Goal: Task Accomplishment & Management: Manage account settings

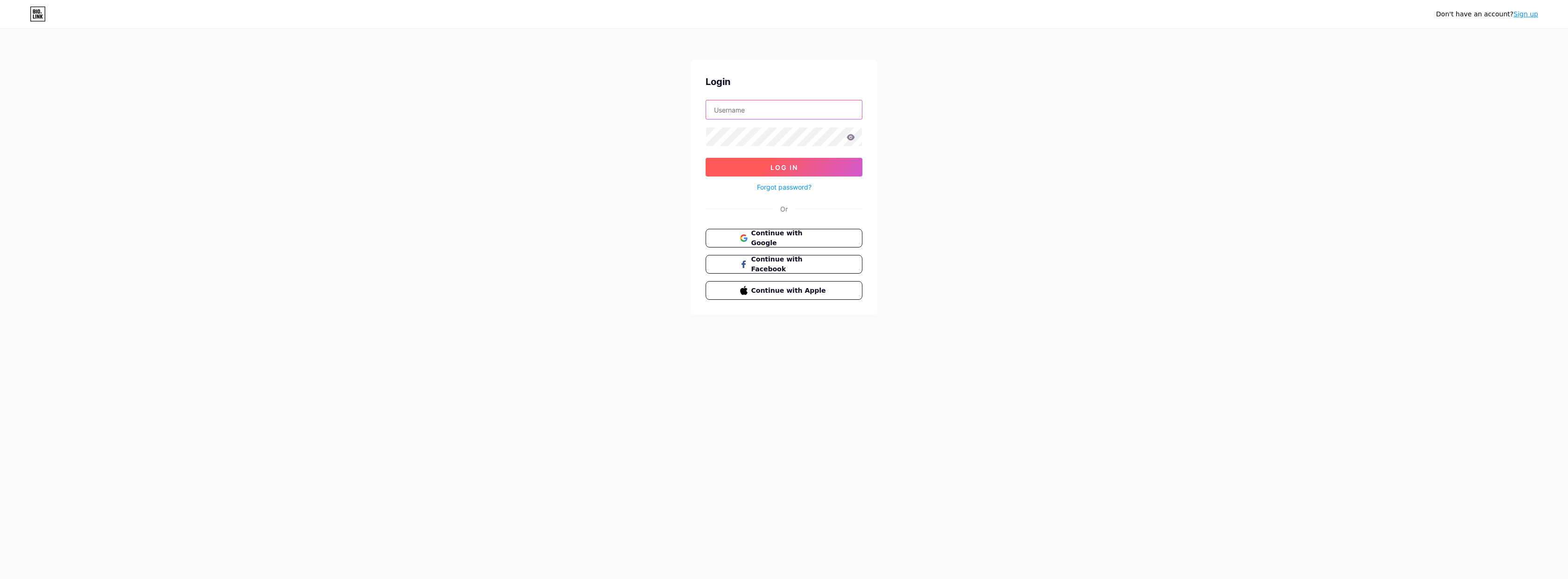
type input "[EMAIL_ADDRESS][DOMAIN_NAME]"
click at [784, 167] on button "Log In" at bounding box center [784, 167] width 157 height 19
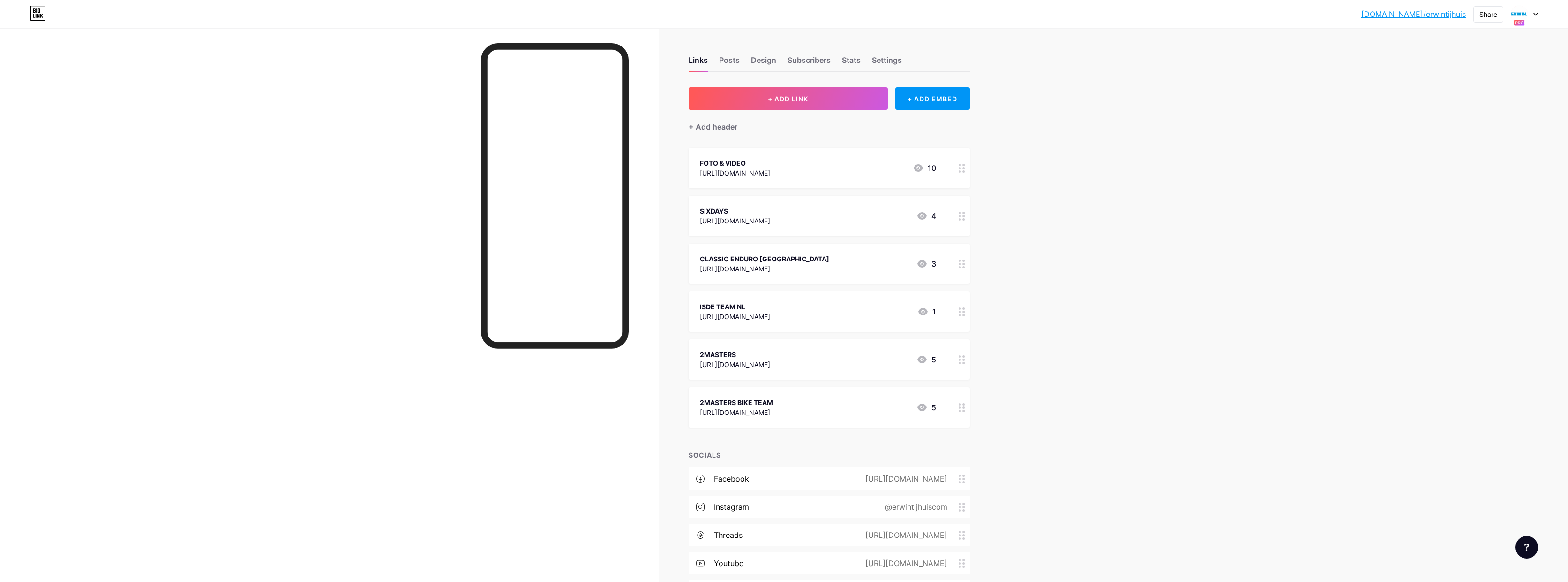
click at [1534, 19] on div at bounding box center [1525, 14] width 27 height 17
click at [1500, 71] on div "2MASTERS" at bounding box center [1490, 69] width 83 height 7
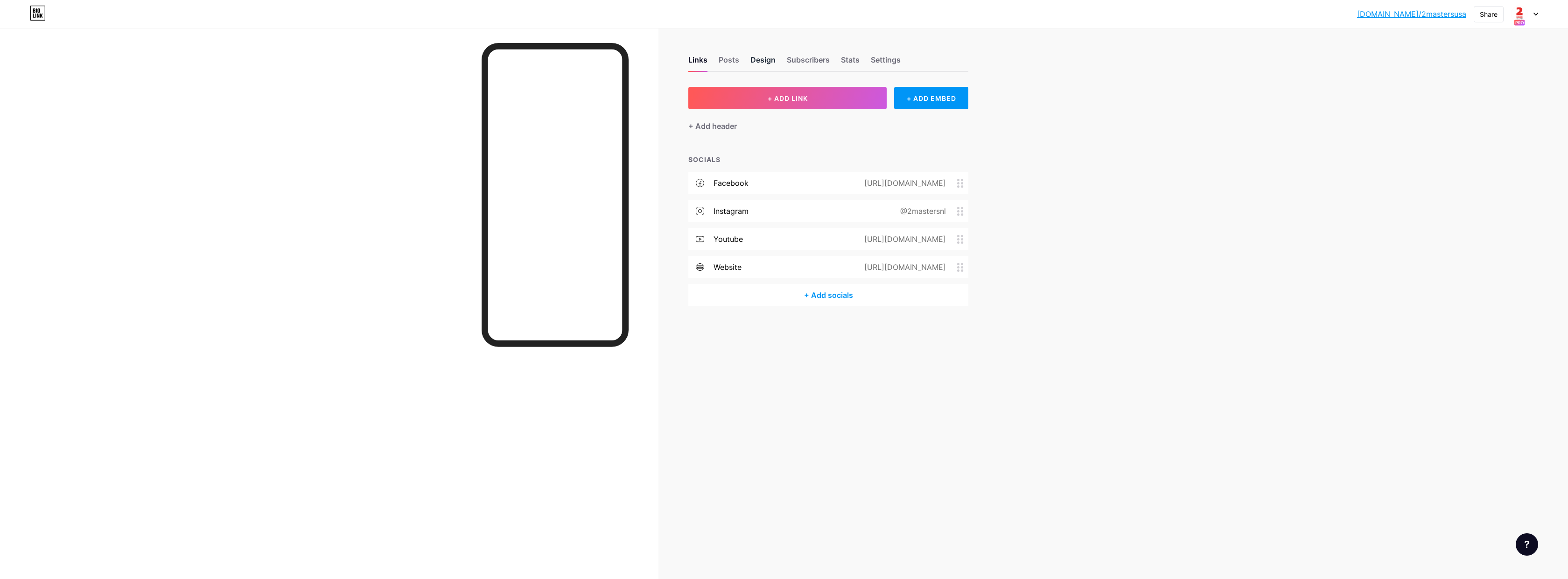
click at [766, 60] on div "Design" at bounding box center [763, 63] width 25 height 17
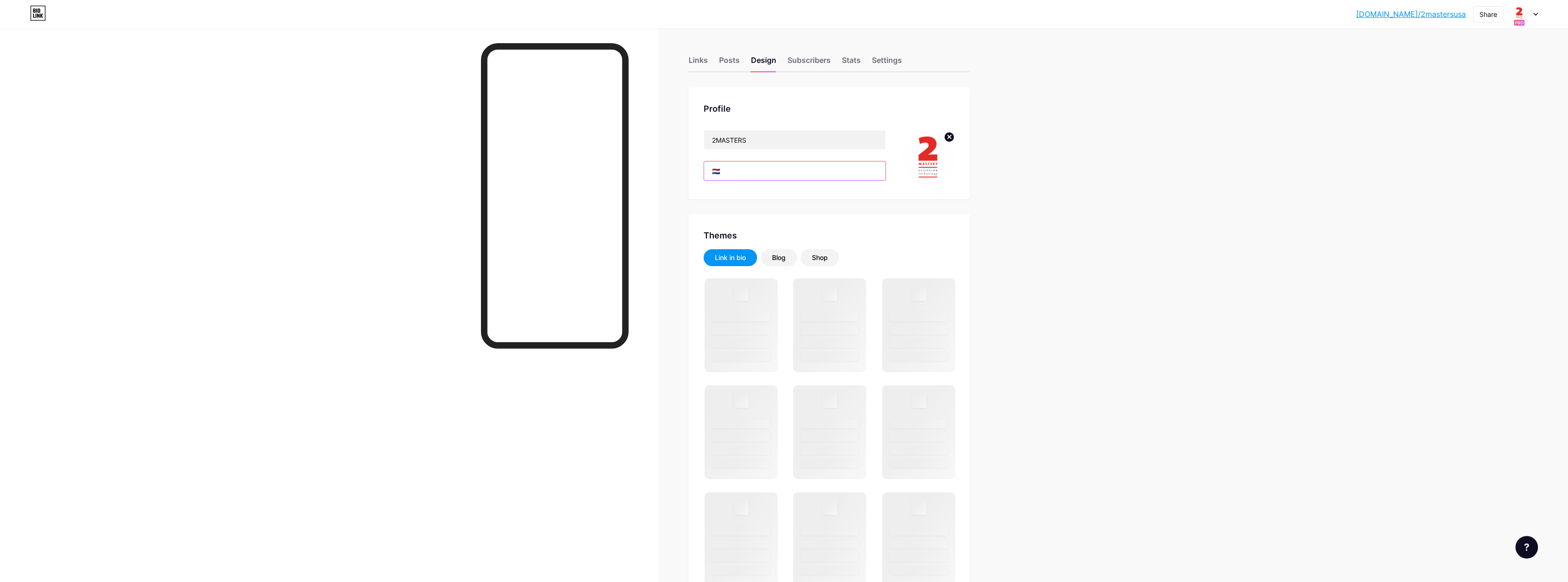
drag, startPoint x: 711, startPoint y: 170, endPoint x: 656, endPoint y: 166, distance: 55.1
click at [657, 166] on div "Links Posts Design Subscribers Stats Settings Profile 2MASTERS 🇳🇱 Themes Link i…" at bounding box center [505, 572] width 1010 height 1144
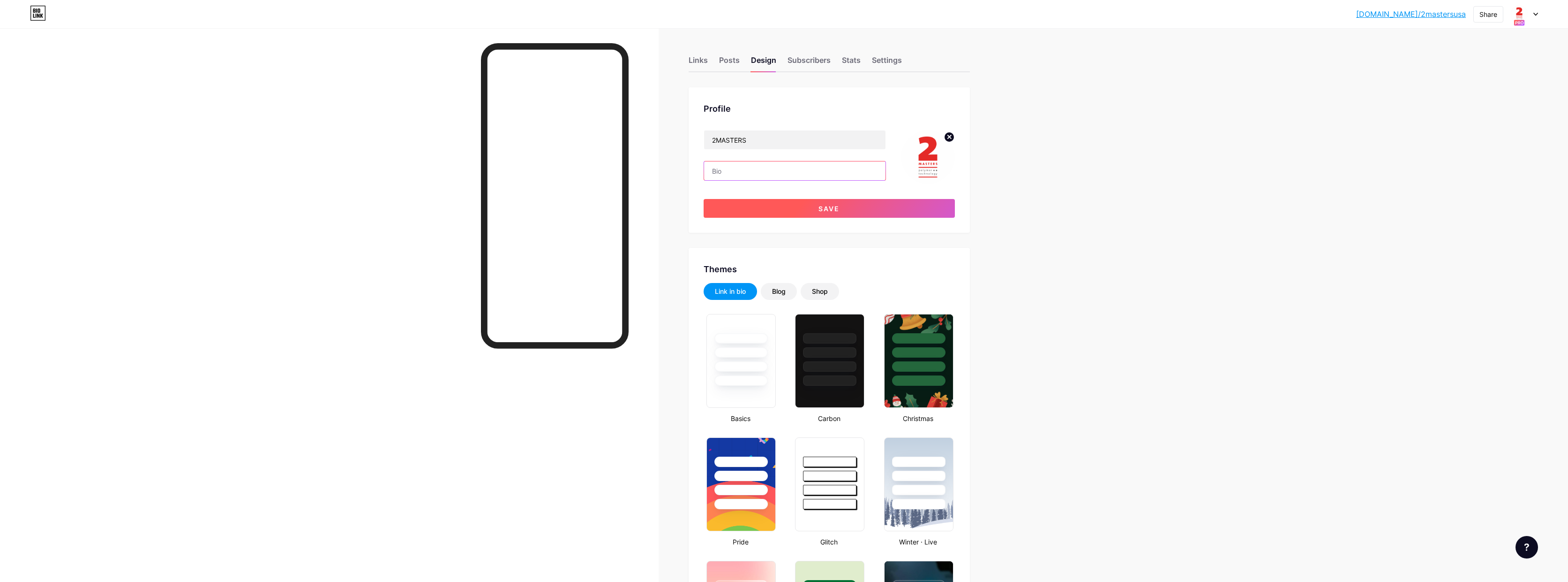
type input "#ffffff"
type input "#000000"
click at [849, 201] on button "Save" at bounding box center [829, 208] width 251 height 19
type input "#ffffff"
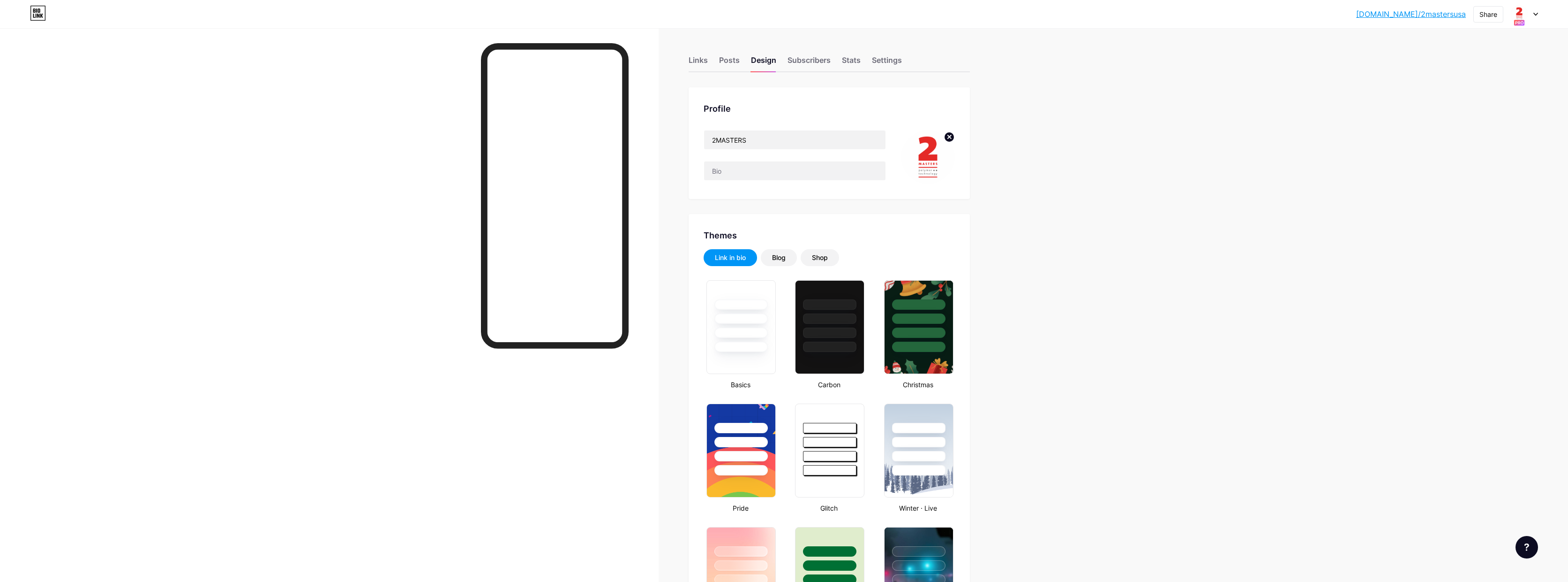
click at [1534, 16] on div at bounding box center [1525, 14] width 27 height 17
click at [1486, 65] on div "[DOMAIN_NAME]/2mastersmtb" at bounding box center [1490, 65] width 83 height 7
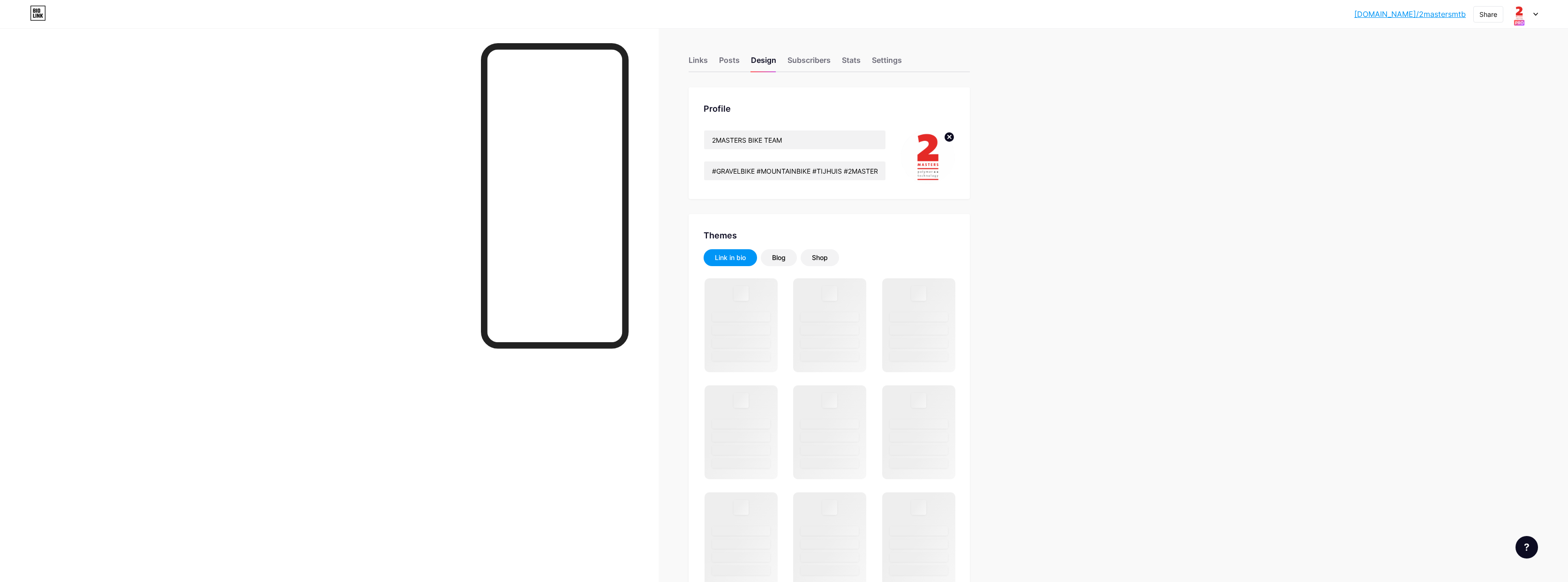
scroll to position [1, 0]
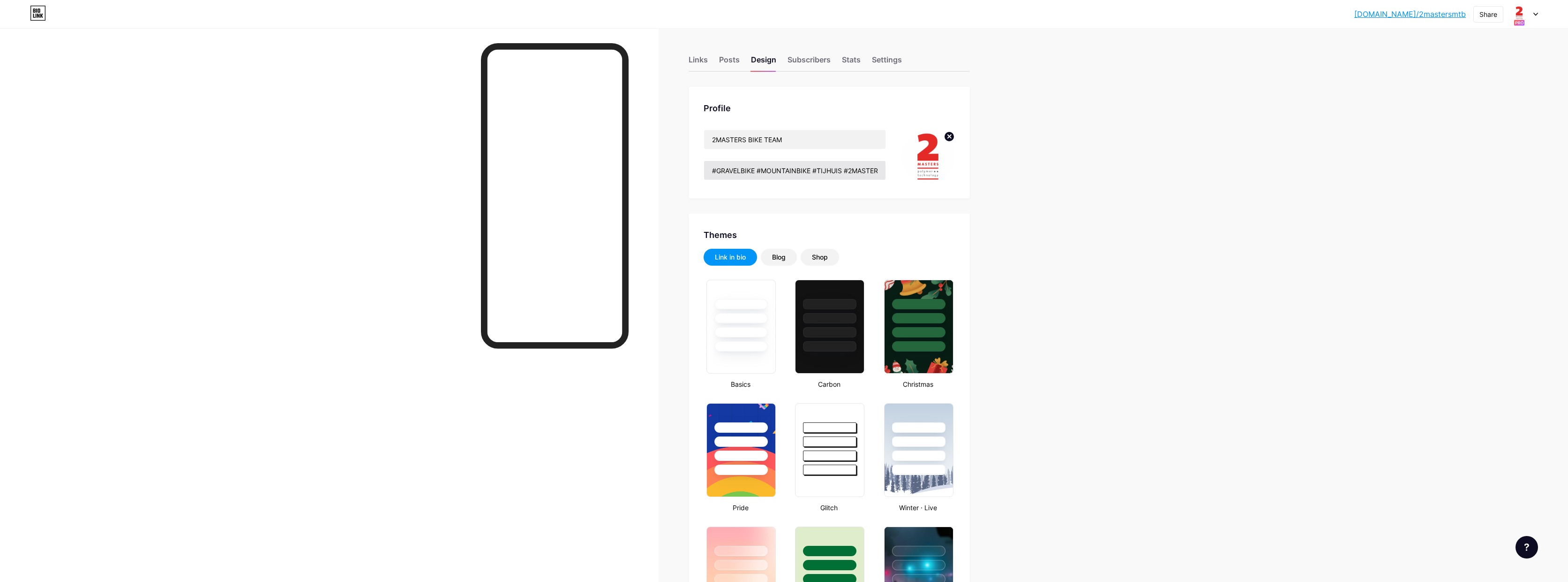
type input "#ffffff"
type input "#000000"
drag, startPoint x: 744, startPoint y: 171, endPoint x: 1205, endPoint y: 167, distance: 461.0
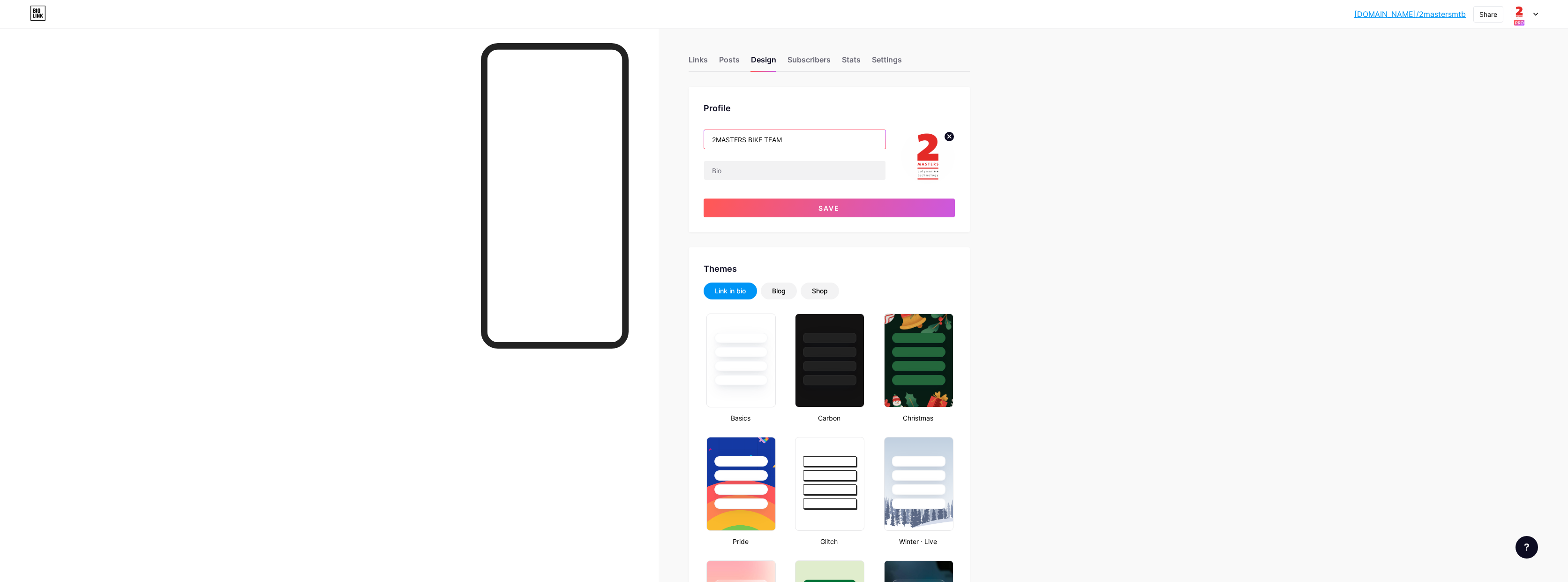
drag, startPoint x: 752, startPoint y: 140, endPoint x: 830, endPoint y: 141, distance: 78.0
click at [830, 141] on input "2MASTERS BIKE TEAM" at bounding box center [795, 139] width 182 height 19
type input "2MASTERS"
click at [821, 214] on button "Save" at bounding box center [829, 207] width 251 height 19
type input "#ffffff"
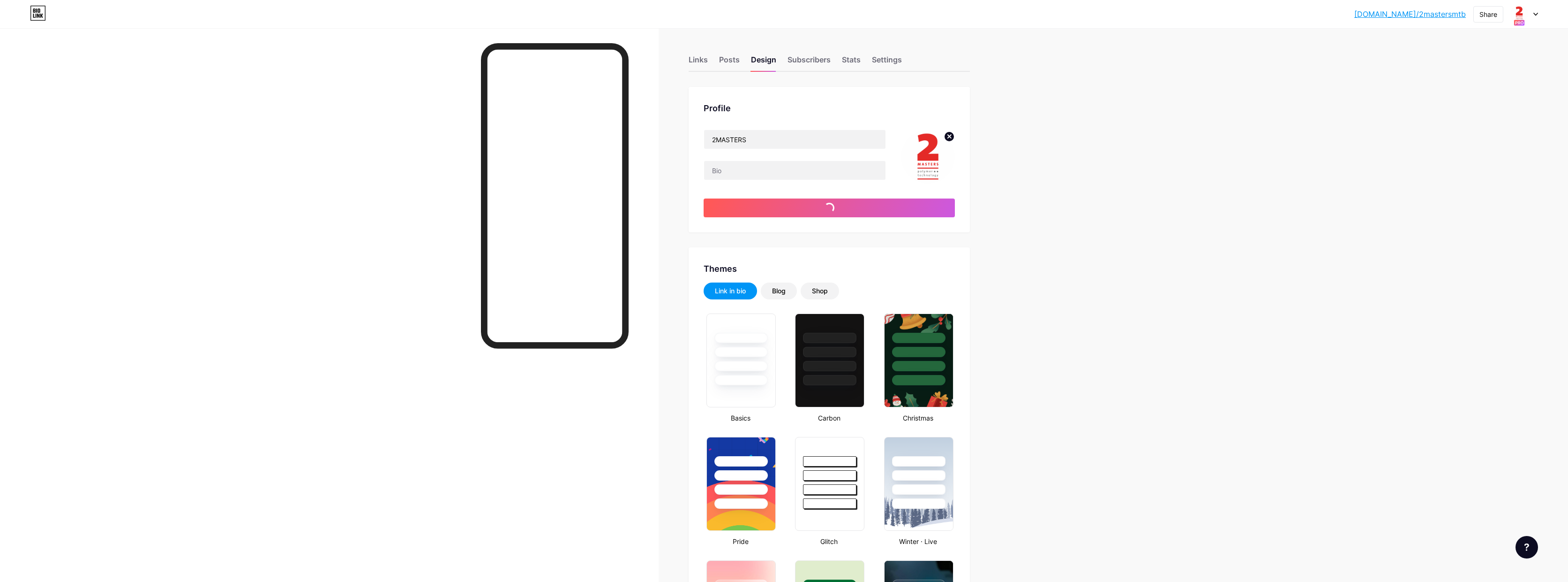
type input "#000000"
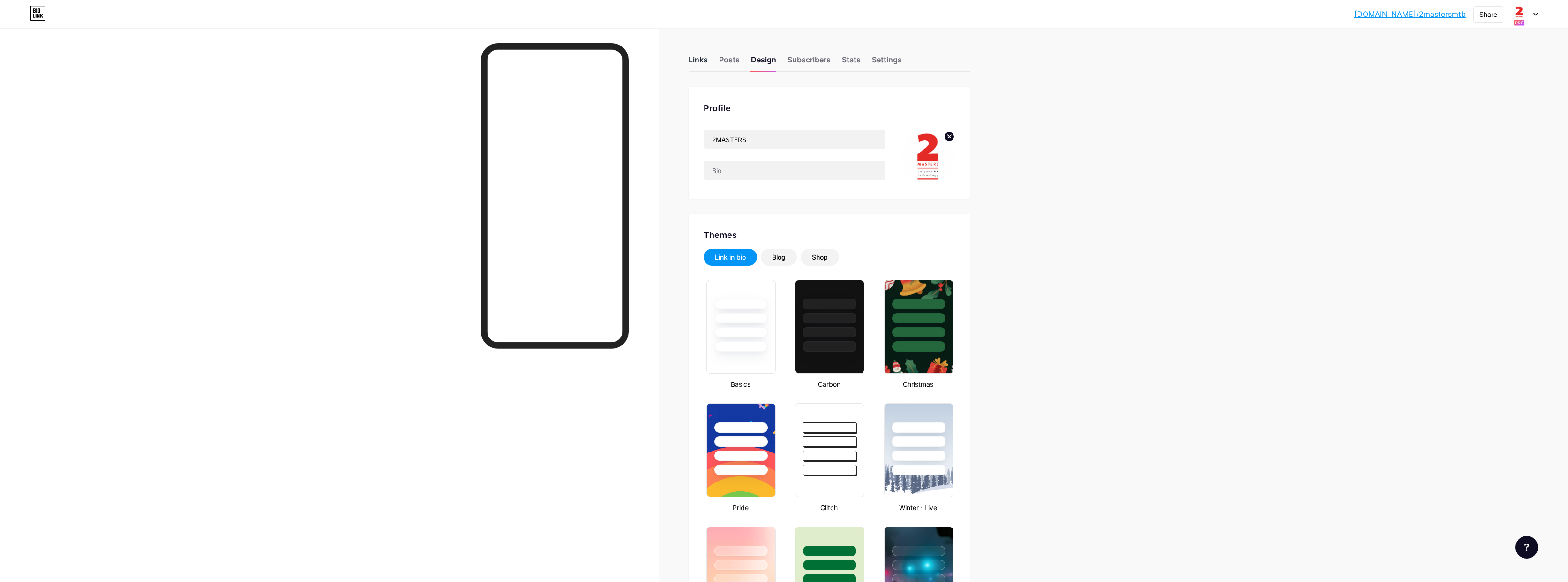
click at [708, 59] on div "Links" at bounding box center [698, 62] width 19 height 17
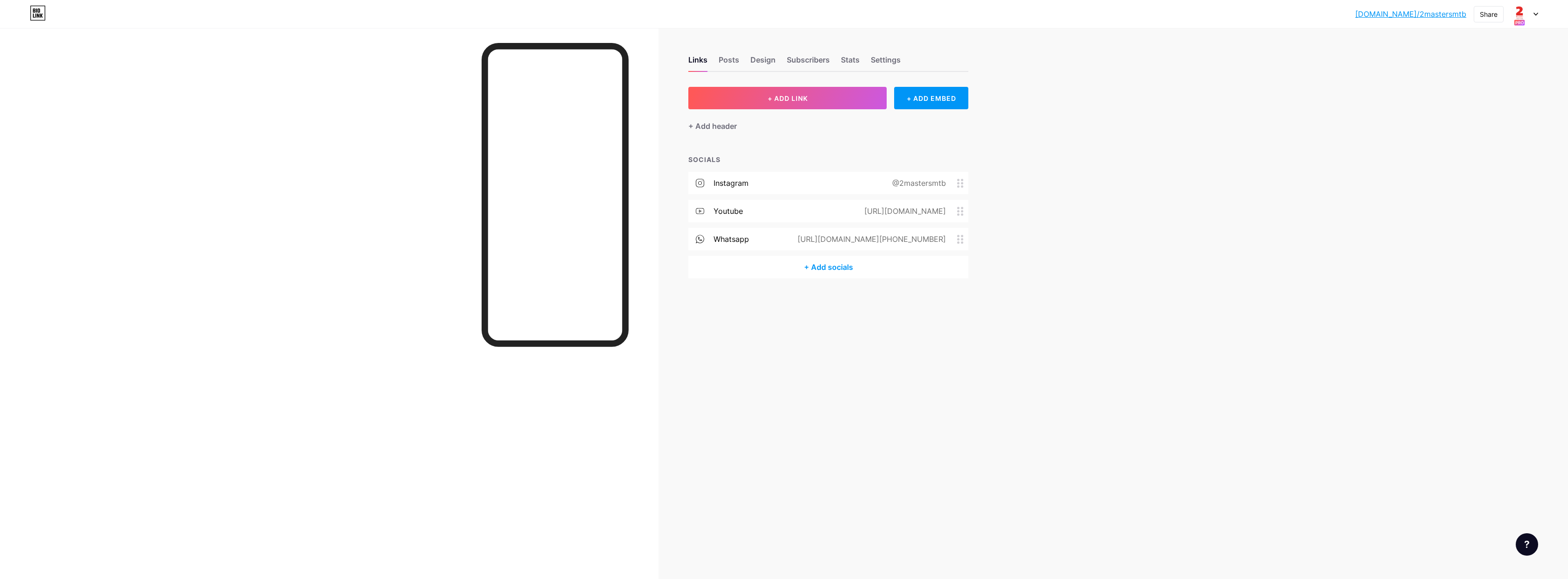
click at [962, 184] on icon at bounding box center [960, 183] width 7 height 9
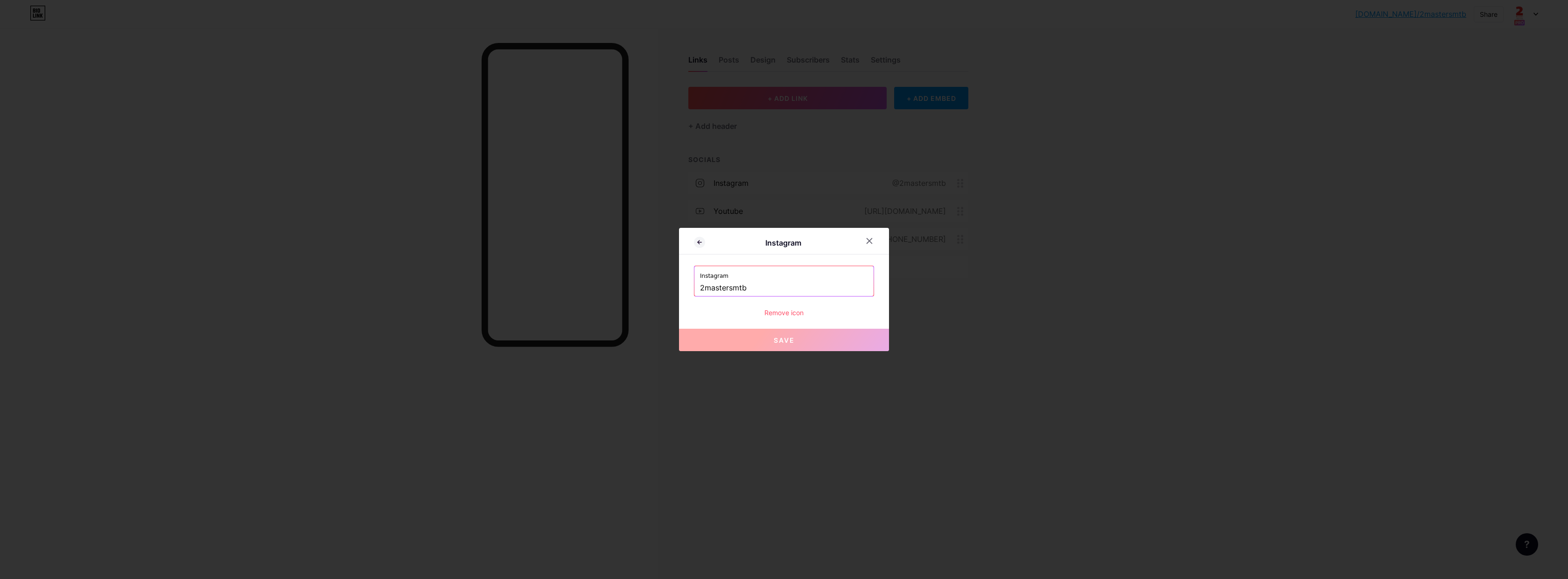
click at [788, 313] on div "Remove icon" at bounding box center [784, 312] width 180 height 10
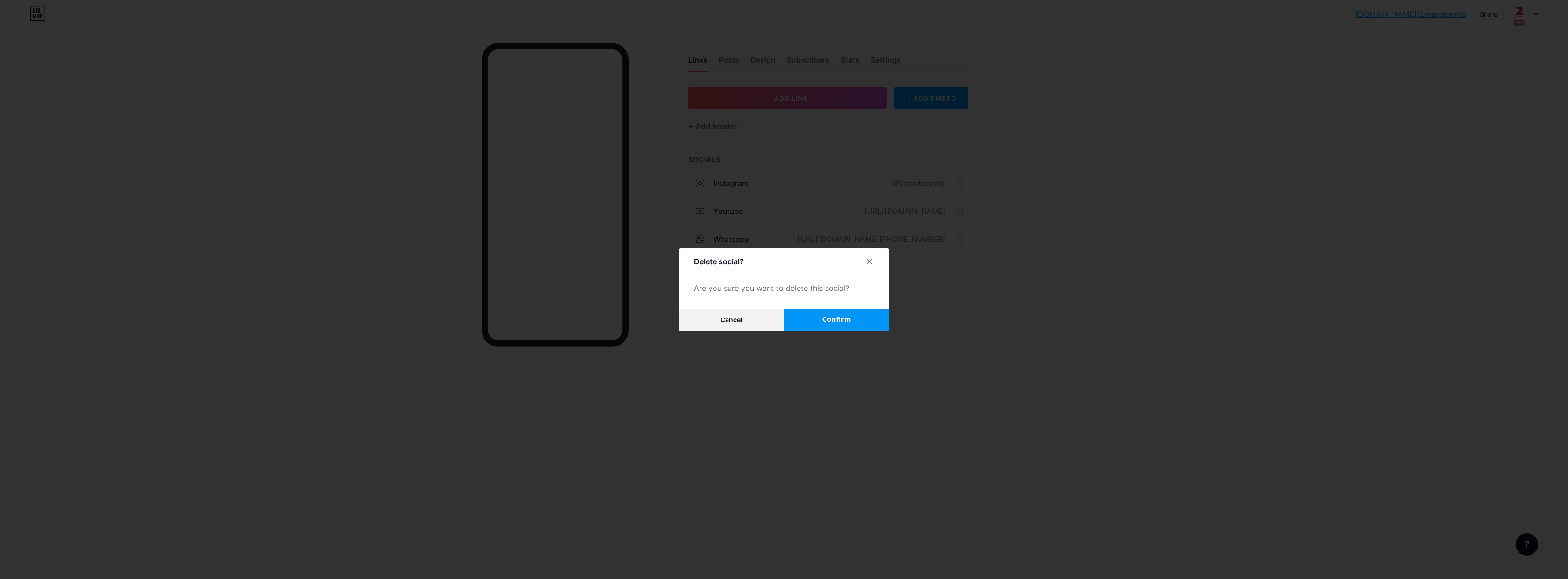
click at [835, 321] on span "Confirm" at bounding box center [837, 320] width 29 height 10
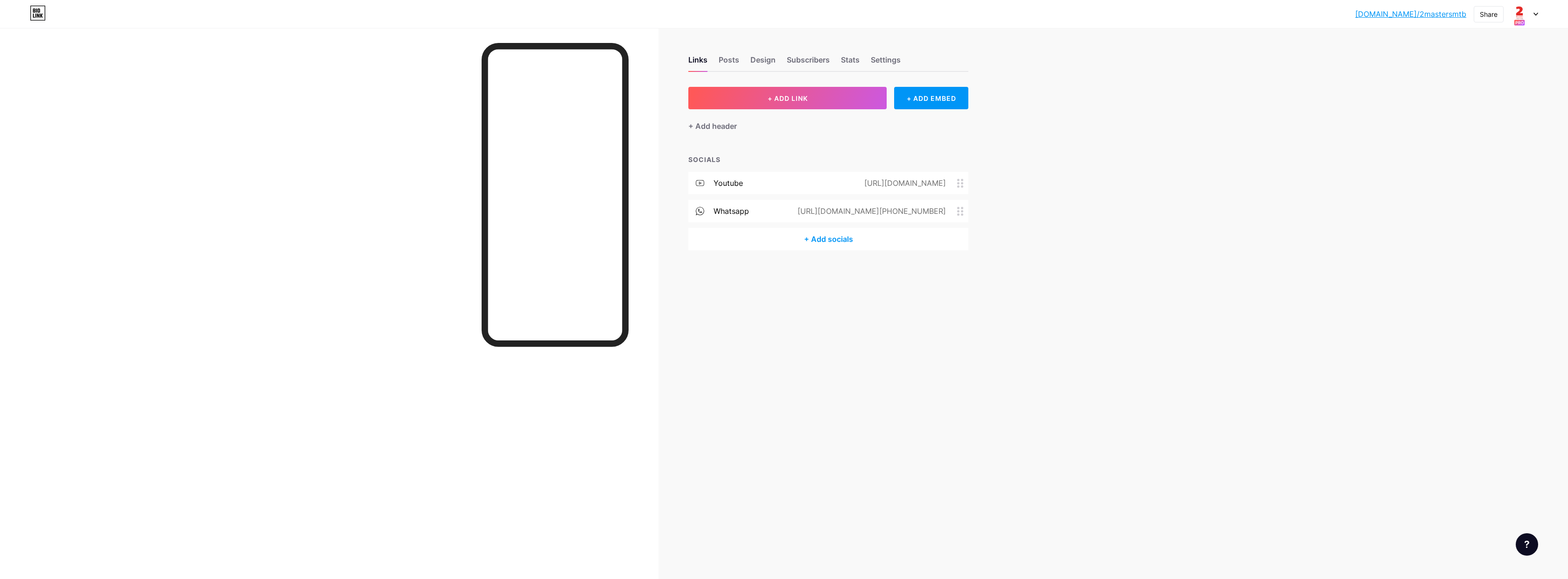
click at [965, 183] on span at bounding box center [962, 183] width 11 height 9
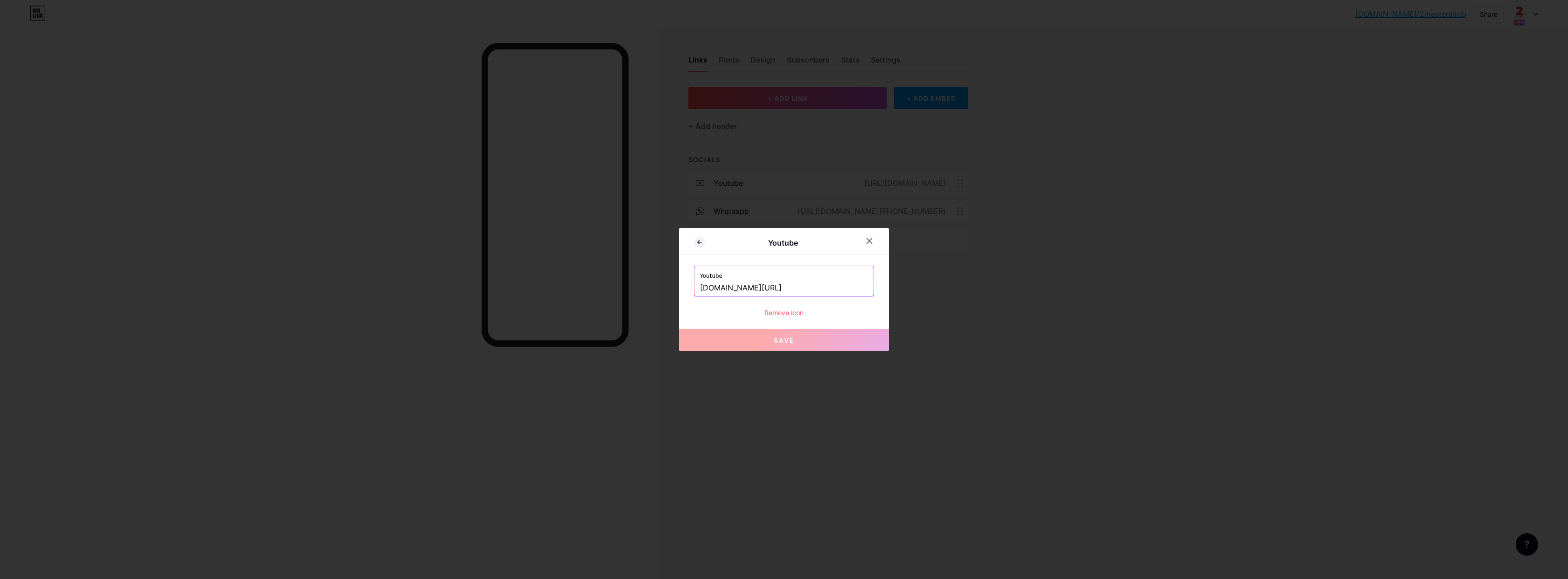
click at [783, 312] on div "Remove icon" at bounding box center [784, 312] width 180 height 10
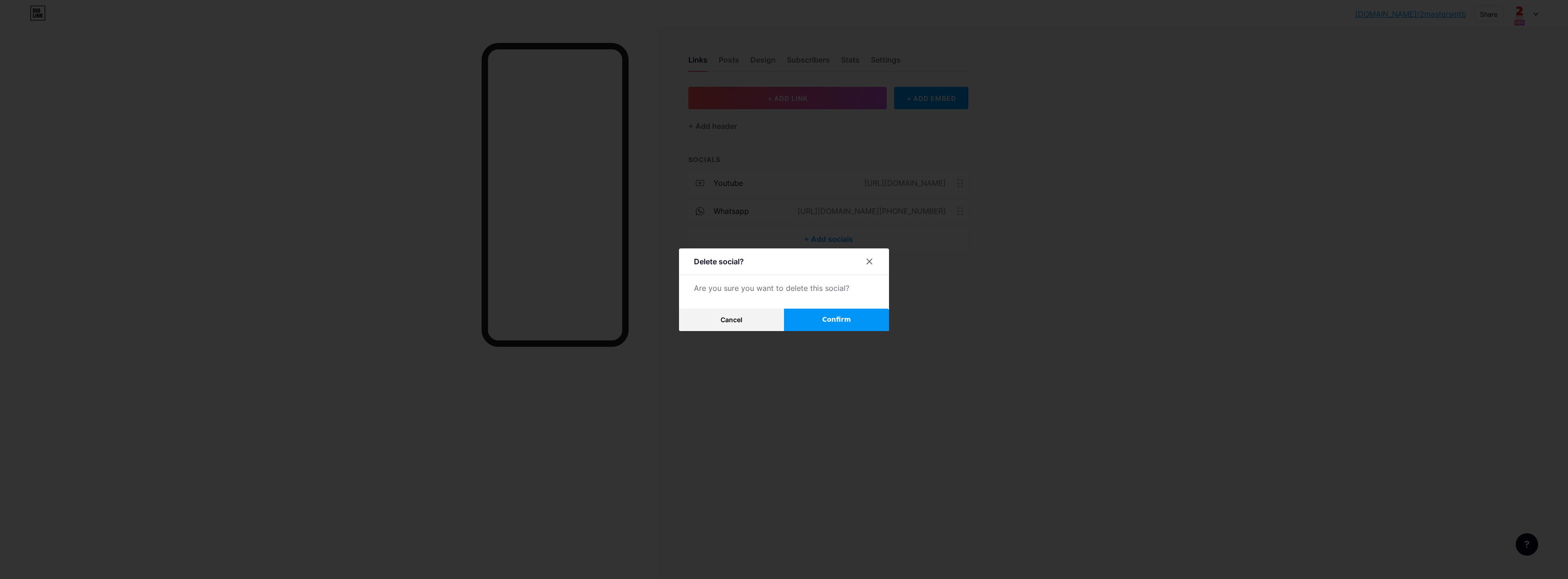
click at [823, 322] on span "Confirm" at bounding box center [837, 320] width 29 height 10
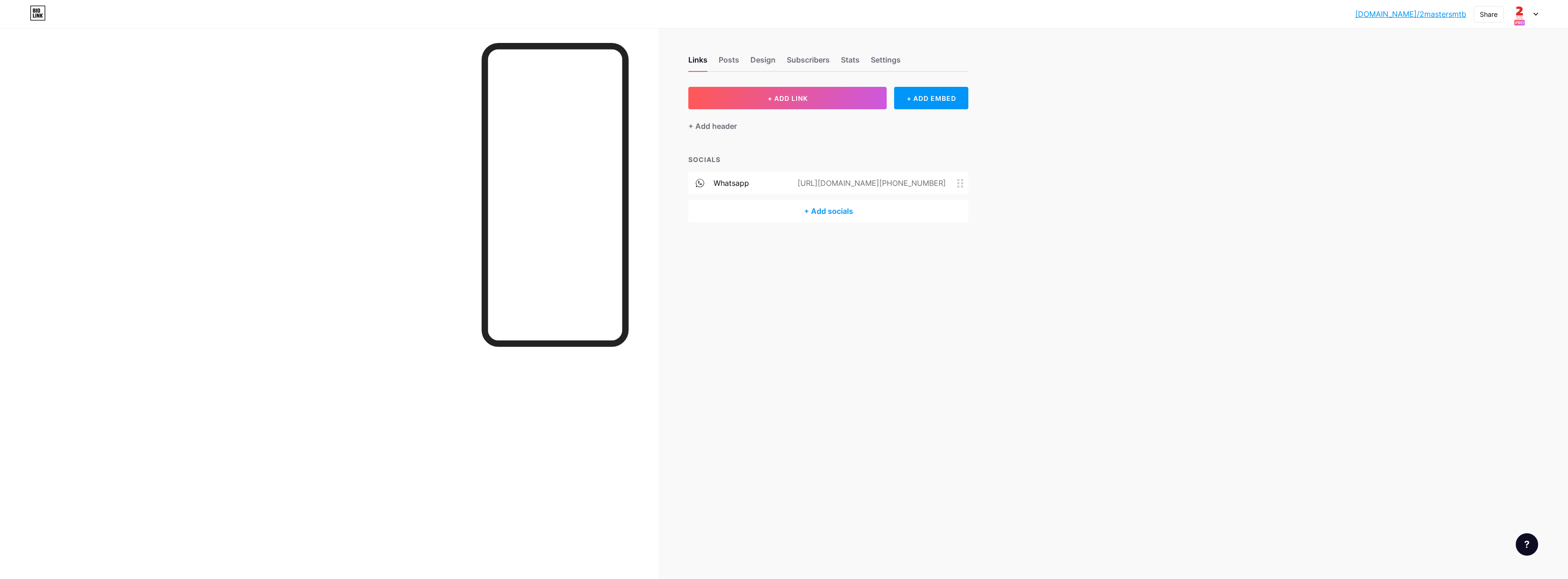
click at [963, 183] on icon at bounding box center [960, 183] width 7 height 9
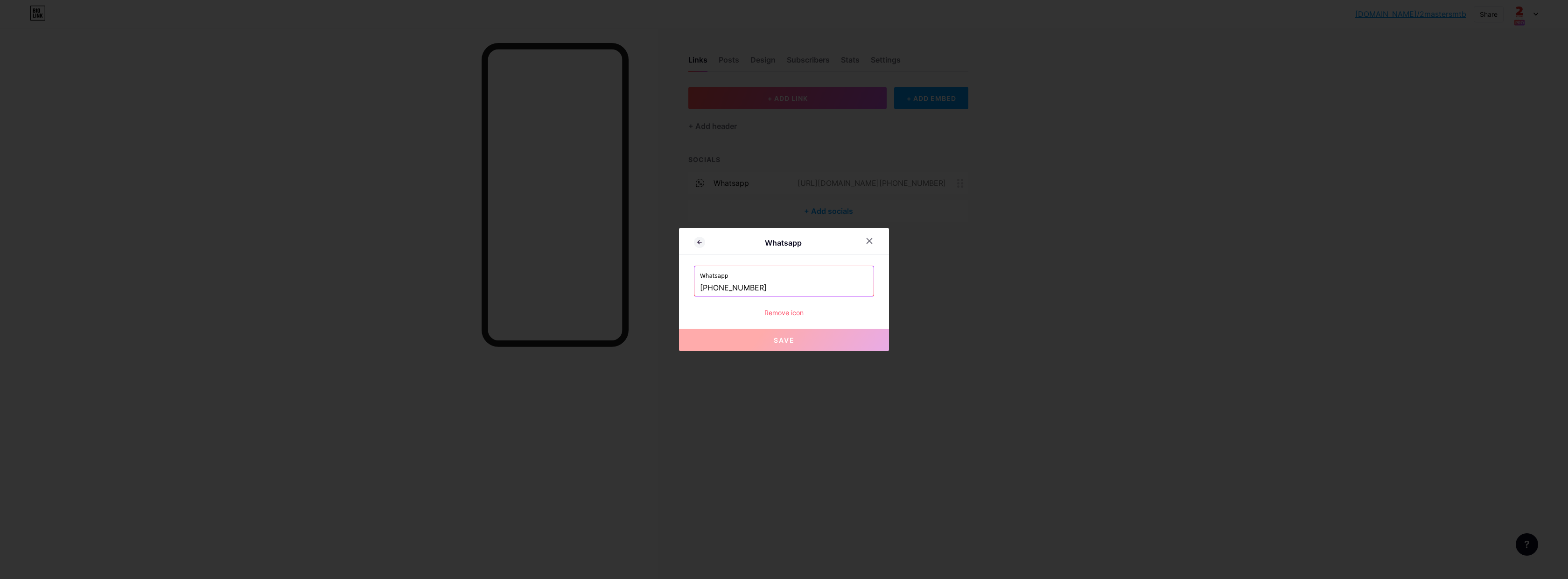
click at [789, 313] on div "Remove icon" at bounding box center [784, 312] width 180 height 10
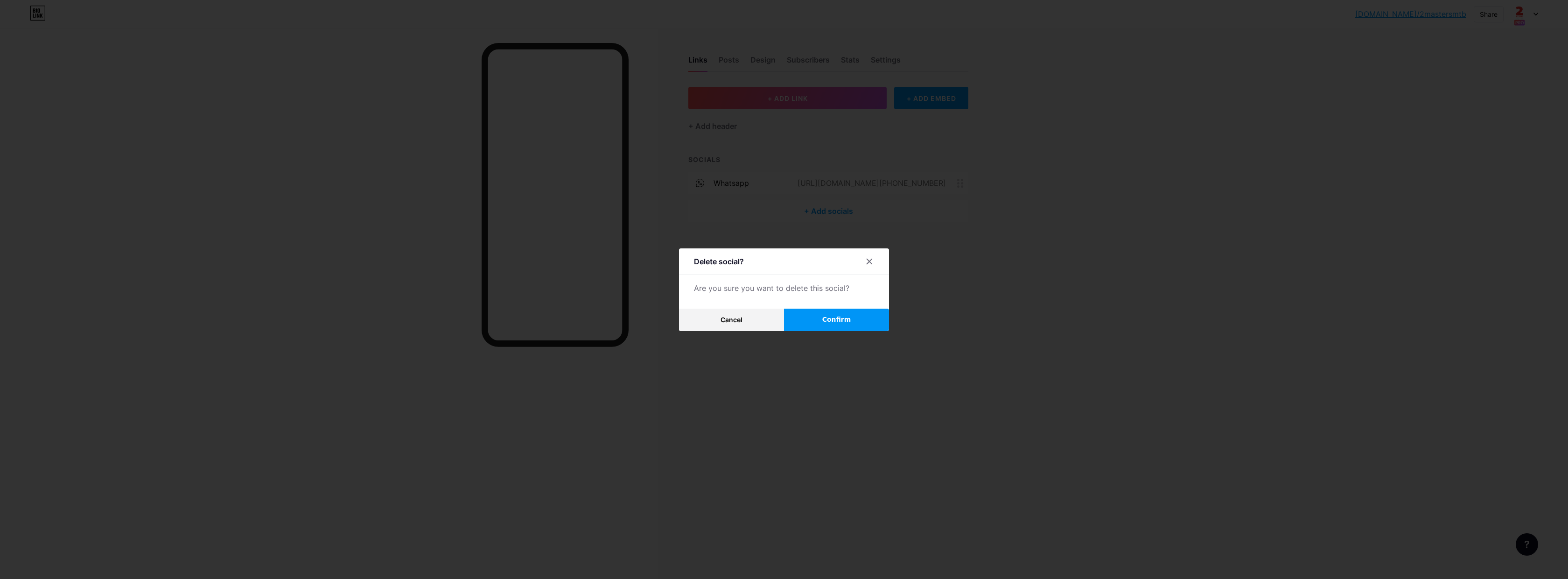
click at [823, 321] on span "Confirm" at bounding box center [837, 320] width 29 height 10
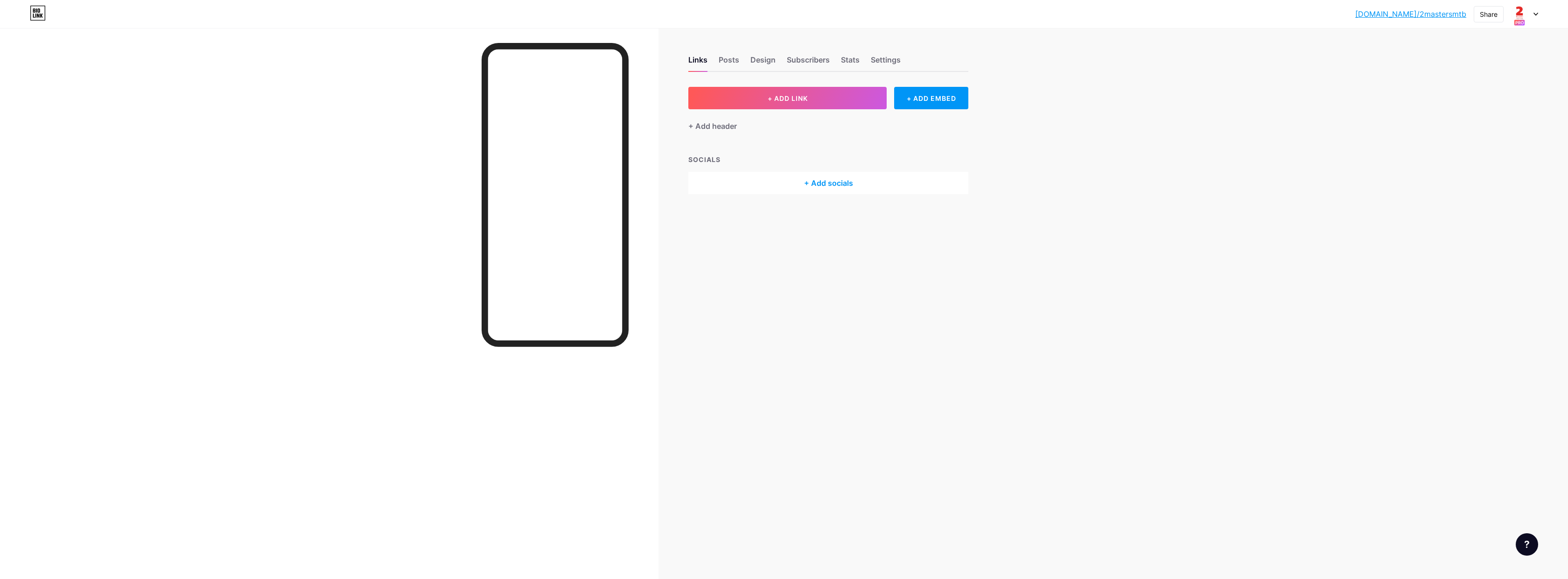
click at [1533, 13] on icon at bounding box center [1536, 14] width 5 height 3
click at [1502, 75] on div "[DOMAIN_NAME]/2masterscom" at bounding box center [1489, 78] width 82 height 7
click at [757, 61] on div "Design" at bounding box center [763, 63] width 25 height 17
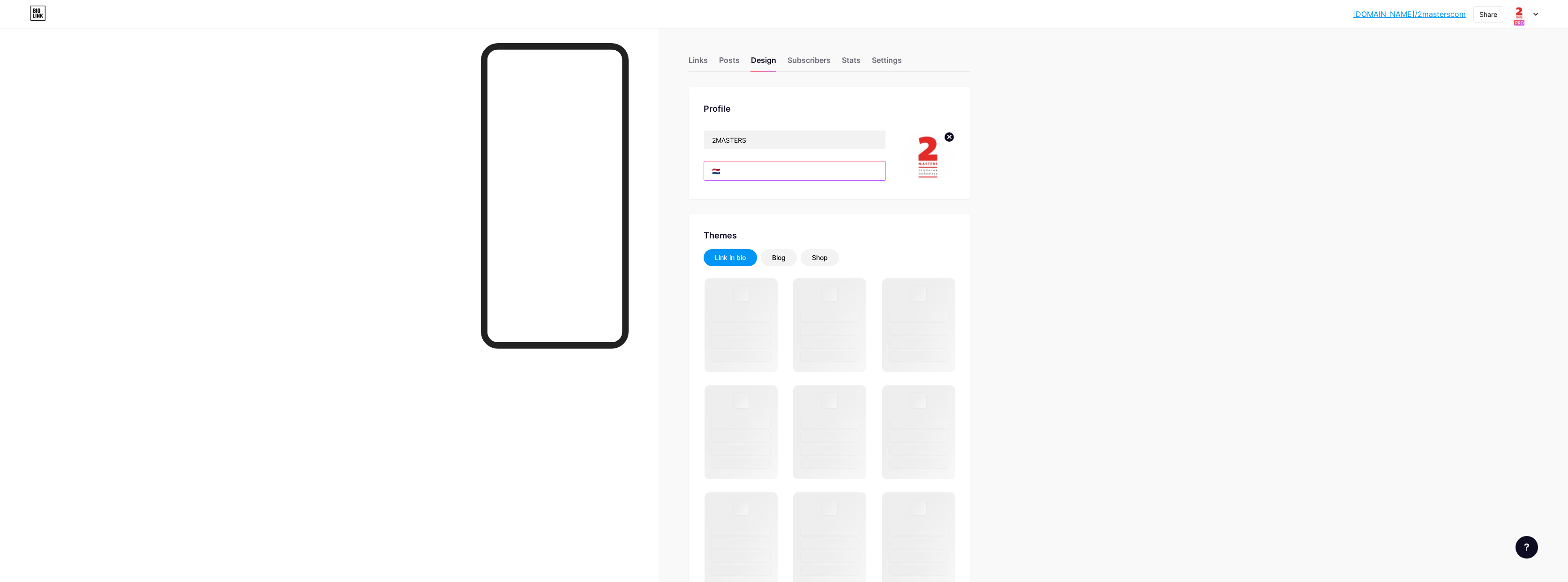
drag, startPoint x: 743, startPoint y: 173, endPoint x: 648, endPoint y: 160, distance: 95.9
click at [648, 160] on div "Links Posts Design Subscribers Stats Settings Profile 2MASTERS 🇳🇱 Themes Link i…" at bounding box center [505, 572] width 1010 height 1144
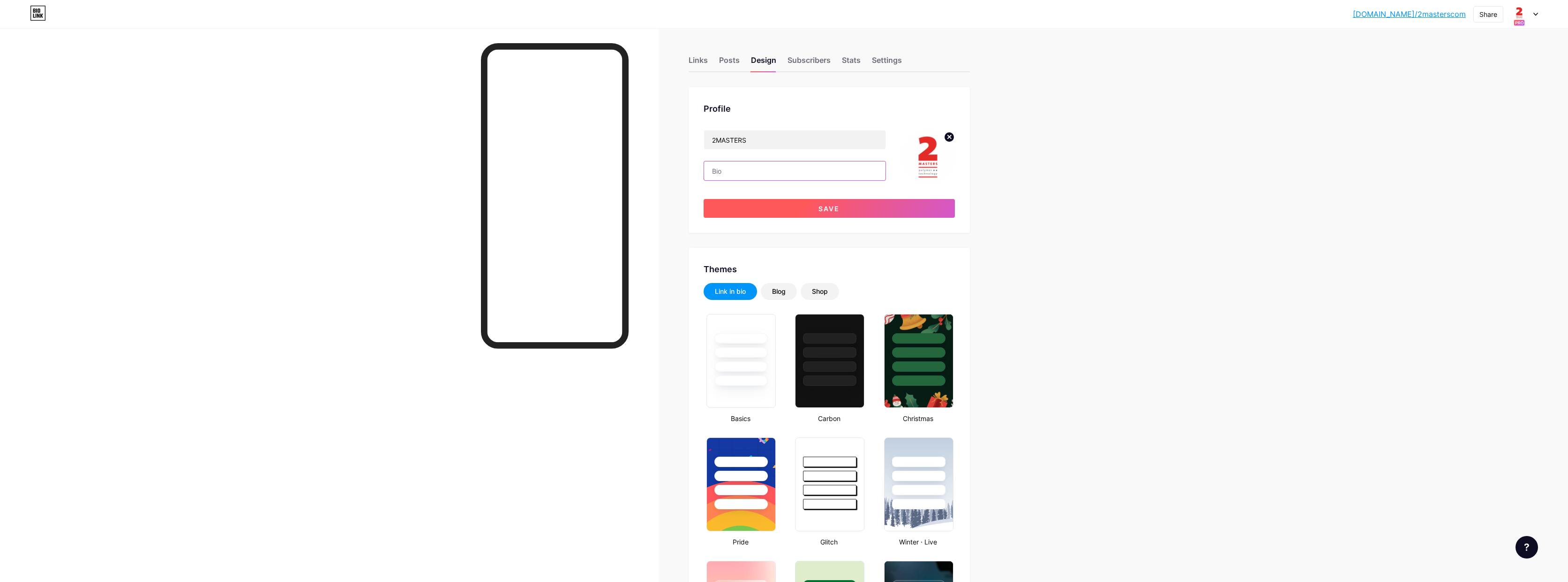
type input "#ffffff"
type input "#000000"
click at [821, 215] on button "Save" at bounding box center [829, 208] width 251 height 19
type input "#ffffff"
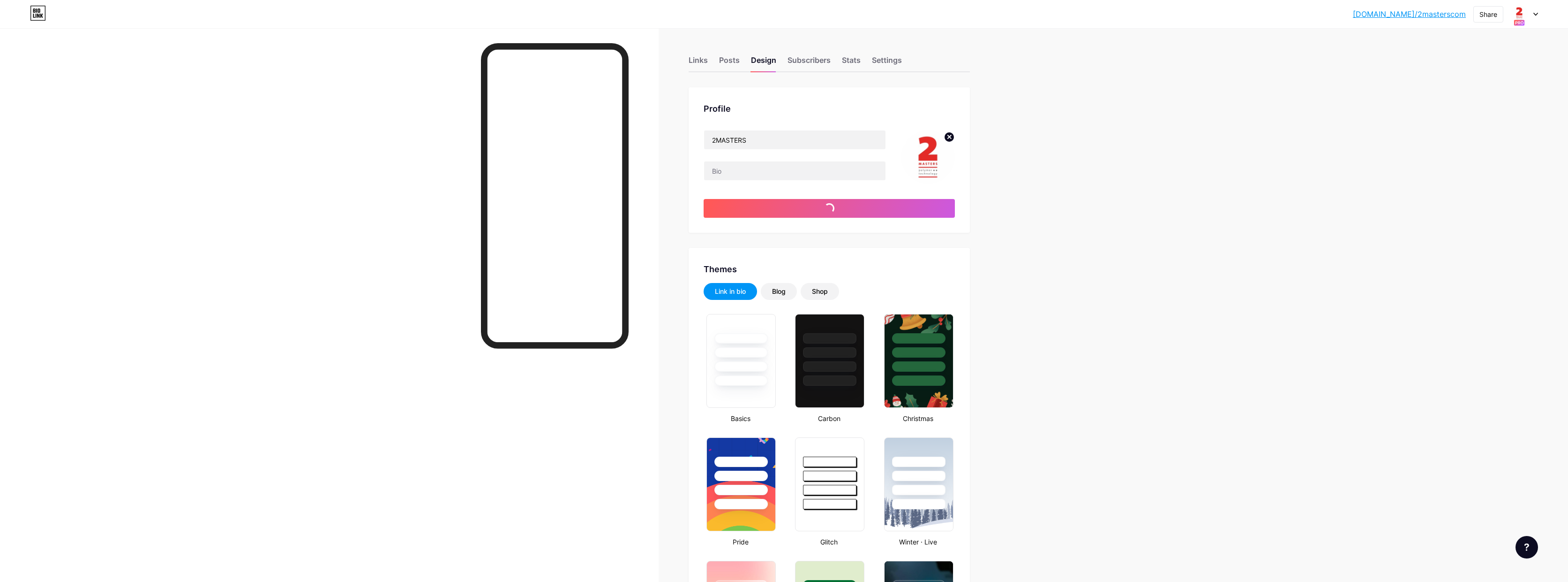
type input "#000000"
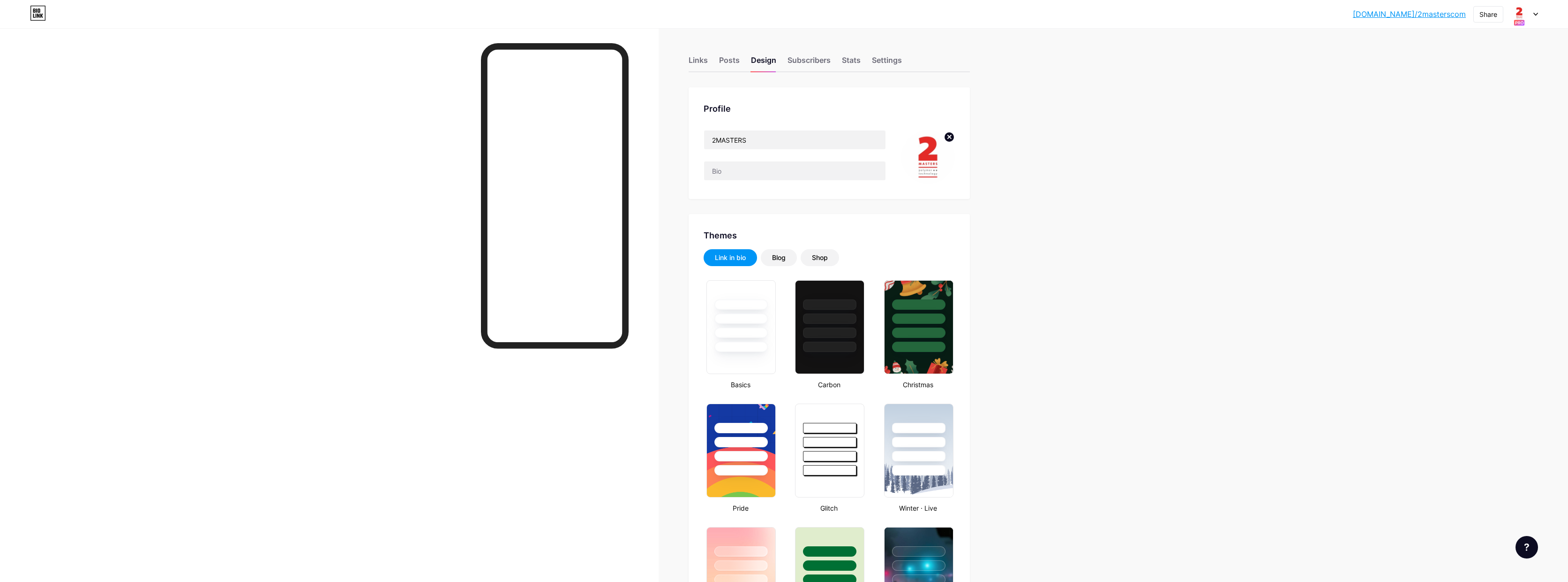
click at [1536, 15] on icon at bounding box center [1536, 14] width 4 height 2
click at [1493, 73] on div "2MASTERS" at bounding box center [1485, 72] width 73 height 7
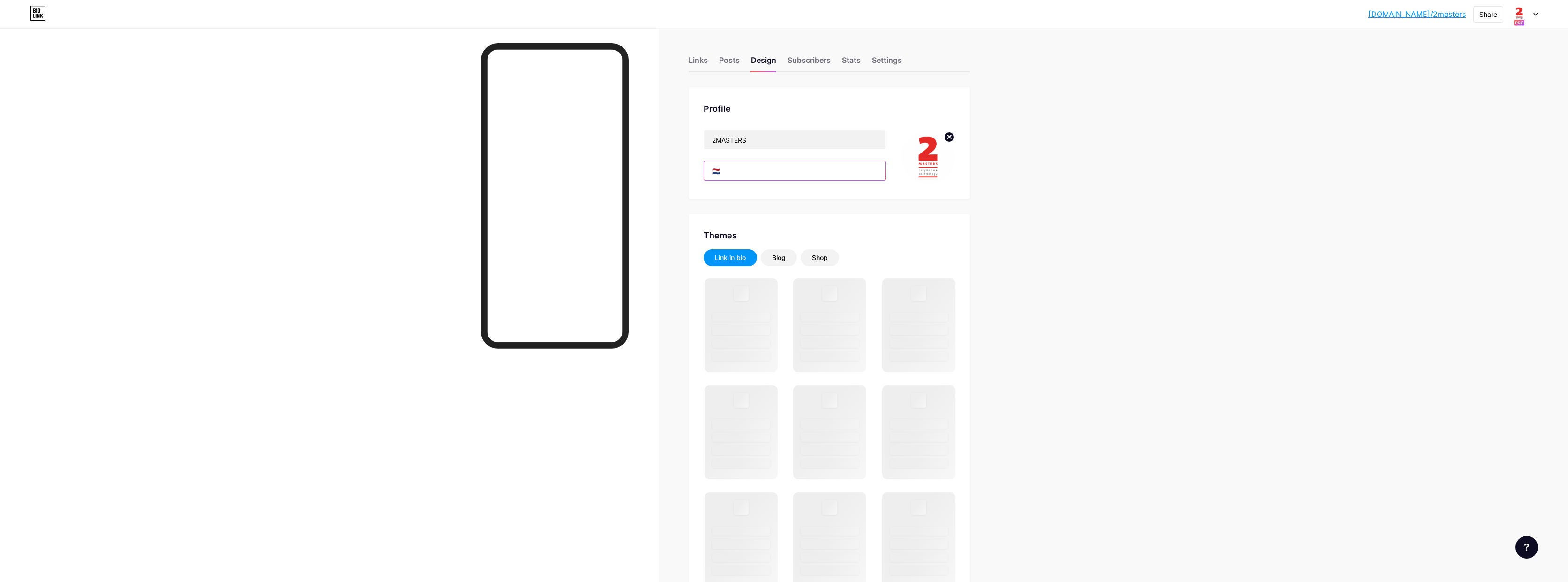
drag, startPoint x: 714, startPoint y: 163, endPoint x: 680, endPoint y: 153, distance: 35.4
click at [678, 157] on div "Links Posts Design Subscribers Stats Settings Profile 2MASTERS 🇳🇱 Themes Link i…" at bounding box center [505, 586] width 1010 height 1116
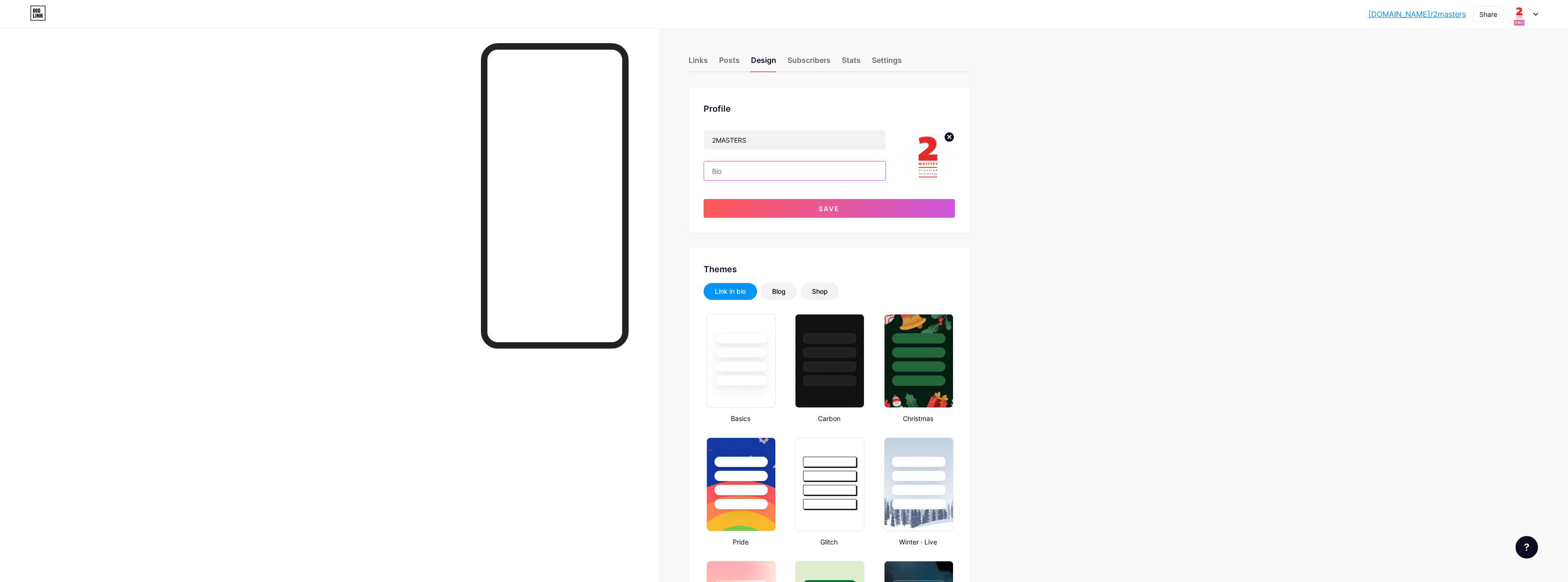
type input "#ffffff"
type input "#000000"
click at [819, 207] on button "Save" at bounding box center [829, 208] width 251 height 19
type input "#ffffff"
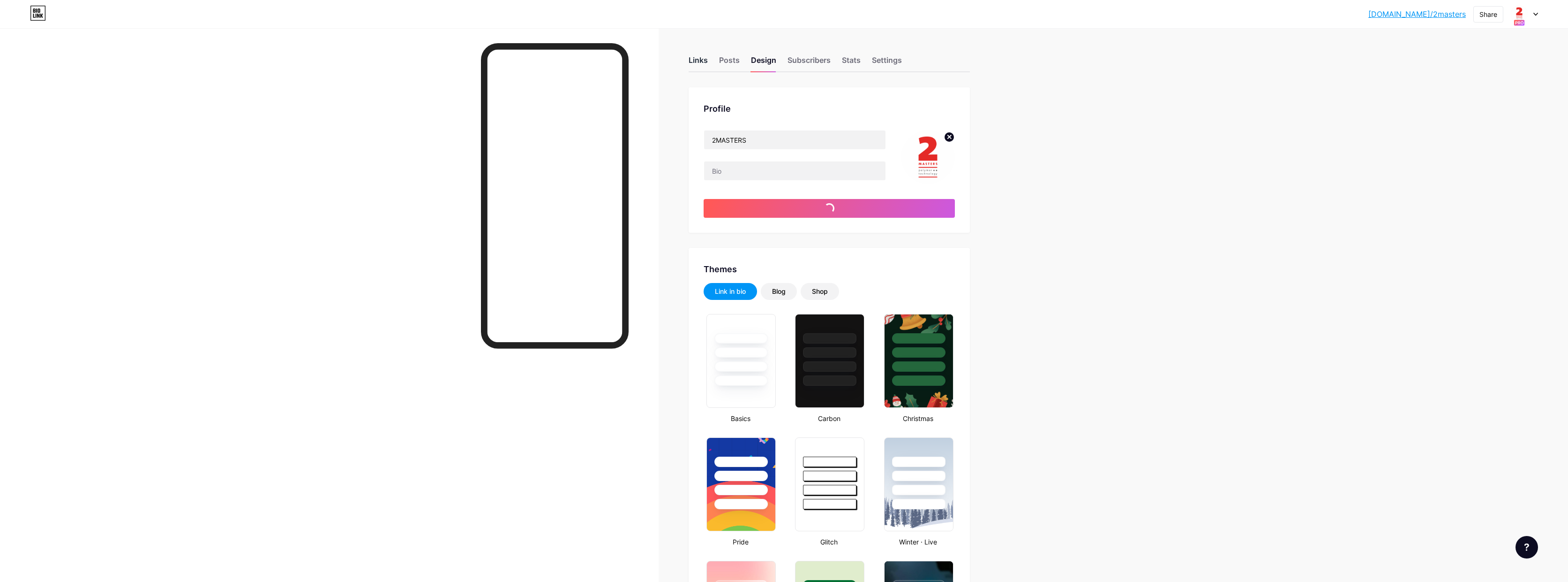
type input "#000000"
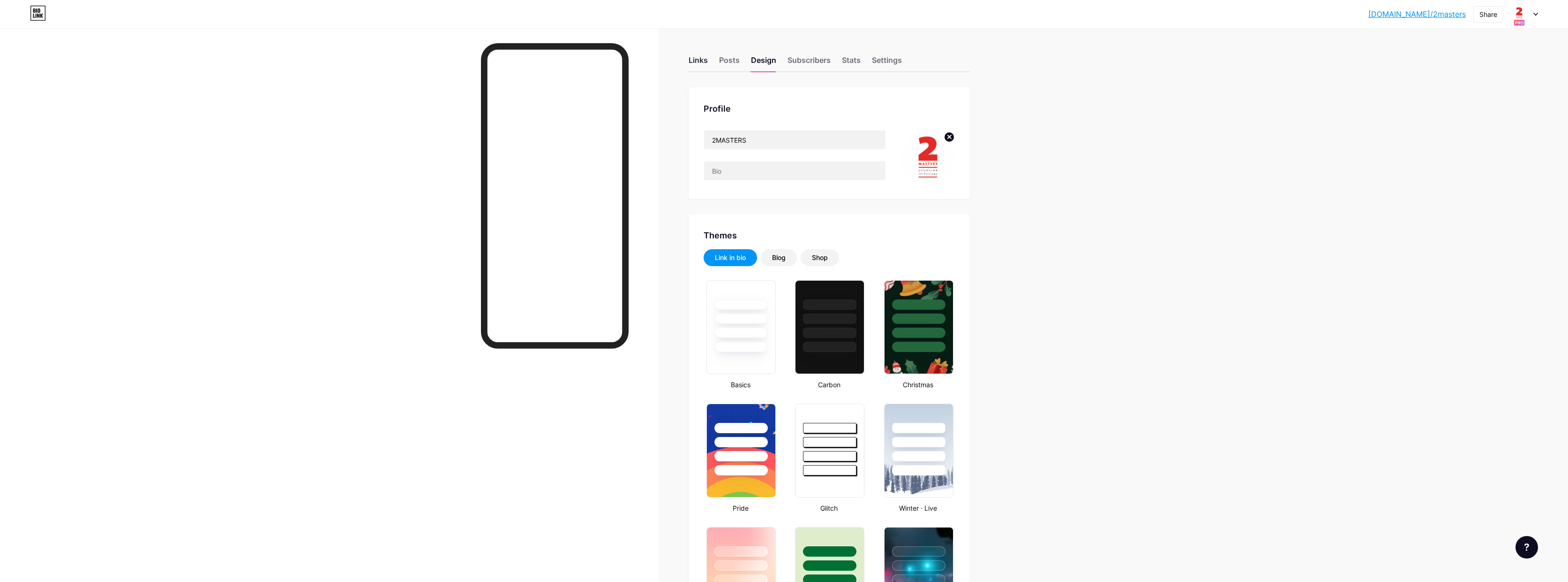
click at [700, 61] on div "Links" at bounding box center [698, 63] width 19 height 17
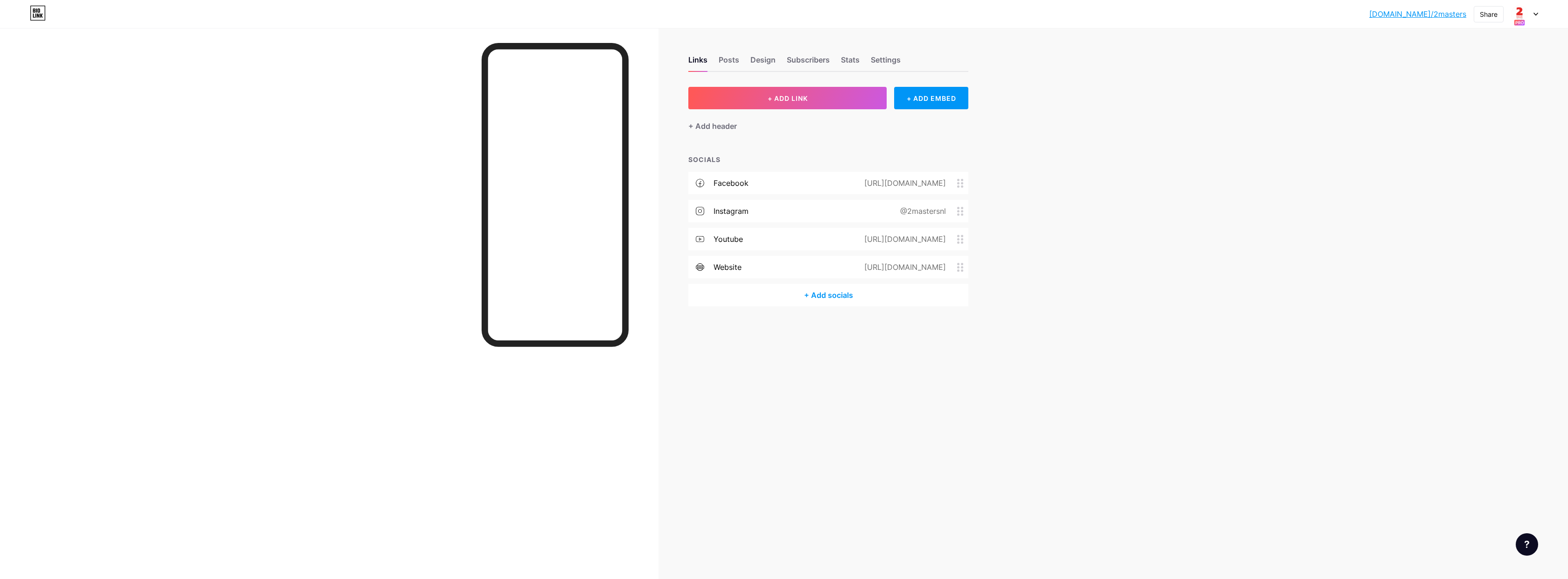
click at [1533, 15] on icon at bounding box center [1536, 14] width 5 height 3
click at [1486, 93] on div "[DOMAIN_NAME]/milantijhuis" at bounding box center [1488, 93] width 79 height 7
click at [1535, 13] on icon at bounding box center [1536, 14] width 4 height 2
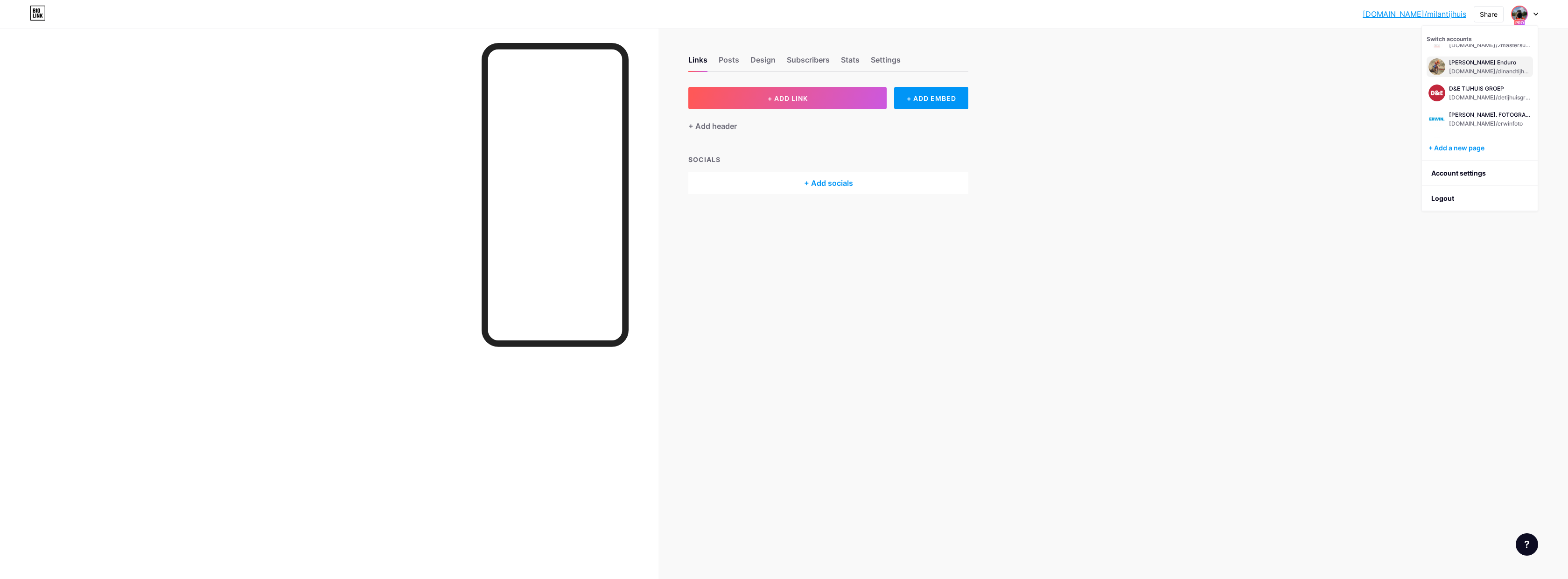
scroll to position [228, 0]
click at [1487, 69] on div "[DOMAIN_NAME]/dinandtijhuisenduro" at bounding box center [1489, 72] width 82 height 7
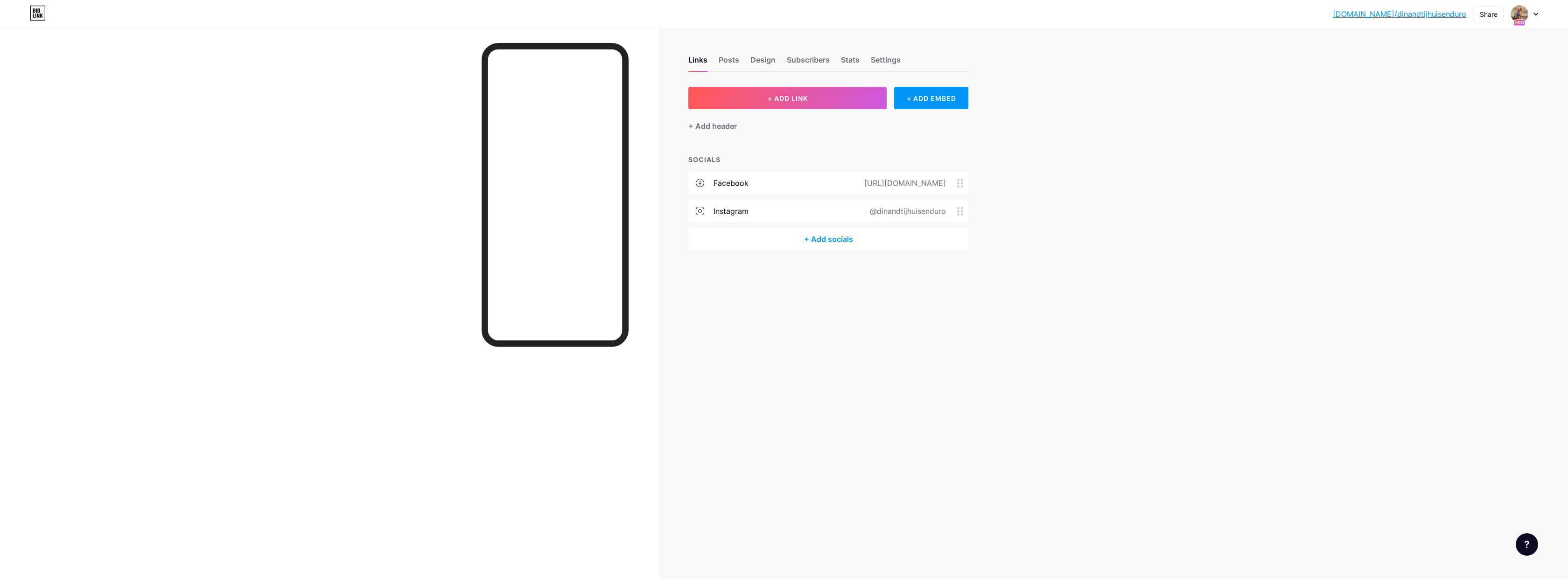
click at [959, 210] on circle at bounding box center [958, 211] width 2 height 2
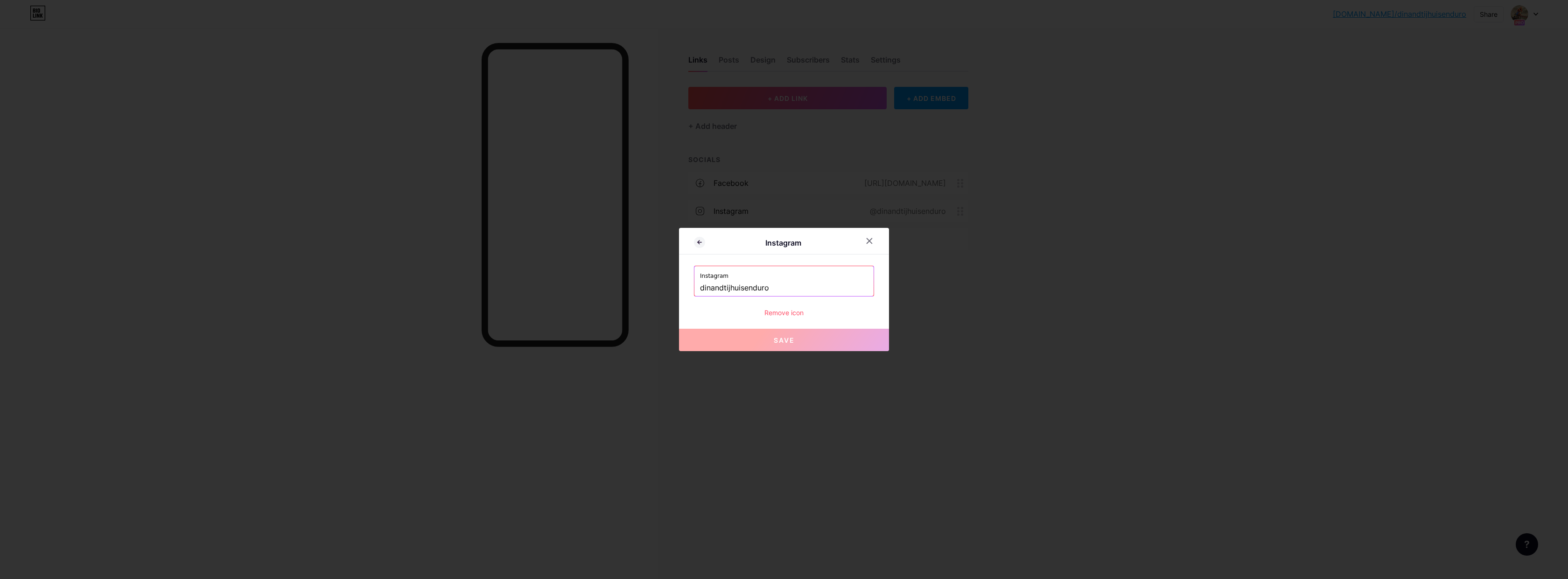
click at [793, 311] on div "Remove icon" at bounding box center [784, 312] width 180 height 10
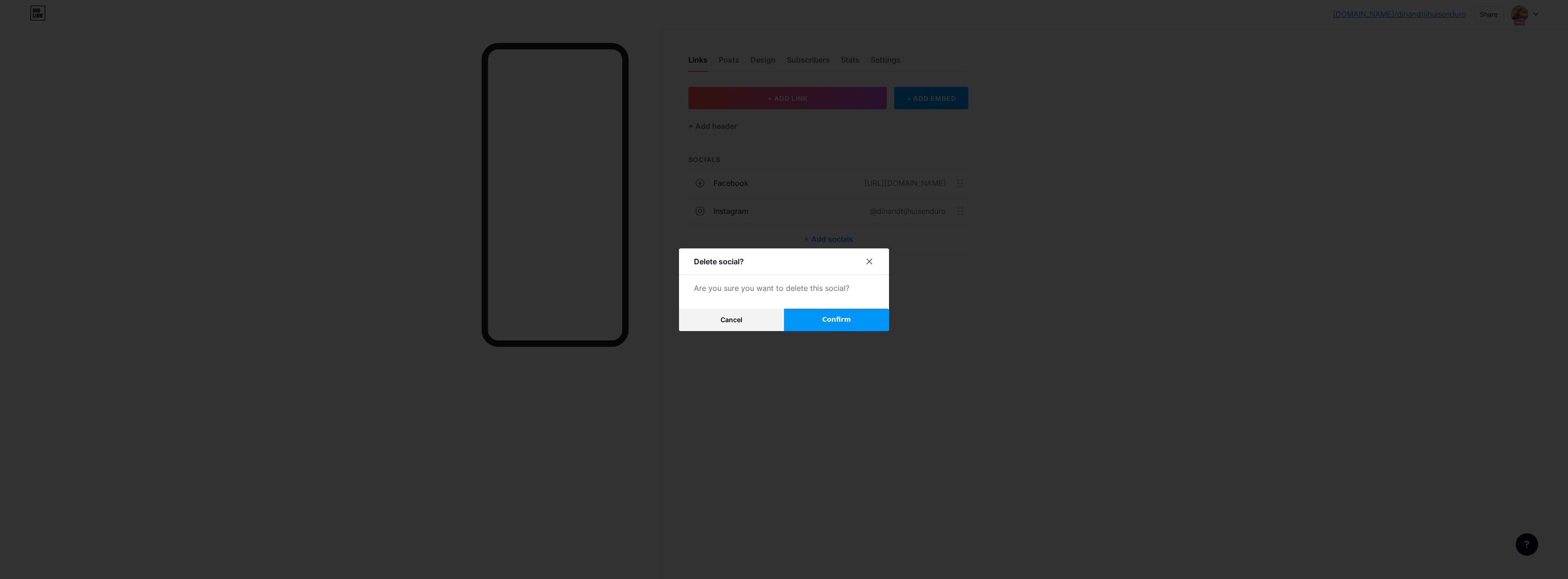
drag, startPoint x: 824, startPoint y: 326, endPoint x: 833, endPoint y: 320, distance: 10.8
click at [824, 326] on button "Confirm" at bounding box center [836, 320] width 105 height 23
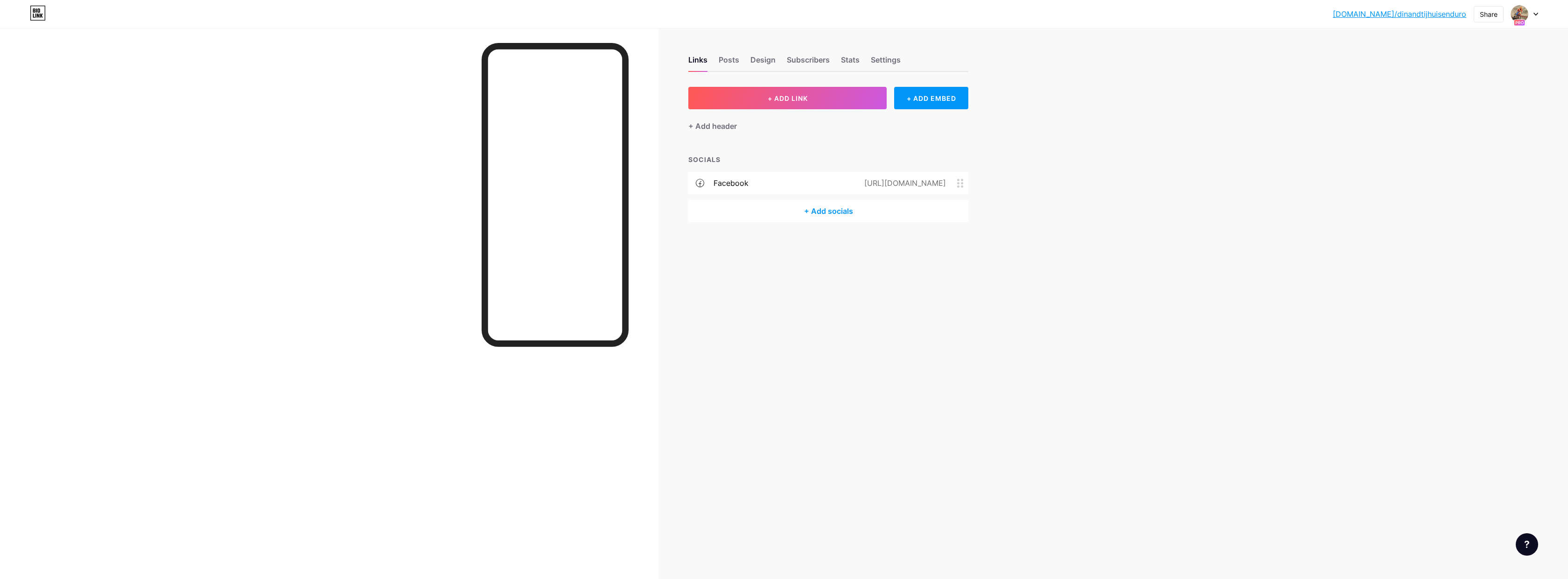
click at [959, 180] on circle at bounding box center [958, 180] width 2 height 2
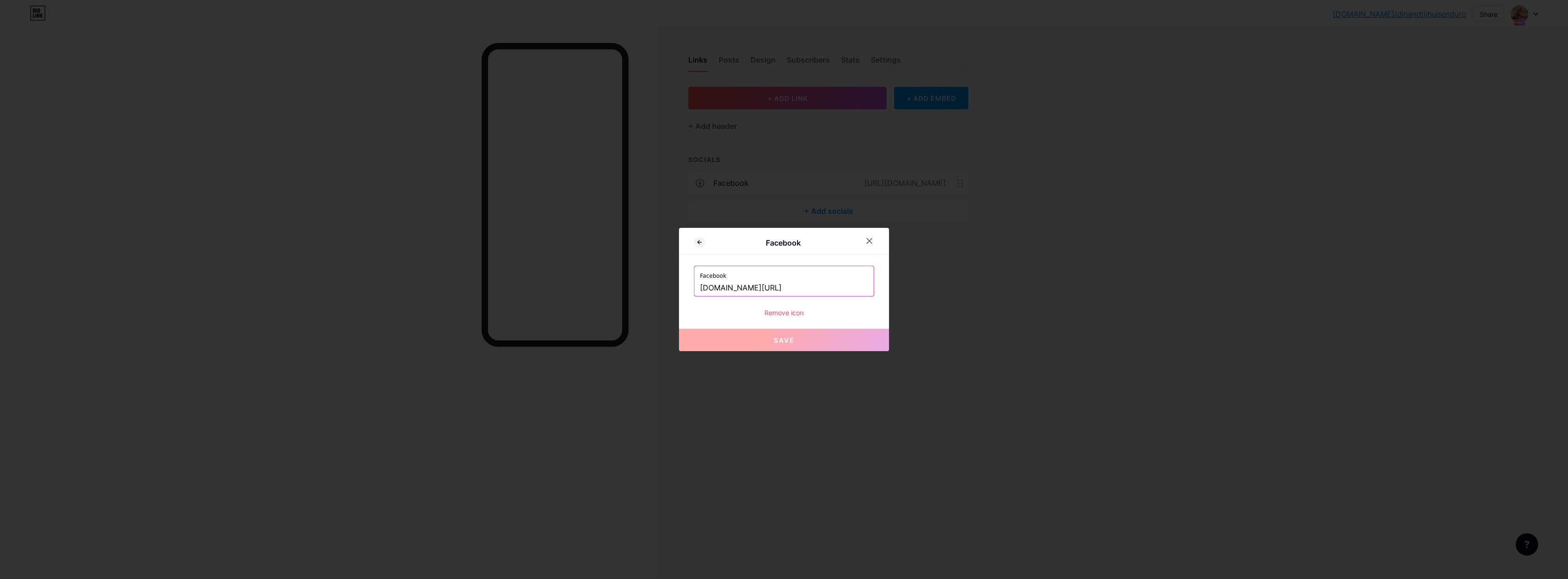
click at [794, 311] on div "Remove icon" at bounding box center [784, 312] width 180 height 10
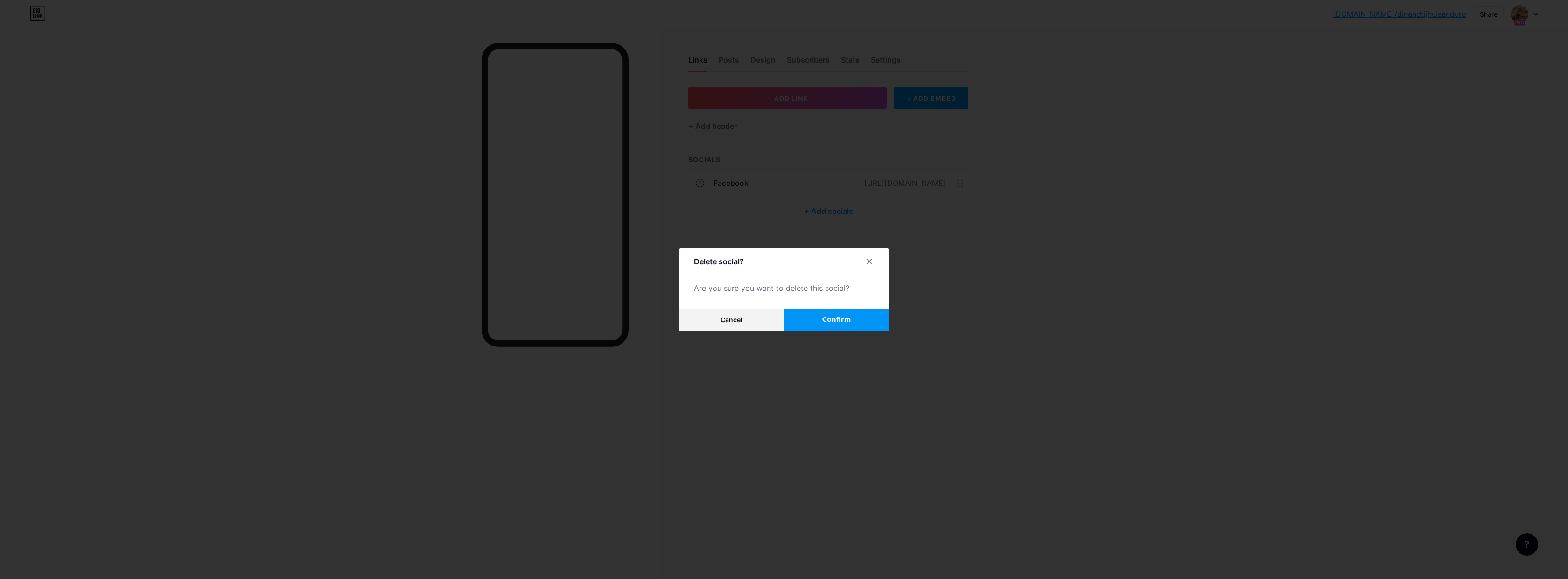
click at [841, 320] on span "Confirm" at bounding box center [837, 320] width 29 height 10
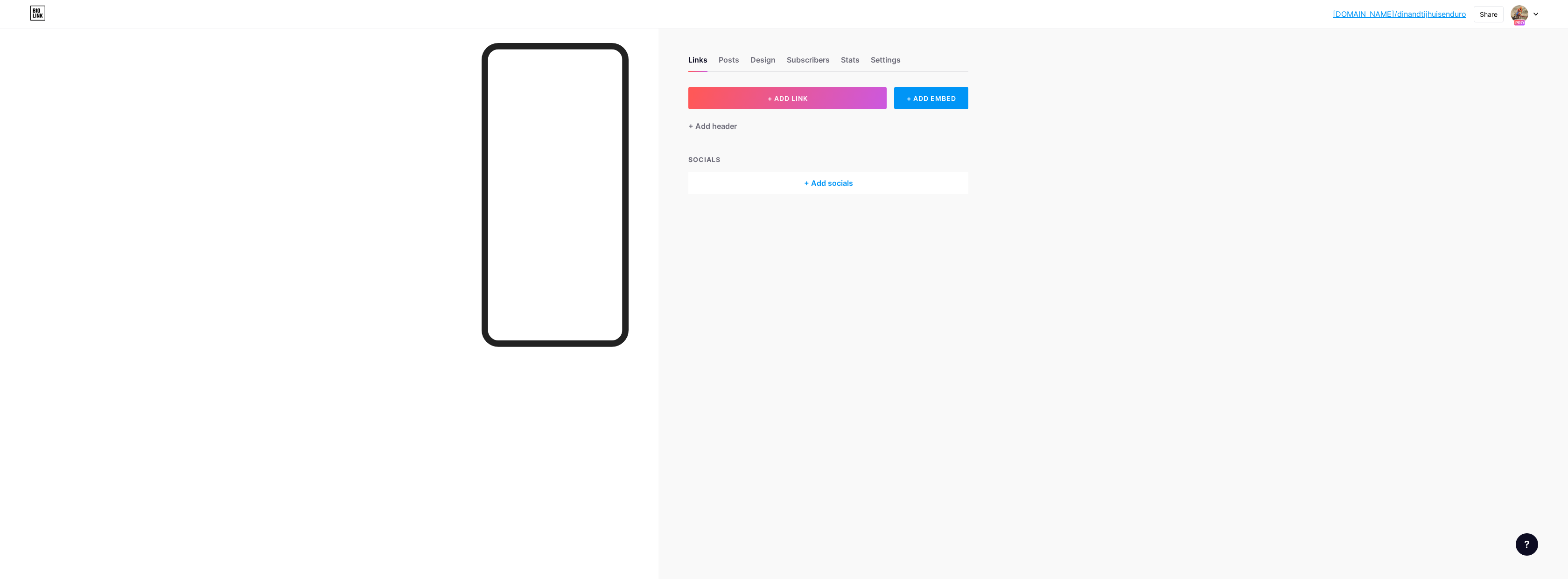
click at [1539, 15] on div "bio.link/dinand... bio.link/dinandtijhuisenduro Share Switch accounts Dinand Ti…" at bounding box center [784, 14] width 1568 height 17
click at [1536, 15] on icon at bounding box center [1536, 14] width 4 height 2
click at [1479, 114] on div "[DOMAIN_NAME]/milantijhuis" at bounding box center [1488, 115] width 79 height 7
click at [1539, 15] on div "bio.link/milant... bio.link/milantijhuis Share Switch accounts Milan bio.link/m…" at bounding box center [784, 14] width 1568 height 17
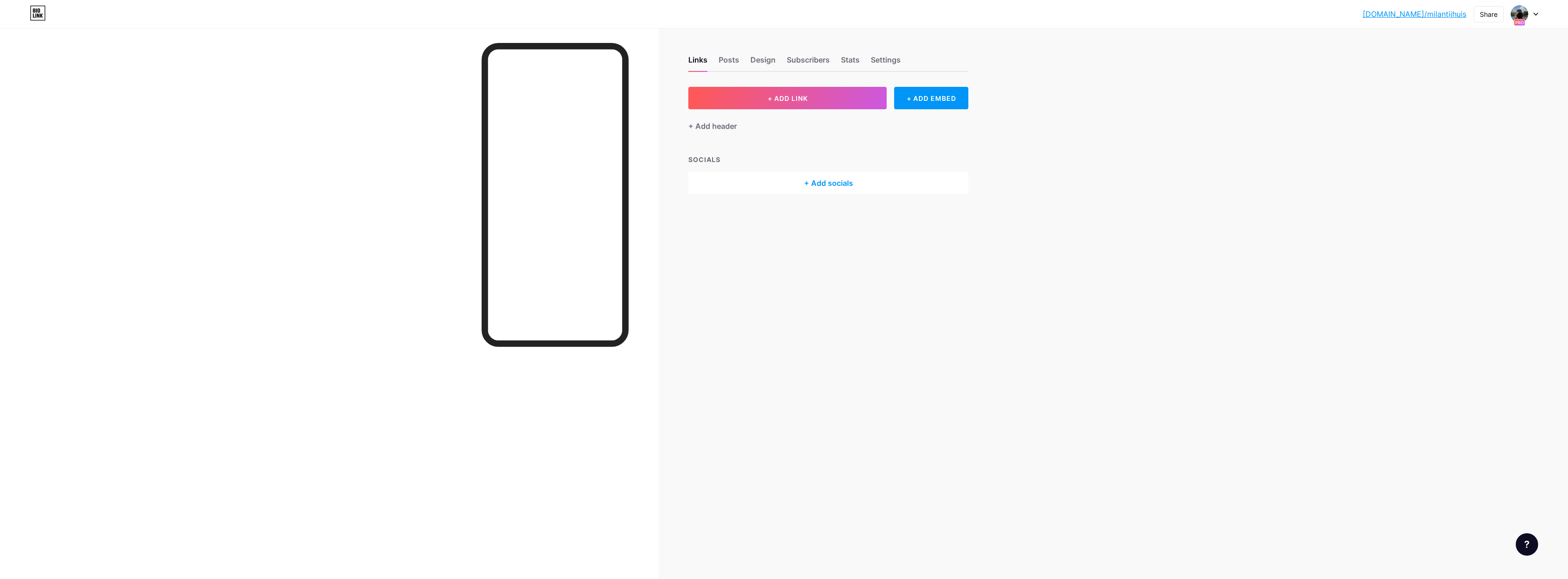
click at [1536, 15] on icon at bounding box center [1536, 14] width 4 height 2
click at [1459, 178] on link "Account settings" at bounding box center [1480, 173] width 116 height 25
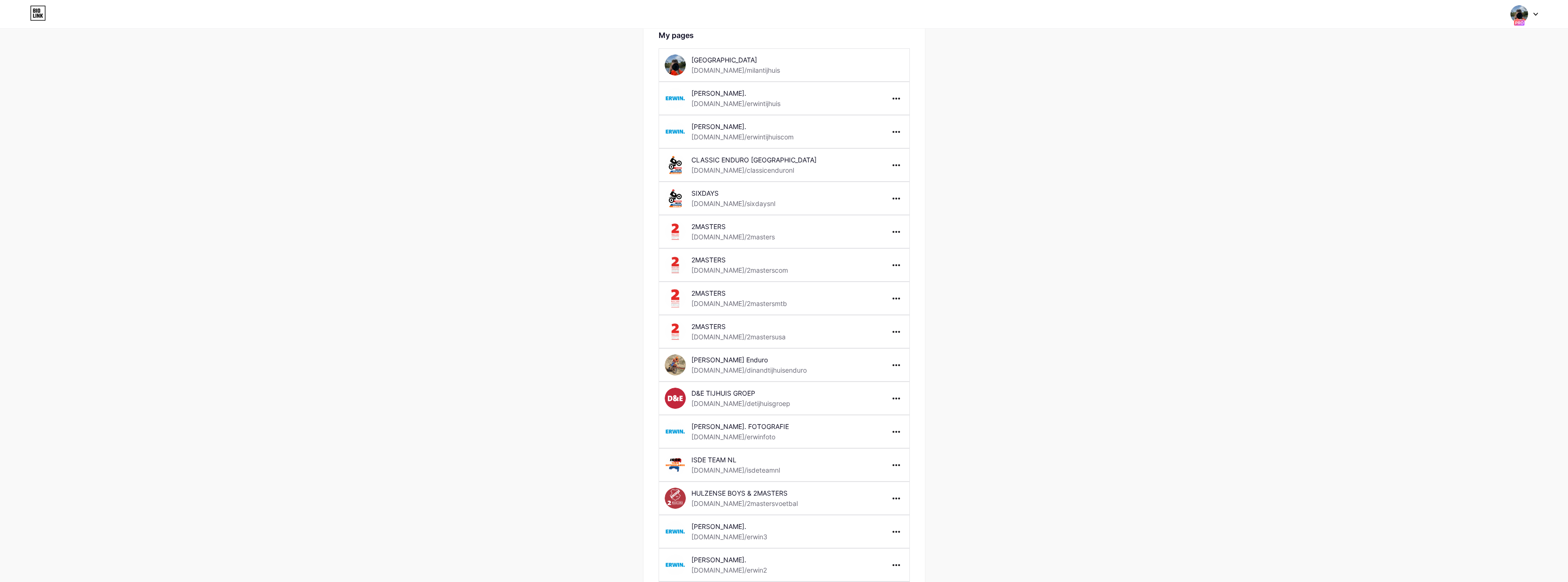
scroll to position [57, 0]
click at [1533, 14] on div at bounding box center [1525, 14] width 27 height 17
click at [1462, 81] on div "[PERSON_NAME]." at bounding box center [1488, 83] width 80 height 7
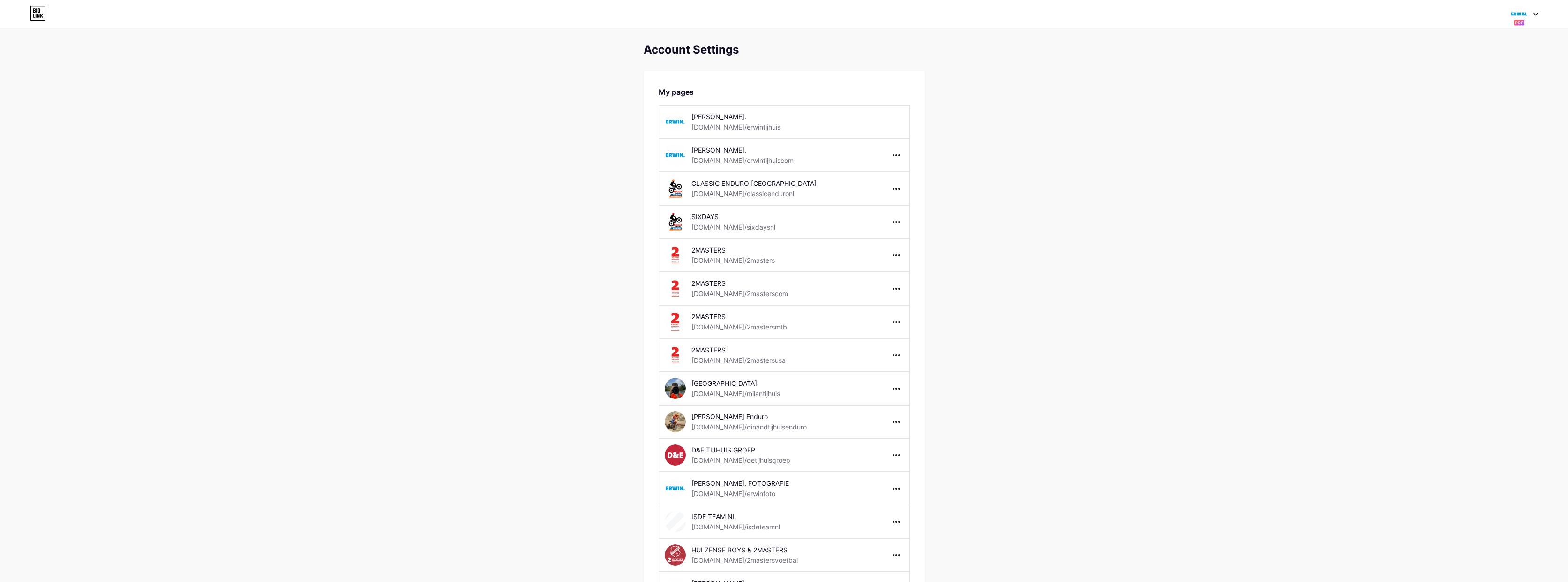
click at [1541, 11] on div "Switch accounts [PERSON_NAME]. [DOMAIN_NAME]/[PERSON_NAME]. [DOMAIN_NAME]/erwin…" at bounding box center [784, 14] width 1568 height 17
click at [1539, 11] on div "Switch accounts [PERSON_NAME]. [DOMAIN_NAME]/[PERSON_NAME]. [DOMAIN_NAME]/erwin…" at bounding box center [784, 14] width 1568 height 17
click at [1535, 13] on icon at bounding box center [1536, 14] width 4 height 2
click at [1455, 170] on link "Dashboard" at bounding box center [1480, 174] width 116 height 25
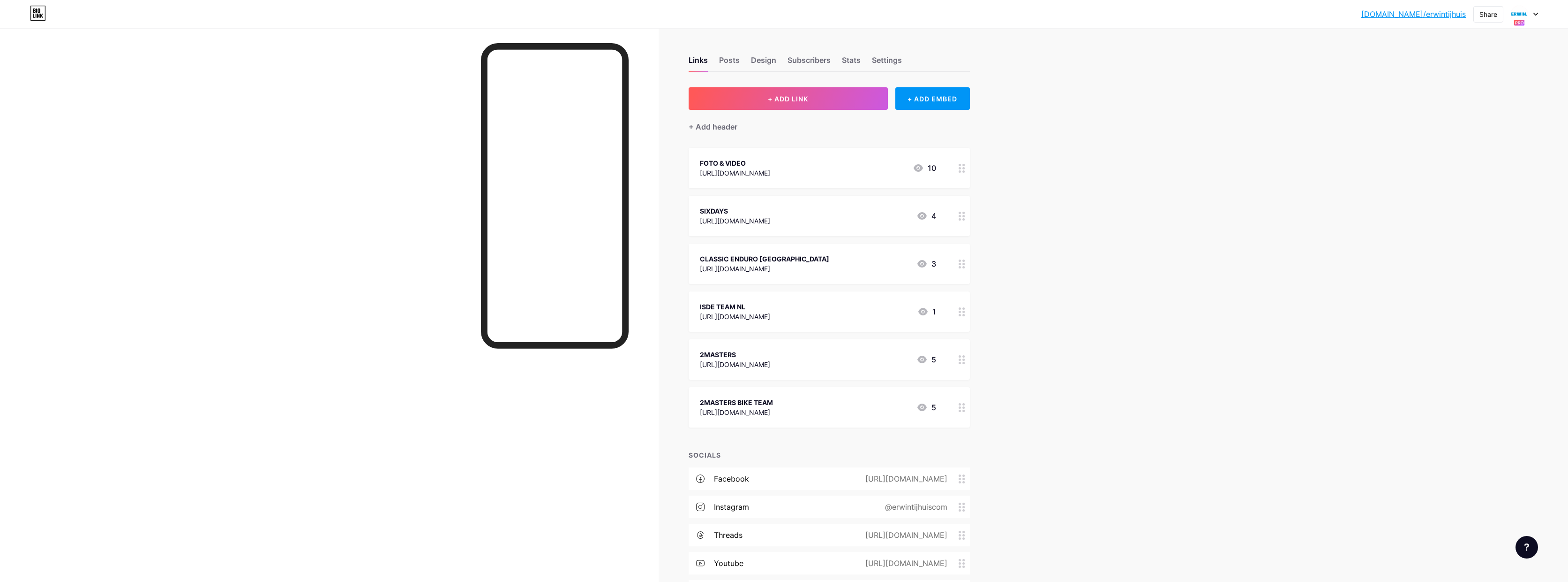
click at [1536, 17] on div at bounding box center [1525, 14] width 27 height 17
click at [1462, 171] on link "Account settings" at bounding box center [1480, 174] width 116 height 25
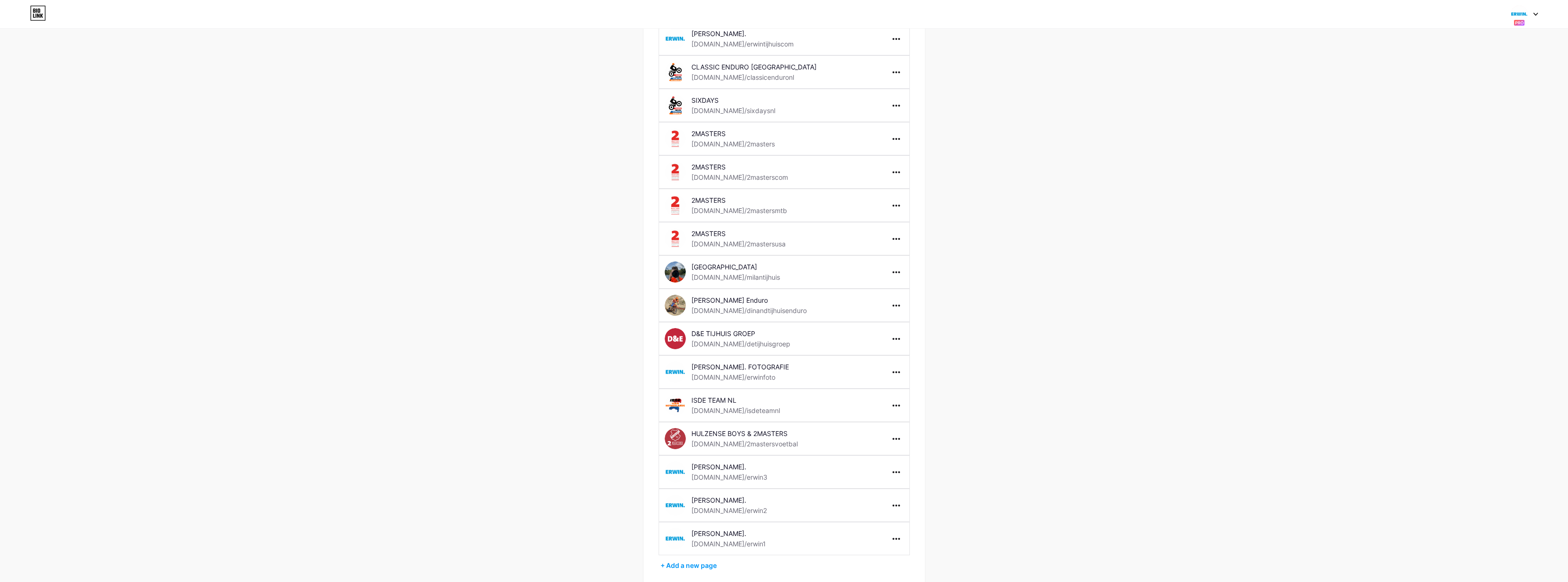
scroll to position [118, 0]
click at [676, 564] on div "+ Add a new page" at bounding box center [785, 564] width 250 height 9
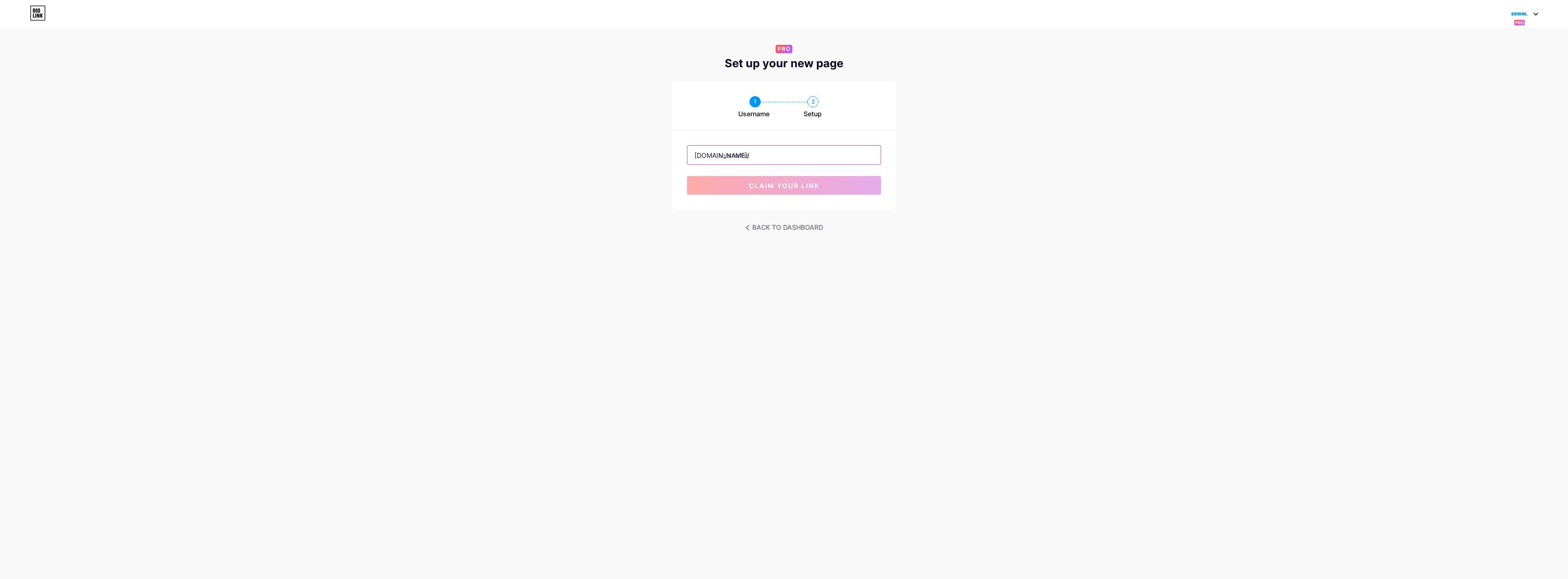
click at [743, 163] on input "text" at bounding box center [783, 155] width 193 height 19
type input "erwin4"
click at [755, 180] on button "claim your link" at bounding box center [784, 185] width 194 height 19
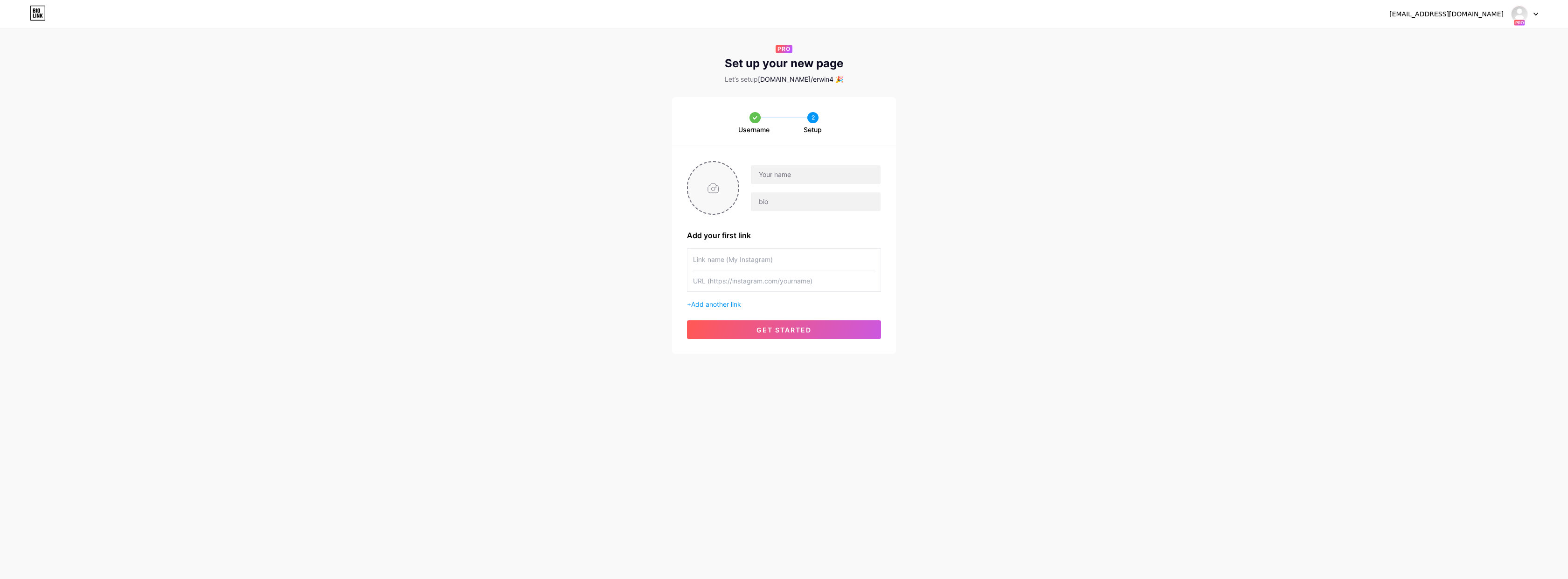
click at [707, 195] on input "file" at bounding box center [713, 188] width 51 height 52
type input "C:\fakepath\erwinpuntblauw2500pix.png"
type input "[PERSON_NAME]."
click at [733, 285] on input "text" at bounding box center [783, 281] width 182 height 21
paste input "https://www.instagram.com/erwintijhuiscom/"
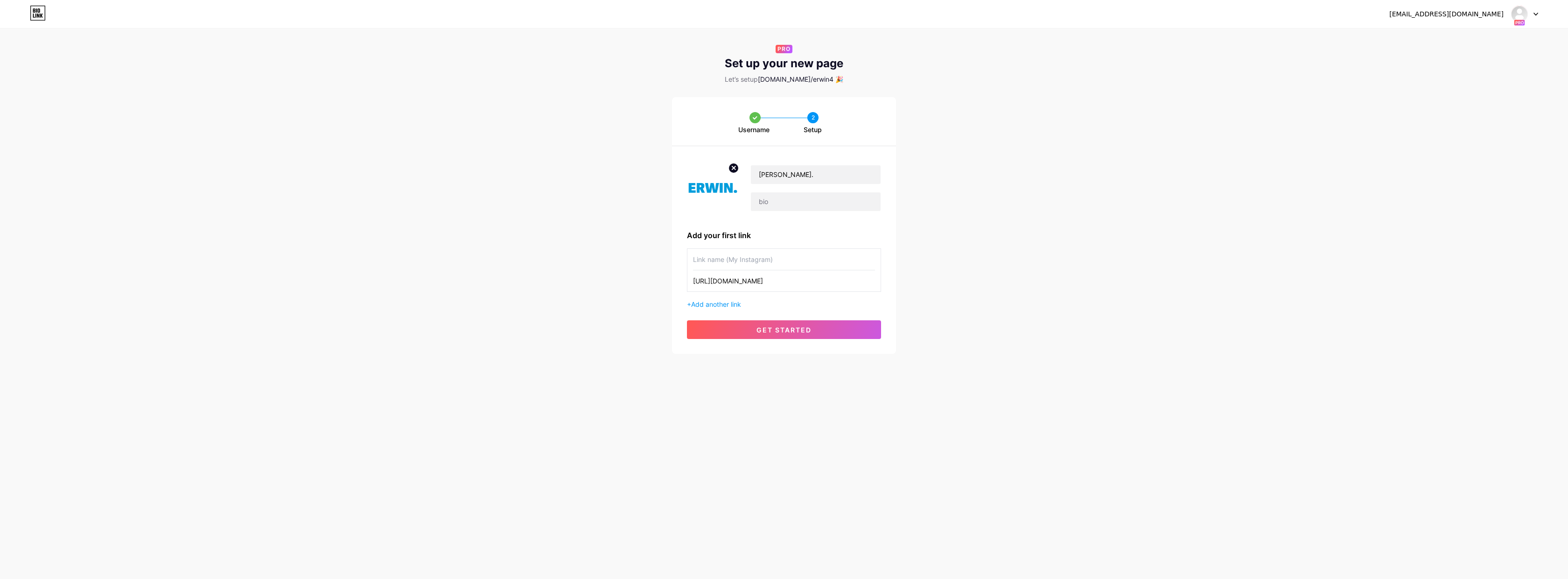
type input "https://www.instagram.com/erwintijhuiscom/"
click at [738, 261] on input "text" at bounding box center [783, 259] width 182 height 21
type input "Erwin"
click at [779, 328] on span "get started" at bounding box center [784, 329] width 55 height 8
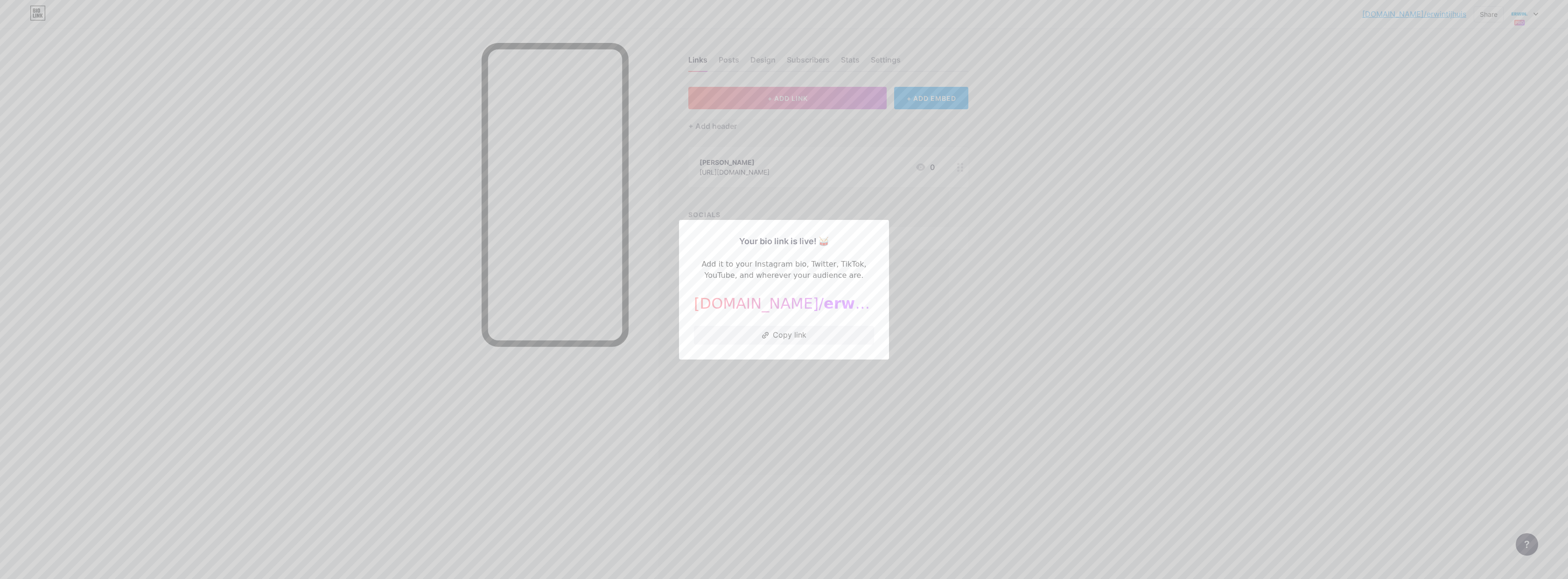
click at [1110, 285] on div at bounding box center [784, 289] width 1568 height 579
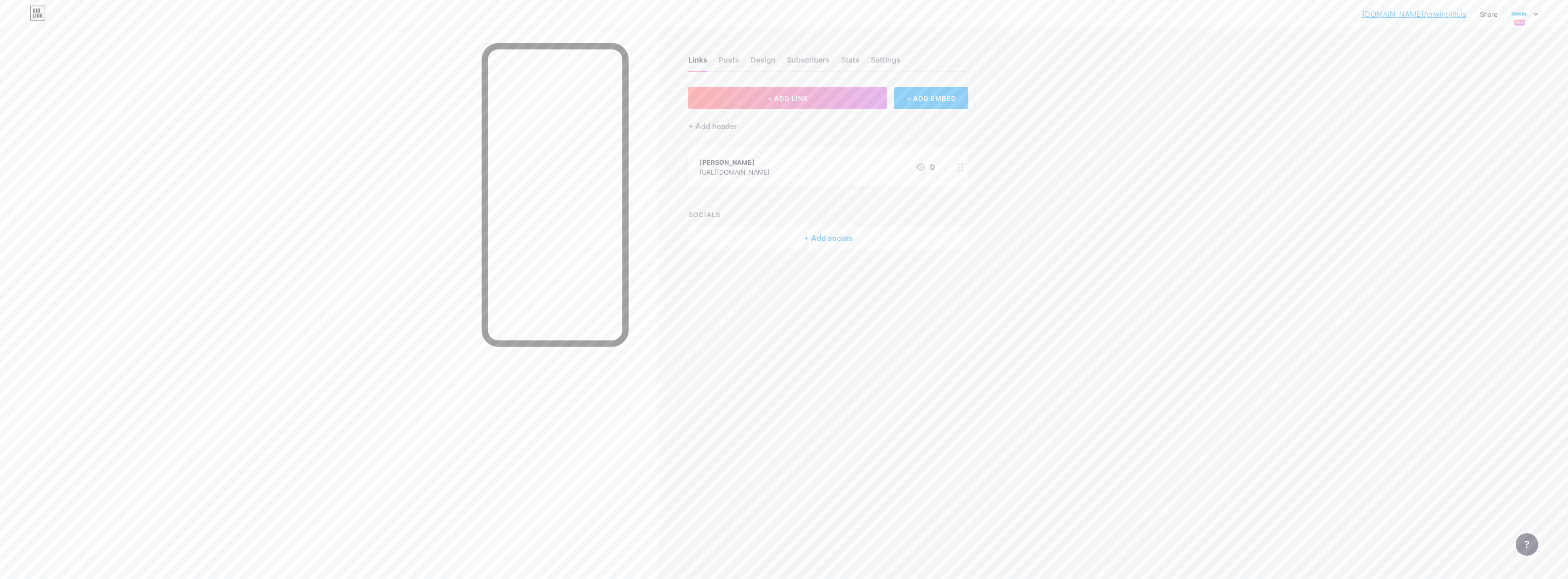
click at [1533, 15] on div at bounding box center [1524, 14] width 27 height 17
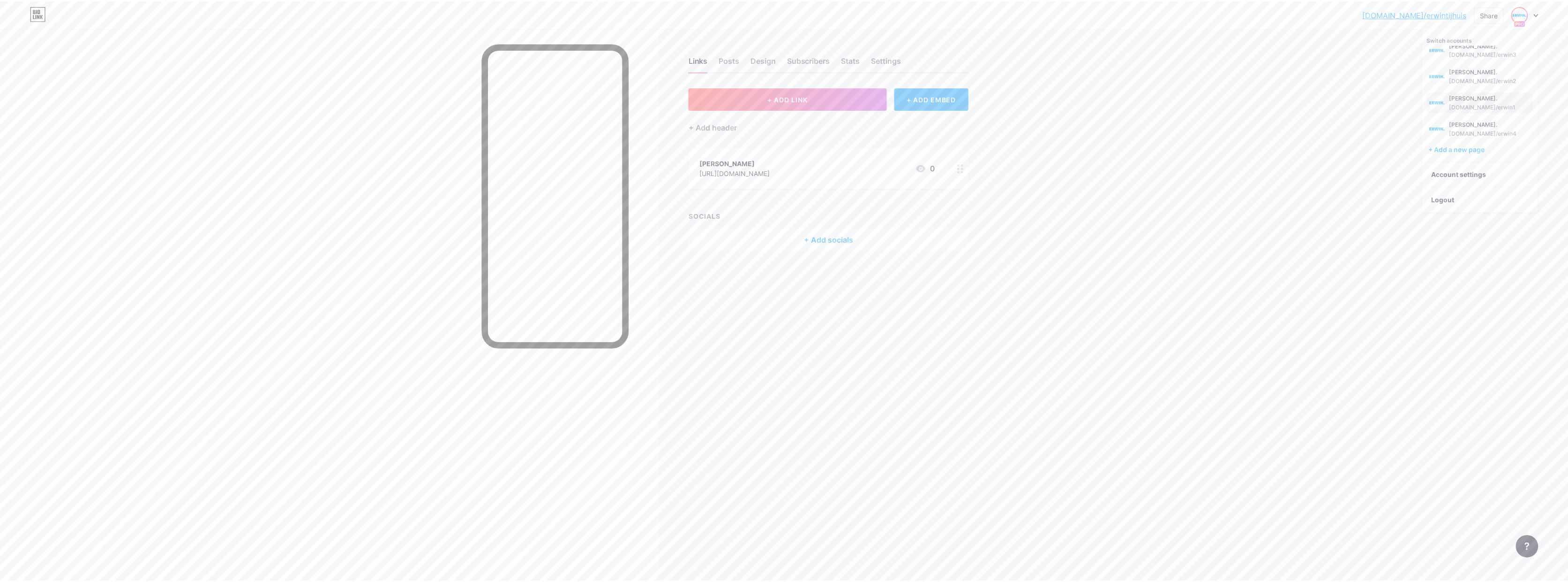
scroll to position [379, 0]
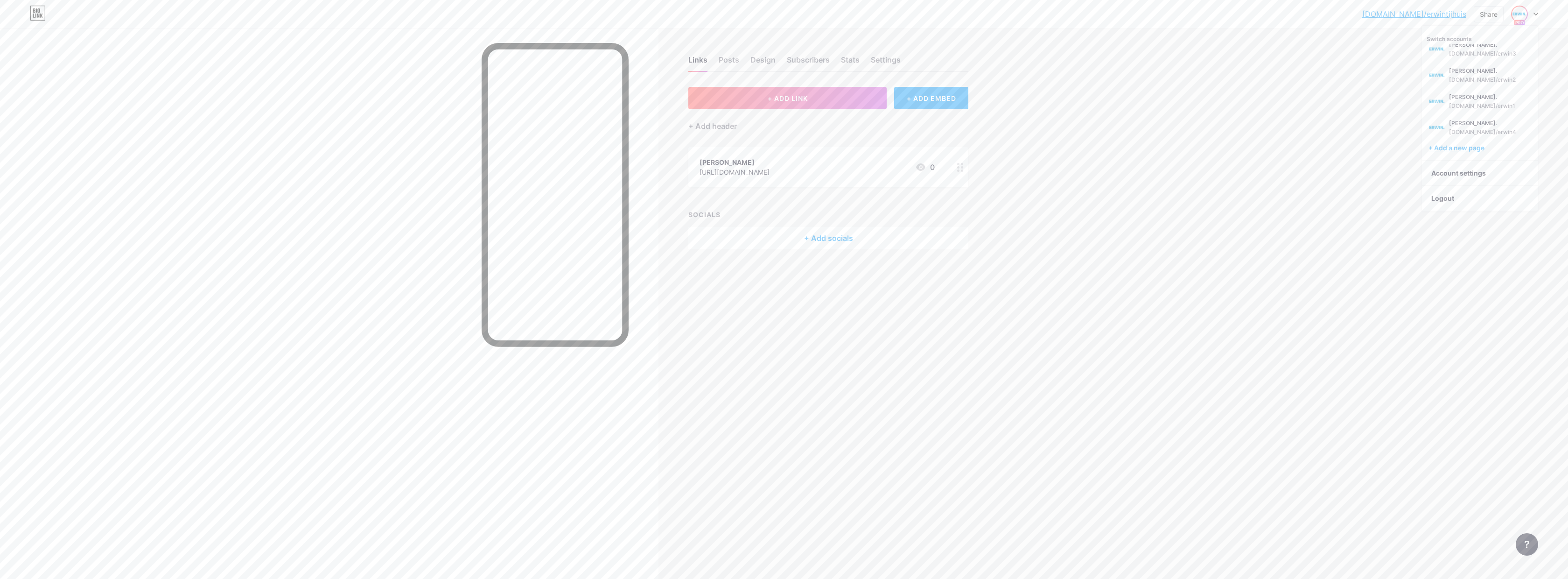
click at [1457, 149] on div "+ Add a new page" at bounding box center [1481, 147] width 105 height 9
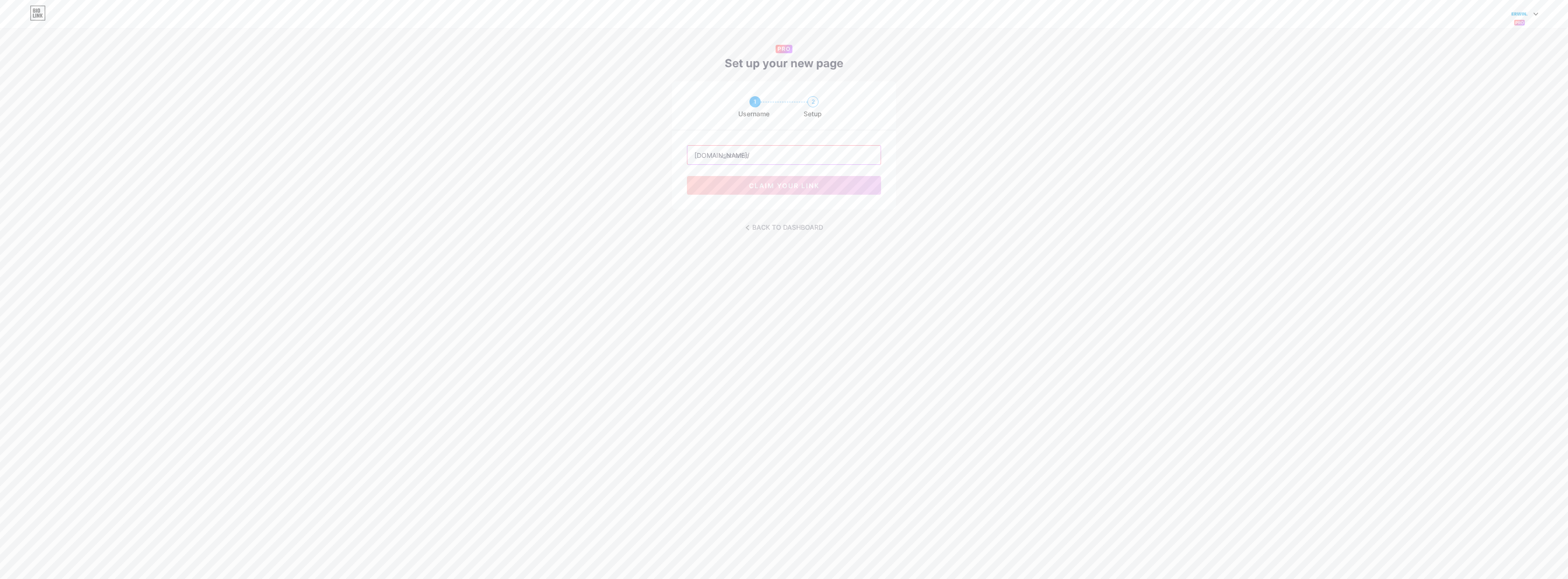
click at [733, 159] on input "text" at bounding box center [783, 155] width 193 height 19
type input "erwin5"
click at [769, 184] on span "claim your link" at bounding box center [784, 185] width 71 height 8
click at [724, 191] on input "file" at bounding box center [713, 188] width 51 height 52
type input "C:\fakepath\erwinpuntblauw2500pix.png"
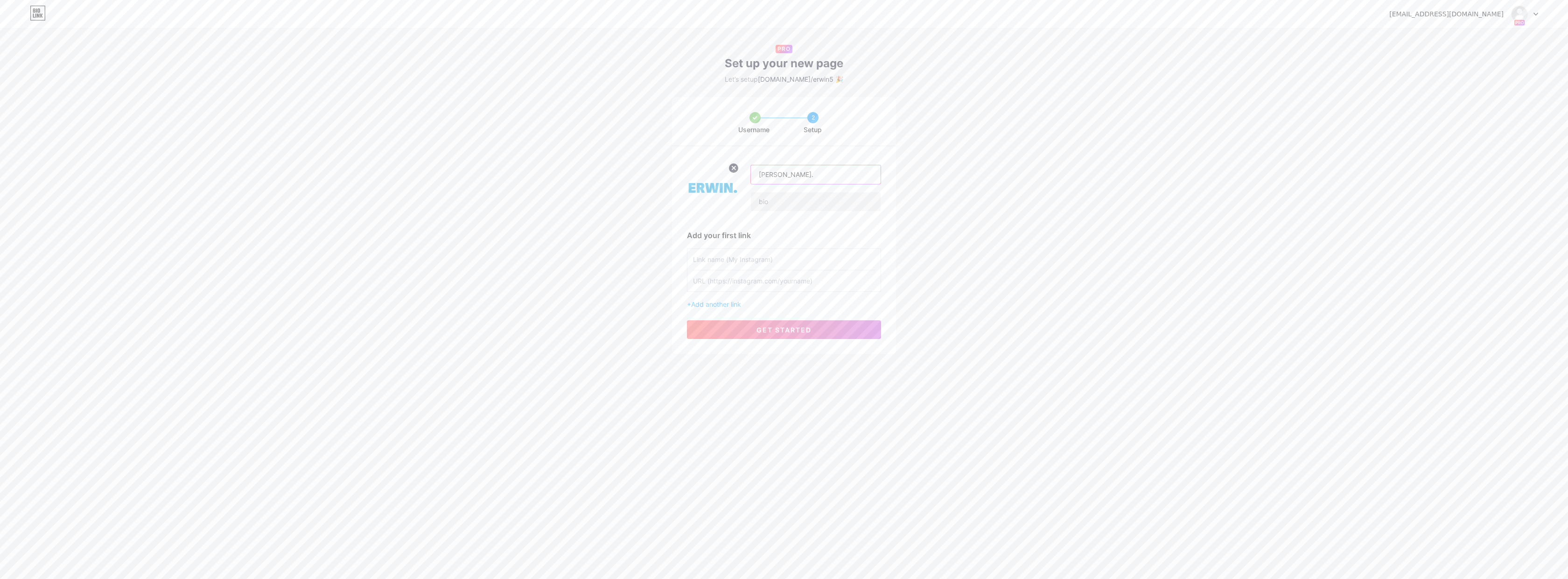
type input "[PERSON_NAME]."
click at [767, 279] on input "text" at bounding box center [783, 281] width 182 height 21
paste input "https://www.instagram.com/erwintijhuiscom/"
type input "https://www.instagram.com/erwintijhuiscom/"
type input "Erwin"
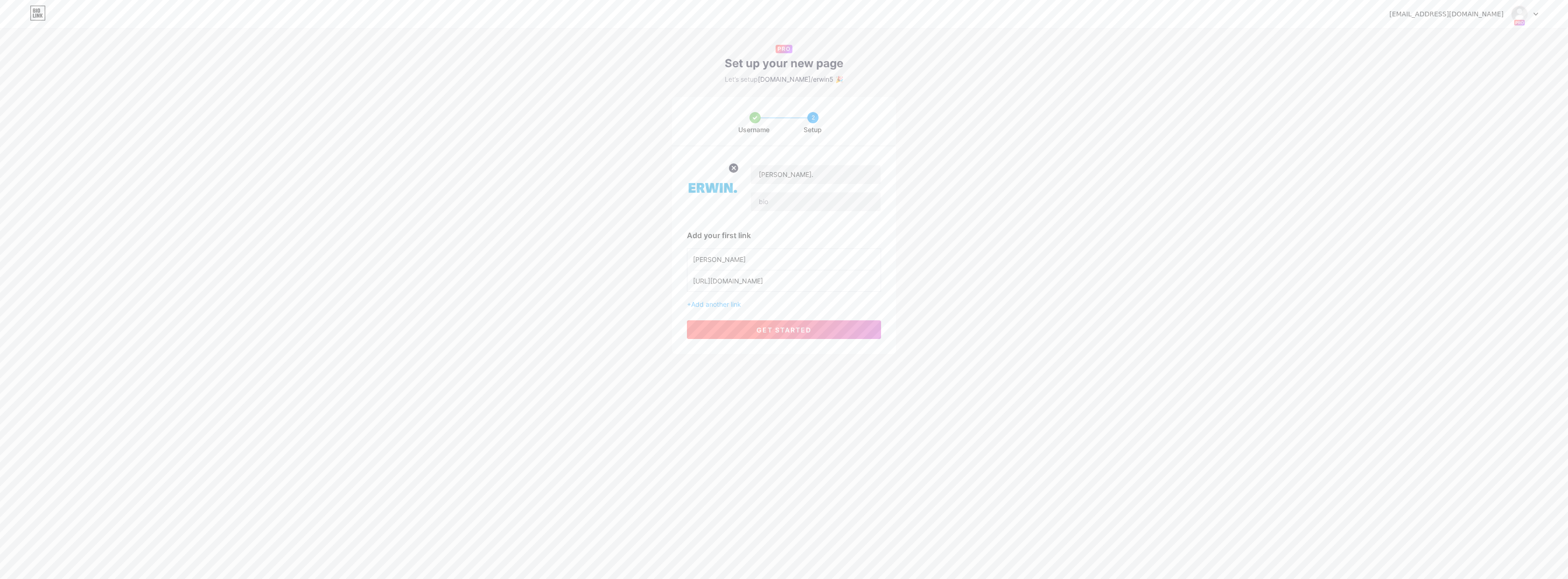
drag, startPoint x: 783, startPoint y: 330, endPoint x: 791, endPoint y: 328, distance: 8.2
click at [783, 330] on span "get started" at bounding box center [784, 329] width 55 height 8
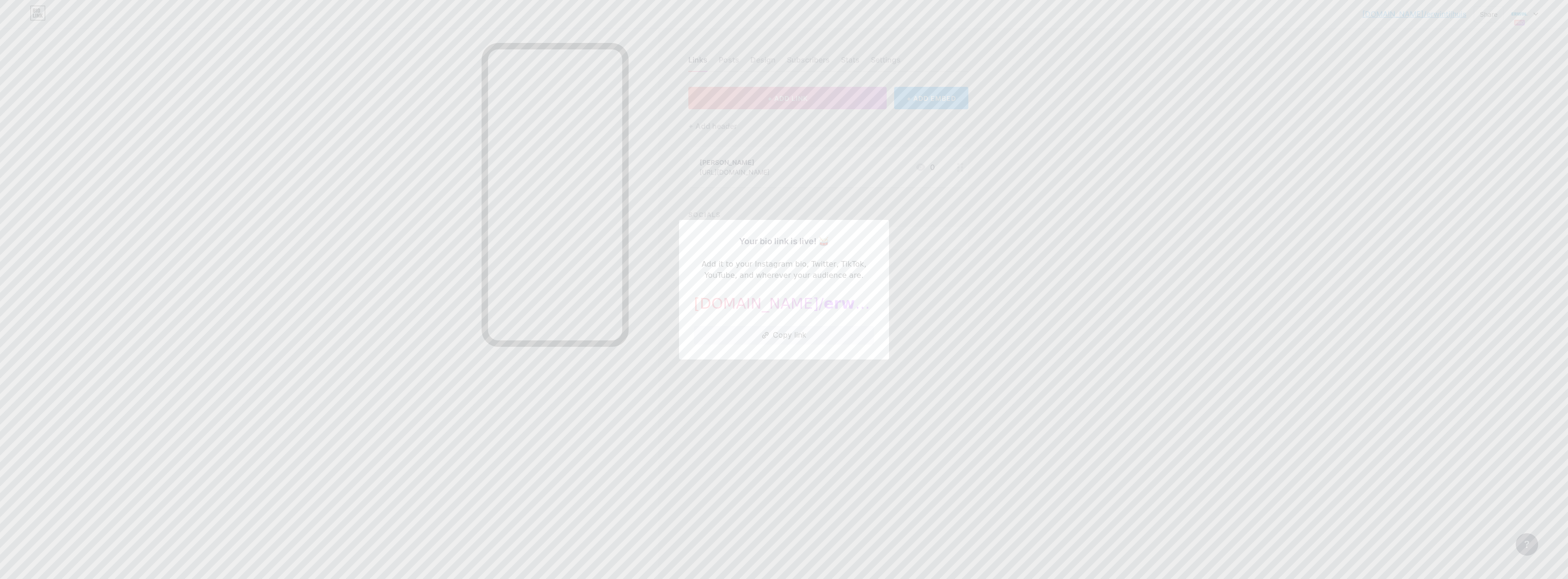
click at [999, 346] on div at bounding box center [784, 289] width 1568 height 579
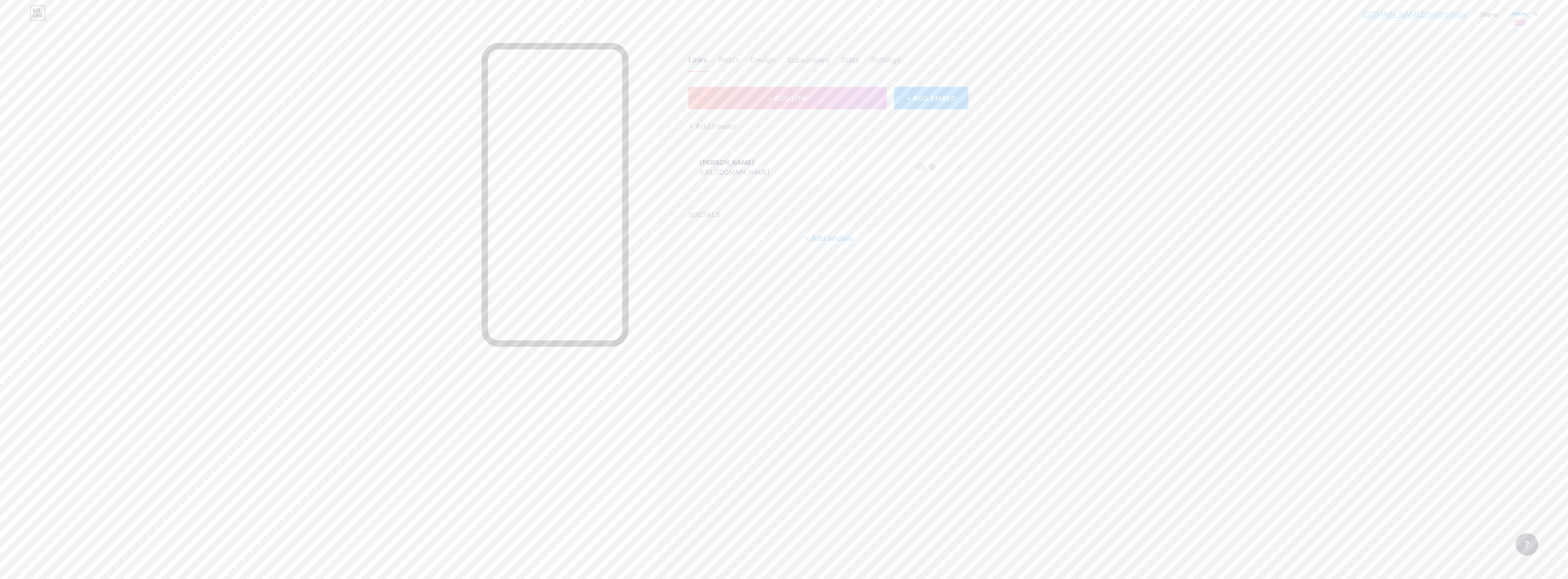
click at [1539, 15] on div "bio.link/erwint... bio.link/erwintijhuis Share Switch accounts ERWIN. bio.link/…" at bounding box center [784, 14] width 1568 height 17
click at [1536, 15] on icon at bounding box center [1536, 14] width 4 height 2
click at [1472, 173] on link "Account settings" at bounding box center [1480, 173] width 116 height 25
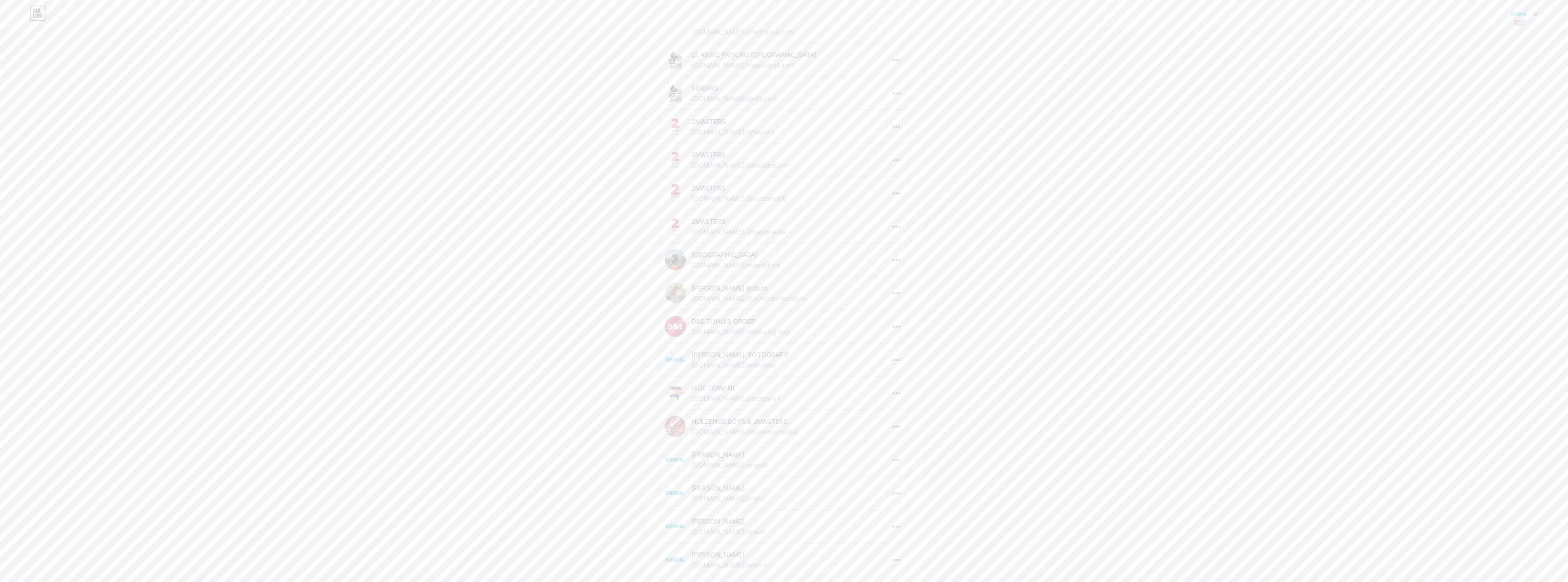
scroll to position [163, 0]
click at [739, 425] on div "HULZENSE BOYS & 2MASTERS" at bounding box center [758, 420] width 133 height 10
click at [1537, 14] on icon at bounding box center [1536, 14] width 5 height 3
click at [1451, 166] on link "Dashboard" at bounding box center [1480, 174] width 116 height 25
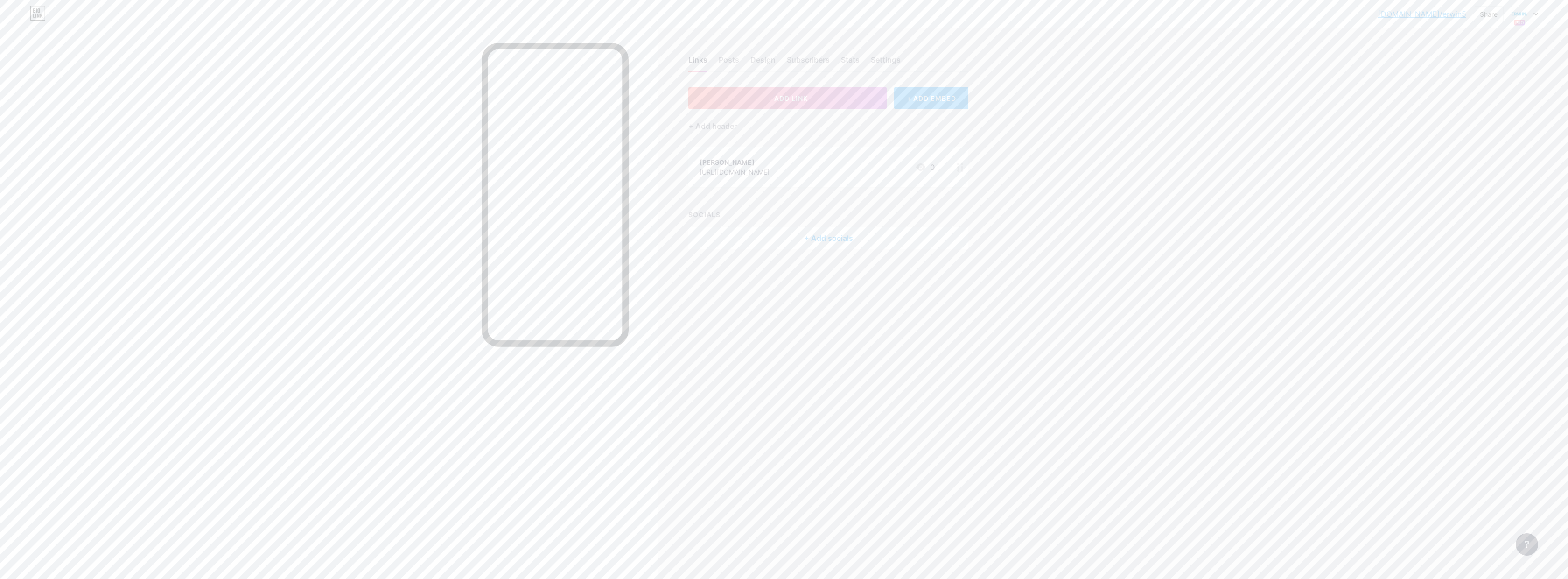
click at [1535, 16] on div at bounding box center [1524, 14] width 27 height 17
click at [956, 165] on div at bounding box center [961, 167] width 16 height 40
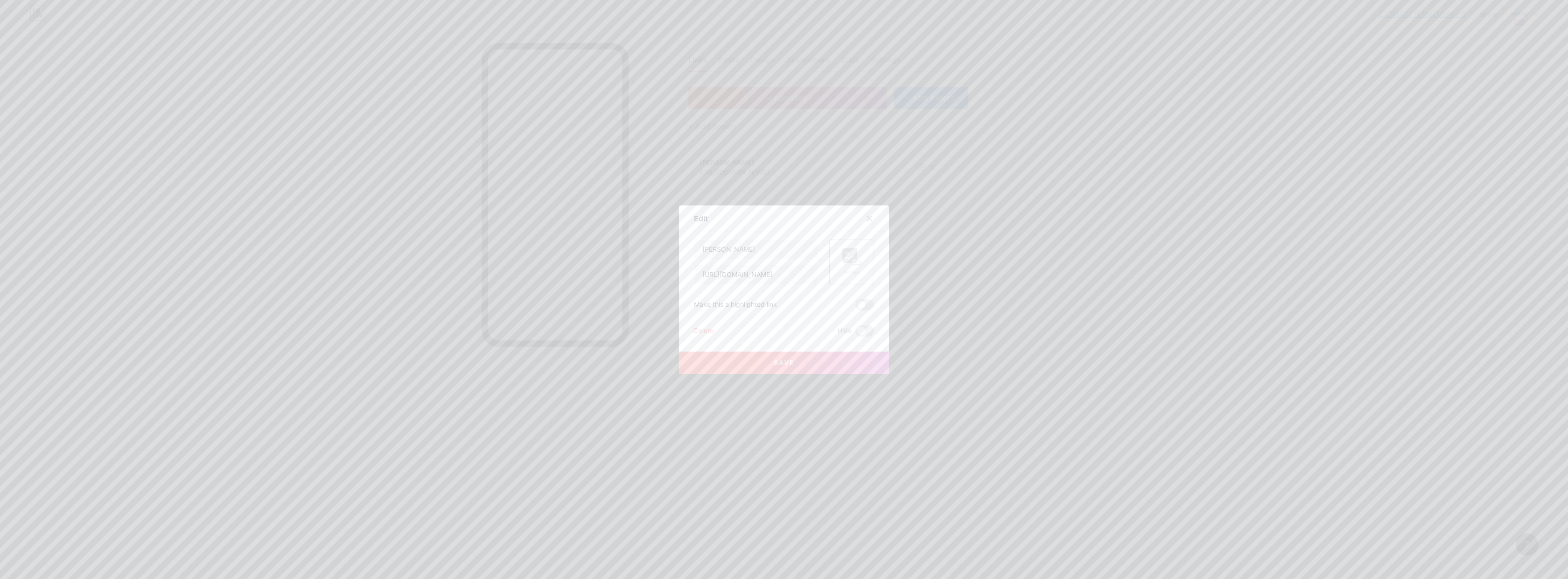
click at [703, 328] on div "Delete" at bounding box center [704, 331] width 19 height 11
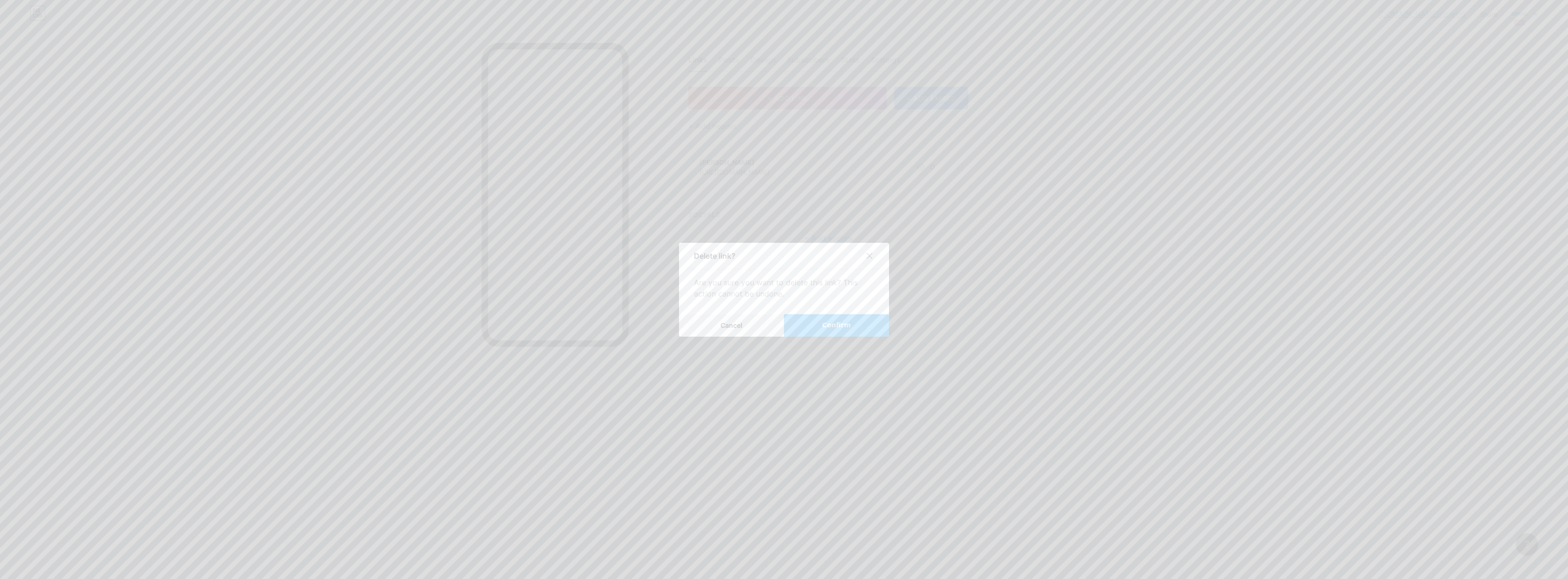
click at [809, 327] on button "Confirm" at bounding box center [836, 325] width 105 height 23
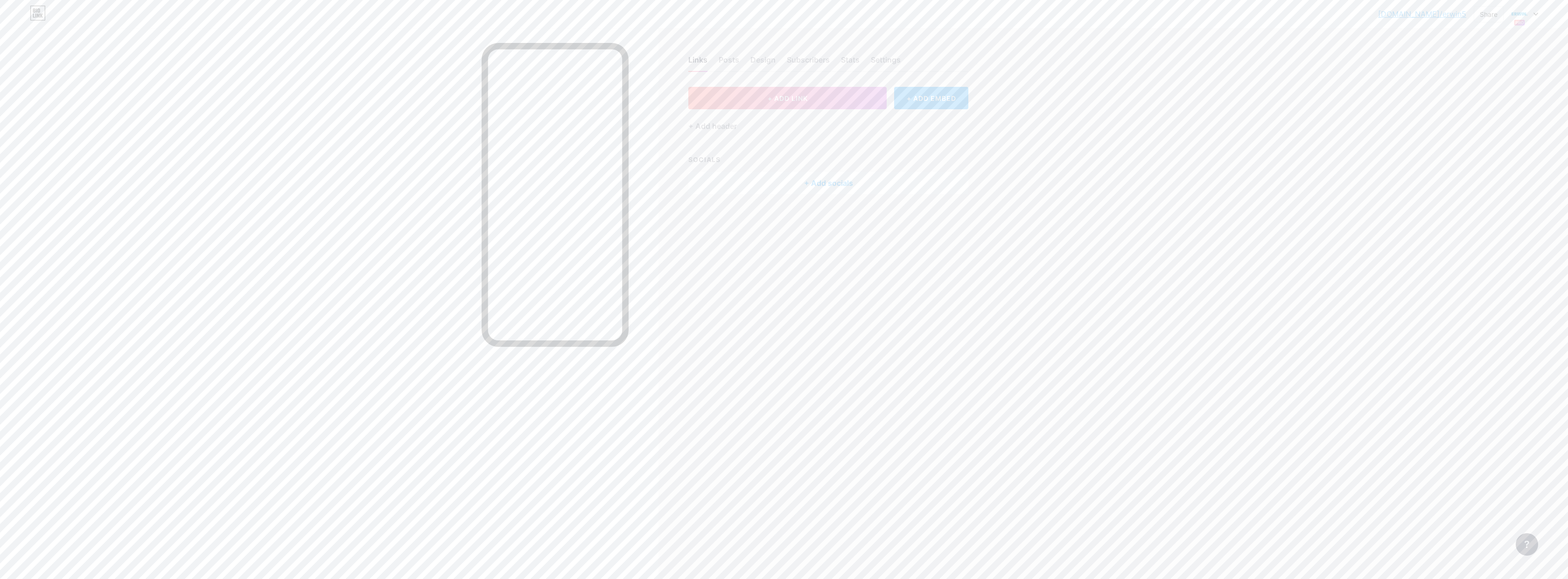
click at [1535, 13] on icon at bounding box center [1536, 14] width 4 height 2
click at [1466, 71] on div "[PERSON_NAME]." at bounding box center [1483, 71] width 69 height 7
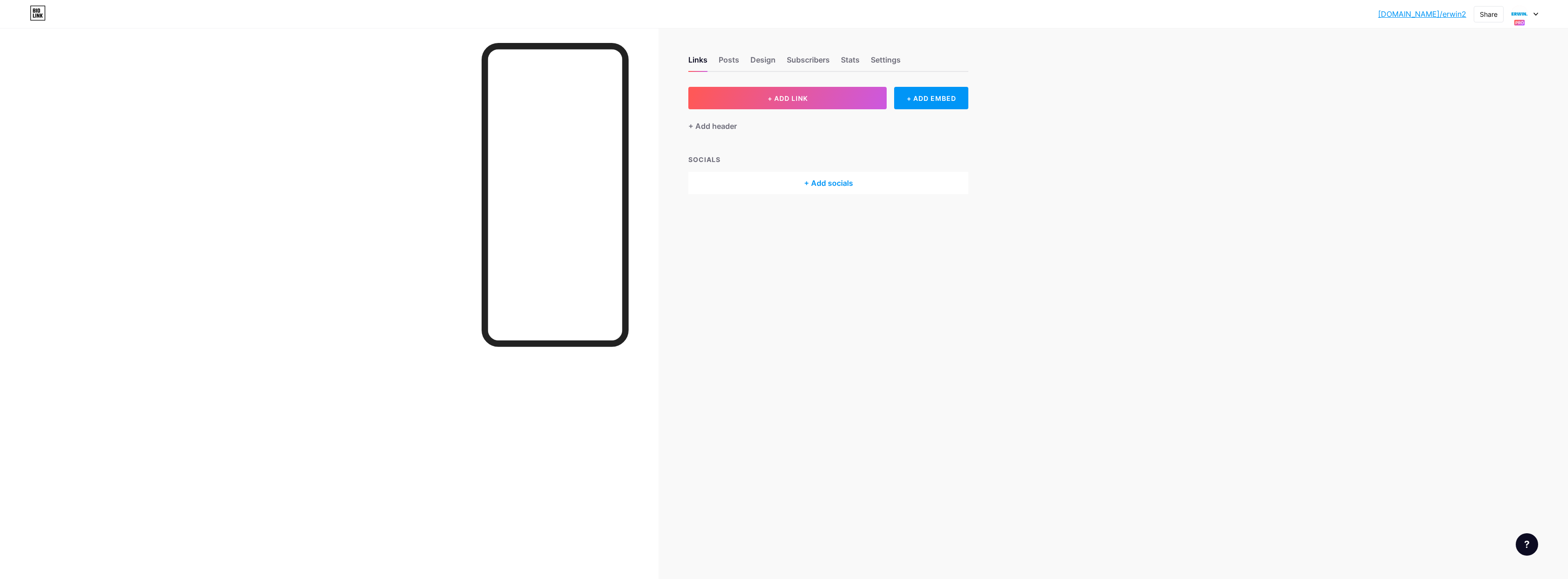
click at [1531, 14] on div at bounding box center [1524, 14] width 27 height 17
click at [1472, 103] on div "[DOMAIN_NAME]/erwin4" at bounding box center [1483, 106] width 69 height 7
click at [734, 61] on div "Posts" at bounding box center [729, 63] width 21 height 17
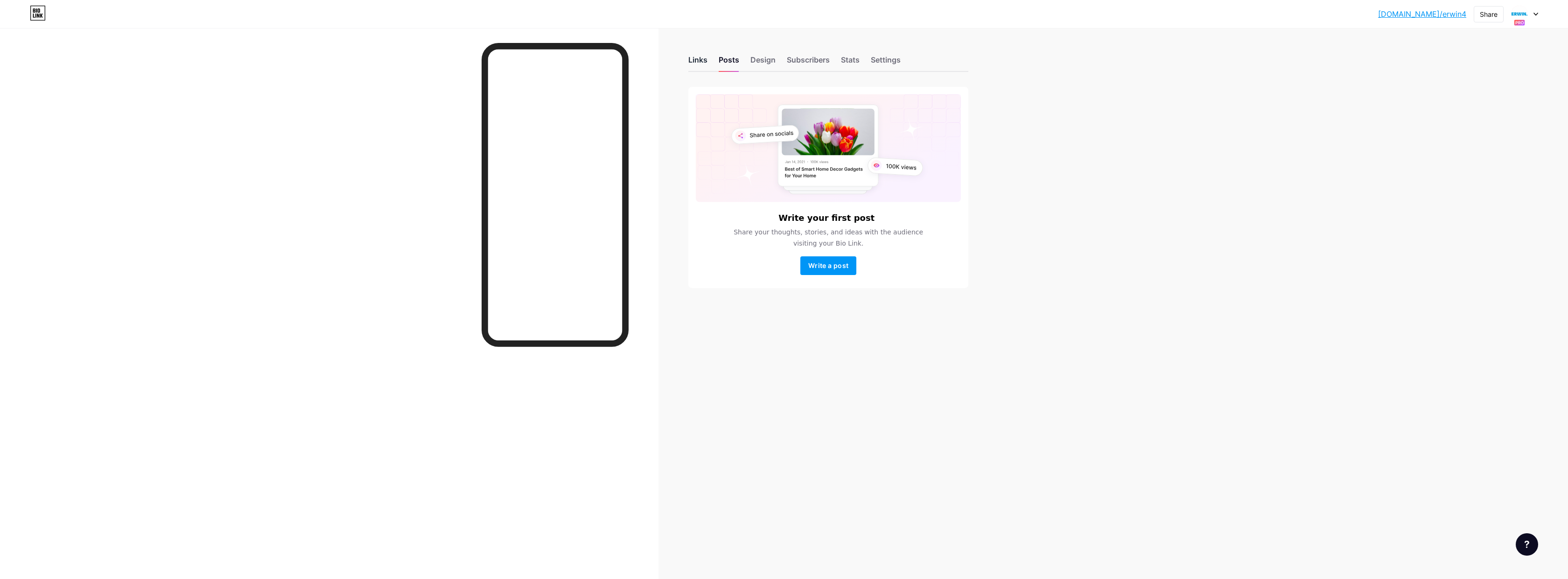
click at [696, 63] on div "Links" at bounding box center [698, 63] width 19 height 17
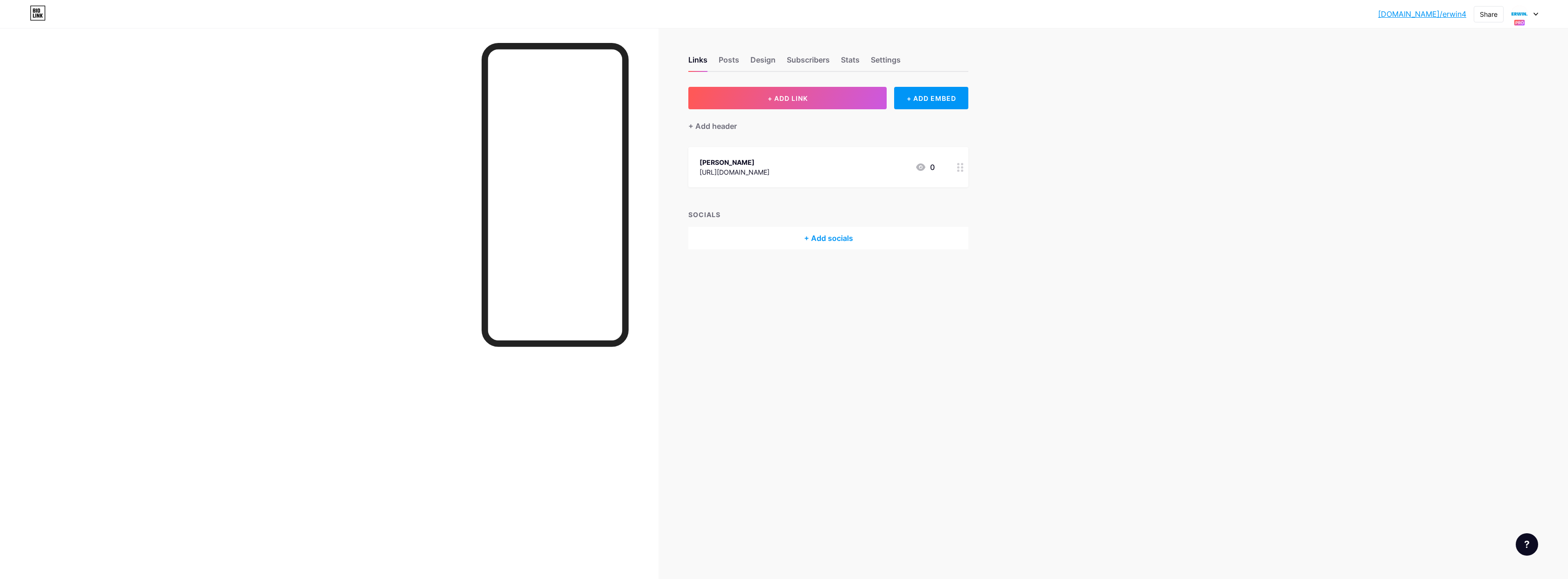
click at [958, 167] on circle at bounding box center [958, 167] width 2 height 2
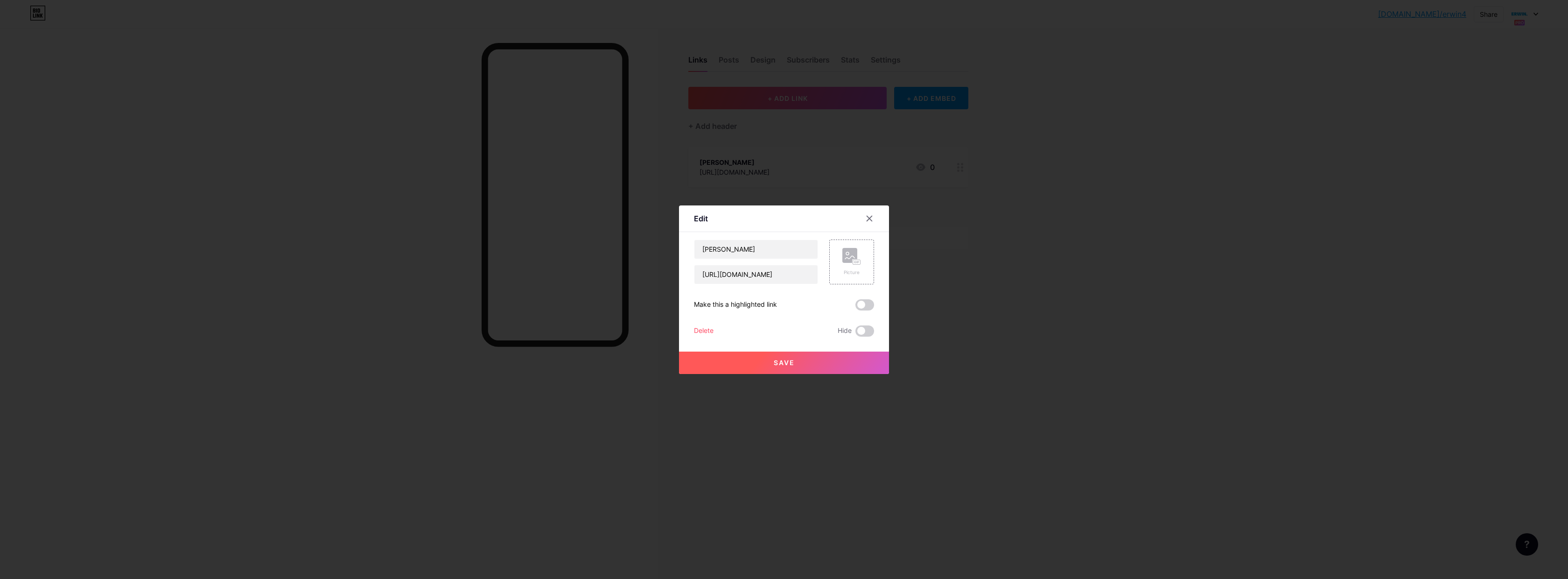
click at [701, 331] on div "Delete" at bounding box center [704, 331] width 19 height 11
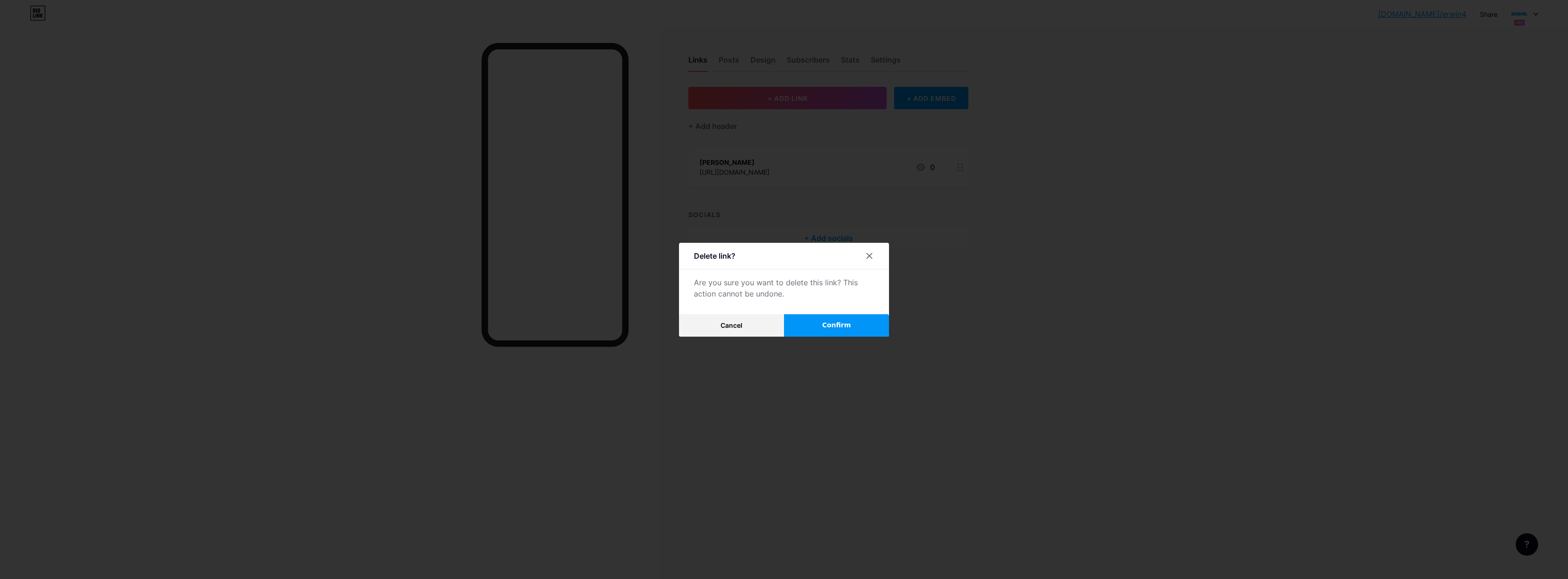
click at [822, 321] on button "Confirm" at bounding box center [836, 325] width 105 height 23
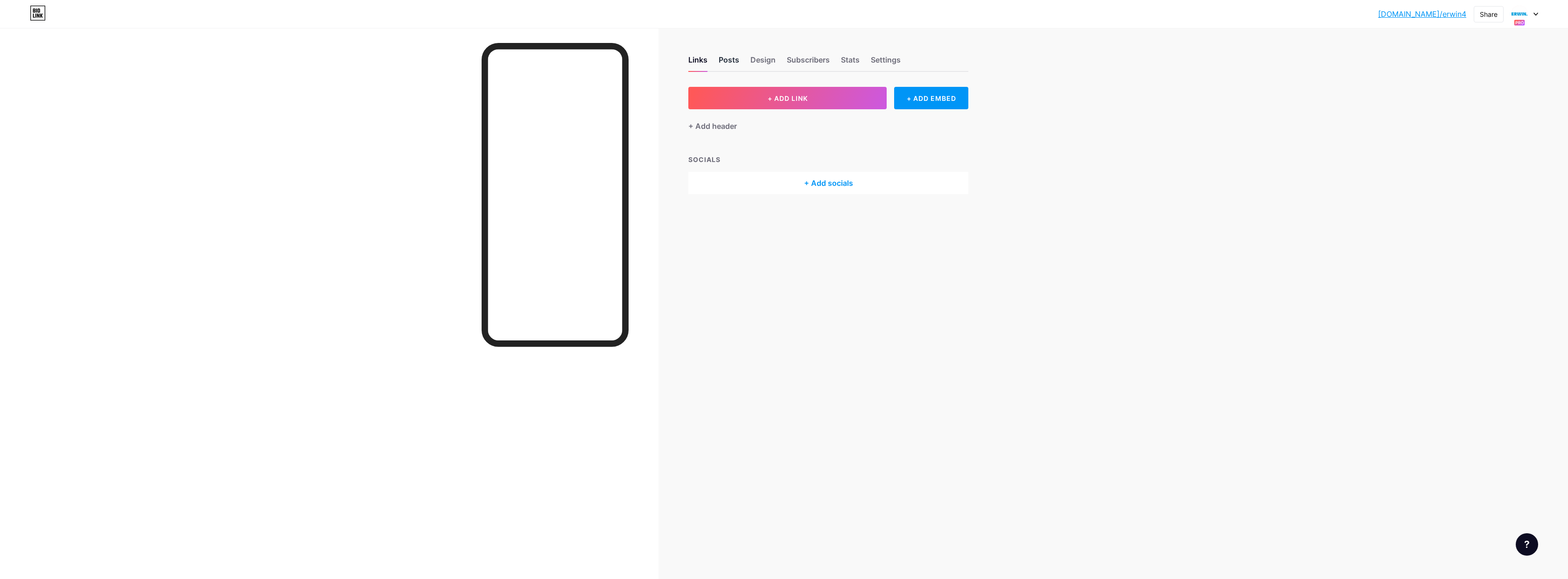
click at [729, 63] on div "Posts" at bounding box center [729, 63] width 21 height 17
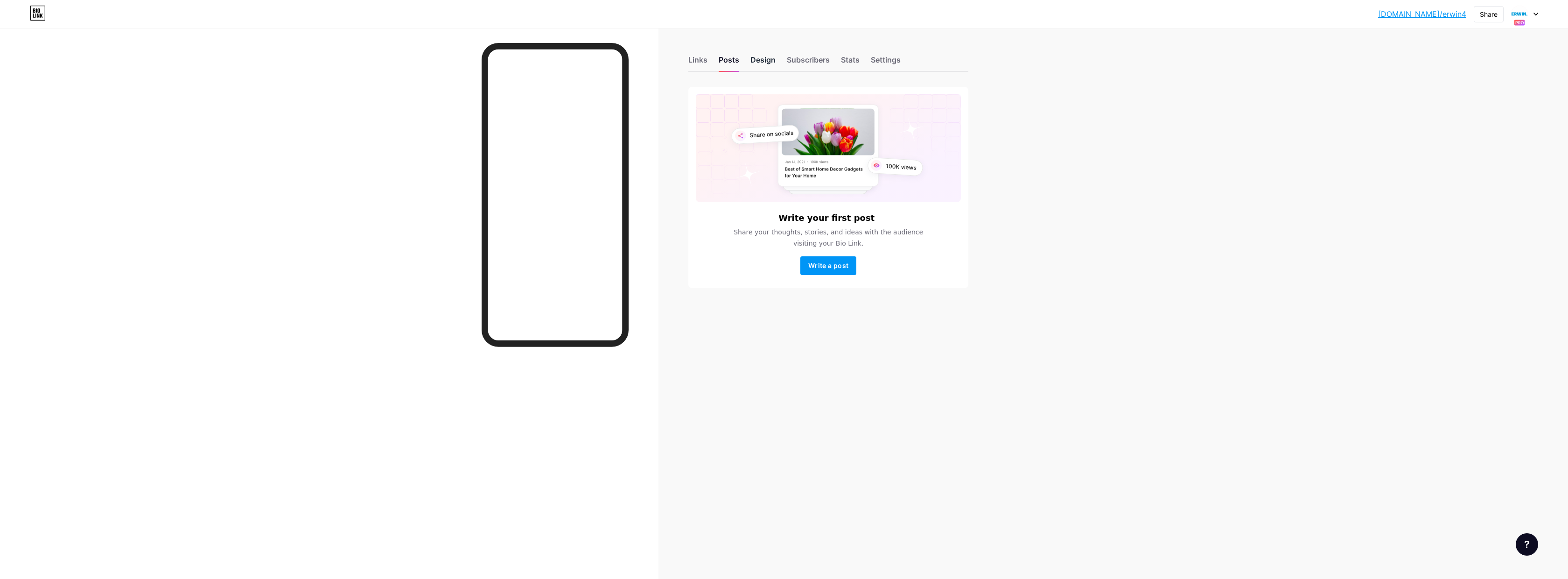
click at [769, 61] on div "Design" at bounding box center [763, 63] width 25 height 17
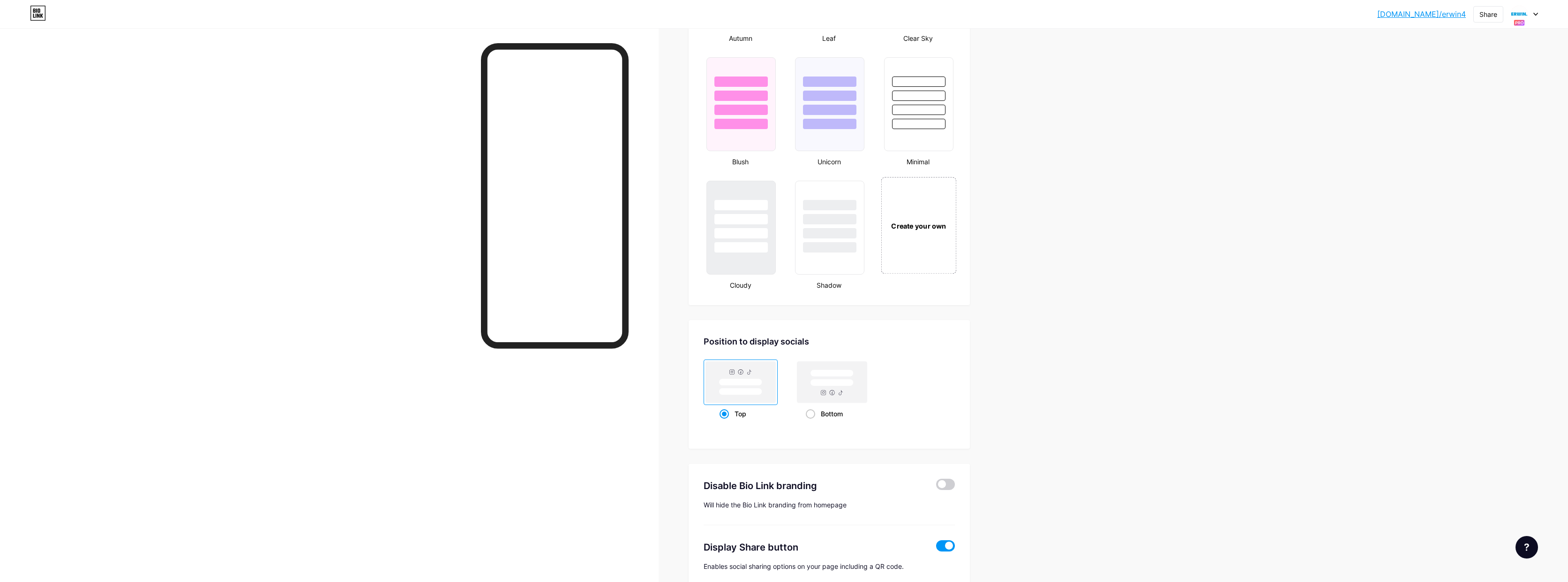
scroll to position [990, 0]
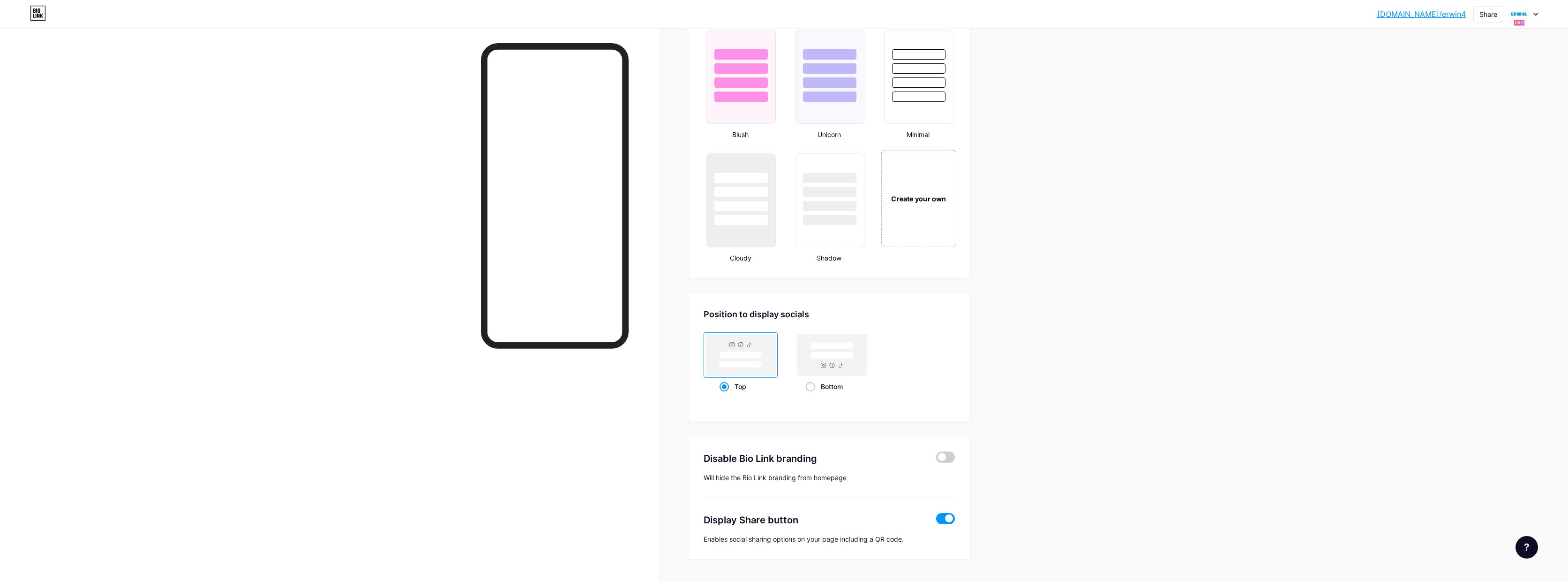
click at [933, 216] on div "Create your own" at bounding box center [919, 198] width 75 height 97
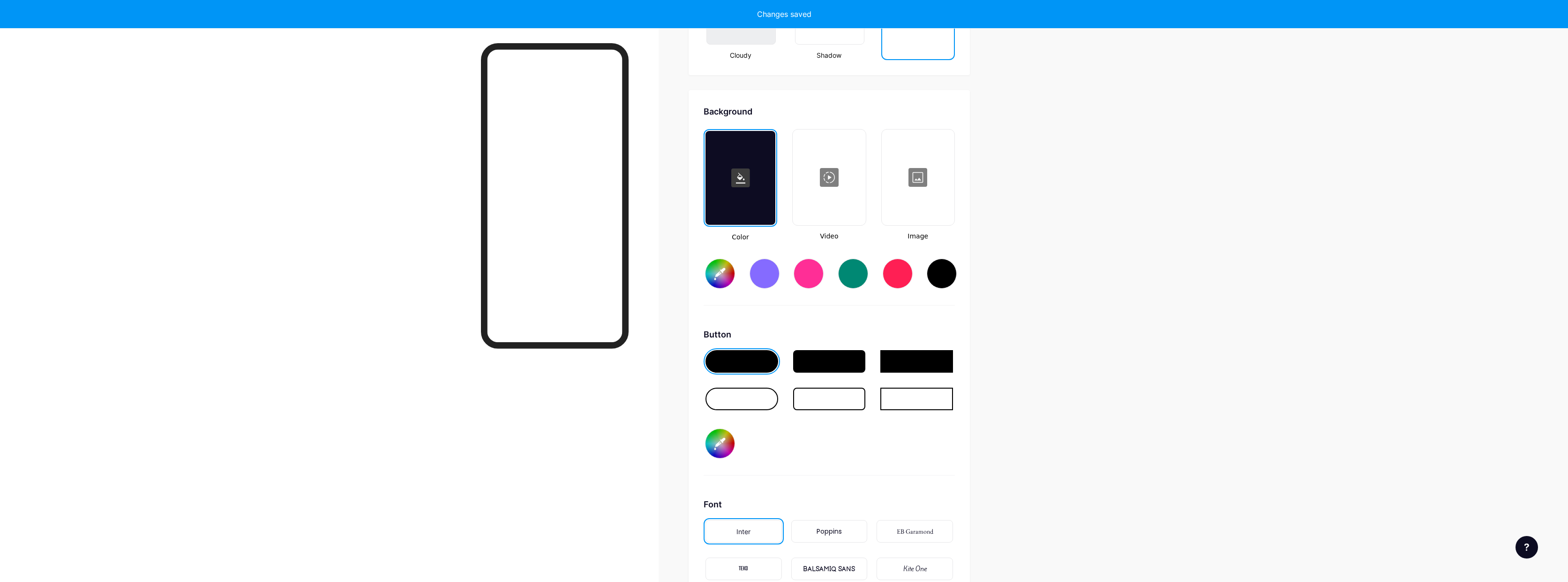
scroll to position [1246, 0]
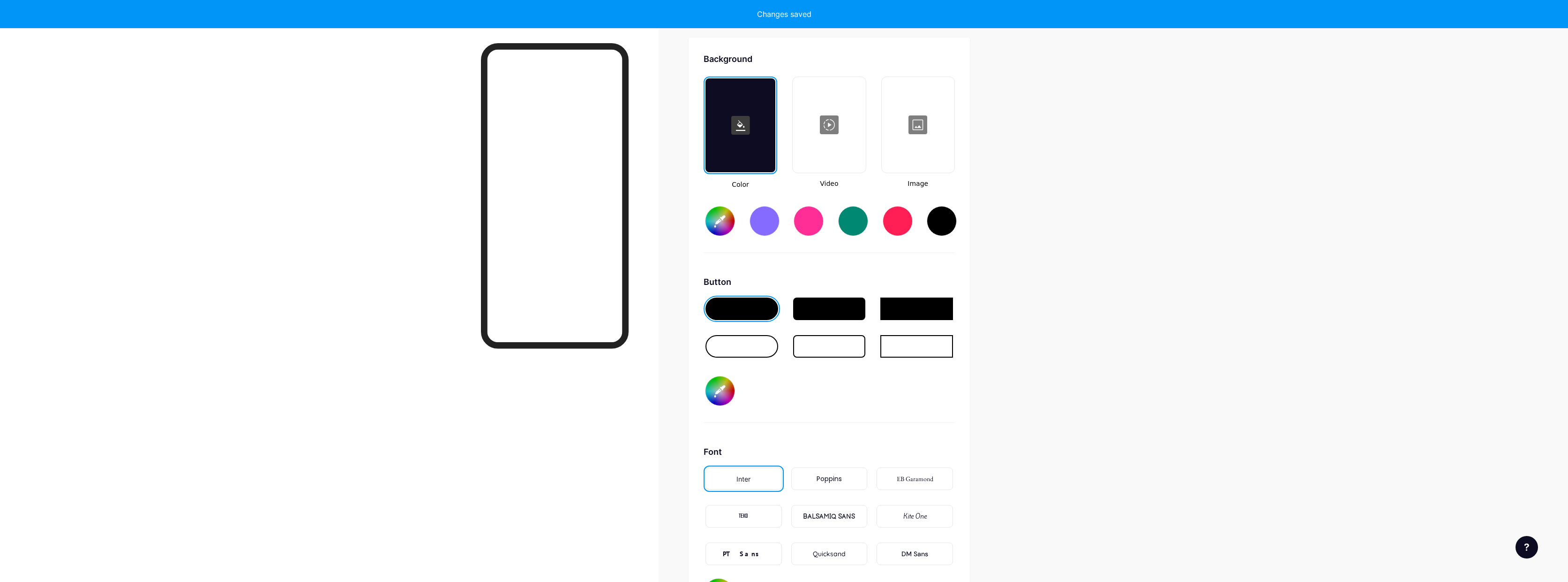
type input "#ffffff"
type input "#000000"
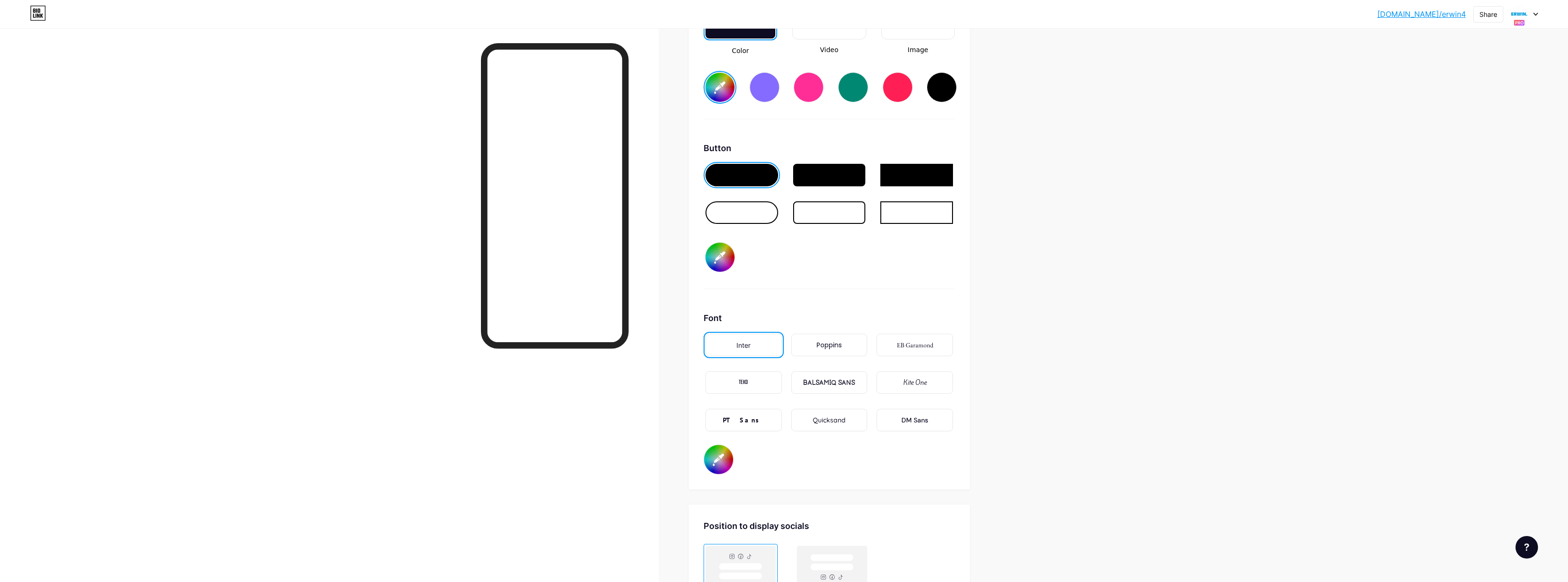
scroll to position [1380, 0]
click at [758, 421] on div "PT Sans" at bounding box center [744, 419] width 76 height 23
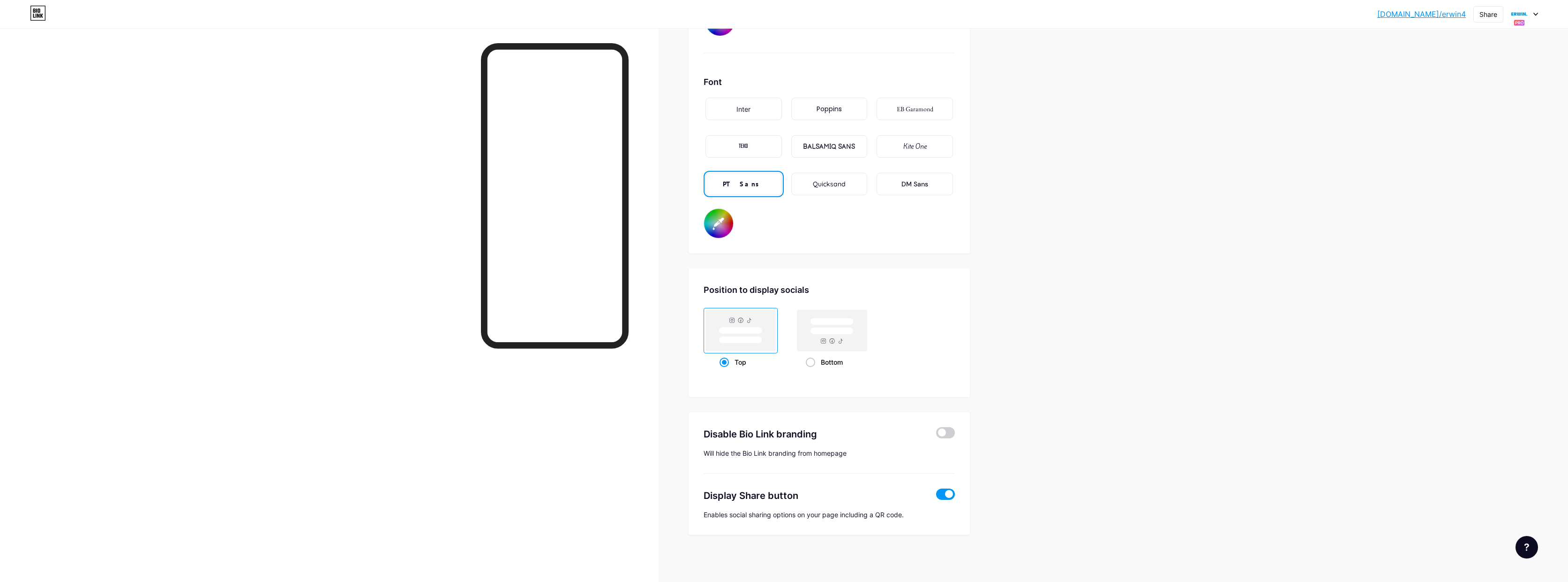
click at [941, 490] on span at bounding box center [945, 494] width 19 height 11
click at [936, 496] on input "checkbox" at bounding box center [936, 496] width 0 height 0
type input "#ffffff"
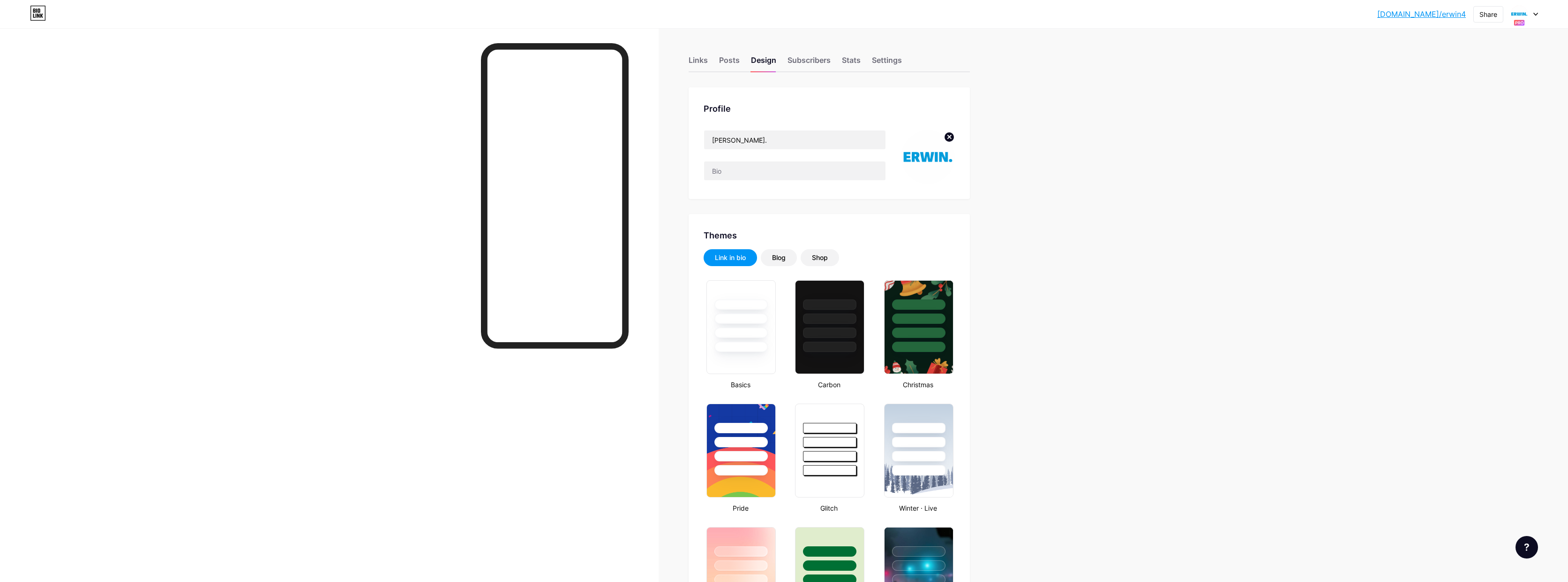
scroll to position [0, 0]
click at [893, 64] on div "Settings" at bounding box center [887, 63] width 30 height 17
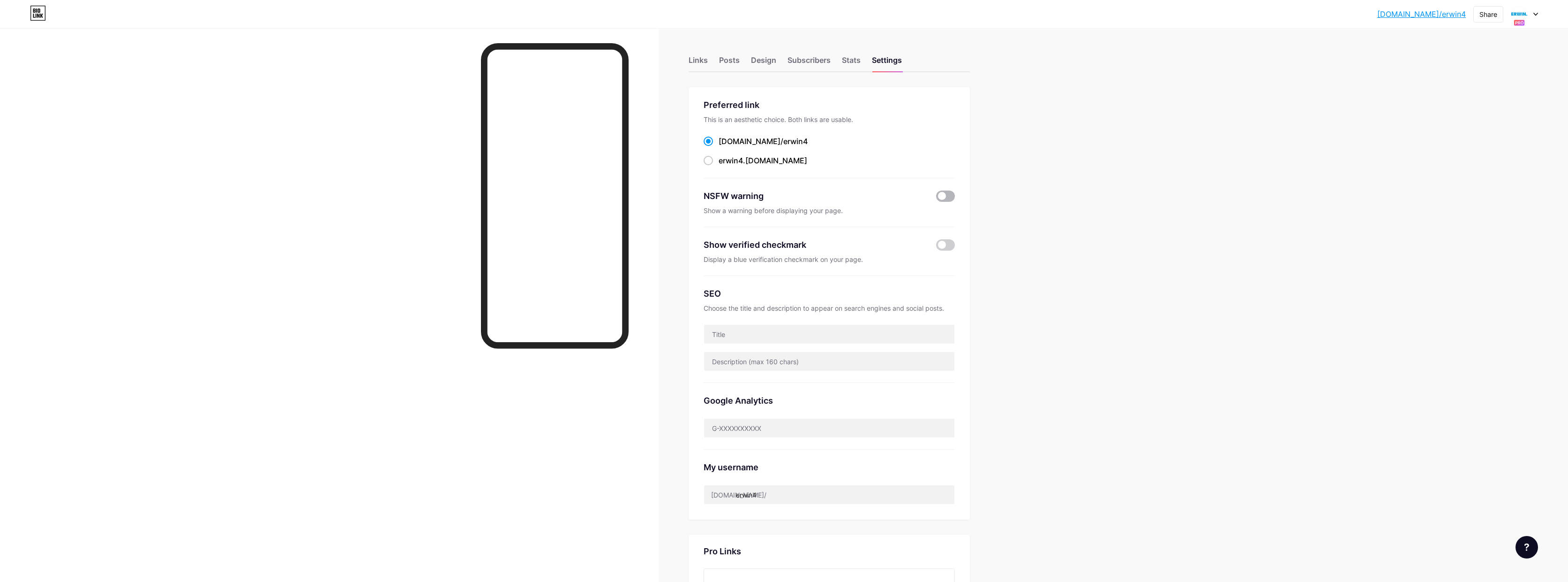
click at [954, 196] on span at bounding box center [945, 196] width 19 height 11
click at [936, 198] on input "checkbox" at bounding box center [936, 198] width 0 height 0
click at [949, 196] on span at bounding box center [945, 196] width 19 height 11
click at [936, 198] on input "checkbox" at bounding box center [936, 198] width 0 height 0
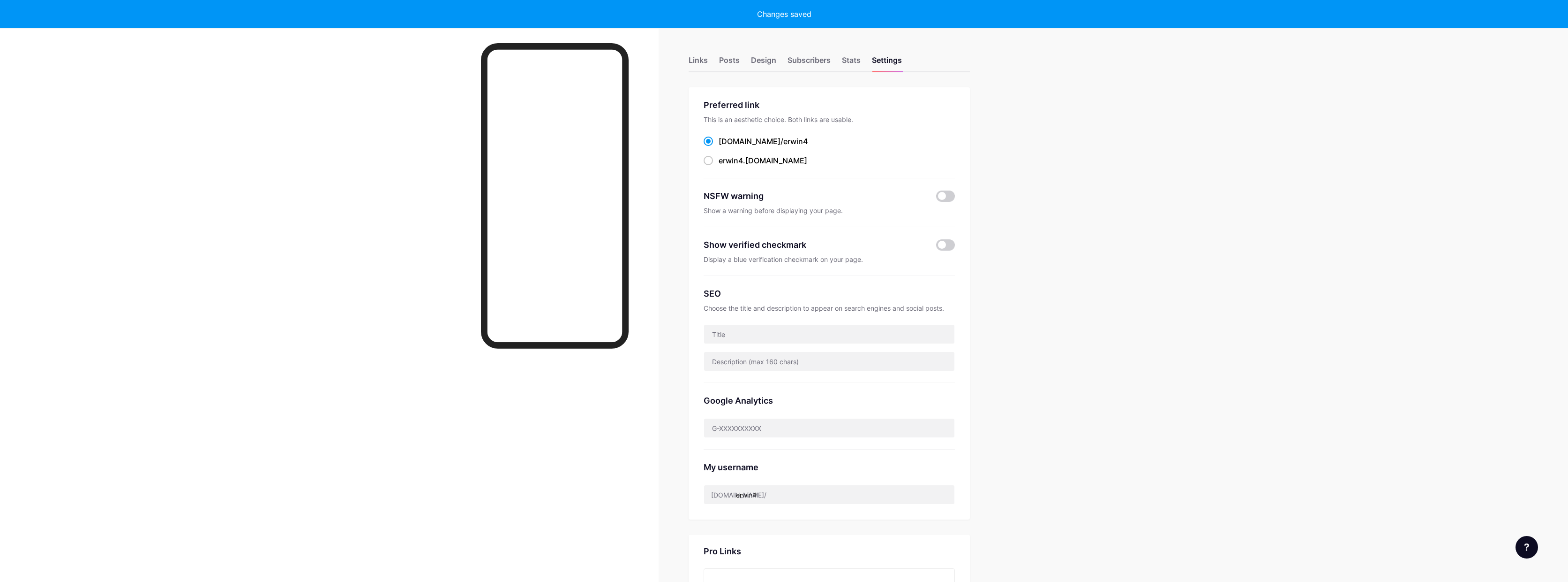
click at [949, 236] on div "Show verified checkmark Display a blue verification checkmark on your page." at bounding box center [829, 252] width 251 height 49
click at [948, 241] on span at bounding box center [945, 245] width 19 height 11
click at [936, 247] on input "checkbox" at bounding box center [936, 247] width 0 height 0
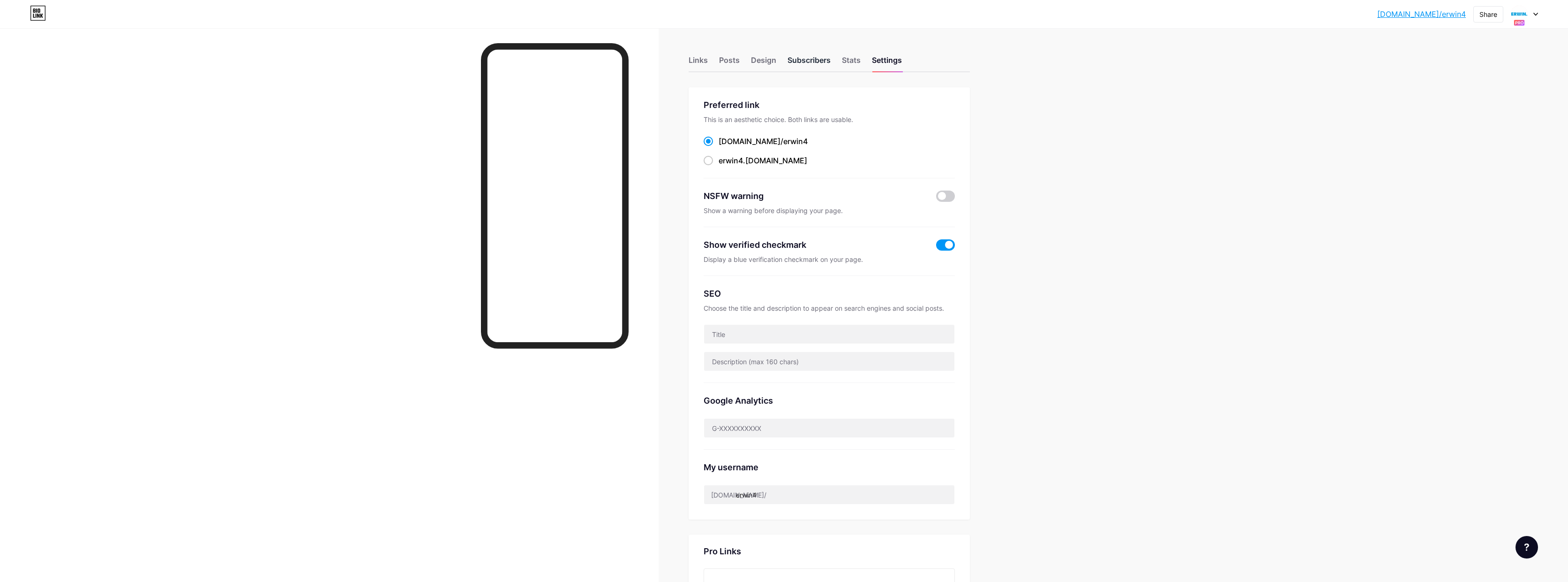
click at [814, 58] on div "Subscribers" at bounding box center [809, 63] width 43 height 17
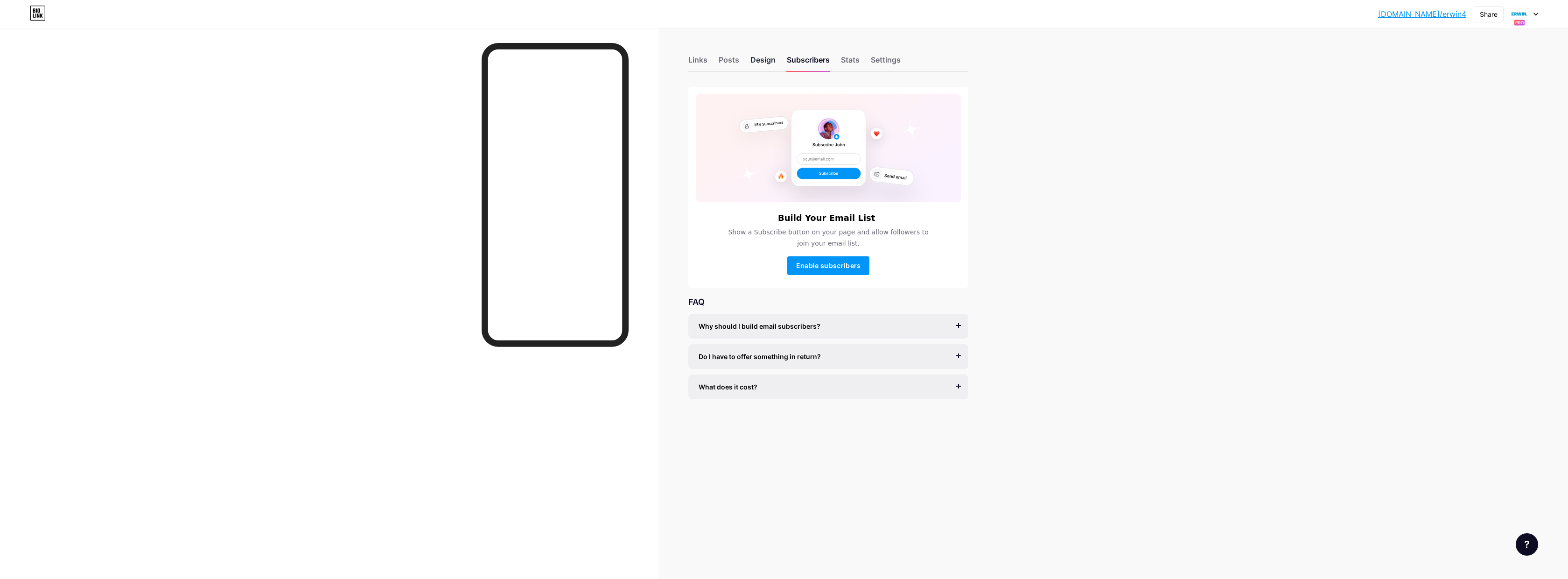
click at [754, 58] on div "Design" at bounding box center [763, 63] width 25 height 17
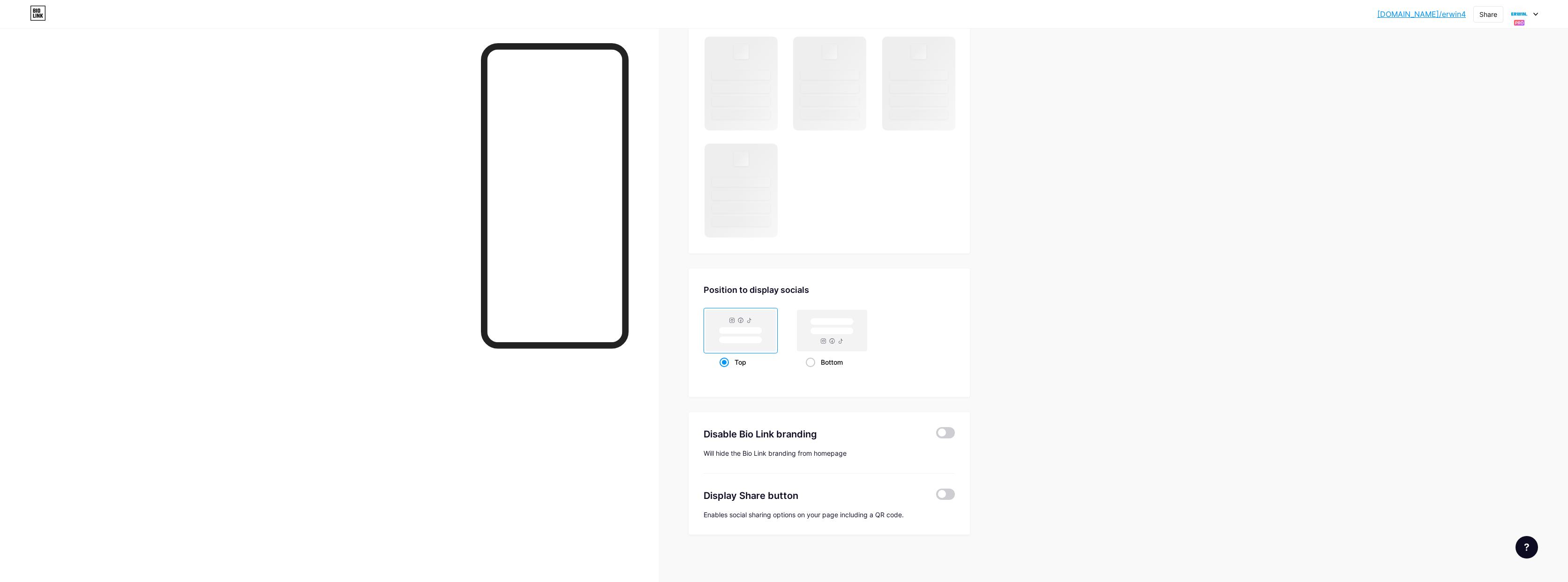
scroll to position [562, 0]
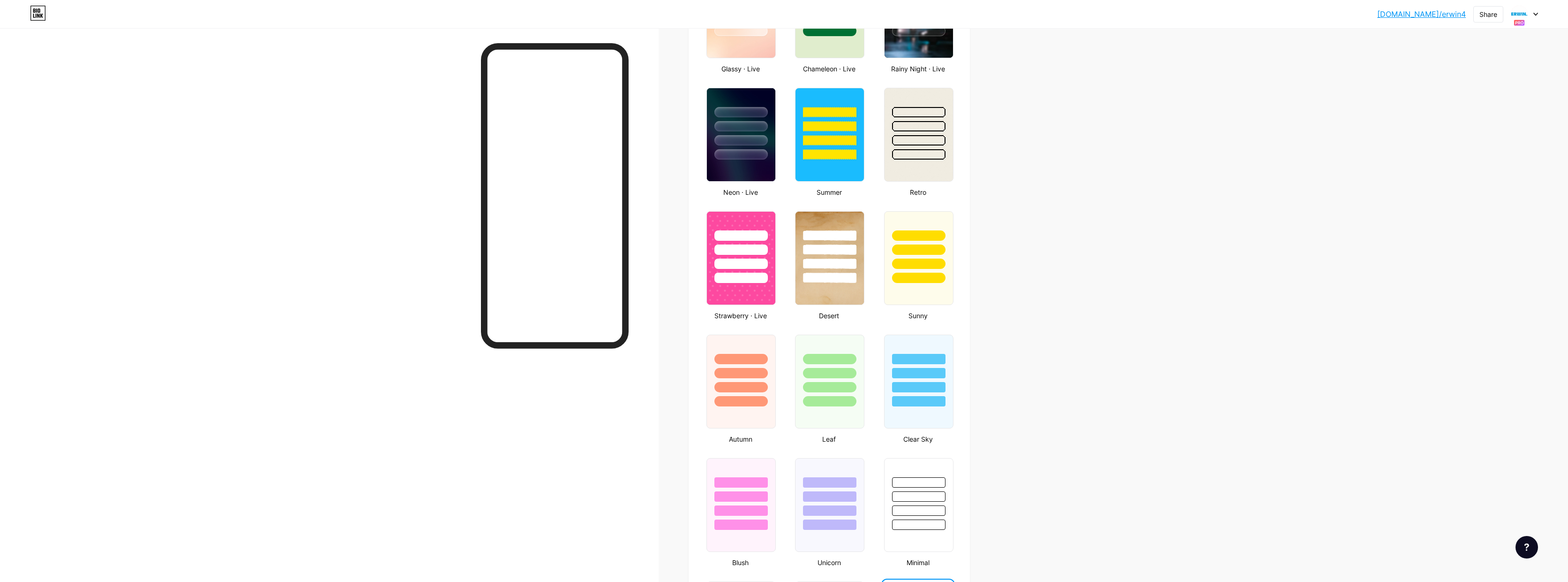
type input "#ffffff"
type input "#000000"
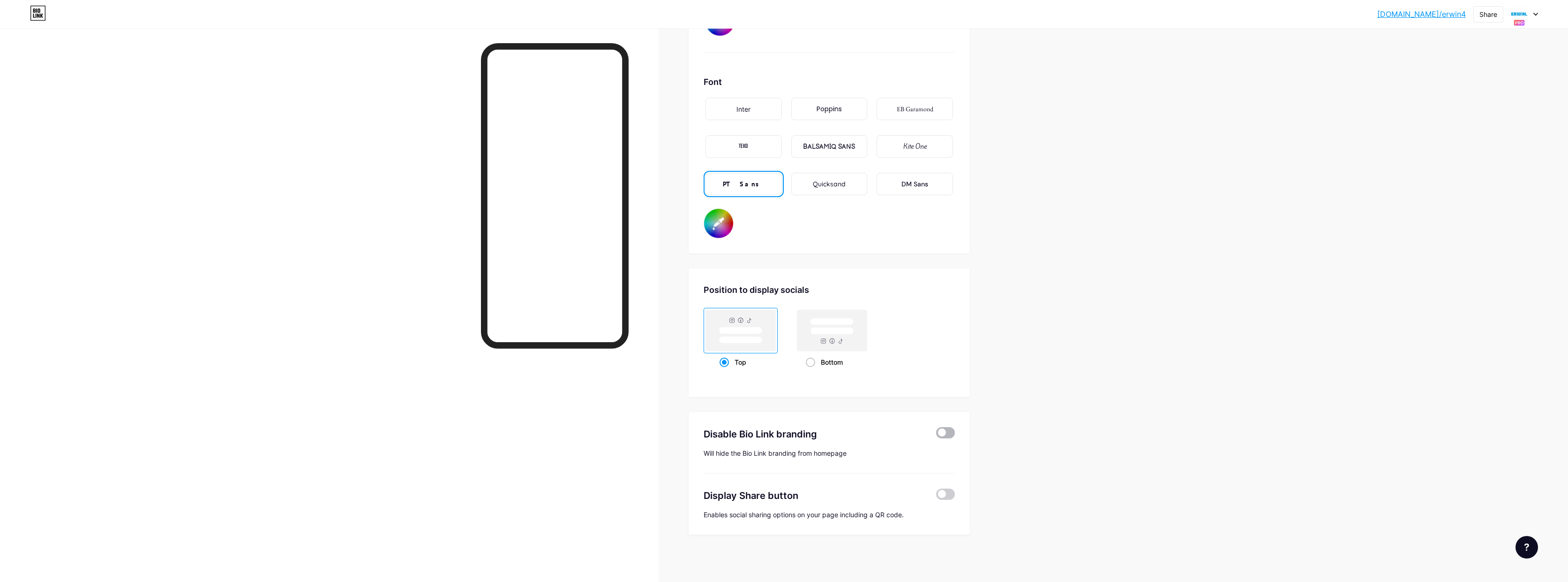
scroll to position [1616, 0]
click at [949, 438] on span at bounding box center [945, 433] width 19 height 11
click at [936, 435] on input "checkbox" at bounding box center [936, 435] width 0 height 0
type input "#ffffff"
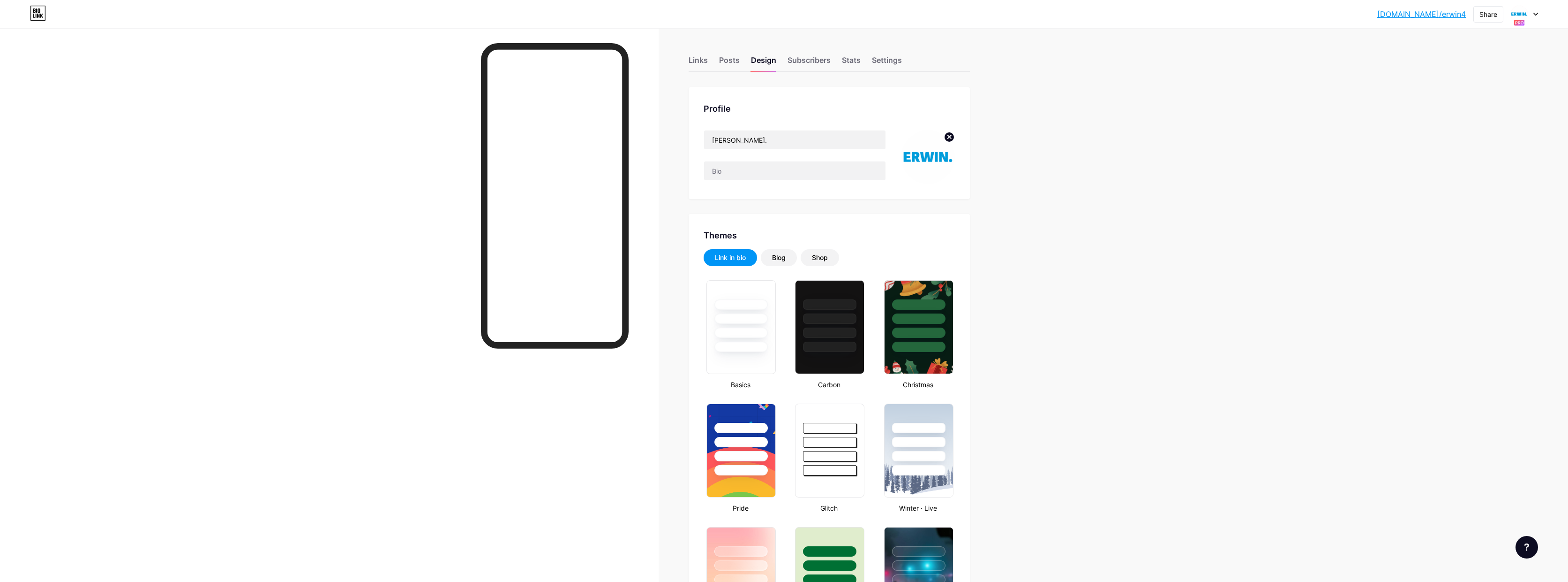
scroll to position [0, 0]
click at [1536, 16] on div at bounding box center [1525, 14] width 27 height 17
click at [1488, 129] on div "[DOMAIN_NAME]/erwin5" at bounding box center [1483, 133] width 69 height 7
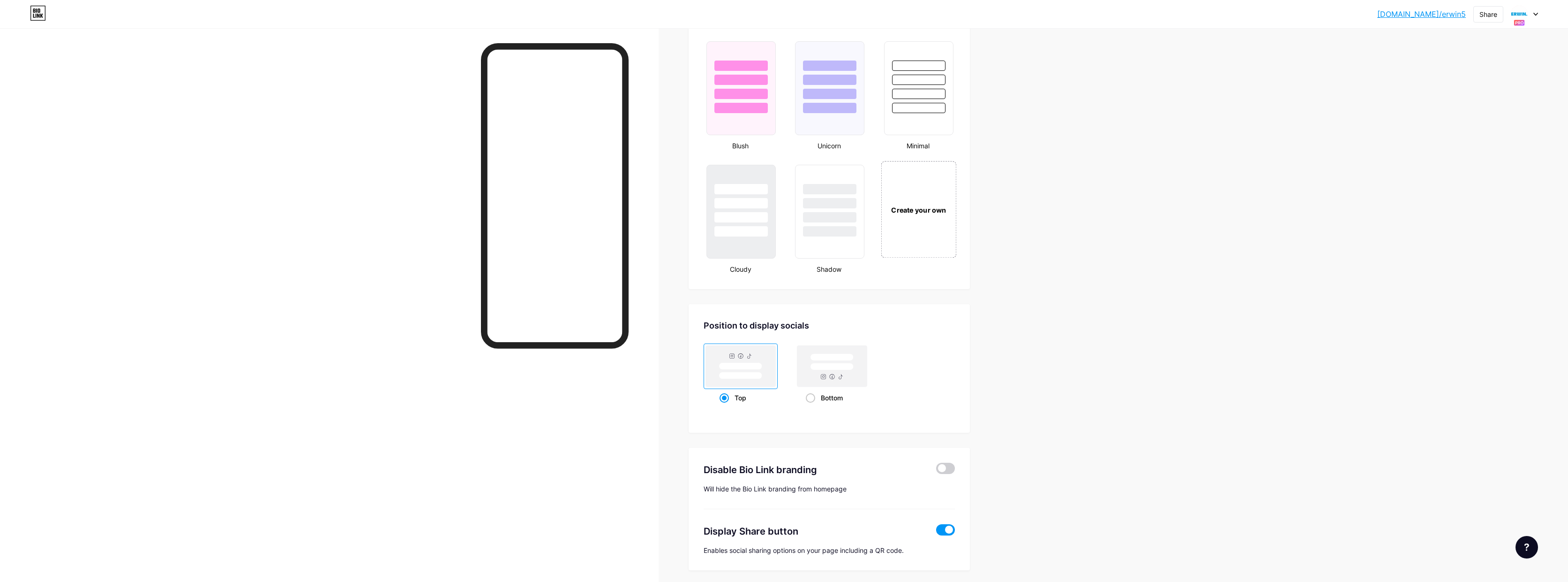
scroll to position [978, 0]
click at [935, 206] on div "Create your own" at bounding box center [918, 211] width 70 height 10
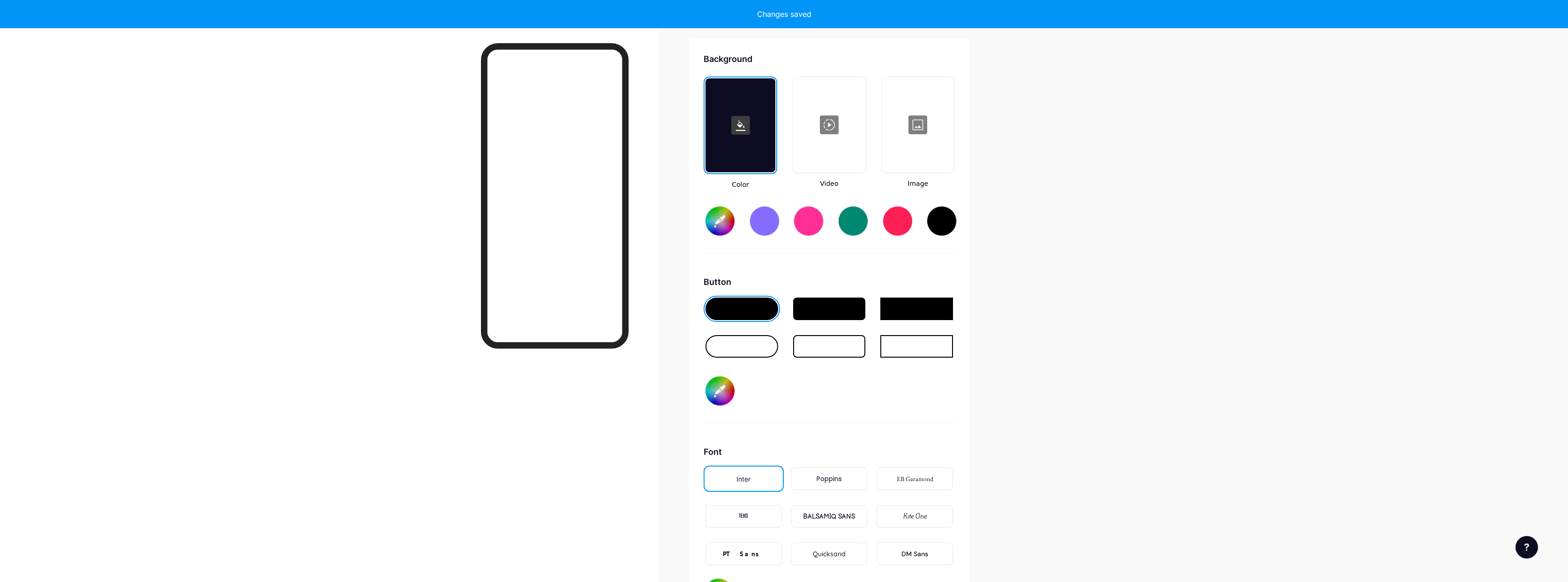
type input "#ffffff"
type input "#000000"
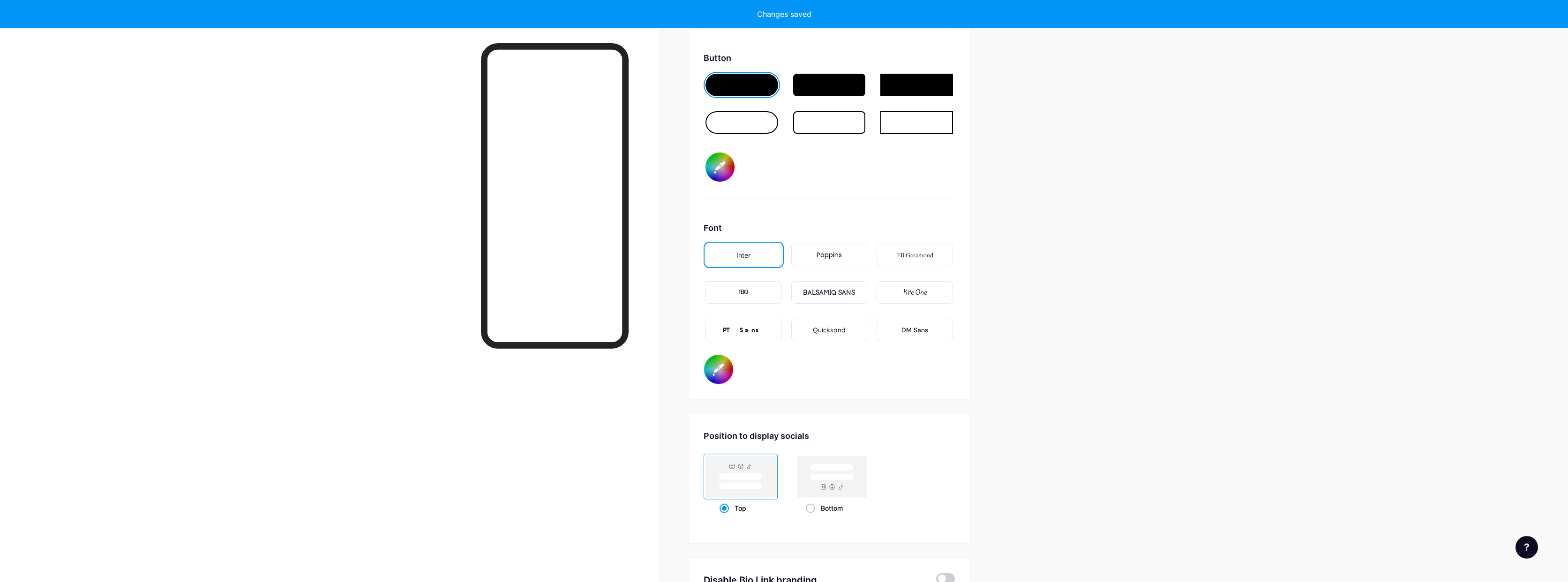
scroll to position [1531, 0]
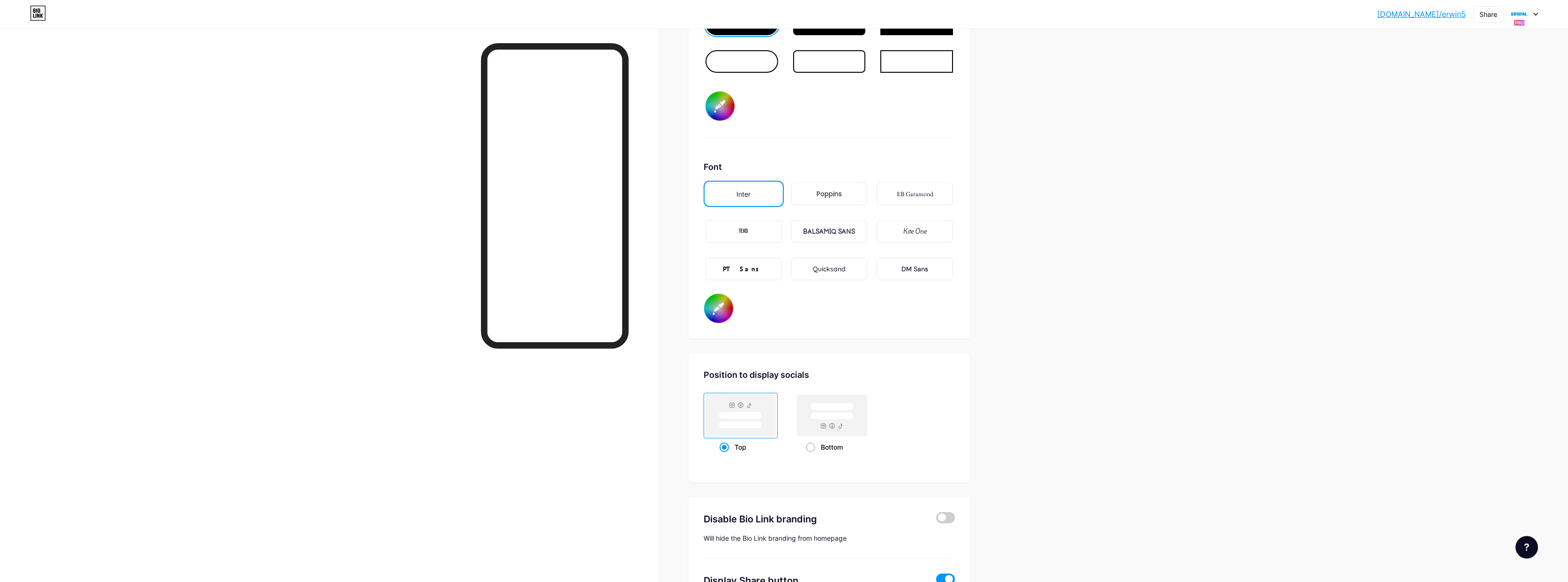
click at [756, 274] on div "PT Sans" at bounding box center [744, 269] width 76 height 23
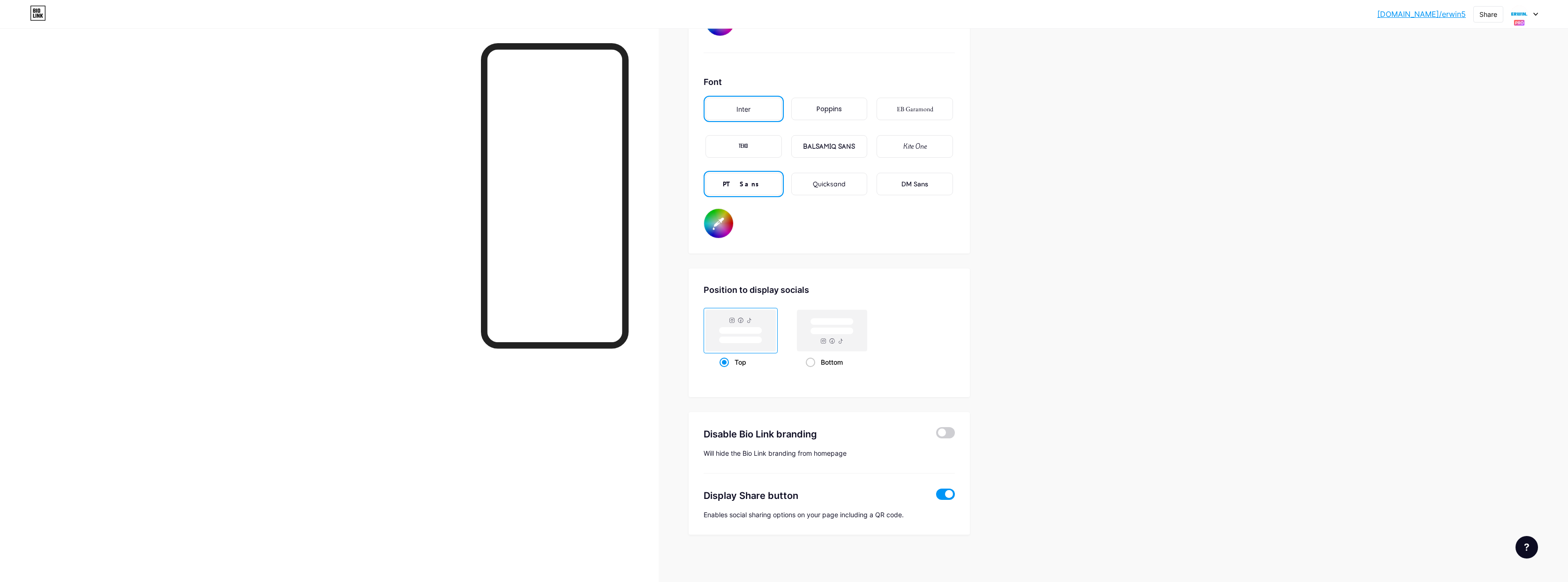
scroll to position [1616, 0]
click at [952, 433] on span at bounding box center [945, 433] width 19 height 11
click at [936, 435] on input "checkbox" at bounding box center [936, 435] width 0 height 0
click at [943, 493] on span at bounding box center [945, 494] width 19 height 11
click at [936, 496] on input "checkbox" at bounding box center [936, 496] width 0 height 0
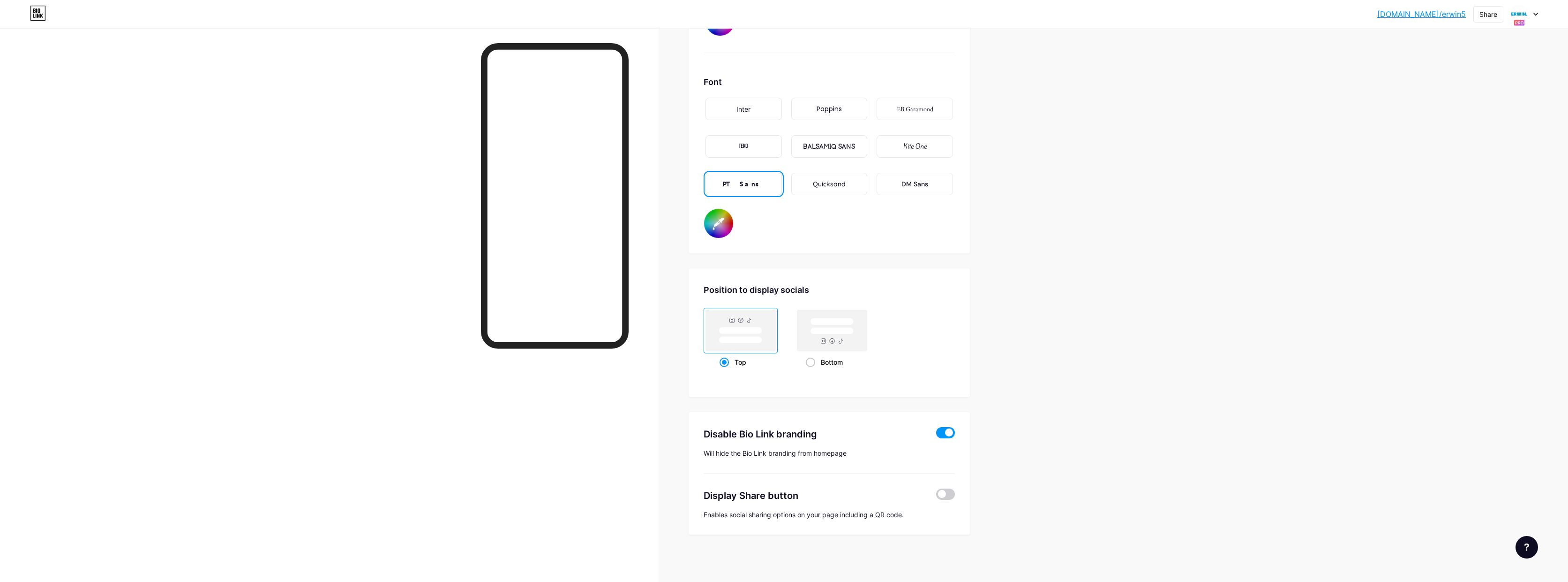
type input "#ffffff"
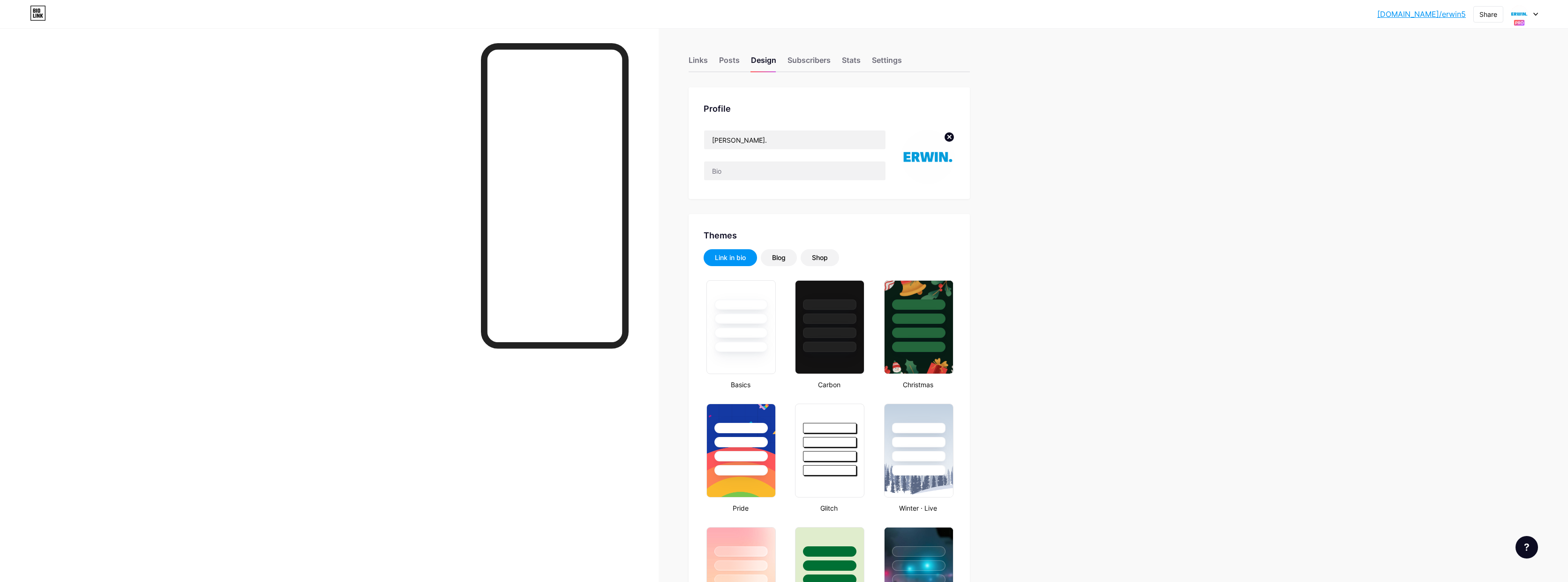
scroll to position [0, 0]
click at [894, 61] on div "Settings" at bounding box center [887, 63] width 30 height 17
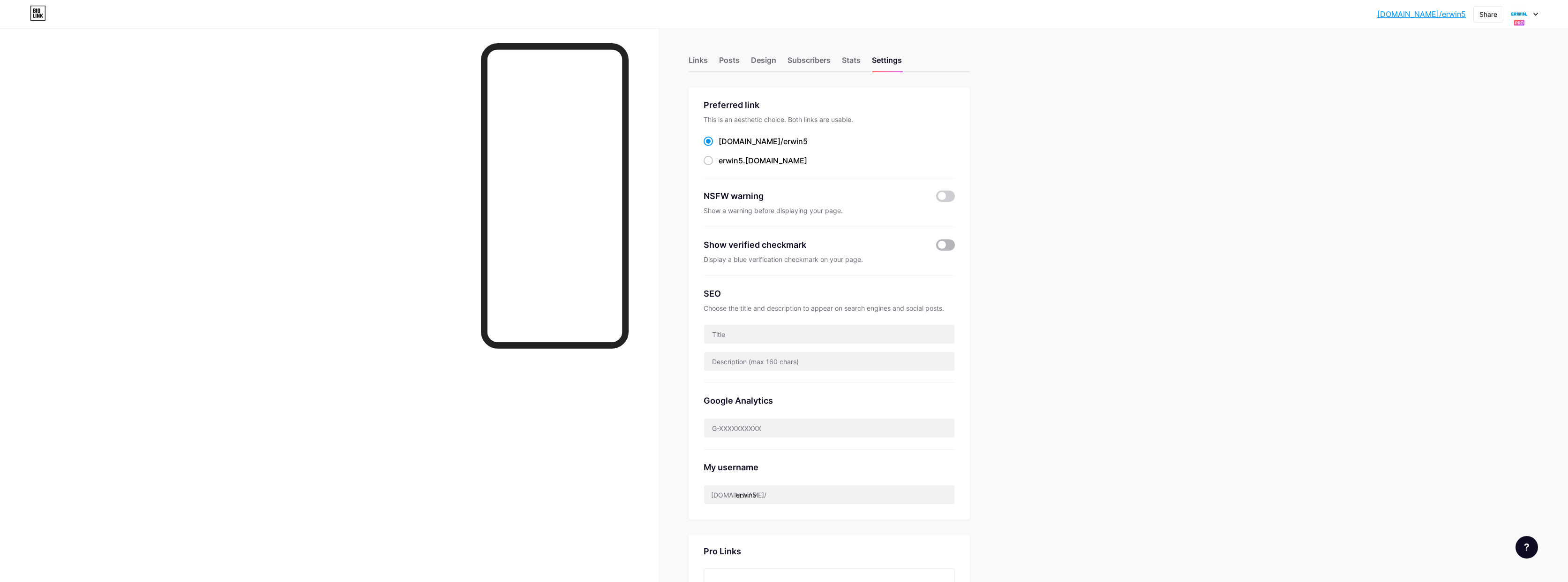
click at [949, 244] on span at bounding box center [945, 245] width 19 height 11
click at [936, 247] on input "checkbox" at bounding box center [936, 247] width 0 height 0
click at [706, 63] on div "Links" at bounding box center [698, 63] width 19 height 17
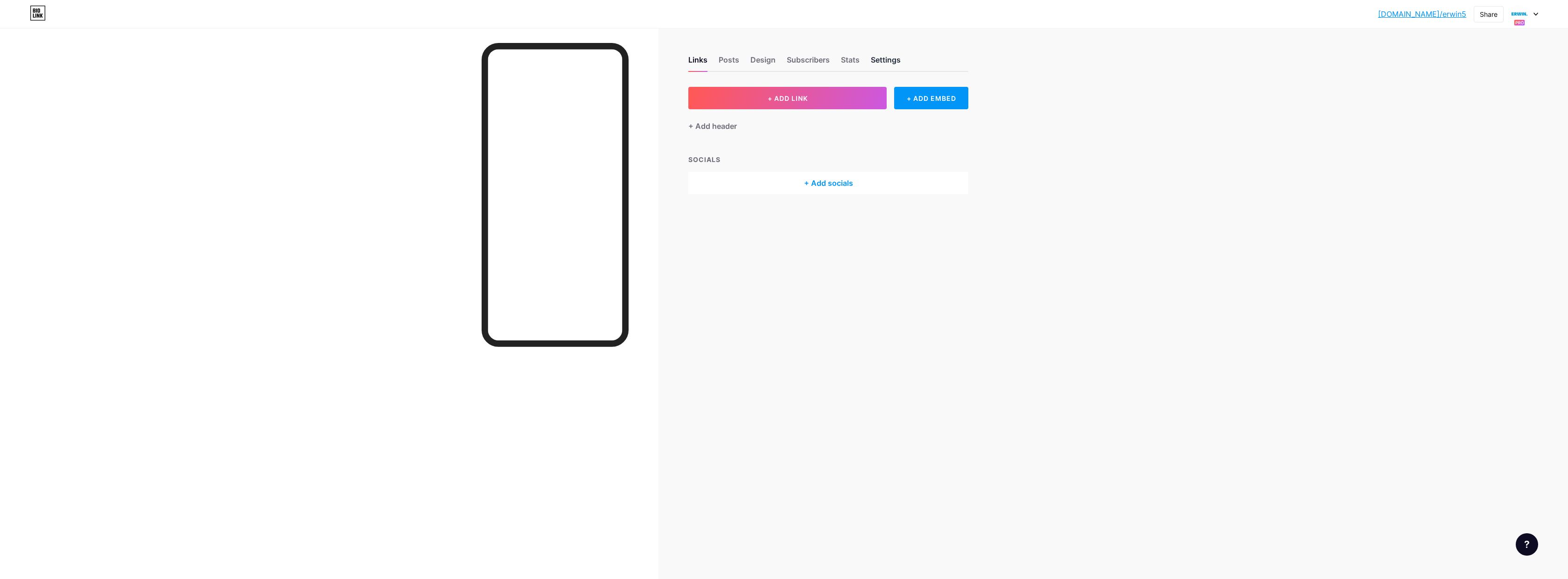
click at [878, 58] on div "Settings" at bounding box center [886, 63] width 30 height 17
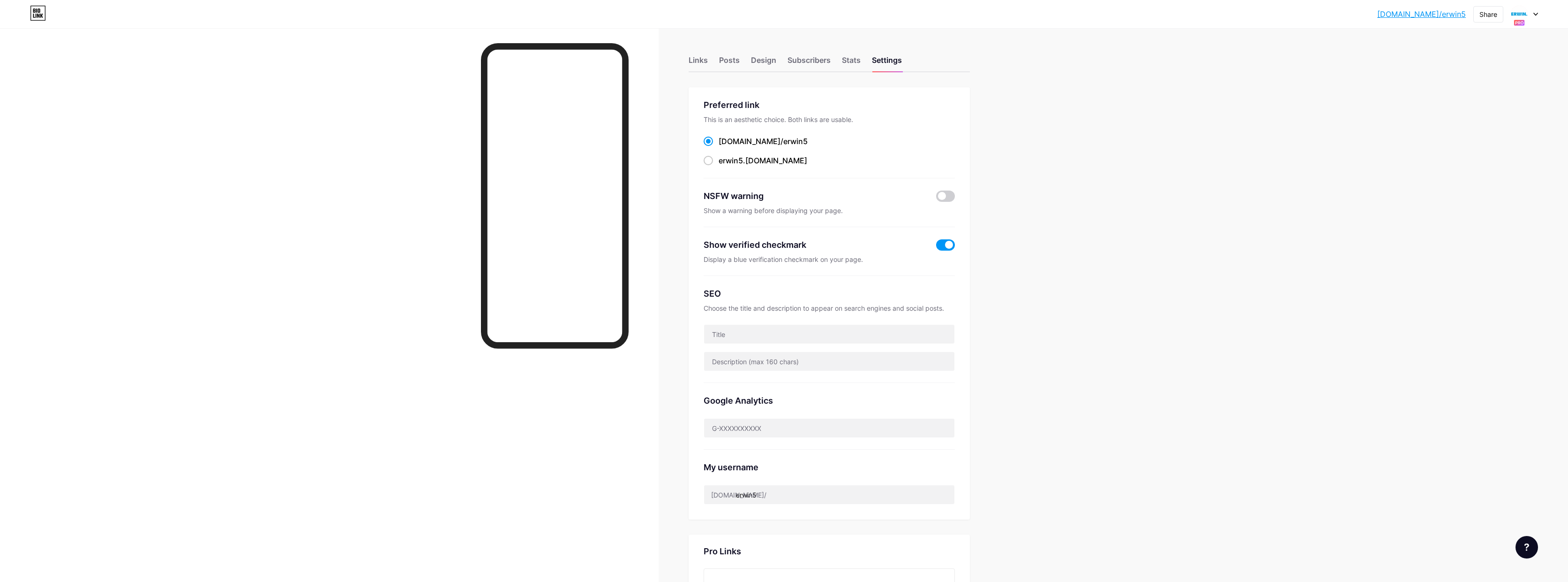
click at [1438, 13] on link "[DOMAIN_NAME]/erwin5" at bounding box center [1421, 14] width 89 height 11
click at [703, 62] on div "Links" at bounding box center [698, 63] width 19 height 17
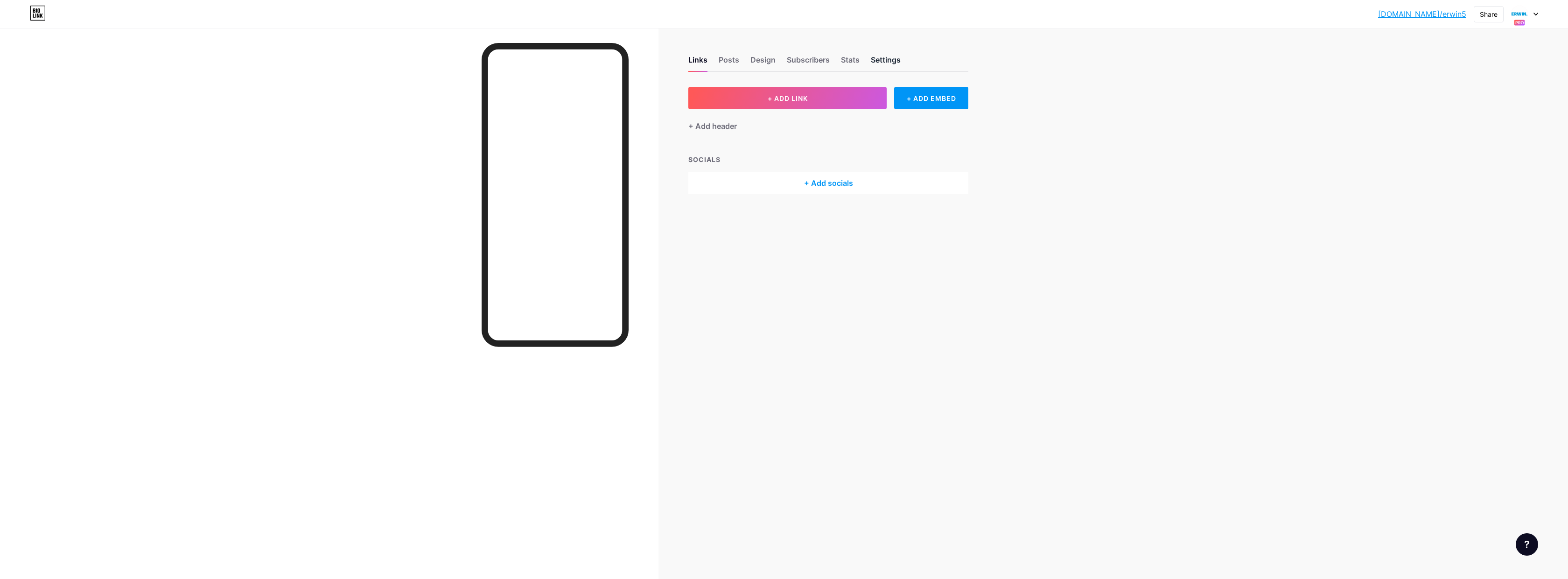
click at [889, 63] on div "Settings" at bounding box center [886, 63] width 30 height 17
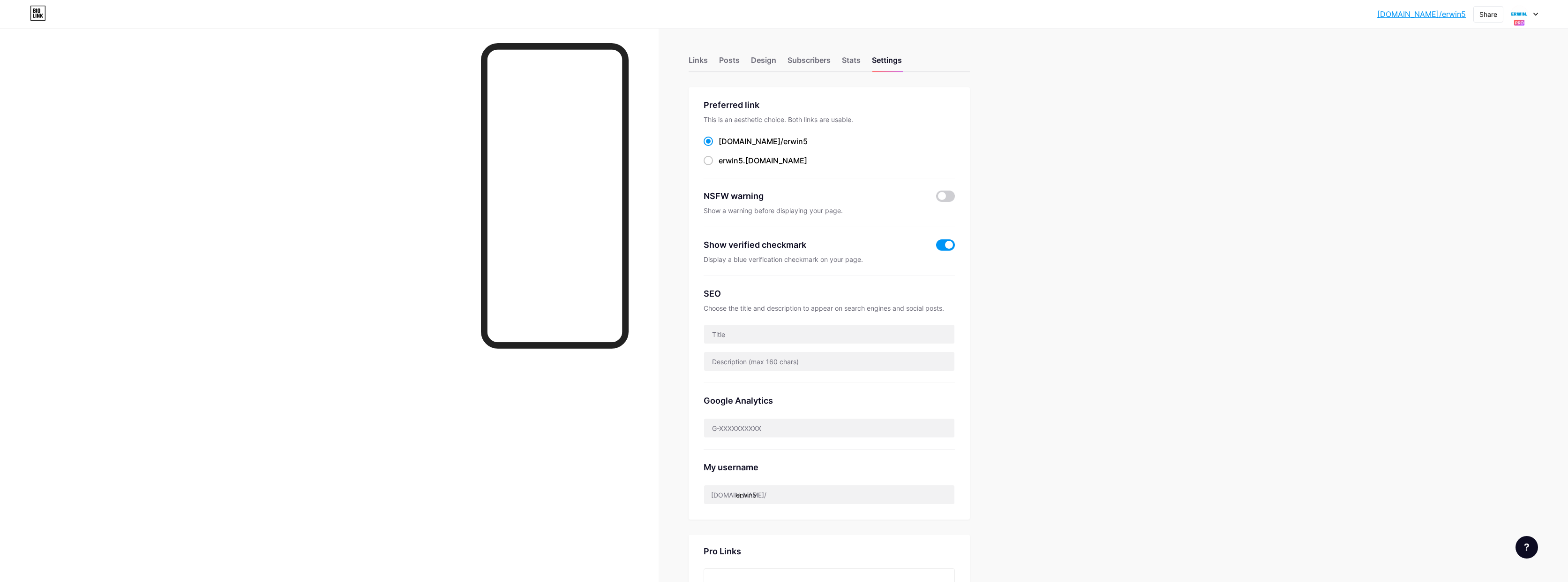
click at [1539, 17] on div "[DOMAIN_NAME]/erwin5... [DOMAIN_NAME]/erwin5 Share Switch accounts [PERSON_NAME…" at bounding box center [784, 14] width 1568 height 17
click at [1536, 17] on div at bounding box center [1525, 14] width 27 height 17
click at [1488, 76] on div "[DOMAIN_NAME]/erwin2" at bounding box center [1483, 80] width 69 height 7
click at [952, 245] on span at bounding box center [945, 245] width 19 height 11
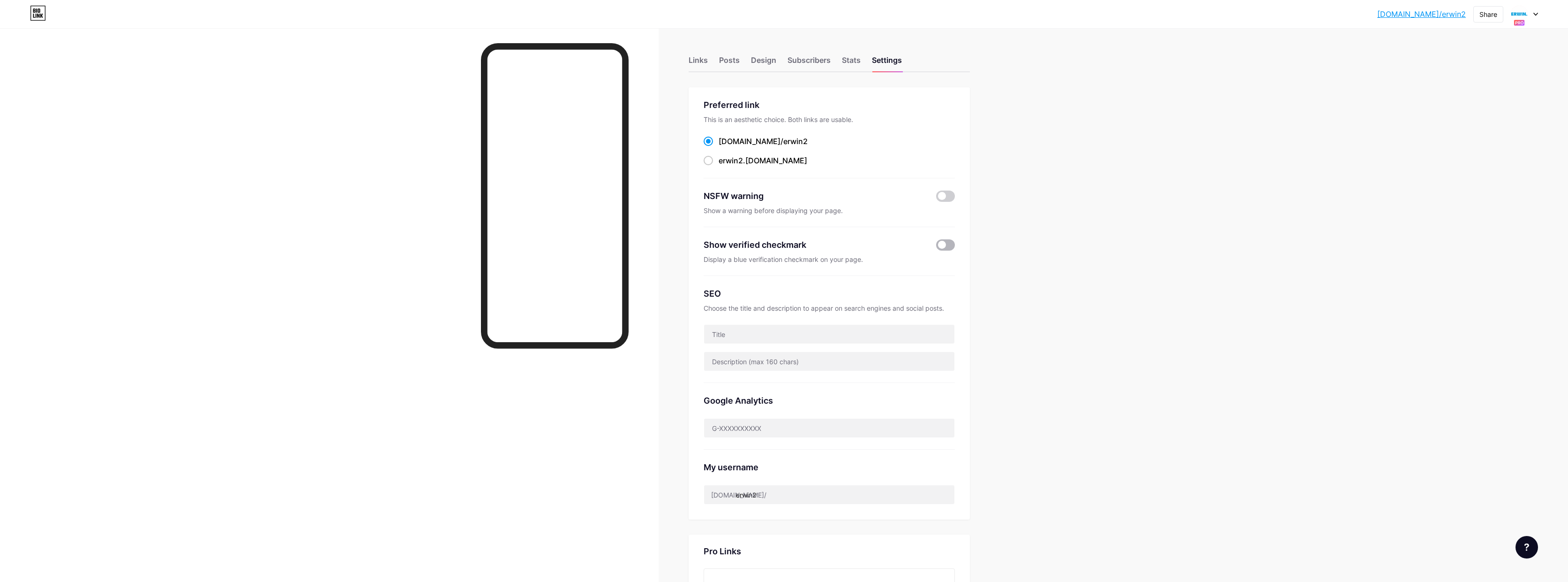
click at [936, 247] on input "checkbox" at bounding box center [936, 247] width 0 height 0
click at [1536, 13] on icon at bounding box center [1536, 14] width 5 height 3
click at [1488, 80] on div "[DOMAIN_NAME]/erwin1" at bounding box center [1483, 80] width 69 height 7
click at [1536, 13] on icon at bounding box center [1536, 14] width 5 height 3
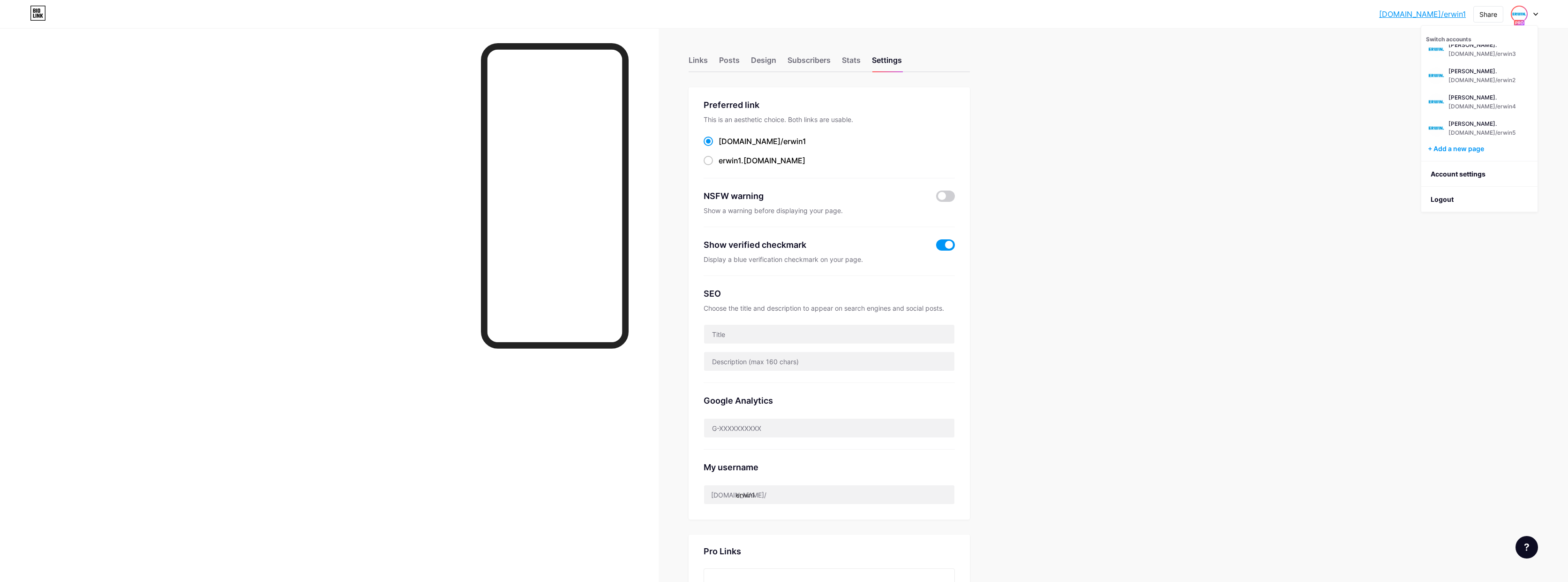
scroll to position [405, 0]
click at [1486, 80] on div "[DOMAIN_NAME]/erwin2" at bounding box center [1483, 80] width 69 height 7
click at [1538, 13] on icon at bounding box center [1536, 14] width 5 height 3
click at [1485, 50] on div "[DOMAIN_NAME]/erwin3" at bounding box center [1483, 54] width 69 height 7
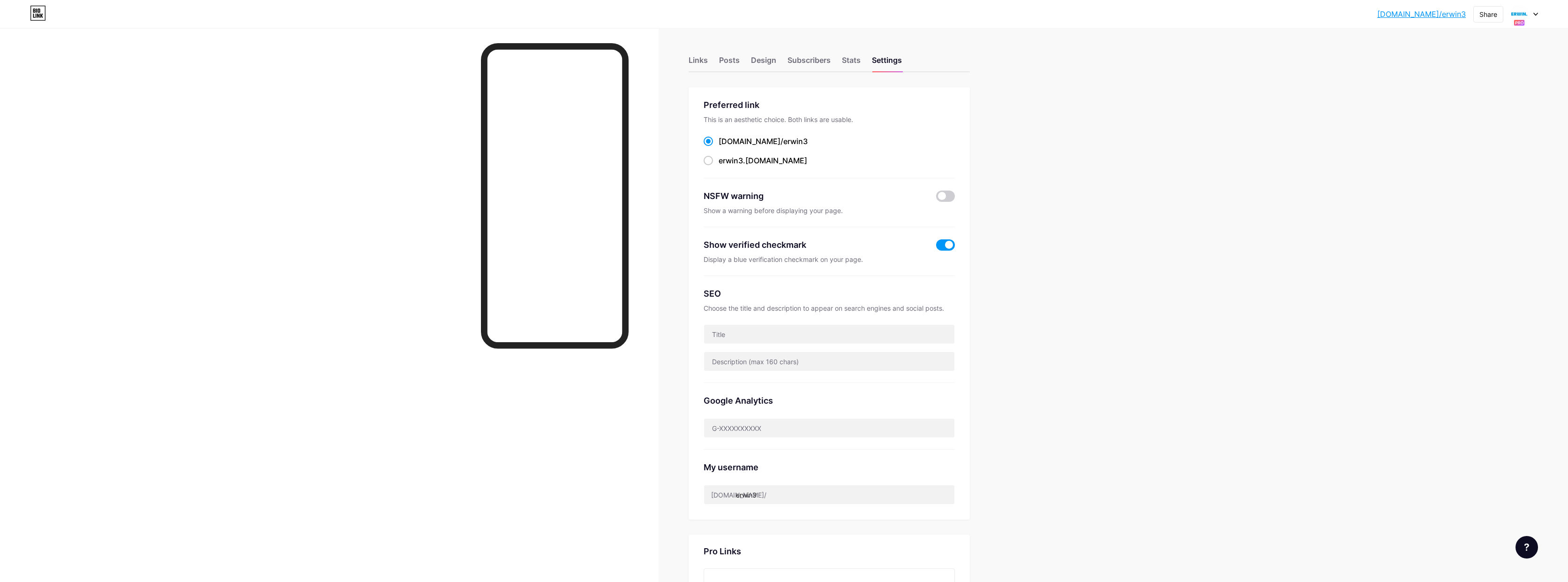
click at [1535, 17] on div at bounding box center [1525, 14] width 27 height 17
click at [1469, 176] on link "Account settings" at bounding box center [1480, 174] width 116 height 25
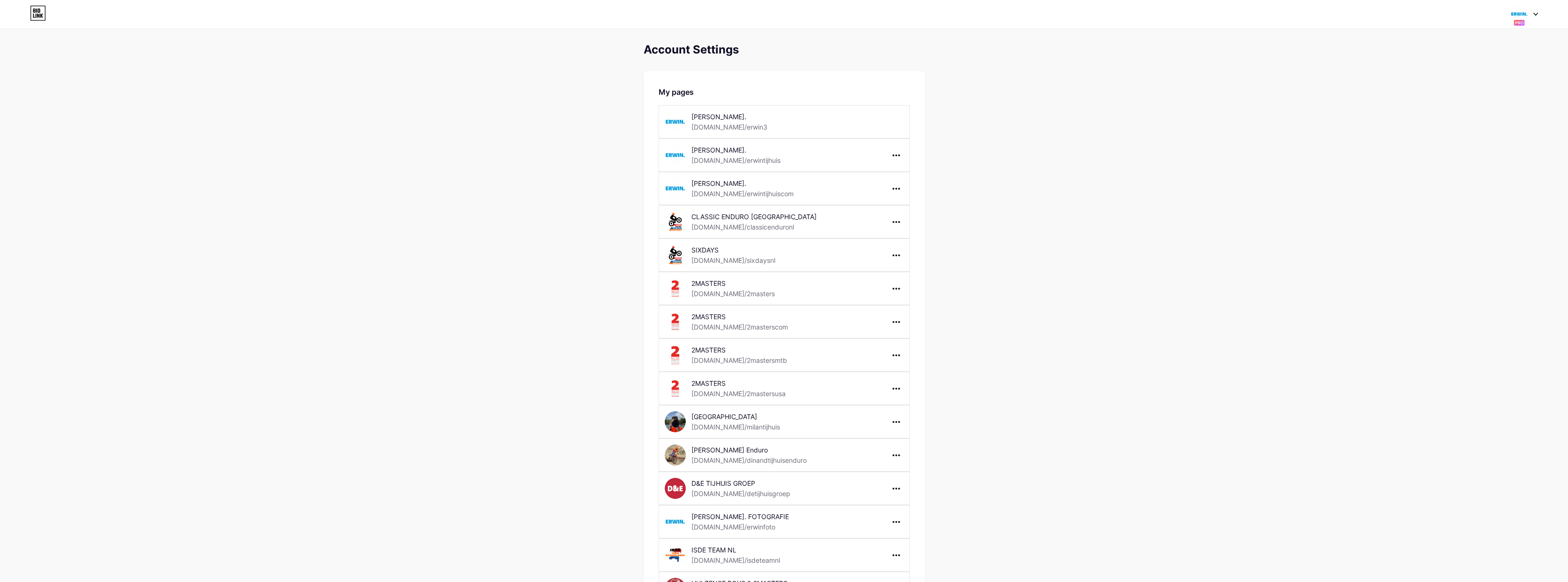
click at [1534, 16] on div at bounding box center [1525, 14] width 27 height 17
click at [1485, 84] on div "[PERSON_NAME]." at bounding box center [1488, 83] width 80 height 7
click at [1534, 14] on icon at bounding box center [1536, 14] width 5 height 3
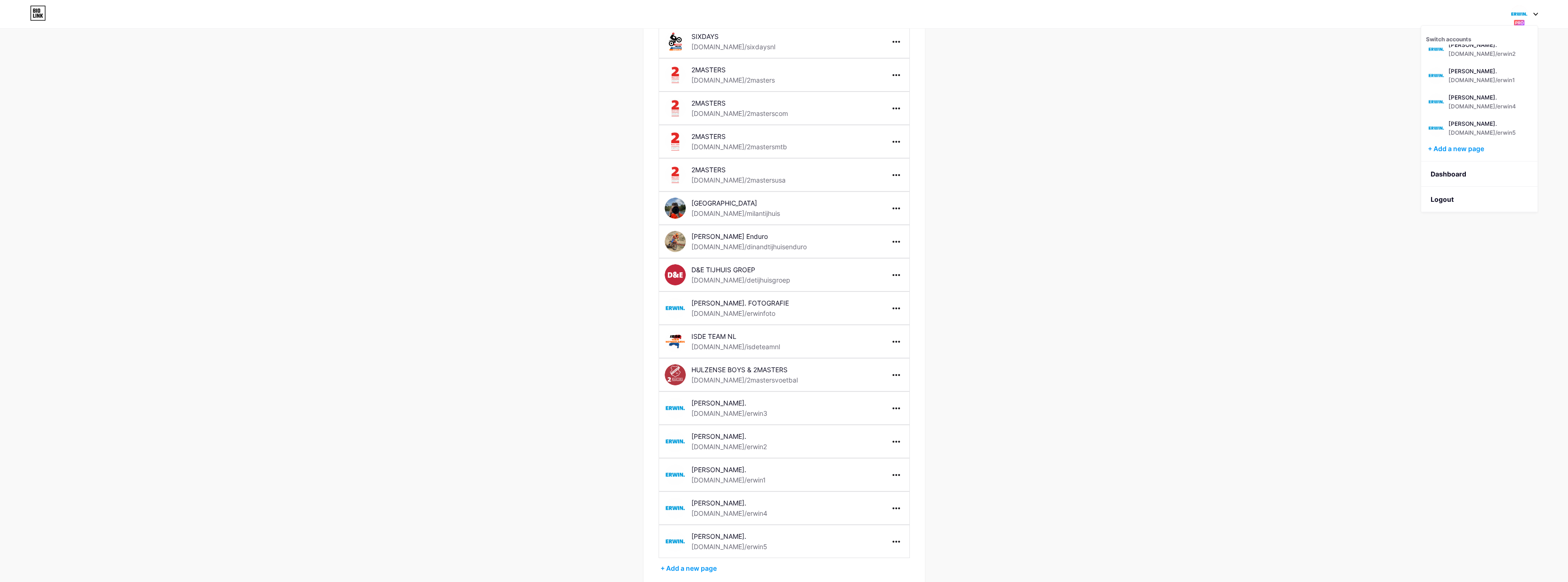
scroll to position [180, 0]
click at [1539, 13] on div "Switch accounts [PERSON_NAME]. [DOMAIN_NAME]/[PERSON_NAME]. [DOMAIN_NAME]/erwin…" at bounding box center [784, 14] width 1568 height 17
click at [1537, 13] on icon at bounding box center [1536, 14] width 5 height 3
click at [1193, 210] on div "Account Settings My pages [PERSON_NAME]. [DOMAIN_NAME]/[PERSON_NAME]. [DOMAIN_N…" at bounding box center [784, 384] width 1568 height 1043
click at [1537, 13] on icon at bounding box center [1536, 14] width 4 height 2
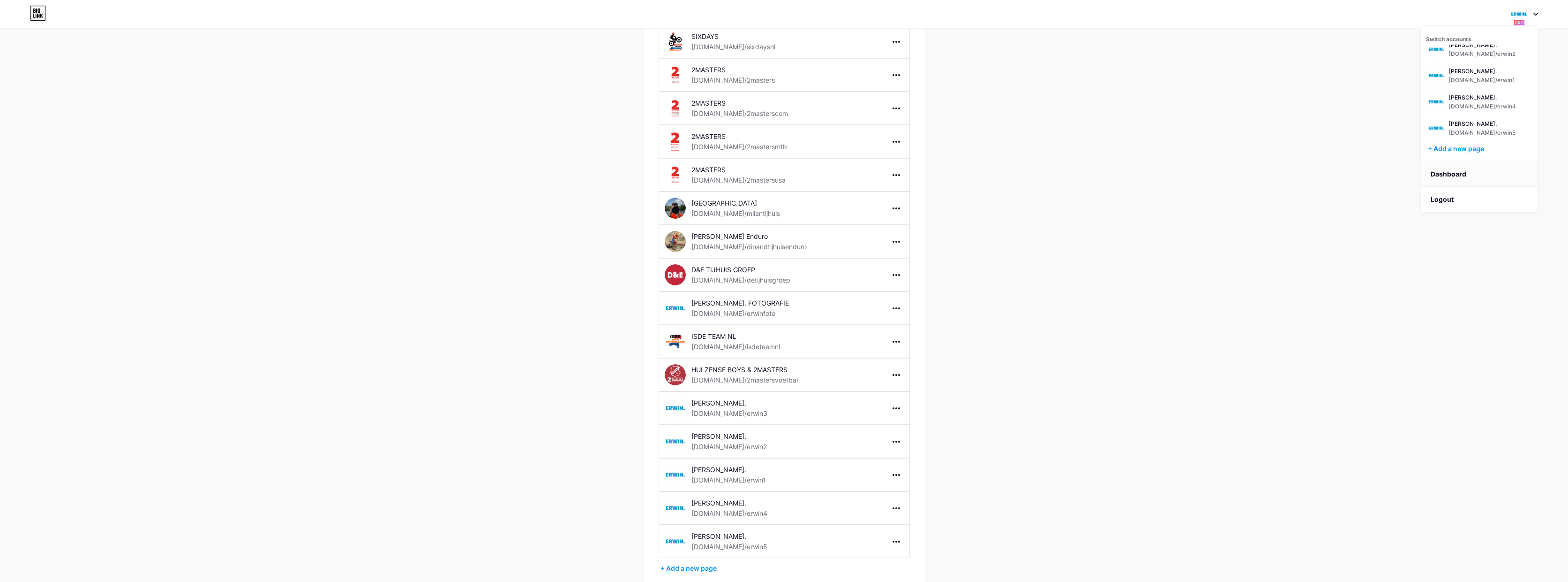
click at [1461, 170] on link "Dashboard" at bounding box center [1480, 174] width 116 height 25
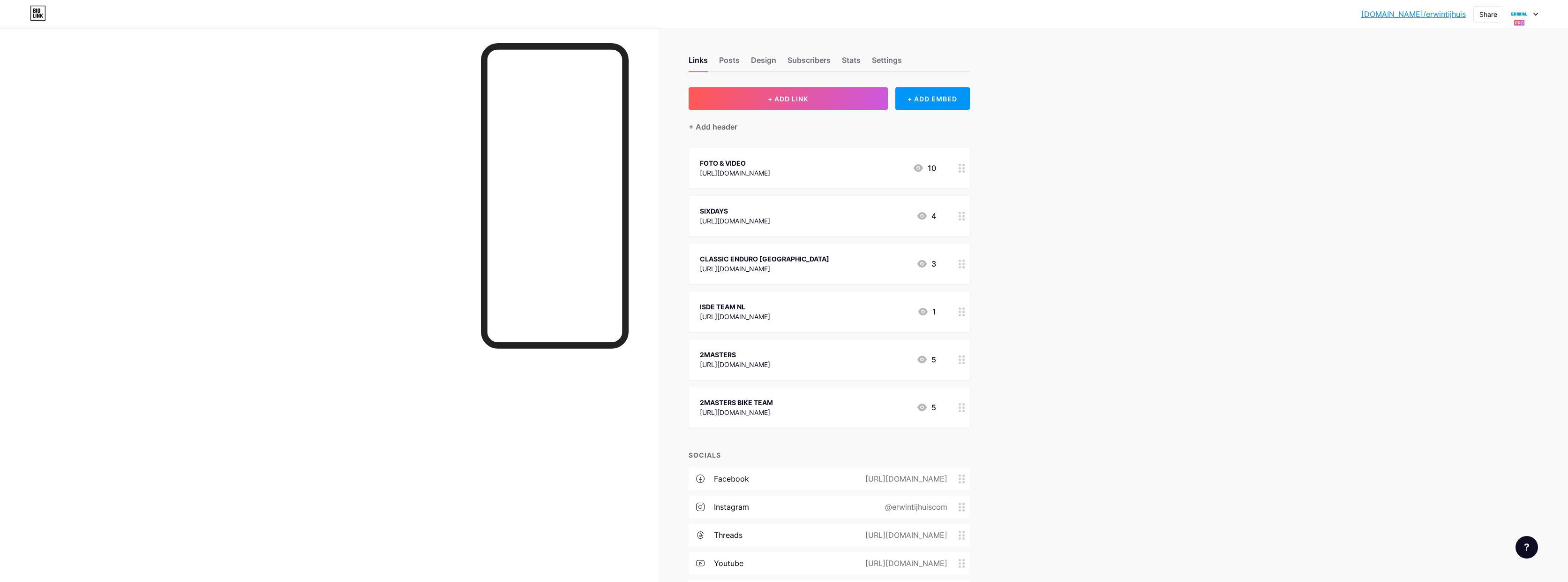
click at [1537, 15] on icon at bounding box center [1536, 14] width 5 height 3
click at [1485, 72] on div "ISDE TEAM NL" at bounding box center [1488, 71] width 78 height 7
click at [892, 61] on div "Settings" at bounding box center [887, 63] width 30 height 17
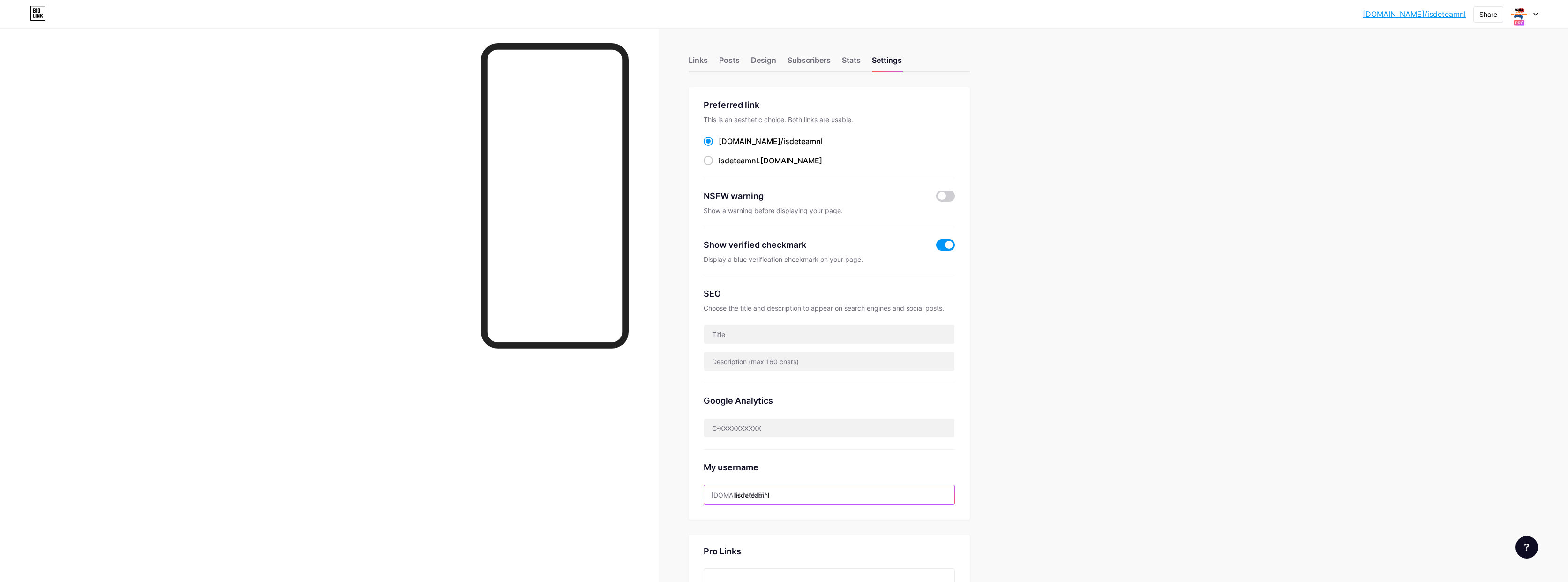
drag, startPoint x: 766, startPoint y: 494, endPoint x: 741, endPoint y: 493, distance: 25.0
click at [738, 494] on div "[DOMAIN_NAME]/ isdeteamnl" at bounding box center [829, 494] width 251 height 20
click at [791, 494] on input "isdeteamnl" at bounding box center [829, 494] width 250 height 19
type input "isdeteamnl1"
click at [836, 526] on span "Save" at bounding box center [829, 529] width 21 height 8
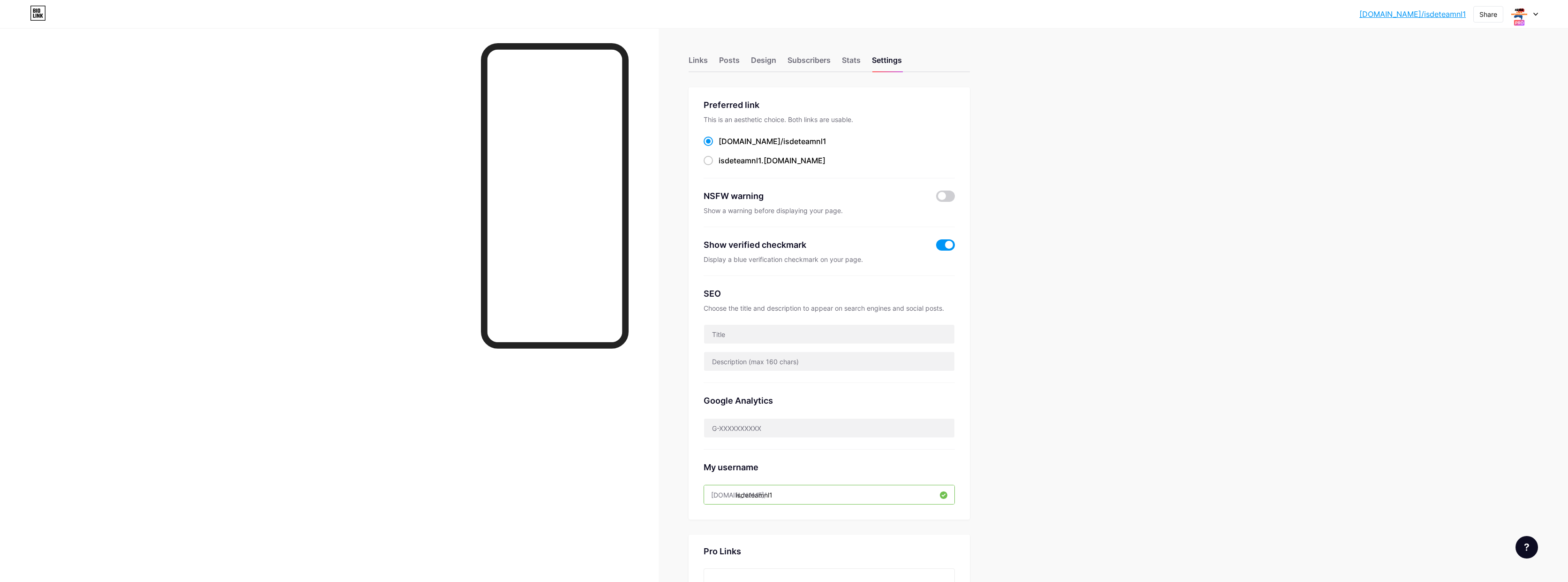
click at [1537, 11] on div at bounding box center [1525, 14] width 27 height 17
click at [1484, 128] on div "[PERSON_NAME]. [DOMAIN_NAME]/erwin5" at bounding box center [1483, 129] width 69 height 17
drag, startPoint x: 739, startPoint y: 496, endPoint x: 789, endPoint y: 491, distance: 50.2
click at [783, 494] on input "erwin5" at bounding box center [829, 494] width 250 height 19
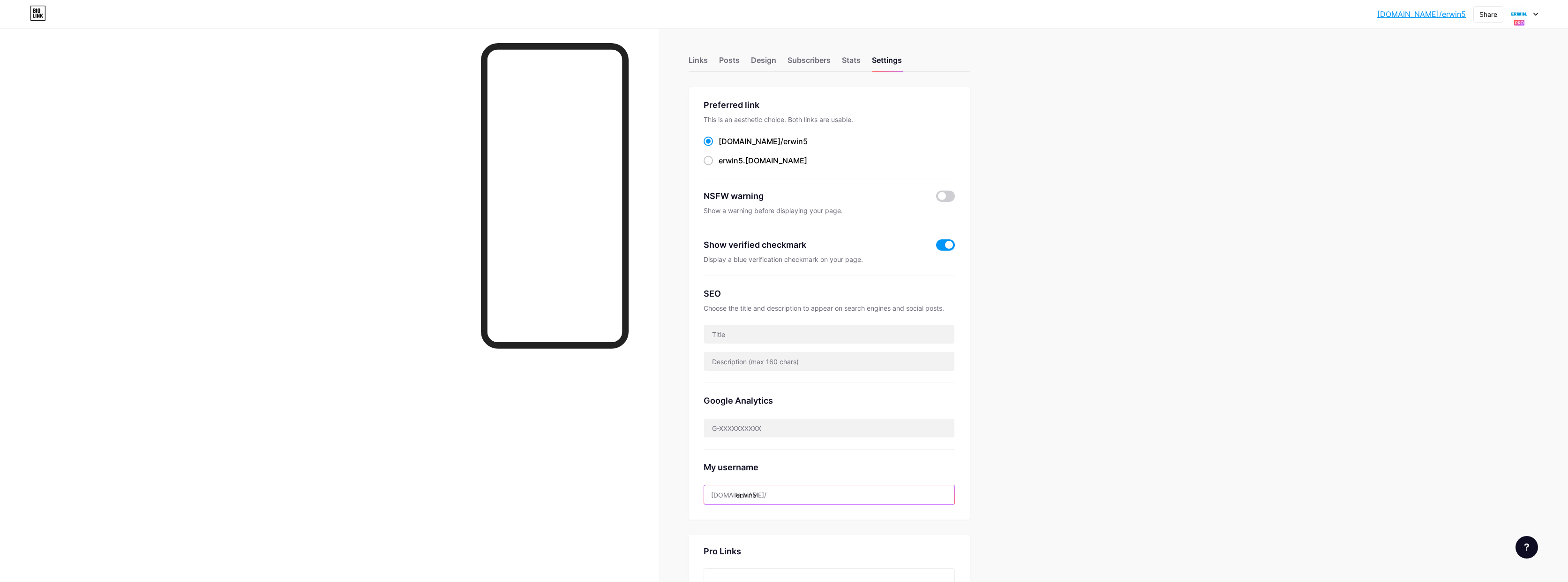
paste input "isdeteamnl"
type input "isdeteamnl"
click at [833, 526] on span "Save" at bounding box center [829, 529] width 21 height 8
click at [708, 61] on div "Links" at bounding box center [698, 63] width 19 height 17
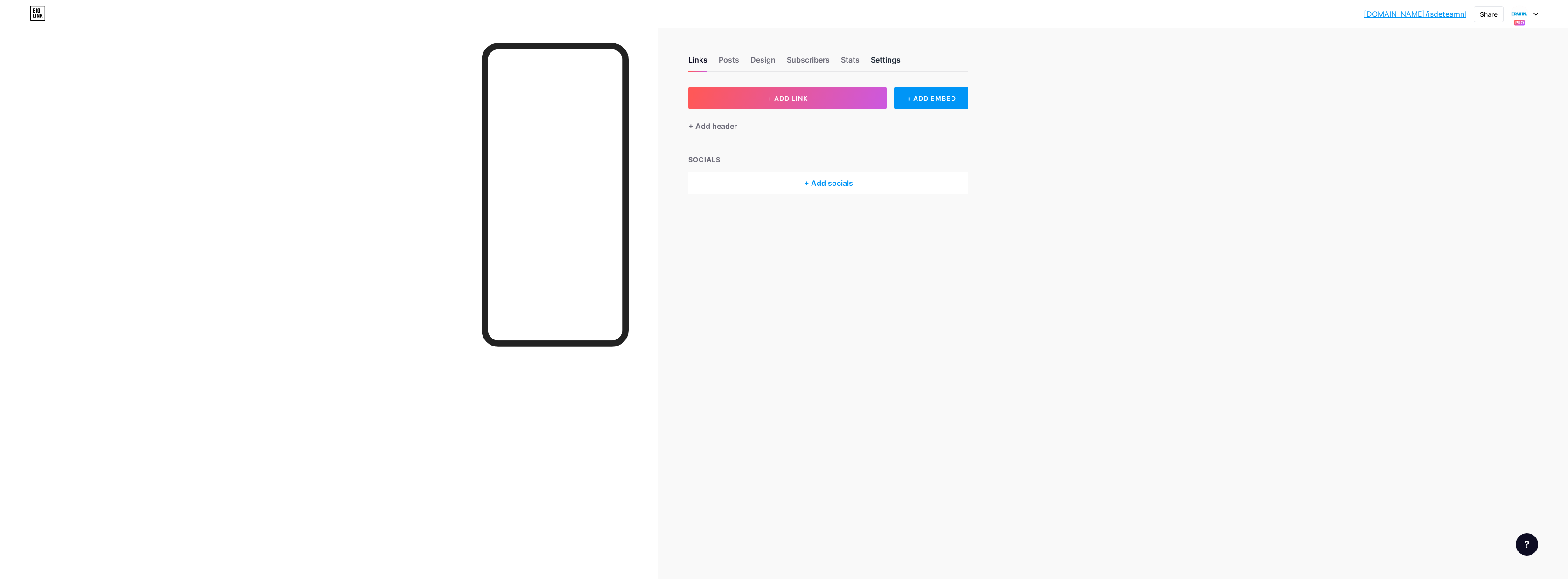
click at [891, 59] on div "Settings" at bounding box center [886, 63] width 30 height 17
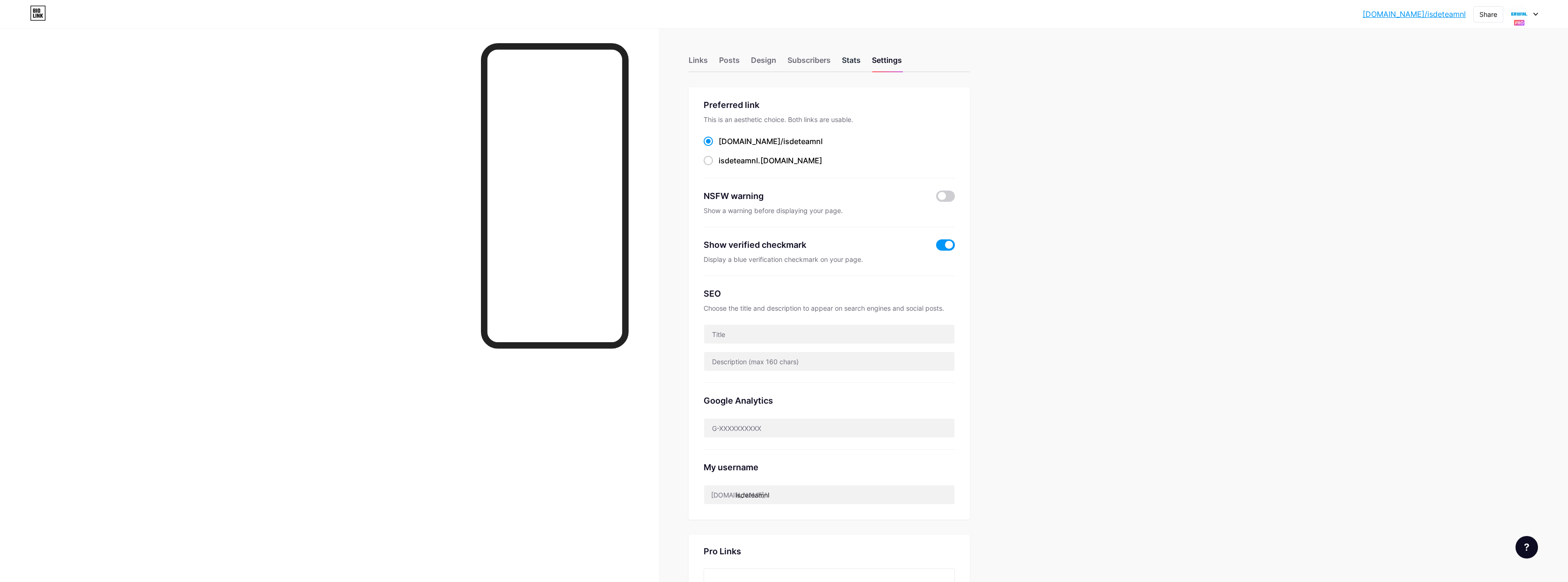
click at [854, 61] on div "Stats" at bounding box center [851, 63] width 19 height 17
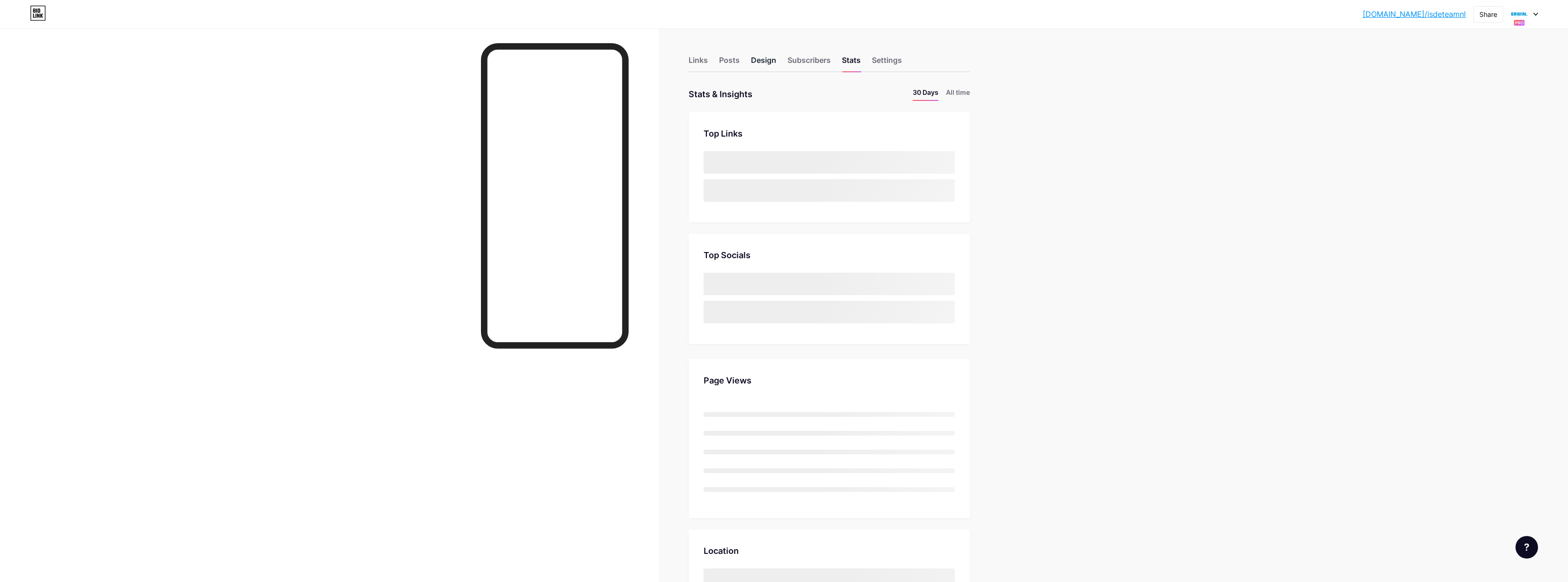
click at [769, 60] on div "Design" at bounding box center [763, 63] width 25 height 17
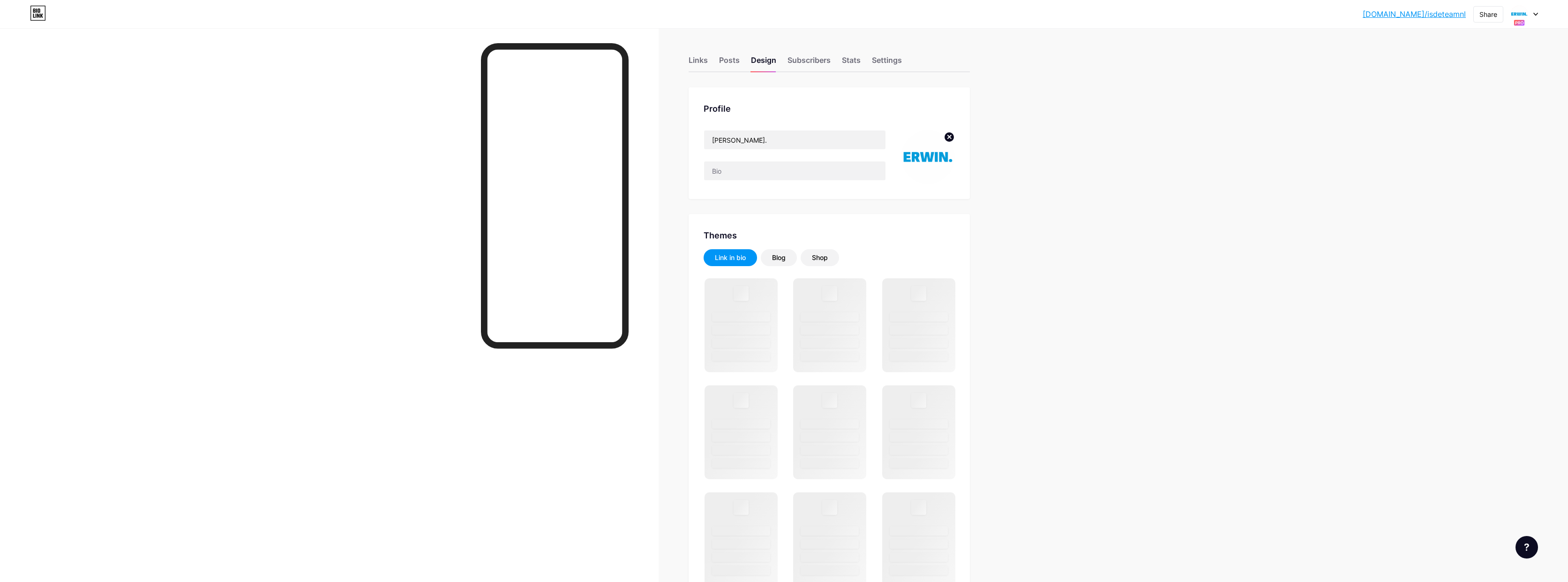
click at [950, 136] on circle at bounding box center [949, 136] width 10 height 10
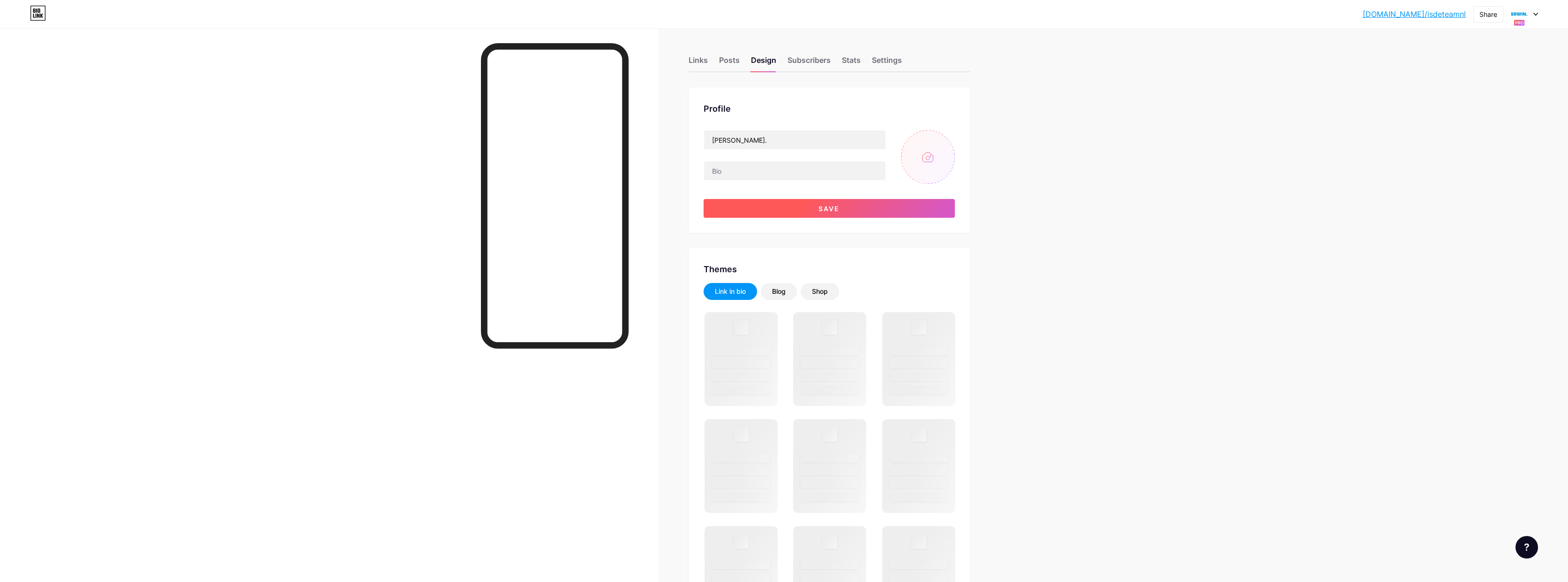
click at [801, 213] on button "Save" at bounding box center [829, 208] width 251 height 19
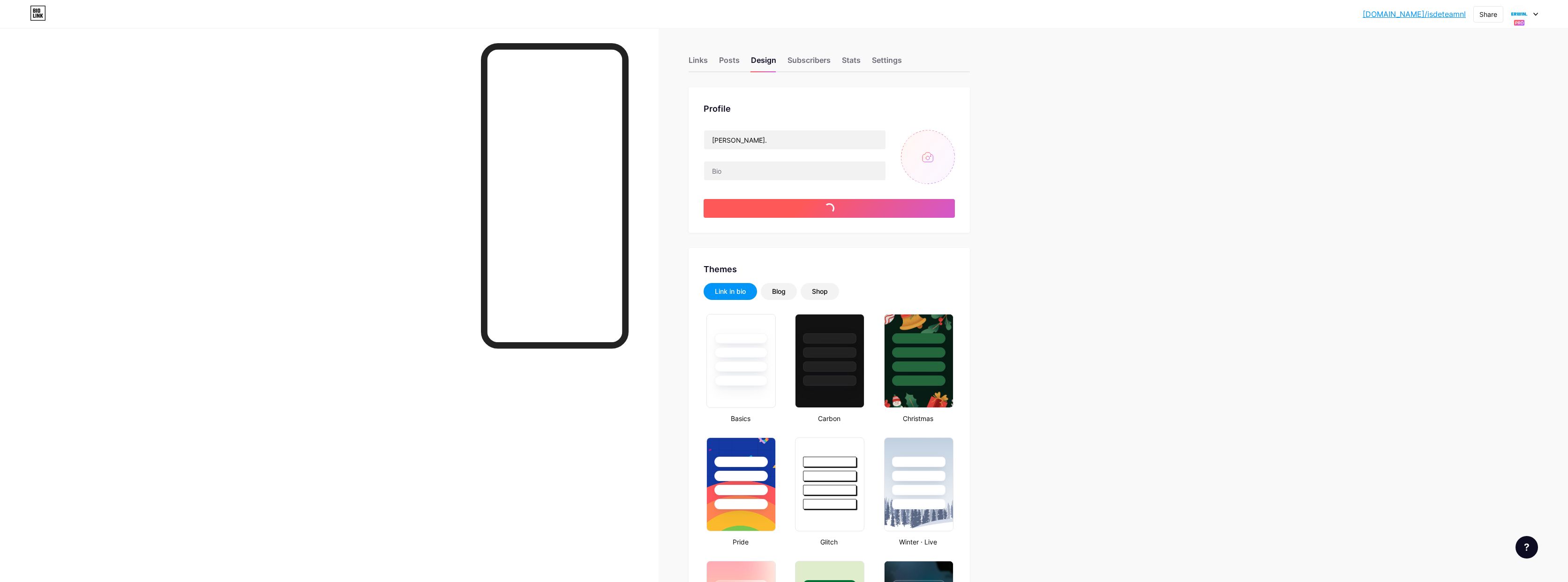
type input "#ffffff"
type input "#000000"
type input "#ffffff"
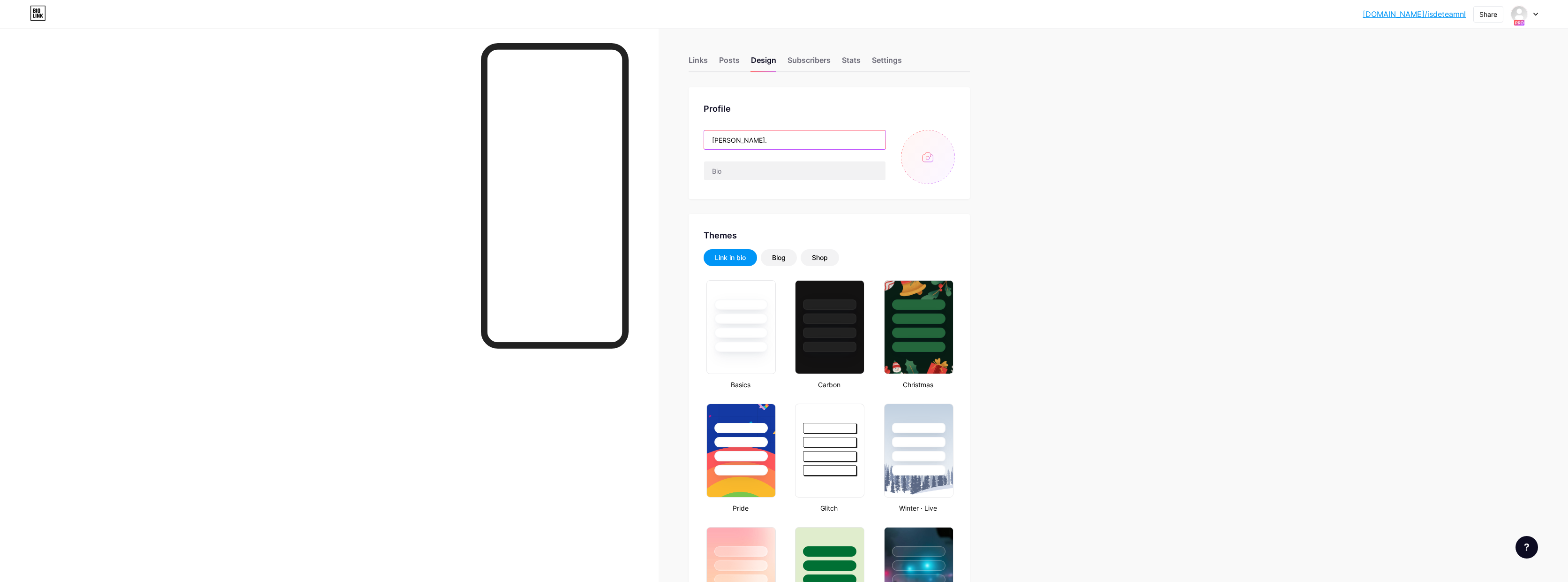
drag, startPoint x: 733, startPoint y: 136, endPoint x: 684, endPoint y: 133, distance: 49.1
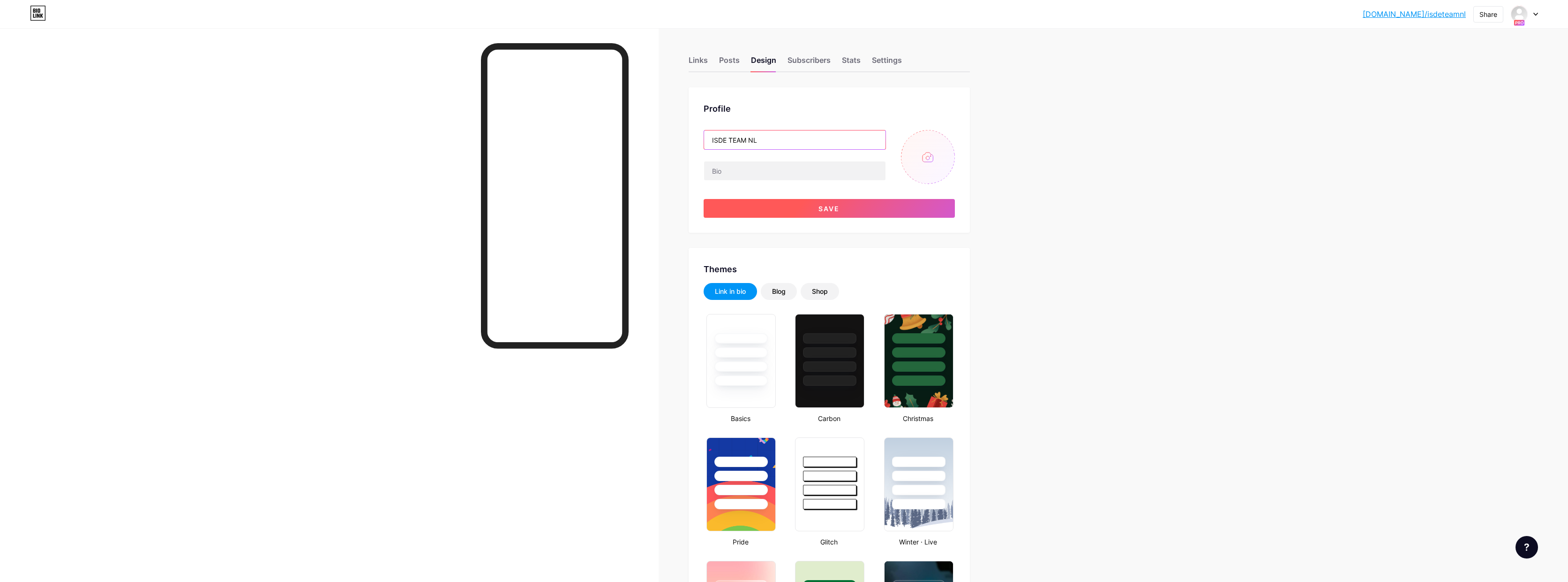
type input "ISDE TEAM NL"
click at [835, 210] on span "Save" at bounding box center [829, 208] width 21 height 8
type input "#ffffff"
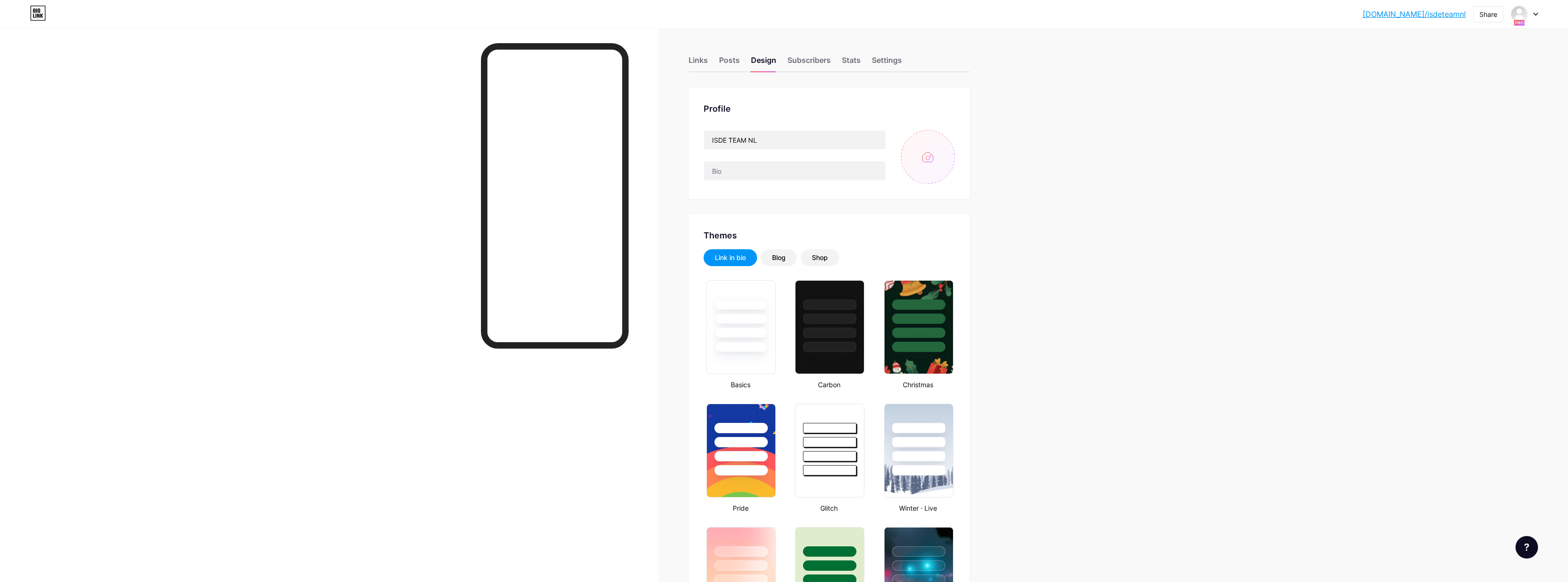
click at [1532, 14] on div at bounding box center [1525, 14] width 27 height 17
click at [1476, 90] on div "[DOMAIN_NAME]/isdeteamnl1" at bounding box center [1489, 89] width 81 height 7
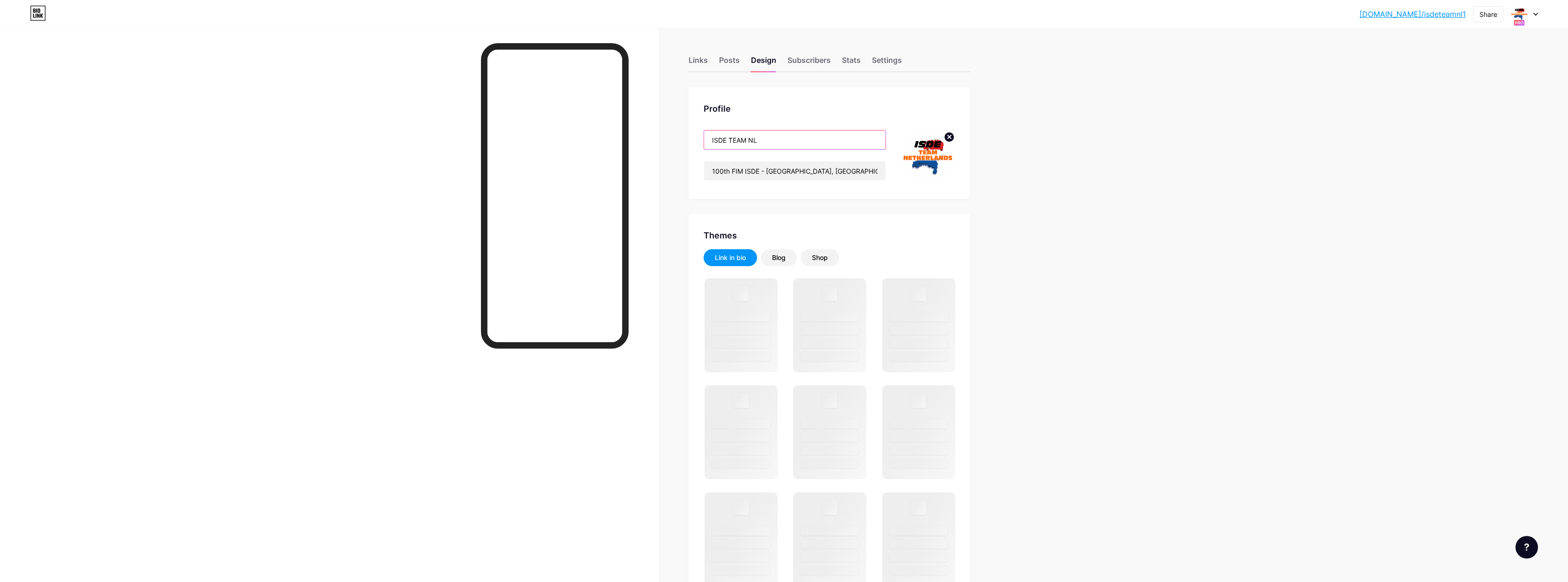
drag, startPoint x: 768, startPoint y: 140, endPoint x: 694, endPoint y: 140, distance: 74.0
click at [694, 140] on div "Profile ISDE TEAM NL 100th FIM ISDE - Grandola, Alentejo, Portugal - October 12…" at bounding box center [829, 143] width 281 height 111
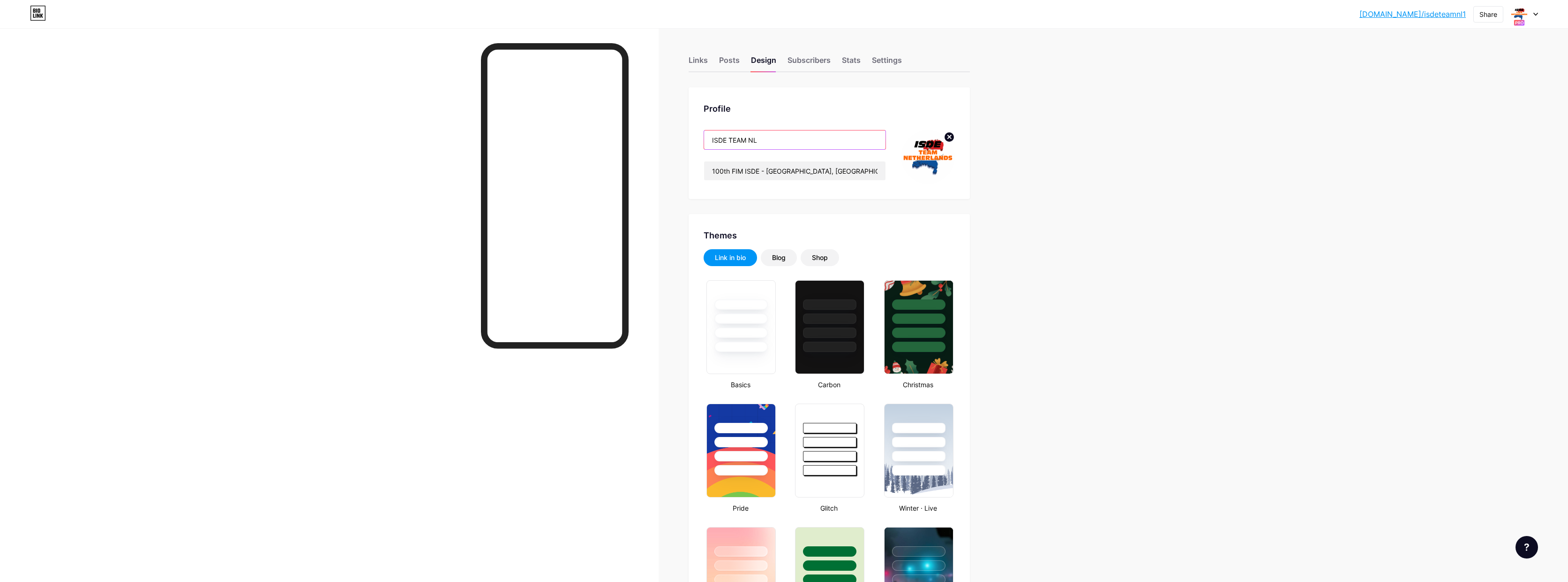
type input "#ffffff"
type input "#000000"
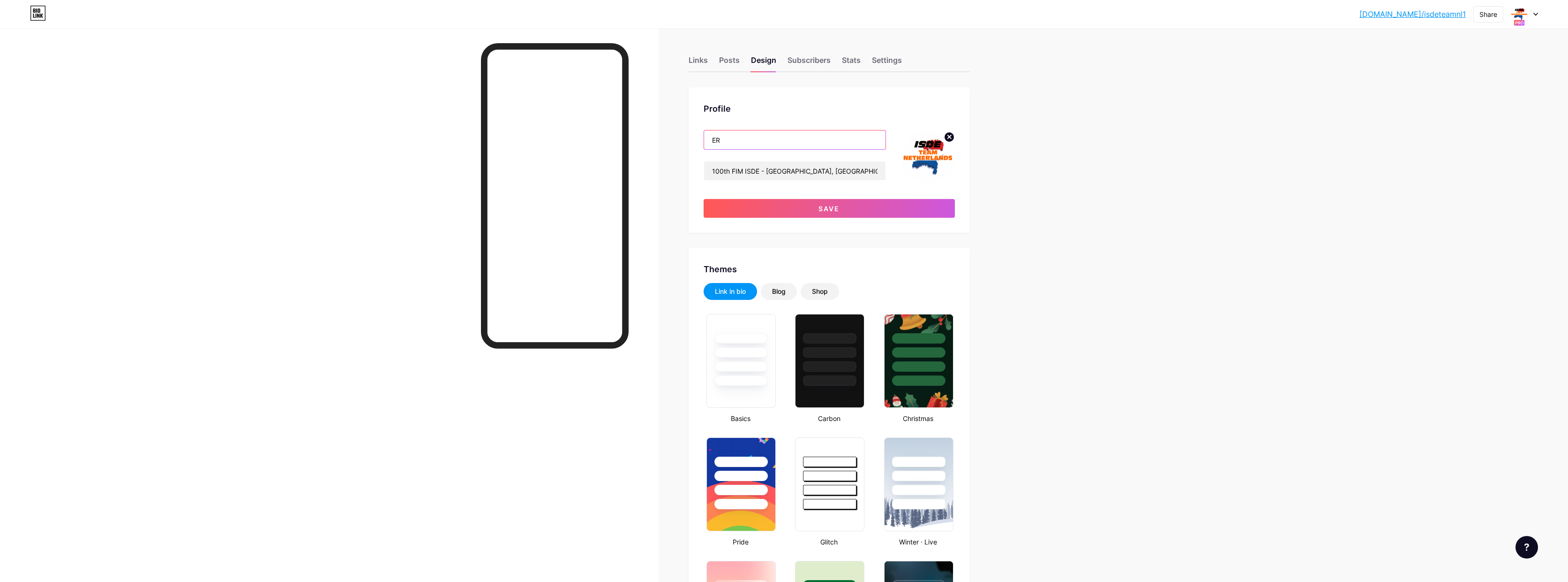
type input "E"
type input "[PERSON_NAME]."
click at [950, 138] on circle at bounding box center [949, 136] width 10 height 10
click at [930, 152] on input "file" at bounding box center [928, 157] width 54 height 54
type input "C:\fakepath\erwinpuntblauw2500pix.png"
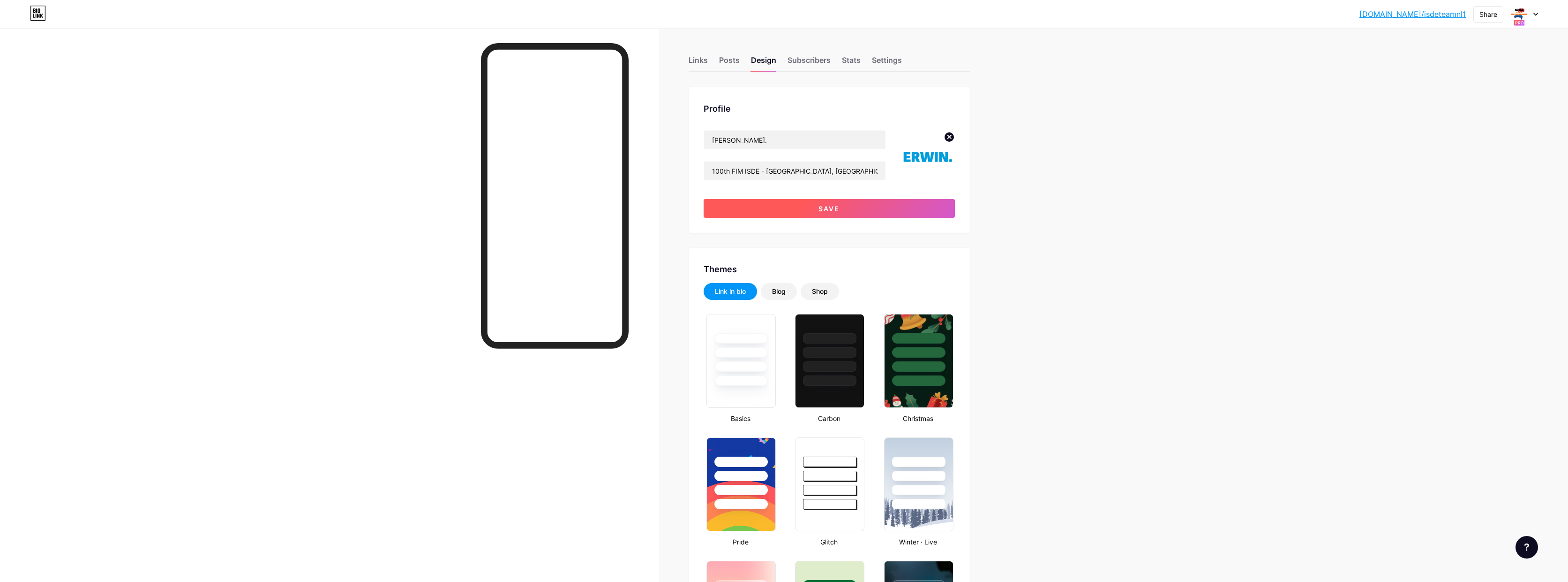
click at [831, 209] on span "Save" at bounding box center [829, 208] width 21 height 8
type input "#ffffff"
type input "#000000"
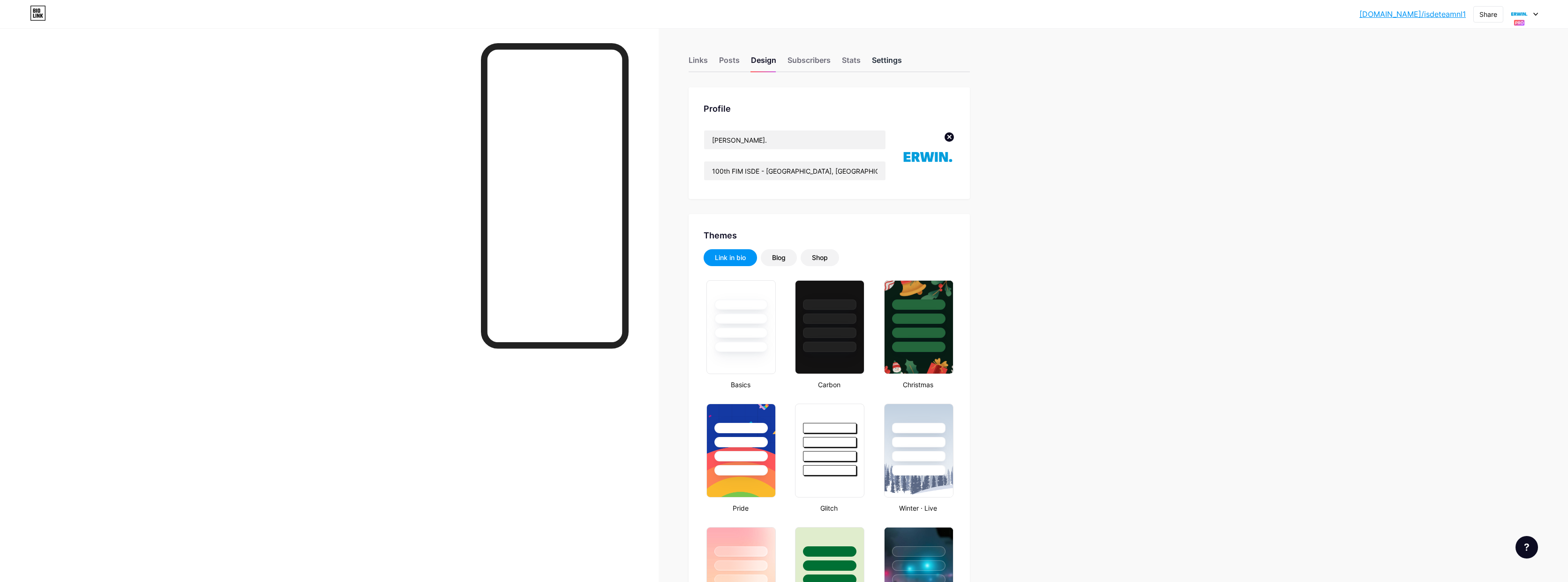
click at [892, 58] on div "Settings" at bounding box center [887, 63] width 30 height 17
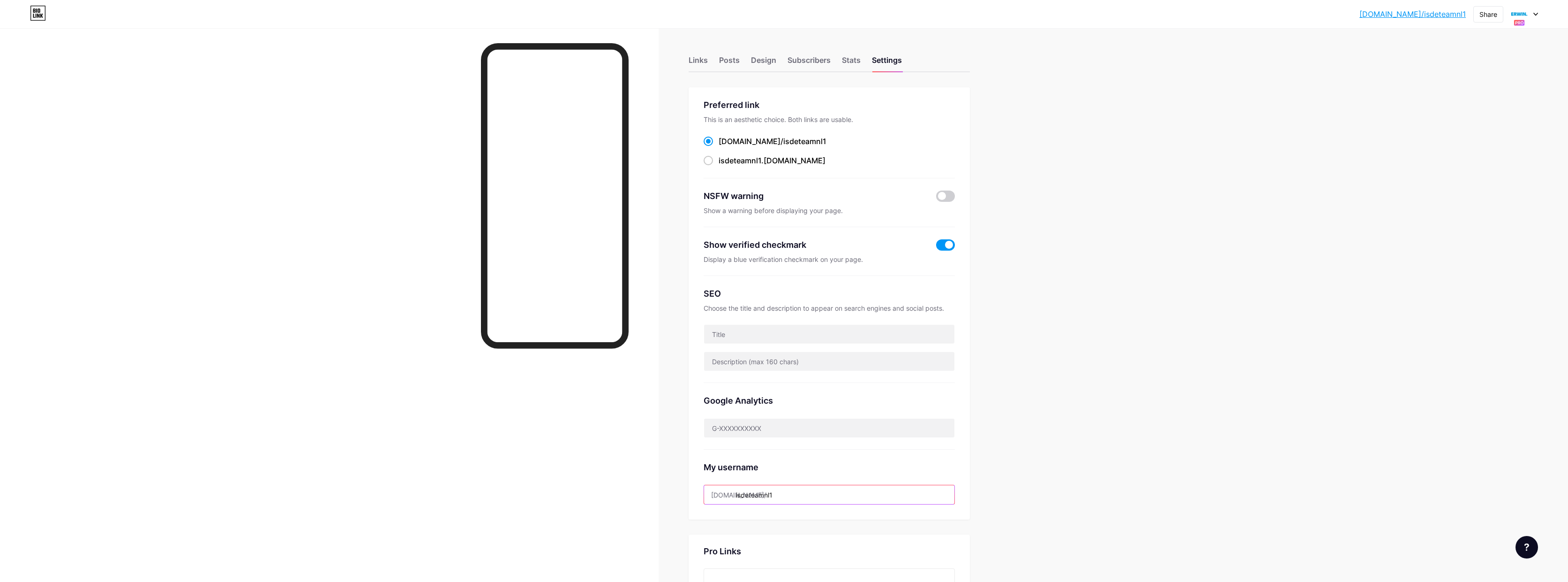
drag, startPoint x: 739, startPoint y: 495, endPoint x: 833, endPoint y: 493, distance: 94.0
click at [832, 493] on input "isdeteamnl1" at bounding box center [829, 494] width 250 height 19
click at [852, 531] on button "Save" at bounding box center [829, 529] width 251 height 19
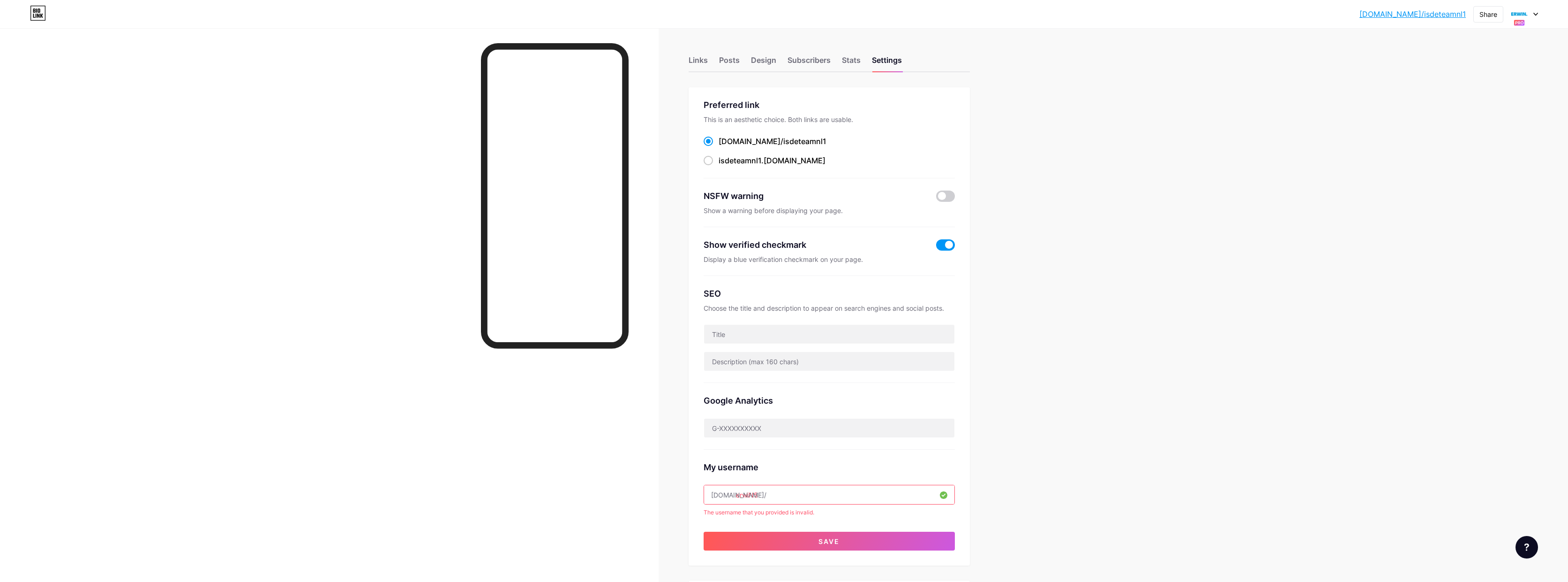
drag, startPoint x: 756, startPoint y: 495, endPoint x: 799, endPoint y: 488, distance: 43.6
click at [756, 495] on input "erwiN5" at bounding box center [829, 494] width 250 height 19
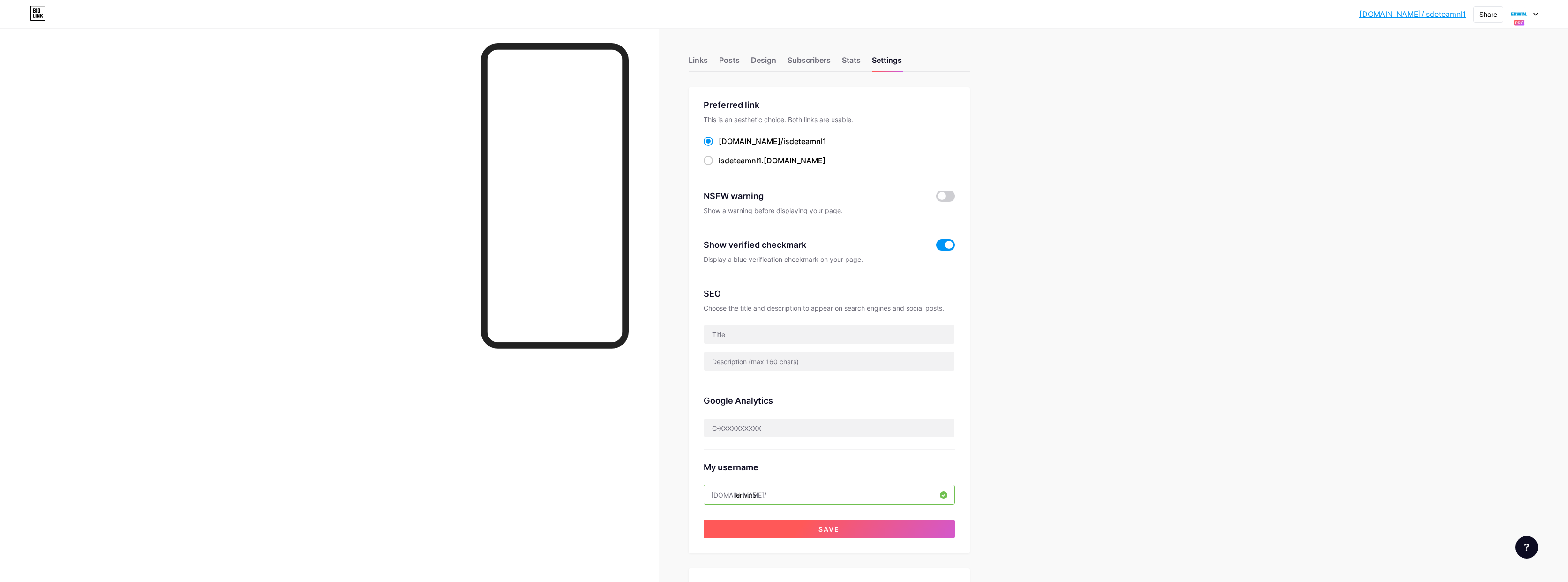
type input "erwin5"
click at [843, 528] on button "Save" at bounding box center [829, 529] width 251 height 19
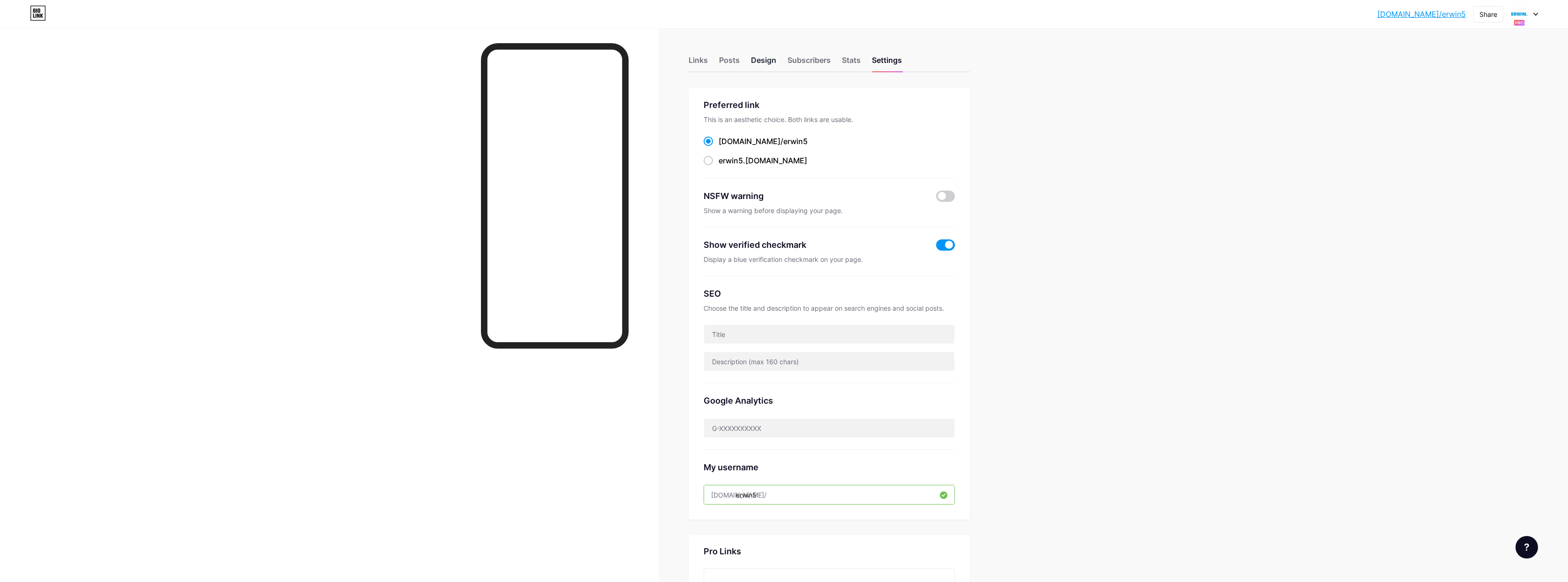
click at [768, 61] on div "Design" at bounding box center [763, 63] width 25 height 17
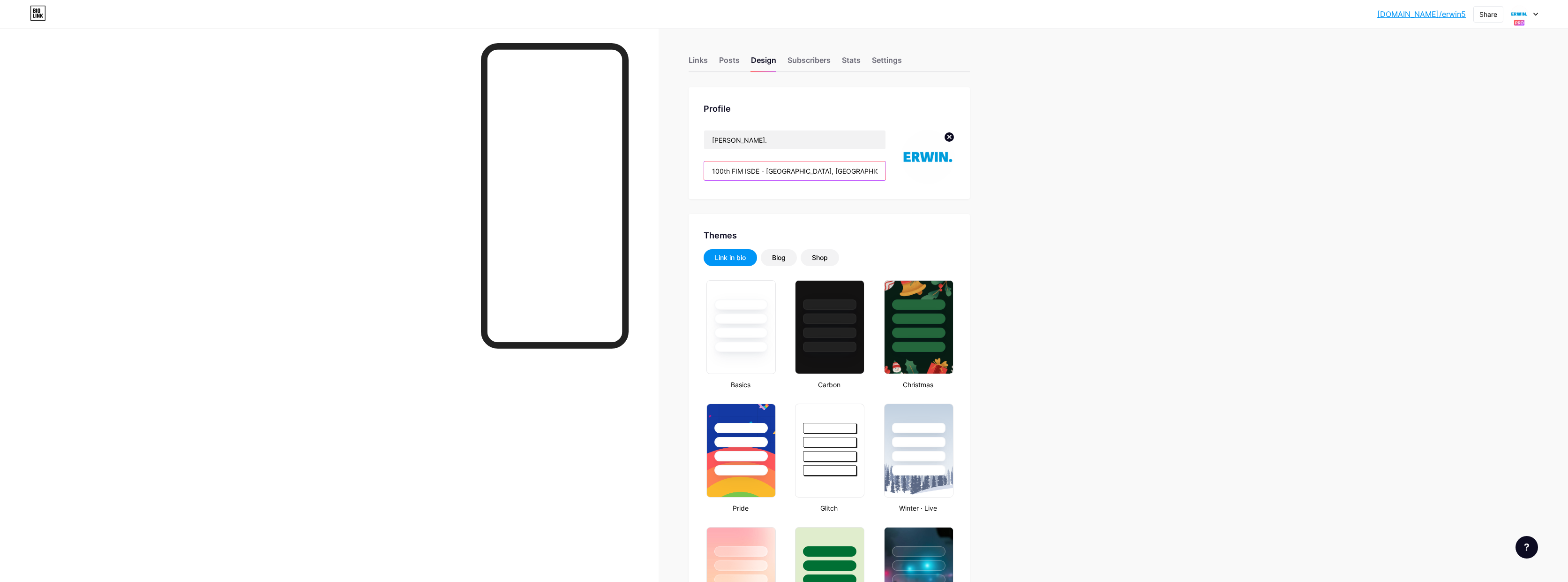
type input "#ffffff"
type input "#000000"
drag, startPoint x: 714, startPoint y: 171, endPoint x: 1194, endPoint y: 170, distance: 480.0
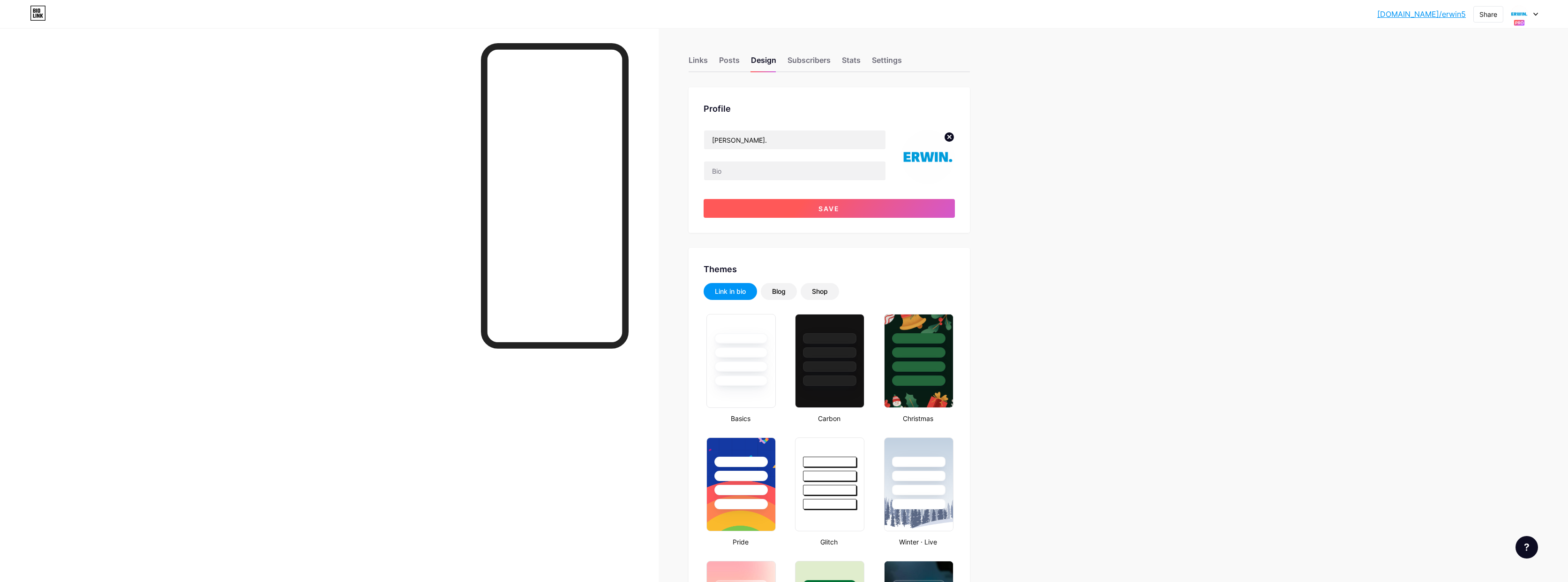
click at [897, 210] on button "Save" at bounding box center [829, 208] width 251 height 19
type input "#ffffff"
type input "#000000"
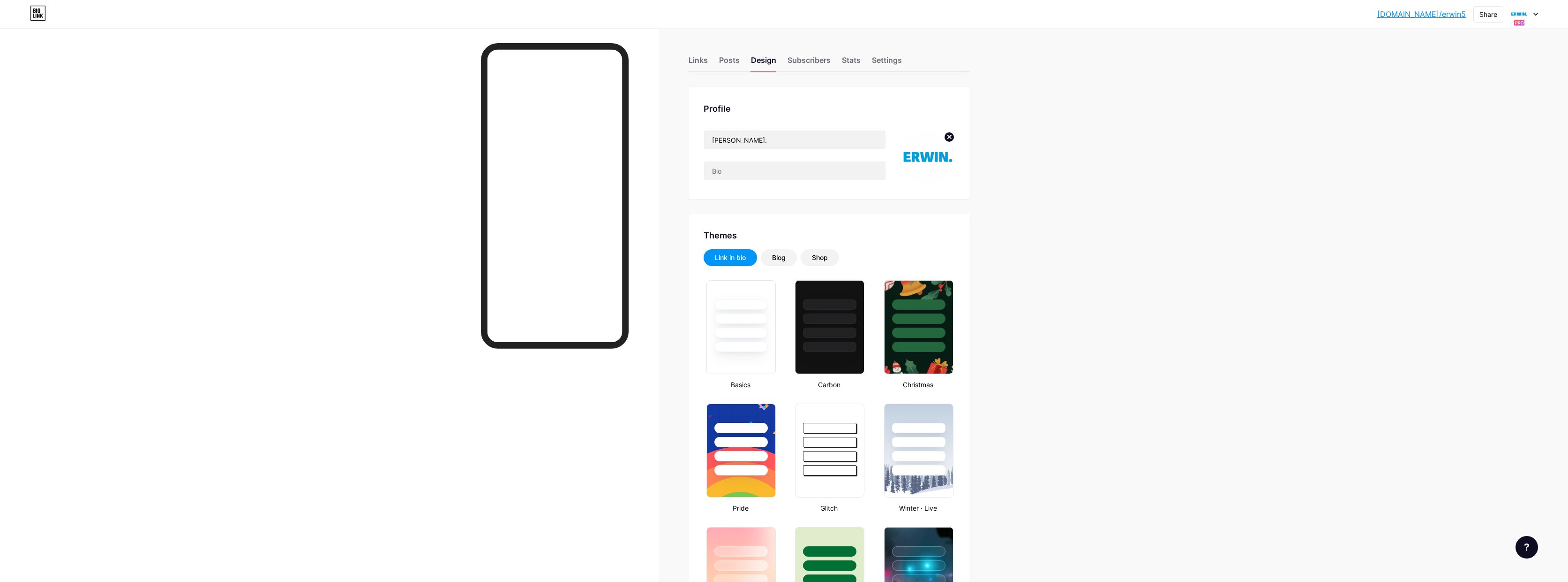
click at [1536, 13] on icon at bounding box center [1536, 14] width 5 height 3
click at [1474, 127] on div "ISDE TEAM NL" at bounding box center [1488, 124] width 78 height 7
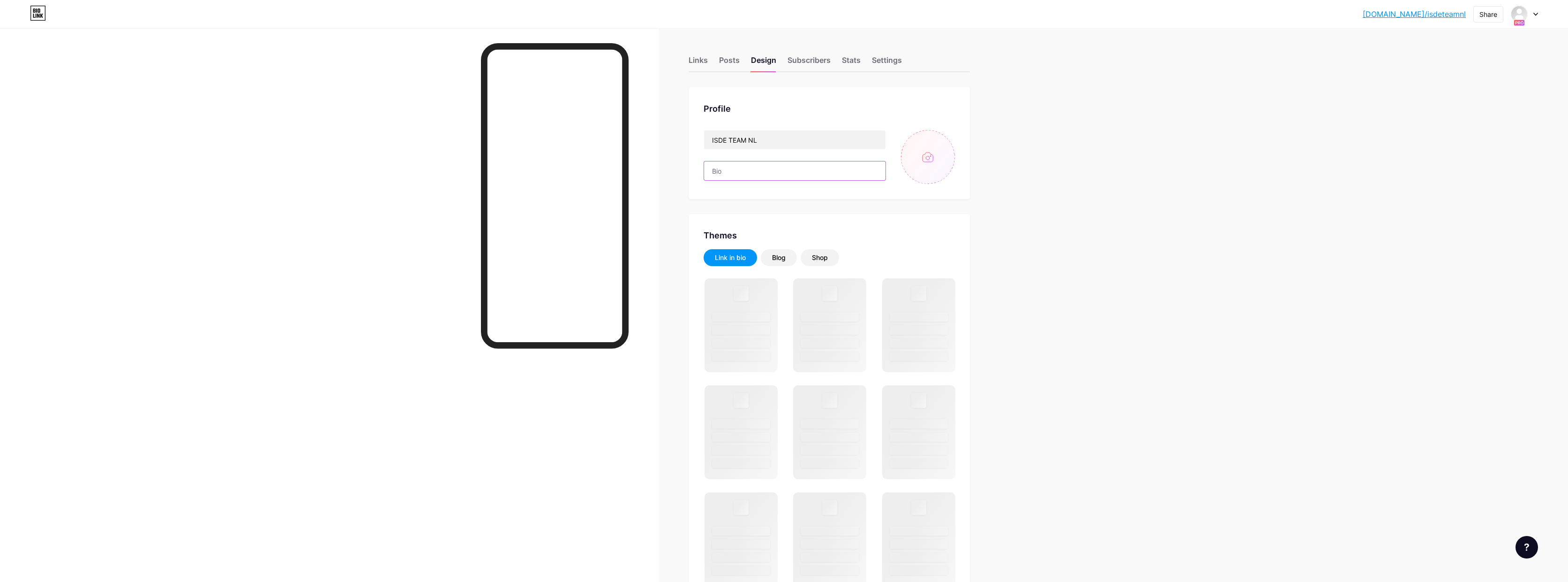
click at [730, 170] on input "text" at bounding box center [795, 171] width 182 height 19
paste input "100th FIM ISDE - [GEOGRAPHIC_DATA], [GEOGRAPHIC_DATA], [GEOGRAPHIC_DATA] - [DAT…"
type input "100th FIM ISDE - [GEOGRAPHIC_DATA], [GEOGRAPHIC_DATA], [GEOGRAPHIC_DATA] - [DAT…"
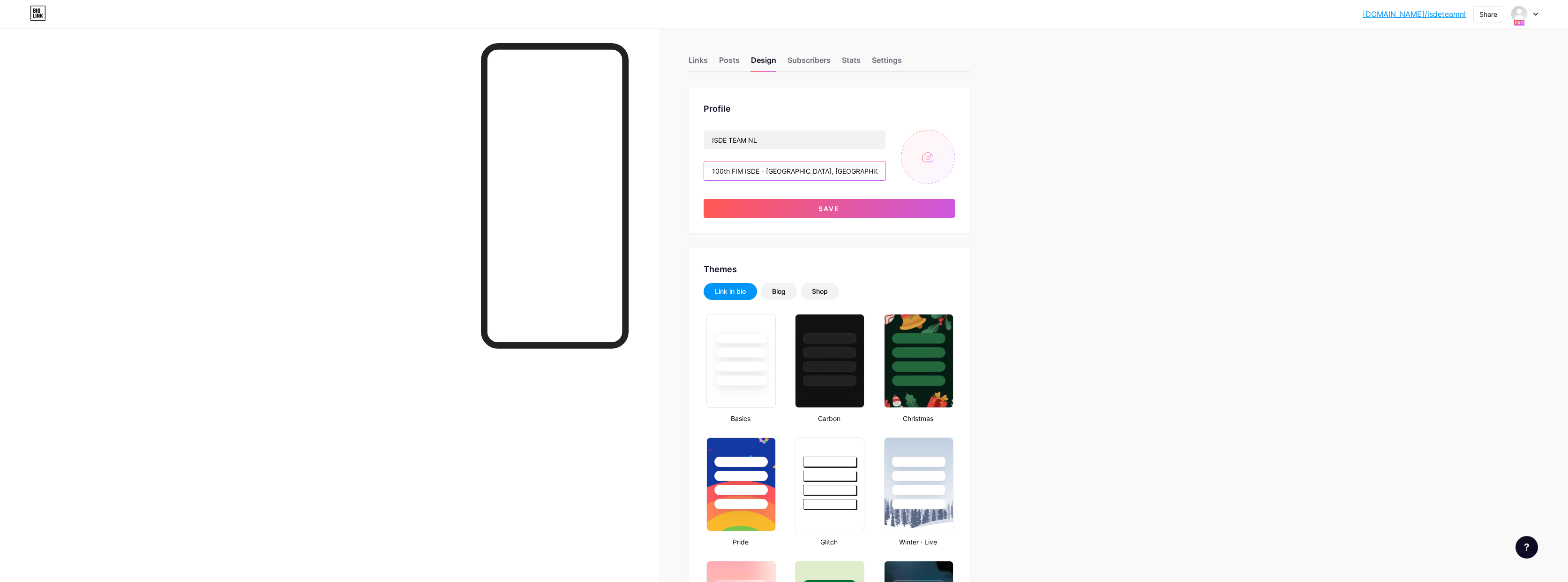
type input "#ffffff"
type input "#000000"
type input "100th FIM ISDE - [GEOGRAPHIC_DATA], [GEOGRAPHIC_DATA], [GEOGRAPHIC_DATA] - [DAT…"
click at [936, 155] on input "file" at bounding box center [928, 157] width 54 height 54
click at [826, 208] on span "Save" at bounding box center [829, 208] width 21 height 8
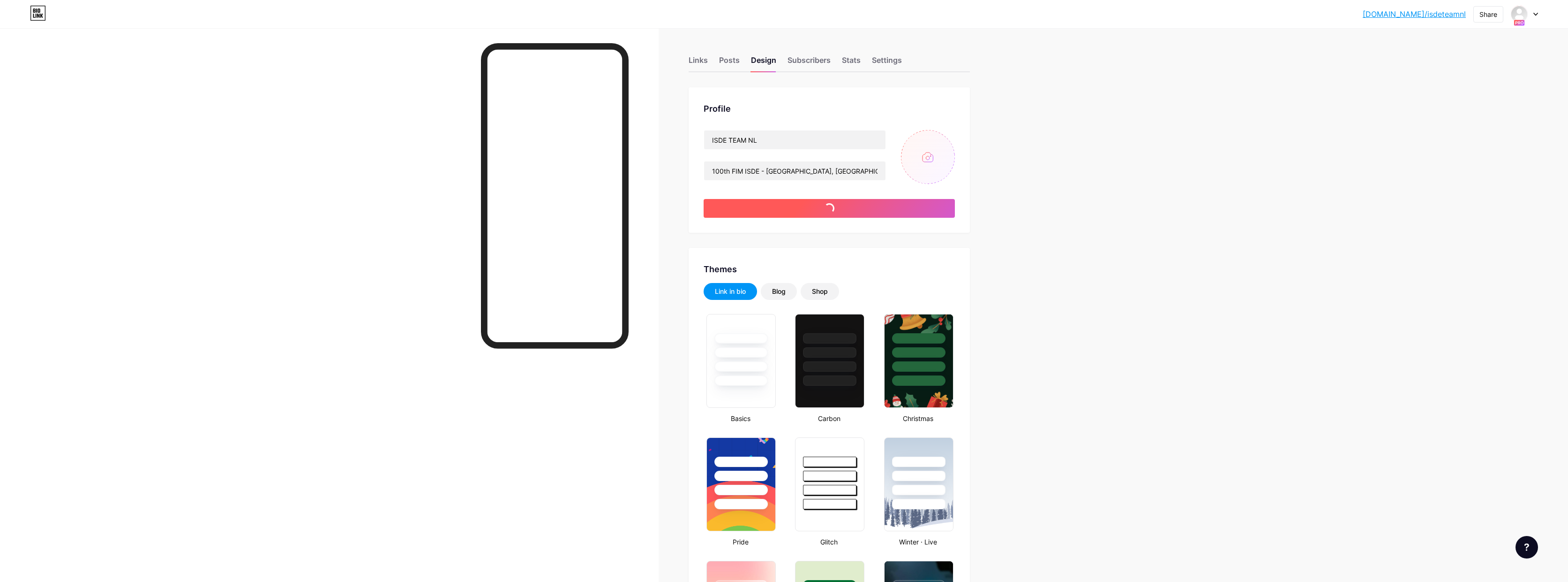
type input "#ffffff"
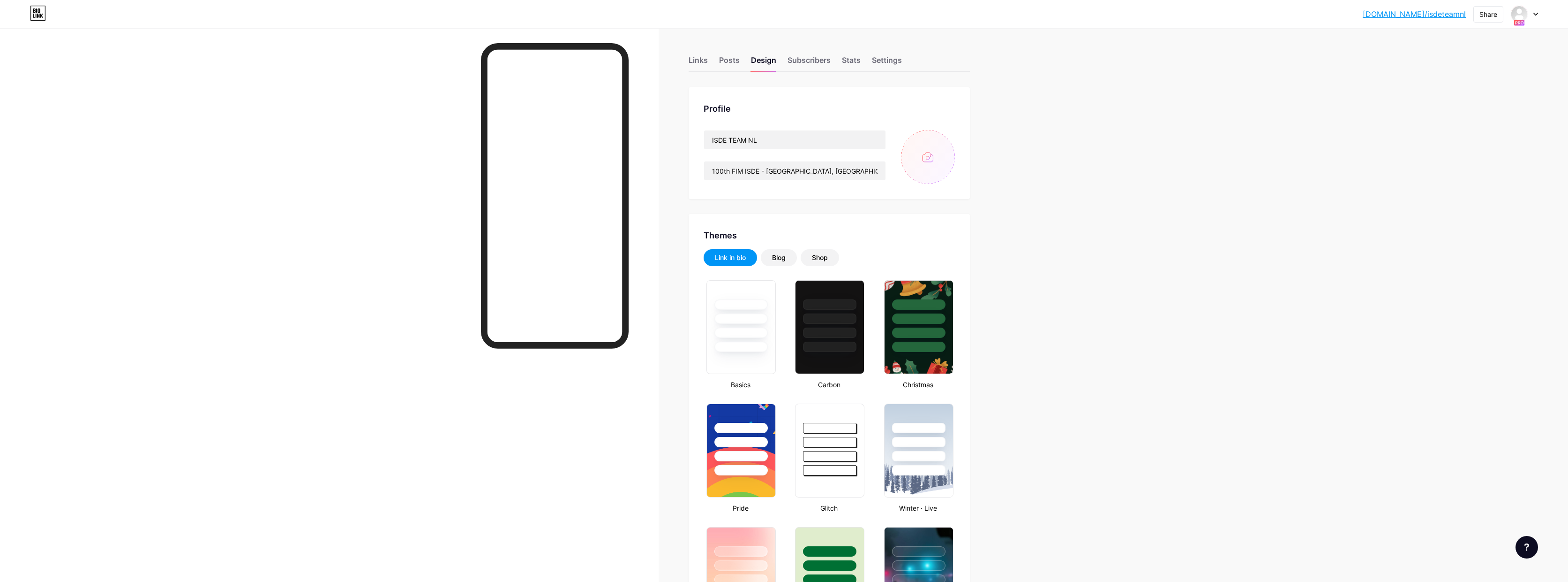
click at [1533, 9] on div at bounding box center [1525, 14] width 27 height 17
click at [1487, 114] on div "[PERSON_NAME]." at bounding box center [1483, 113] width 69 height 7
click at [700, 58] on div "Links" at bounding box center [698, 63] width 19 height 17
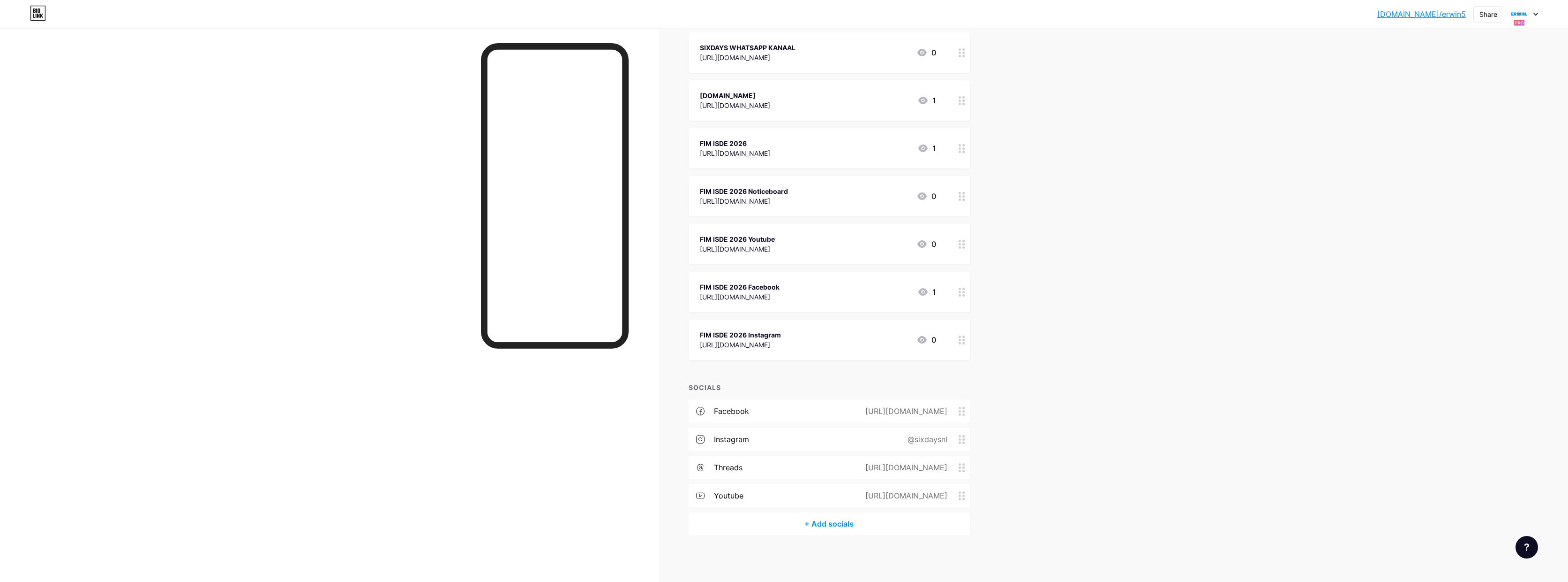
scroll to position [115, 0]
click at [966, 412] on icon at bounding box center [962, 411] width 7 height 9
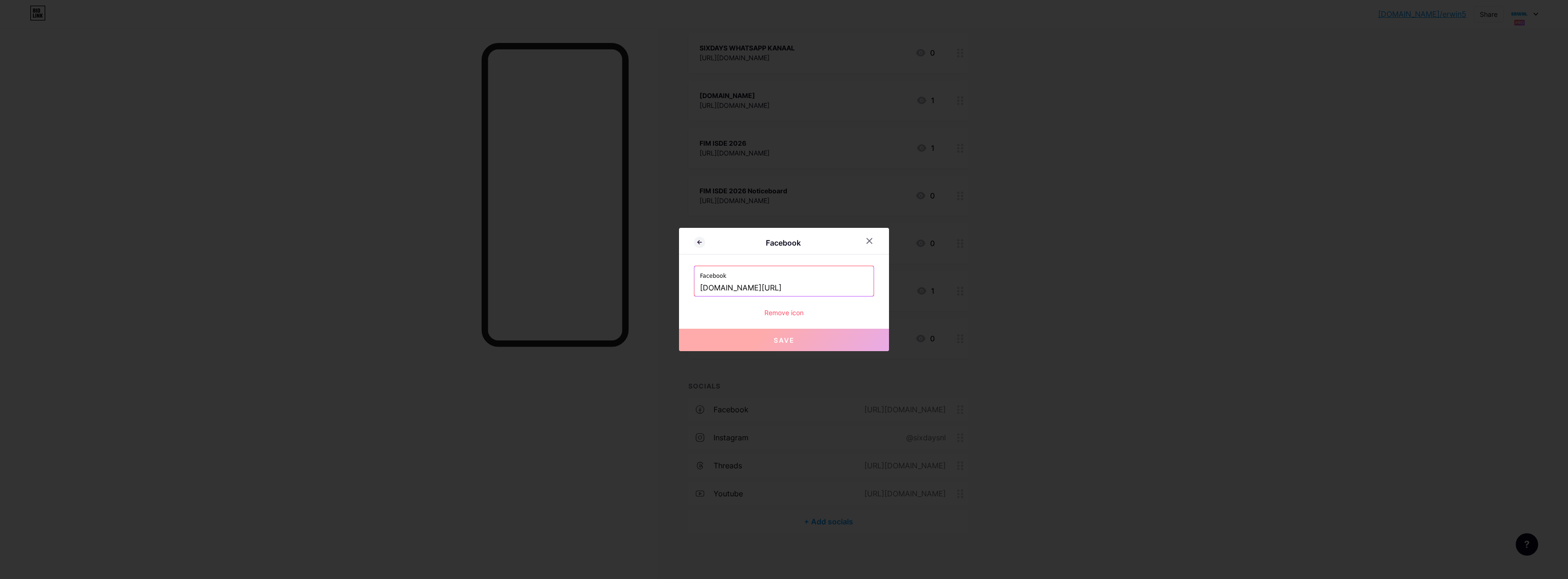
click at [783, 315] on div "Remove icon" at bounding box center [784, 312] width 180 height 10
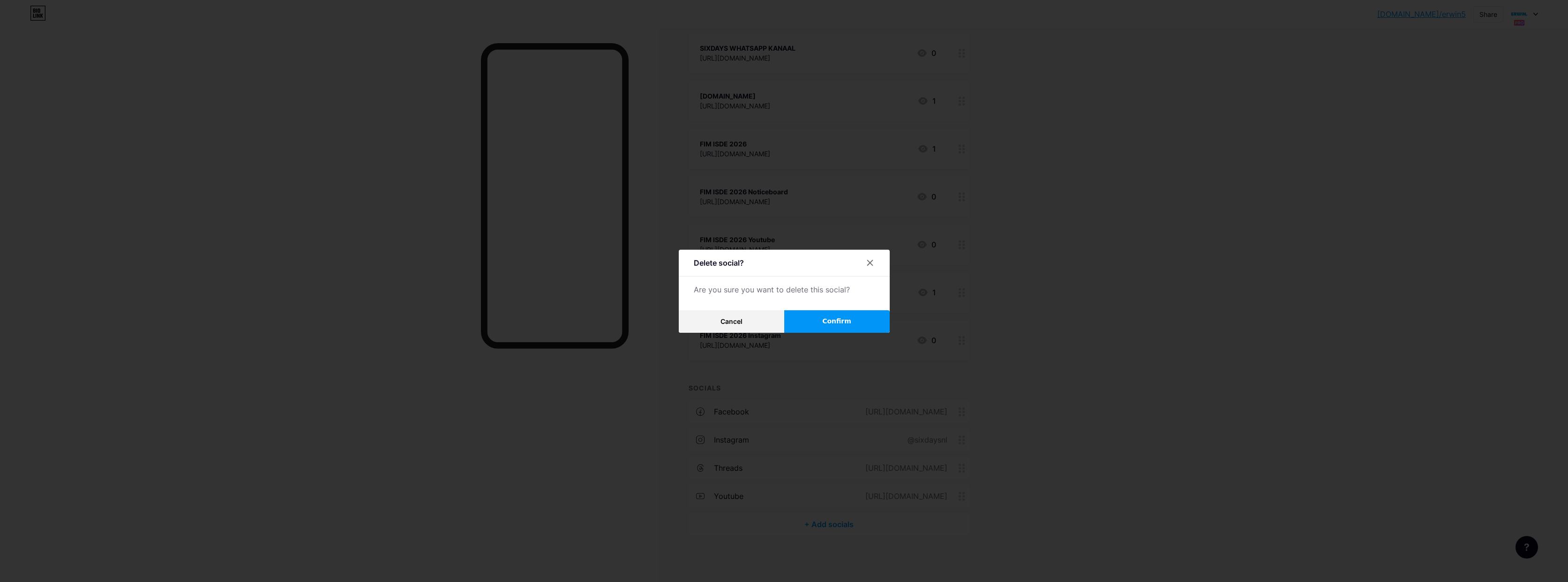
click at [838, 315] on button "Confirm" at bounding box center [837, 321] width 105 height 23
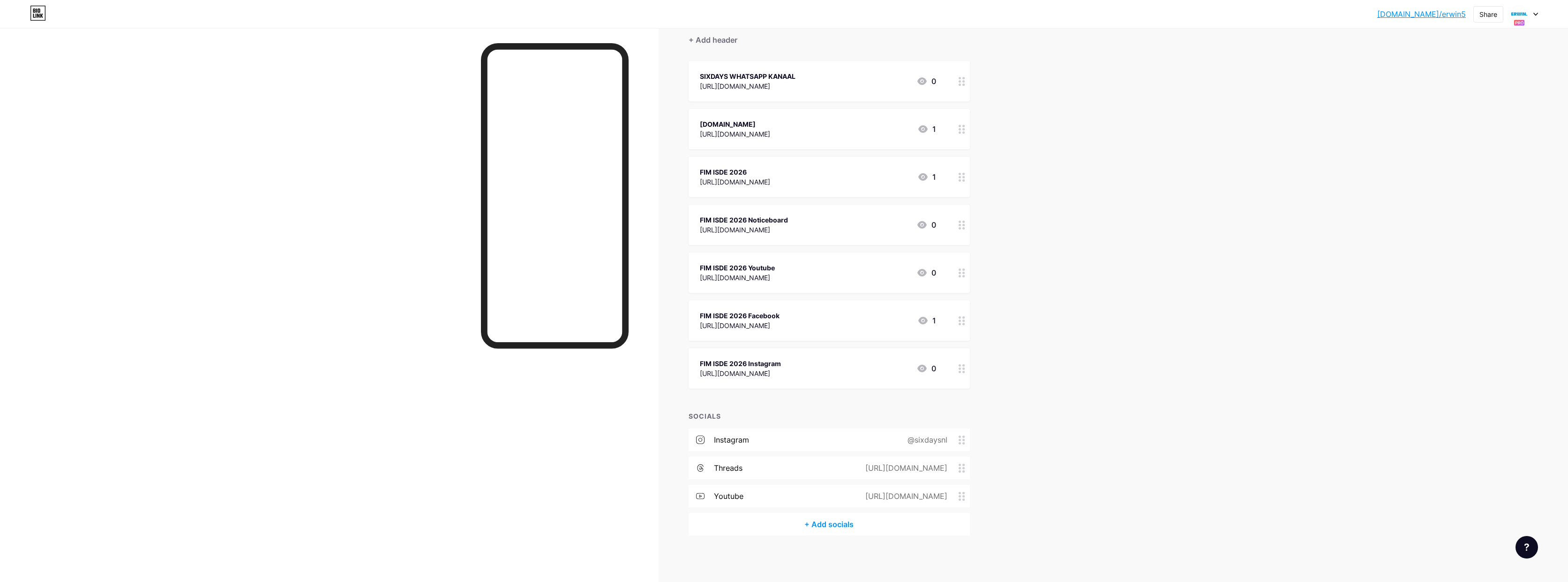
click at [964, 435] on icon at bounding box center [962, 439] width 7 height 9
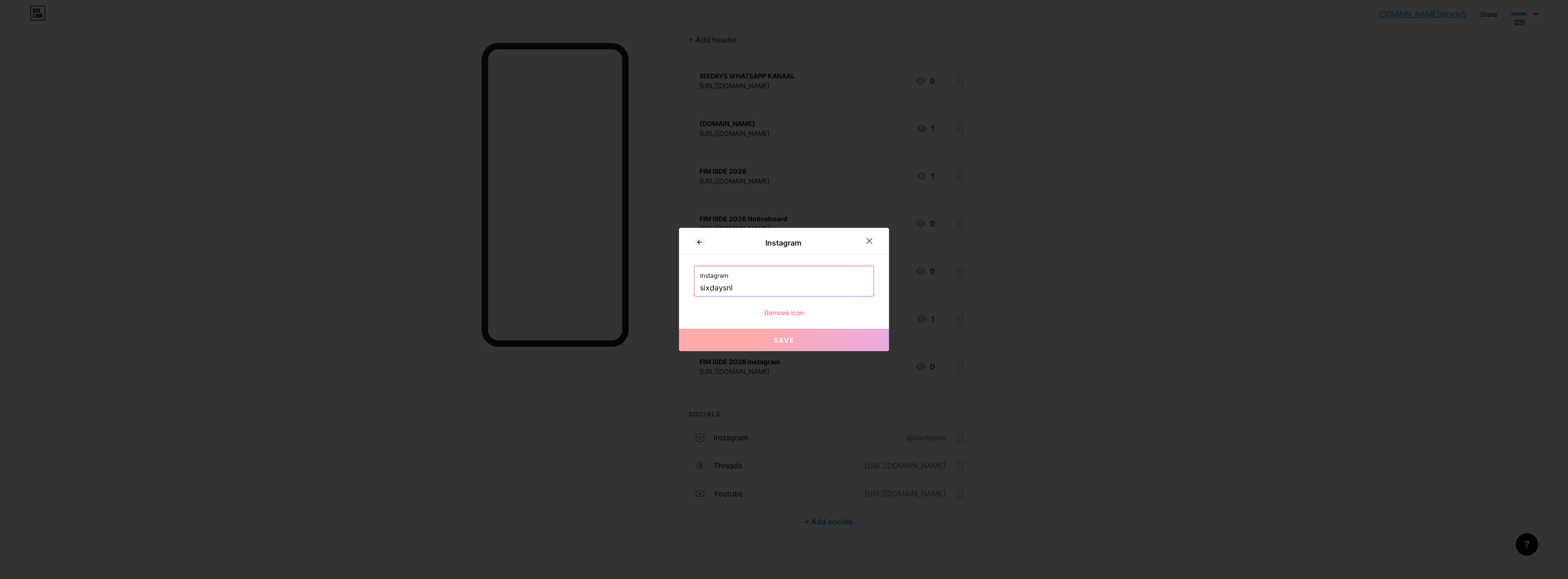
click at [787, 311] on div "Remove icon" at bounding box center [784, 312] width 180 height 10
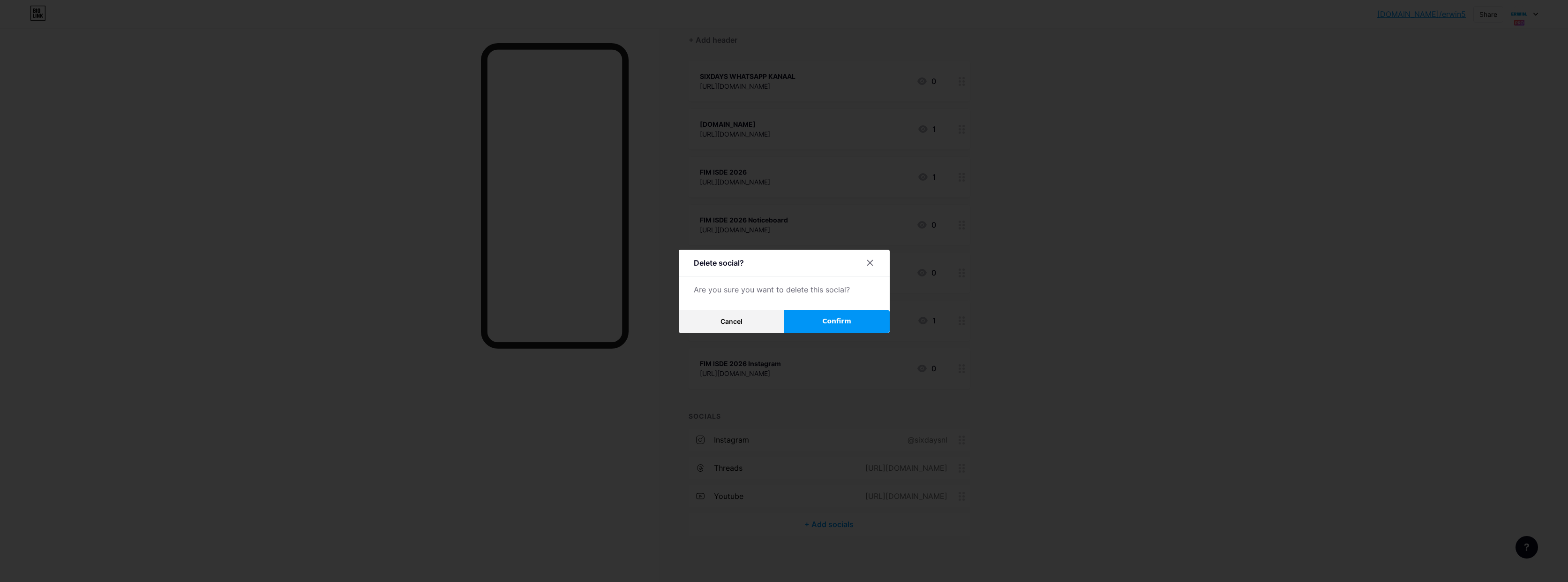
click at [837, 319] on span "Confirm" at bounding box center [837, 321] width 29 height 10
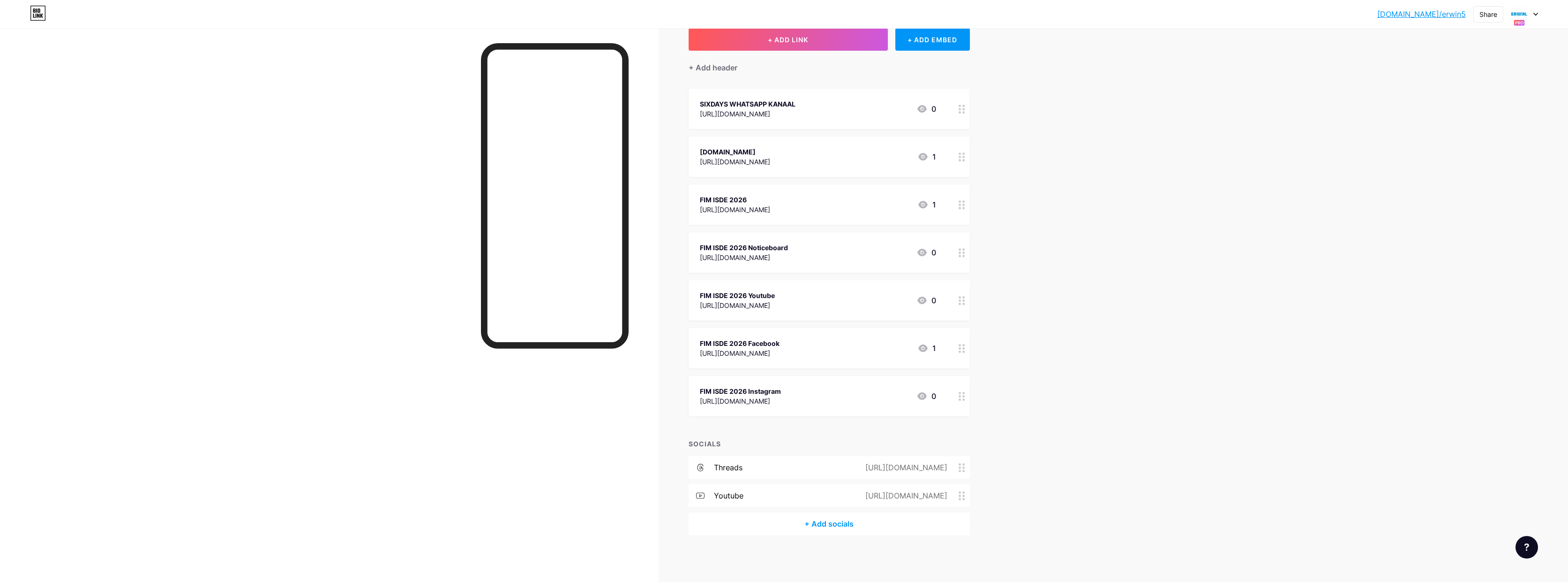
scroll to position [59, 0]
click at [964, 469] on icon at bounding box center [962, 468] width 7 height 9
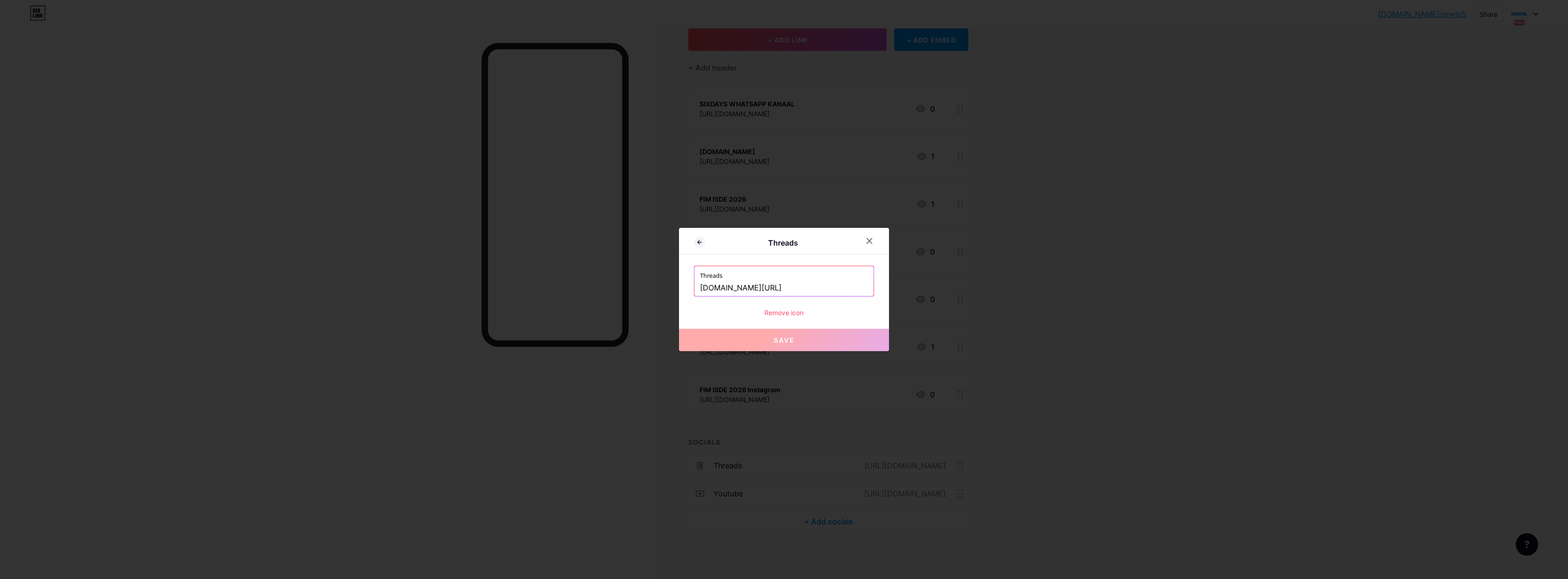
click at [783, 315] on div "Remove icon" at bounding box center [784, 312] width 180 height 10
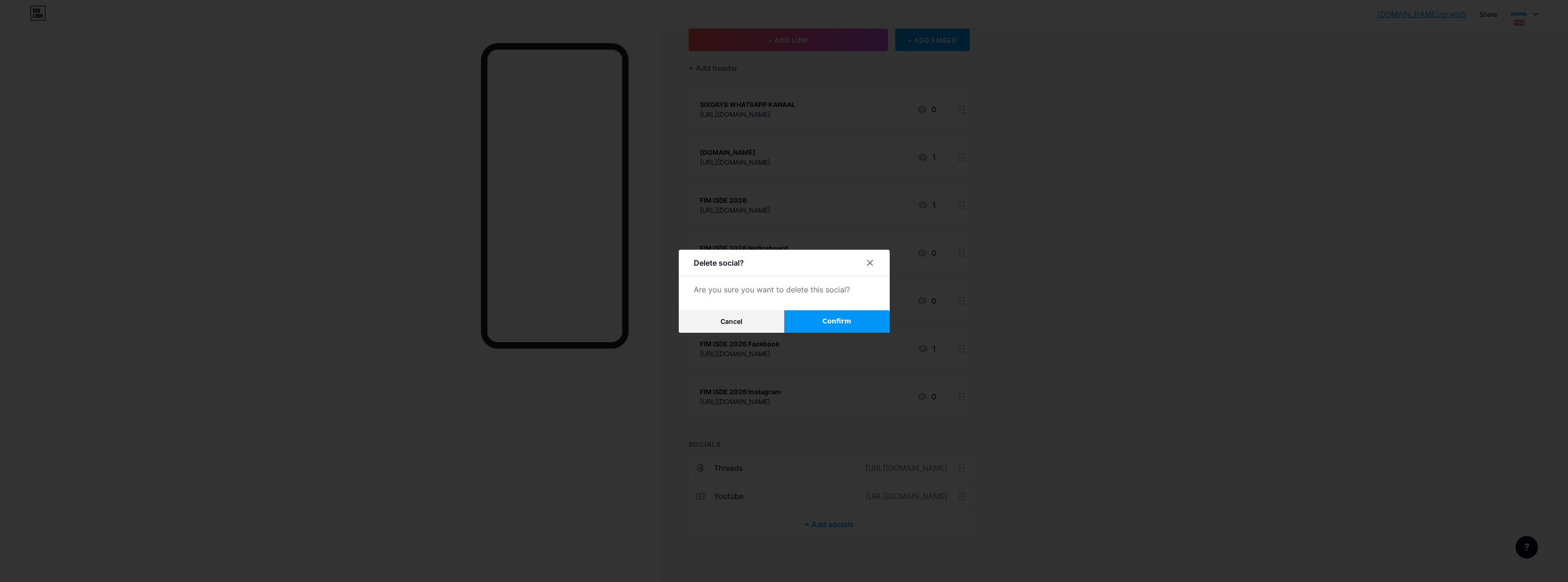
click at [818, 323] on button "Confirm" at bounding box center [837, 321] width 105 height 23
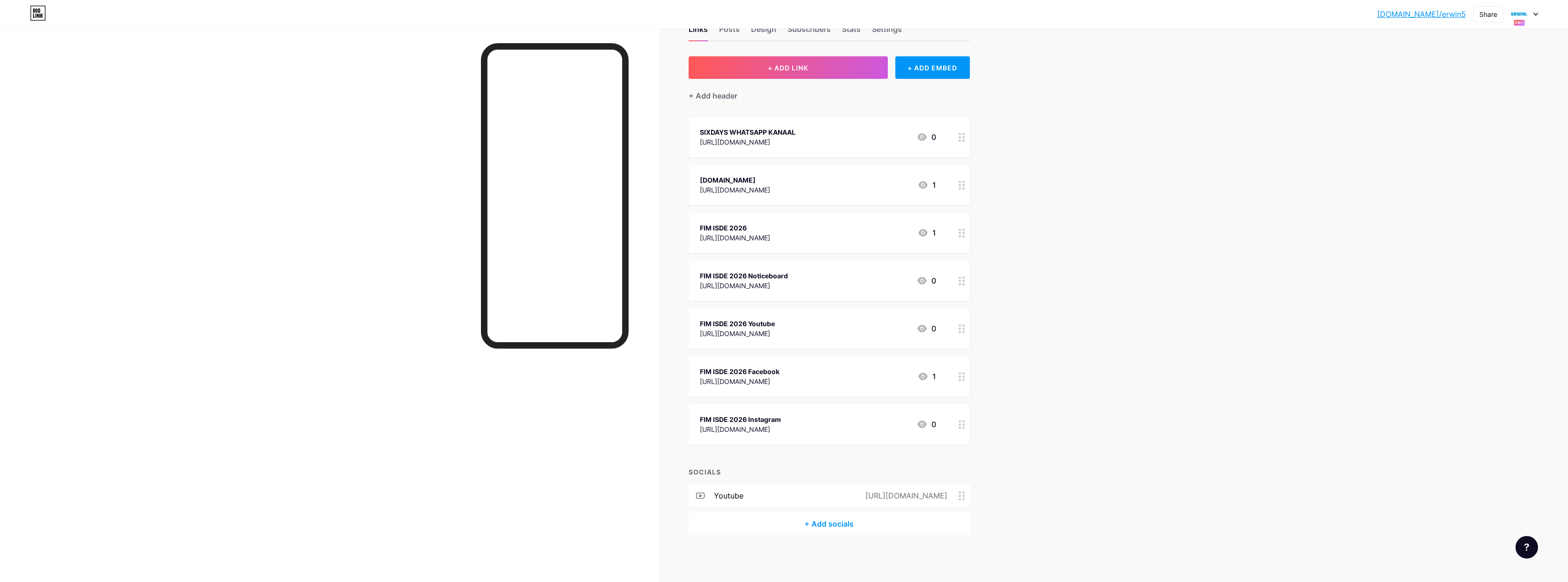
scroll to position [31, 0]
click at [965, 496] on circle at bounding box center [964, 496] width 2 height 2
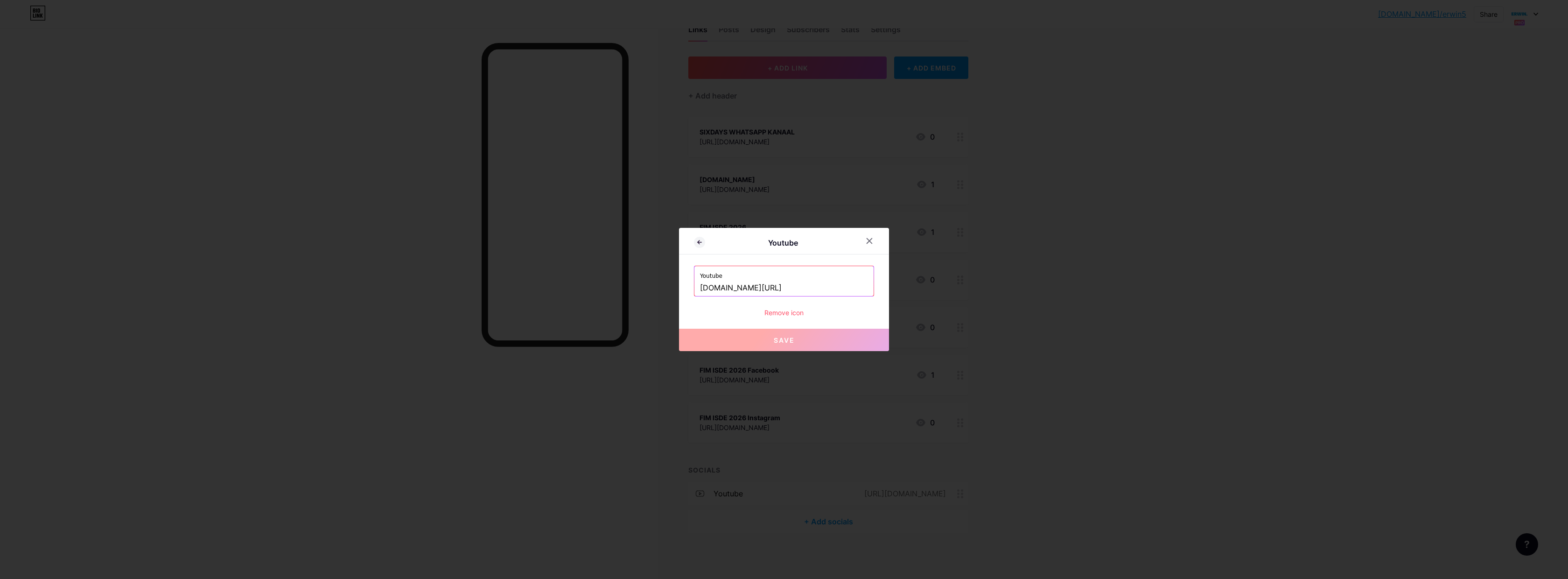
click at [781, 311] on div "Remove icon" at bounding box center [784, 312] width 180 height 10
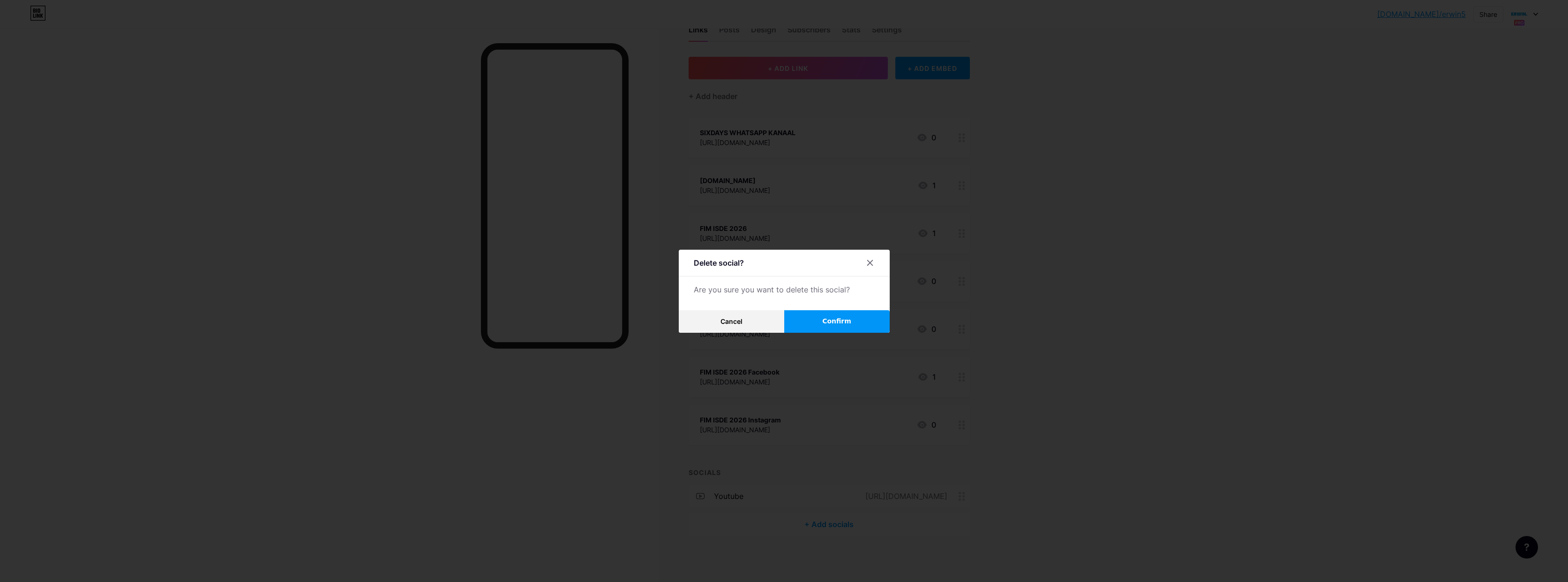
click at [823, 315] on button "Confirm" at bounding box center [837, 321] width 105 height 23
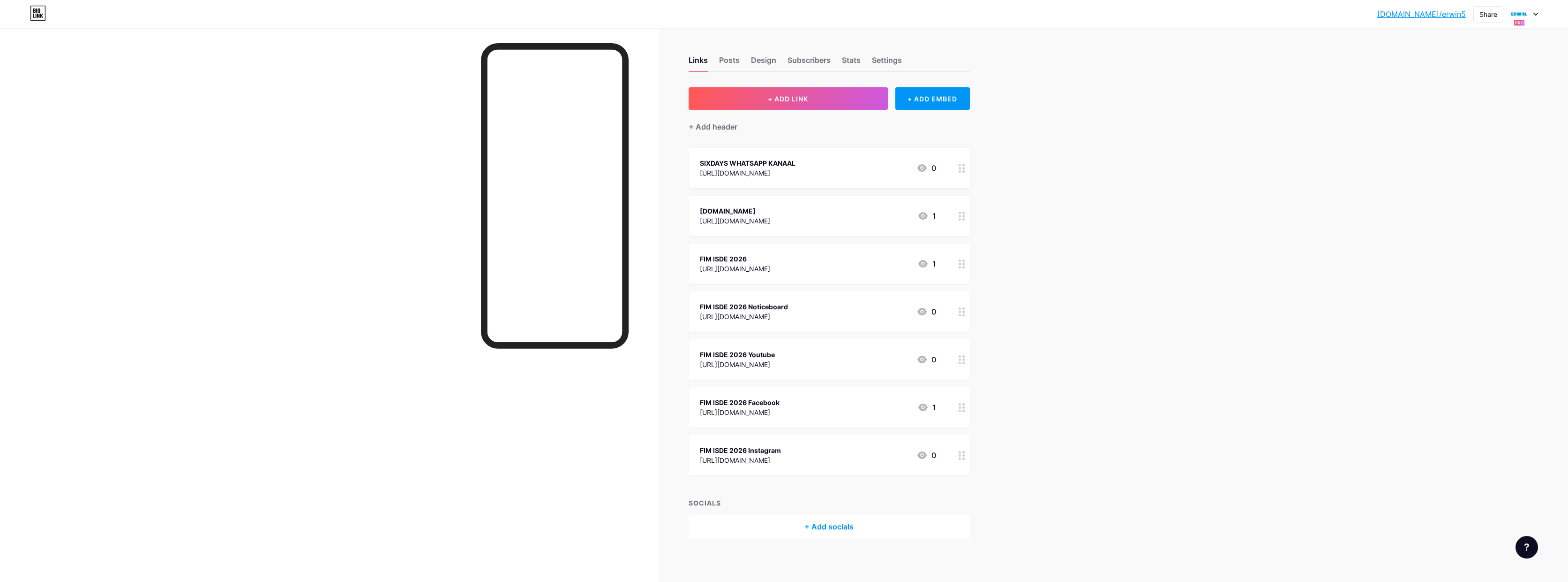
scroll to position [0, 0]
click at [1537, 17] on div at bounding box center [1525, 14] width 27 height 17
click at [1473, 83] on div "[PERSON_NAME]." at bounding box center [1488, 83] width 80 height 7
click at [1537, 15] on icon at bounding box center [1536, 14] width 4 height 2
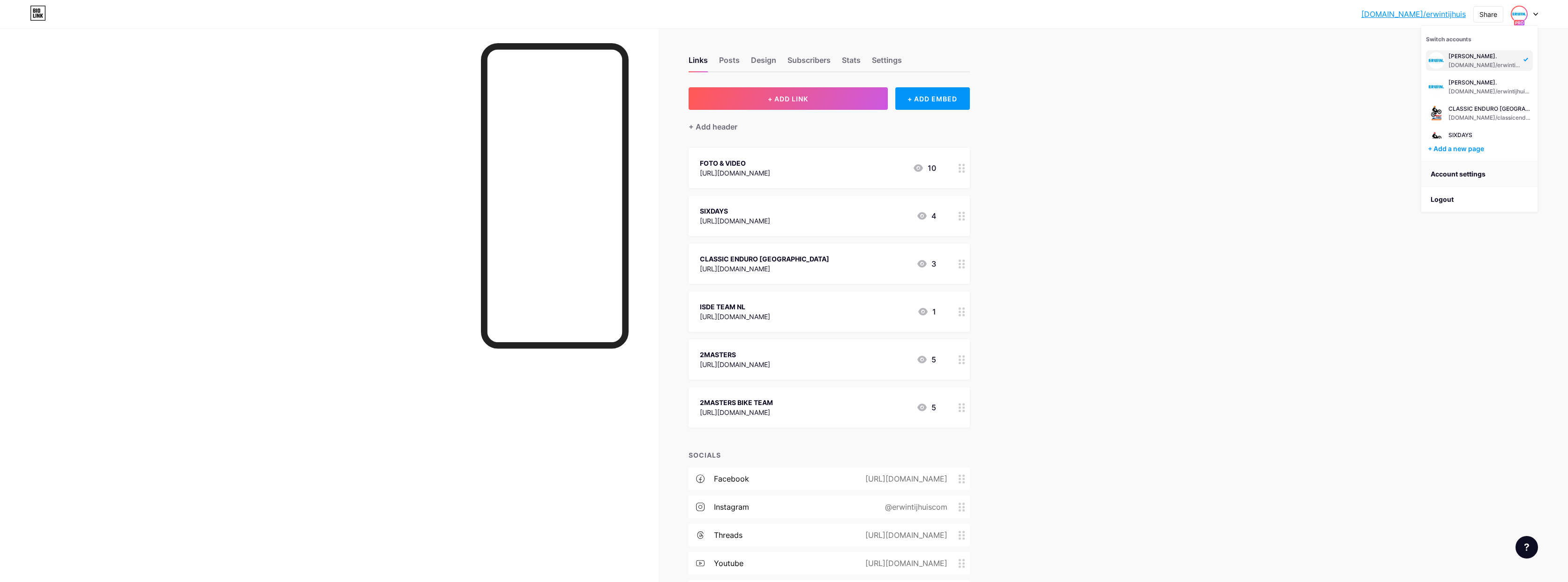
click at [1455, 170] on link "Account settings" at bounding box center [1480, 174] width 116 height 25
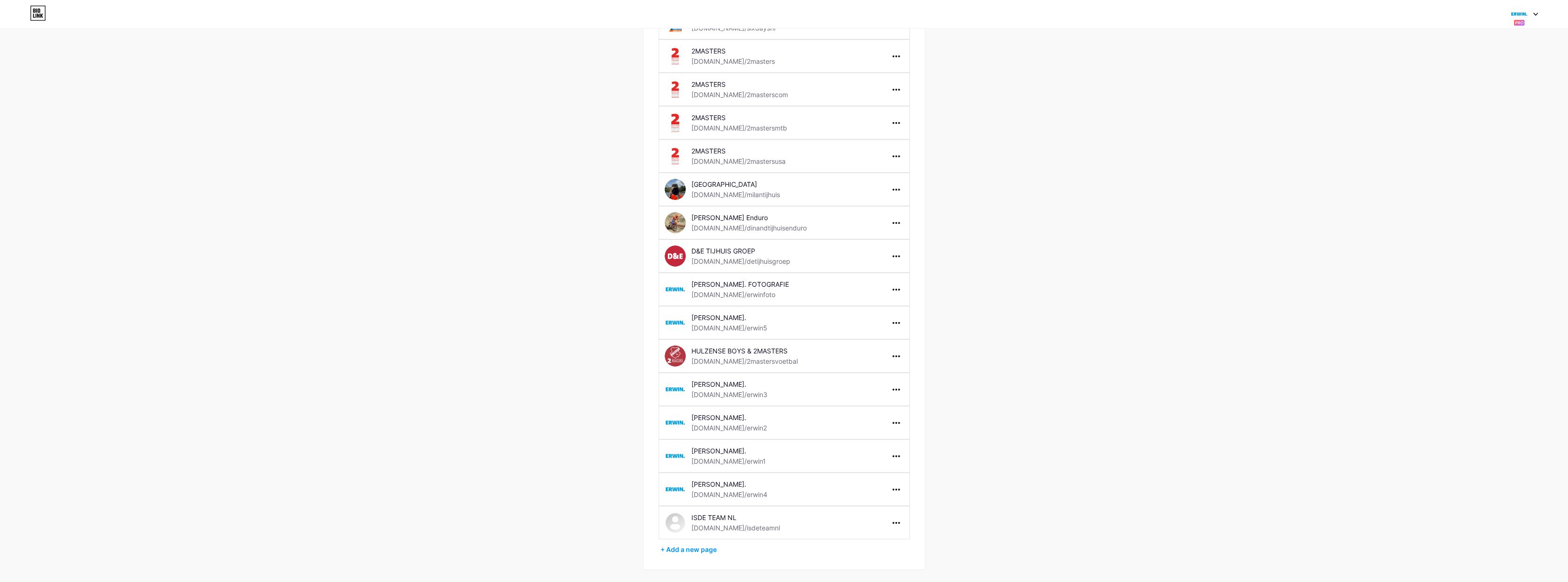
scroll to position [201, 0]
click at [1540, 13] on div "Switch accounts [PERSON_NAME]. [DOMAIN_NAME]/[PERSON_NAME]. [DOMAIN_NAME]/erwin…" at bounding box center [784, 14] width 1568 height 17
click at [1537, 15] on icon at bounding box center [1536, 14] width 4 height 2
drag, startPoint x: 1446, startPoint y: 202, endPoint x: 1468, endPoint y: 202, distance: 22.0
click at [1446, 202] on li "Logout" at bounding box center [1480, 199] width 116 height 25
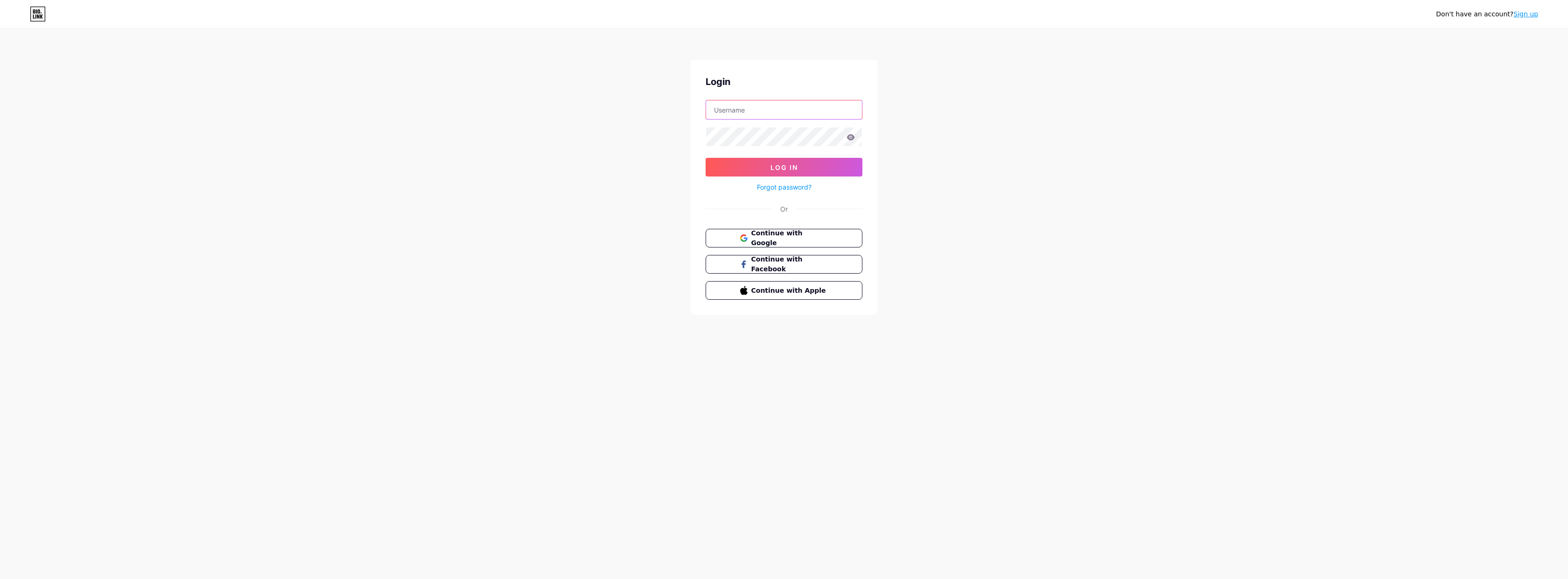
type input "[EMAIL_ADDRESS][DOMAIN_NAME]"
click at [784, 167] on button "Log In" at bounding box center [784, 167] width 157 height 19
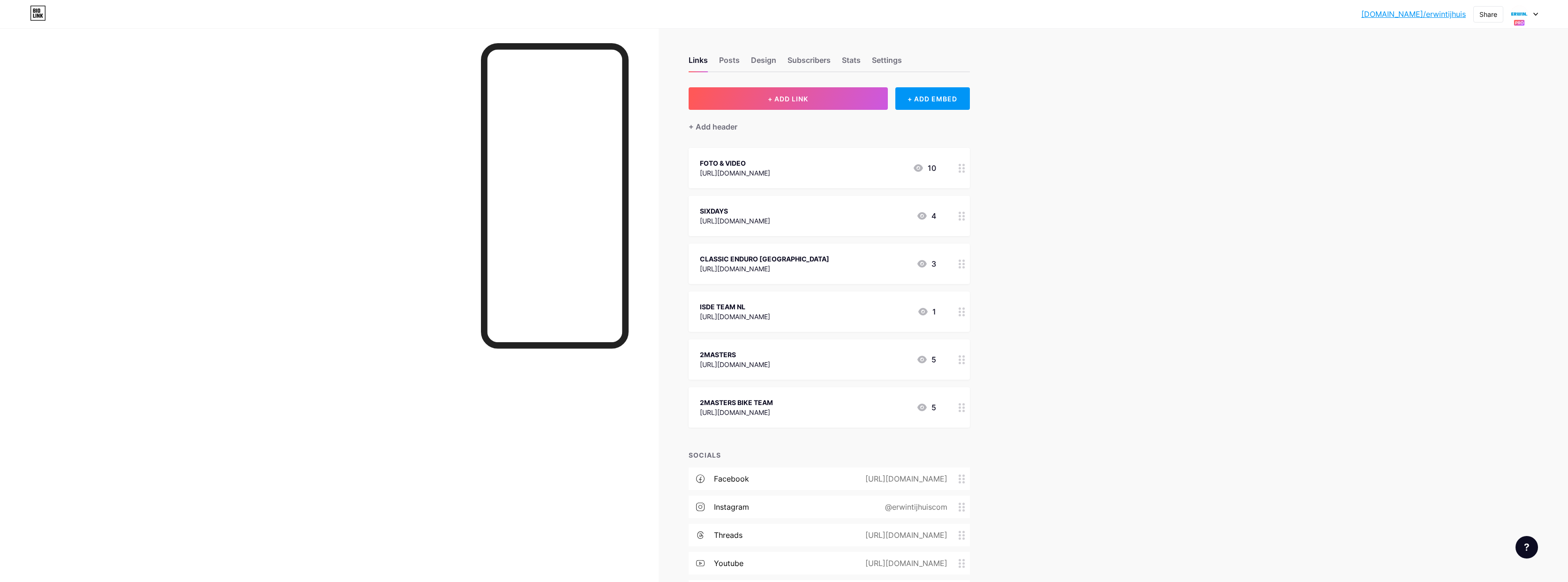
click at [1540, 16] on div "[DOMAIN_NAME]/erwint... [DOMAIN_NAME]/erwintijhuis Share Switch accounts [PERSO…" at bounding box center [784, 14] width 1568 height 17
click at [1536, 15] on icon at bounding box center [1536, 14] width 5 height 3
click at [1490, 72] on div "[DOMAIN_NAME]/detijhuisgroep" at bounding box center [1490, 70] width 83 height 7
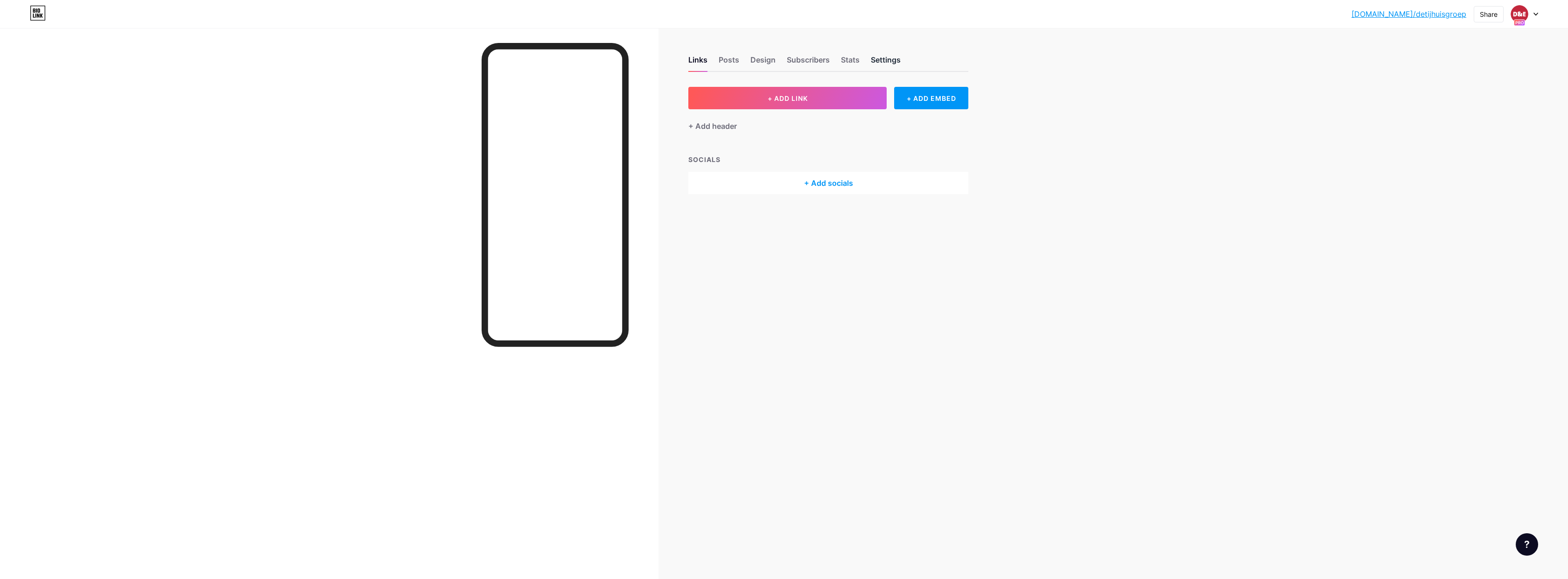
drag, startPoint x: 893, startPoint y: 61, endPoint x: 885, endPoint y: 66, distance: 9.4
click at [893, 61] on div "Settings" at bounding box center [886, 63] width 30 height 17
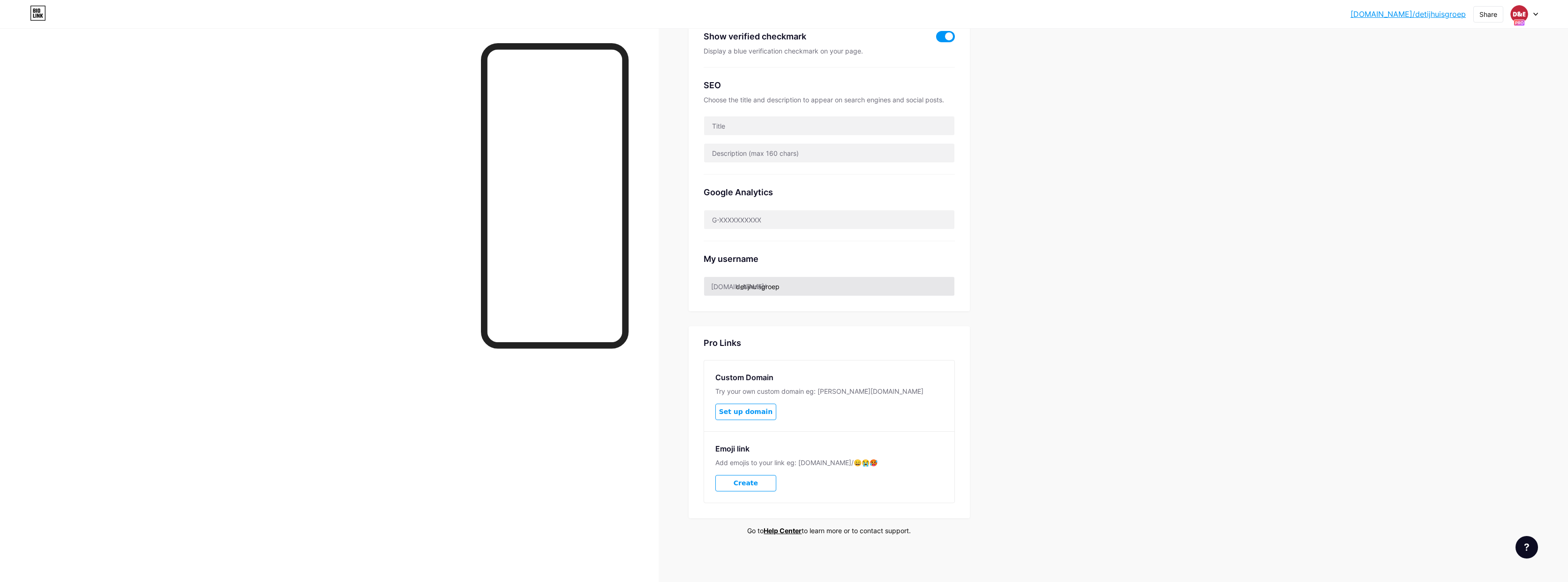
scroll to position [208, 0]
click at [807, 289] on input "detijhuisgroep" at bounding box center [829, 286] width 250 height 19
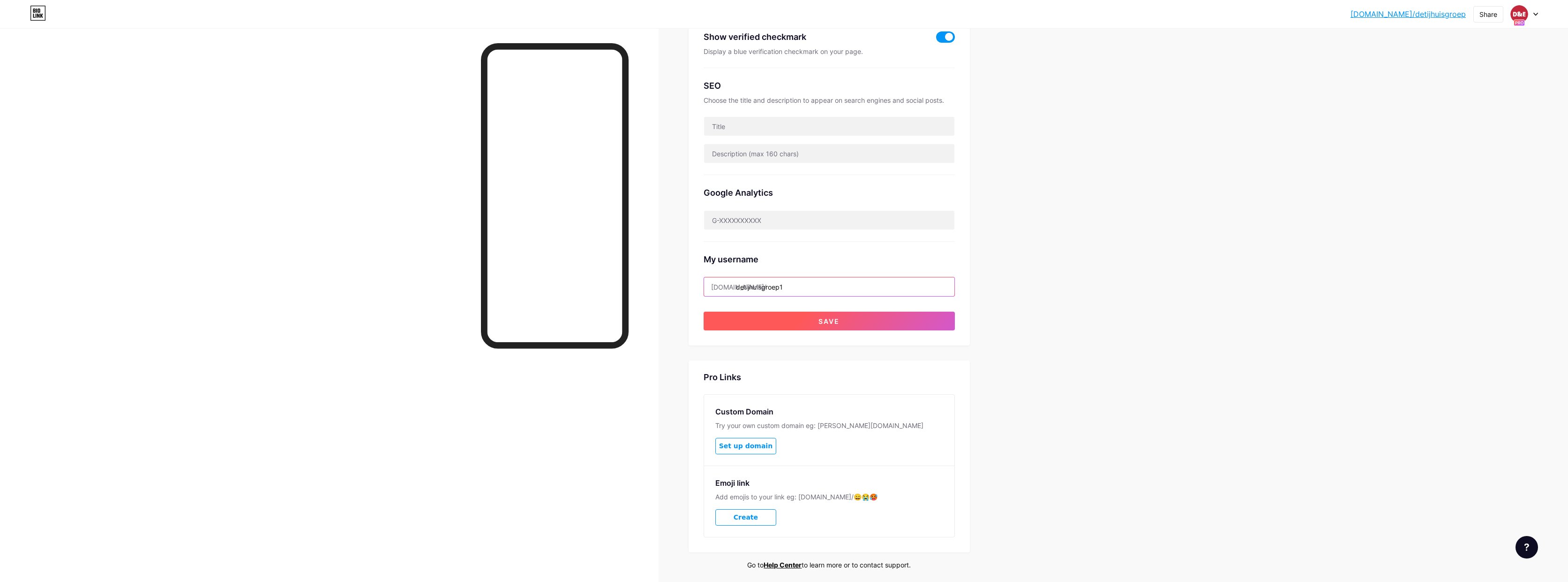
type input "detijhuisgroep1"
click at [831, 317] on span "Save" at bounding box center [829, 321] width 21 height 8
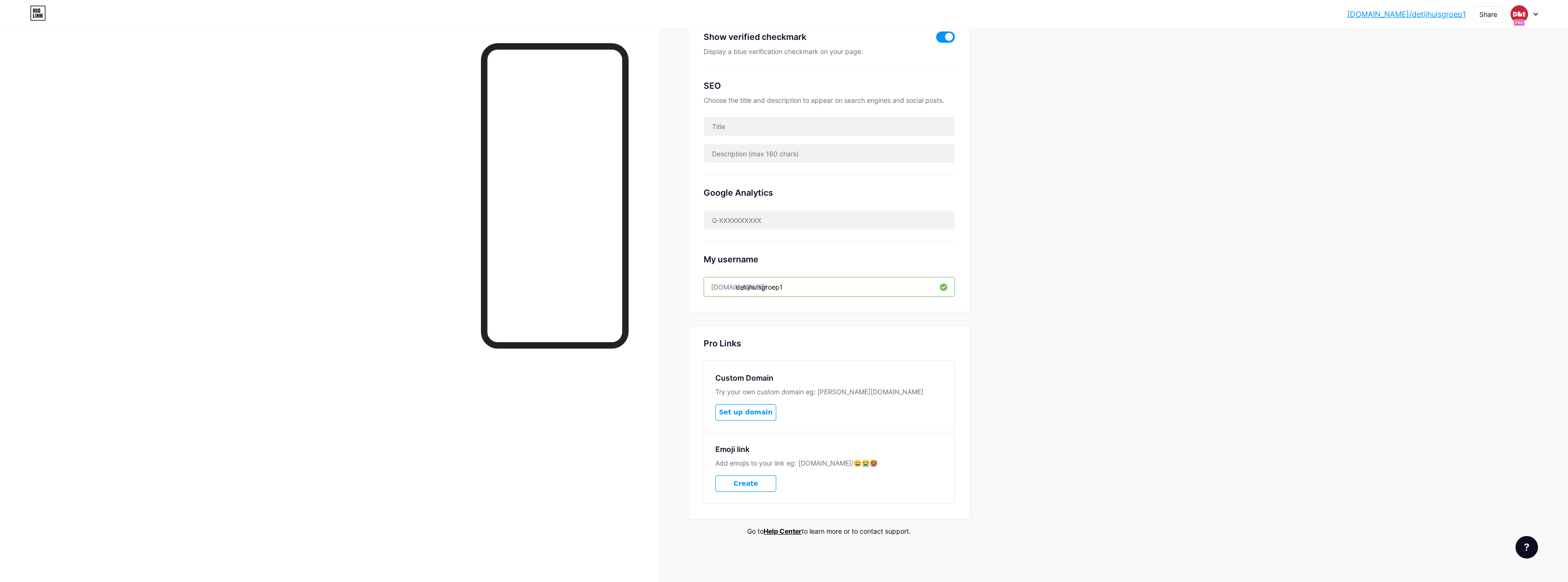
drag, startPoint x: 783, startPoint y: 287, endPoint x: 740, endPoint y: 289, distance: 43.0
click at [740, 289] on input "detijhuisgroep1" at bounding box center [829, 286] width 250 height 19
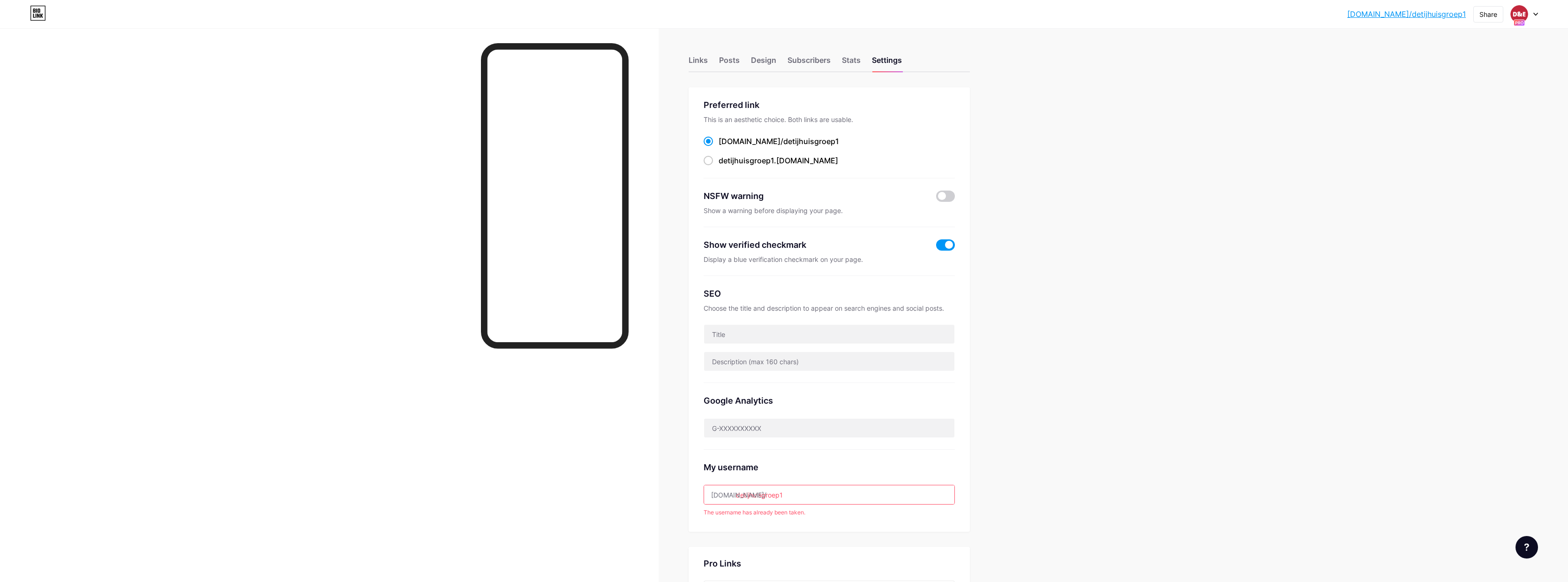
scroll to position [0, 0]
click at [1538, 12] on div at bounding box center [1525, 14] width 27 height 17
click at [1487, 102] on div "ERWIN. bio.link/erwin4" at bounding box center [1483, 102] width 69 height 17
drag, startPoint x: 739, startPoint y: 494, endPoint x: 778, endPoint y: 495, distance: 39.0
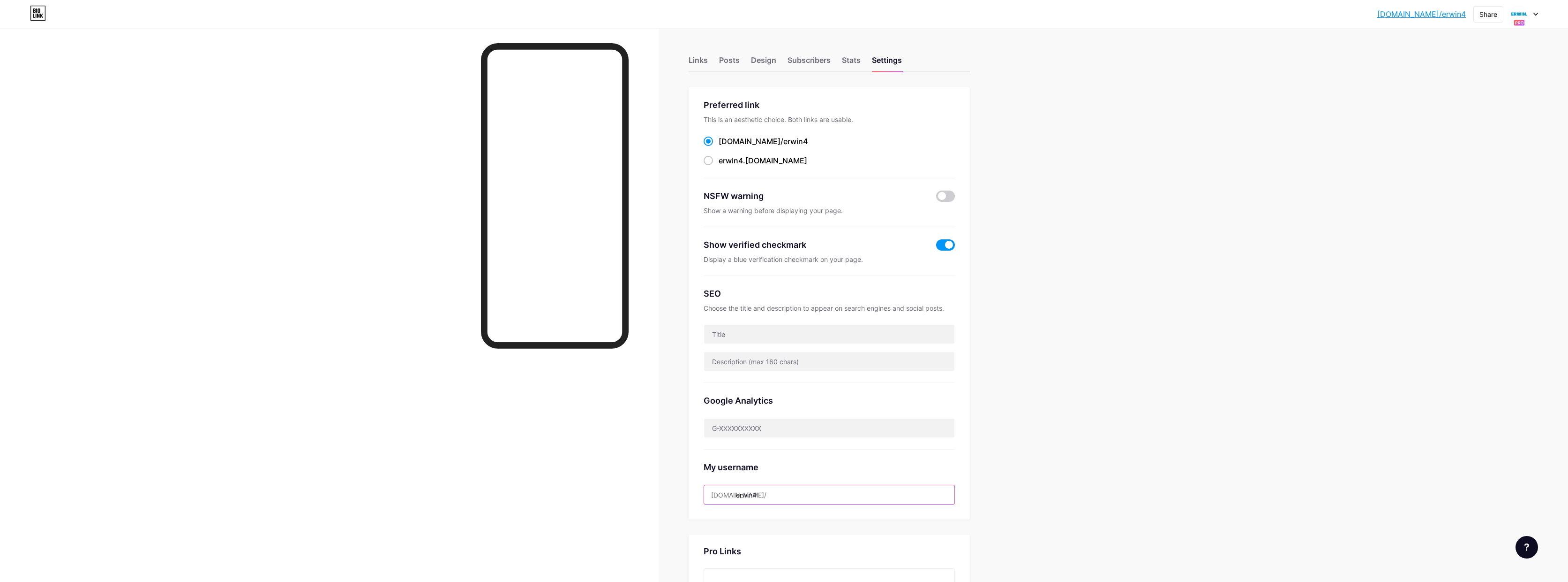
click at [778, 495] on input "erwin4" at bounding box center [829, 494] width 250 height 19
paste input "detijhuisgroep"
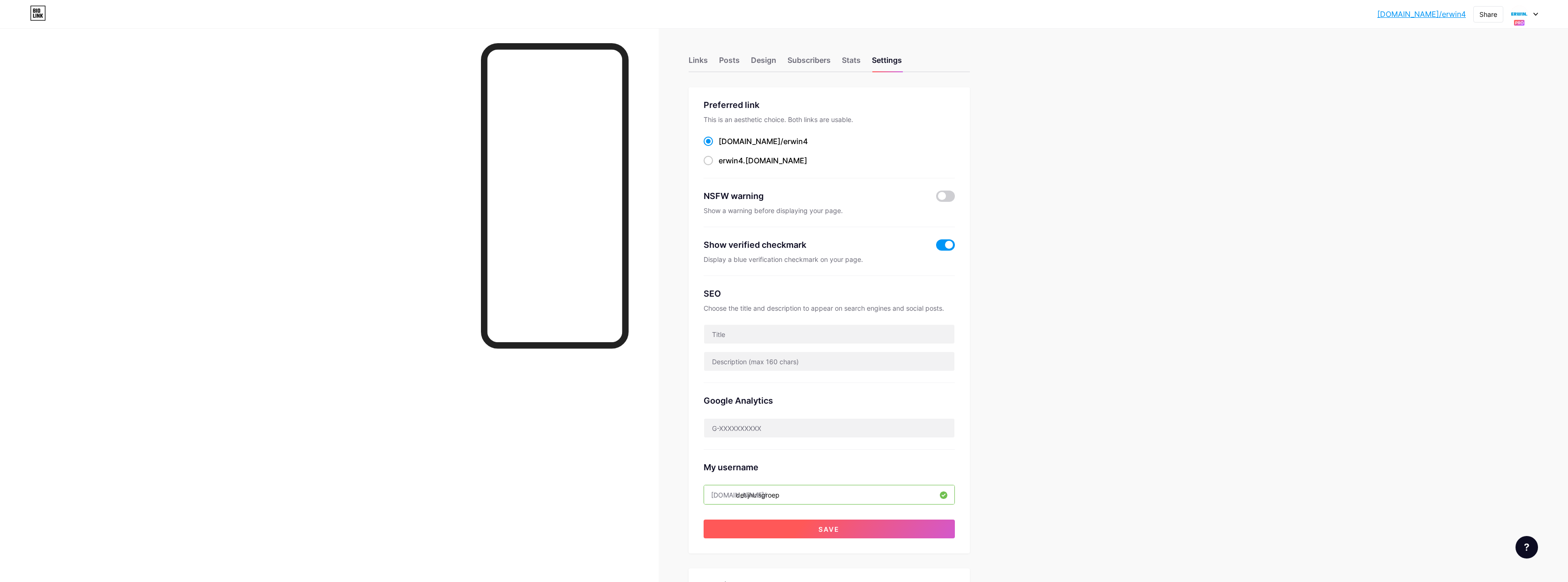
type input "detijhuisgroep"
click at [816, 527] on button "Save" at bounding box center [829, 529] width 251 height 19
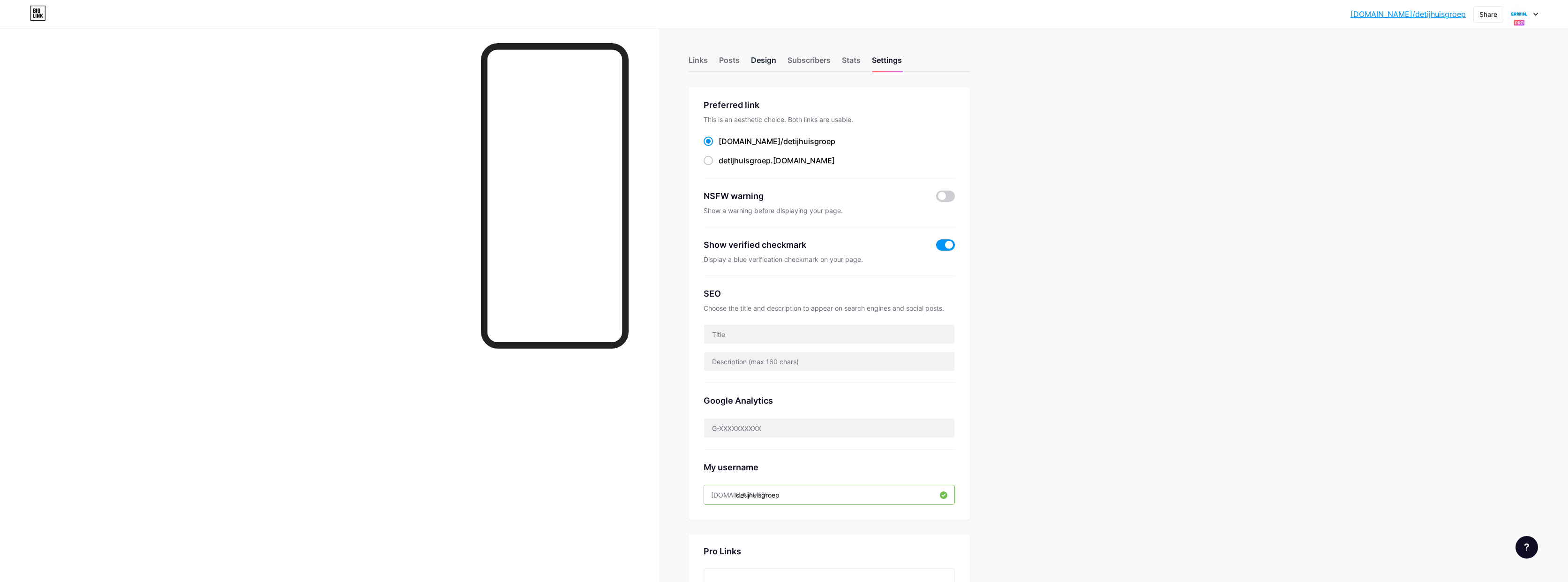
click at [771, 62] on div "Design" at bounding box center [763, 63] width 25 height 17
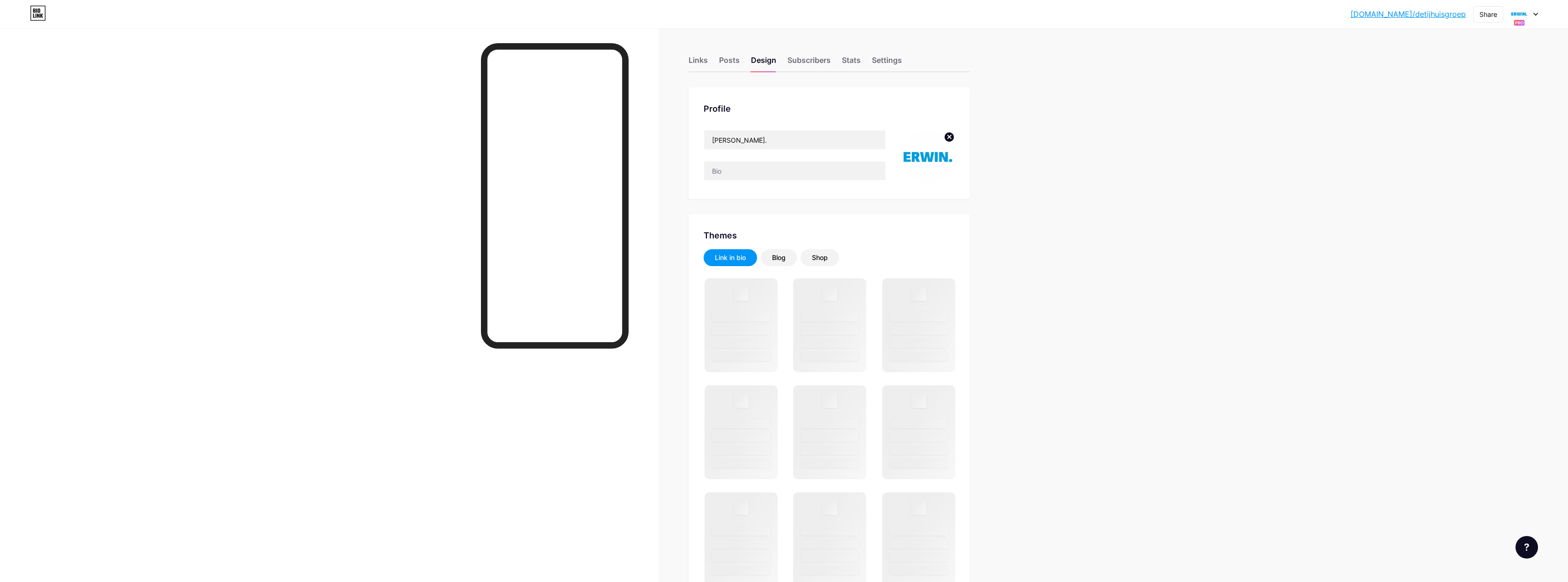
click at [949, 136] on circle at bounding box center [949, 136] width 10 height 10
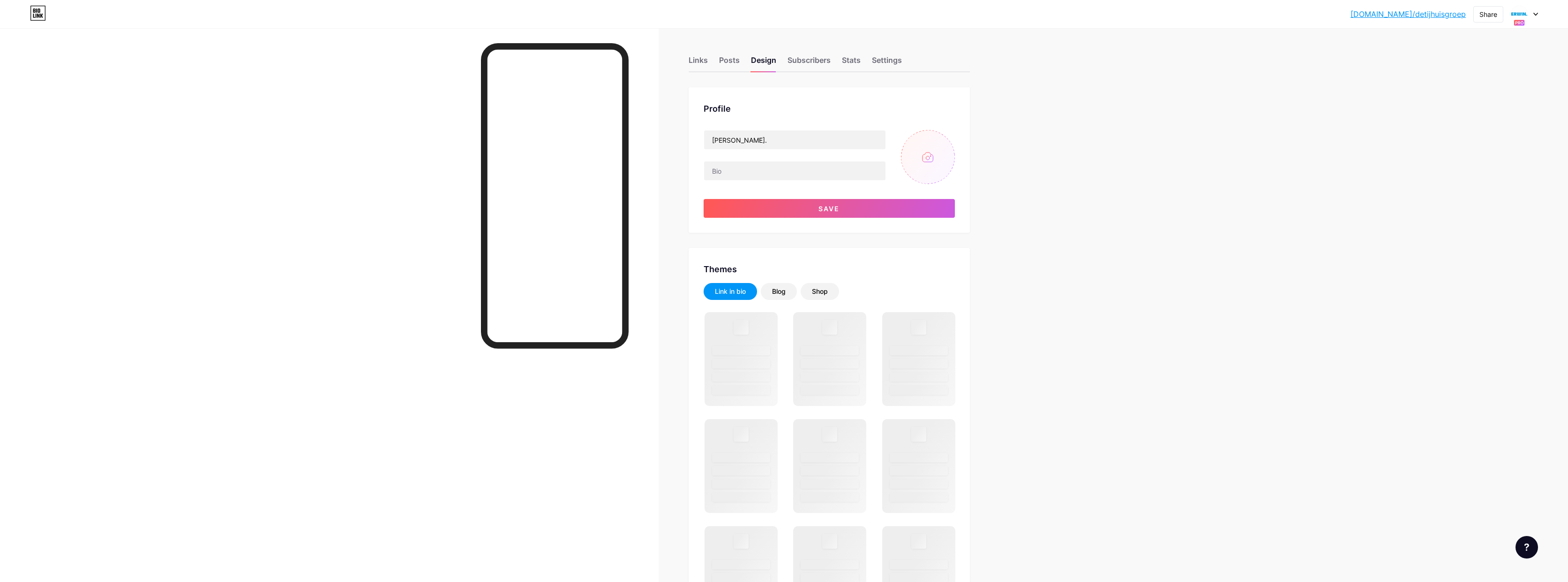
click at [937, 154] on input "file" at bounding box center [928, 157] width 54 height 54
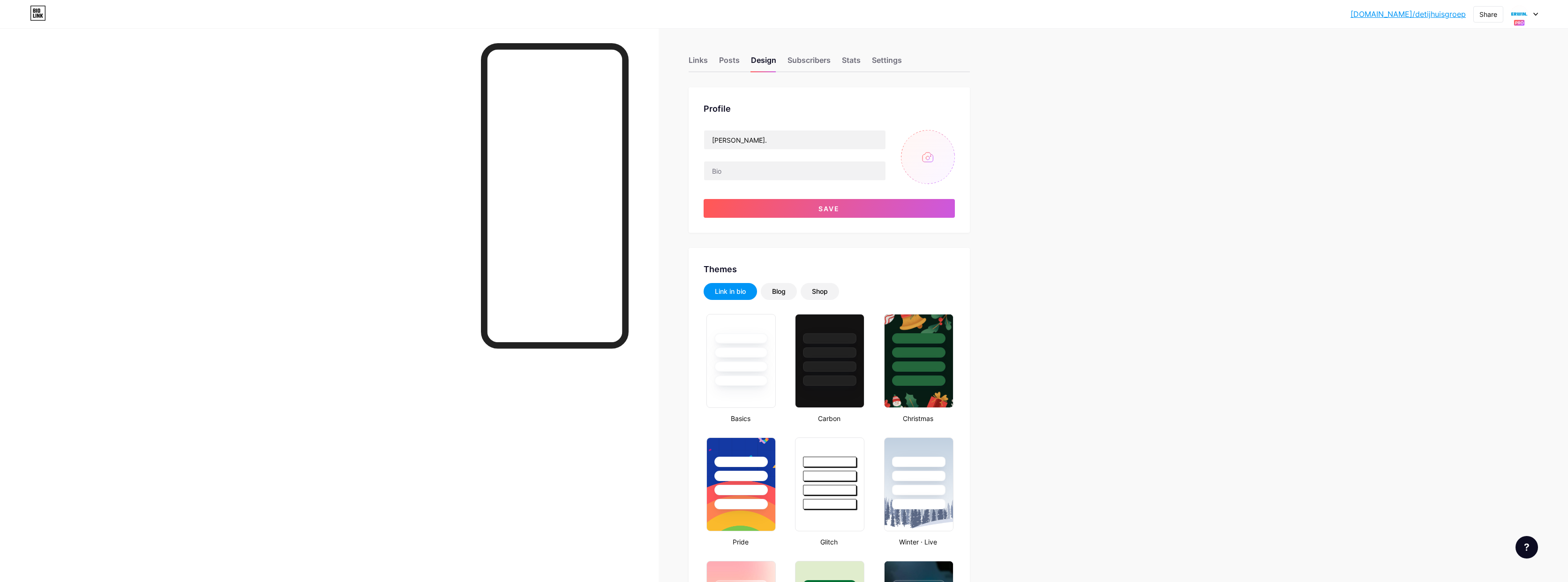
type input "#ffffff"
type input "#000000"
type input "C:\fakepath\D&E.png"
drag, startPoint x: 749, startPoint y: 140, endPoint x: 675, endPoint y: 135, distance: 74.2
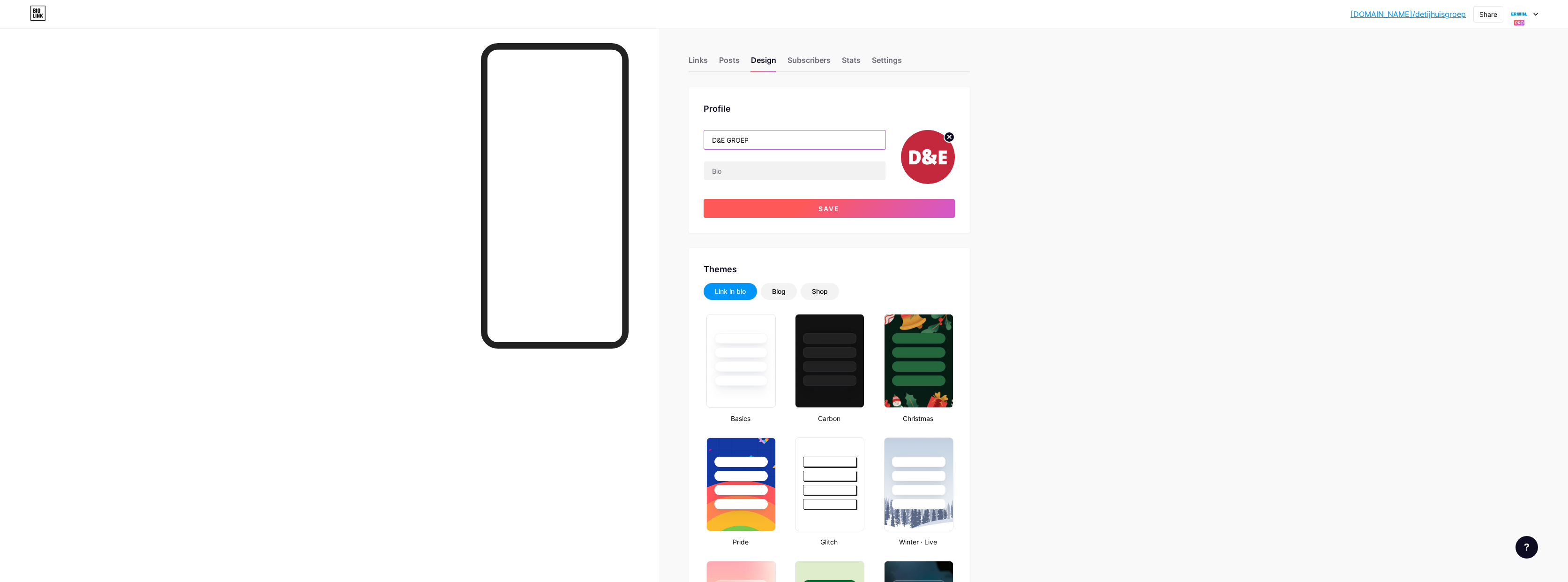
type input "D&E GROEP"
click at [840, 209] on span "Save" at bounding box center [829, 208] width 21 height 8
type input "#ffffff"
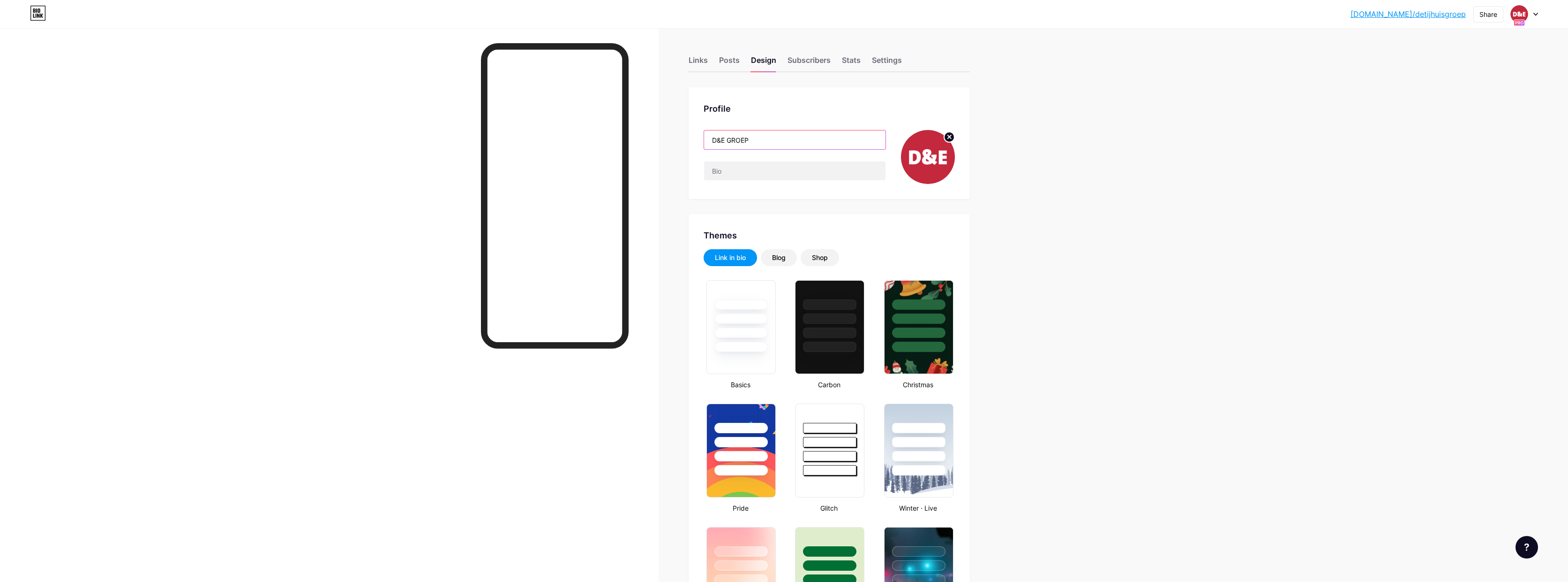
click at [731, 140] on input "D&E GROEP" at bounding box center [795, 140] width 182 height 19
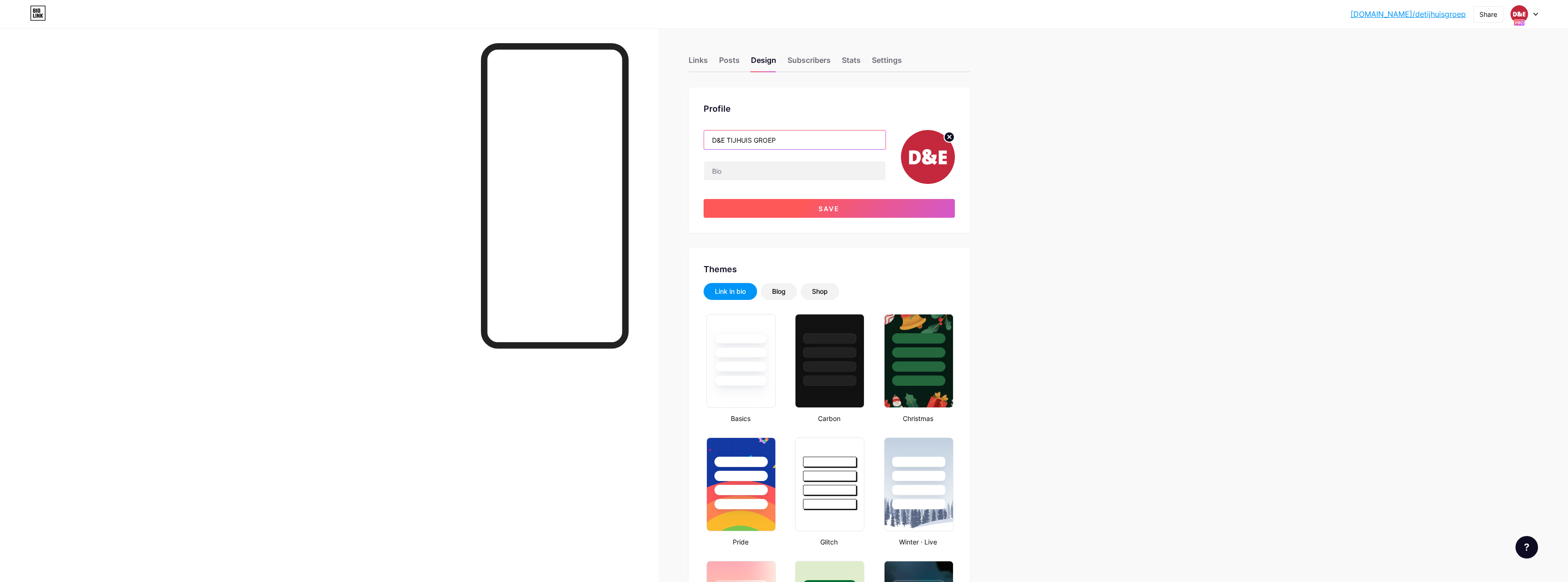
type input "D&E TIJHUIS GROEP"
click at [904, 202] on button "Save" at bounding box center [829, 208] width 251 height 19
type input "#ffffff"
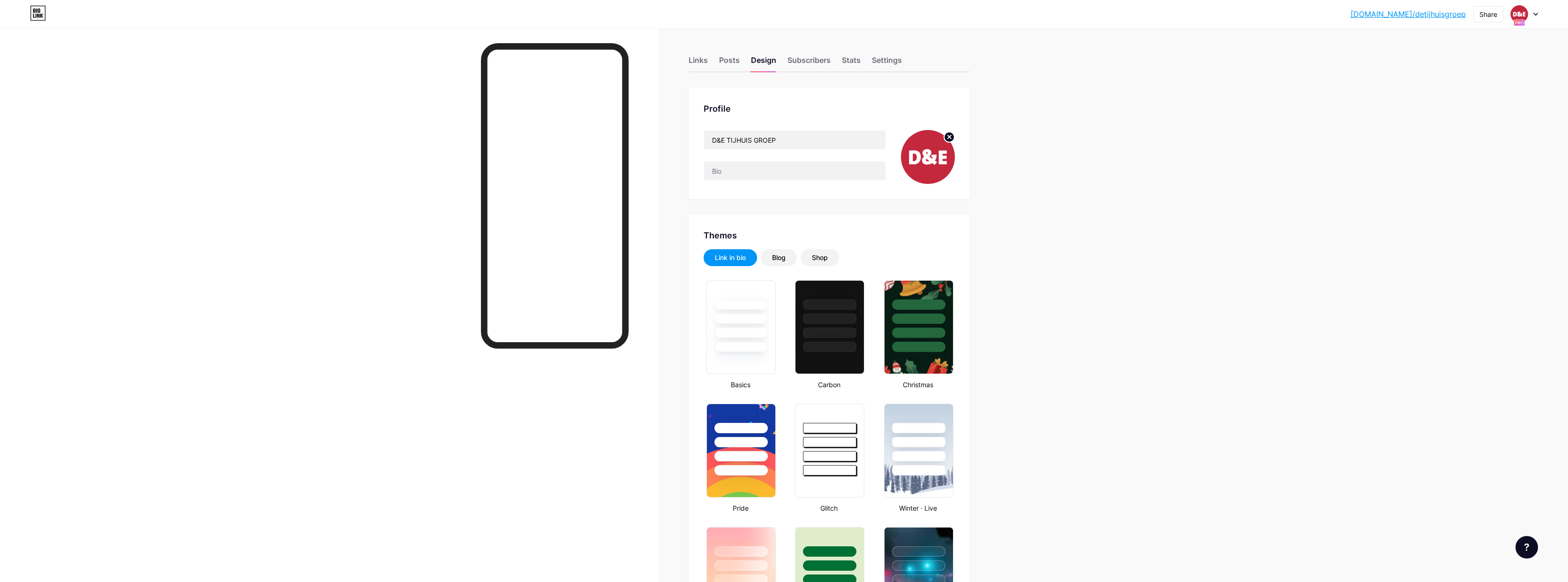
click at [1539, 13] on div "bio.link/detijh... bio.link/detijhuisgroep Share Switch accounts D&E TIJHUIS GR…" at bounding box center [784, 14] width 1568 height 17
click at [1536, 13] on icon at bounding box center [1536, 14] width 5 height 3
click at [1482, 91] on div "bio.link/detijhuisgroep1" at bounding box center [1490, 92] width 83 height 7
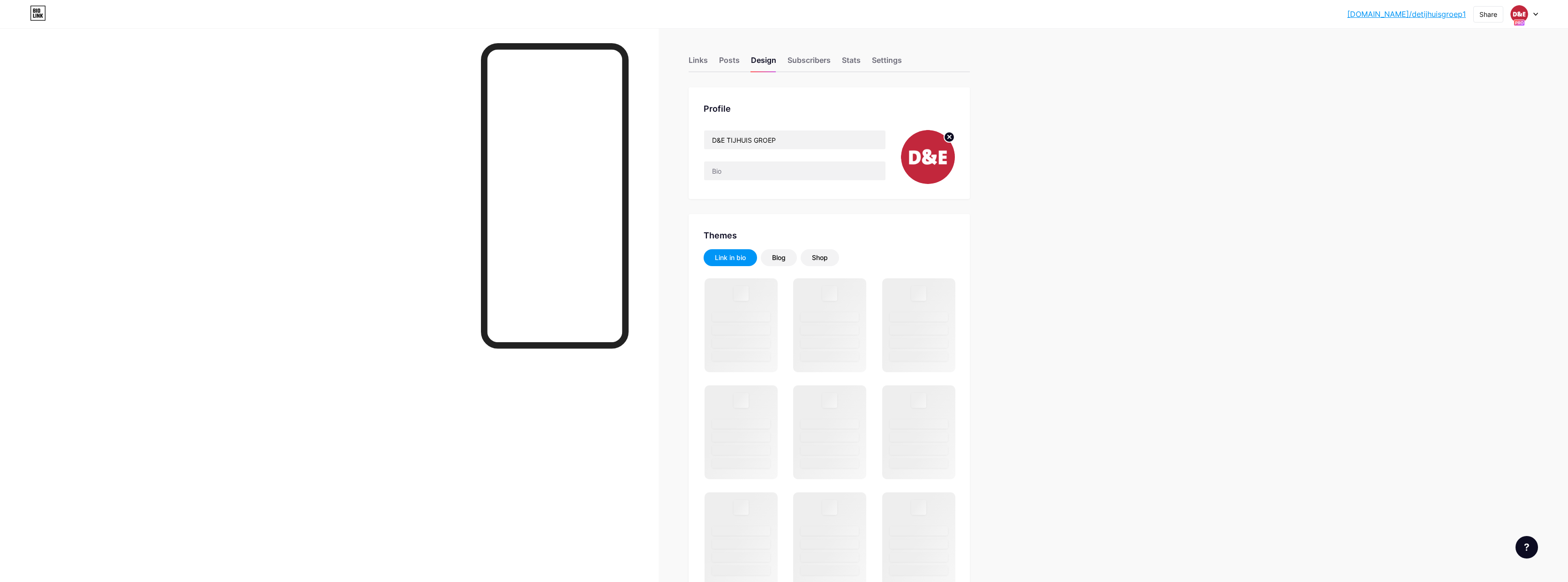
click at [955, 138] on circle at bounding box center [949, 136] width 10 height 10
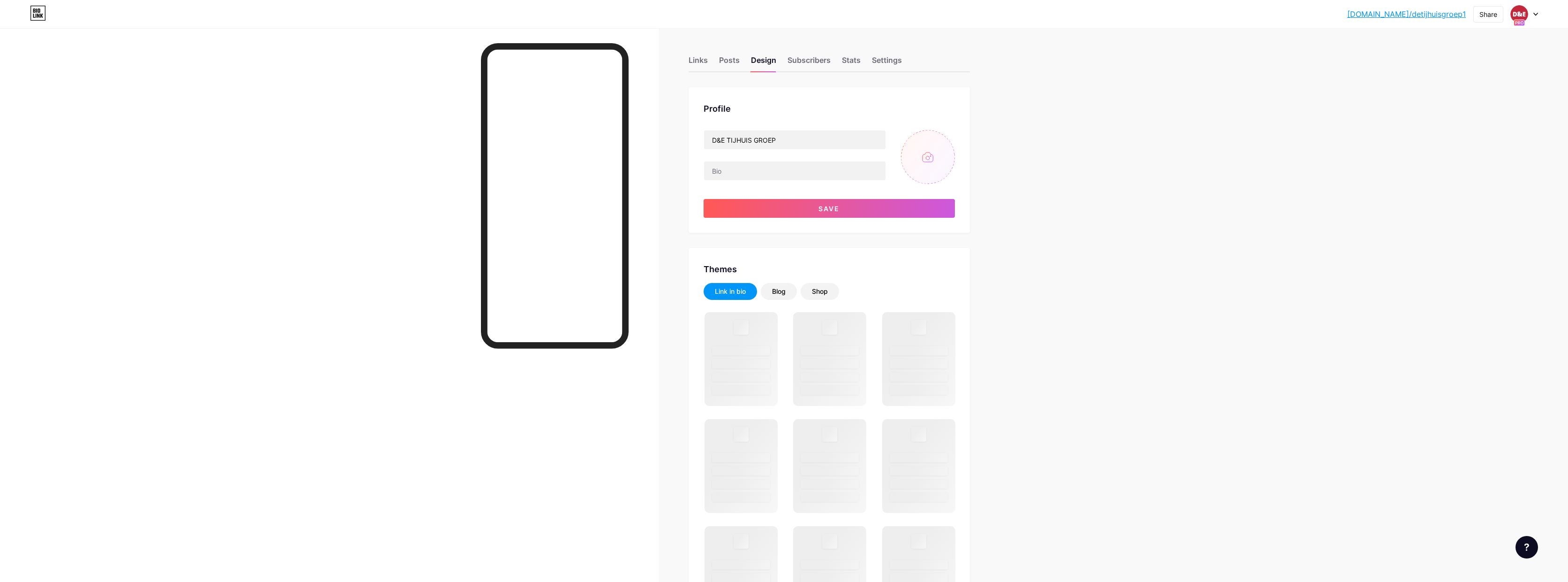
click at [929, 166] on input "file" at bounding box center [928, 157] width 54 height 54
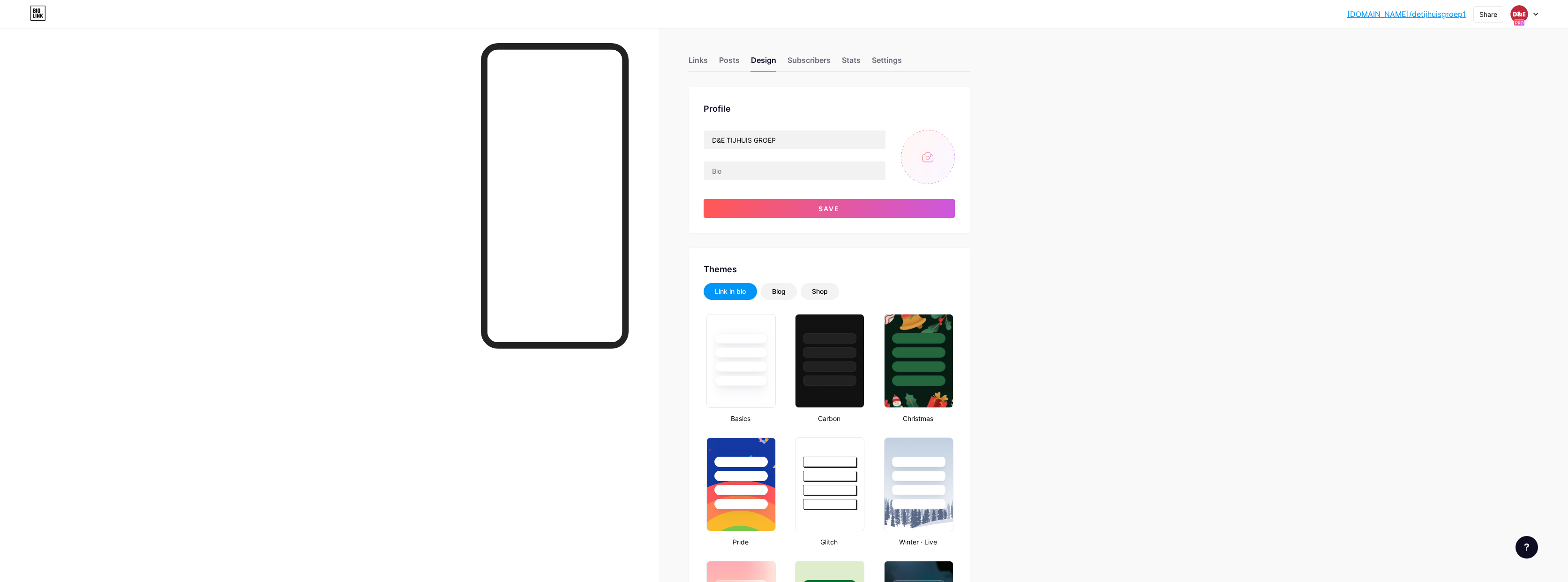
type input "#ffffff"
type input "#000000"
type input "C:\fakepath\erwinpuntblauw2500pix.png"
drag, startPoint x: 742, startPoint y: 135, endPoint x: 665, endPoint y: 130, distance: 77.2
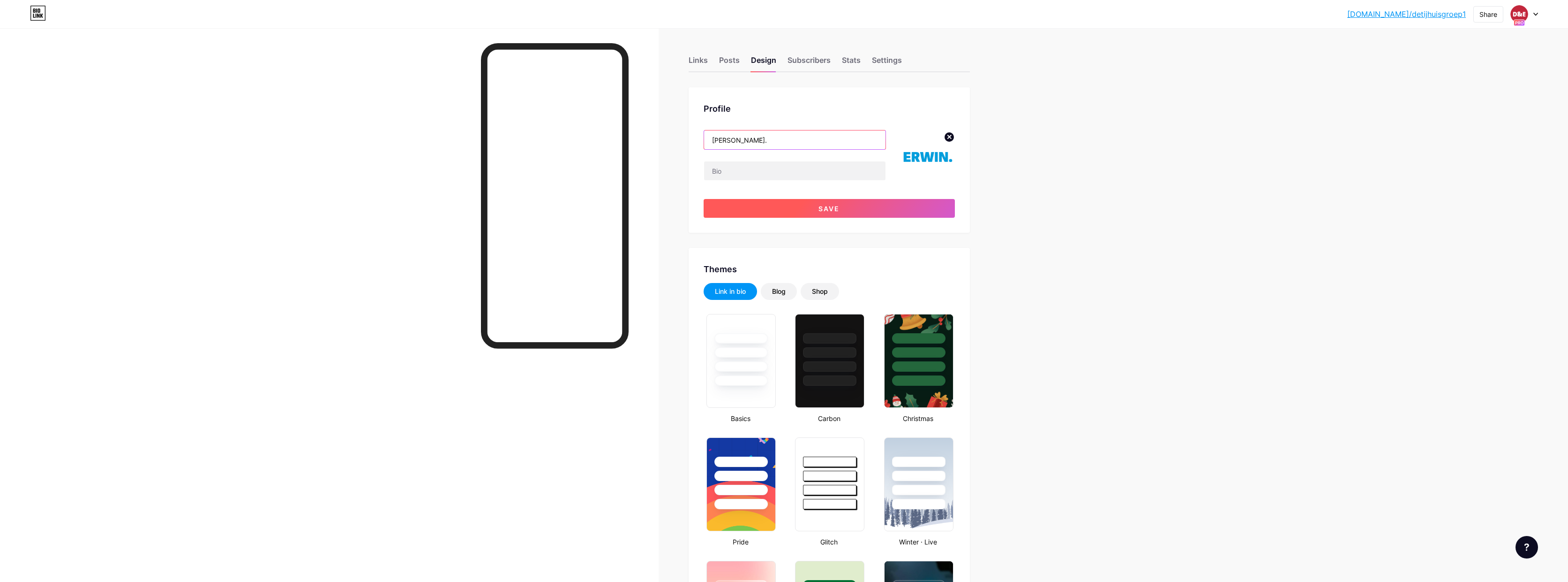
type input "[PERSON_NAME]."
drag, startPoint x: 819, startPoint y: 209, endPoint x: 875, endPoint y: 137, distance: 91.2
click at [819, 209] on button "Save" at bounding box center [829, 208] width 251 height 19
type input "#ffffff"
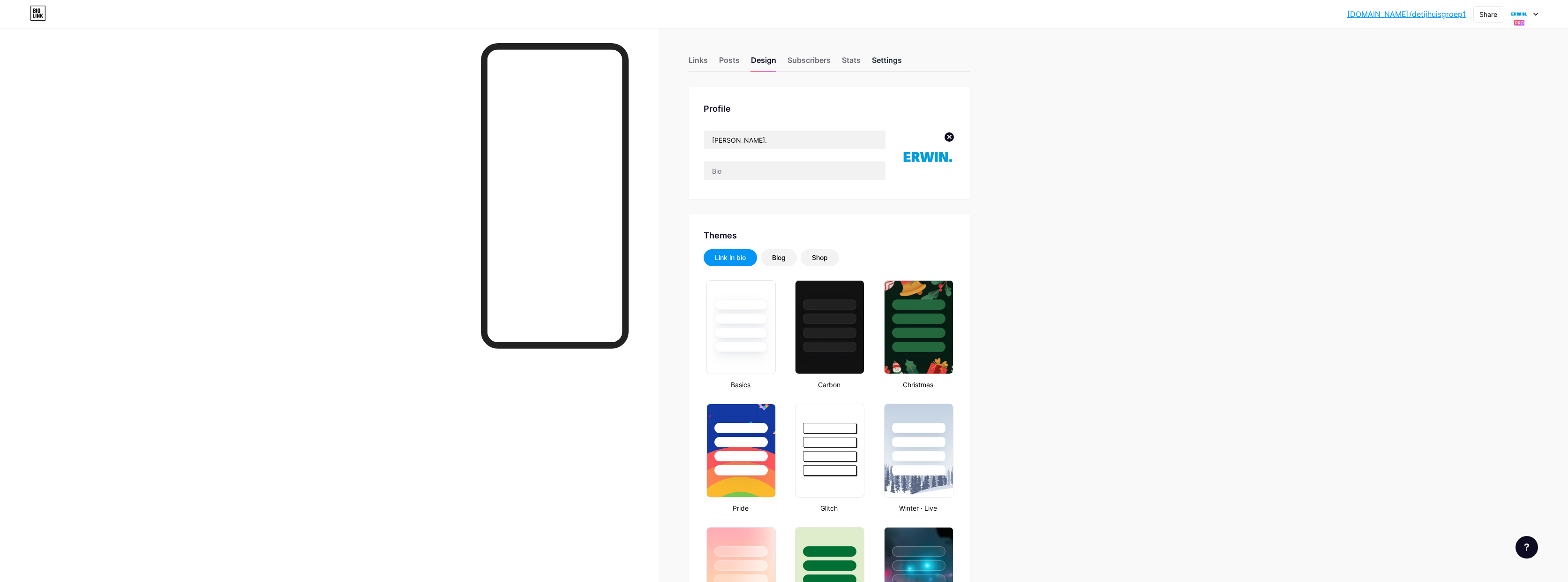
click at [889, 60] on div "Settings" at bounding box center [887, 63] width 30 height 17
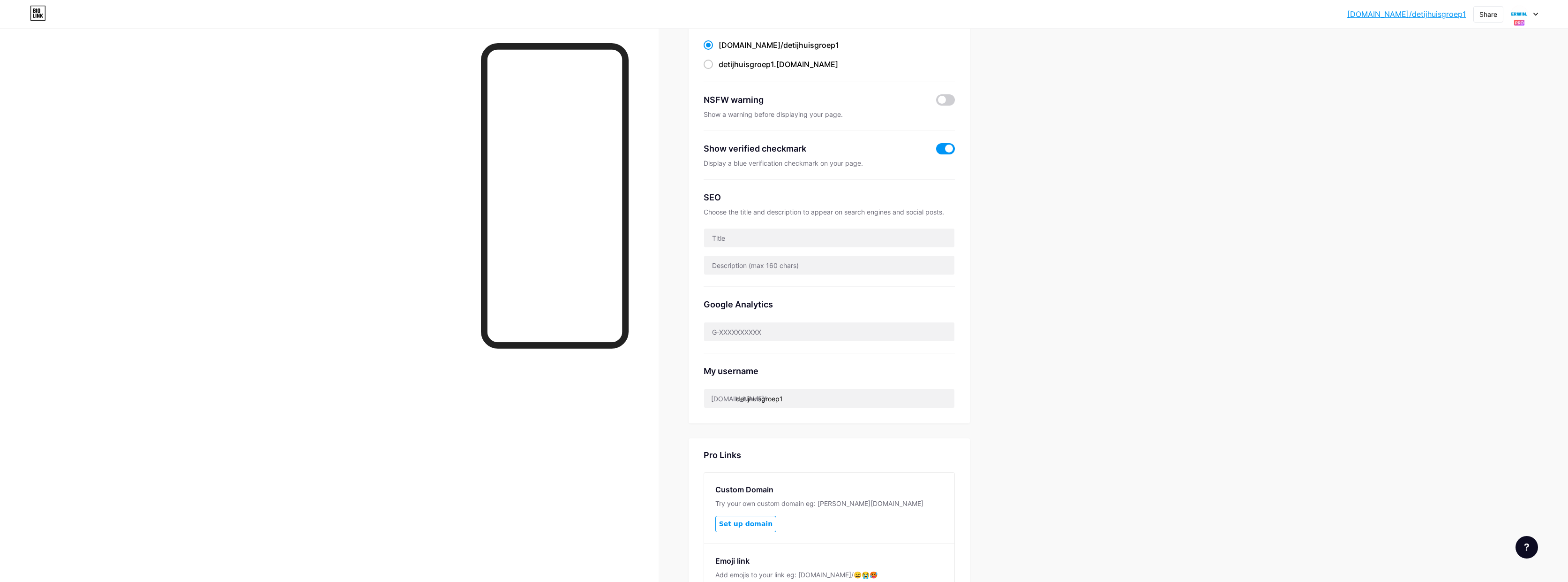
scroll to position [97, 0]
drag, startPoint x: 741, startPoint y: 398, endPoint x: 830, endPoint y: 401, distance: 89.1
click at [830, 401] on input "detijhuisgroep1" at bounding box center [829, 398] width 250 height 19
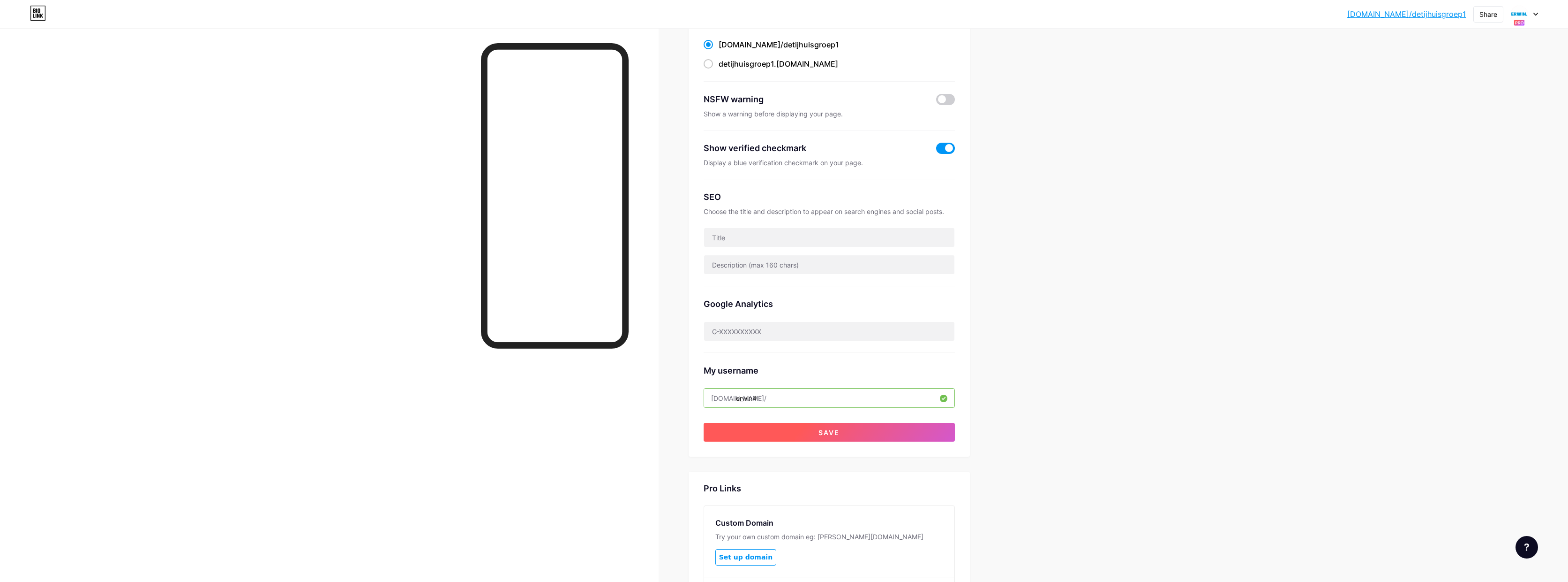
type input "erwin4"
click at [832, 428] on span "Save" at bounding box center [829, 432] width 21 height 8
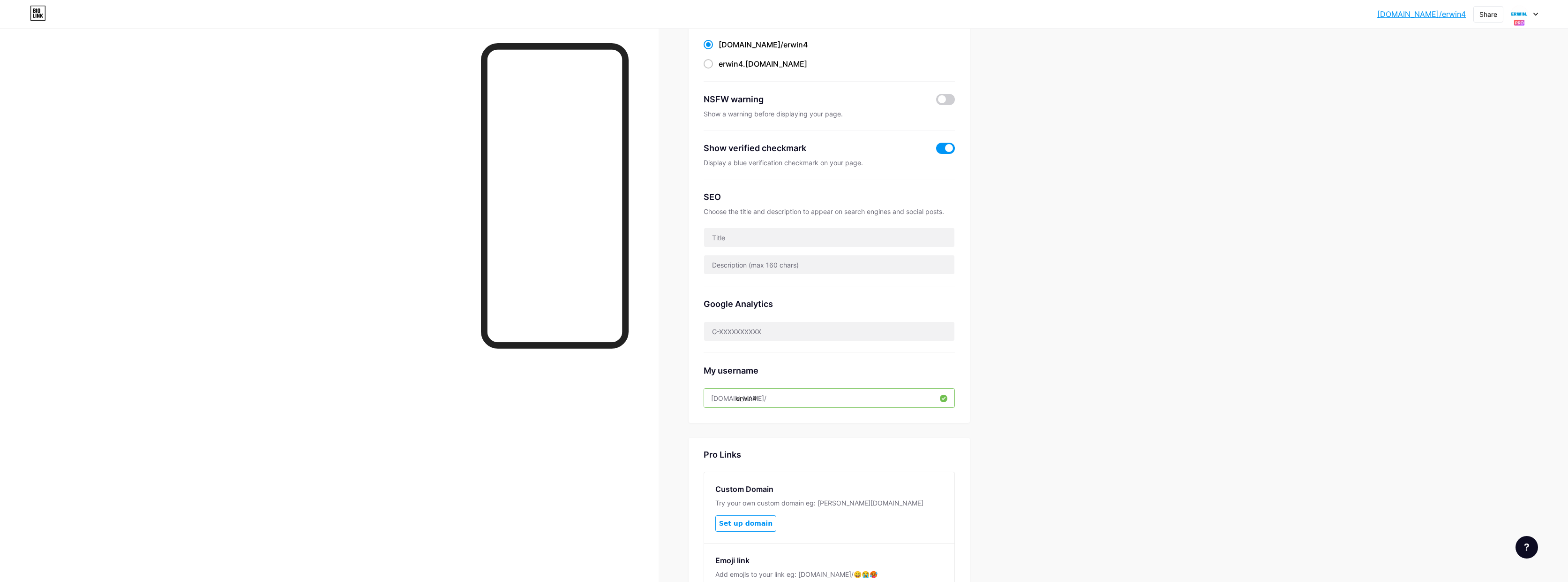
click at [1533, 14] on div at bounding box center [1525, 14] width 27 height 17
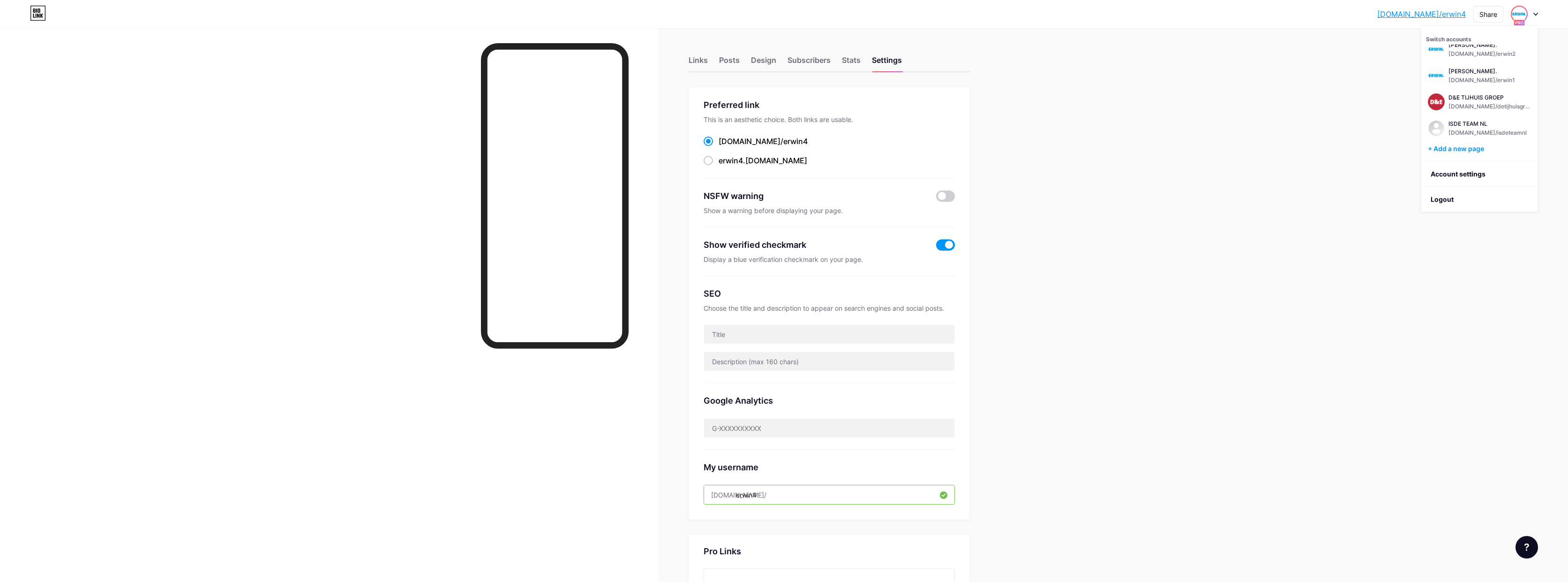
scroll to position [0, 0]
click at [1536, 13] on icon at bounding box center [1536, 14] width 5 height 3
click at [1534, 17] on div at bounding box center [1525, 14] width 27 height 17
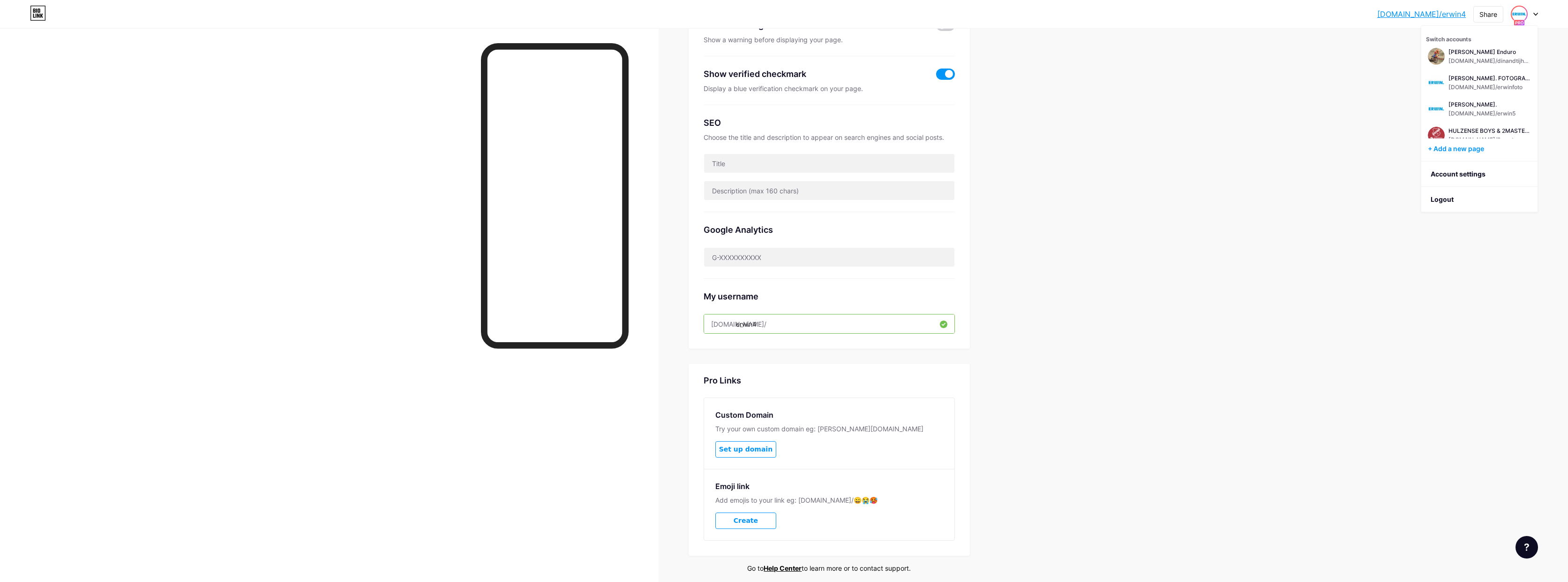
scroll to position [303, 0]
click at [1479, 106] on div "[DOMAIN_NAME]/2mastersvoetbal" at bounding box center [1490, 104] width 83 height 7
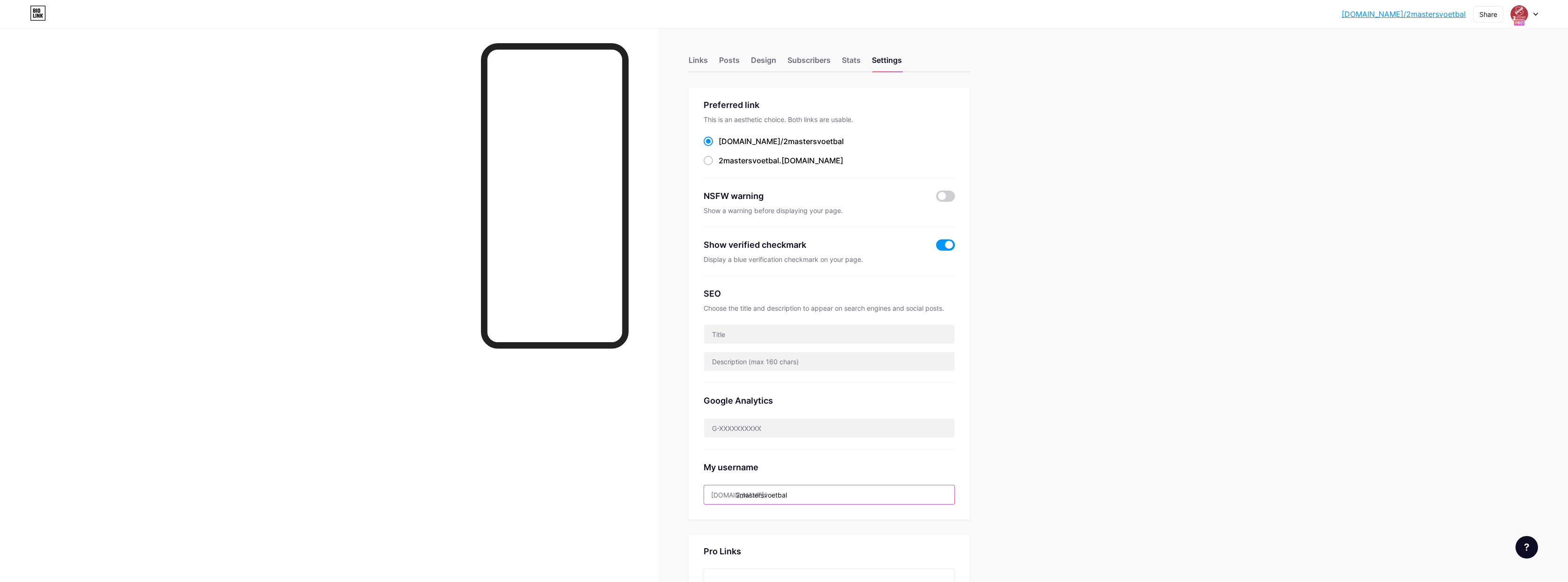
drag, startPoint x: 741, startPoint y: 494, endPoint x: 801, endPoint y: 493, distance: 60.0
click at [801, 493] on input "2mastersvoetbal" at bounding box center [829, 494] width 250 height 19
click at [801, 494] on input "2mastersvoetbal" at bounding box center [829, 494] width 250 height 19
type input "2mastersvoetbal1"
click at [823, 530] on span "Save" at bounding box center [829, 529] width 21 height 8
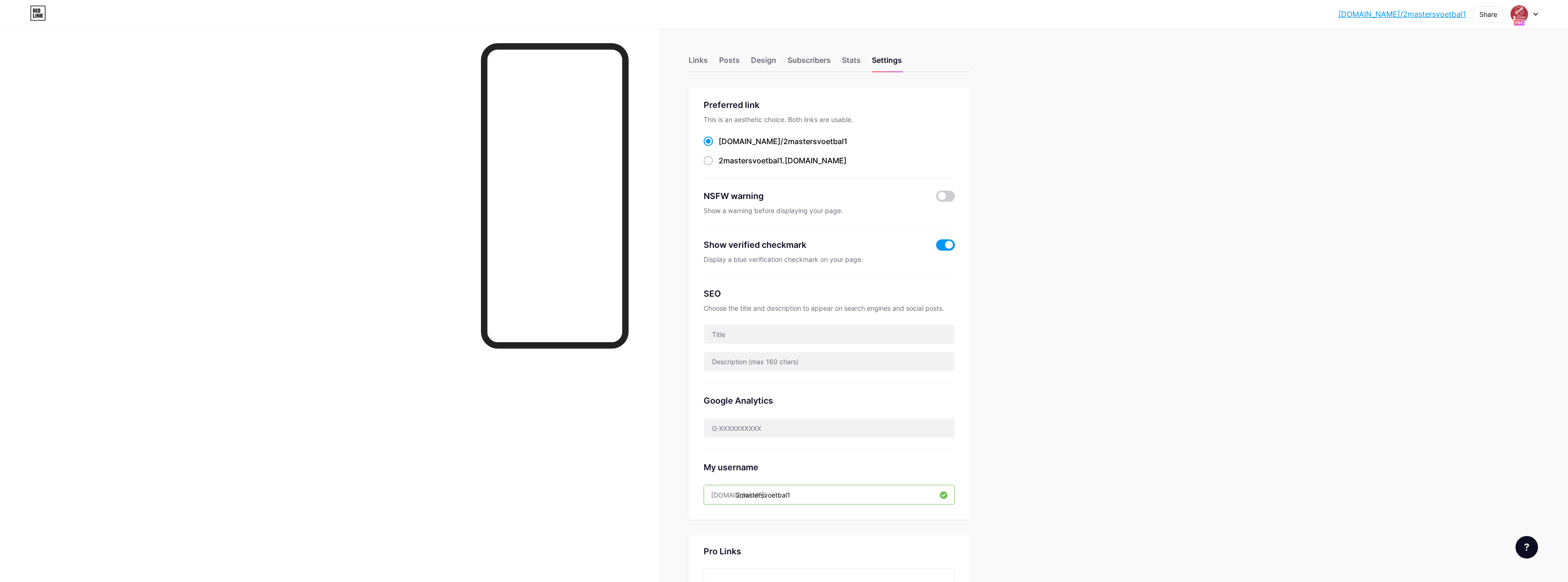
click at [1536, 16] on div at bounding box center [1525, 14] width 27 height 17
click at [1456, 78] on div "[PERSON_NAME]." at bounding box center [1483, 75] width 69 height 7
drag, startPoint x: 739, startPoint y: 496, endPoint x: 784, endPoint y: 494, distance: 45.0
click at [784, 494] on input "erwin1" at bounding box center [829, 494] width 250 height 19
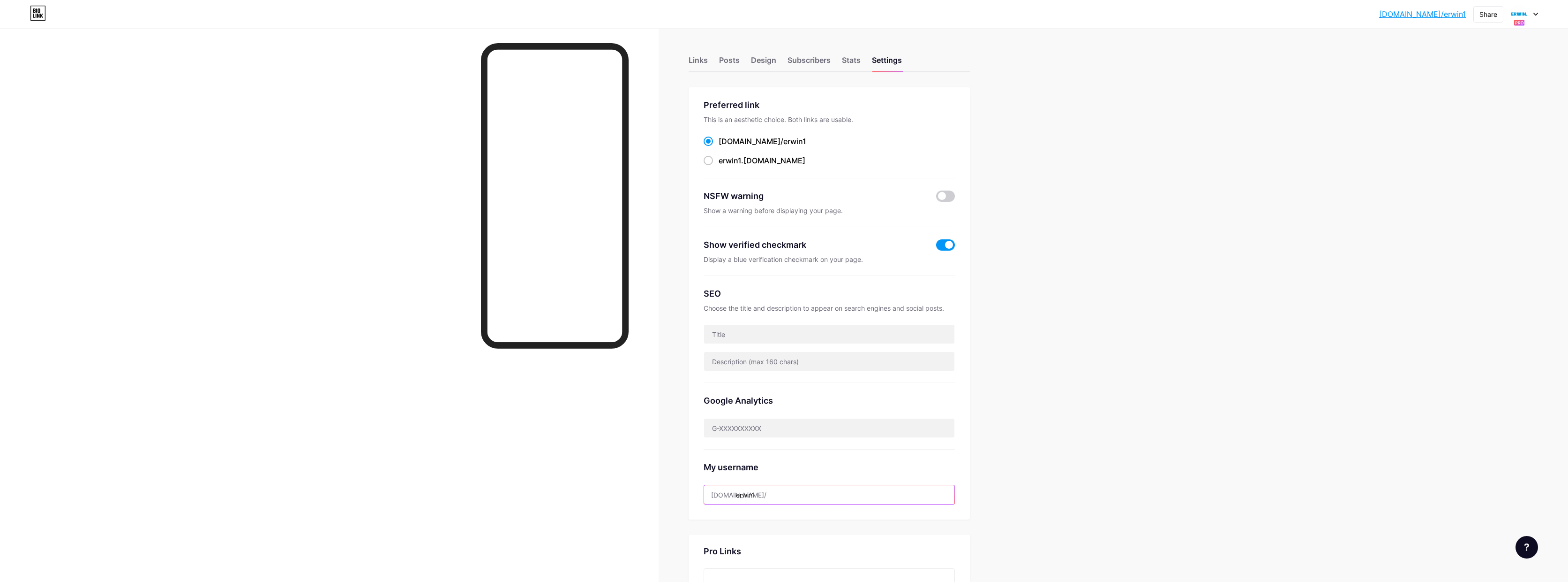
paste input "2mastersvoetbal"
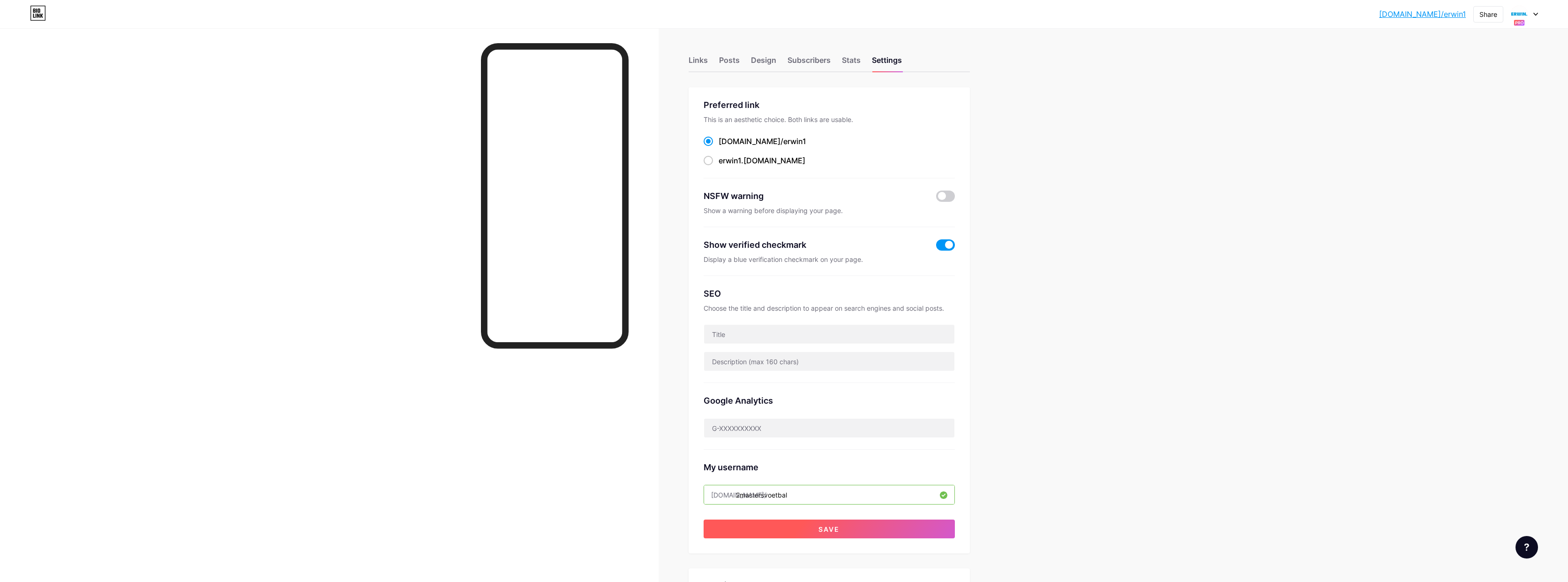
type input "2mastersvoetbal"
click at [840, 525] on span "Save" at bounding box center [829, 529] width 21 height 8
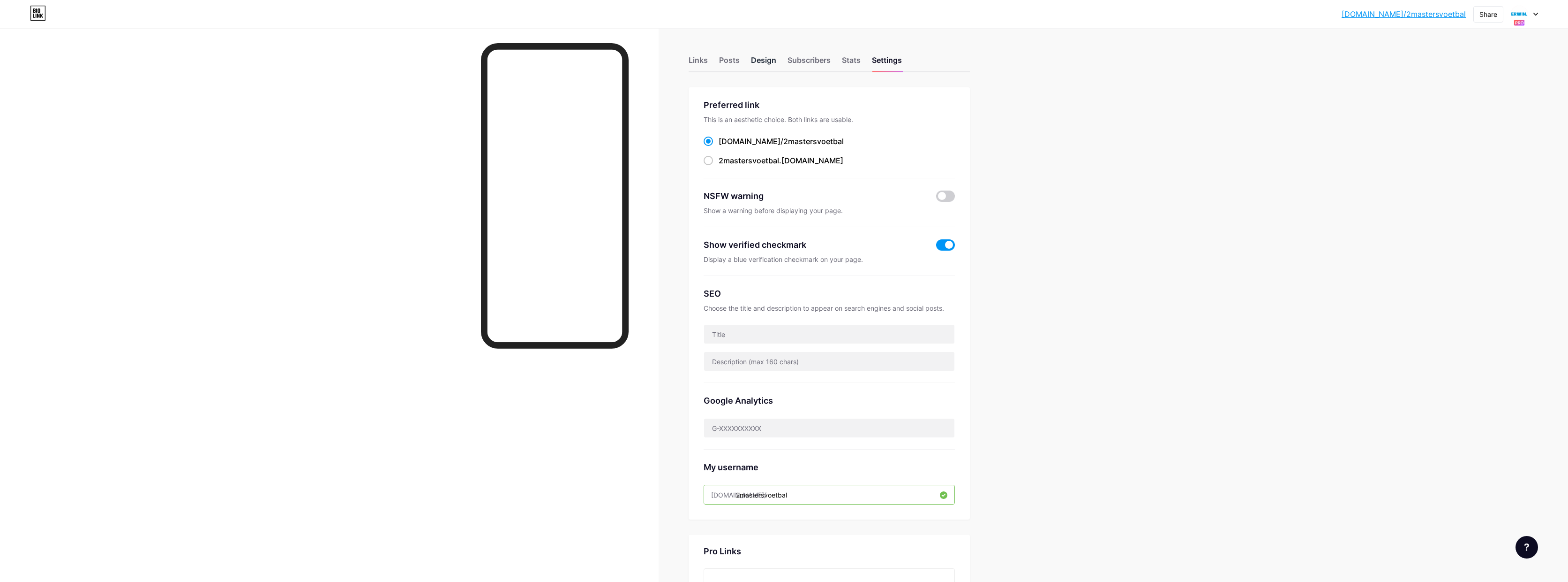
click at [764, 62] on div "Design" at bounding box center [763, 63] width 25 height 17
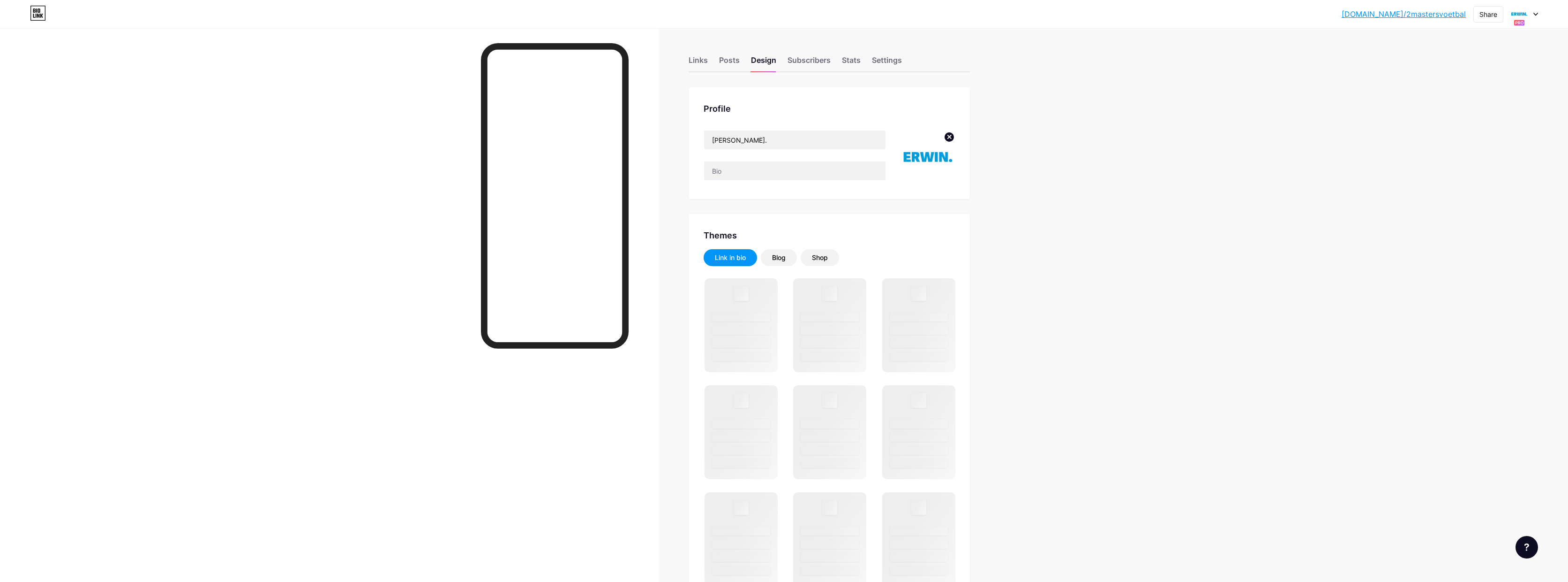
click at [950, 134] on circle at bounding box center [949, 136] width 10 height 10
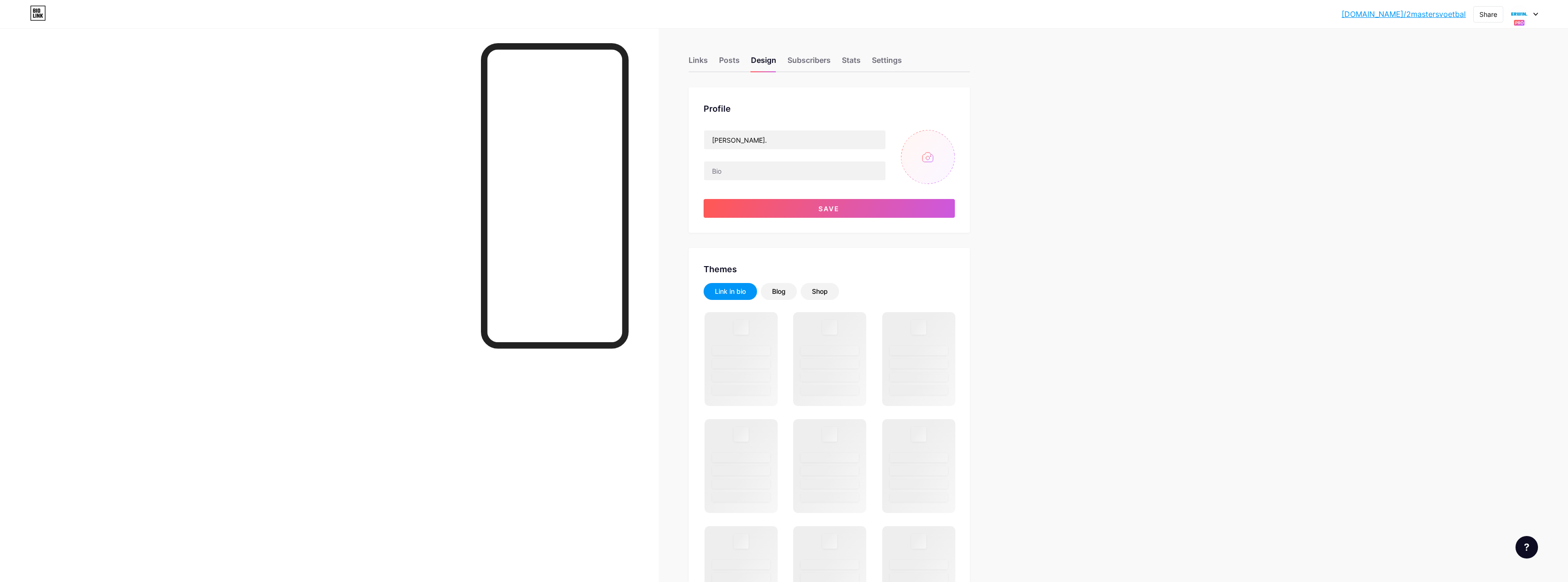
click at [923, 161] on input "file" at bounding box center [928, 157] width 54 height 54
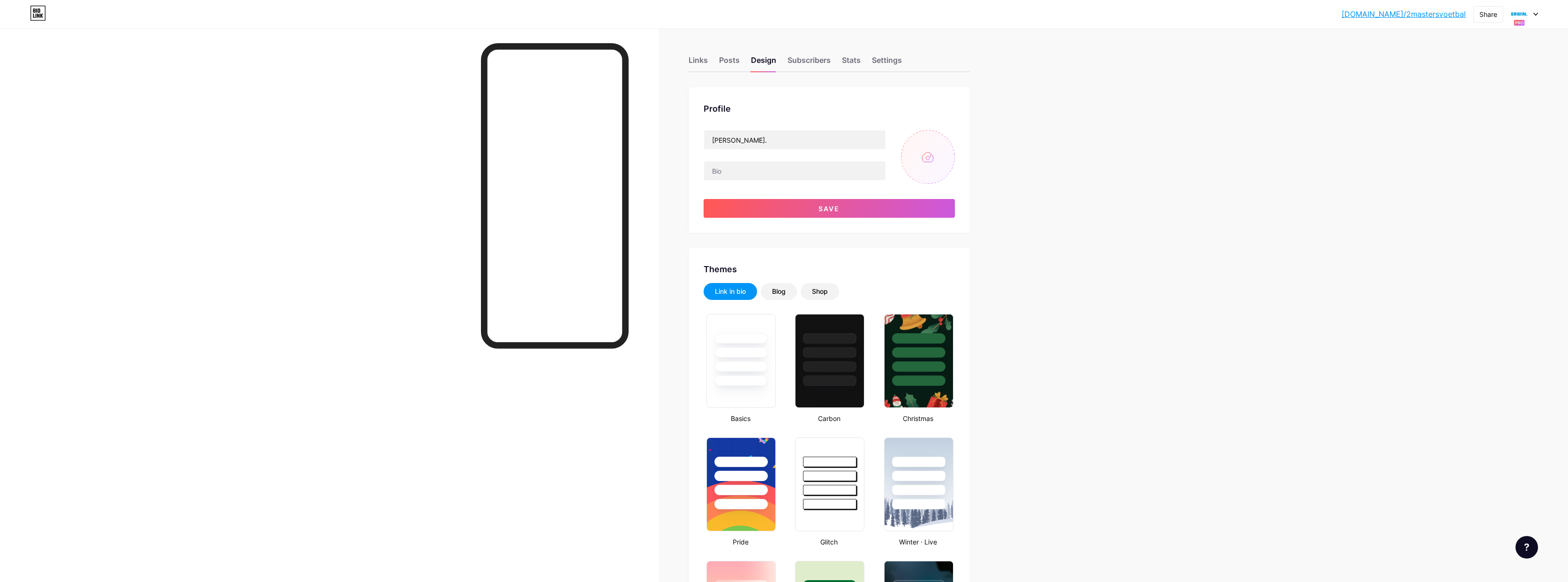
type input "#ffffff"
type input "#000000"
type input "#009ddc"
type input "C:\fakepath\LcOTcobbVeeMjO5un0lP5fvZXCz1CyY5.png"
drag, startPoint x: 731, startPoint y: 138, endPoint x: 695, endPoint y: 135, distance: 36.1
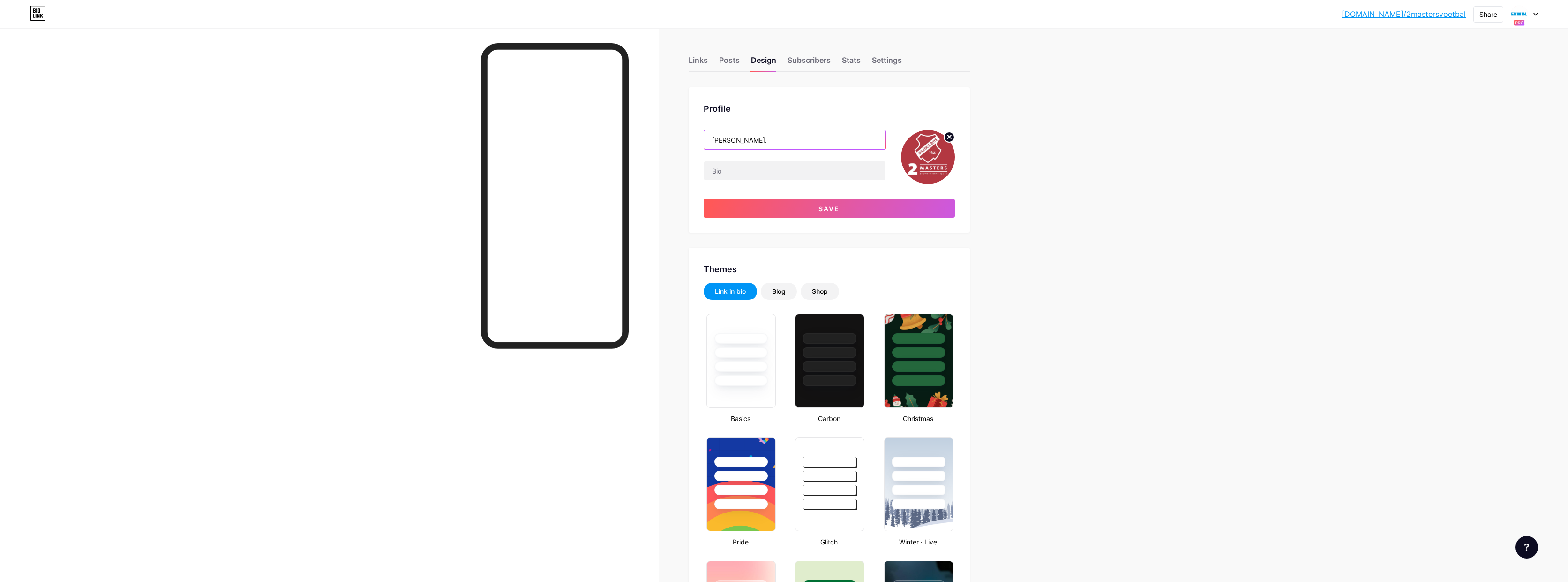
click at [695, 135] on div "Profile [PERSON_NAME]. Save" at bounding box center [829, 160] width 281 height 146
type input "2"
type input "HULZENSE BOYS & 2MASTERS"
click at [840, 209] on span "Save" at bounding box center [829, 208] width 21 height 8
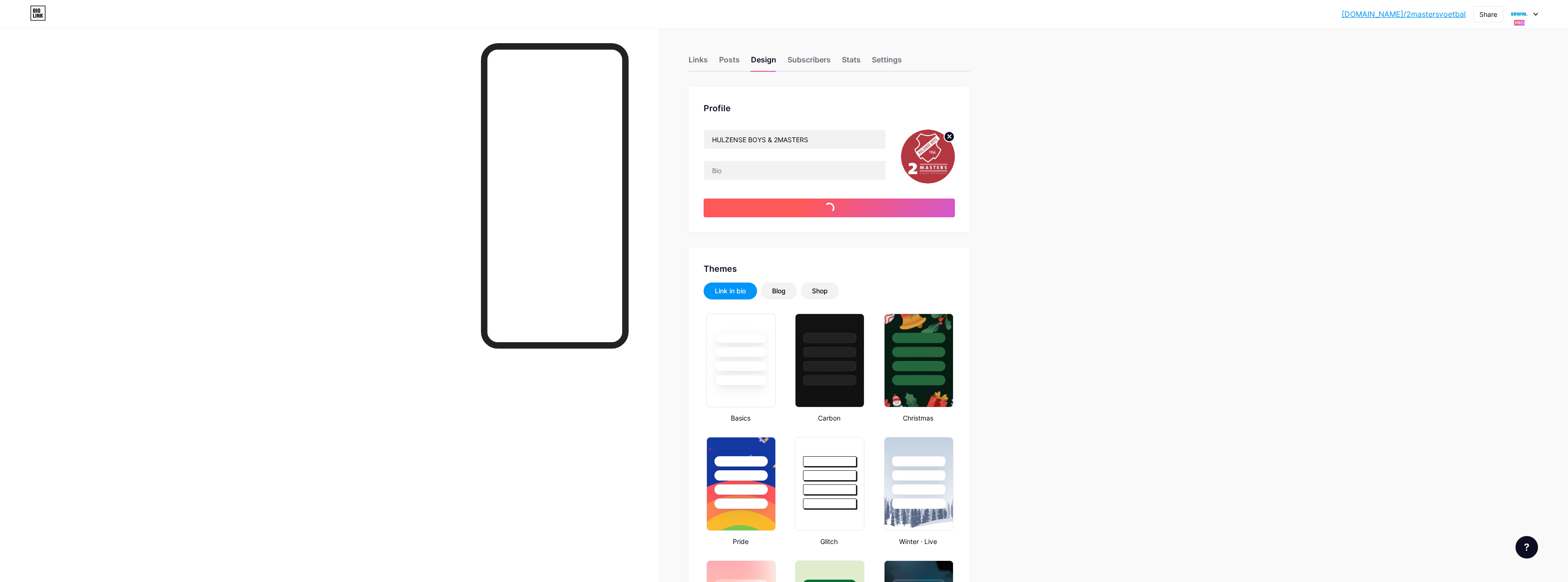
type input "#ffffff"
type input "#000000"
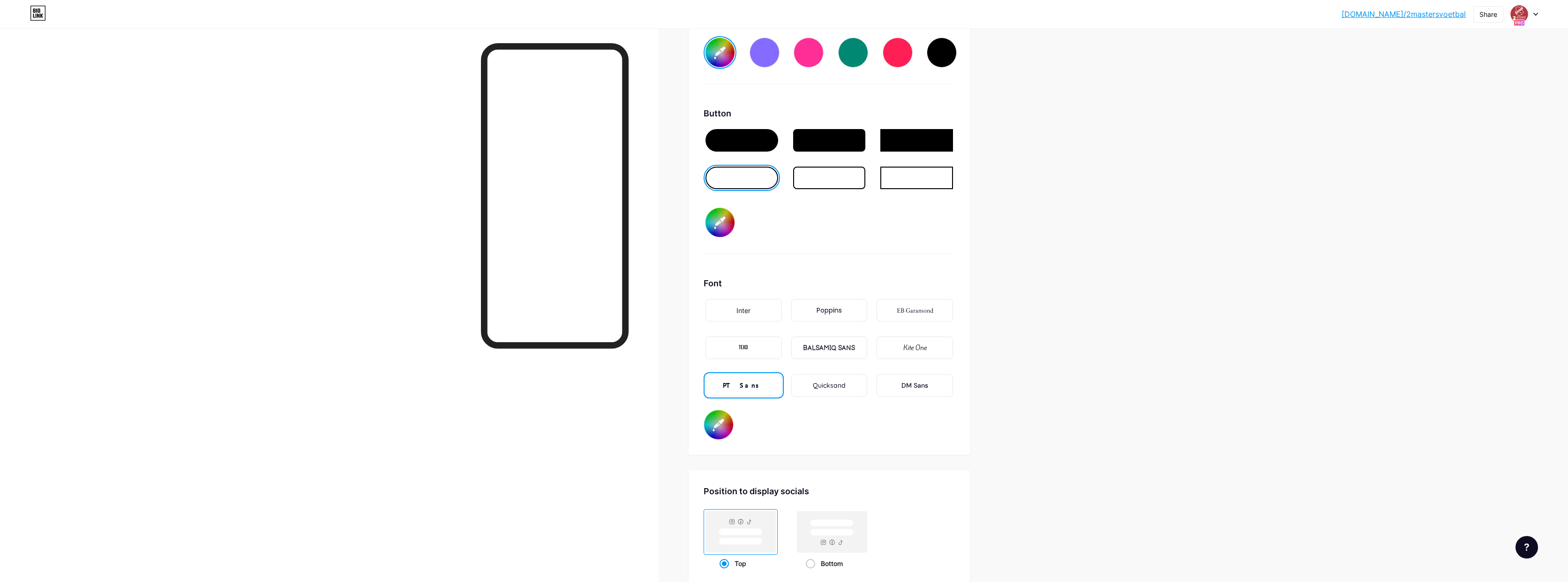
scroll to position [1415, 0]
click at [727, 417] on input "#009ddc" at bounding box center [719, 424] width 29 height 29
type input "#000000"
type input "#ffffff"
type input "#000000"
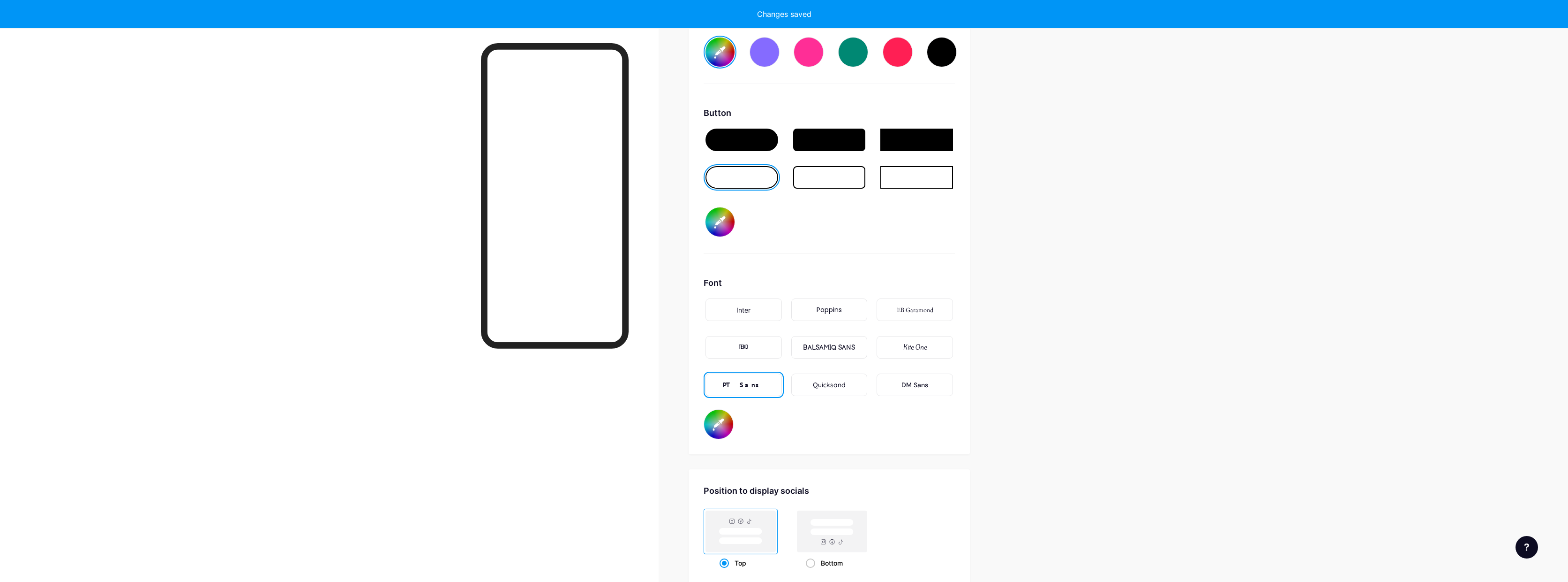
type input "#ffffff"
type input "#000000"
click at [819, 433] on div "Font Inter Poppins EB Garamond TEKO BALSAMIQ SANS Kite One PT Sans Quicksand DM…" at bounding box center [829, 358] width 251 height 163
type input "#ffffff"
type input "#000000"
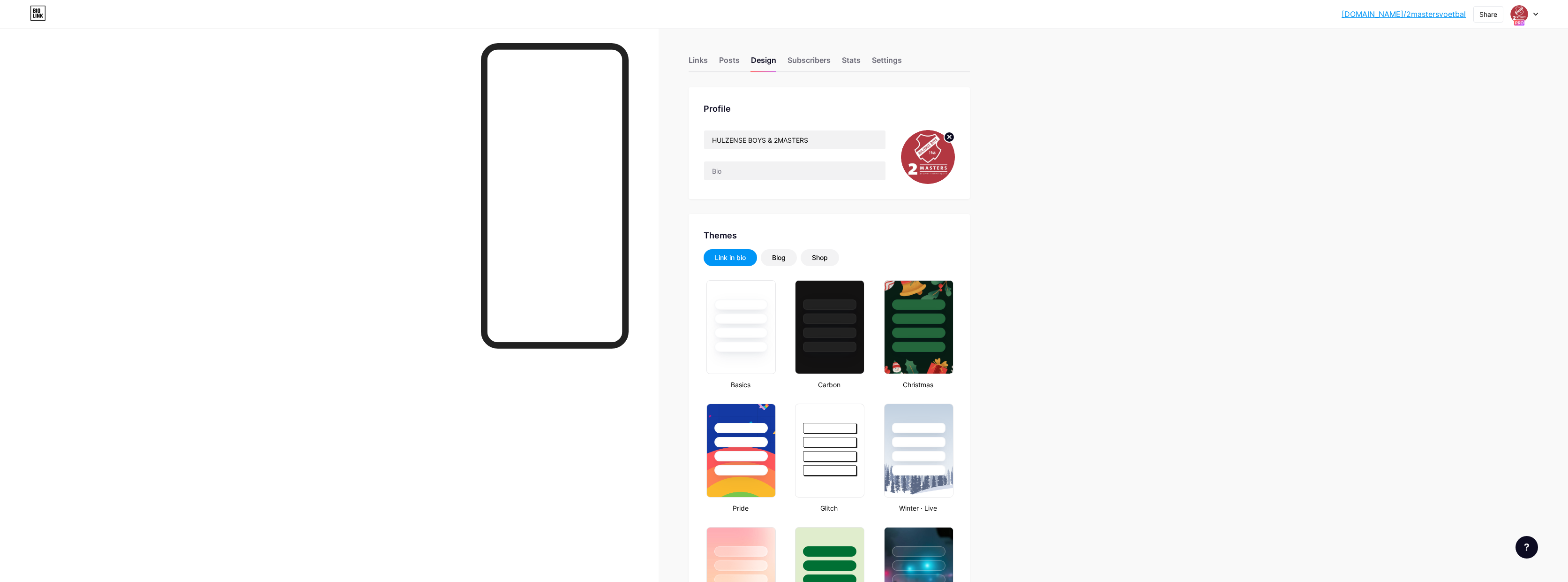
scroll to position [0, 0]
click at [1538, 13] on icon at bounding box center [1536, 14] width 4 height 2
click at [1491, 99] on div "HULZENSE BOYS & 2MASTERS" at bounding box center [1490, 102] width 83 height 7
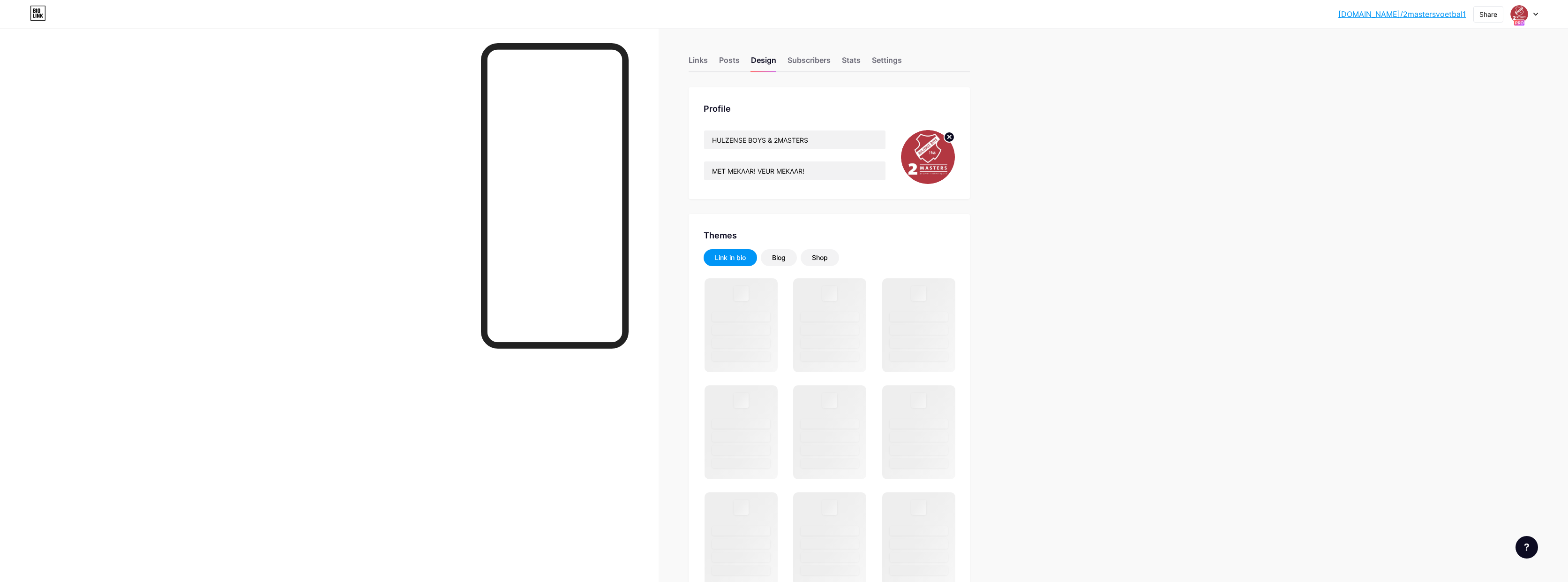
click at [955, 136] on circle at bounding box center [949, 136] width 10 height 10
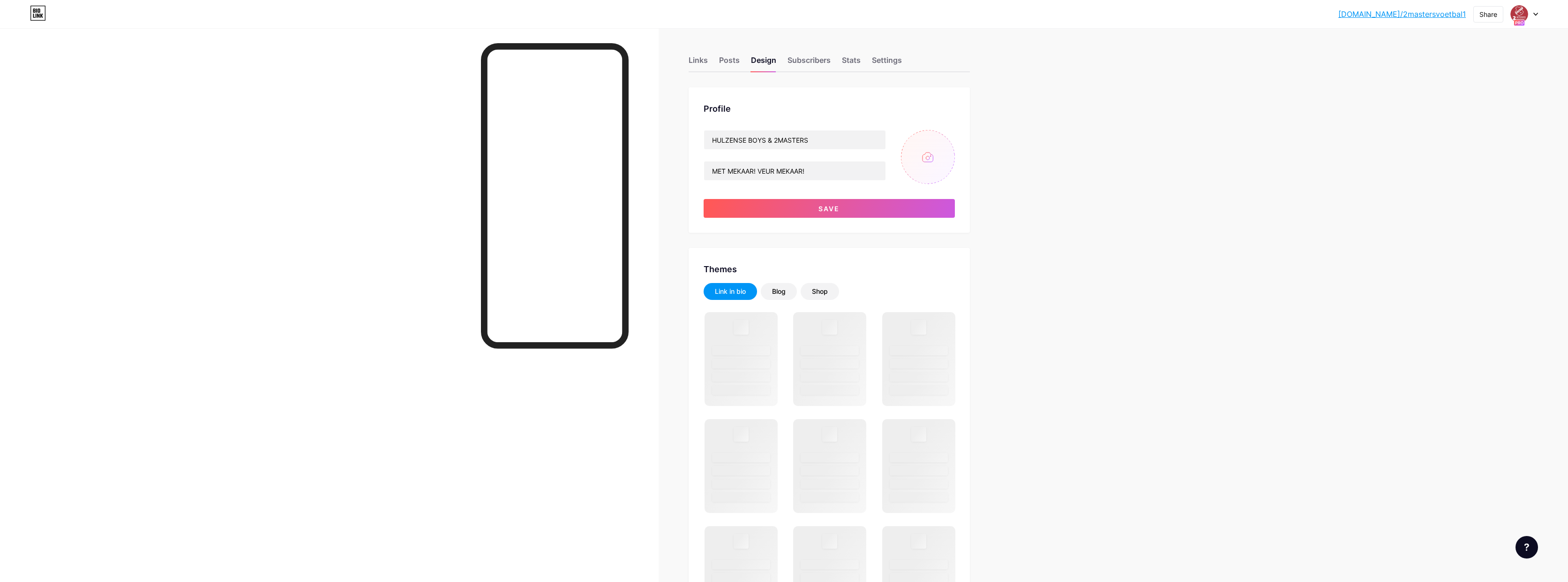
click at [939, 152] on input "file" at bounding box center [928, 157] width 54 height 54
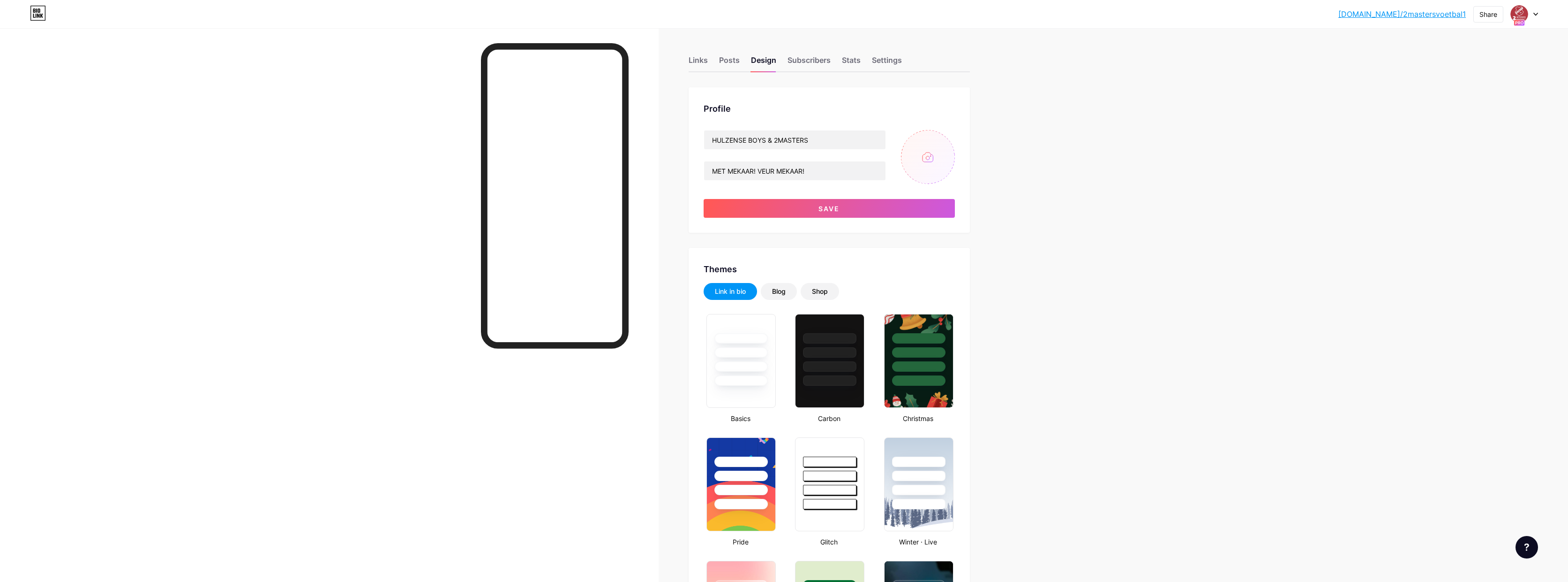
type input "#ffffff"
type input "#000000"
type input "C:\fakepath\erwinpuntblauw2500pix.png"
drag, startPoint x: 795, startPoint y: 138, endPoint x: 658, endPoint y: 131, distance: 137.2
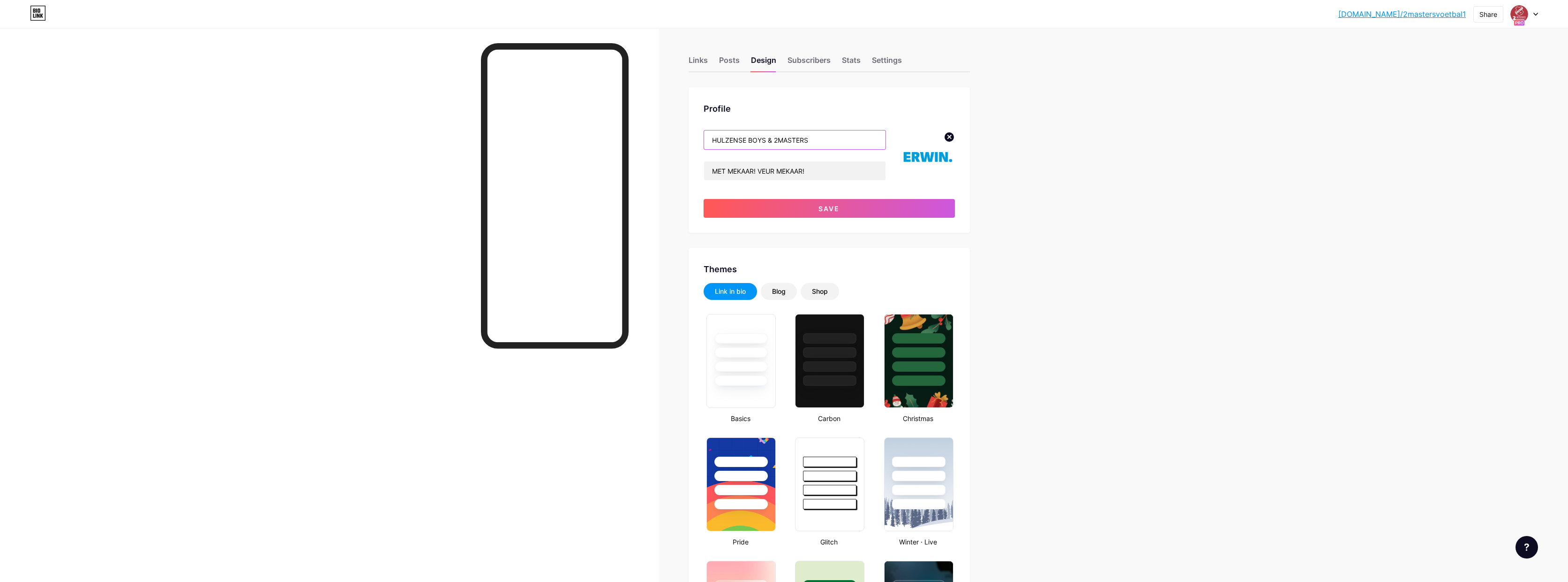
type input "[PERSON_NAME]."
drag, startPoint x: 823, startPoint y: 173, endPoint x: 686, endPoint y: 159, distance: 137.7
click at [859, 206] on button "Save" at bounding box center [829, 208] width 251 height 19
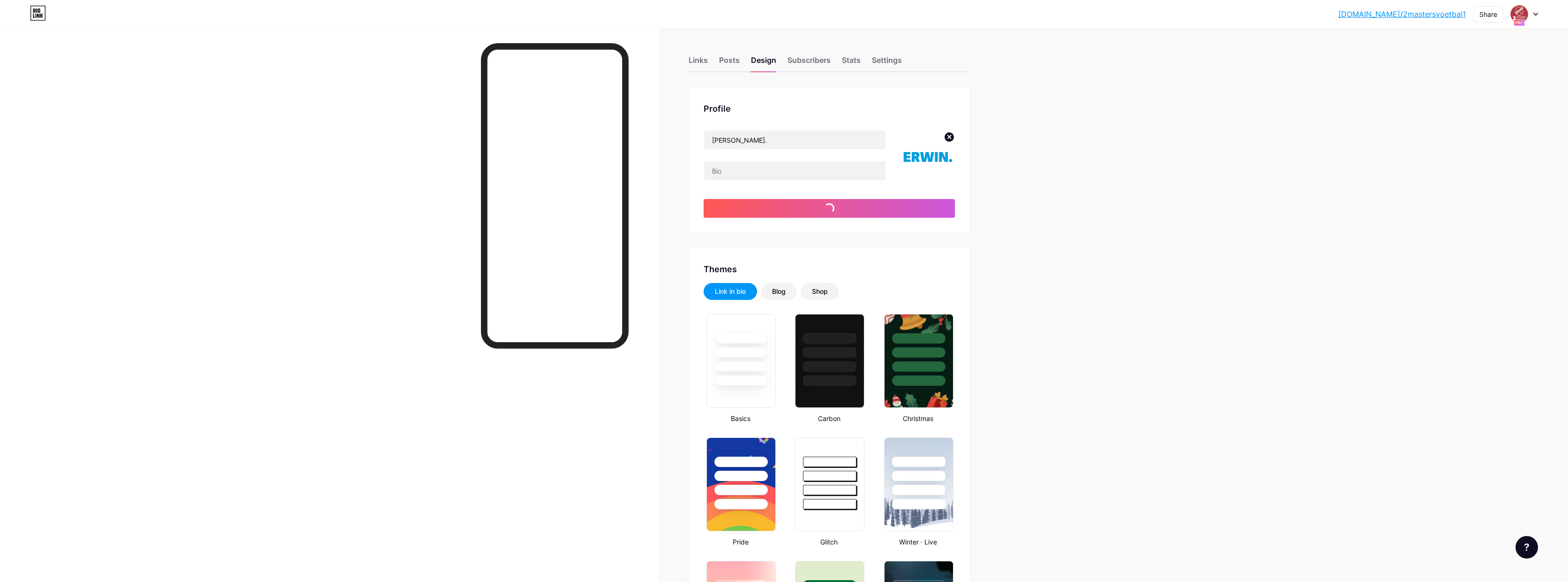
type input "#ffffff"
type input "#000000"
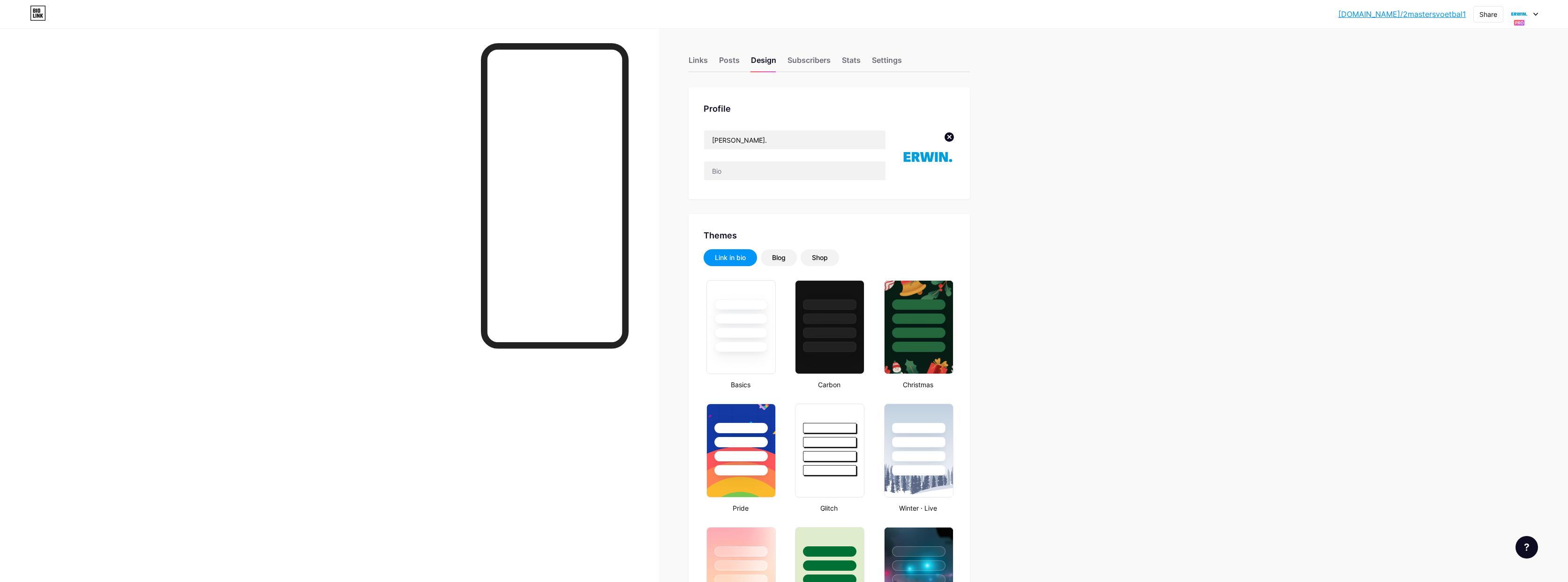
click at [1536, 13] on icon at bounding box center [1536, 14] width 5 height 3
click at [1494, 80] on div "[DOMAIN_NAME]/2mastersvoetbal" at bounding box center [1490, 81] width 83 height 7
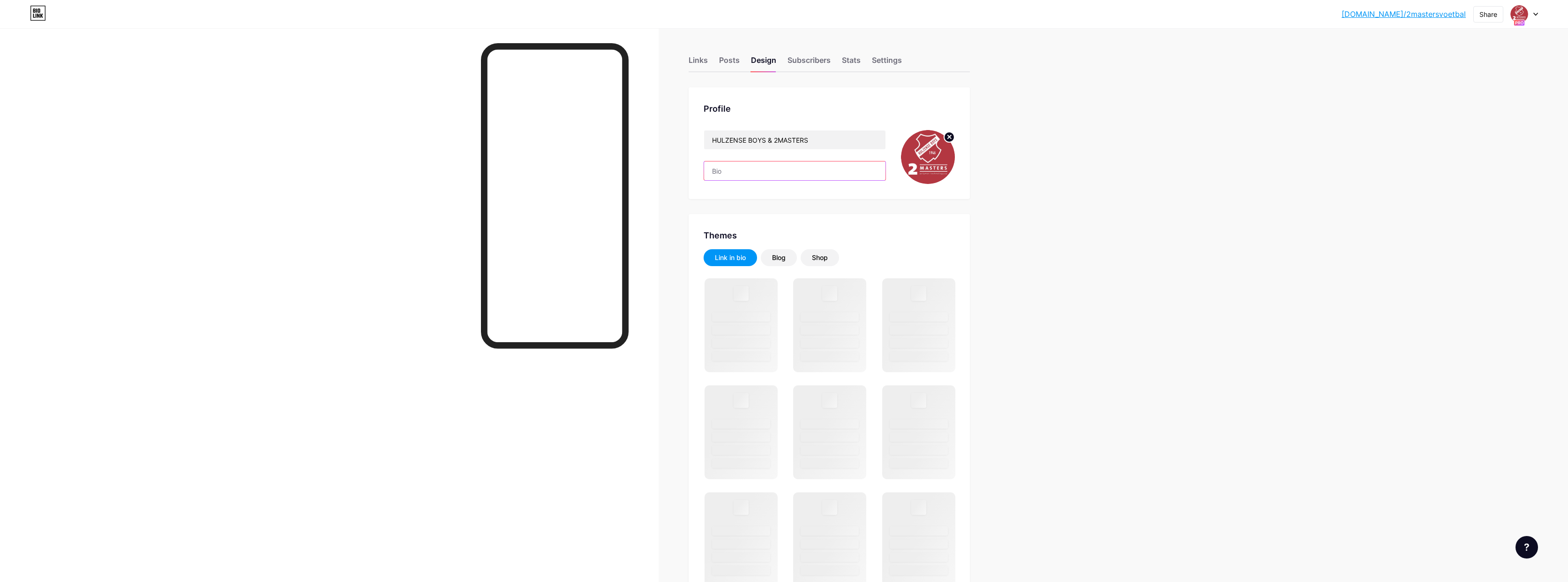
drag, startPoint x: 697, startPoint y: 174, endPoint x: 690, endPoint y: 173, distance: 7.1
click at [690, 173] on div "Links Posts Design Subscribers Stats Settings Profile HULZENSE BOYS & 2MASTERS …" at bounding box center [505, 586] width 1010 height 1116
paste input "MET MEKAAR! VEUR MEKAAR!"
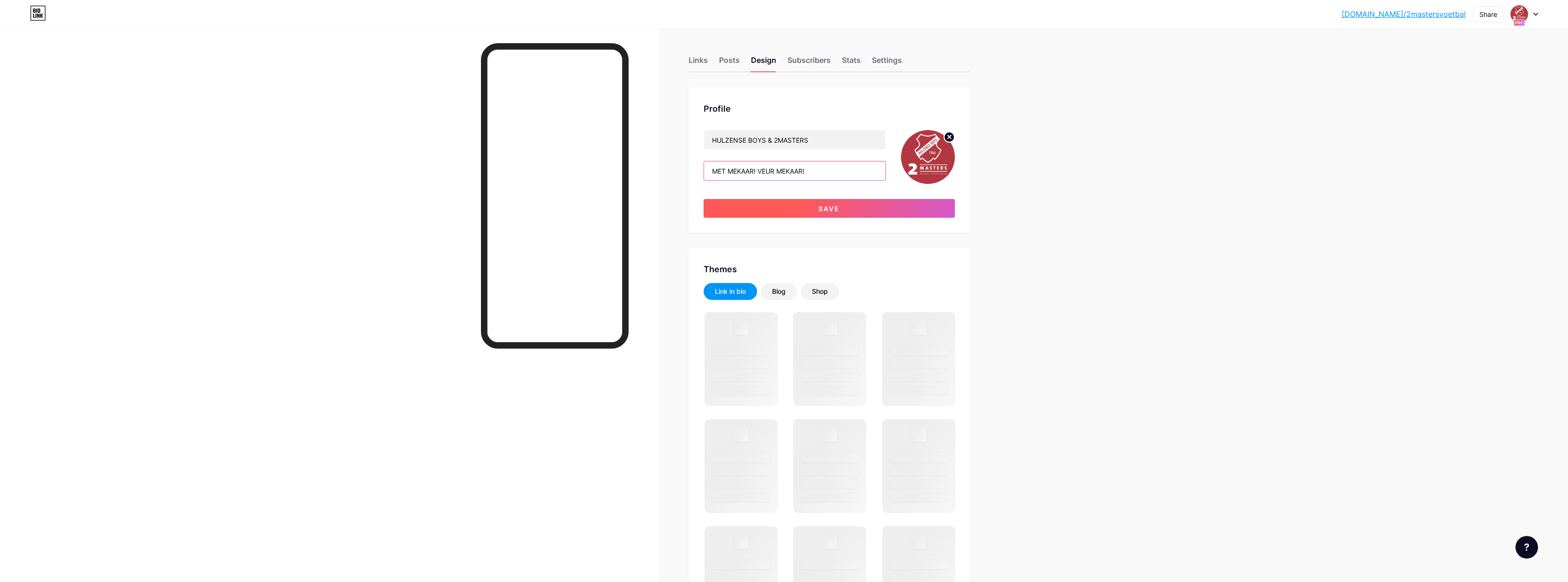
type input "MET MEKAAR! VEUR MEKAAR!"
click at [875, 201] on button "Save" at bounding box center [829, 208] width 251 height 19
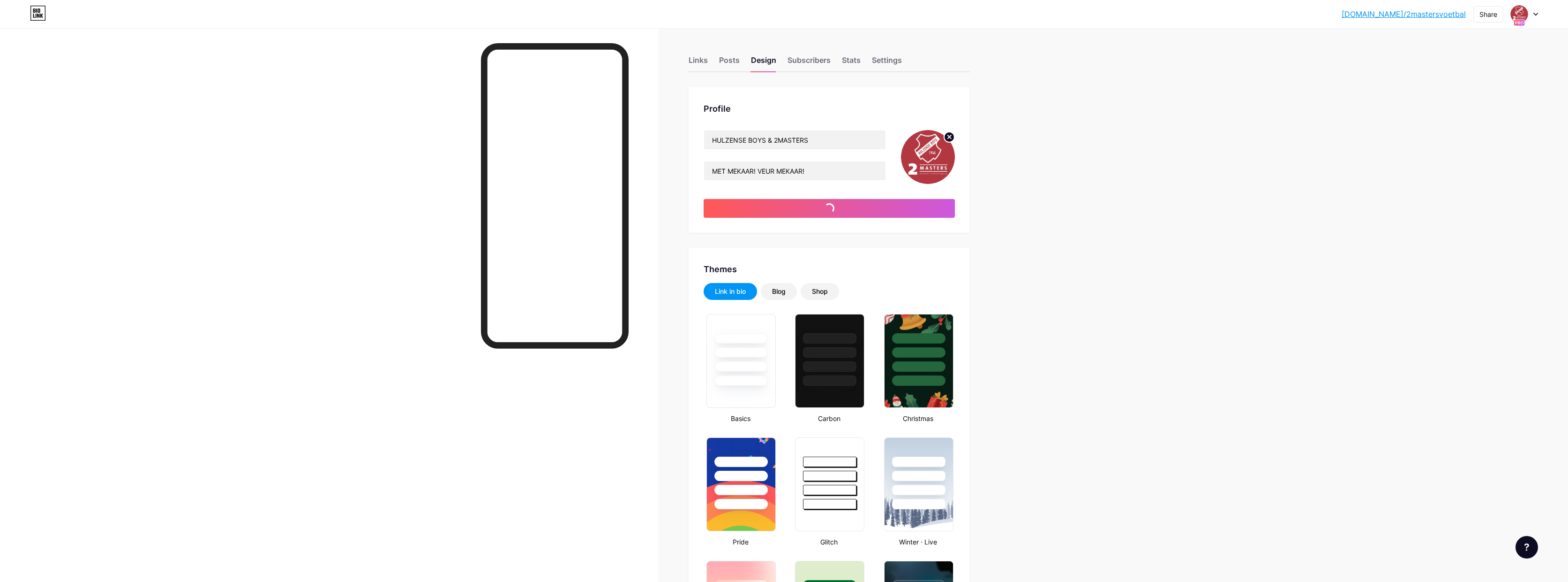
type input "#ffffff"
type input "#000000"
type input "#ffffff"
type input "#000000"
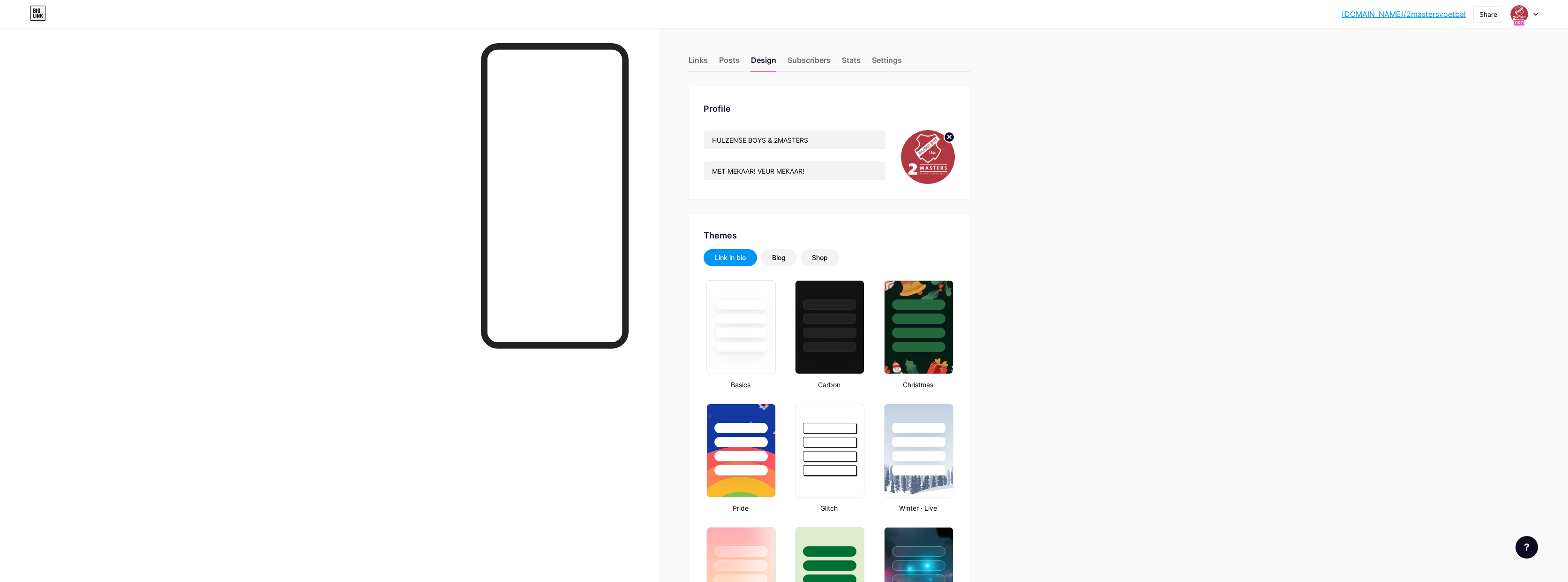
click at [1535, 13] on icon at bounding box center [1536, 14] width 5 height 3
click at [1493, 78] on div "[PERSON_NAME]." at bounding box center [1490, 78] width 83 height 7
type input "#ffffff"
type input "#000000"
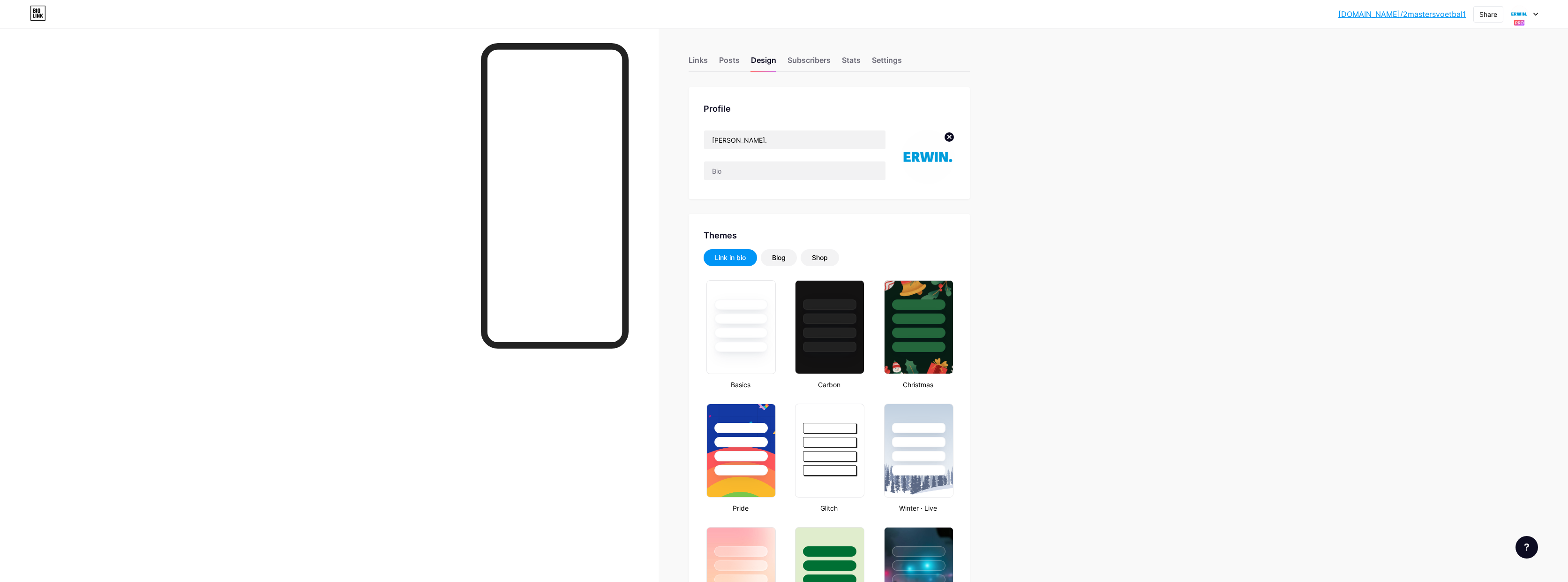
type input "#000000"
click at [708, 62] on div "Links" at bounding box center [698, 63] width 19 height 17
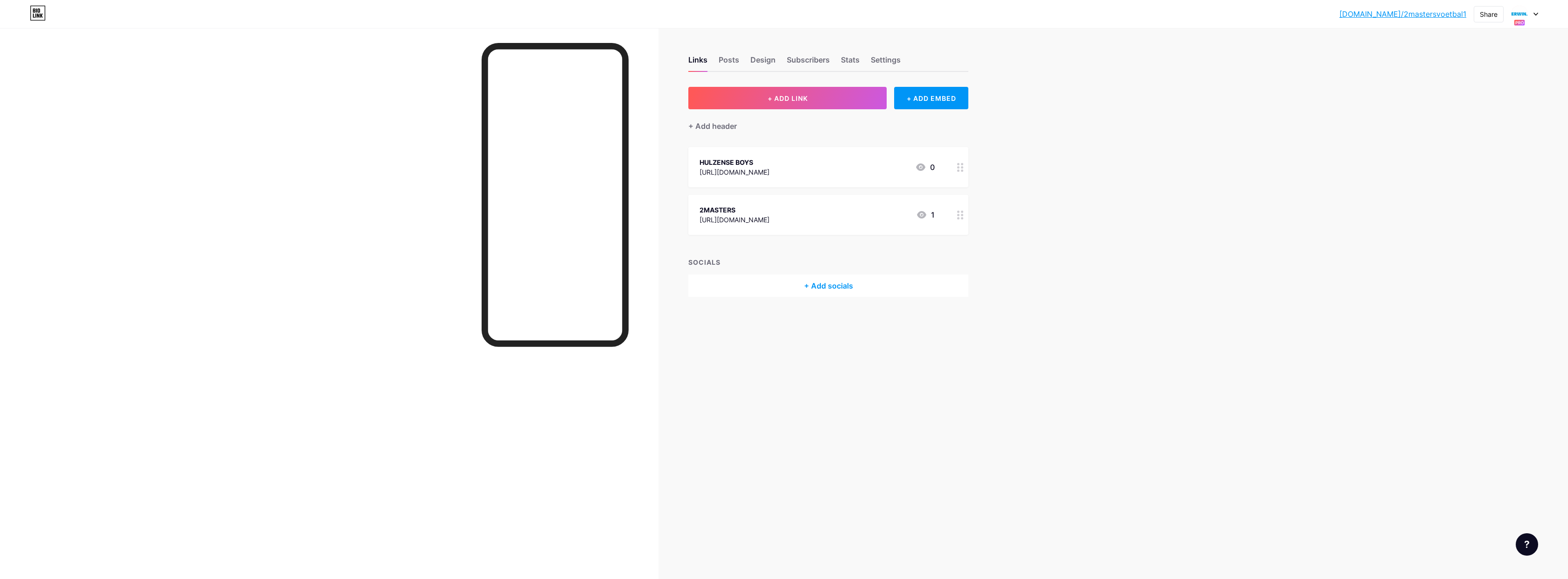
click at [959, 170] on circle at bounding box center [958, 170] width 2 height 2
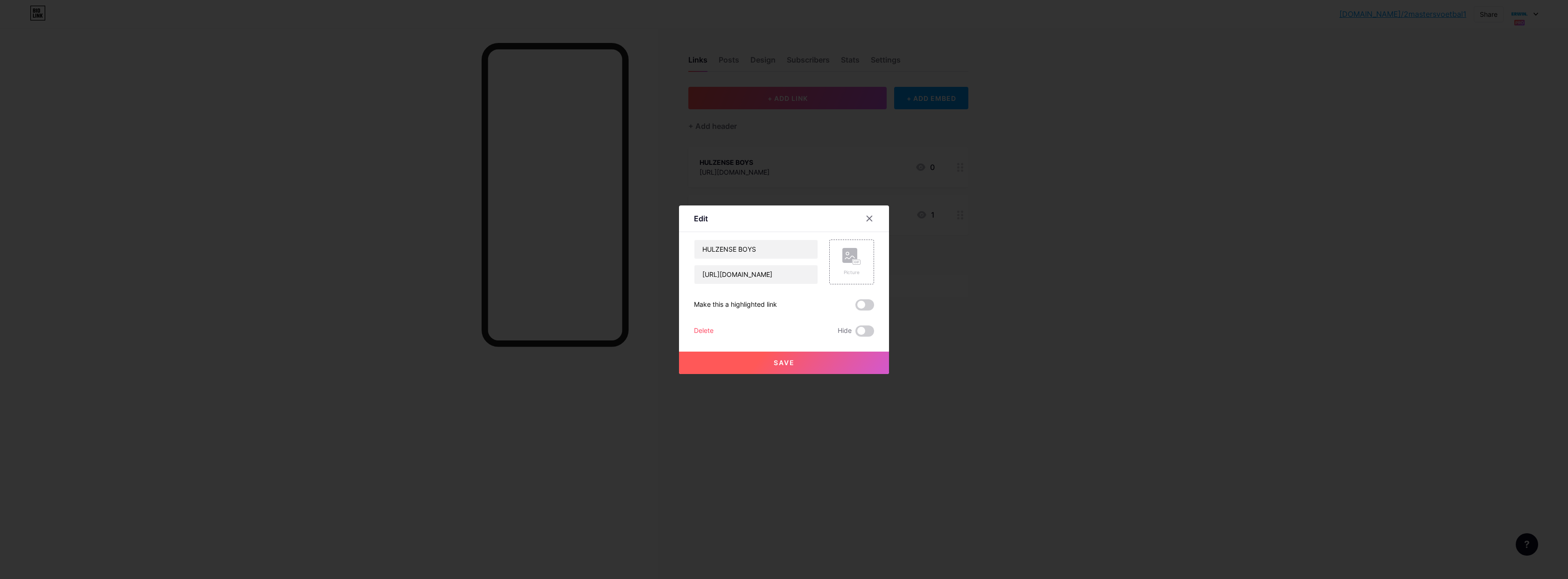
click at [705, 331] on div "Delete" at bounding box center [704, 331] width 19 height 11
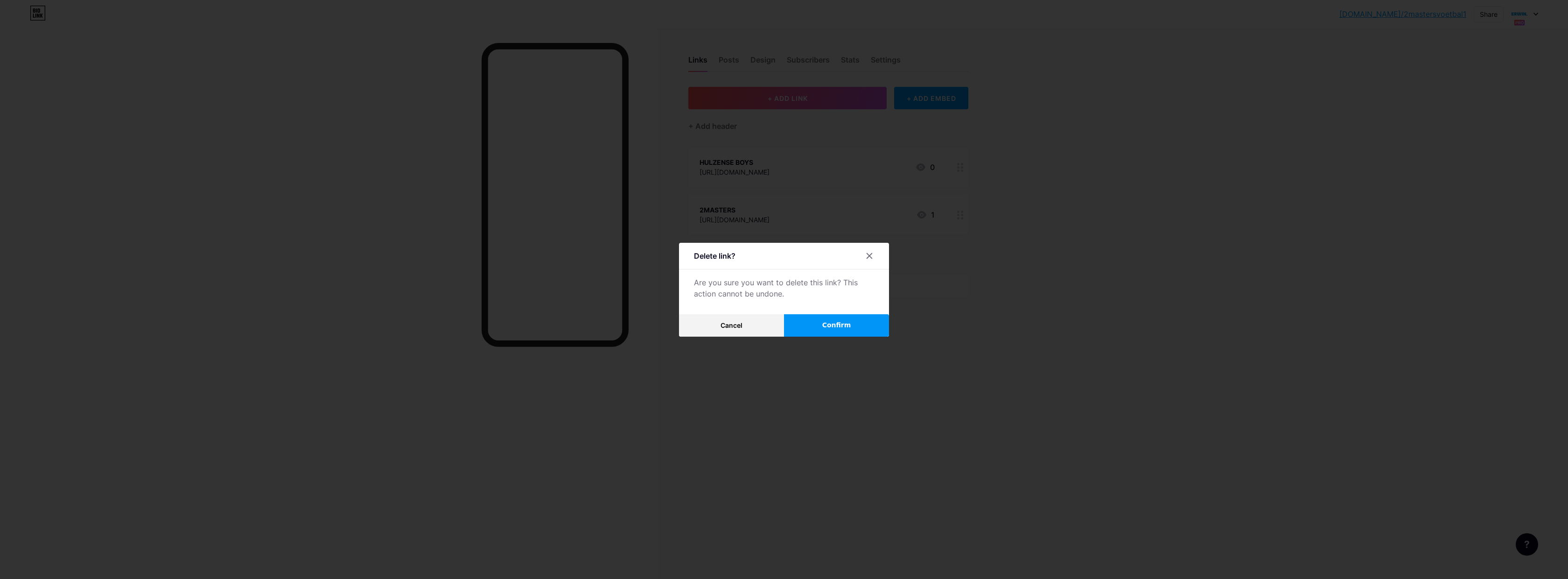
drag, startPoint x: 859, startPoint y: 323, endPoint x: 891, endPoint y: 296, distance: 41.9
click at [859, 323] on button "Confirm" at bounding box center [836, 325] width 105 height 23
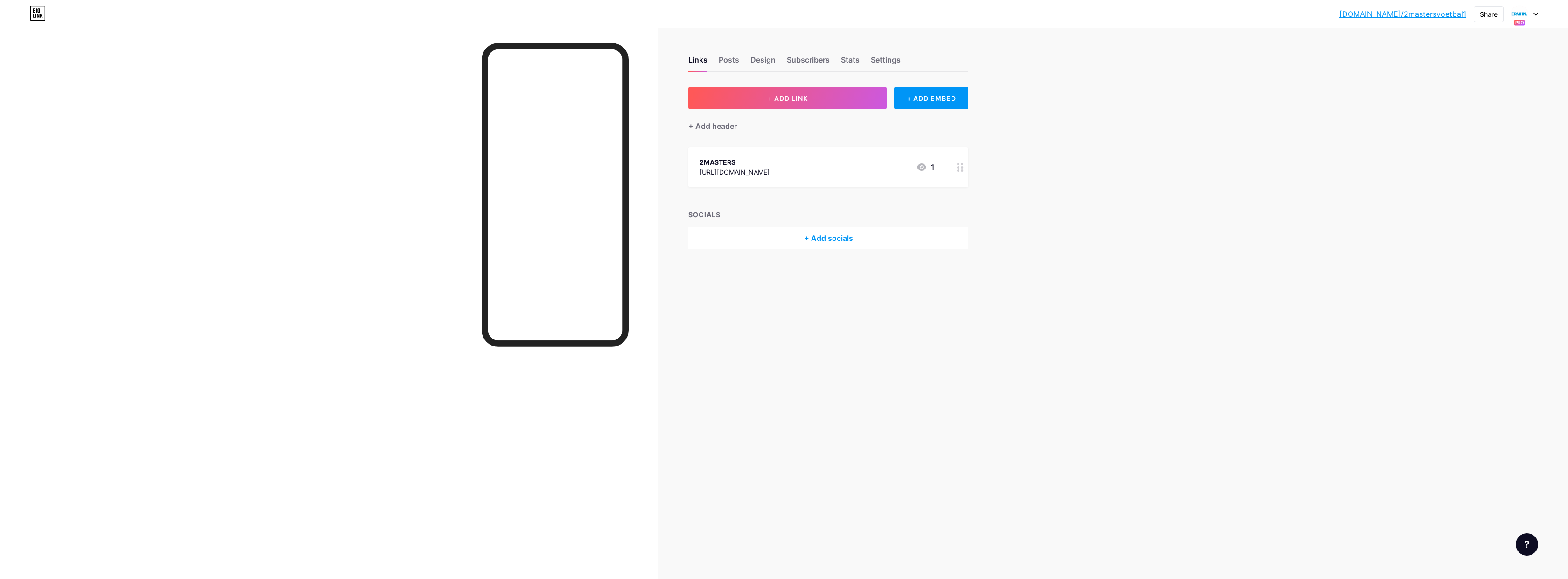
click at [962, 170] on circle at bounding box center [962, 170] width 2 height 2
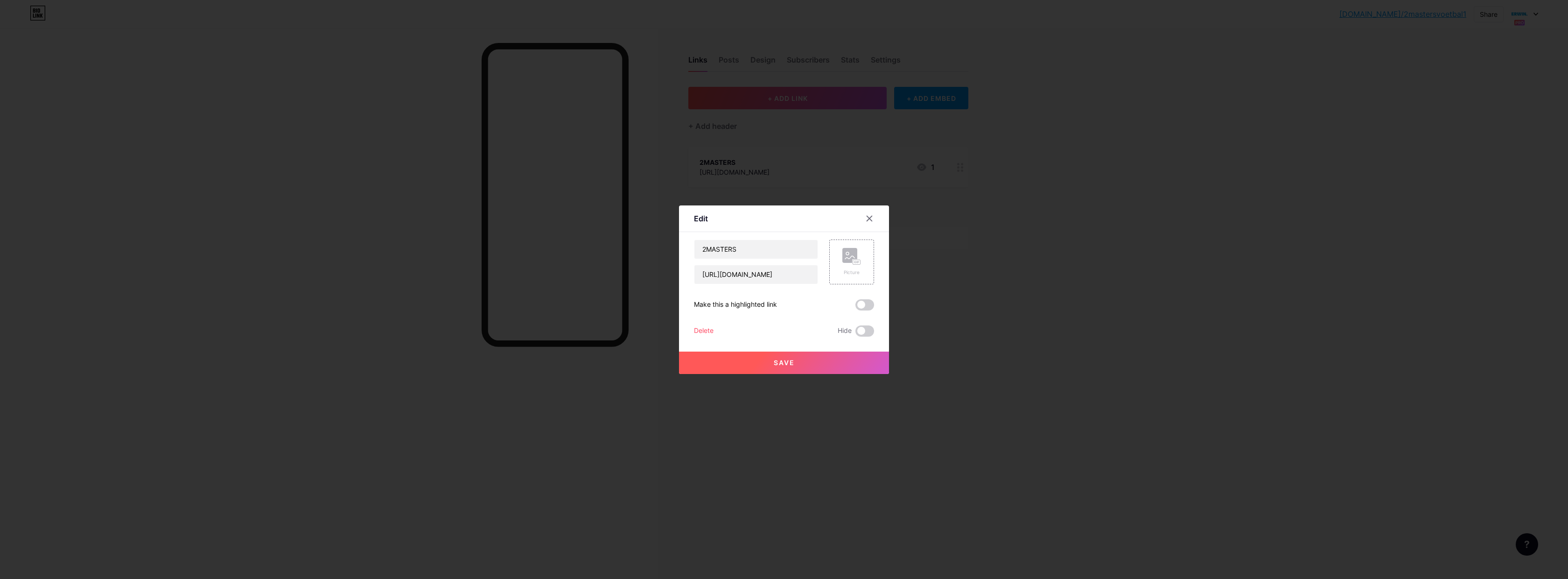
click at [707, 328] on div "Delete" at bounding box center [704, 331] width 19 height 11
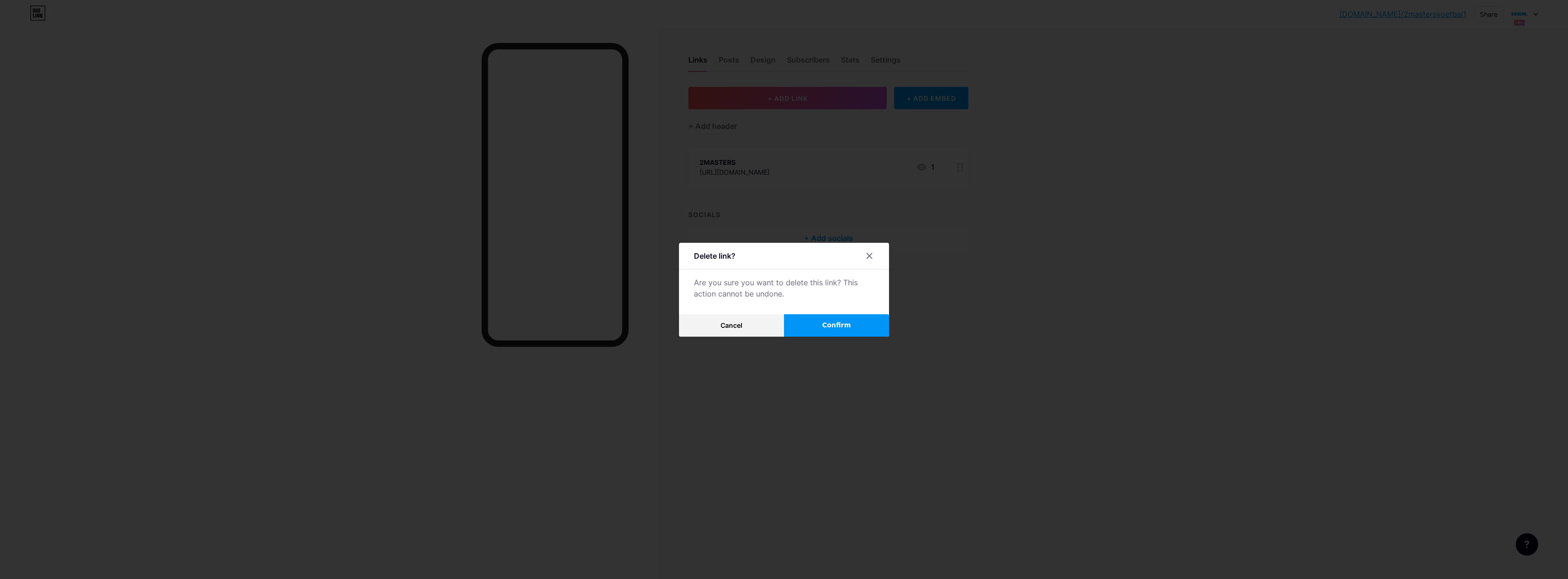
drag, startPoint x: 821, startPoint y: 324, endPoint x: 827, endPoint y: 323, distance: 6.1
click at [821, 324] on button "Confirm" at bounding box center [836, 325] width 105 height 23
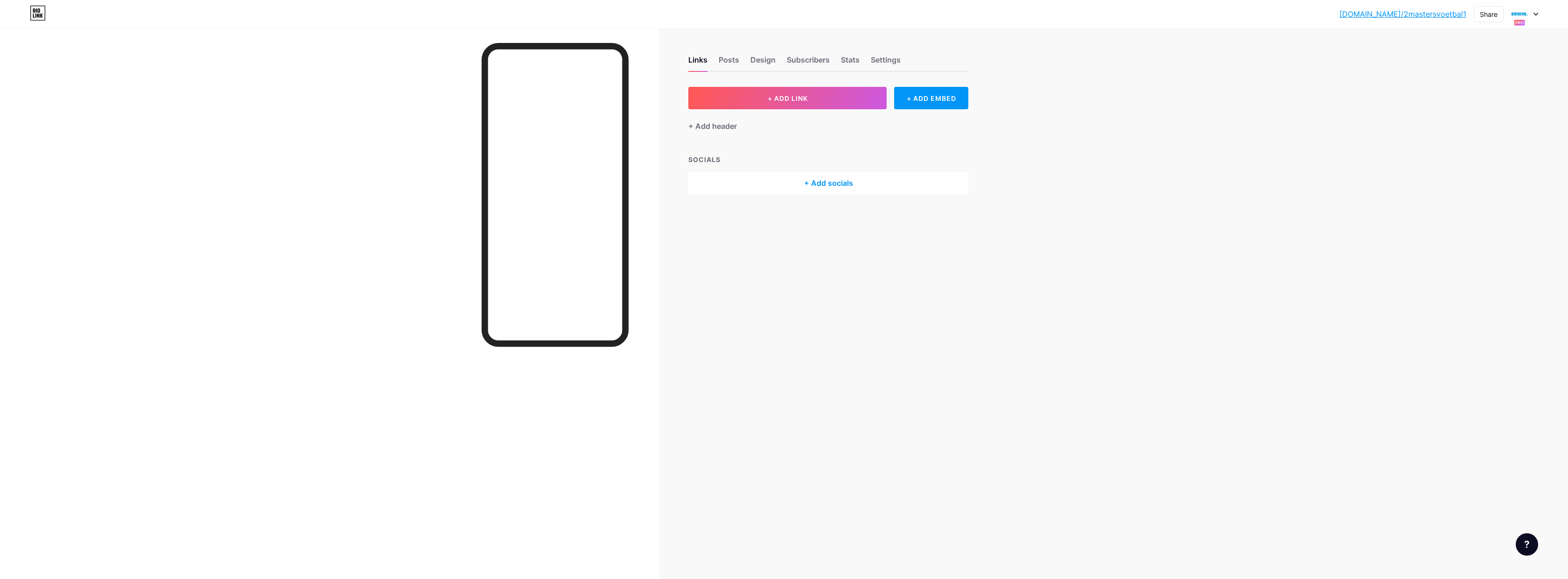
click at [895, 57] on div "Settings" at bounding box center [886, 63] width 30 height 17
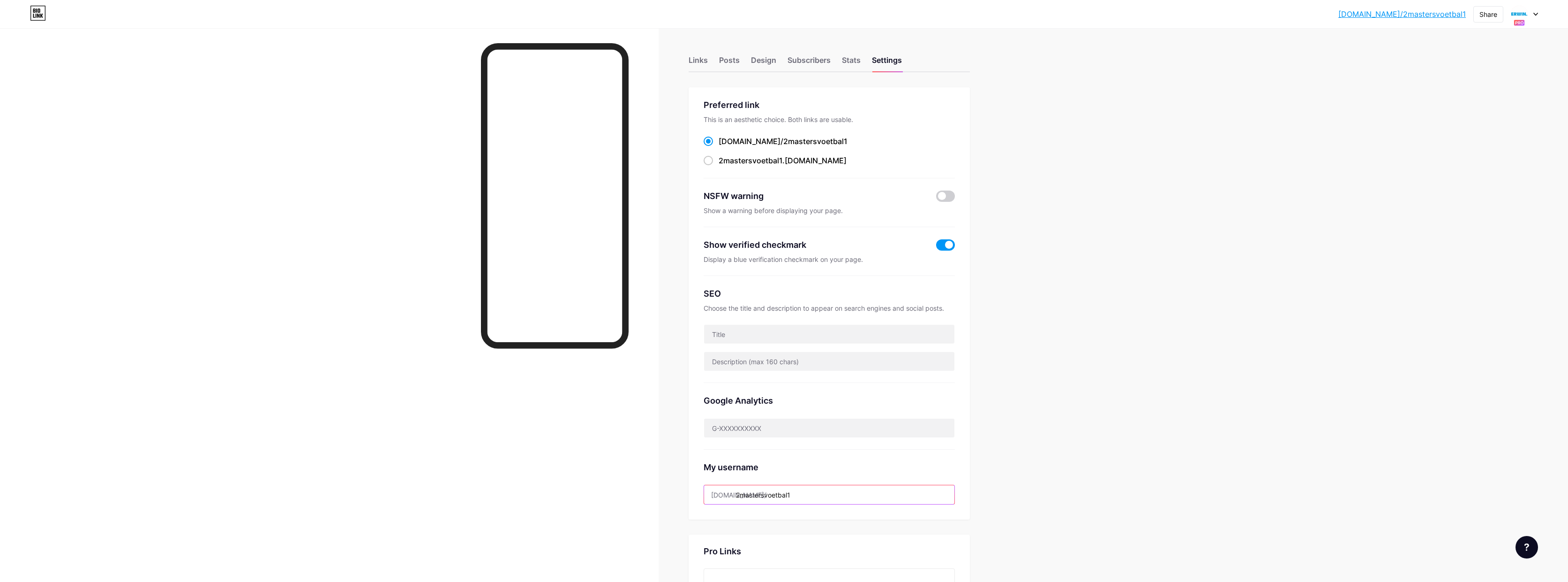
drag, startPoint x: 741, startPoint y: 496, endPoint x: 792, endPoint y: 492, distance: 51.2
click at [791, 492] on input "2mastersvoetbal1" at bounding box center [829, 494] width 250 height 19
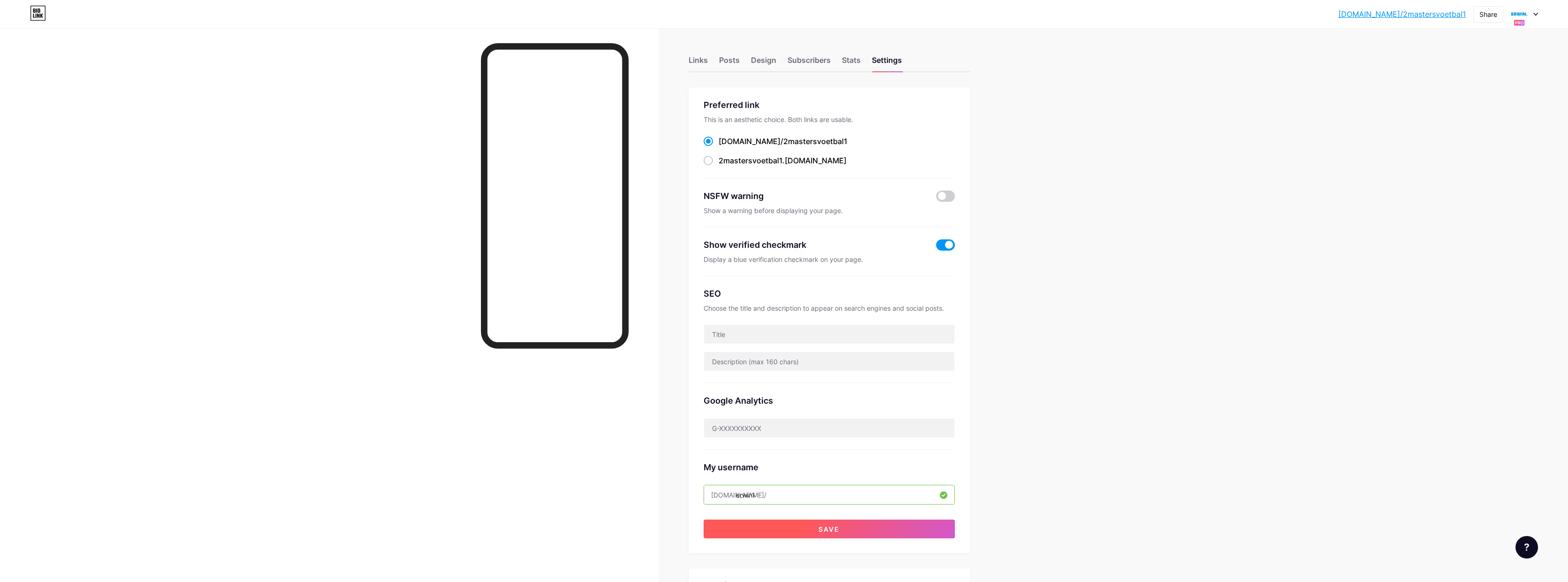
type input "erwin1"
click at [867, 528] on button "Save" at bounding box center [829, 529] width 251 height 19
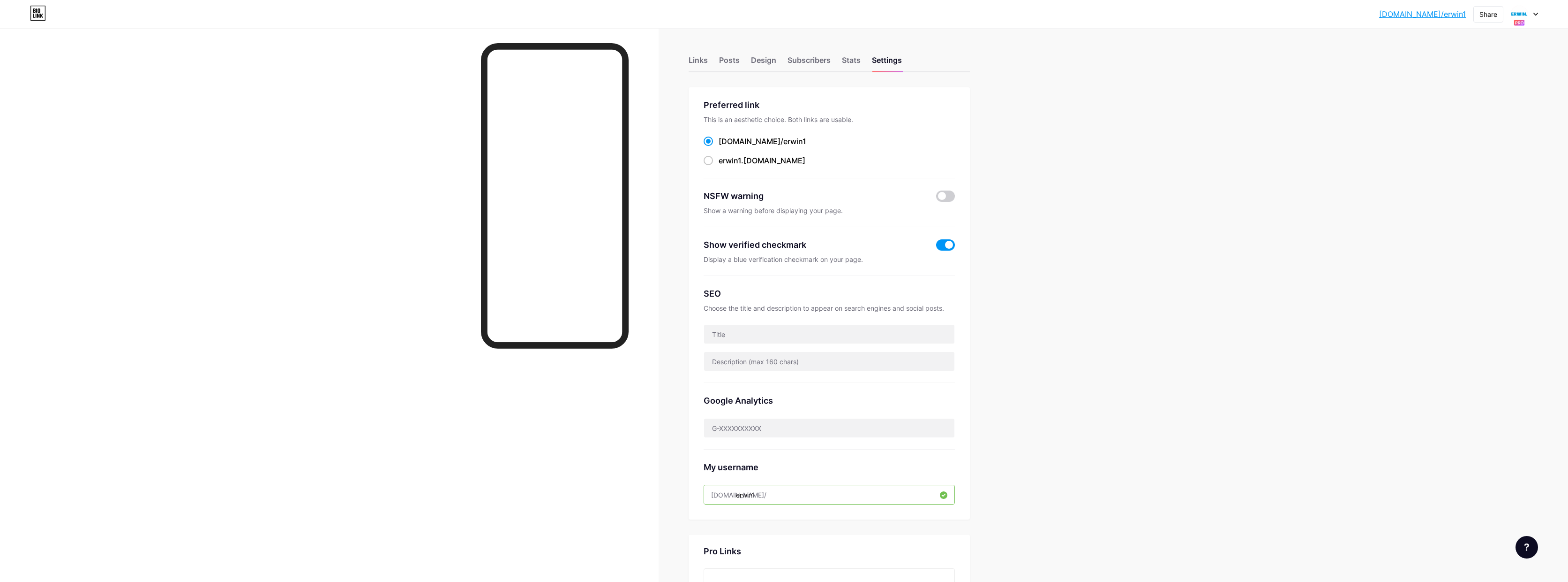
click at [1537, 11] on div at bounding box center [1525, 14] width 27 height 17
click at [1492, 61] on div "[DOMAIN_NAME]/dinandtijhuisenduro" at bounding box center [1490, 62] width 83 height 7
click at [804, 496] on input "dinandtijhuisenduro" at bounding box center [829, 494] width 250 height 19
drag, startPoint x: 801, startPoint y: 494, endPoint x: 739, endPoint y: 494, distance: 62.0
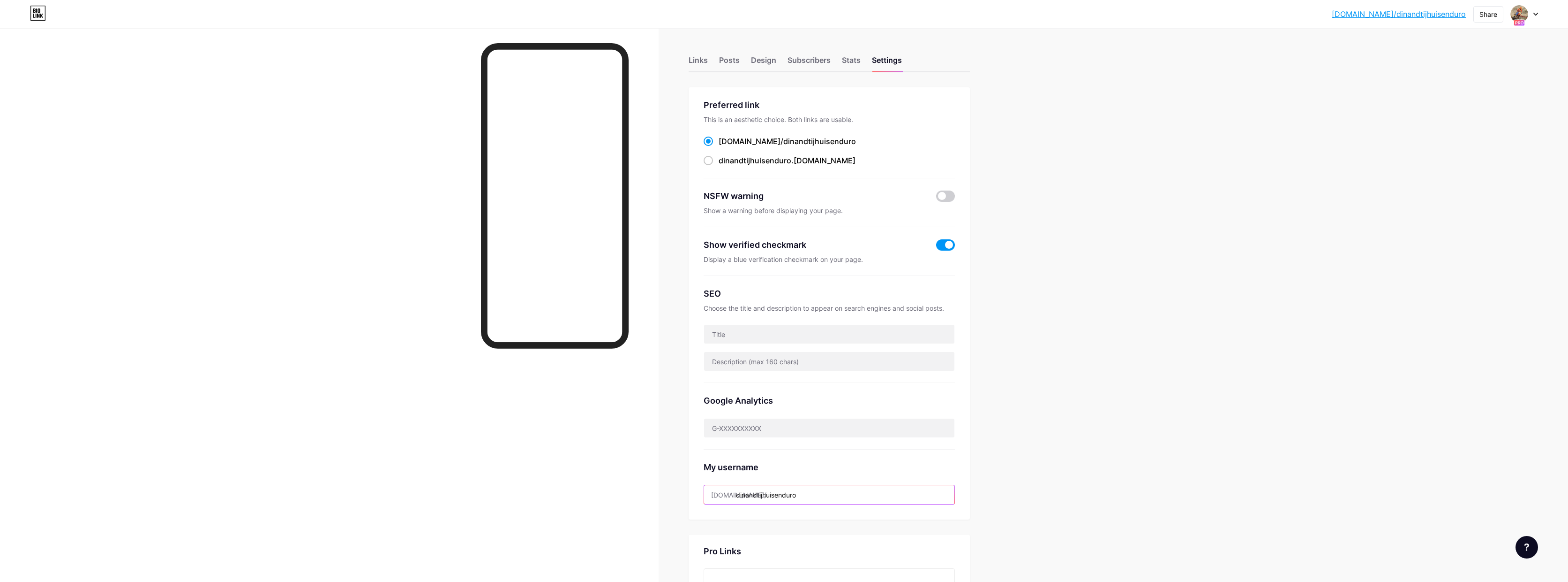
click at [739, 494] on input "dinandtijhuisenduro" at bounding box center [829, 494] width 250 height 19
click at [815, 496] on input "dinandtijhuisenduro" at bounding box center [829, 494] width 250 height 19
type input "dinandtijhuisenduro1"
click at [828, 528] on span "Save" at bounding box center [829, 529] width 21 height 8
click at [1536, 13] on icon at bounding box center [1536, 14] width 5 height 3
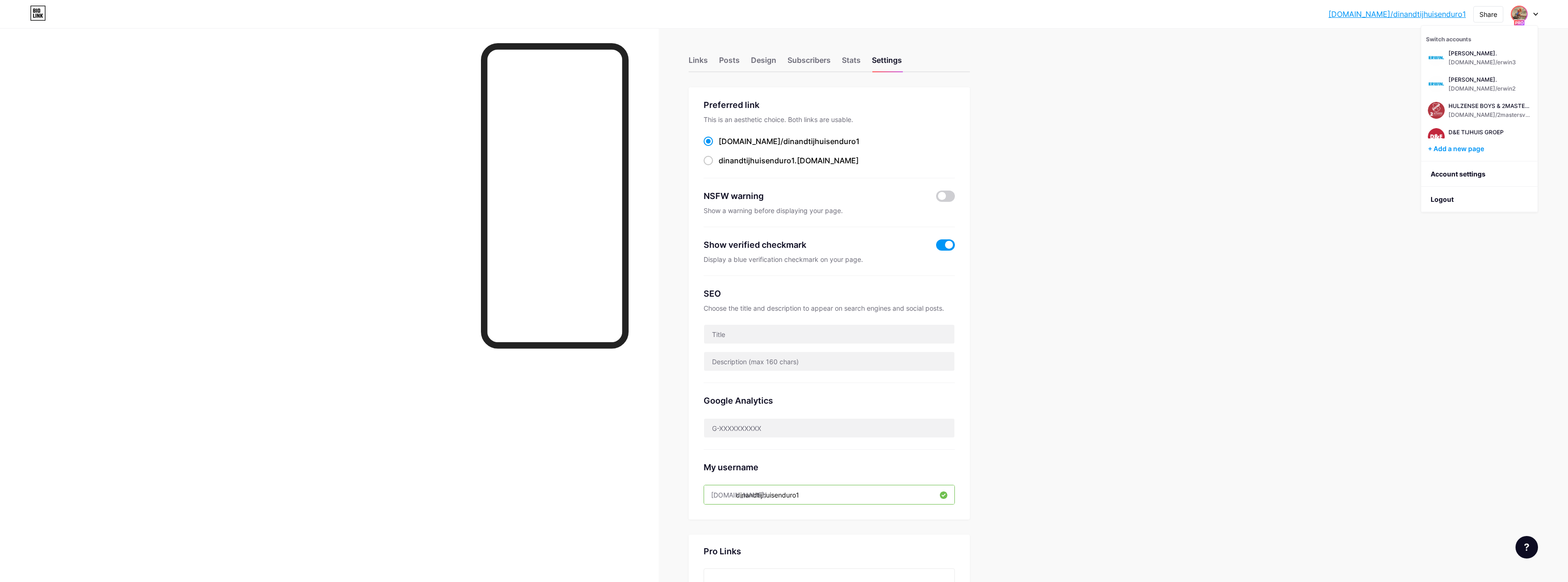
scroll to position [386, 0]
click at [1478, 72] on div "[DOMAIN_NAME]/erwin2" at bounding box center [1483, 73] width 69 height 7
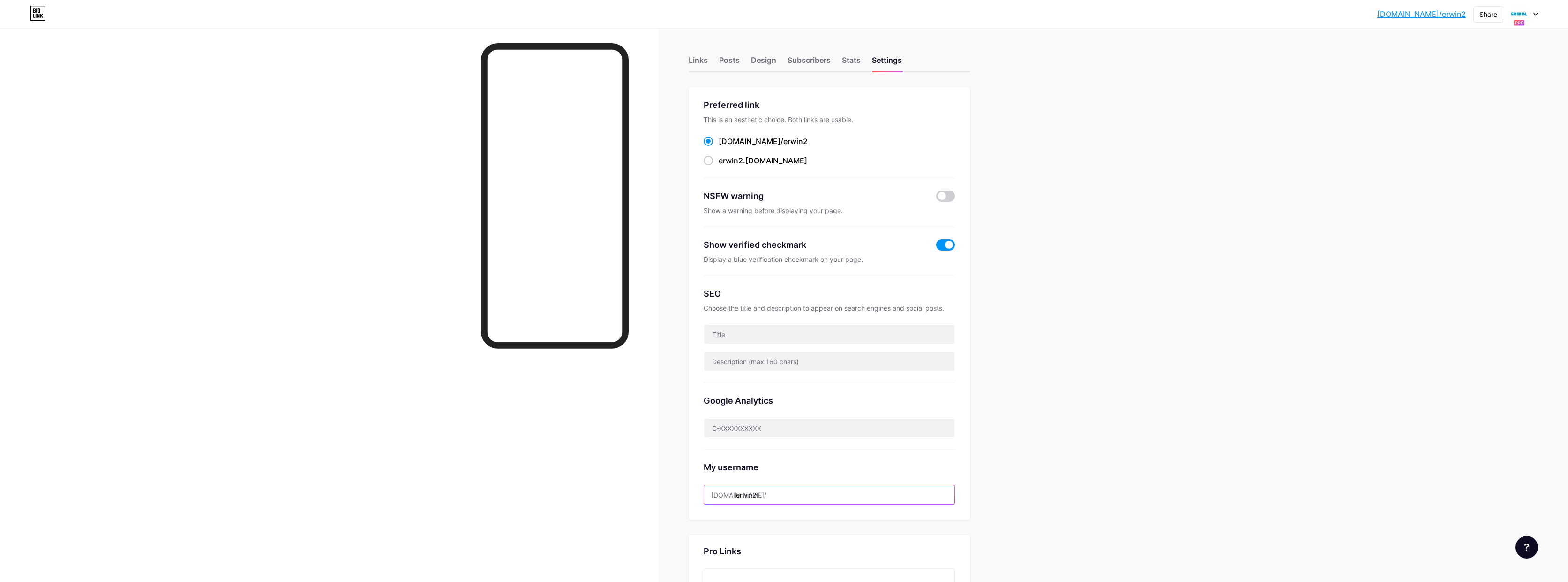
drag, startPoint x: 741, startPoint y: 496, endPoint x: 787, endPoint y: 493, distance: 46.1
click at [787, 493] on input "erwin2" at bounding box center [829, 494] width 250 height 19
paste input "dinandtijhuisenduro"
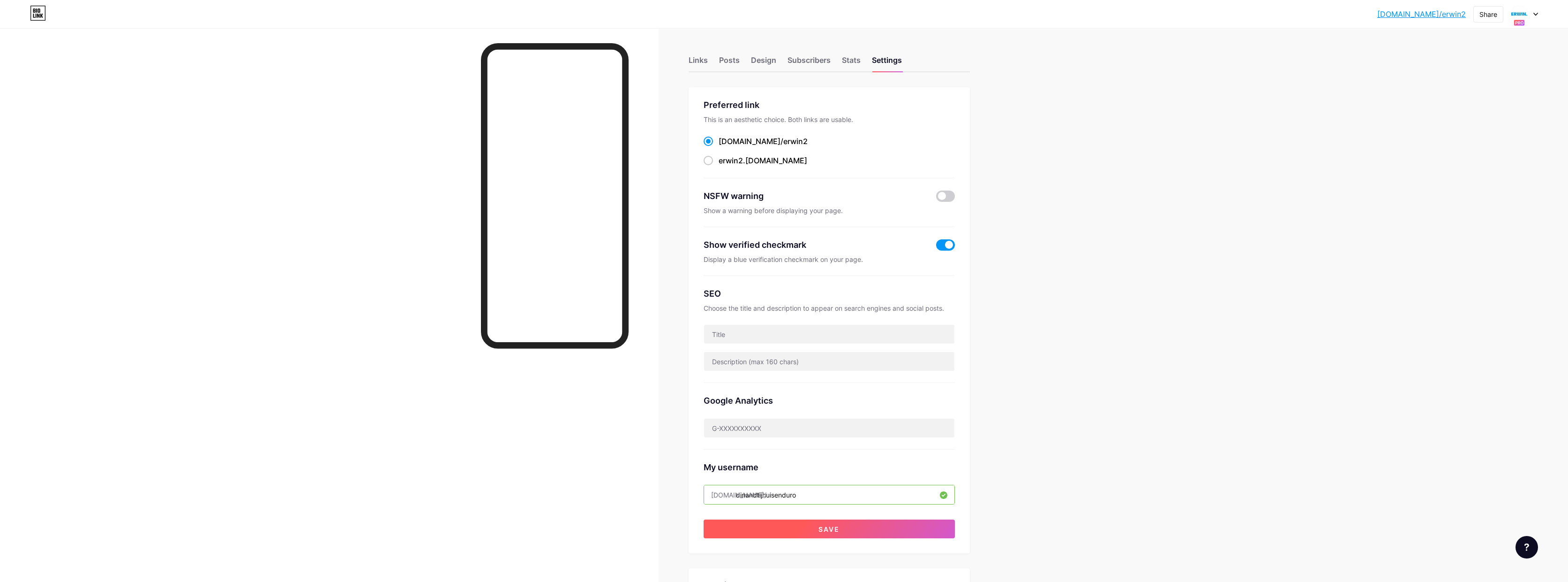
type input "dinandtijhuisenduro"
click at [827, 531] on span "Save" at bounding box center [829, 529] width 21 height 8
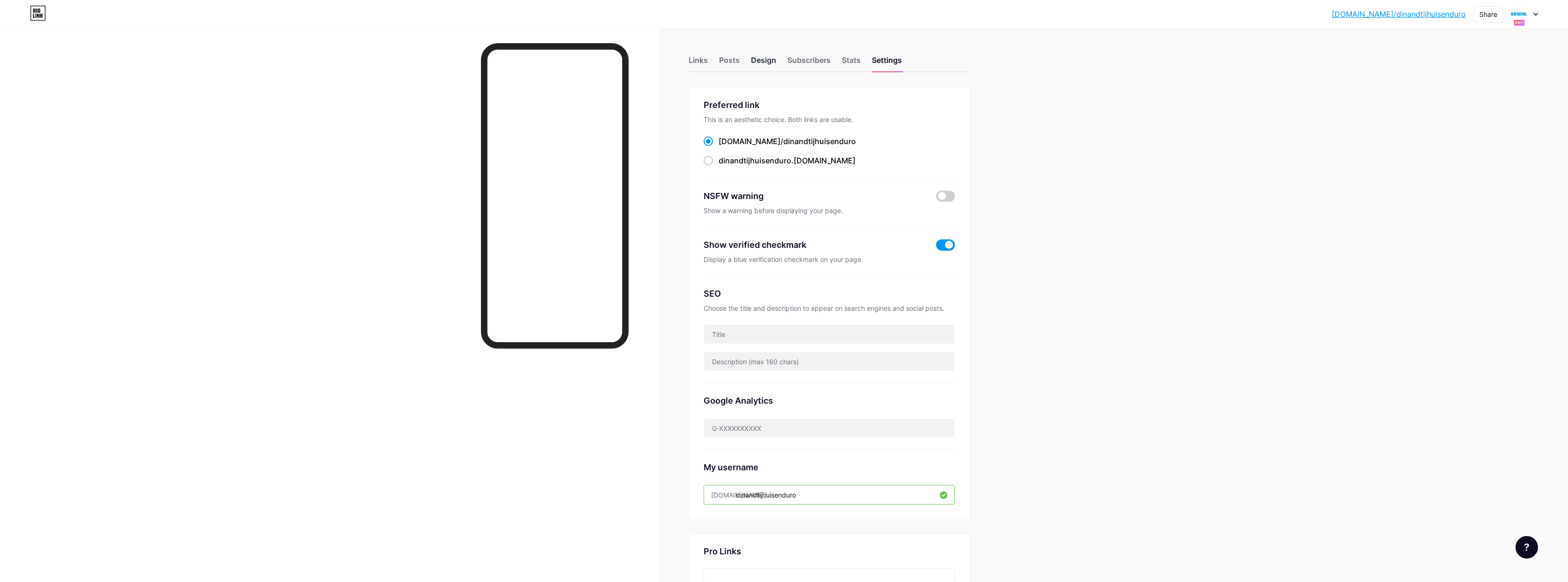
click at [771, 61] on div "Design" at bounding box center [763, 63] width 25 height 17
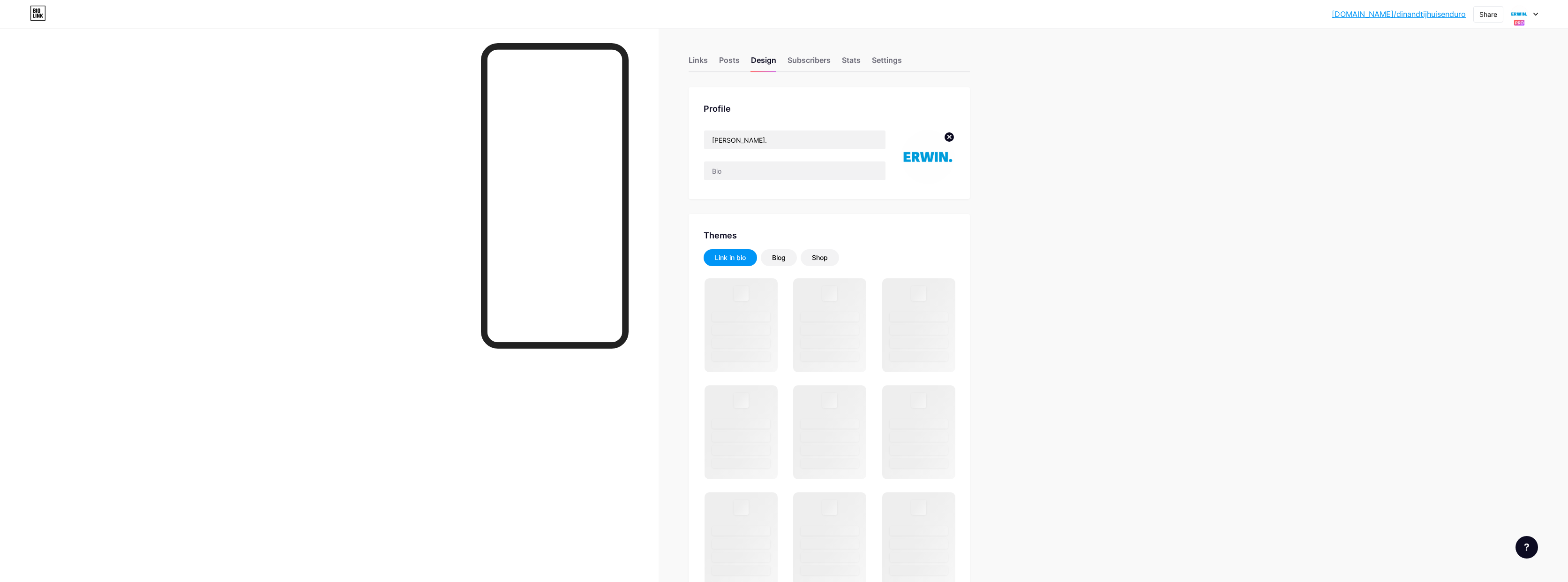
click at [952, 137] on icon at bounding box center [949, 136] width 3 height 3
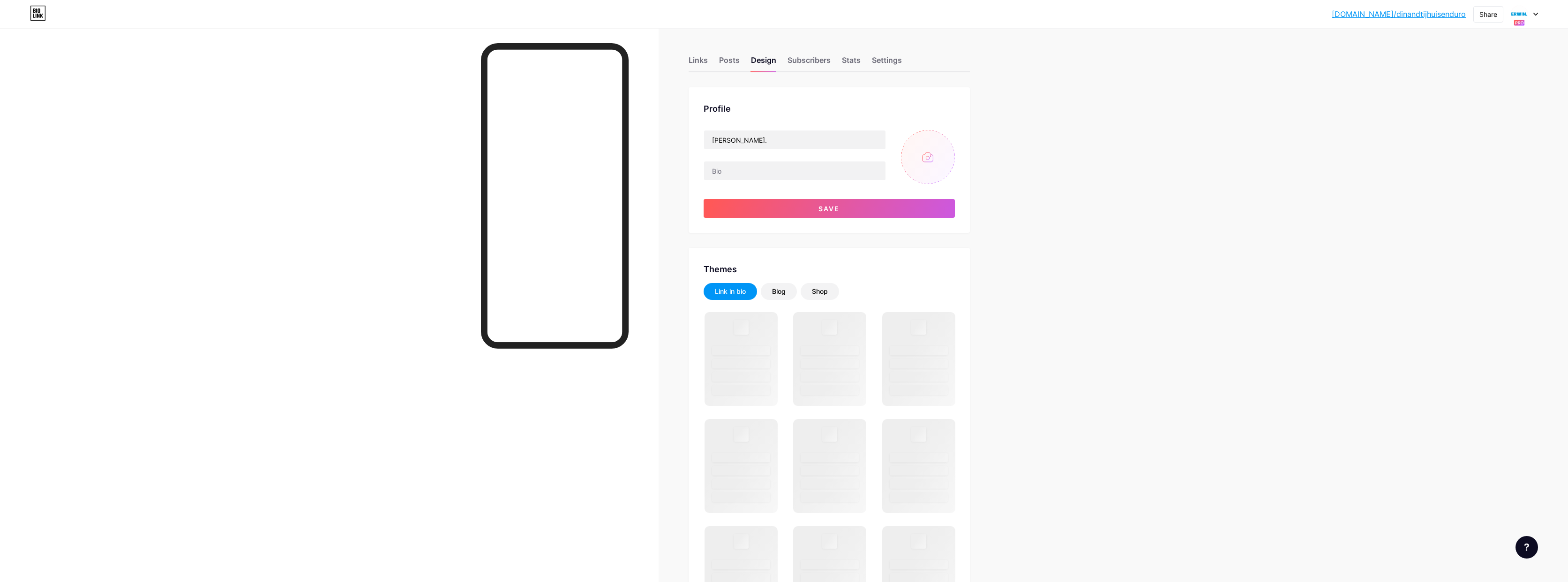
click at [933, 160] on input "file" at bounding box center [928, 157] width 54 height 54
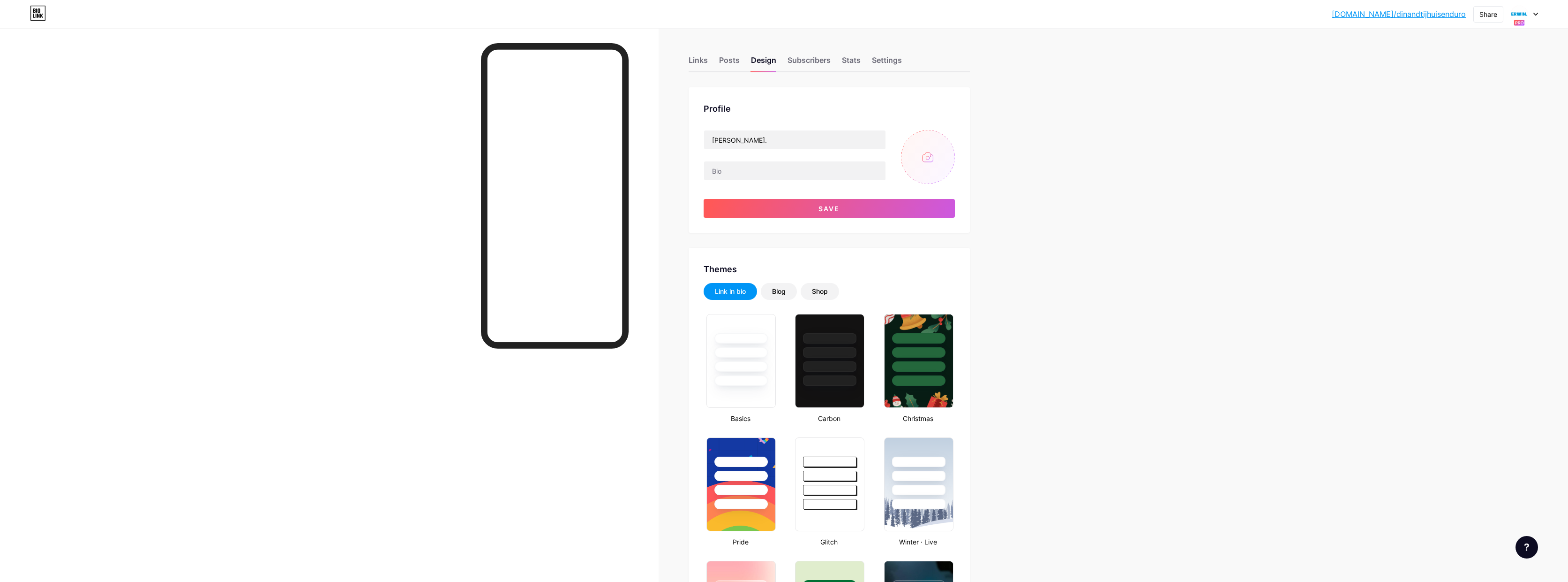
type input "#ffffff"
type input "#000000"
type input "#009ddc"
type input "C:\fakepath\IMG_4852 bewerking 1-1.jpg"
drag, startPoint x: 753, startPoint y: 142, endPoint x: 685, endPoint y: 137, distance: 68.2
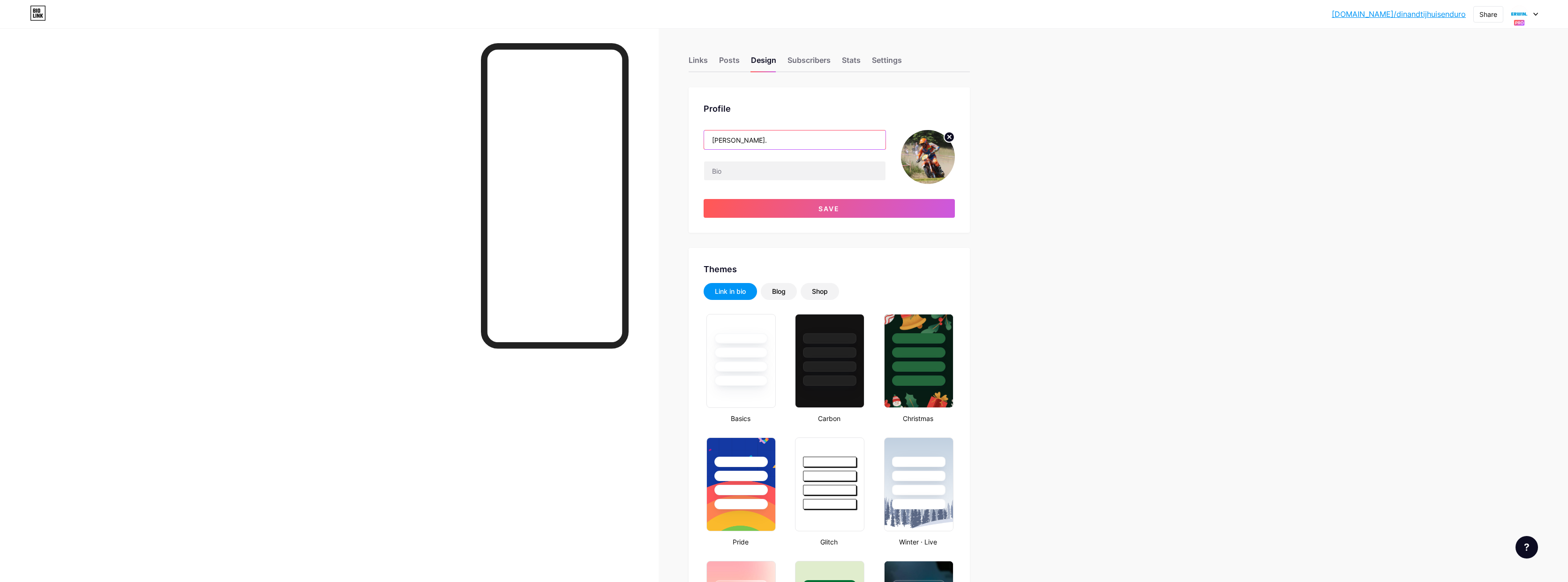
type input "[PERSON_NAME] Enduro"
click at [857, 211] on button "Save" at bounding box center [829, 208] width 251 height 19
type input "#ffffff"
type input "#000000"
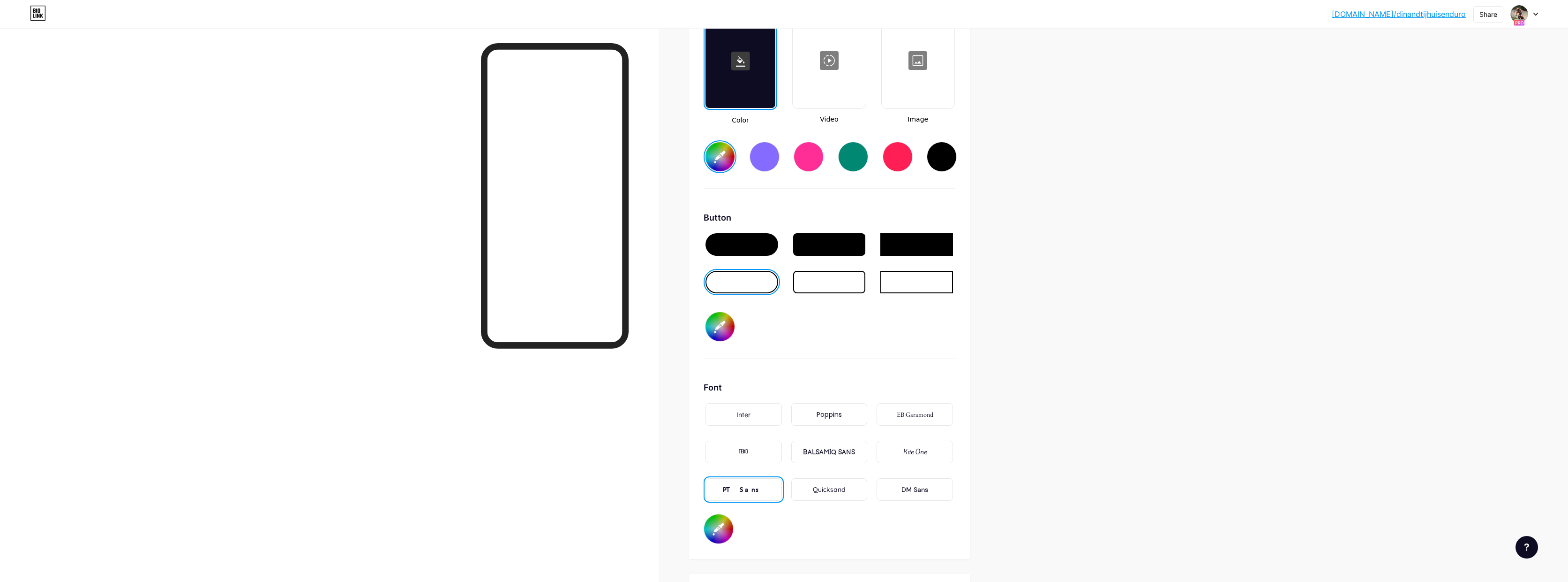
scroll to position [1346, 0]
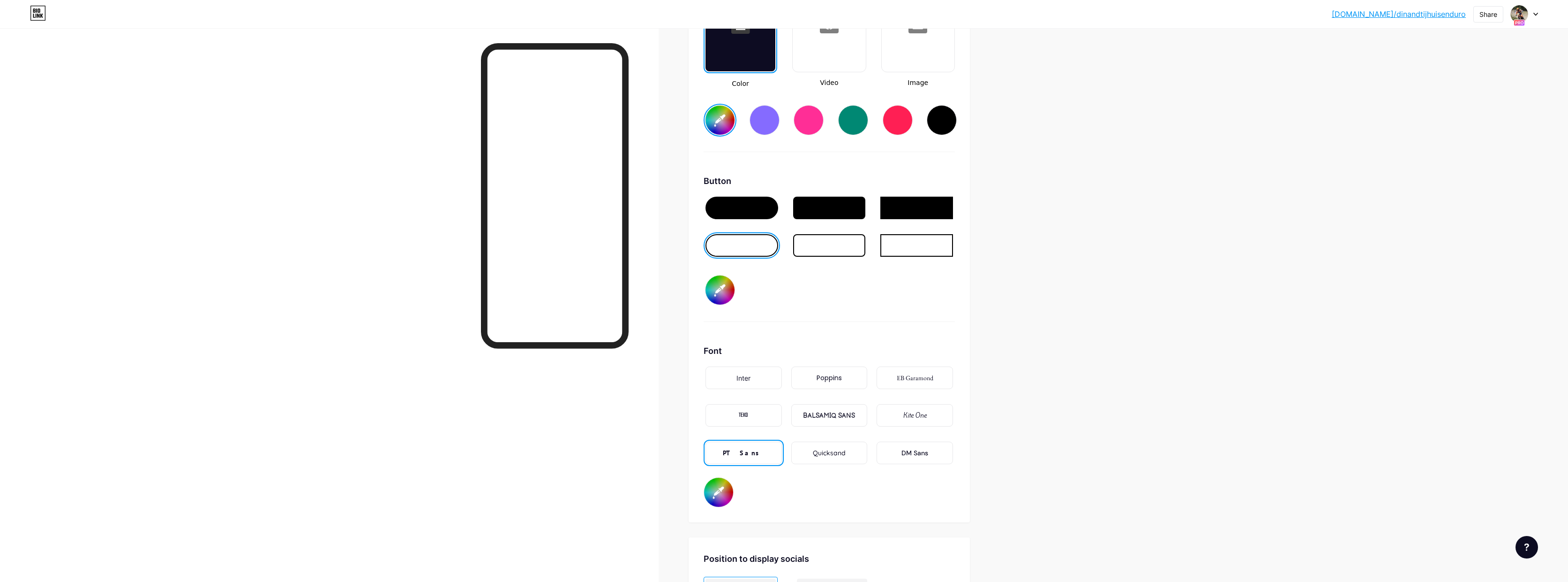
click at [732, 487] on input "#009ddc" at bounding box center [719, 492] width 29 height 29
type input "#000000"
type input "#ffffff"
type input "#000000"
type input "#ffffff"
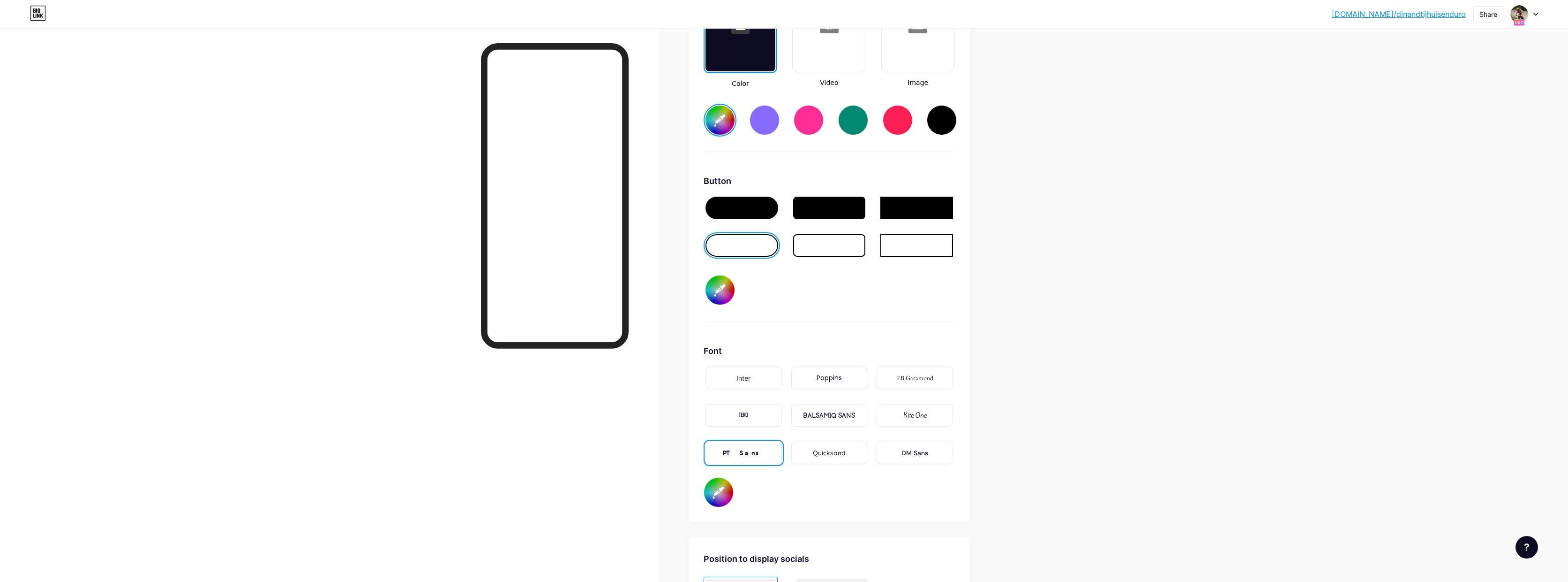
type input "#000000"
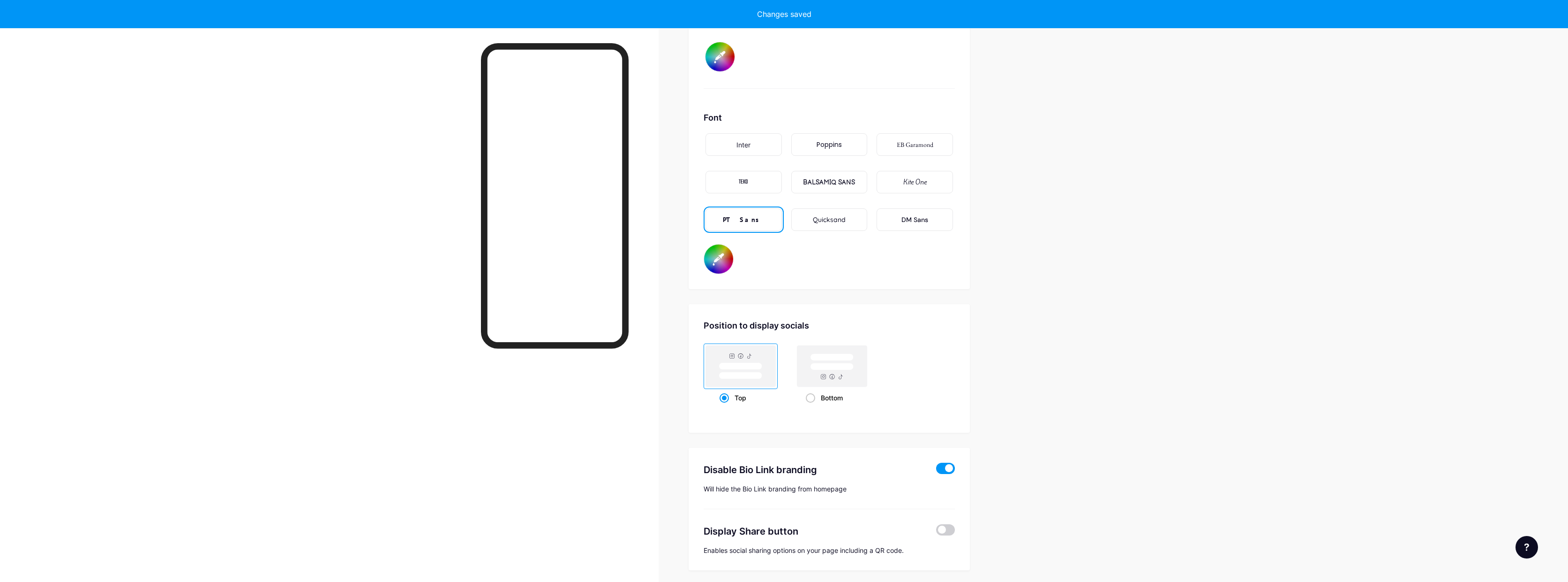
type input "#ffffff"
type input "#000000"
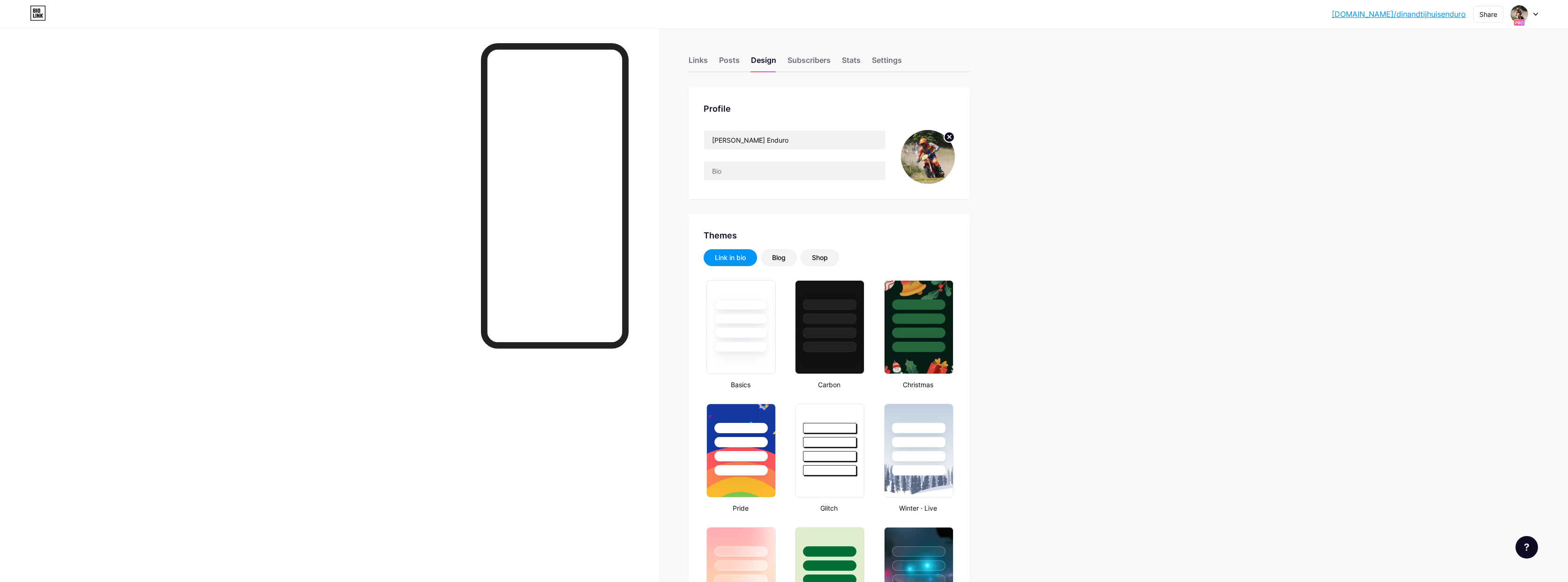
scroll to position [0, 0]
click at [1535, 14] on icon at bounding box center [1536, 14] width 4 height 2
click at [1501, 47] on div "[DOMAIN_NAME]/dinandtijhuisenduro1" at bounding box center [1490, 47] width 83 height 7
type input "#ffffff"
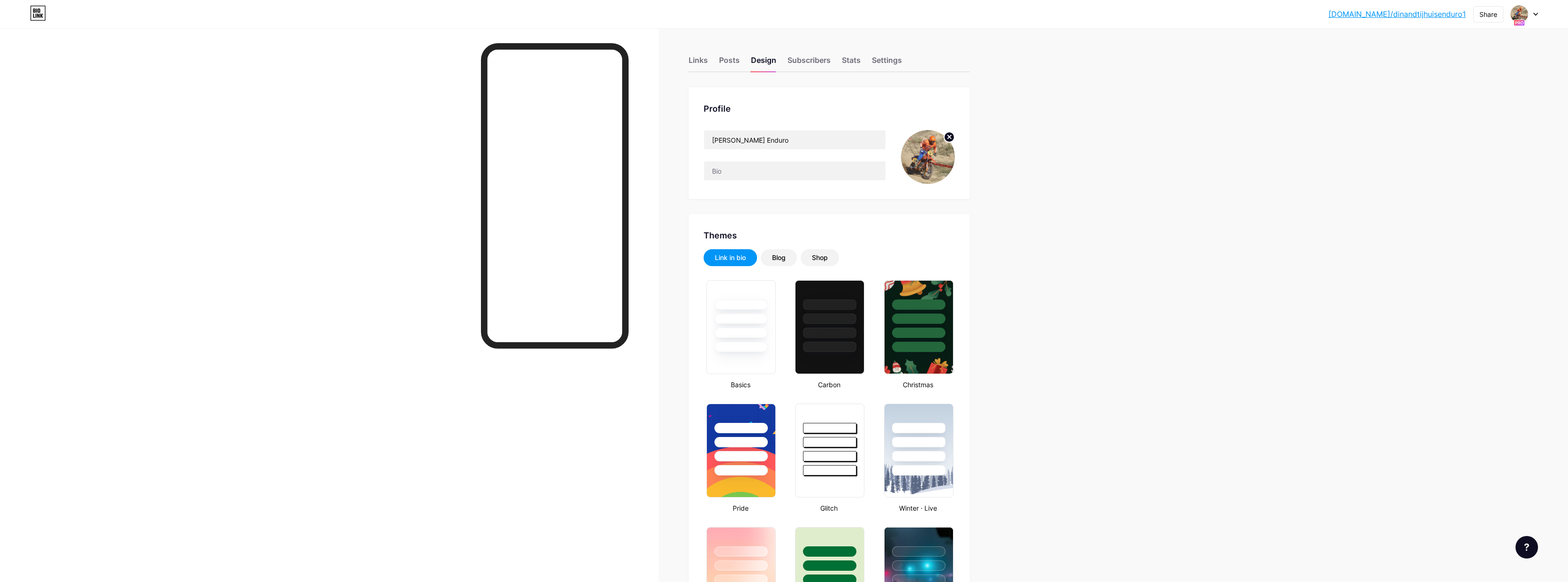
type input "#000000"
click at [950, 135] on circle at bounding box center [949, 136] width 10 height 10
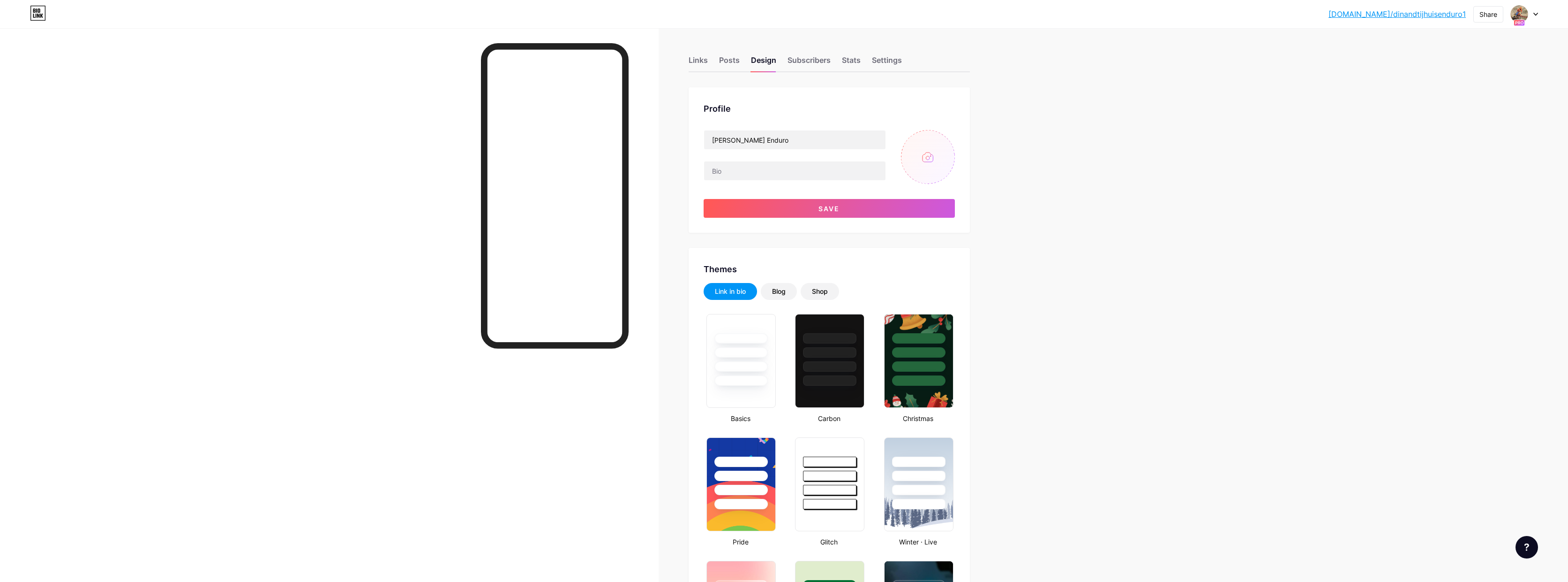
click at [922, 165] on input "file" at bounding box center [928, 157] width 54 height 54
type input "C:\fakepath\erwinpuntblauw2500pix.png"
drag, startPoint x: 789, startPoint y: 143, endPoint x: 657, endPoint y: 129, distance: 132.7
type input "[PERSON_NAME]."
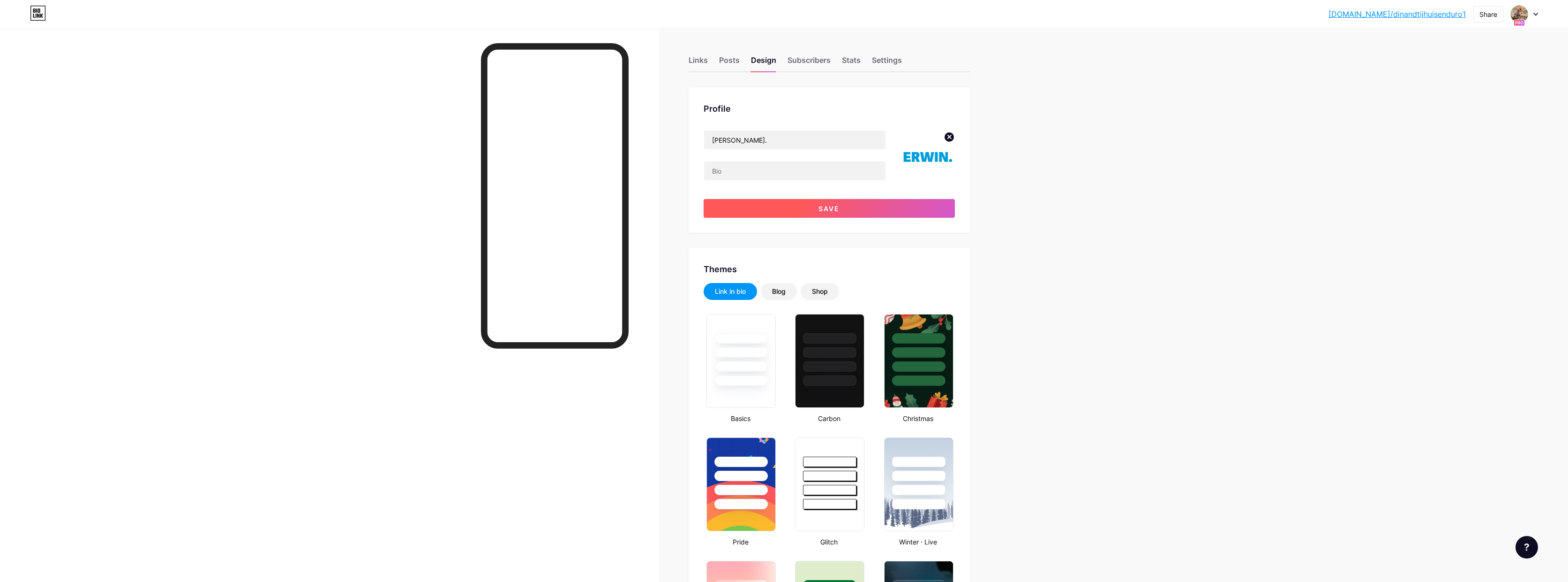
click at [824, 208] on span "Save" at bounding box center [829, 208] width 21 height 8
type input "#ffffff"
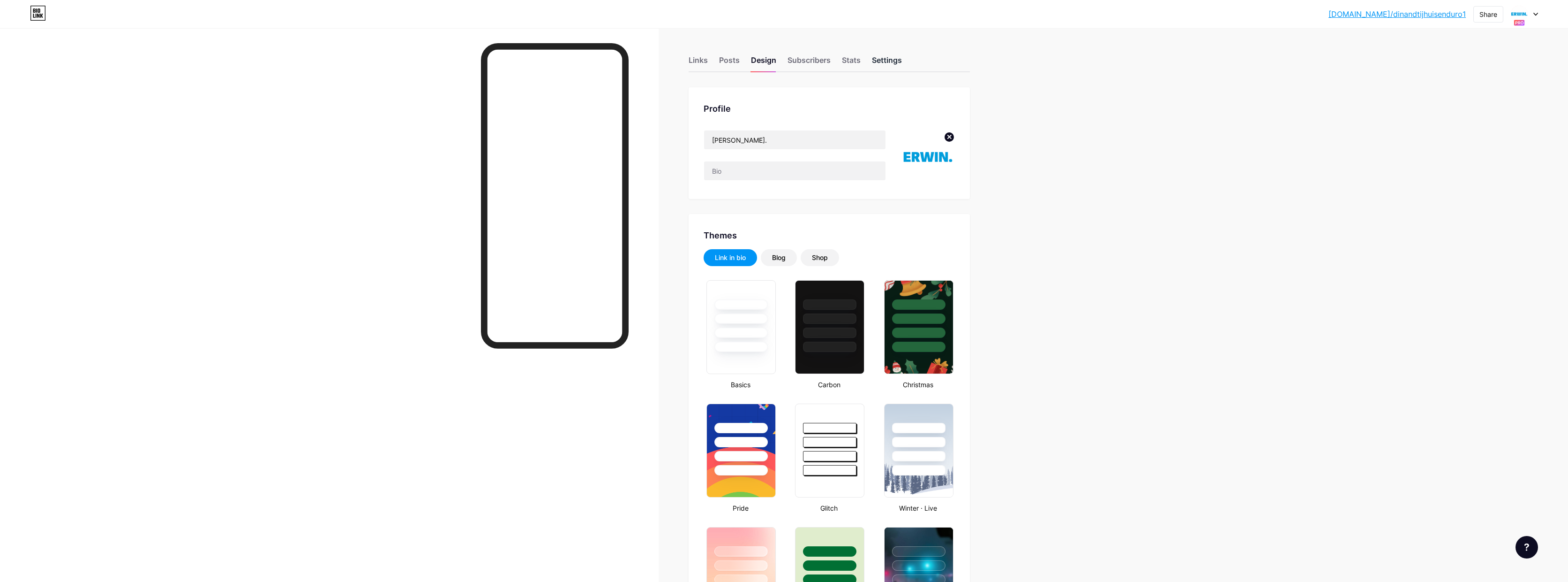
click at [885, 61] on div "Settings" at bounding box center [887, 63] width 30 height 17
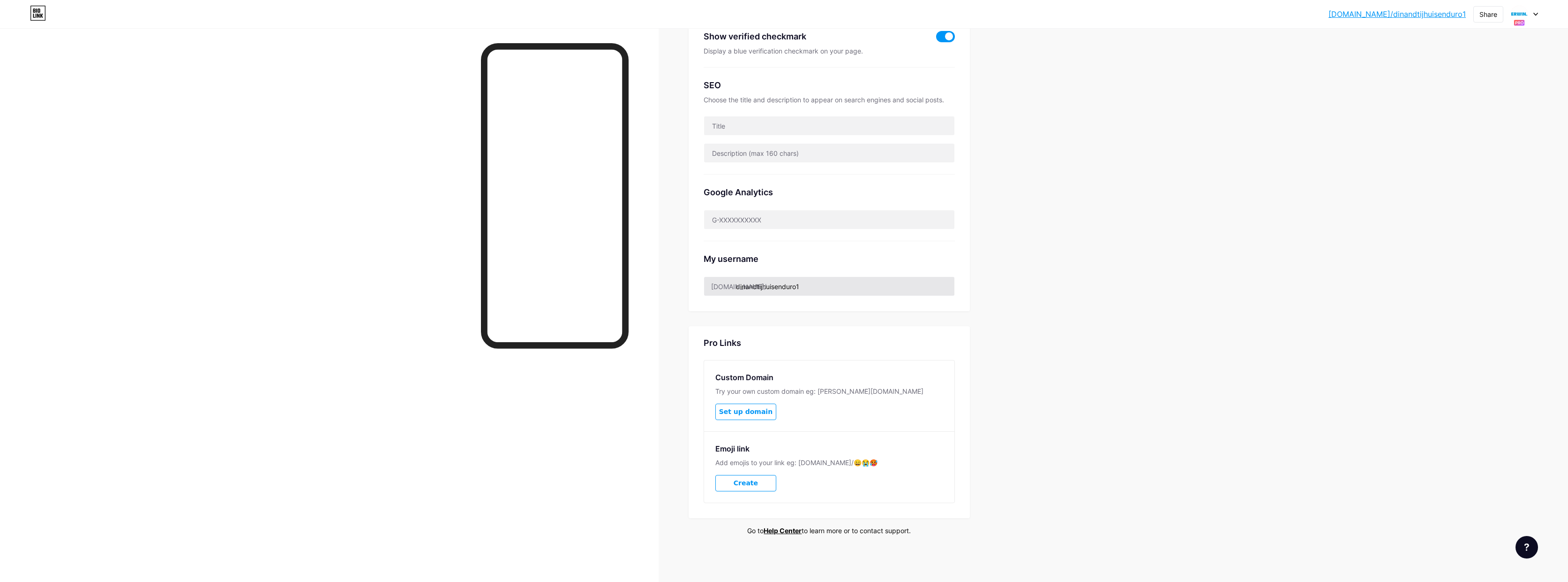
scroll to position [208, 0]
drag, startPoint x: 739, startPoint y: 288, endPoint x: 895, endPoint y: 285, distance: 156.0
click at [895, 285] on input "dinandtijhuisenduro1" at bounding box center [829, 286] width 250 height 19
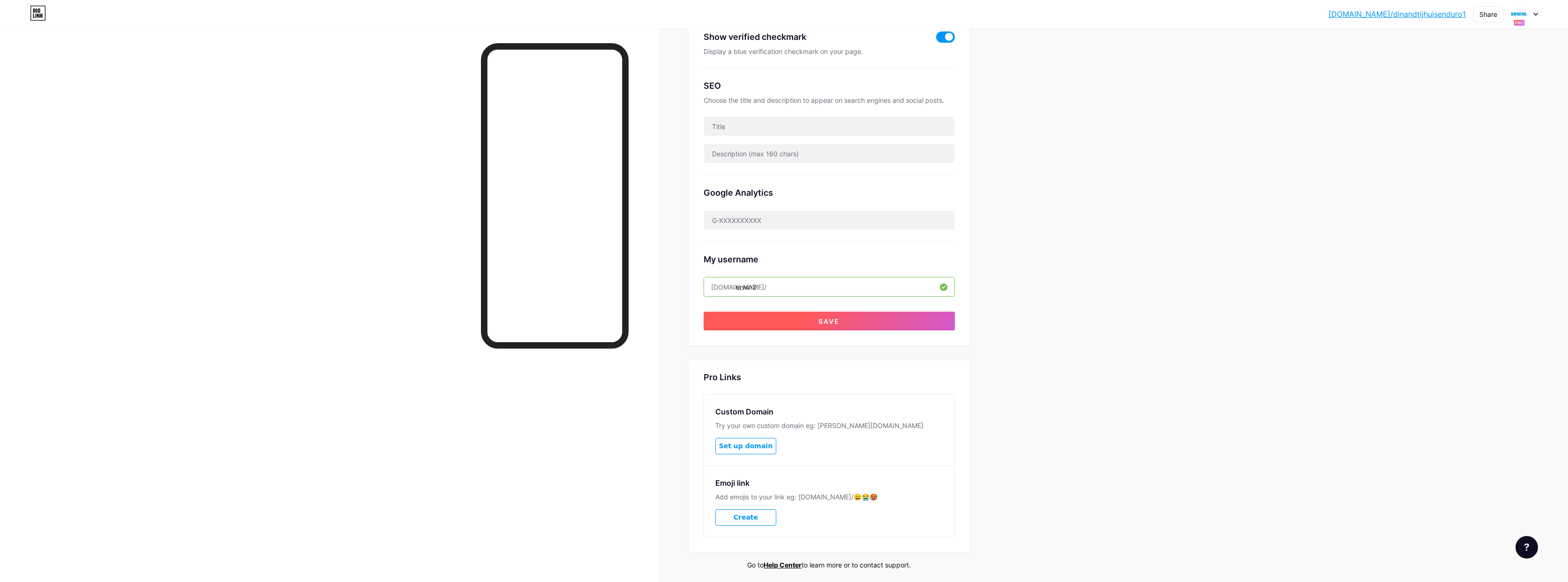
type input "erwin2"
click at [908, 317] on button "Save" at bounding box center [829, 321] width 251 height 19
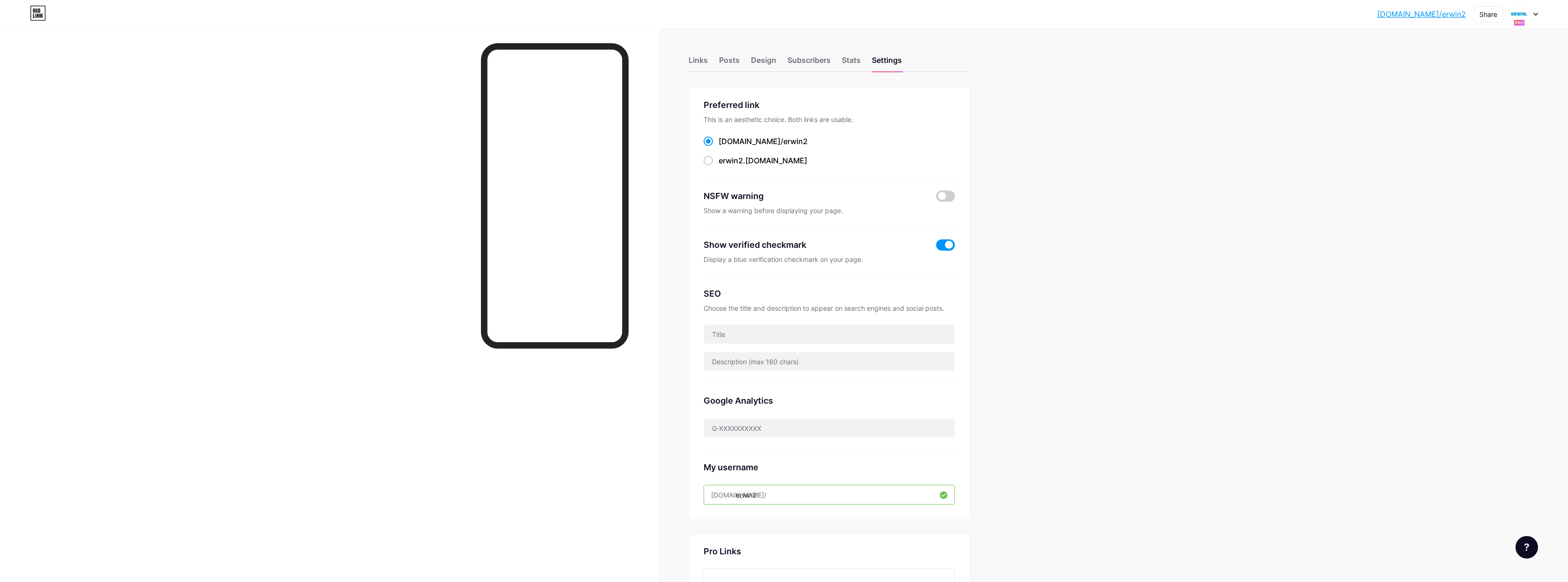
scroll to position [0, 0]
click at [1536, 14] on icon at bounding box center [1536, 14] width 5 height 3
click at [1486, 122] on div "[DOMAIN_NAME]/milantijhuis" at bounding box center [1488, 122] width 79 height 7
drag, startPoint x: 803, startPoint y: 496, endPoint x: 808, endPoint y: 491, distance: 7.1
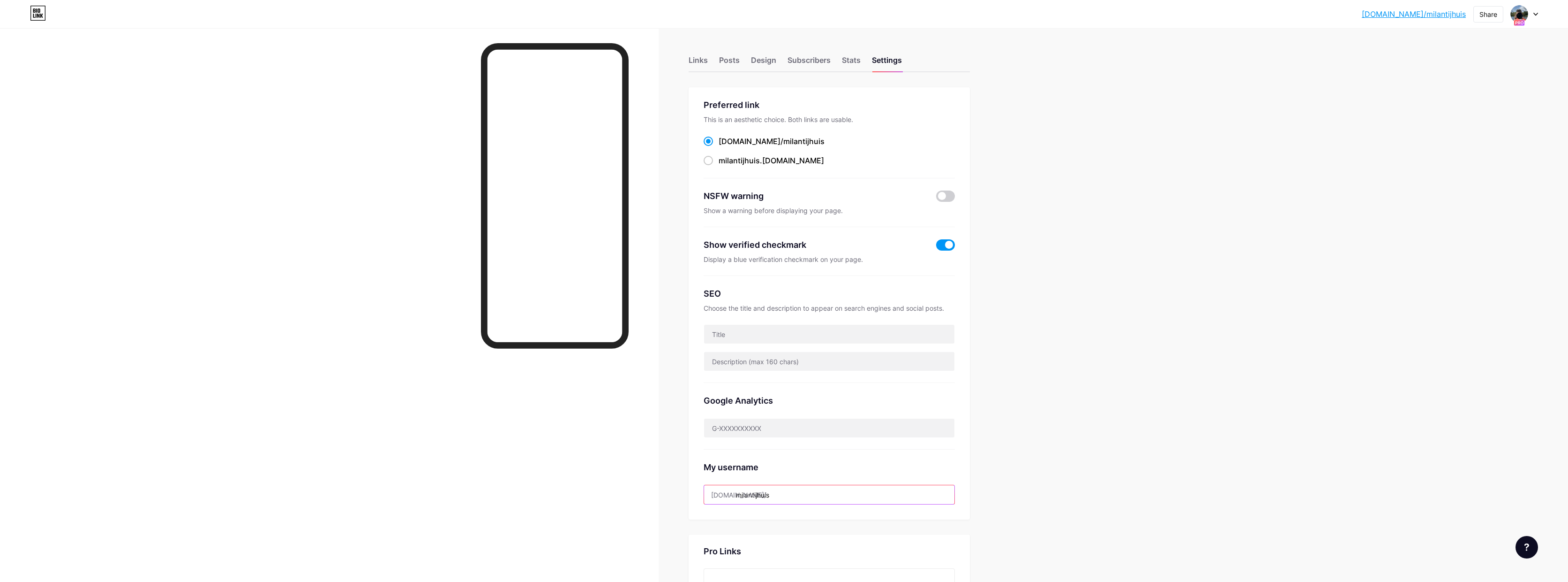
click at [803, 496] on input "milantijhuis" at bounding box center [829, 494] width 250 height 19
type input "milantijhuis1"
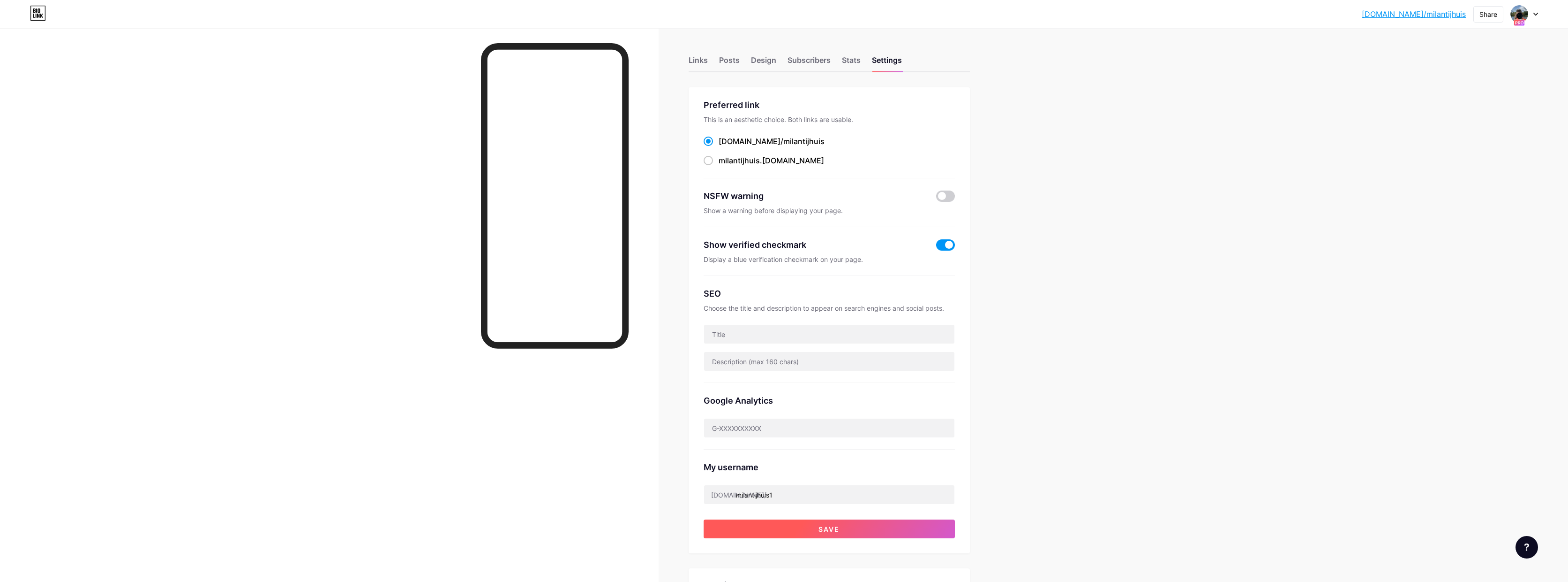
click at [816, 529] on button "Save" at bounding box center [829, 529] width 251 height 19
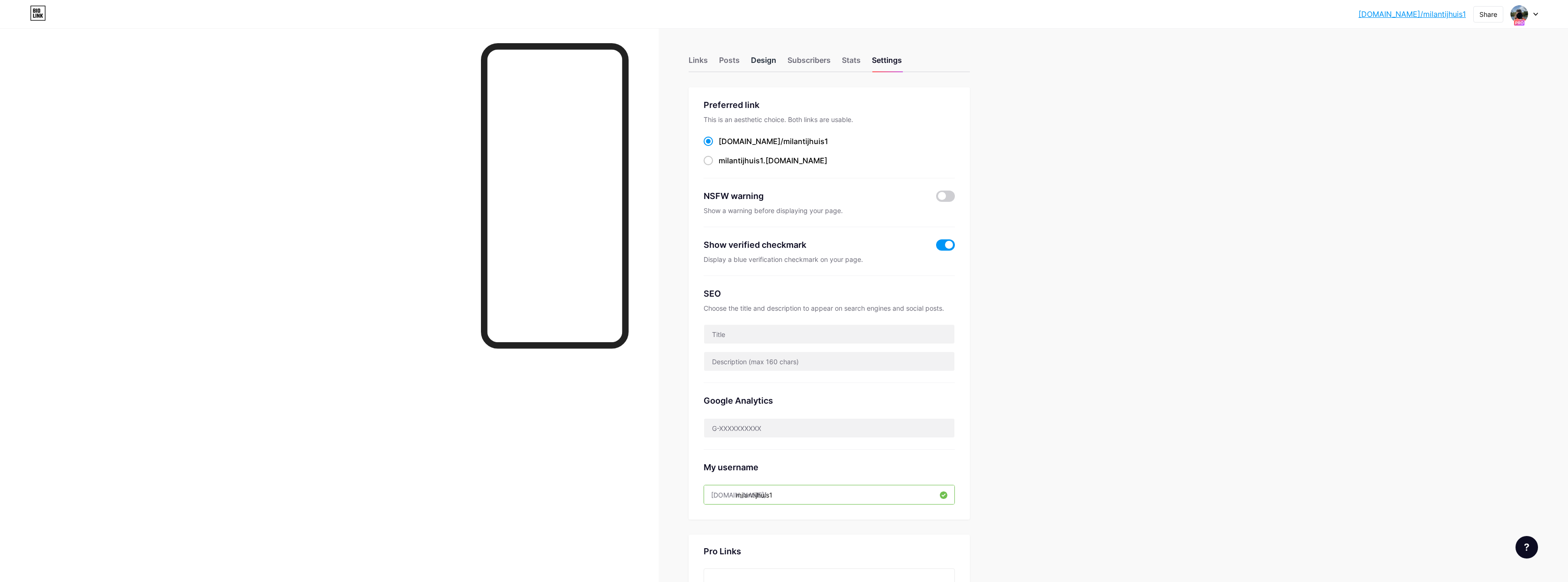
click at [763, 62] on div "Design" at bounding box center [763, 63] width 25 height 17
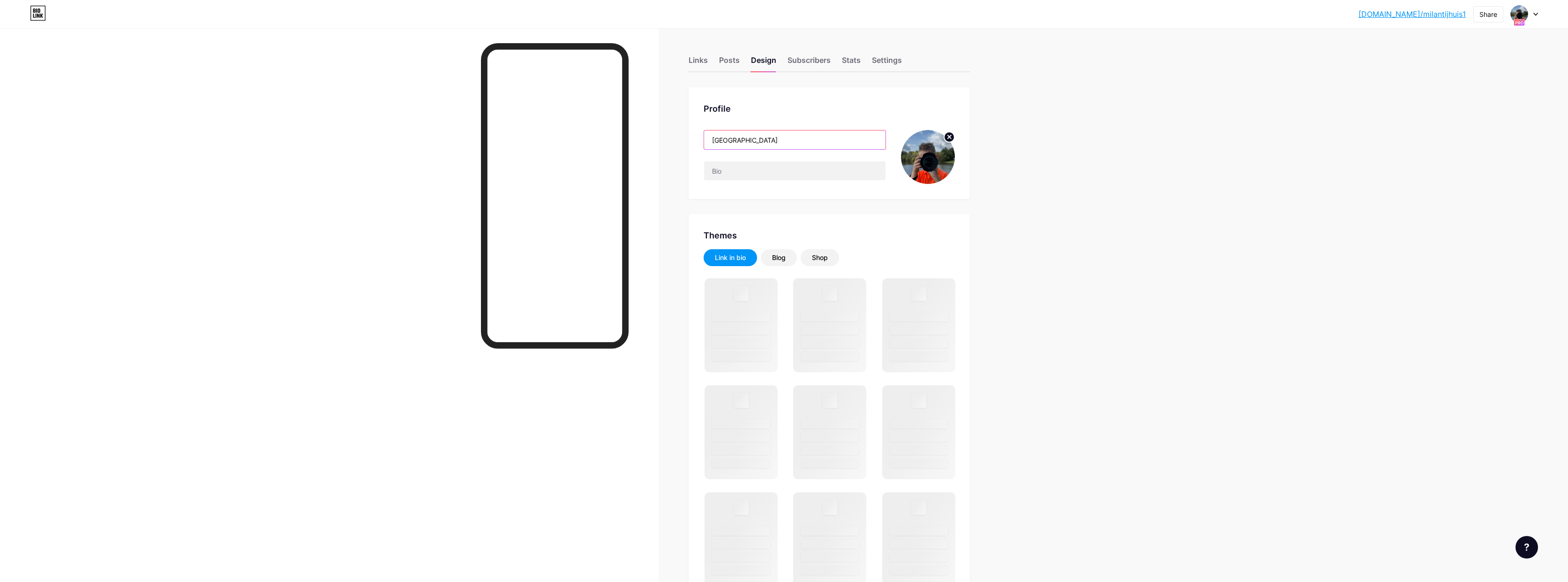
drag, startPoint x: 712, startPoint y: 138, endPoint x: 703, endPoint y: 138, distance: 9.0
click at [703, 138] on div "Profile Milan" at bounding box center [829, 143] width 281 height 111
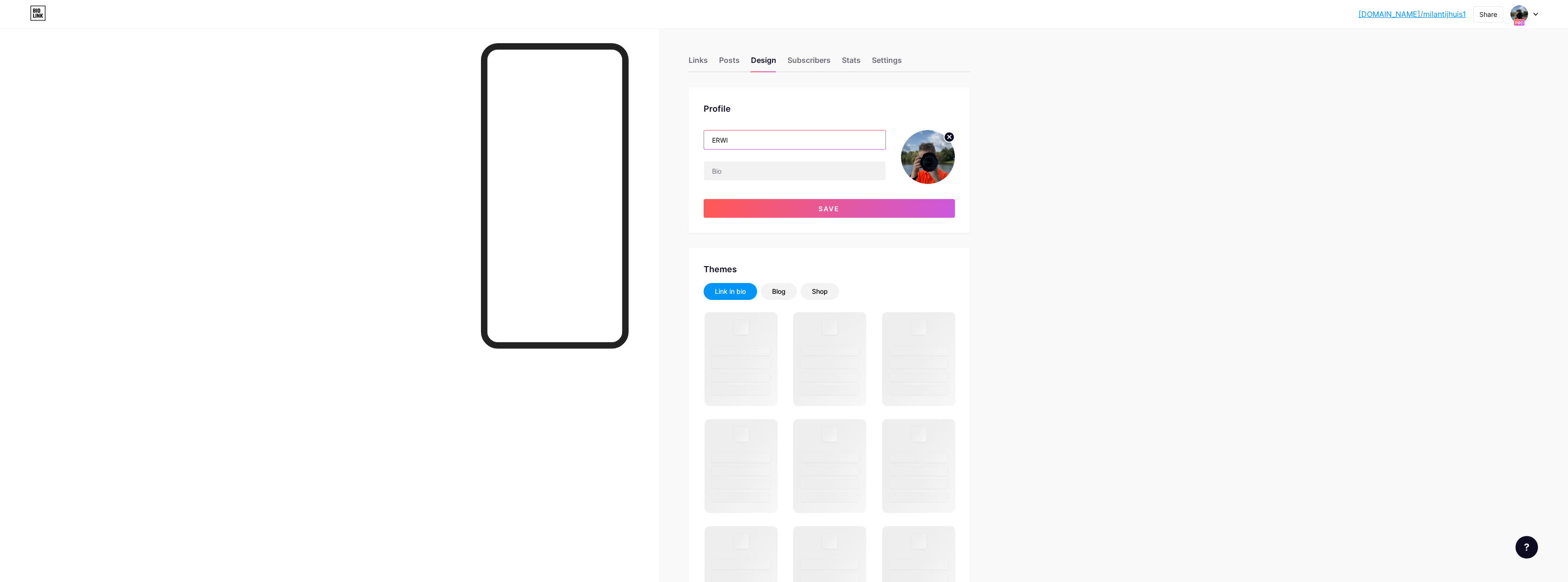
type input "[PERSON_NAME]"
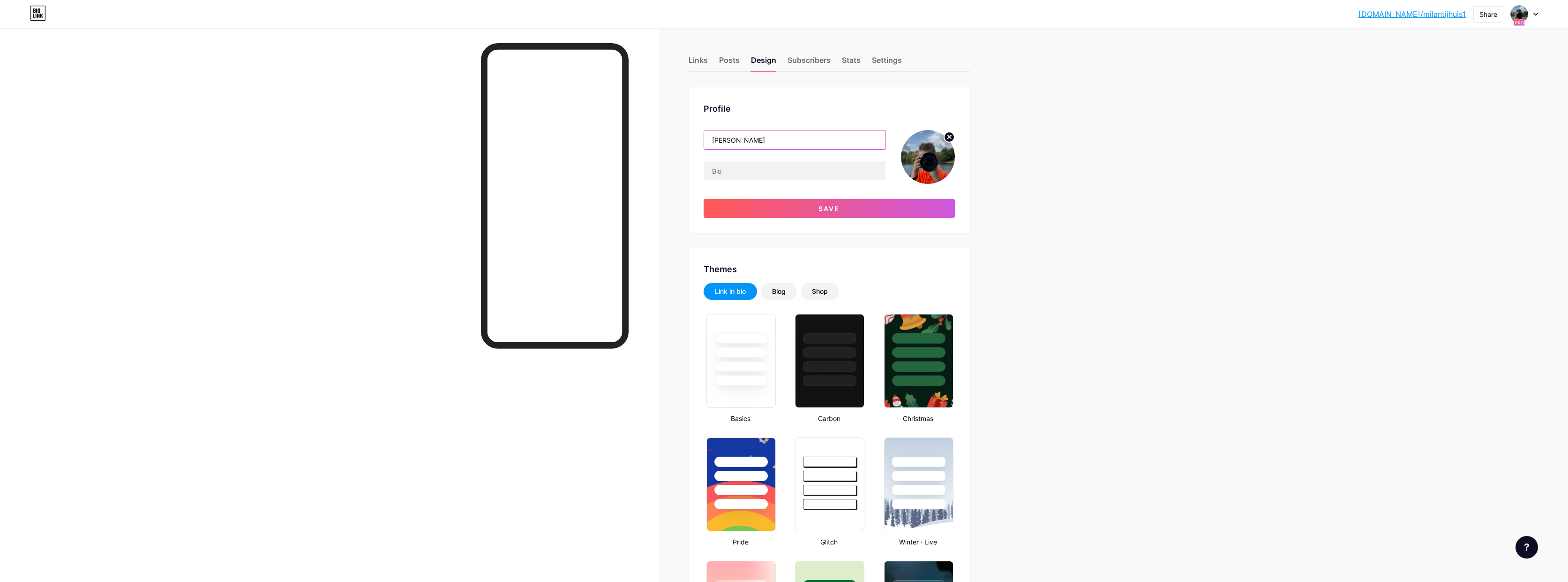
type input "#ffffff"
type input "#000000"
type input "[PERSON_NAME]."
click at [952, 135] on circle at bounding box center [949, 136] width 10 height 10
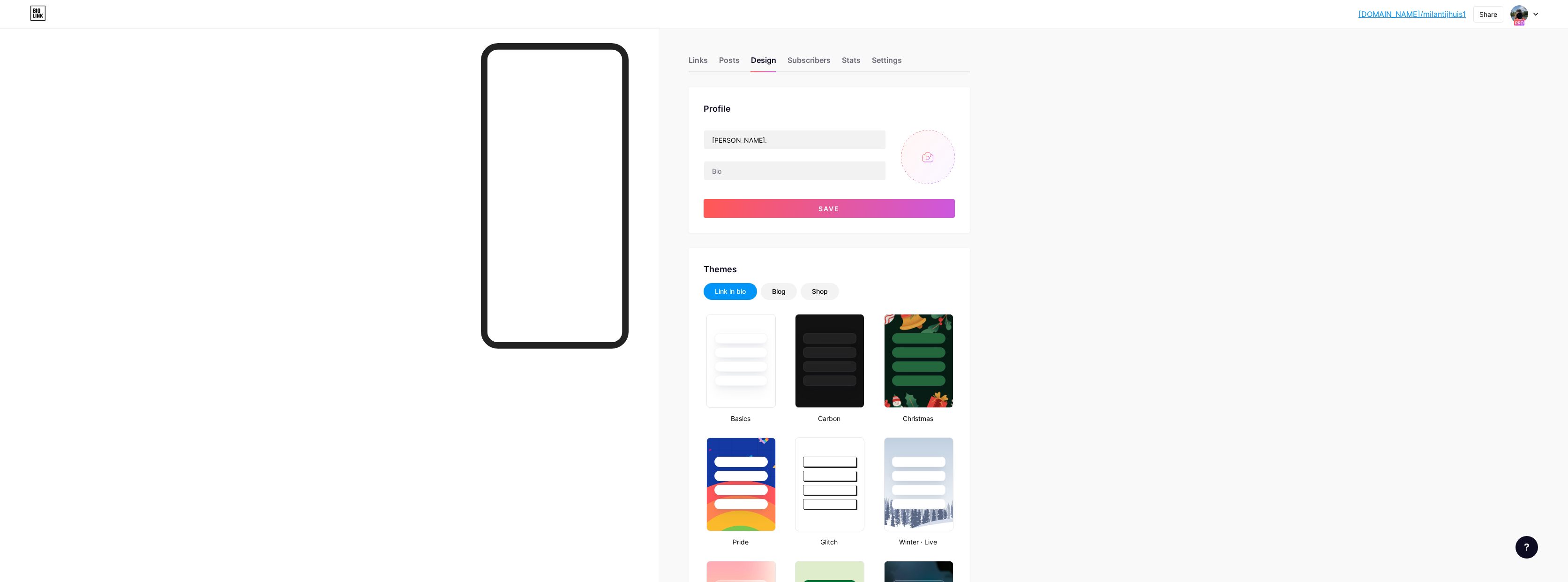
click at [936, 156] on input "file" at bounding box center [928, 157] width 54 height 54
type input "C:\fakepath\erwinpuntblauw2500pix.png"
click at [856, 207] on button "Save" at bounding box center [829, 208] width 251 height 19
type input "#ffffff"
type input "#000000"
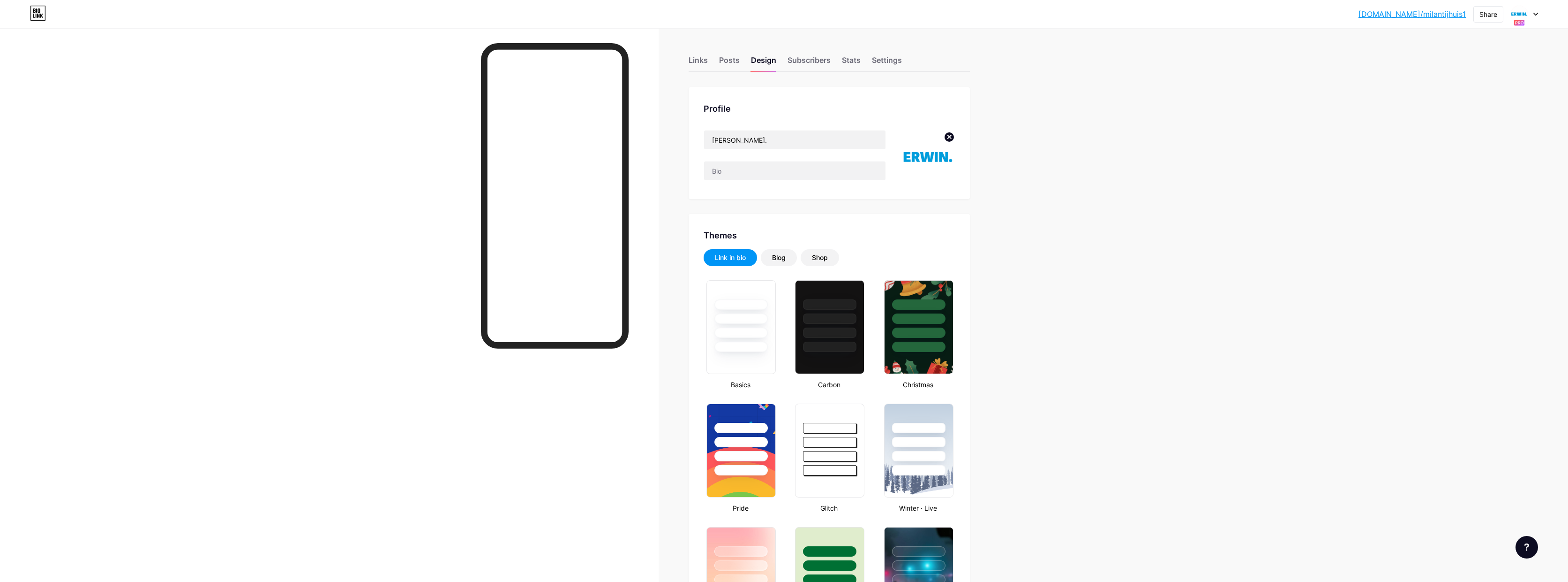
click at [1536, 15] on icon at bounding box center [1536, 14] width 5 height 3
click at [1478, 80] on div "[PERSON_NAME]." at bounding box center [1483, 78] width 69 height 7
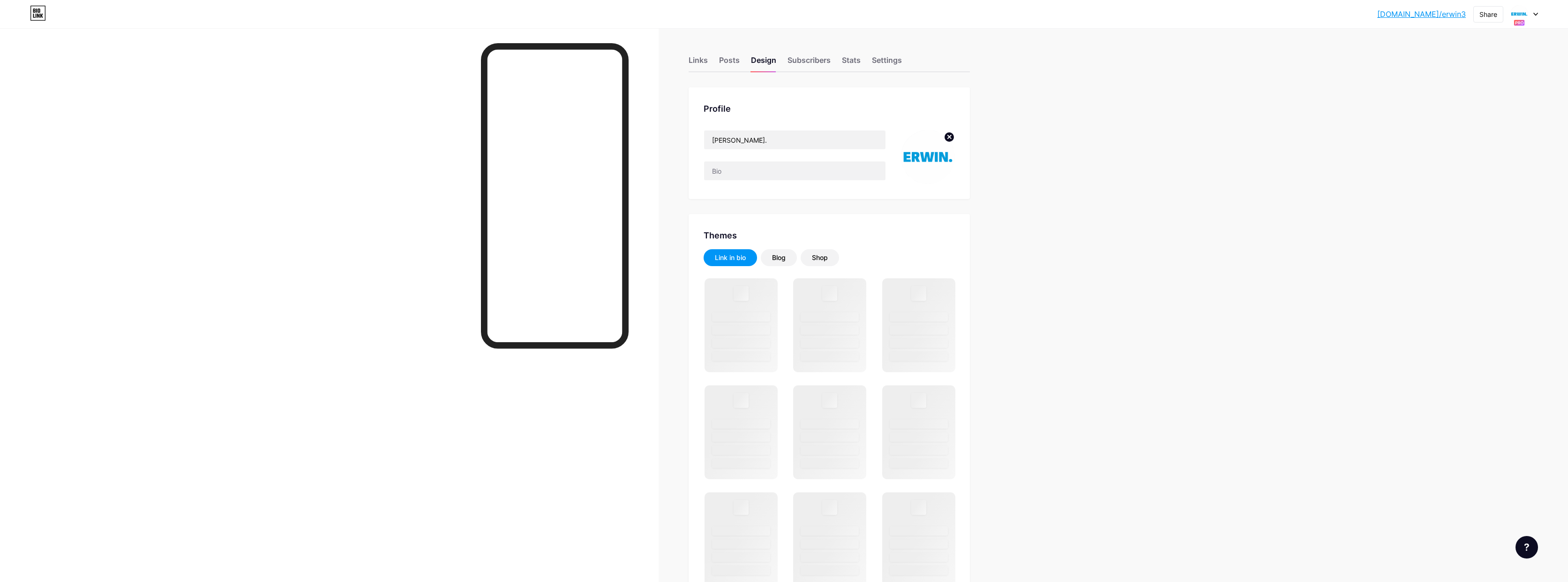
scroll to position [8, 0]
click at [952, 130] on icon at bounding box center [949, 129] width 3 height 3
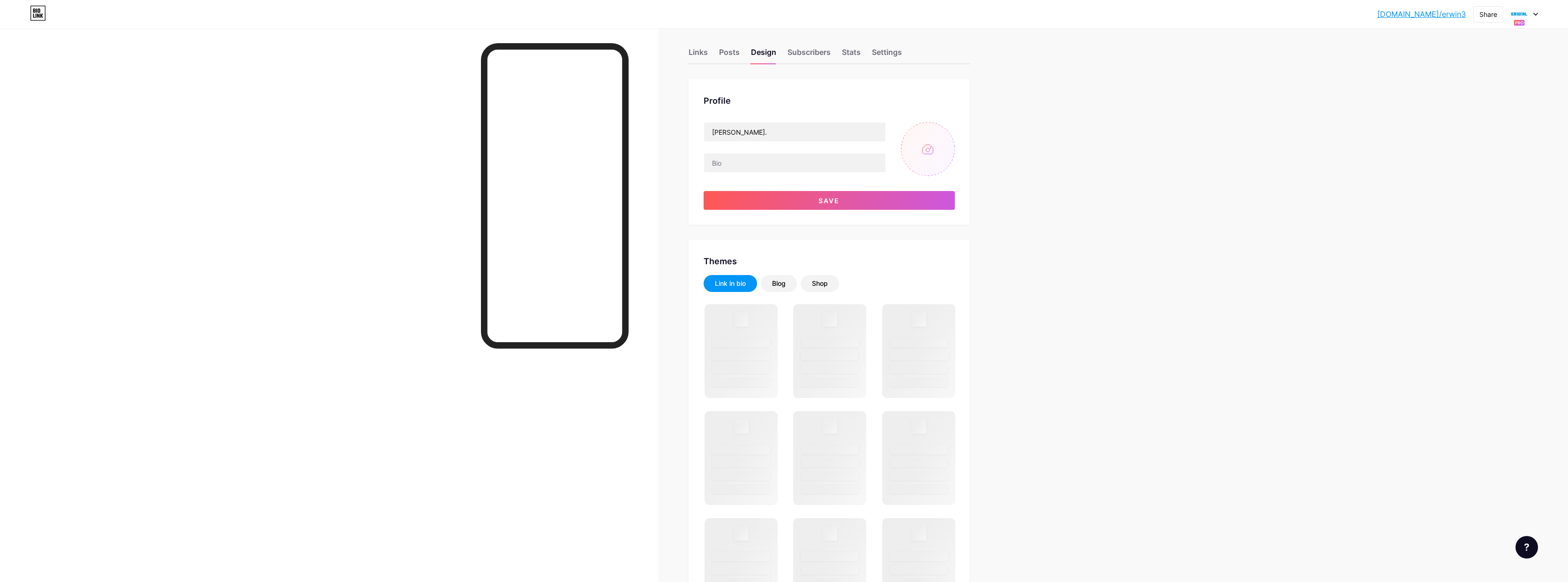
click at [935, 146] on input "file" at bounding box center [928, 149] width 54 height 54
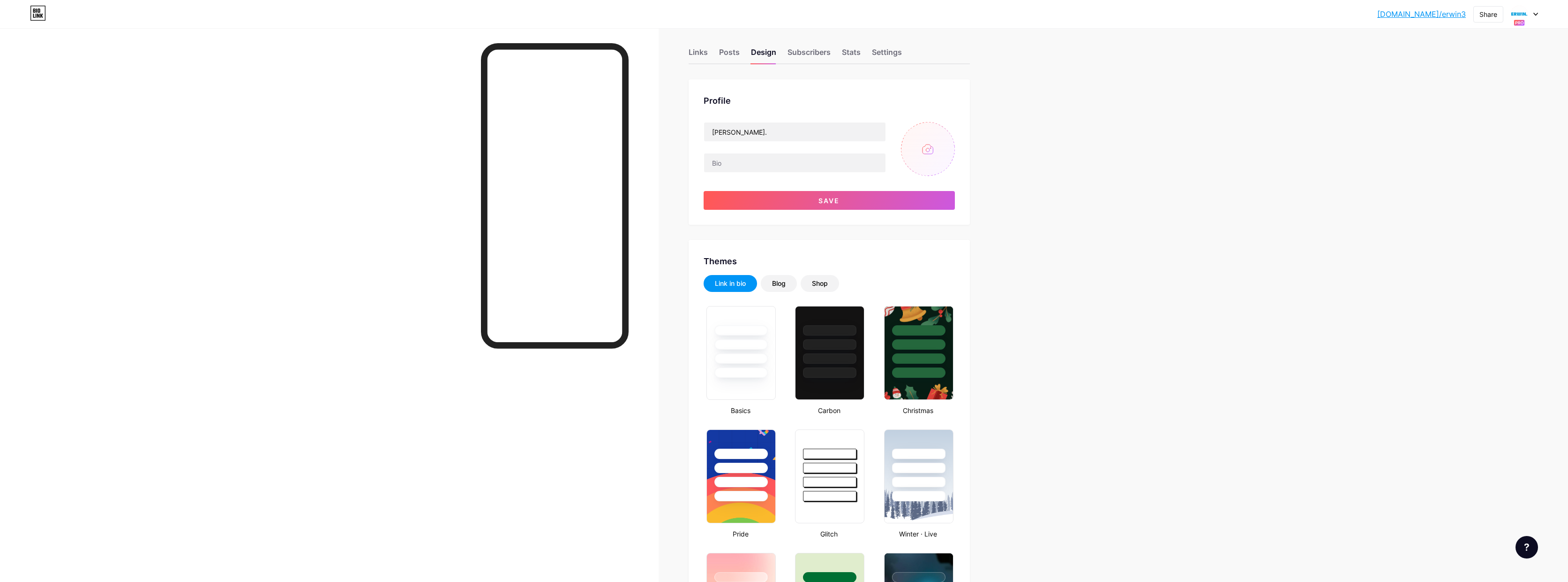
type input "#ffffff"
type input "#009ddc"
type input "C:\fakepath\XHNtkPZ8EVObUaFLTgDKqpu8B74CXXAj.png"
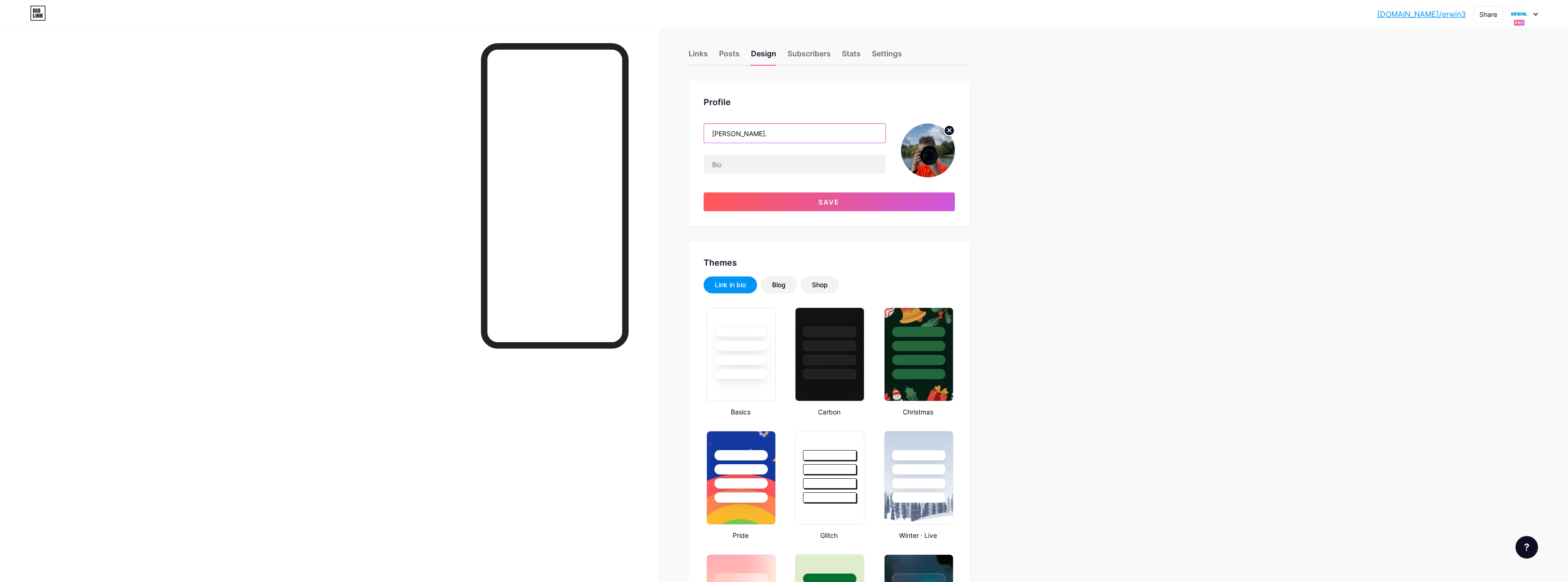
drag, startPoint x: 733, startPoint y: 133, endPoint x: 674, endPoint y: 130, distance: 59.1
type input "[GEOGRAPHIC_DATA]."
click at [836, 197] on button "Save" at bounding box center [829, 201] width 251 height 19
type input "#ffffff"
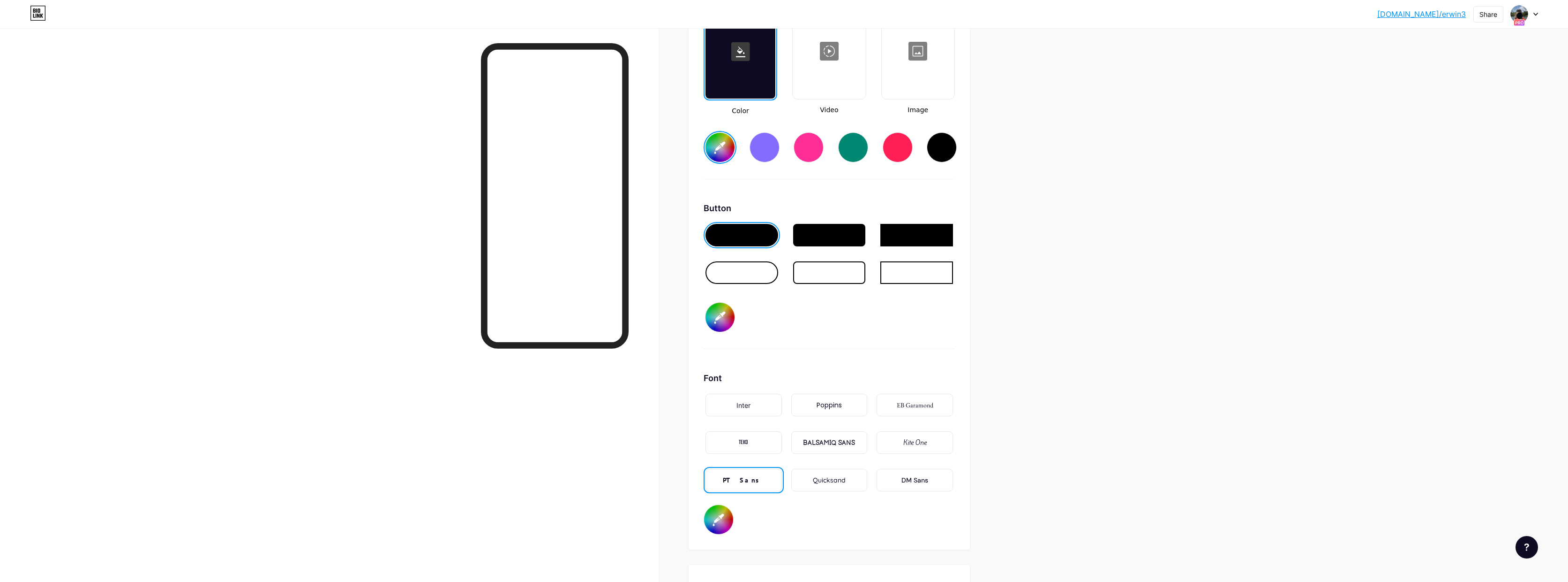
scroll to position [1392, 0]
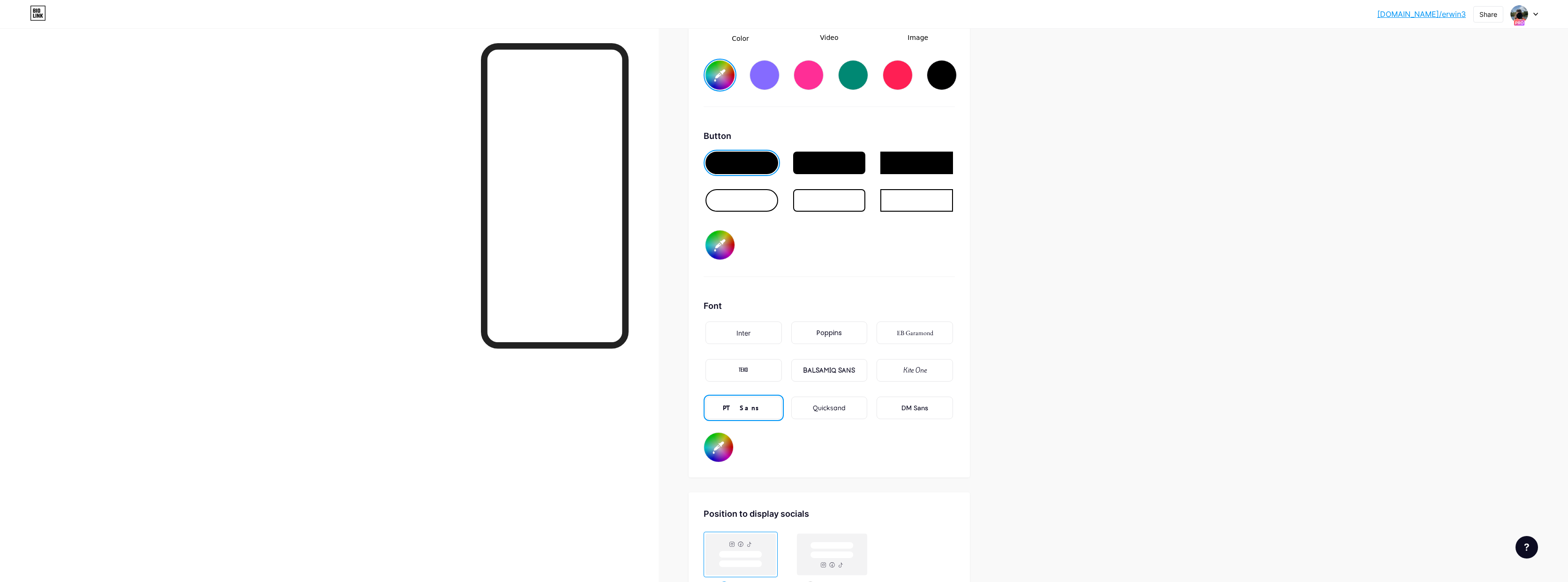
click at [727, 451] on input "#009ddc" at bounding box center [719, 447] width 29 height 29
type input "#000000"
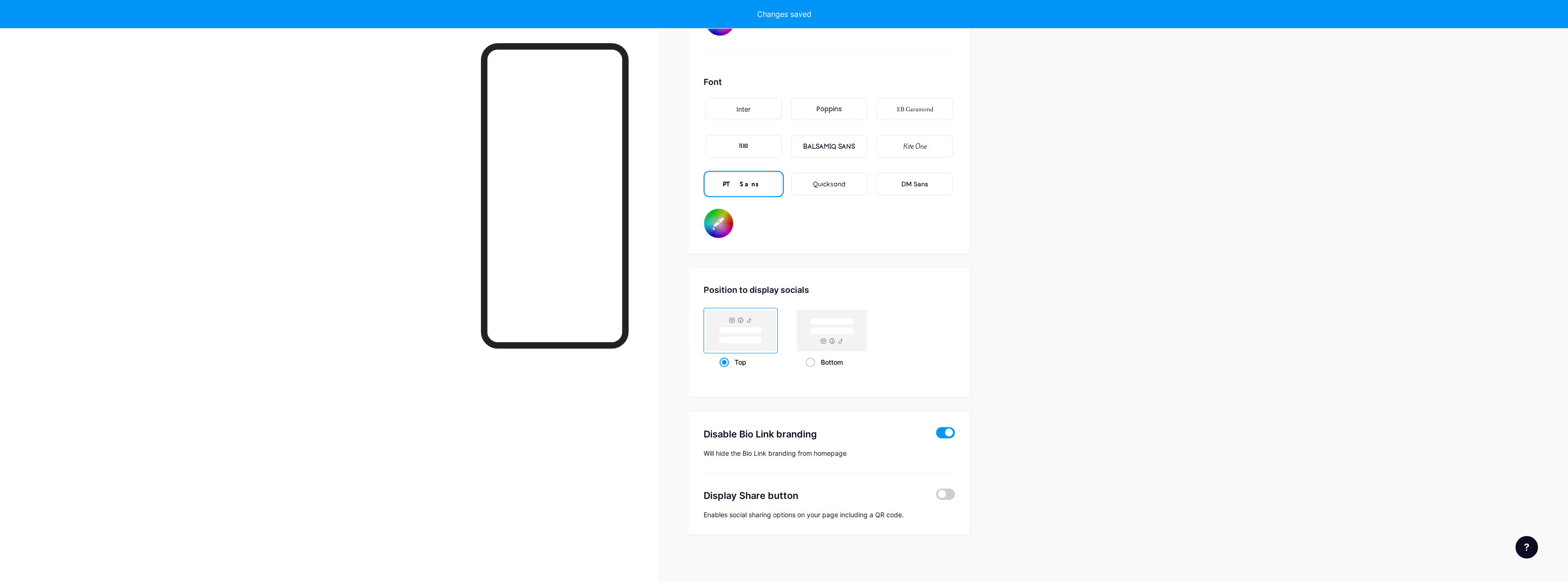
type input "#ffffff"
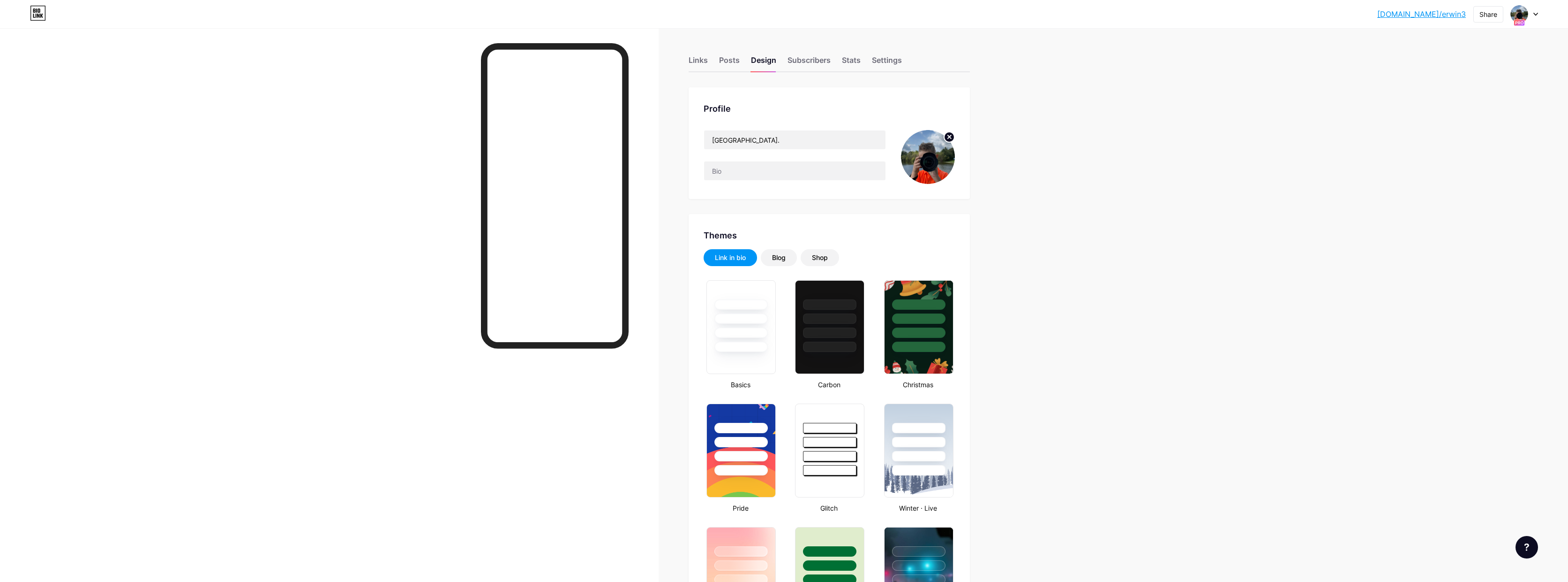
scroll to position [0, 0]
click at [890, 62] on div "Settings" at bounding box center [887, 63] width 30 height 17
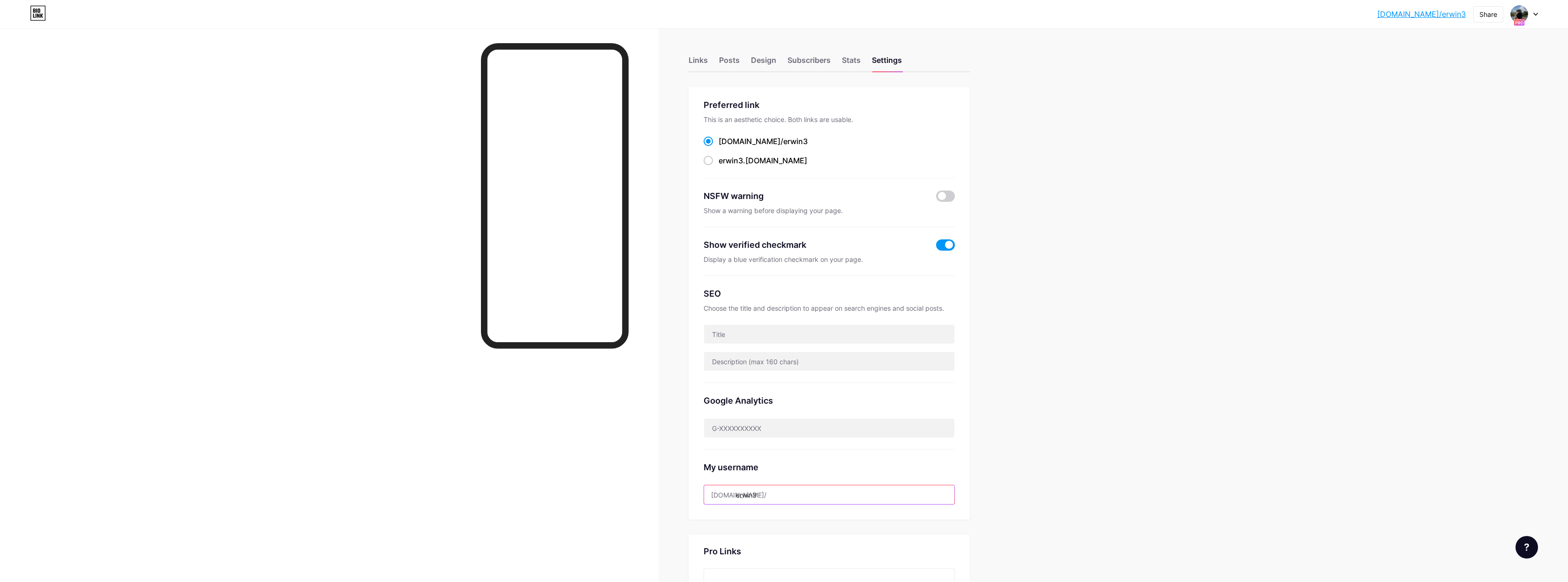
click at [739, 496] on input "erwin3" at bounding box center [829, 494] width 250 height 19
drag, startPoint x: 740, startPoint y: 496, endPoint x: 817, endPoint y: 494, distance: 77.0
click at [816, 494] on input "erwin3" at bounding box center [829, 494] width 250 height 19
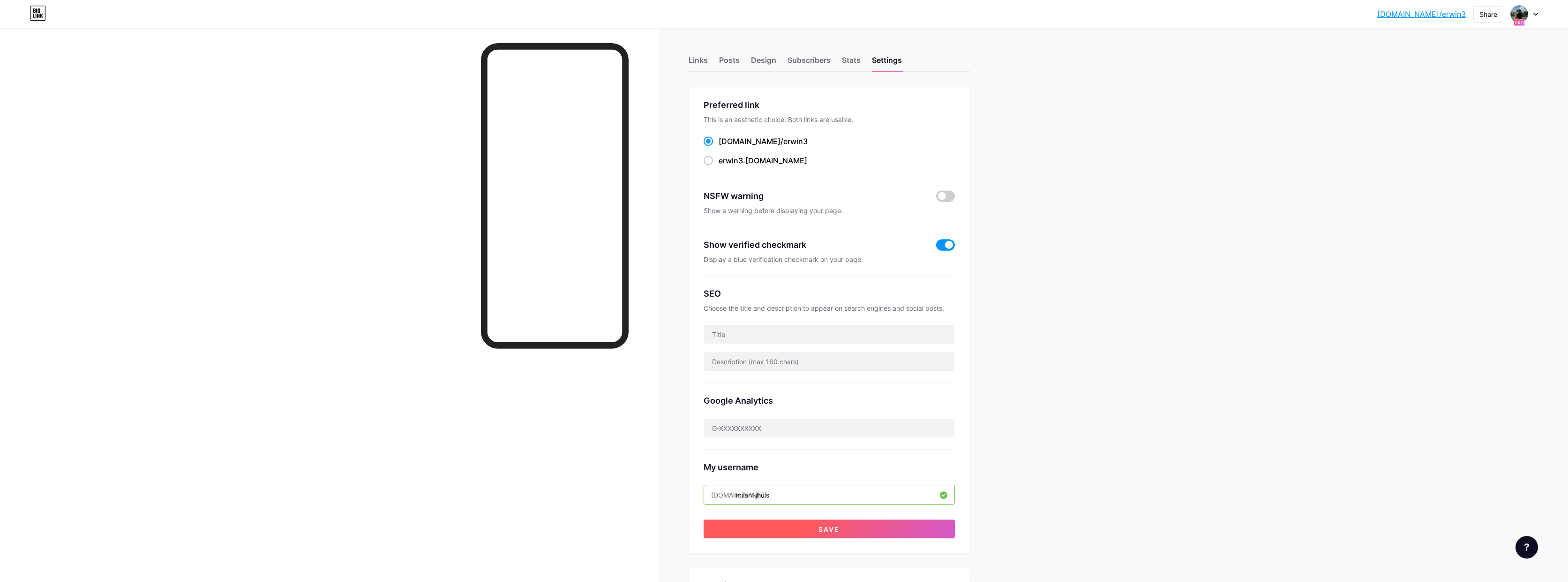
type input "milantijhuis"
click at [848, 526] on button "Save" at bounding box center [829, 529] width 251 height 19
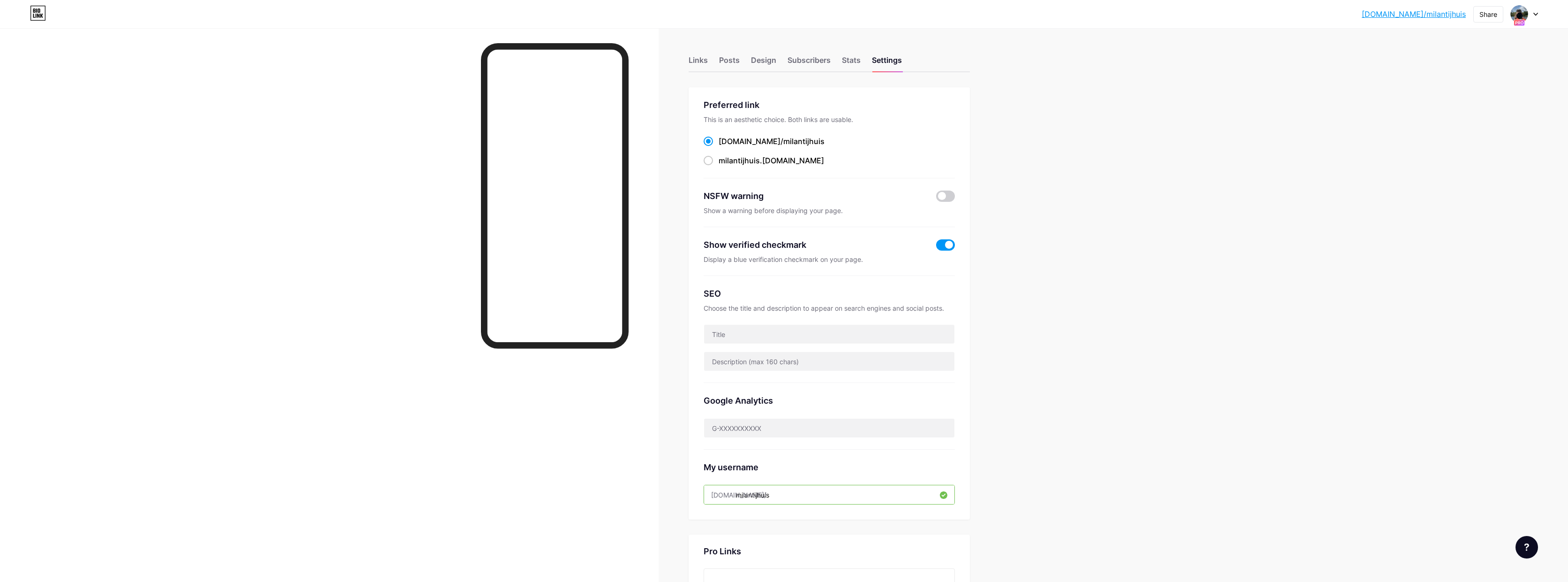
click at [1534, 14] on div at bounding box center [1525, 14] width 27 height 17
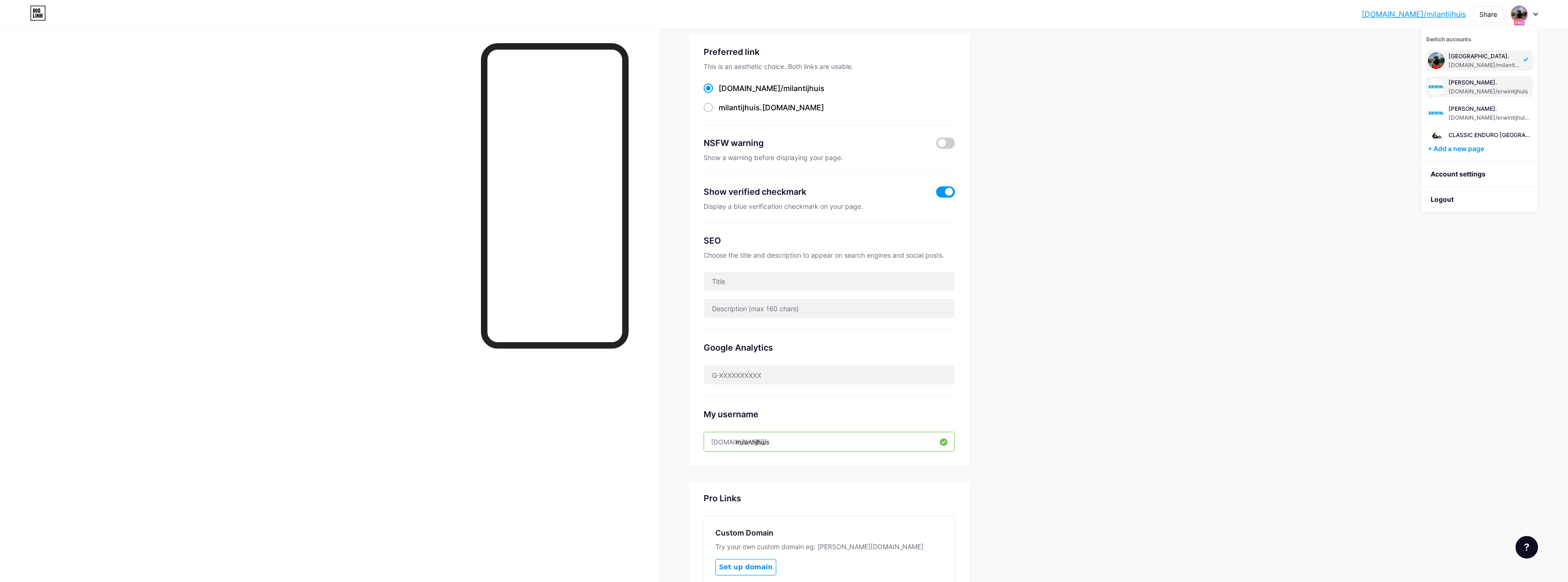
click at [1476, 83] on div "[PERSON_NAME]." at bounding box center [1488, 83] width 80 height 7
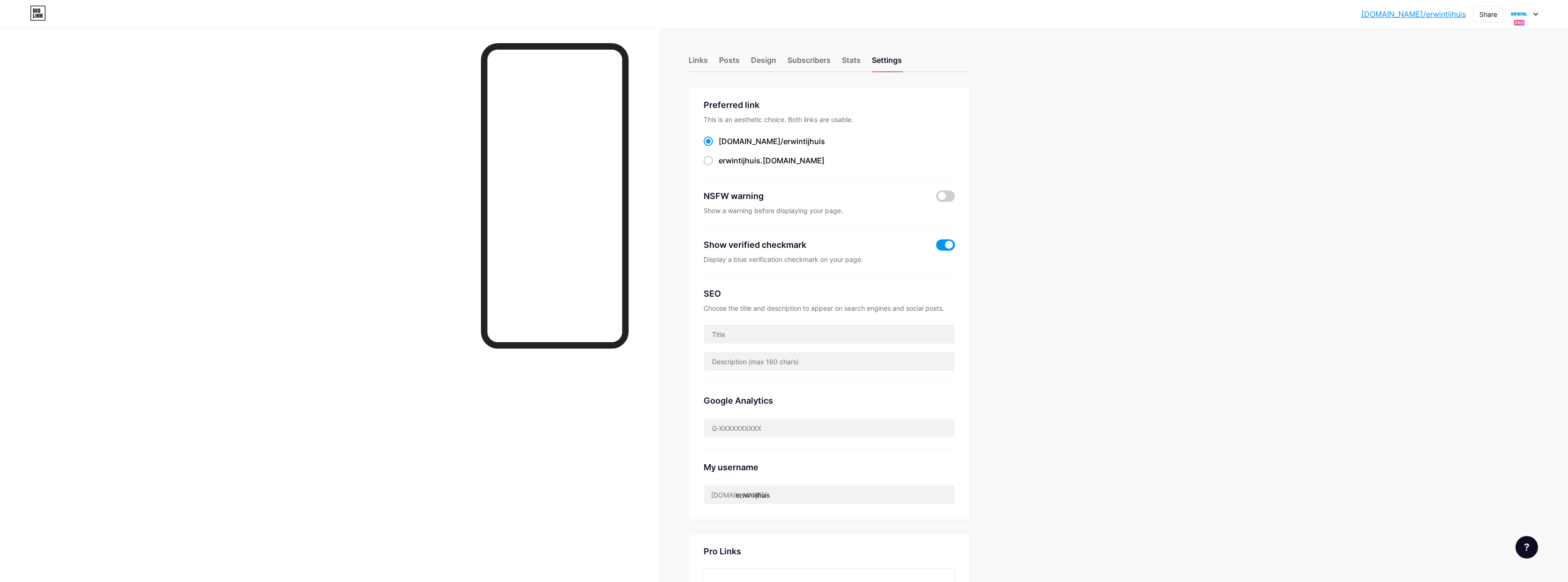
click at [1536, 11] on div at bounding box center [1525, 14] width 27 height 17
click at [1468, 172] on link "Account settings" at bounding box center [1480, 174] width 116 height 25
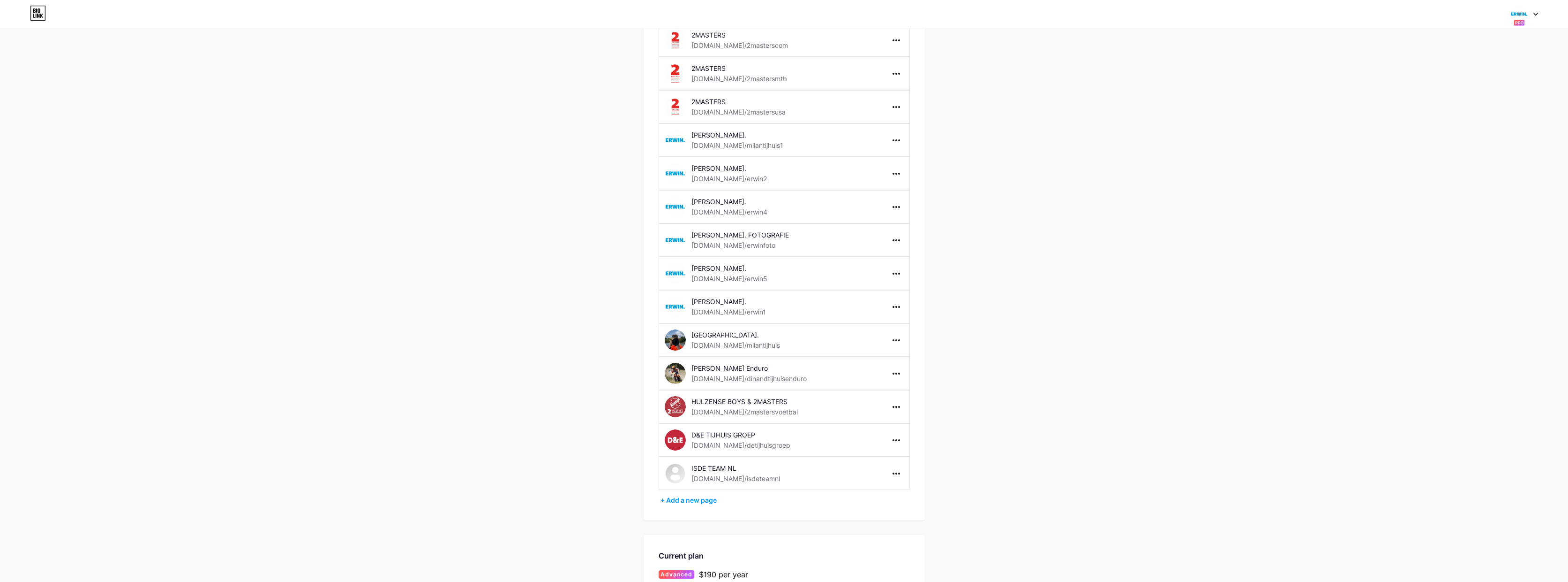
scroll to position [250, 0]
click at [1534, 13] on icon at bounding box center [1536, 14] width 5 height 3
click at [1496, 81] on div "[PERSON_NAME]. [DOMAIN_NAME]/erwin4" at bounding box center [1483, 81] width 69 height 17
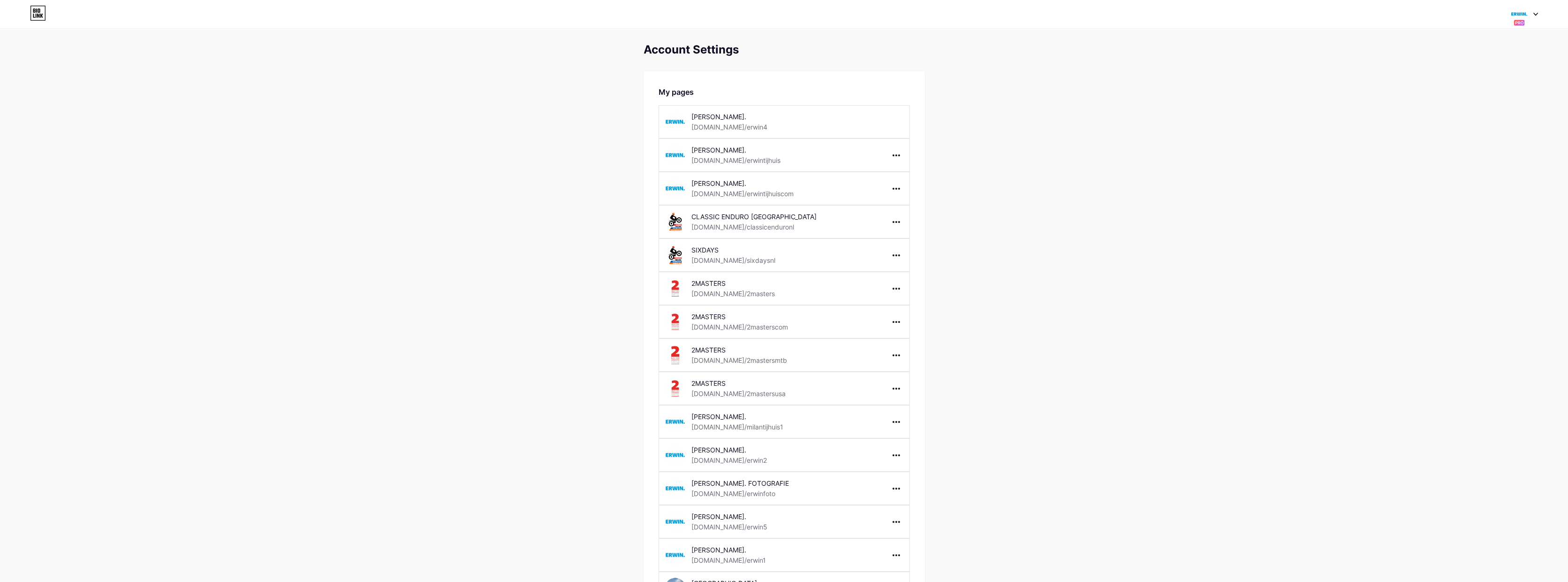
click at [1537, 13] on icon at bounding box center [1536, 14] width 5 height 3
click at [1486, 110] on div "[DOMAIN_NAME]/erwinfoto" at bounding box center [1490, 111] width 83 height 7
click at [1506, 11] on div "Switch accounts ERWIN. FOTOGRAFIE bio.link/erwinfoto ERWIN. bio.link/erwintijhu…" at bounding box center [784, 14] width 1568 height 17
click at [1517, 15] on img at bounding box center [1519, 13] width 18 height 18
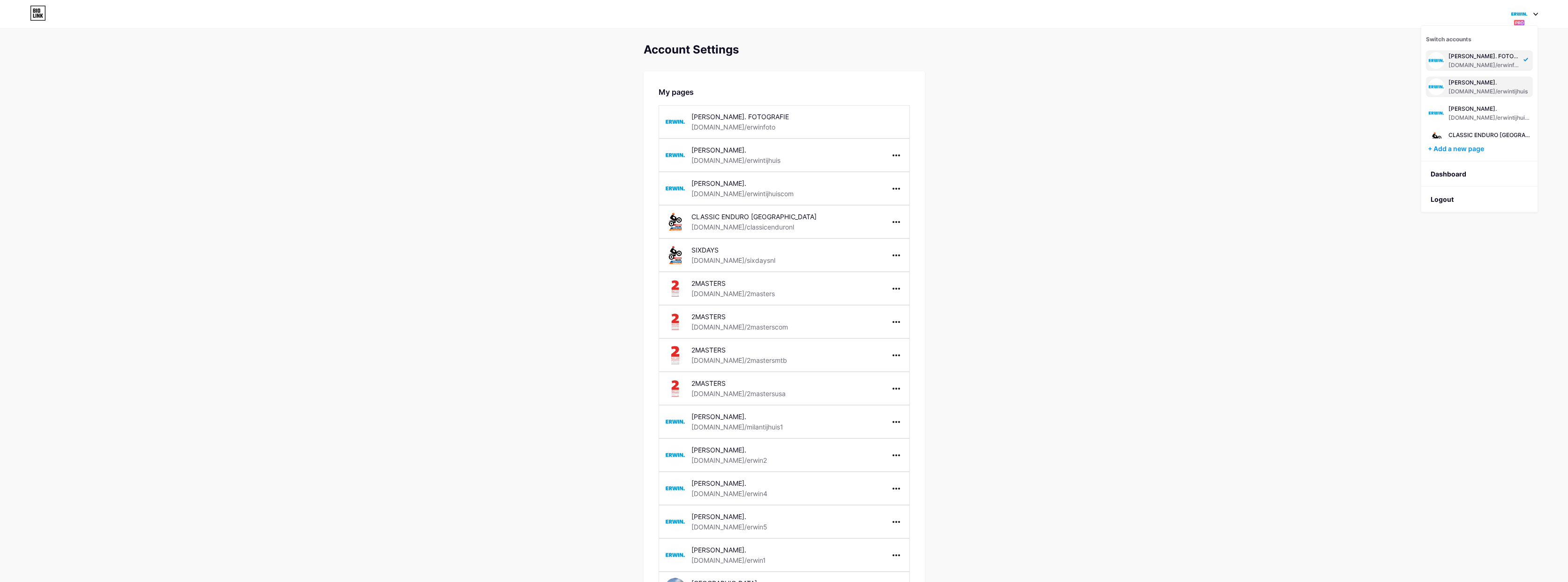
click at [1472, 84] on div "[PERSON_NAME]." at bounding box center [1488, 83] width 80 height 7
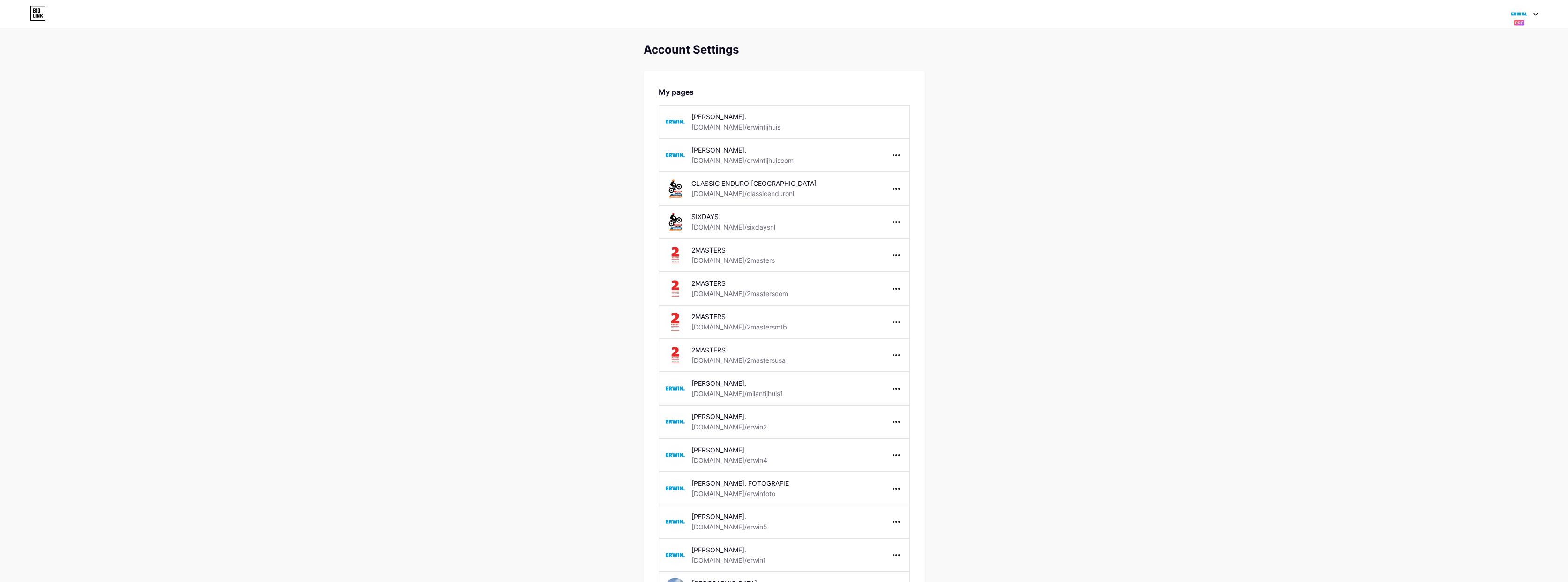
click at [731, 125] on div "[DOMAIN_NAME]/erwintijhuis" at bounding box center [736, 127] width 89 height 10
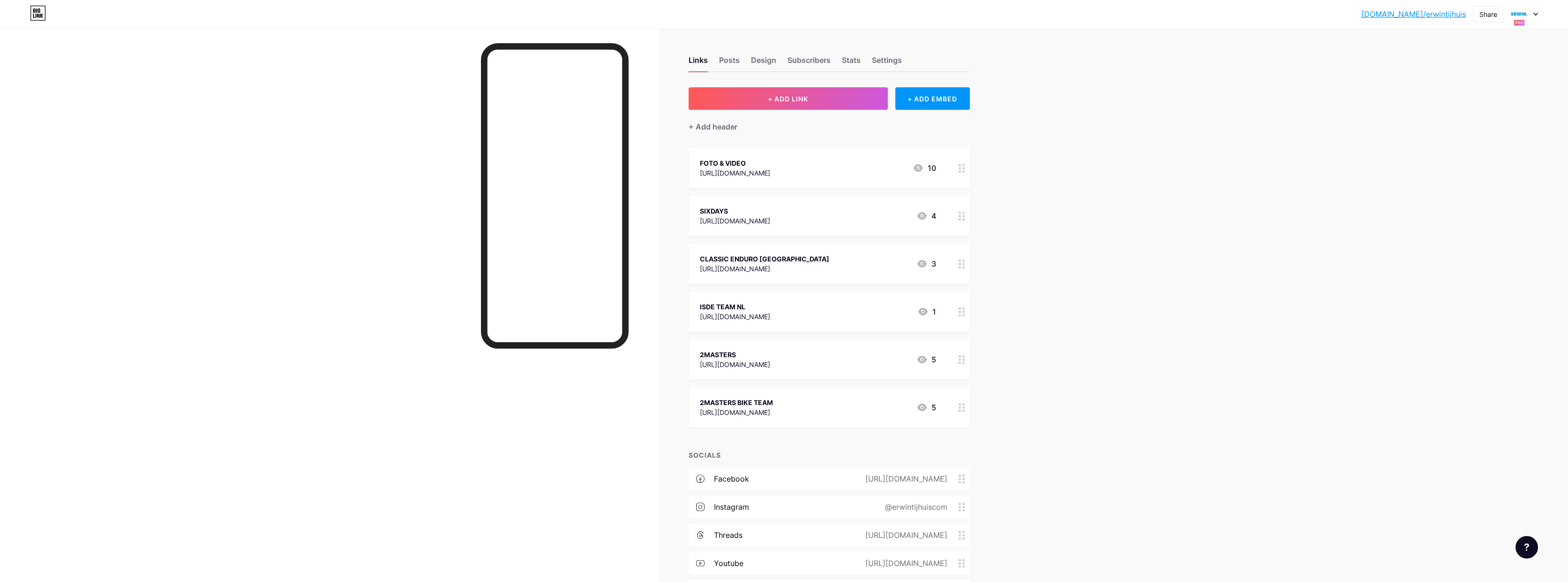
click at [1534, 13] on icon at bounding box center [1536, 14] width 4 height 2
click at [1480, 105] on div "[PERSON_NAME]. FOTOGRAFIE" at bounding box center [1490, 107] width 83 height 7
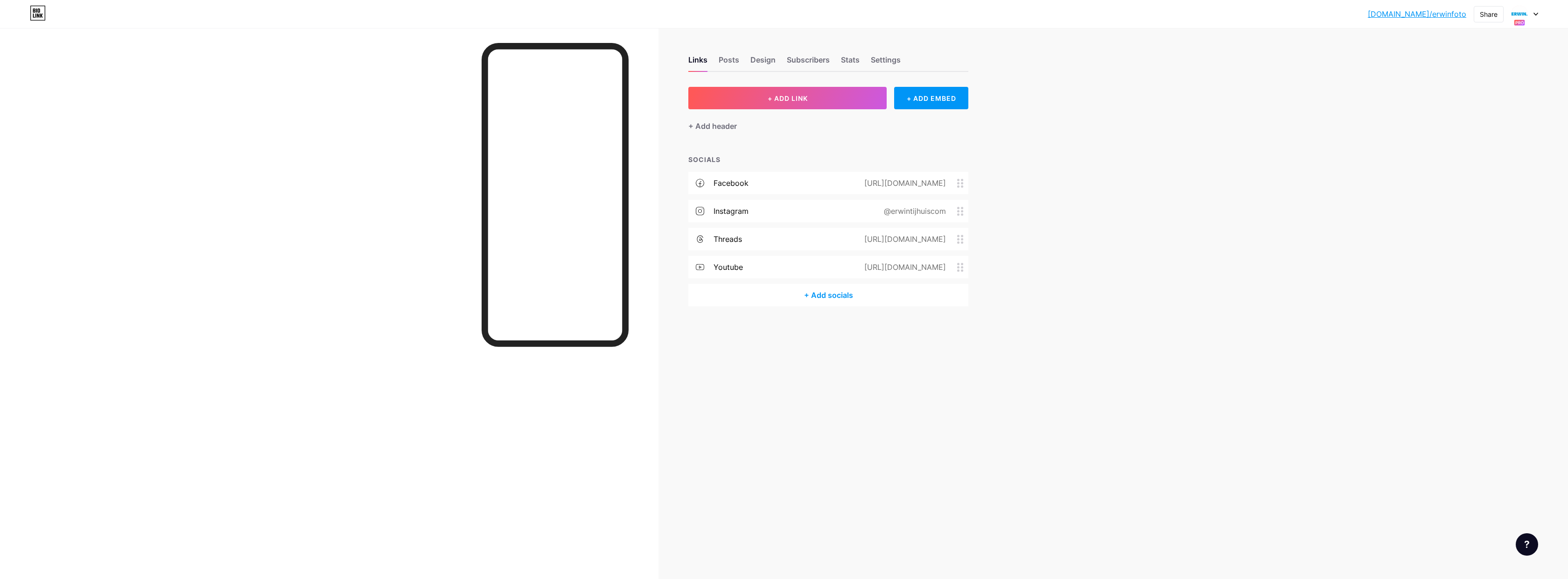
click at [964, 181] on icon at bounding box center [960, 183] width 7 height 9
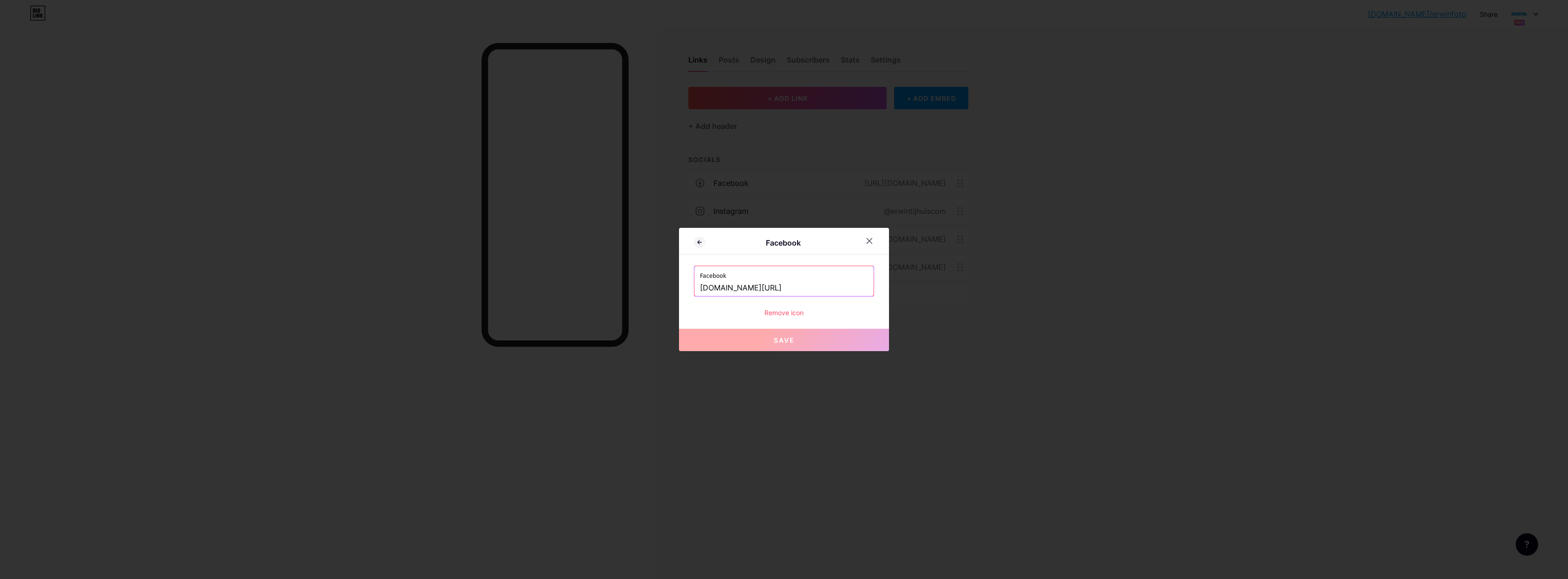
click at [791, 311] on div "Remove icon" at bounding box center [784, 312] width 180 height 10
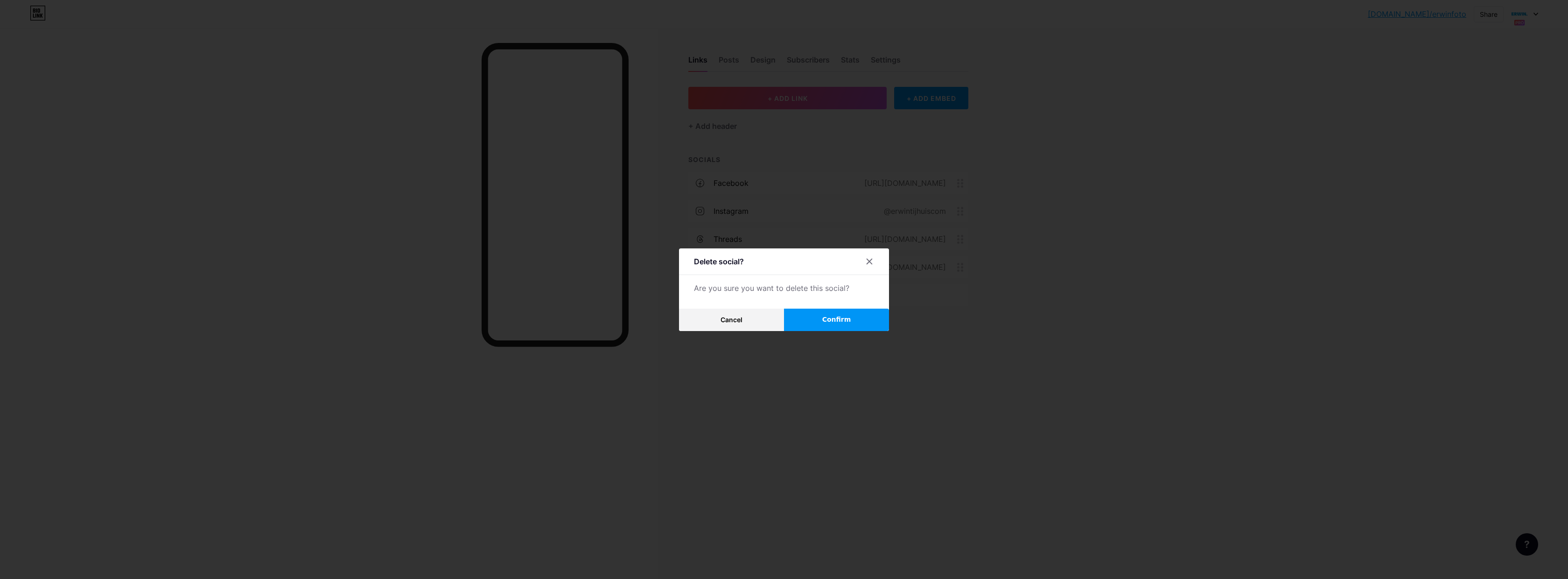
click at [835, 326] on button "Confirm" at bounding box center [836, 320] width 105 height 23
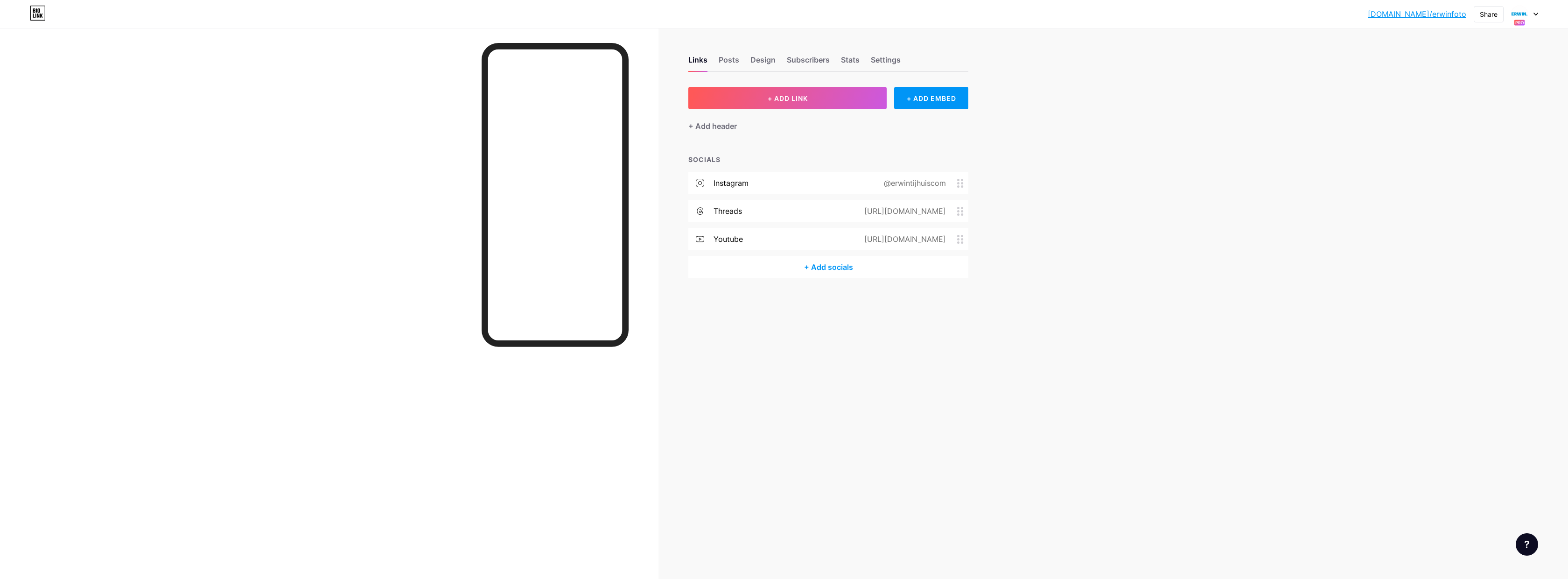
click at [963, 184] on icon at bounding box center [960, 183] width 7 height 9
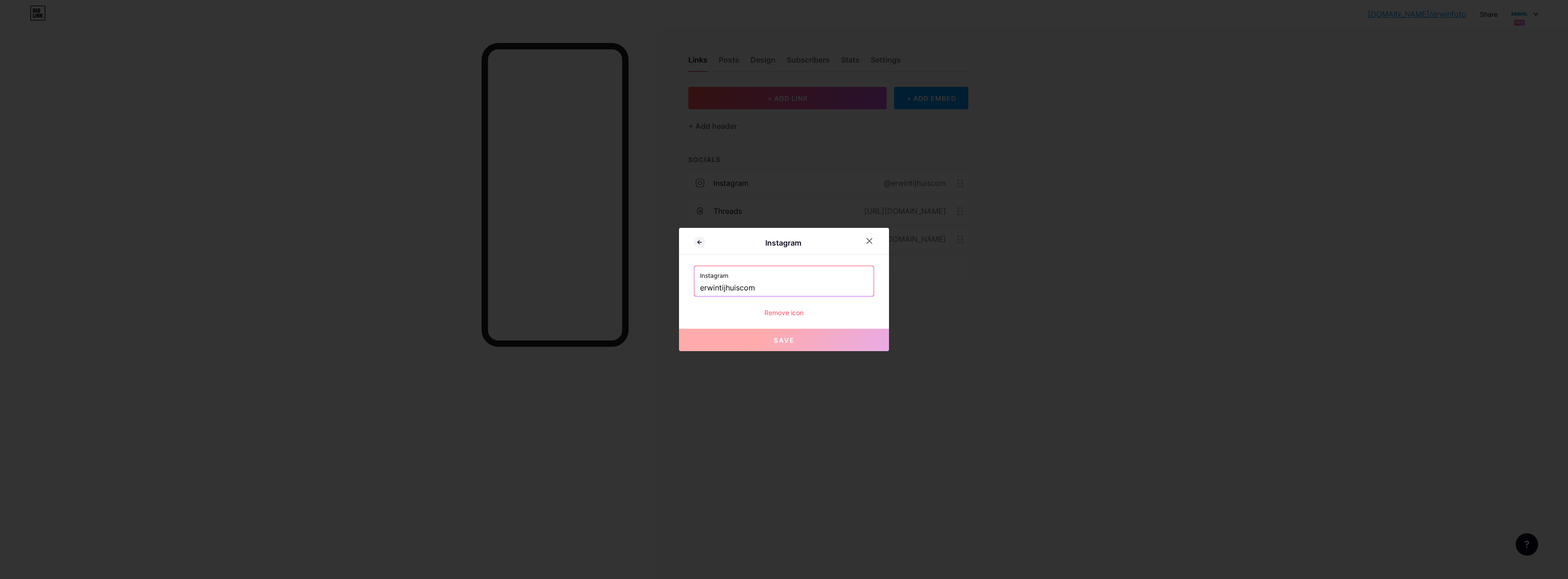
click at [780, 314] on div "Remove icon" at bounding box center [784, 312] width 180 height 10
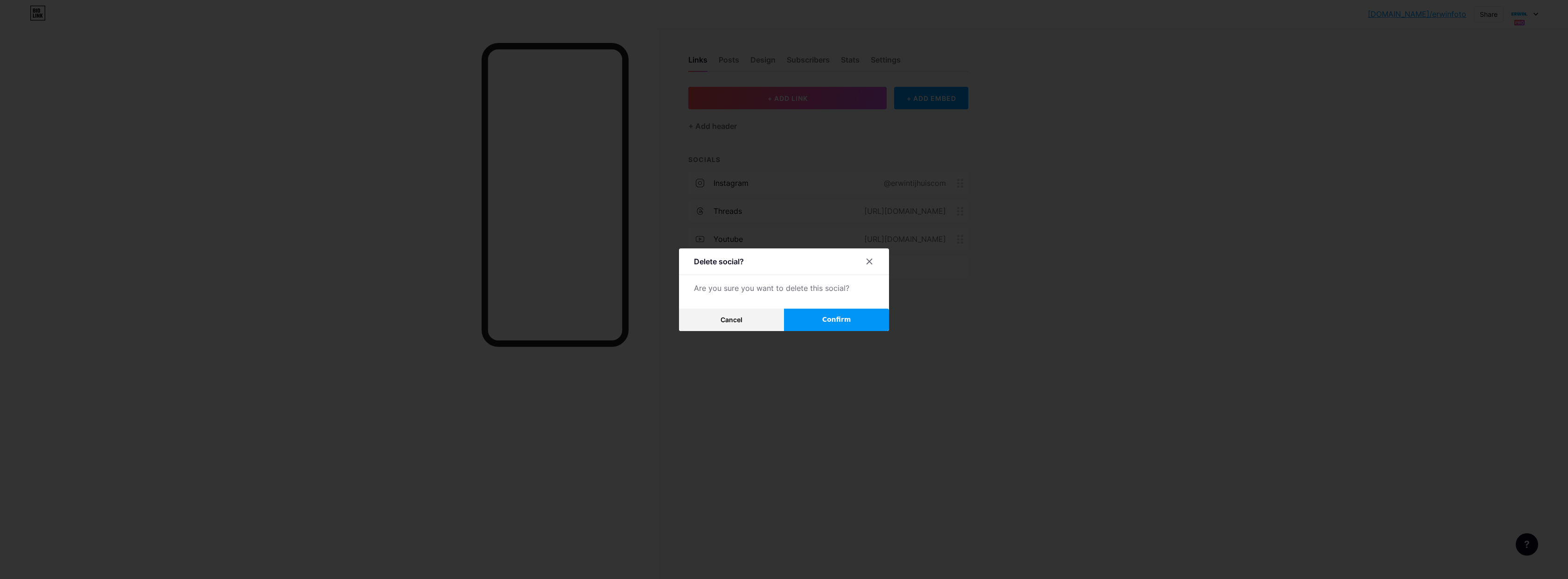
click at [841, 319] on span "Confirm" at bounding box center [837, 320] width 29 height 10
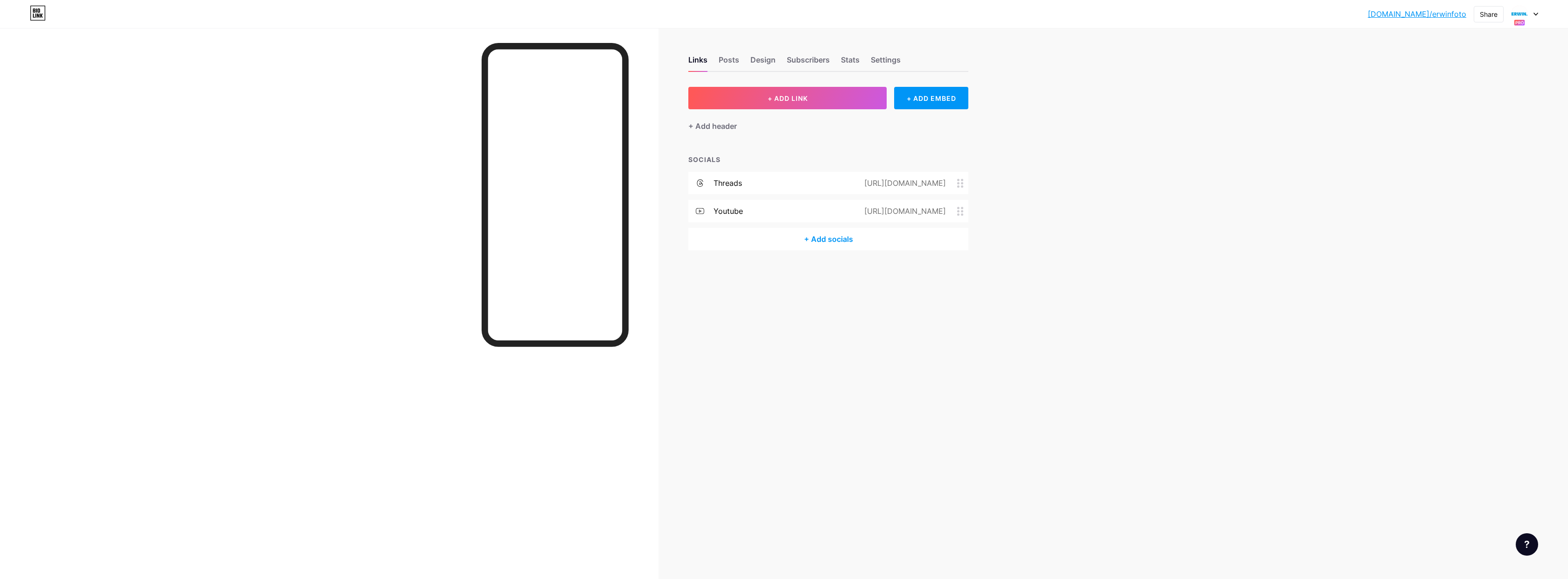
click at [960, 183] on icon at bounding box center [960, 183] width 7 height 9
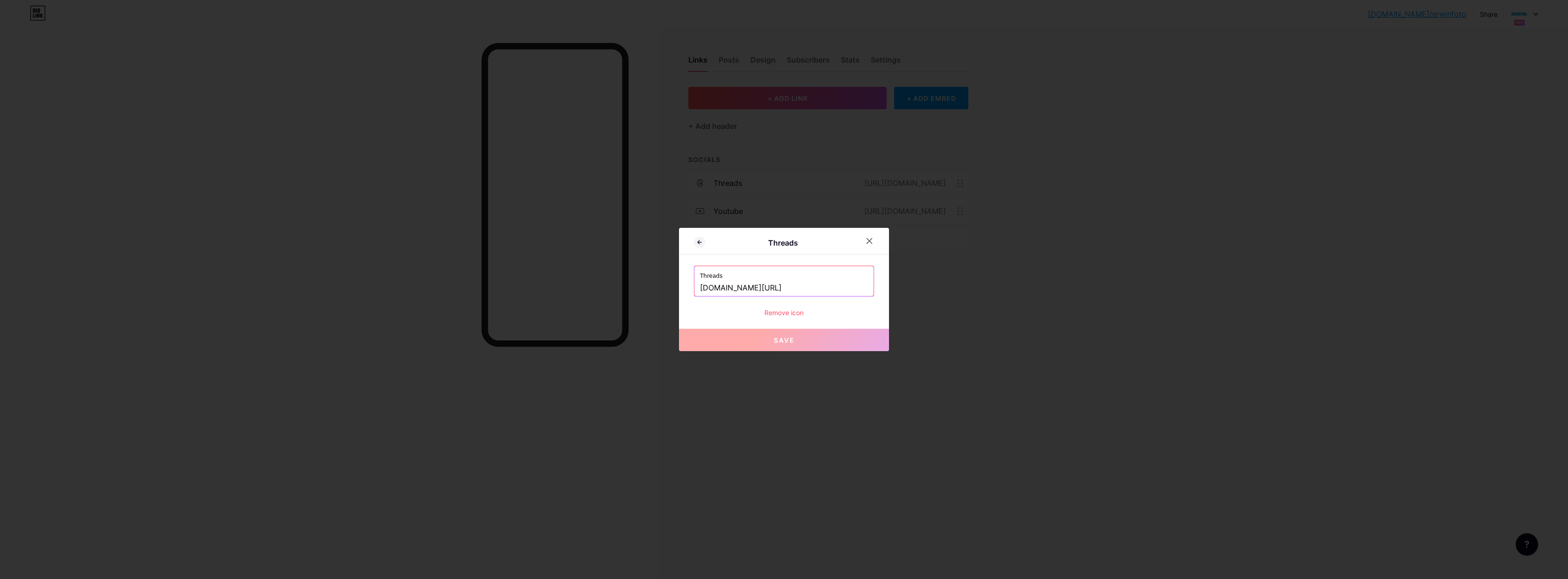
click at [777, 311] on div "Remove icon" at bounding box center [784, 312] width 180 height 10
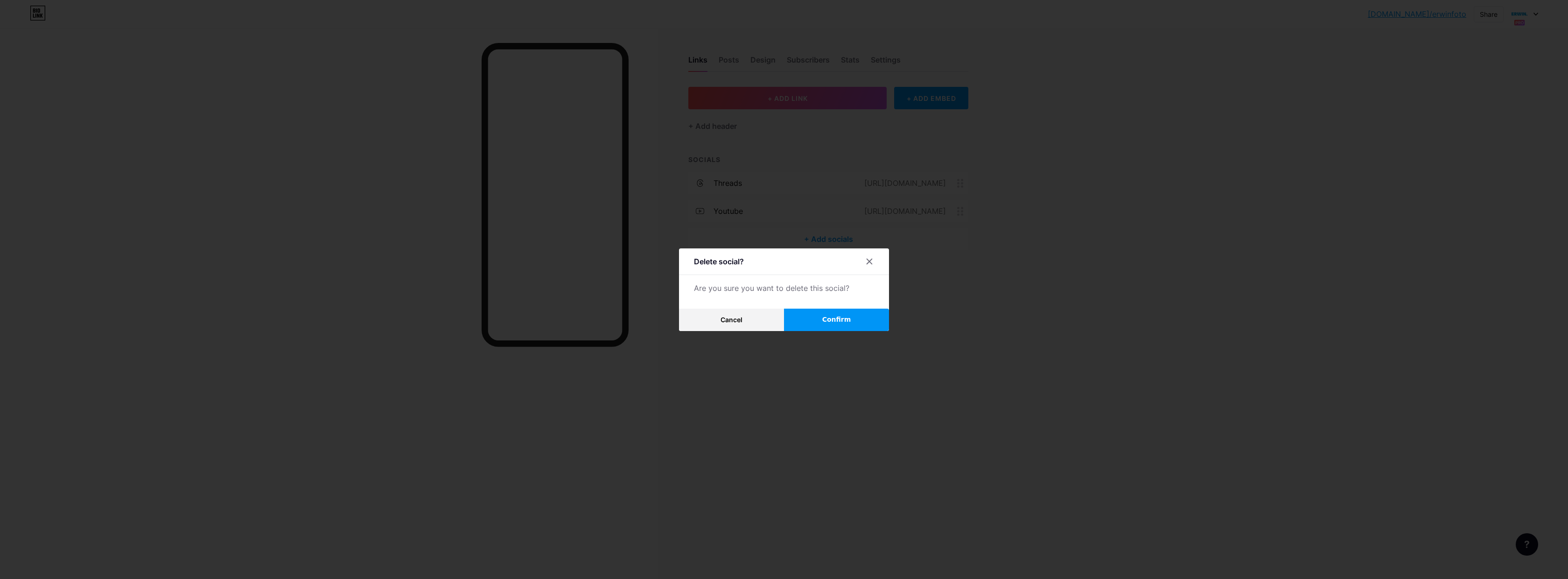
click at [839, 317] on span "Confirm" at bounding box center [837, 320] width 29 height 10
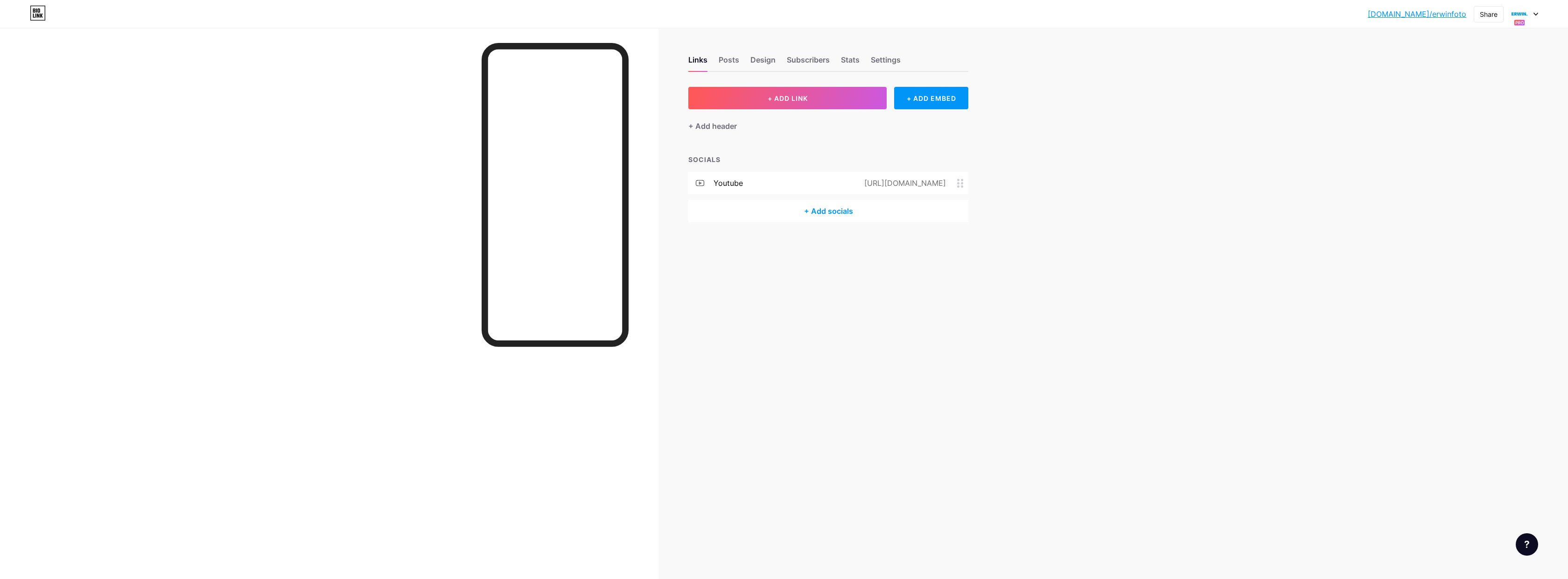
click at [961, 184] on icon at bounding box center [960, 183] width 7 height 9
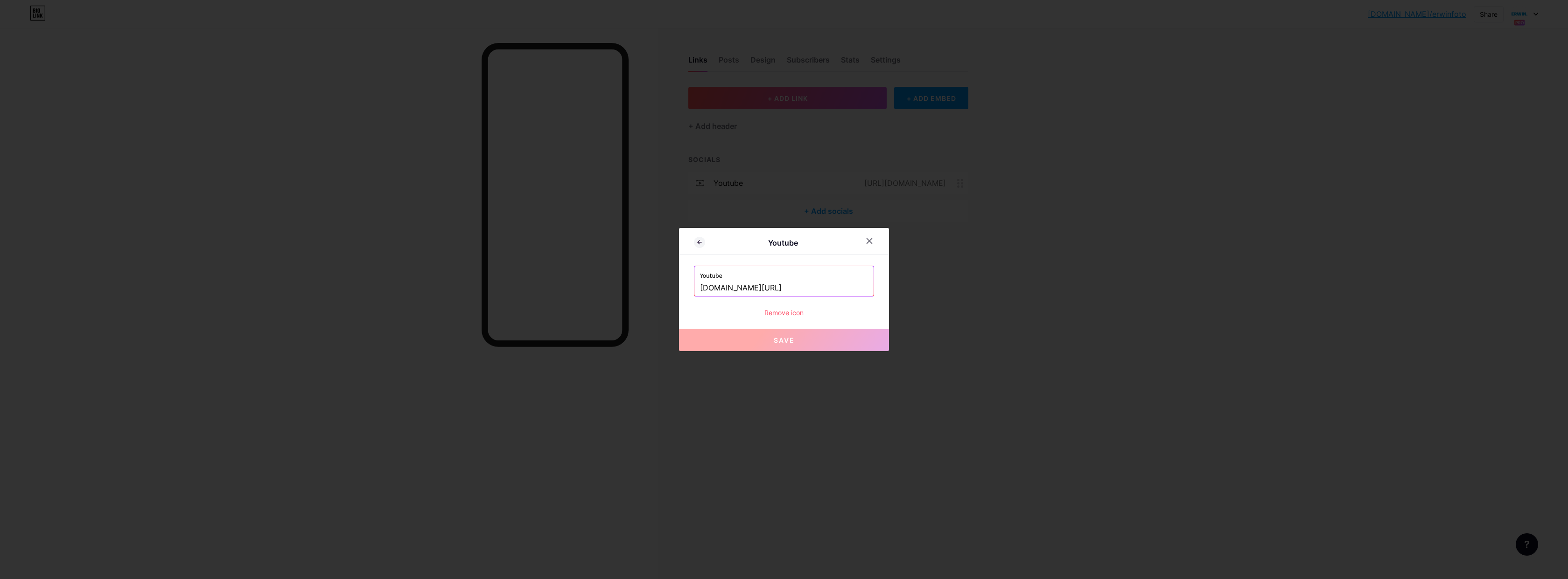
click at [788, 313] on div "Remove icon" at bounding box center [784, 312] width 180 height 10
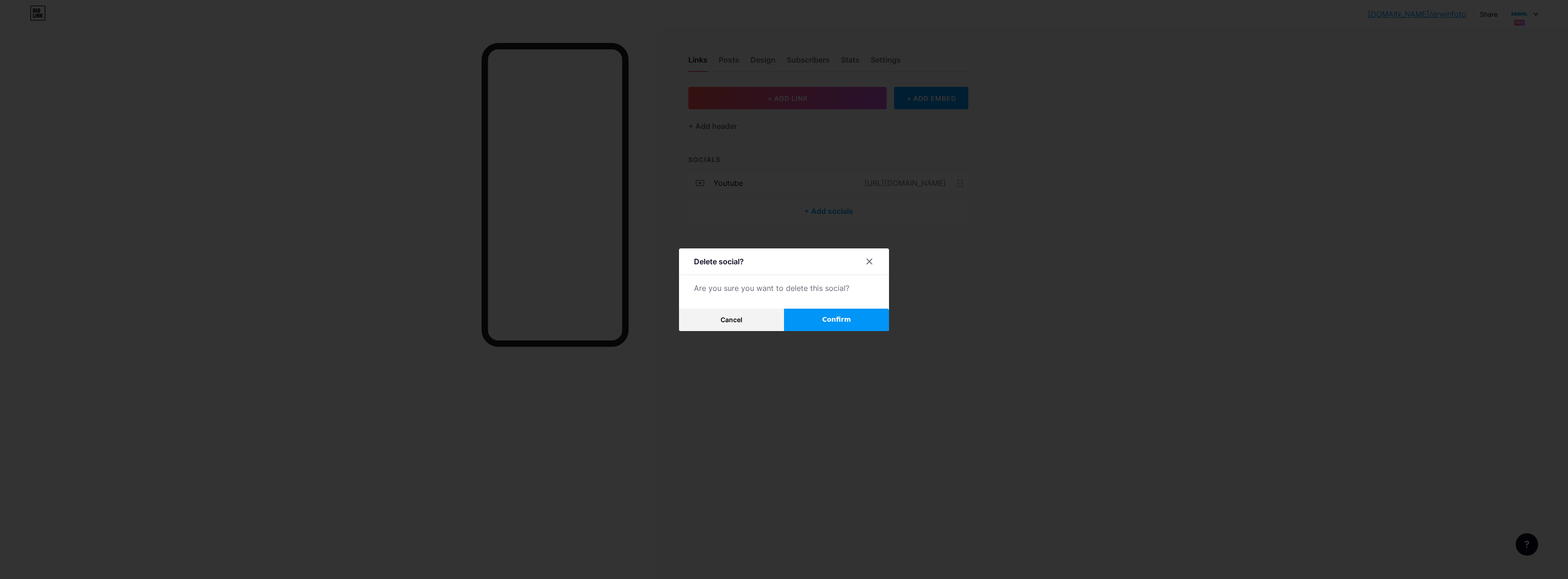
click at [821, 321] on button "Confirm" at bounding box center [836, 320] width 105 height 23
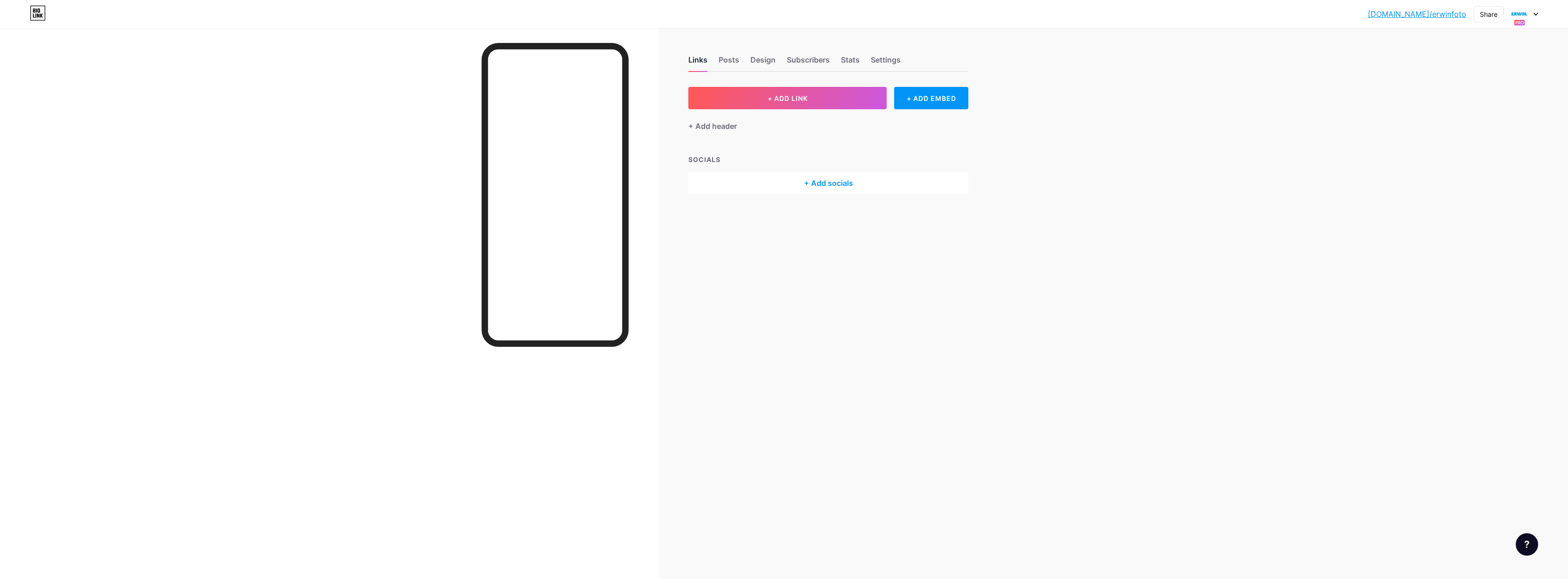
click at [699, 61] on div "Links" at bounding box center [698, 63] width 19 height 17
click at [731, 60] on div "Posts" at bounding box center [729, 63] width 21 height 17
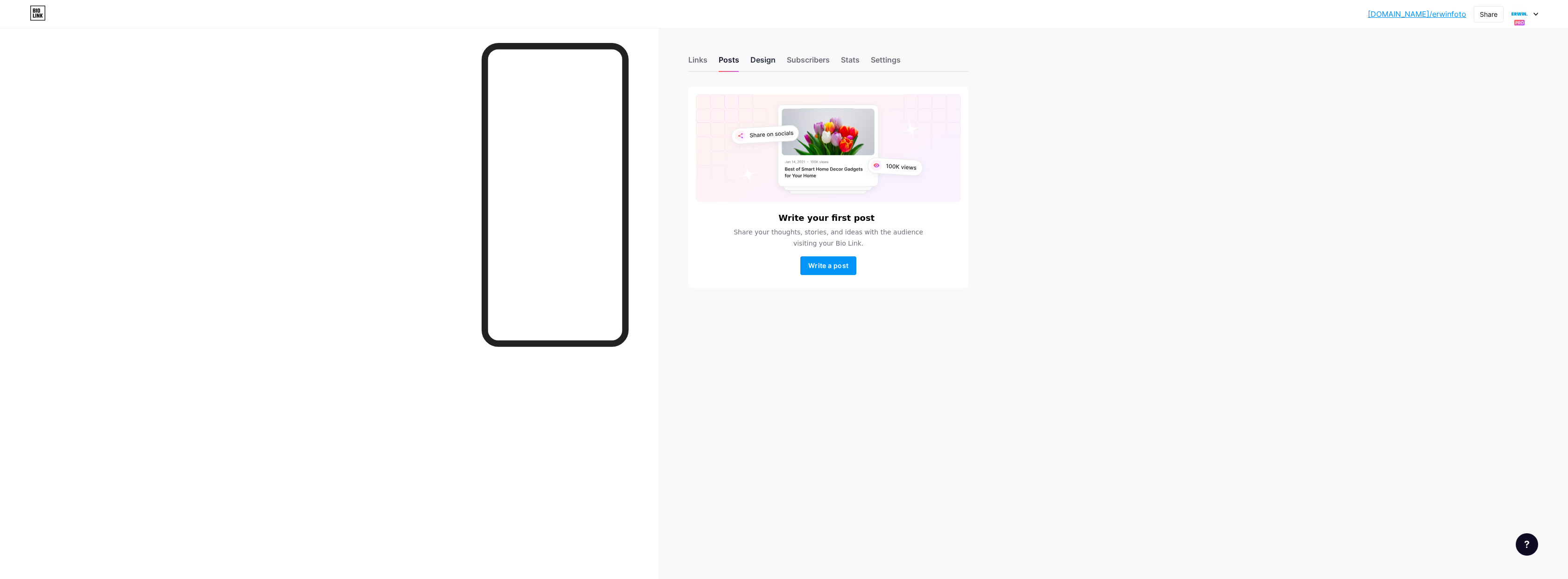
click at [757, 61] on div "Design" at bounding box center [763, 63] width 25 height 17
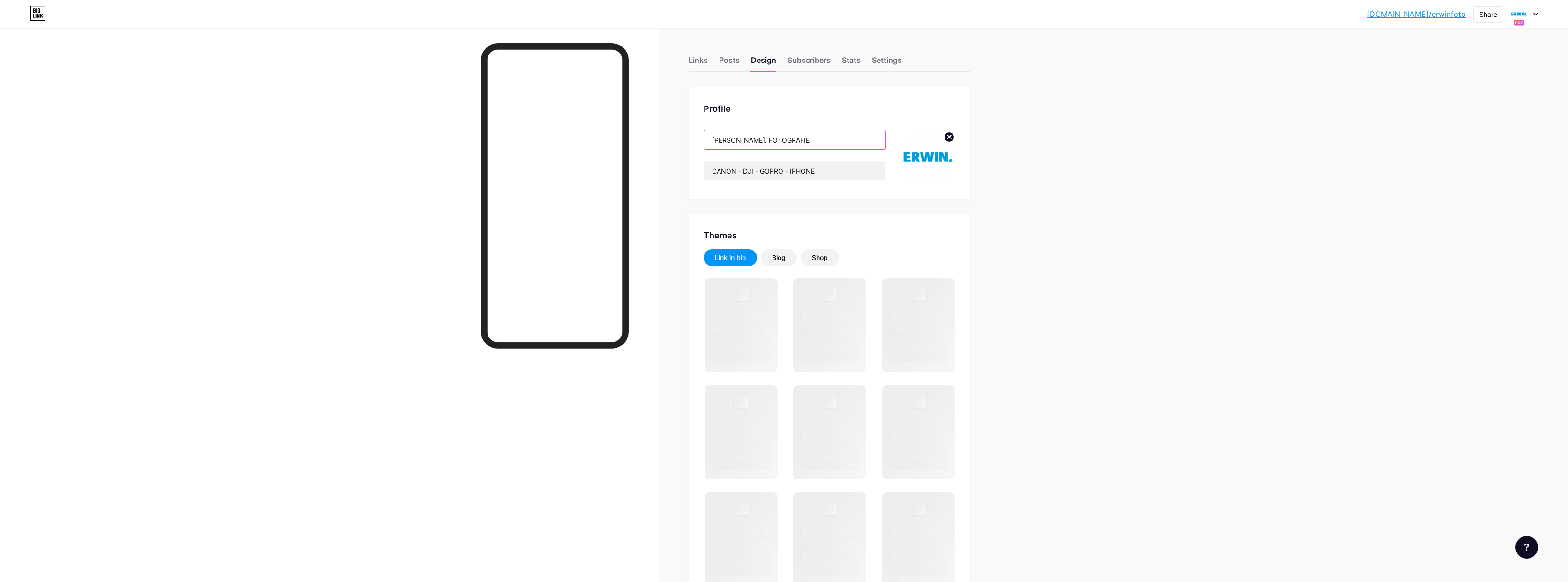
drag, startPoint x: 748, startPoint y: 140, endPoint x: 882, endPoint y: 142, distance: 134.0
click at [882, 142] on input "ERWIN. FOTOGRAFIE" at bounding box center [795, 140] width 182 height 19
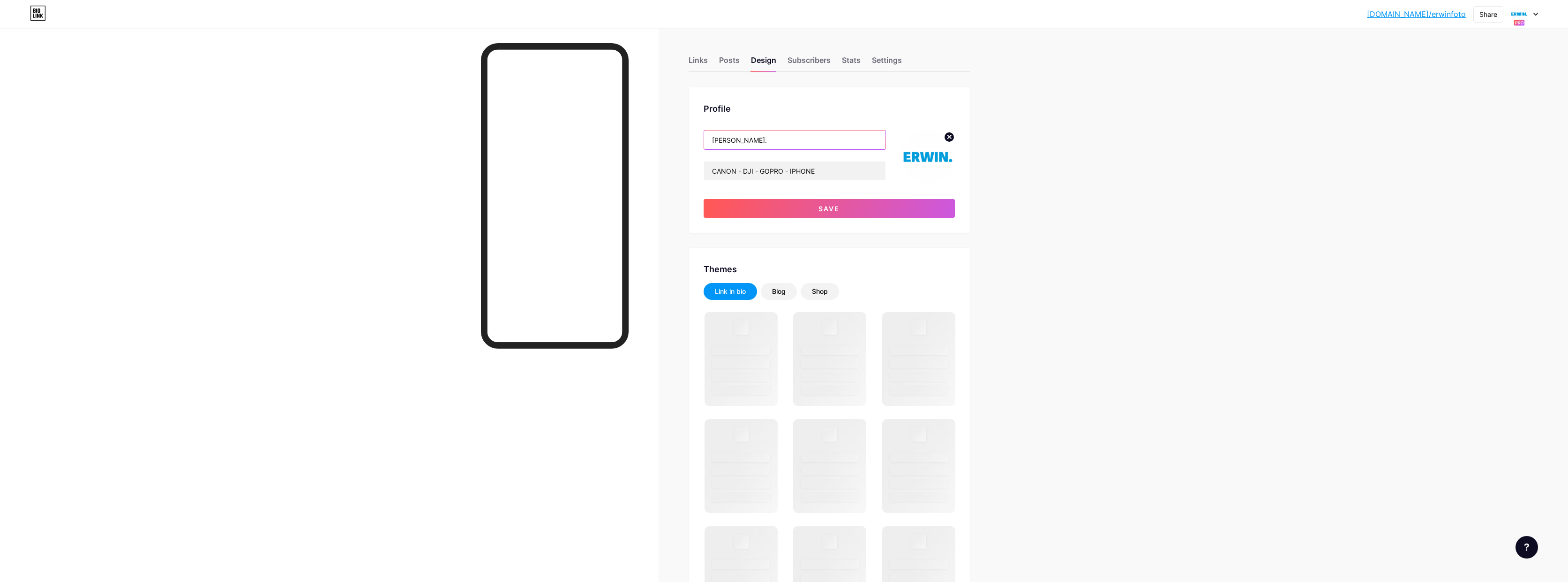
type input "[PERSON_NAME]."
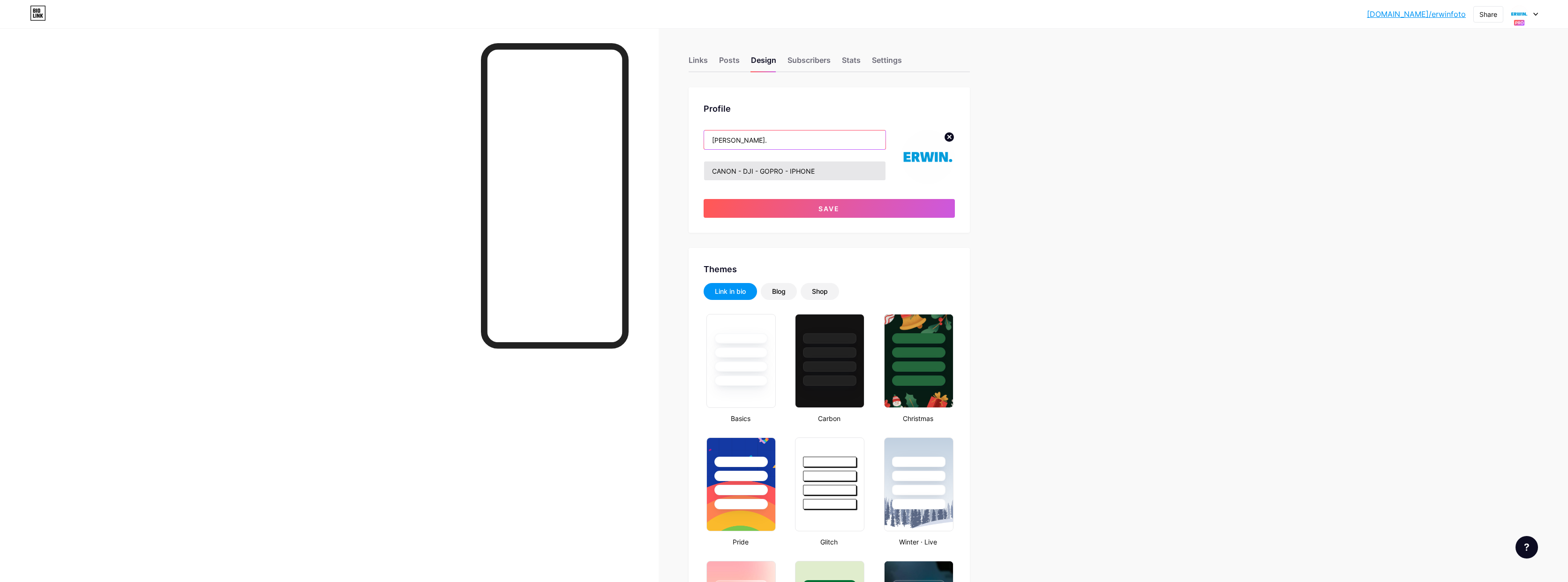
type input "#ffffff"
type input "#000000"
type input "[PERSON_NAME]."
drag, startPoint x: 815, startPoint y: 169, endPoint x: 690, endPoint y: 166, distance: 125.0
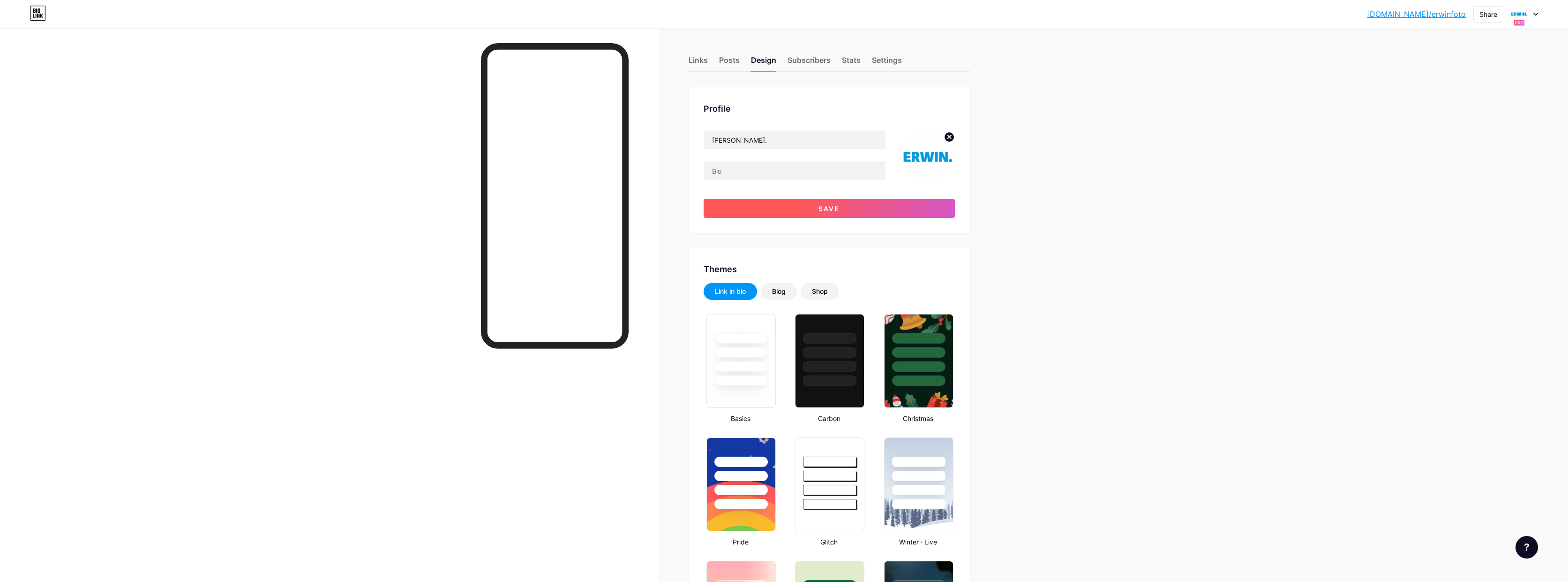
click at [831, 203] on button "Save" at bounding box center [829, 208] width 251 height 19
type input "#ffffff"
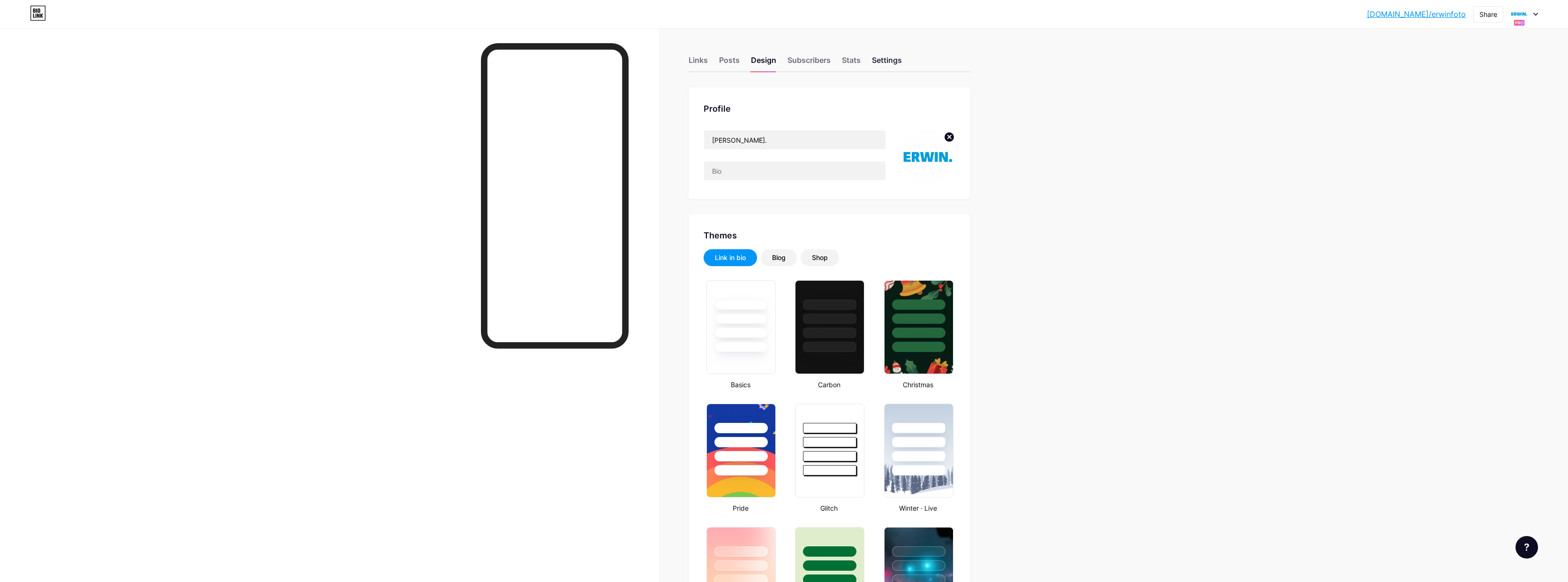
click at [887, 62] on div "Settings" at bounding box center [887, 63] width 30 height 17
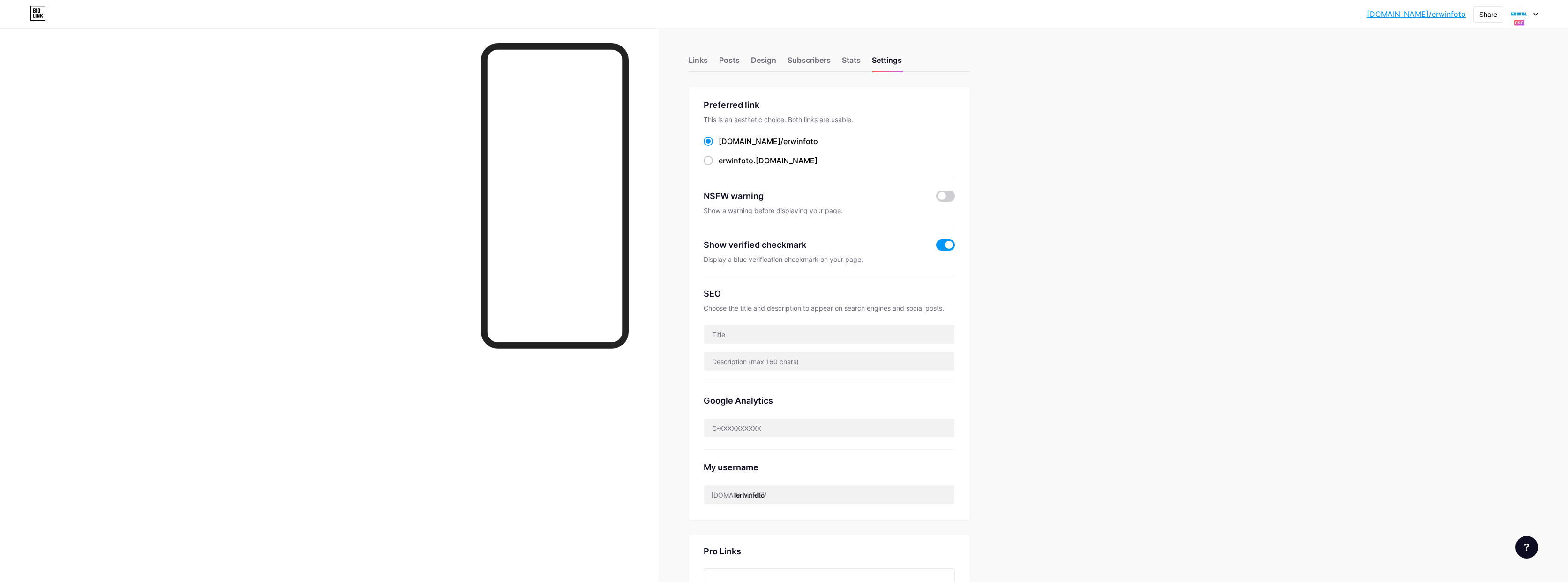
click at [1538, 13] on icon at bounding box center [1536, 14] width 5 height 3
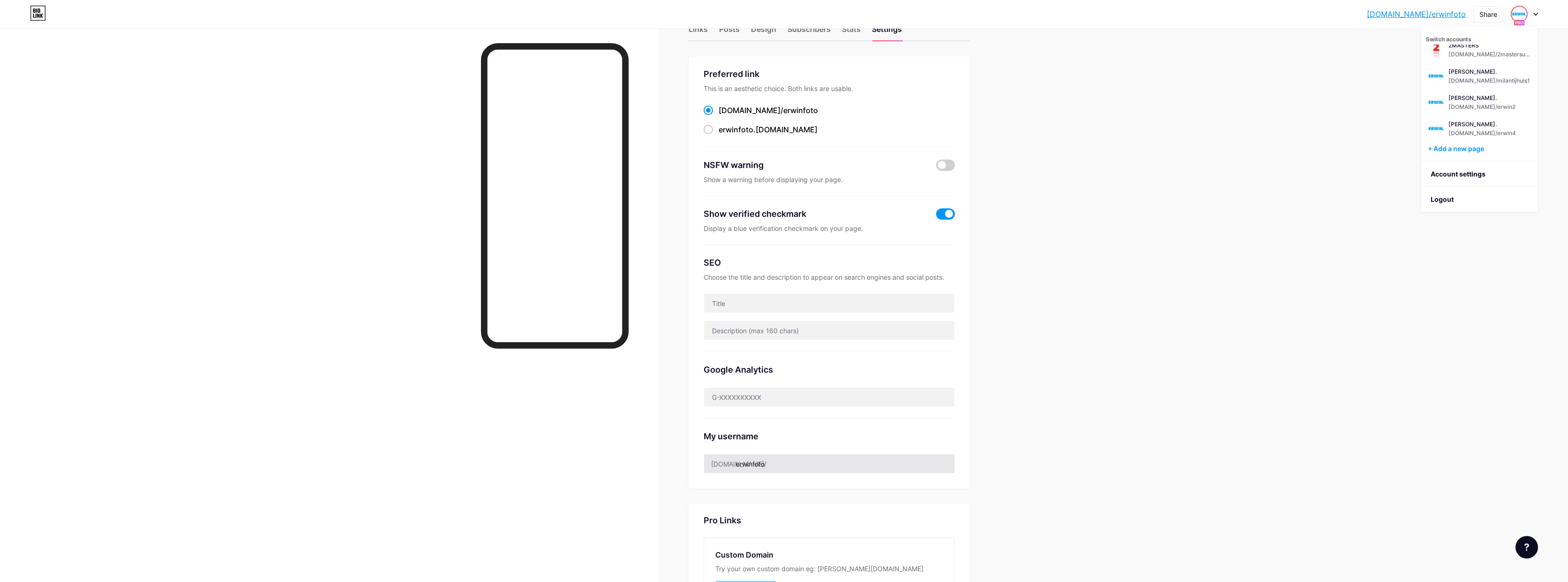
scroll to position [39, 0]
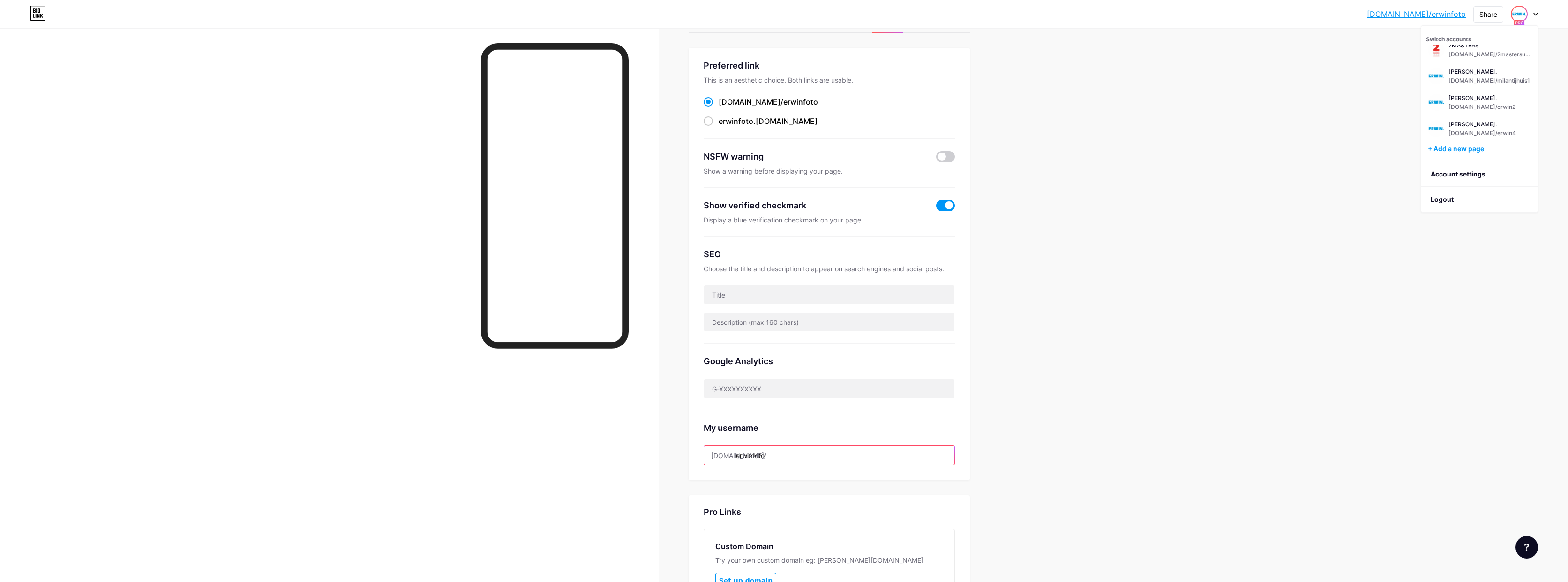
drag, startPoint x: 756, startPoint y: 457, endPoint x: 813, endPoint y: 452, distance: 57.2
click at [796, 455] on input "erwinfoto" at bounding box center [829, 455] width 250 height 19
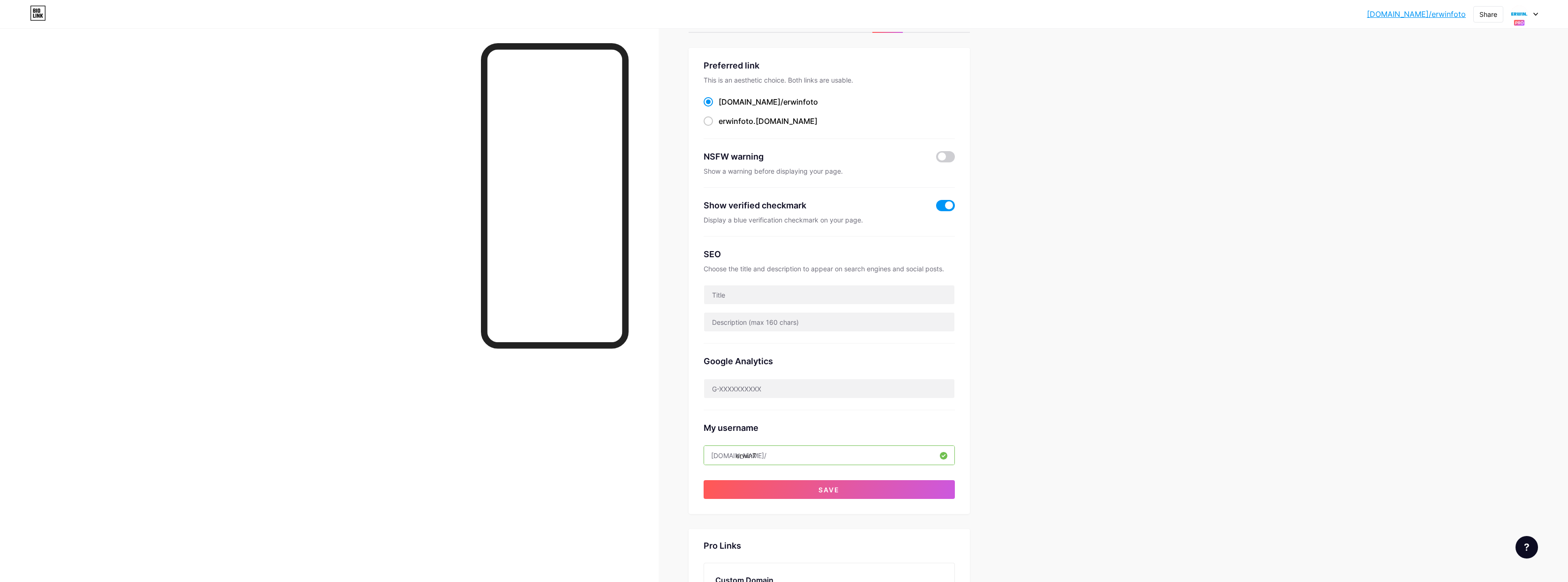
type input "erwin7"
click at [844, 488] on button "Save" at bounding box center [829, 489] width 251 height 19
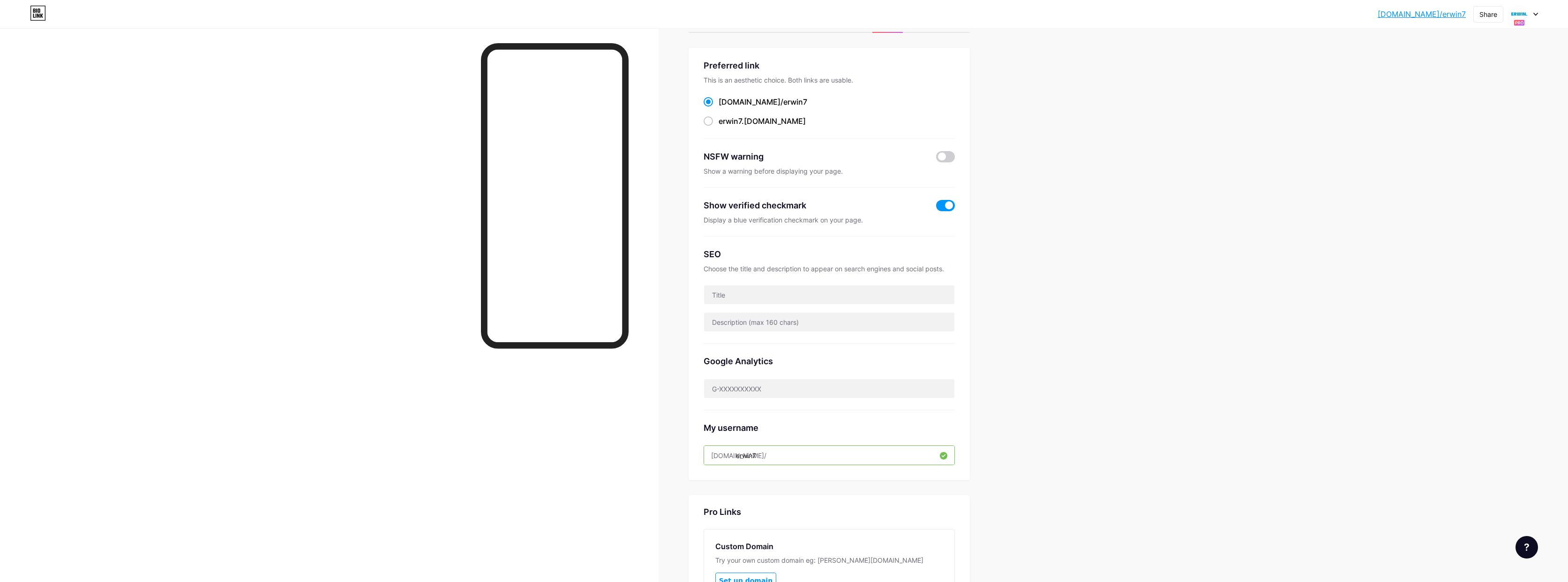
click at [1530, 14] on div at bounding box center [1525, 14] width 27 height 17
click at [1507, 86] on div "bio.link/milantijhuis1" at bounding box center [1489, 89] width 81 height 7
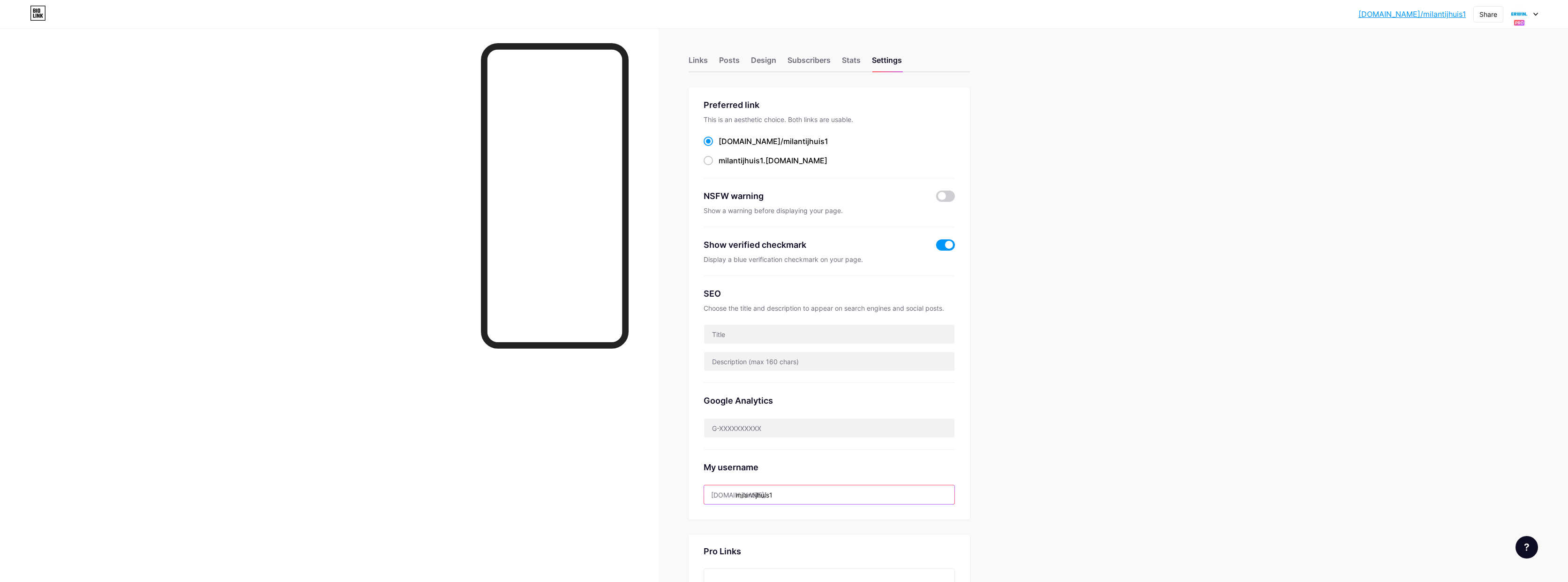
drag, startPoint x: 741, startPoint y: 494, endPoint x: 822, endPoint y: 498, distance: 81.1
click at [822, 498] on input "milantijhuis1" at bounding box center [829, 494] width 250 height 19
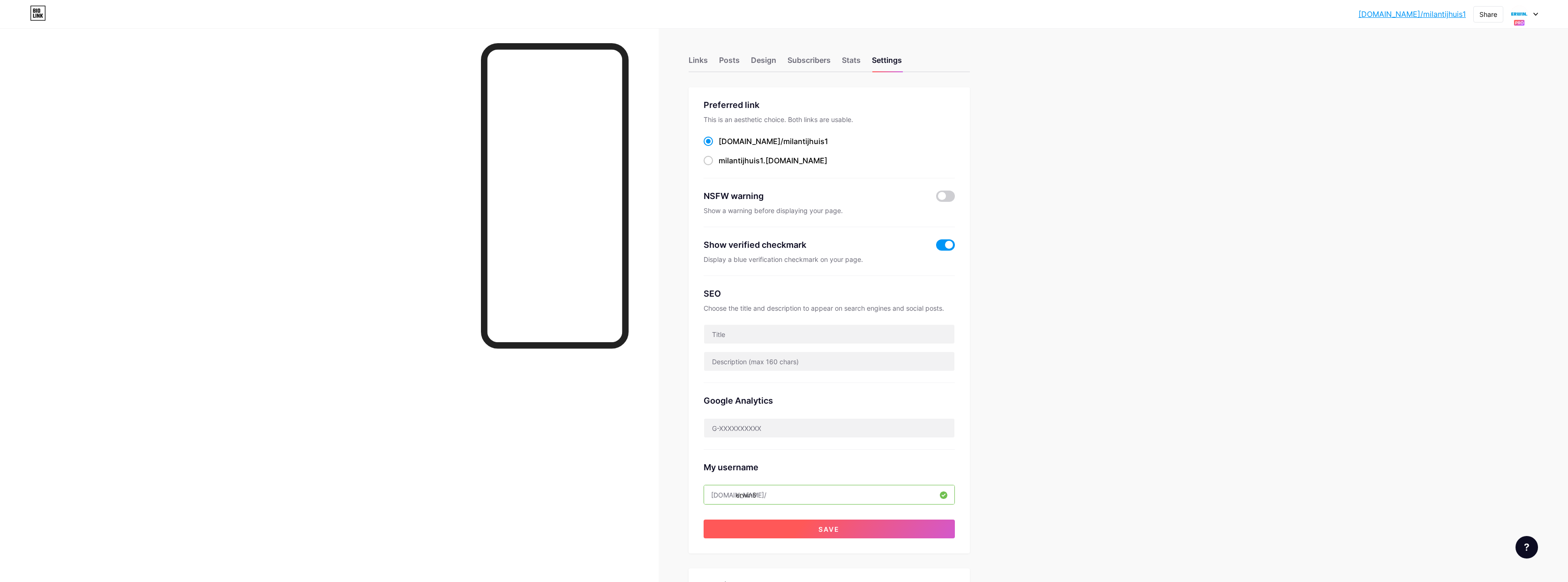
type input "erwin6"
click at [840, 527] on span "Save" at bounding box center [829, 529] width 21 height 8
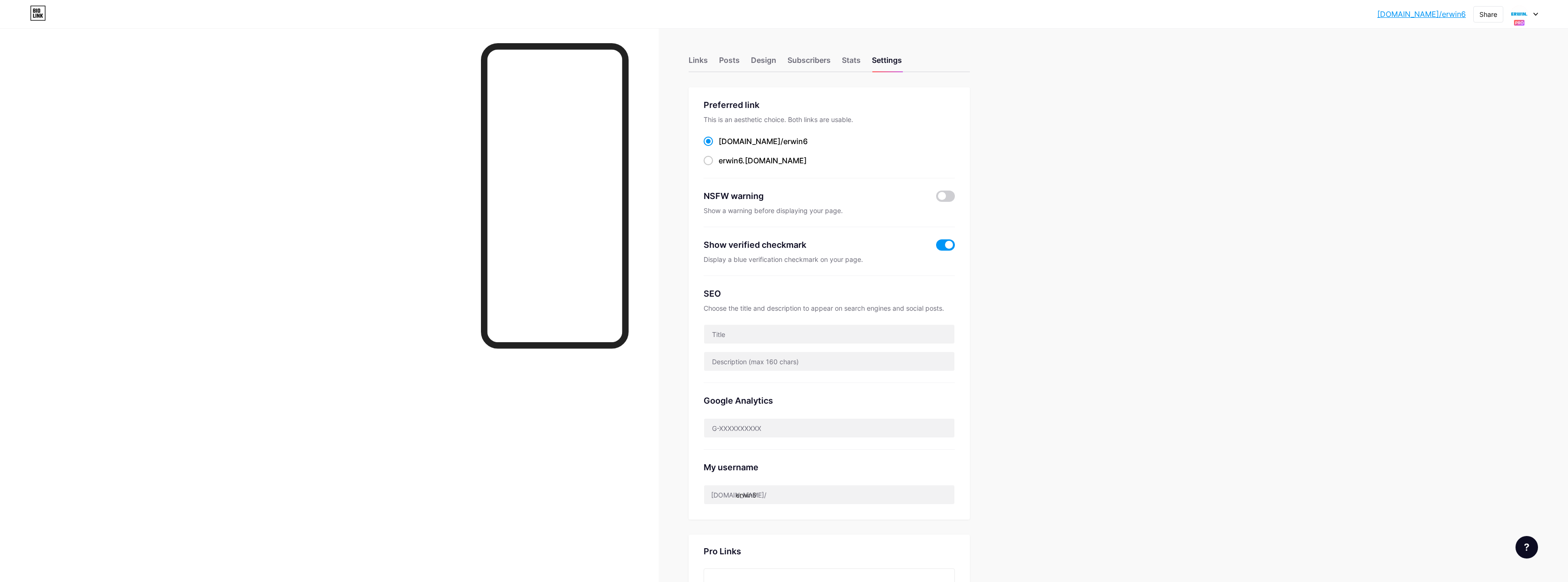
click at [1538, 15] on div "[DOMAIN_NAME]/erwin6... [DOMAIN_NAME]/erwin6 Share Switch accounts [PERSON_NAME…" at bounding box center [784, 14] width 1568 height 17
click at [1536, 15] on icon at bounding box center [1536, 14] width 4 height 2
click at [1460, 170] on link "Account settings" at bounding box center [1480, 174] width 116 height 25
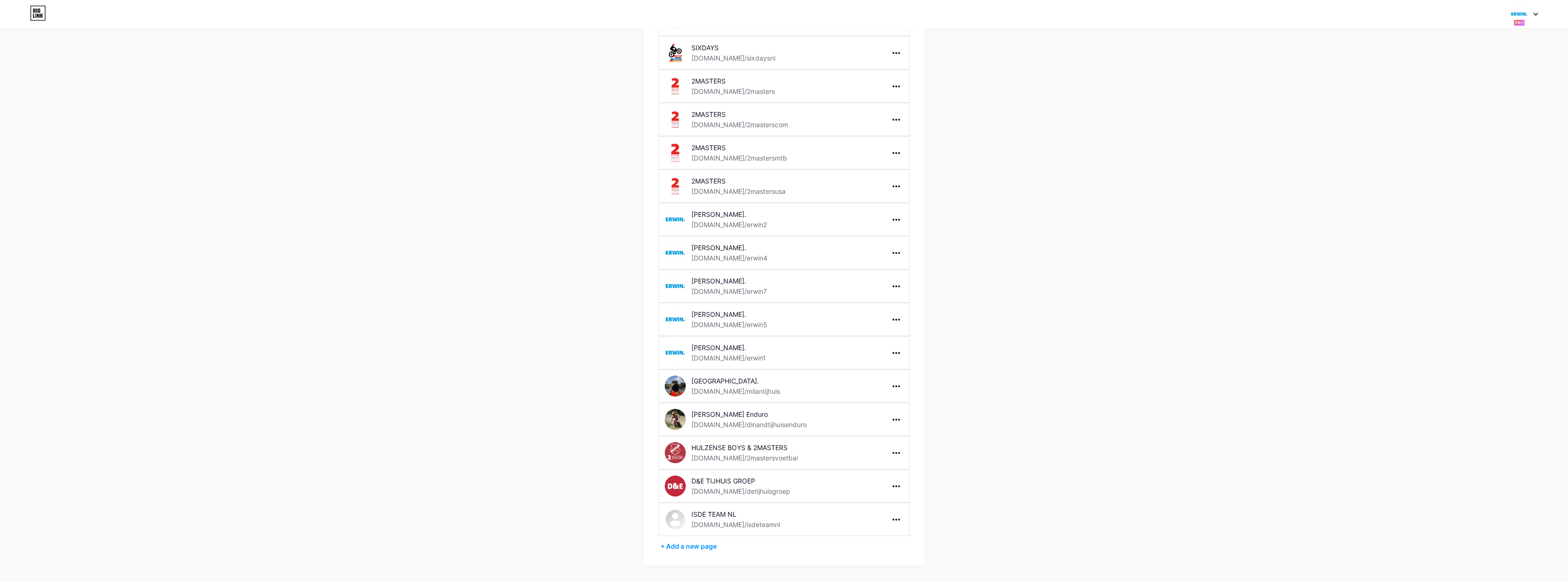
scroll to position [211, 0]
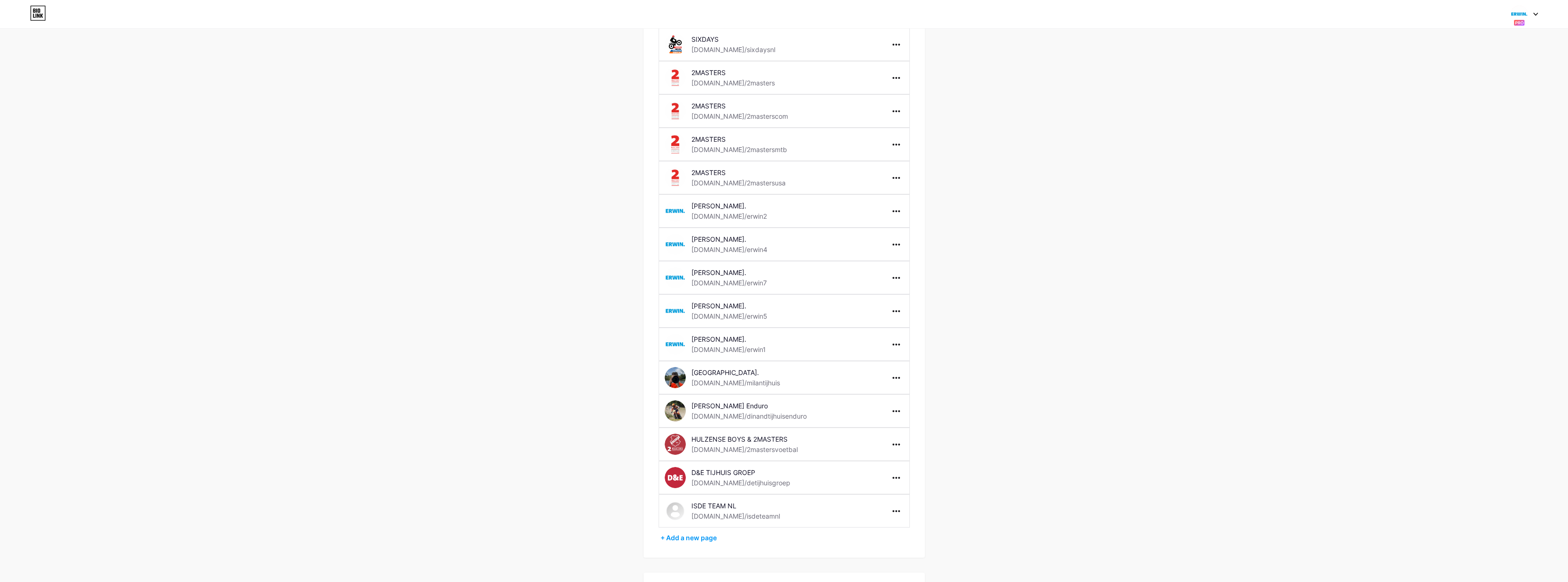
click at [674, 514] on img at bounding box center [675, 510] width 19 height 19
click at [676, 513] on img at bounding box center [675, 510] width 19 height 19
click at [890, 514] on div at bounding box center [897, 511] width 15 height 15
drag, startPoint x: 1054, startPoint y: 453, endPoint x: 1058, endPoint y: 449, distance: 5.7
click at [1054, 453] on div "Account Settings My pages [PERSON_NAME]. [DOMAIN_NAME]/erwin6 [PERSON_NAME]. [D…" at bounding box center [784, 354] width 1568 height 1043
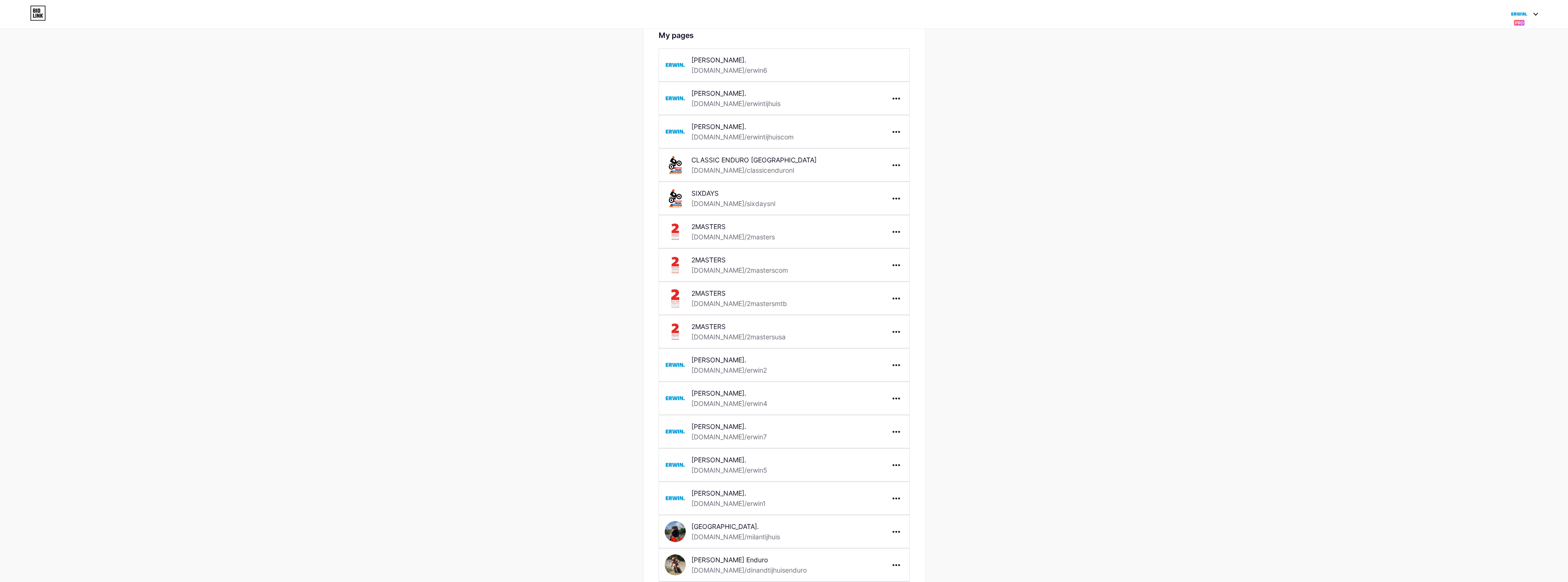
scroll to position [56, 0]
click at [1515, 15] on img at bounding box center [1519, 13] width 18 height 18
click at [1479, 80] on div "[PERSON_NAME]." at bounding box center [1488, 83] width 80 height 7
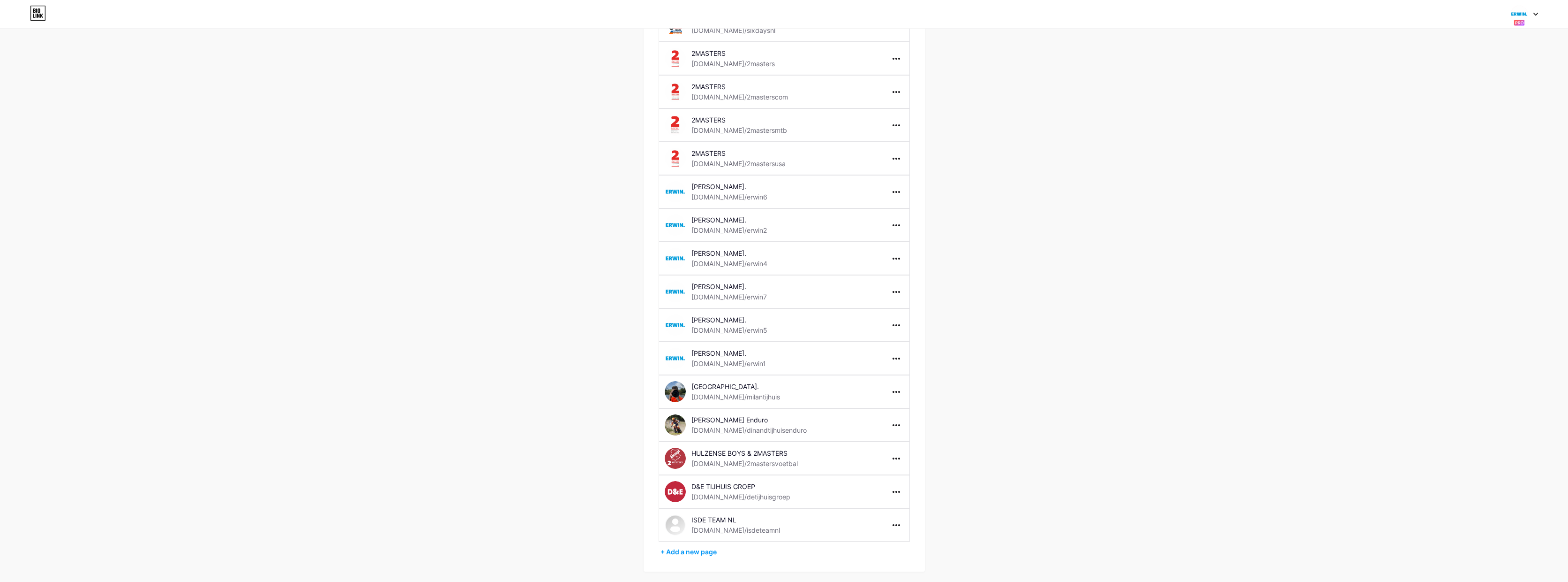
scroll to position [196, 0]
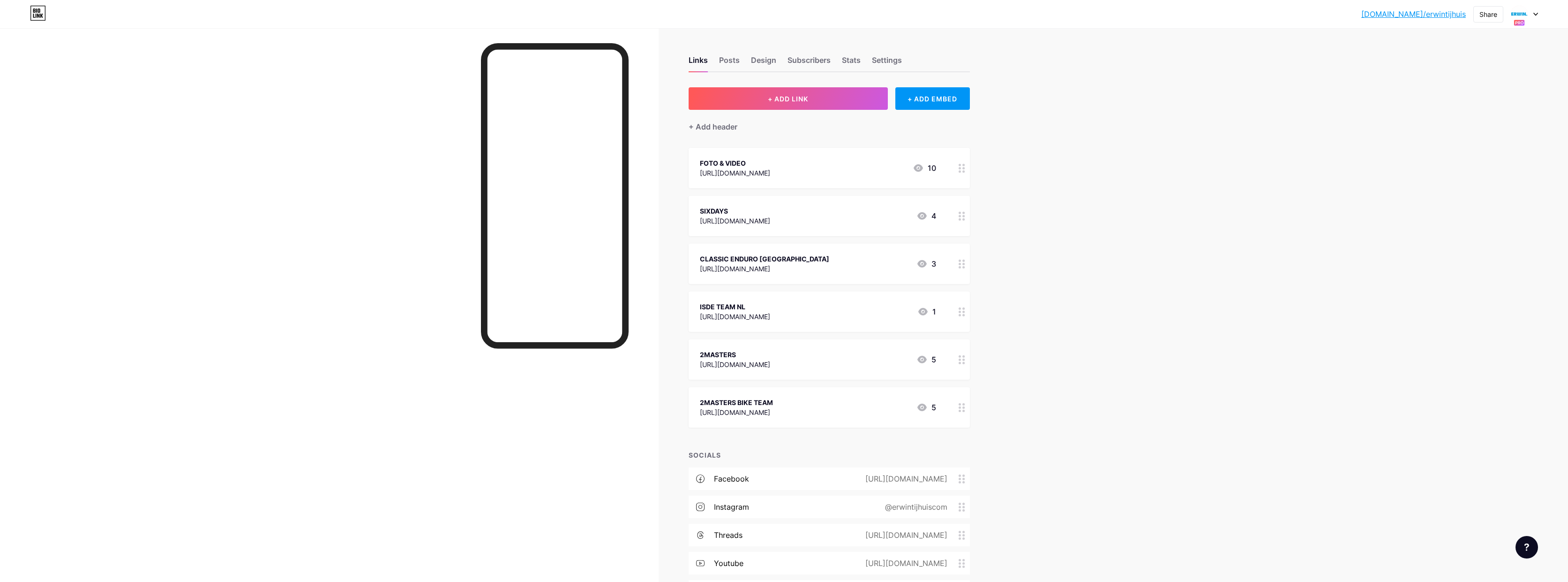
click at [1536, 13] on icon at bounding box center [1536, 14] width 5 height 3
click at [1470, 130] on div "[DOMAIN_NAME]/isdeteamnl" at bounding box center [1488, 133] width 78 height 7
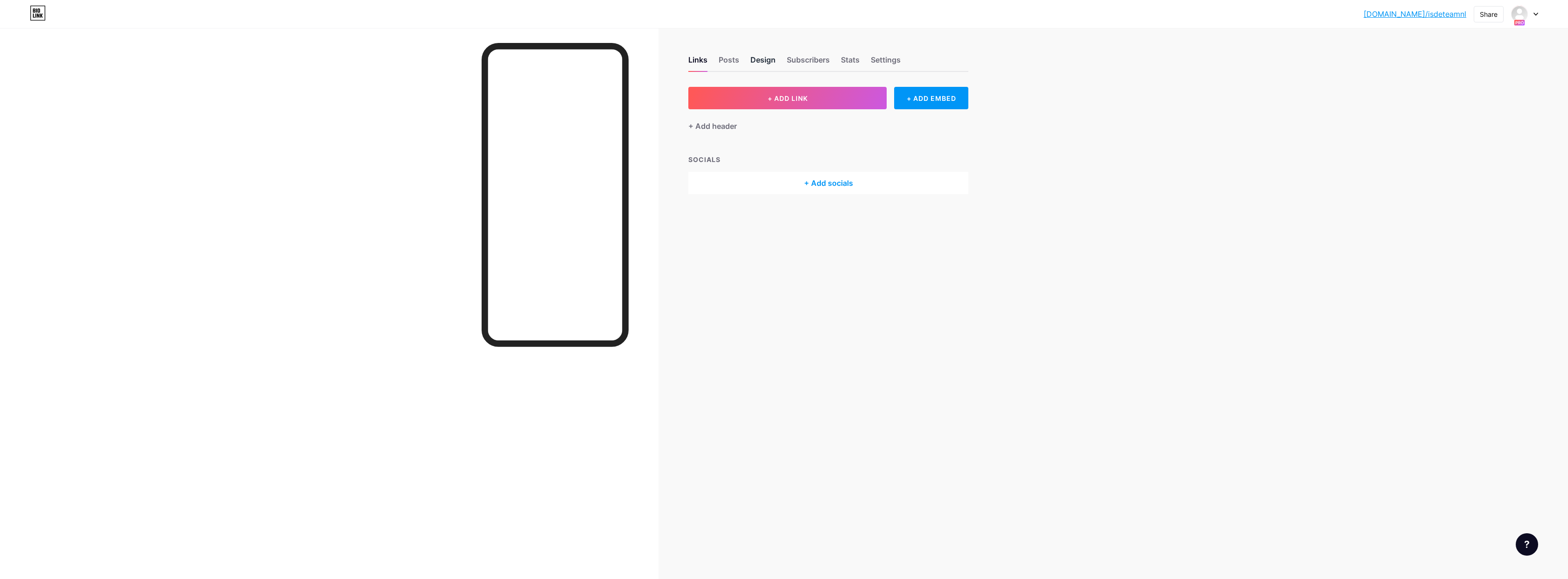
click at [773, 60] on div "Design" at bounding box center [763, 63] width 25 height 17
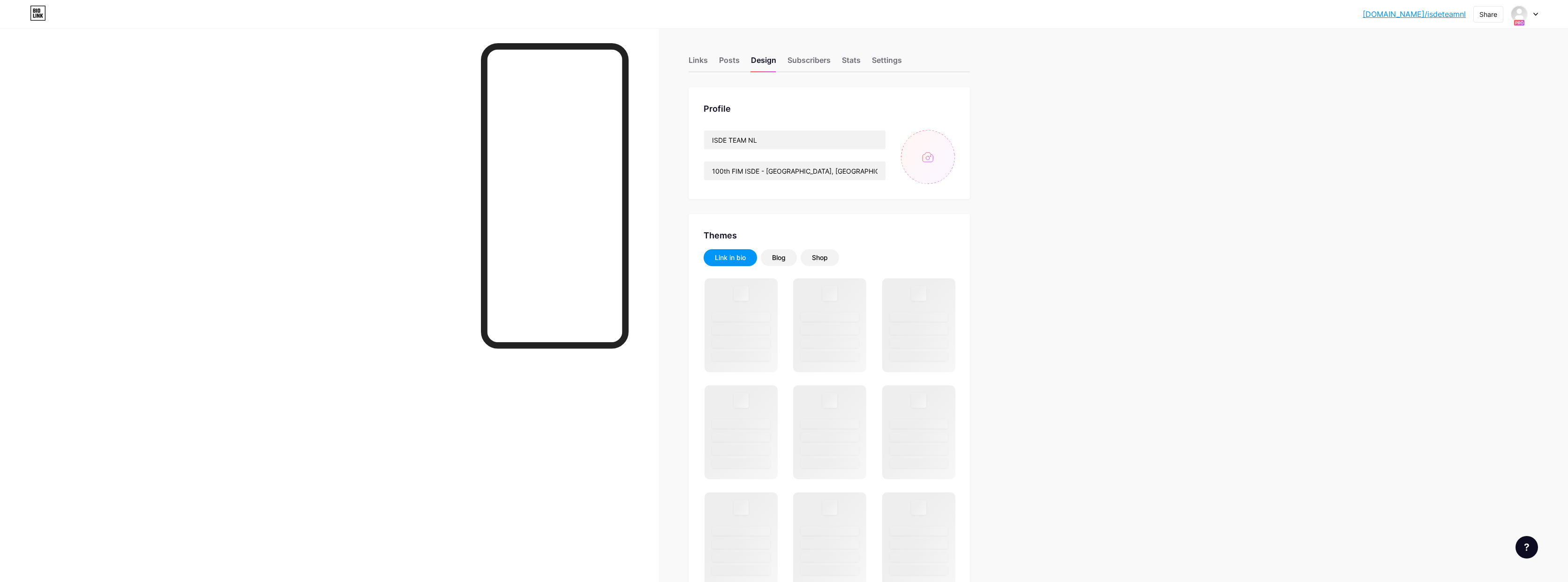
click at [919, 154] on input "file" at bounding box center [928, 157] width 54 height 54
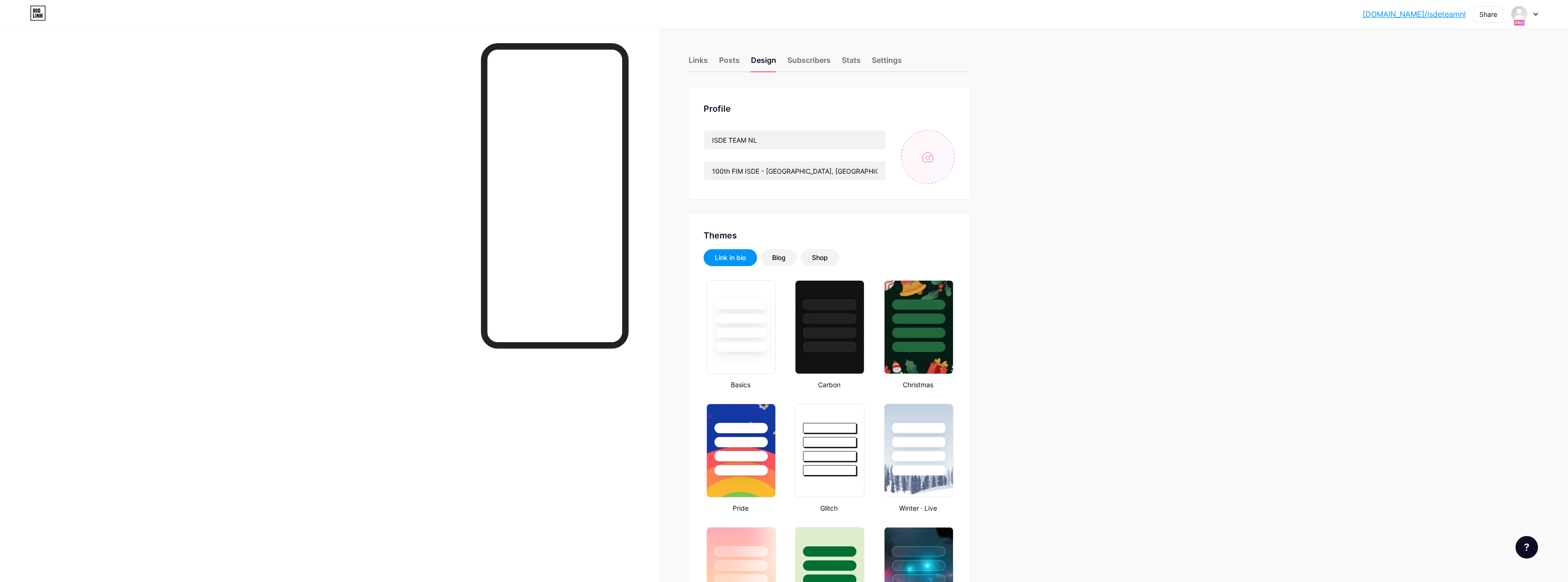
type input "#ffffff"
type input "#000000"
type input "C:\fakepath\2025 SIXDAYS 2500pix V2.png"
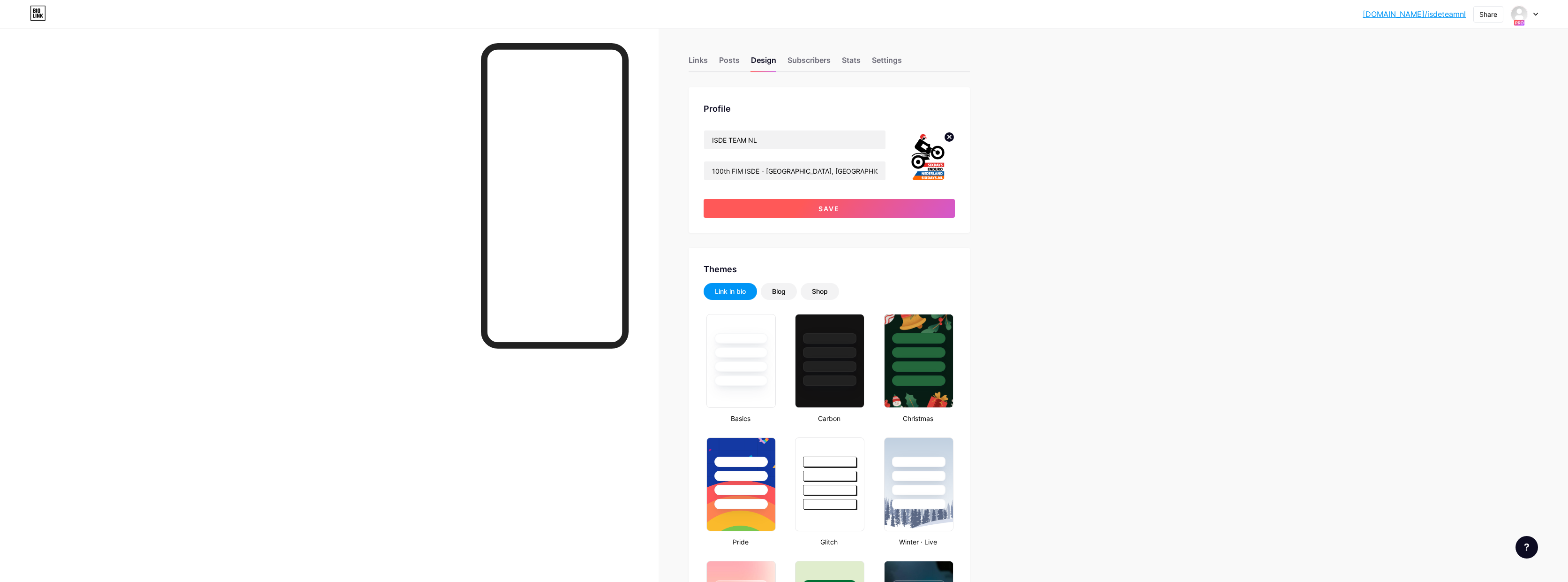
click at [846, 208] on button "Save" at bounding box center [829, 208] width 251 height 19
type input "#ffffff"
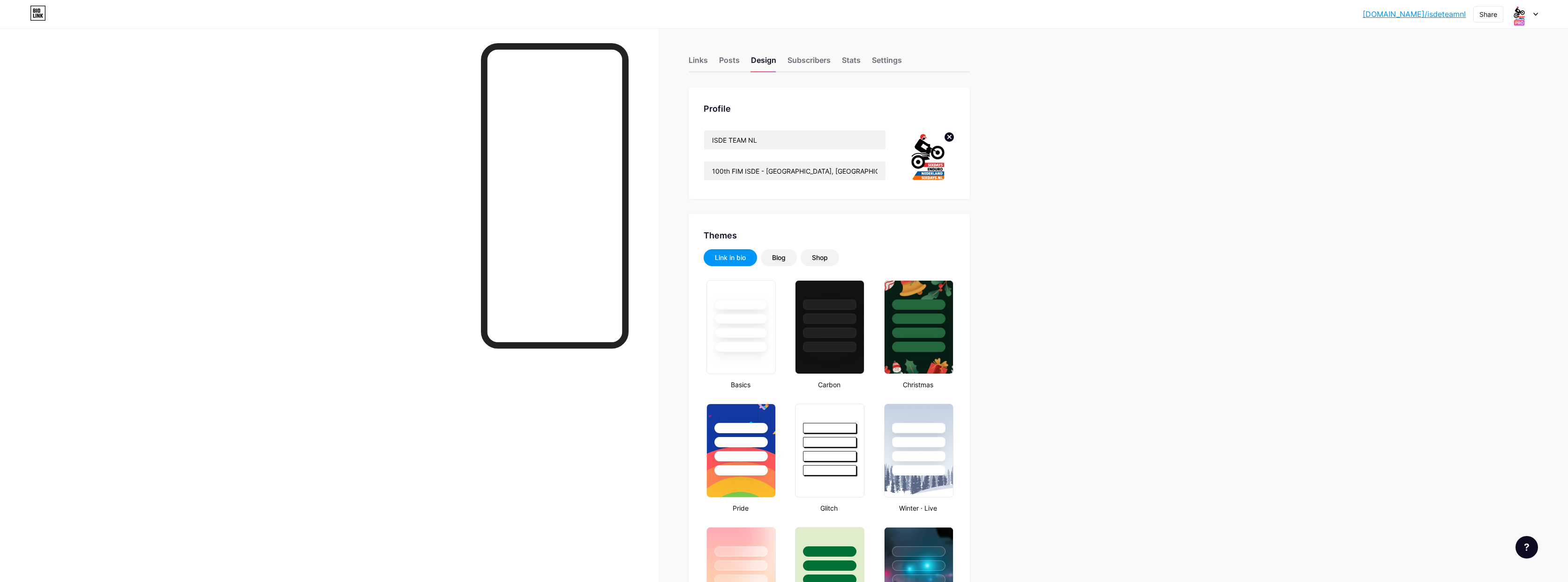
click at [1537, 16] on div at bounding box center [1525, 14] width 27 height 17
click at [1484, 101] on div "bio.link/erwin6" at bounding box center [1483, 103] width 69 height 7
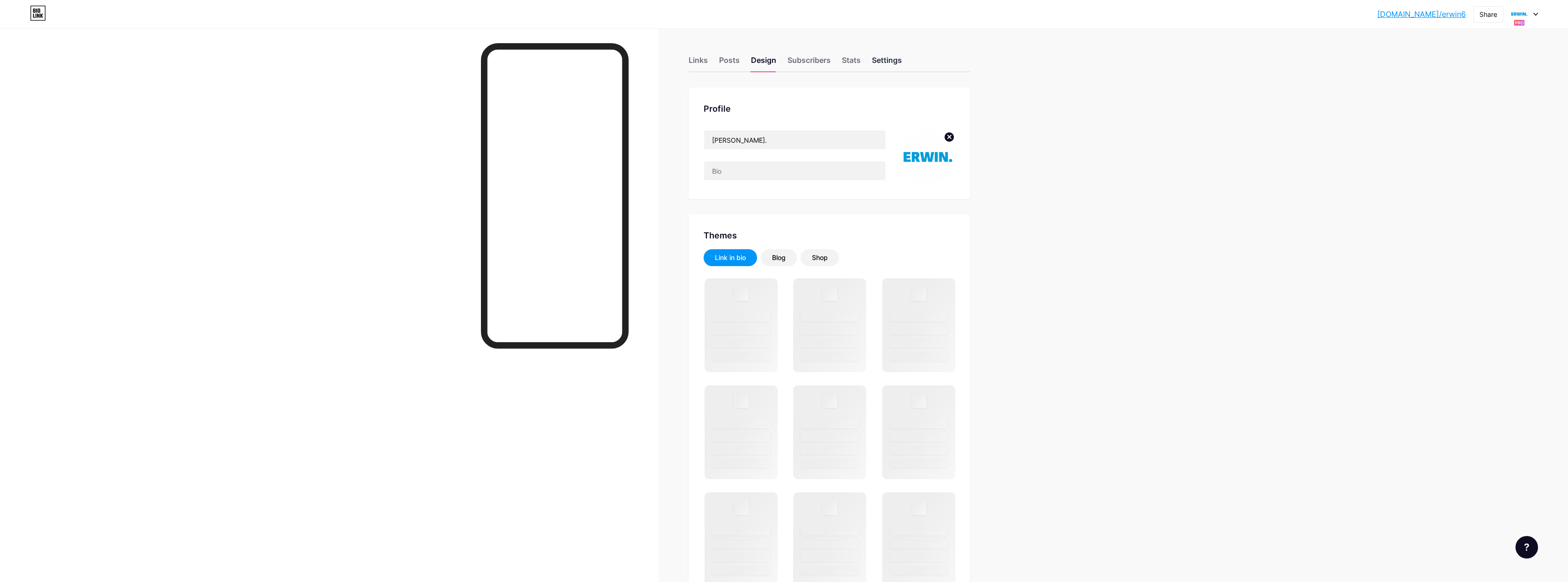
click at [896, 62] on div "Settings" at bounding box center [887, 63] width 30 height 17
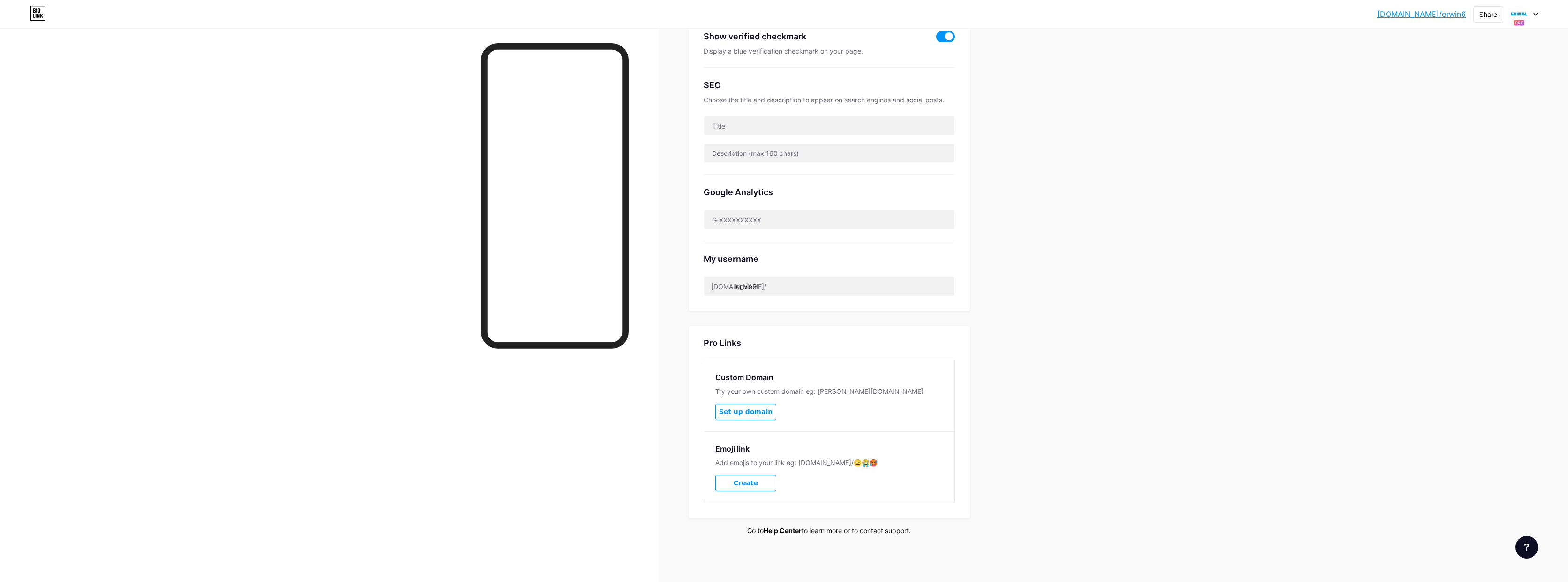
scroll to position [208, 0]
drag, startPoint x: 764, startPoint y: 289, endPoint x: 773, endPoint y: 288, distance: 9.1
click at [766, 289] on input "erwin6" at bounding box center [829, 286] width 250 height 19
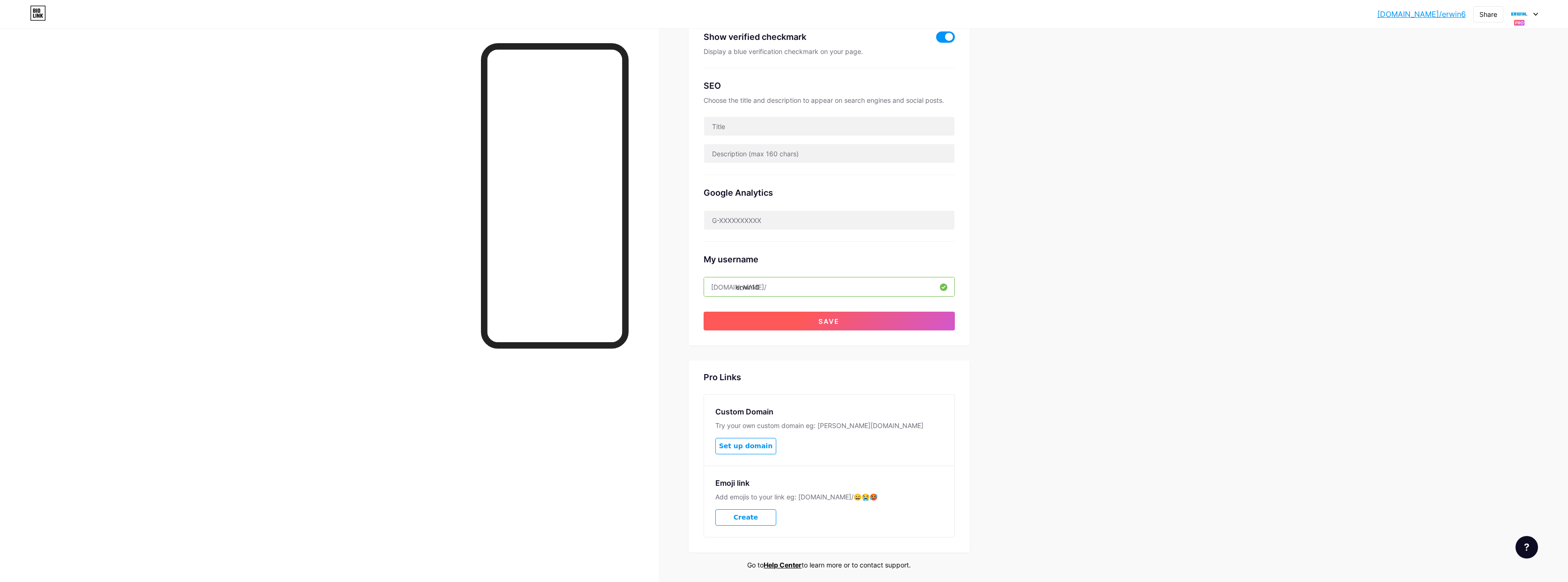
type input "erwin10"
click at [851, 319] on button "Save" at bounding box center [829, 321] width 251 height 19
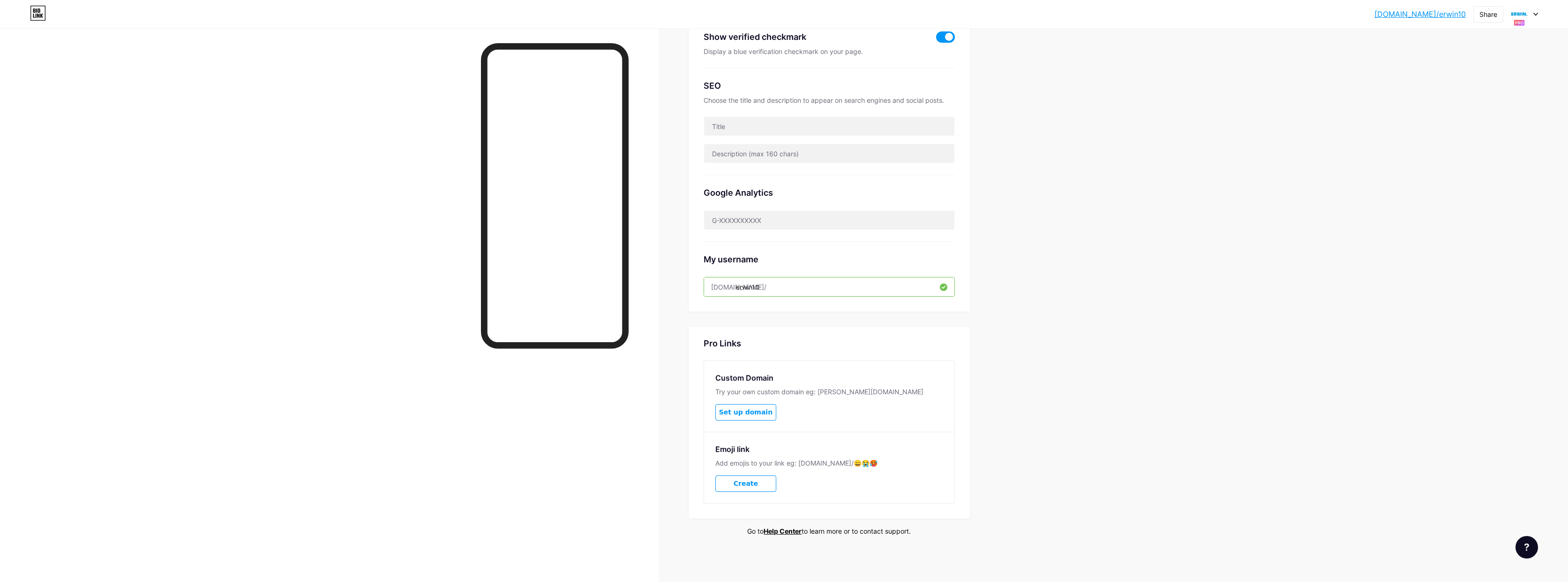
click at [1536, 15] on icon at bounding box center [1536, 14] width 4 height 2
click at [1485, 81] on div "[DOMAIN_NAME]/erwin2" at bounding box center [1483, 85] width 69 height 7
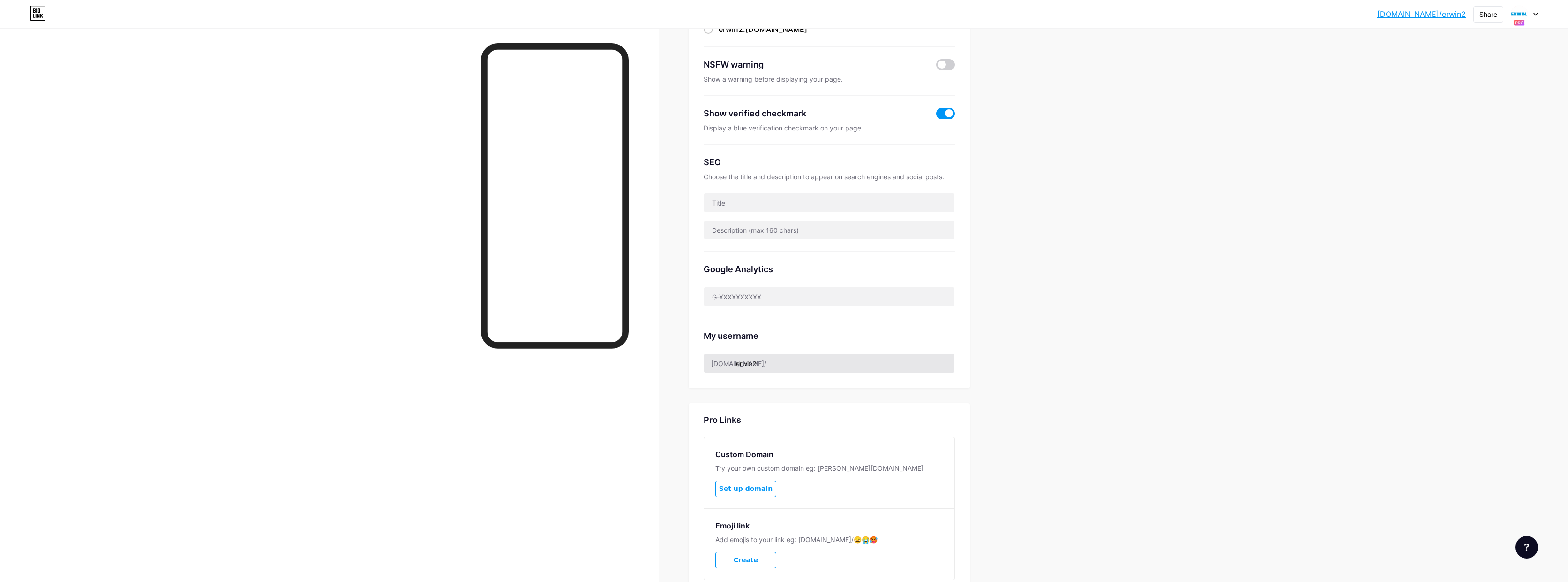
scroll to position [132, 0]
drag, startPoint x: 761, startPoint y: 362, endPoint x: 772, endPoint y: 362, distance: 11.0
click at [766, 362] on input "erwin2" at bounding box center [829, 362] width 250 height 19
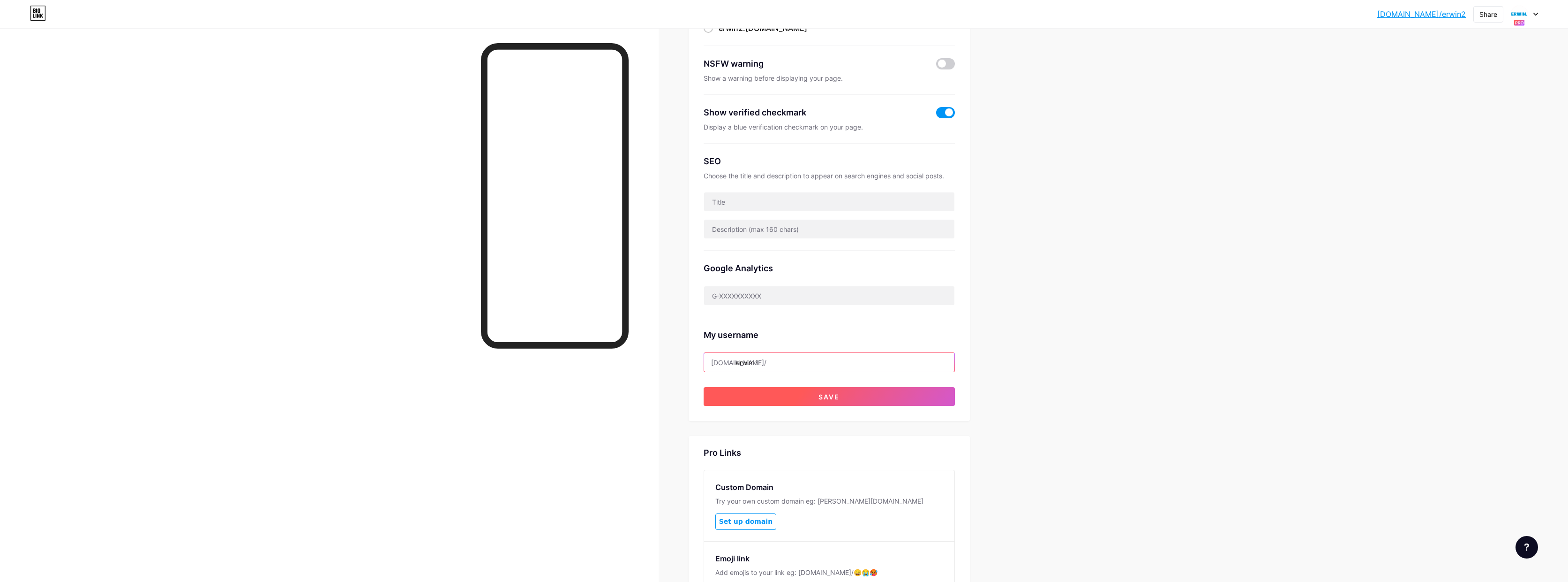
type input "erwin11"
drag, startPoint x: 837, startPoint y: 391, endPoint x: 860, endPoint y: 388, distance: 23.2
click at [840, 391] on button "Save" at bounding box center [829, 396] width 251 height 19
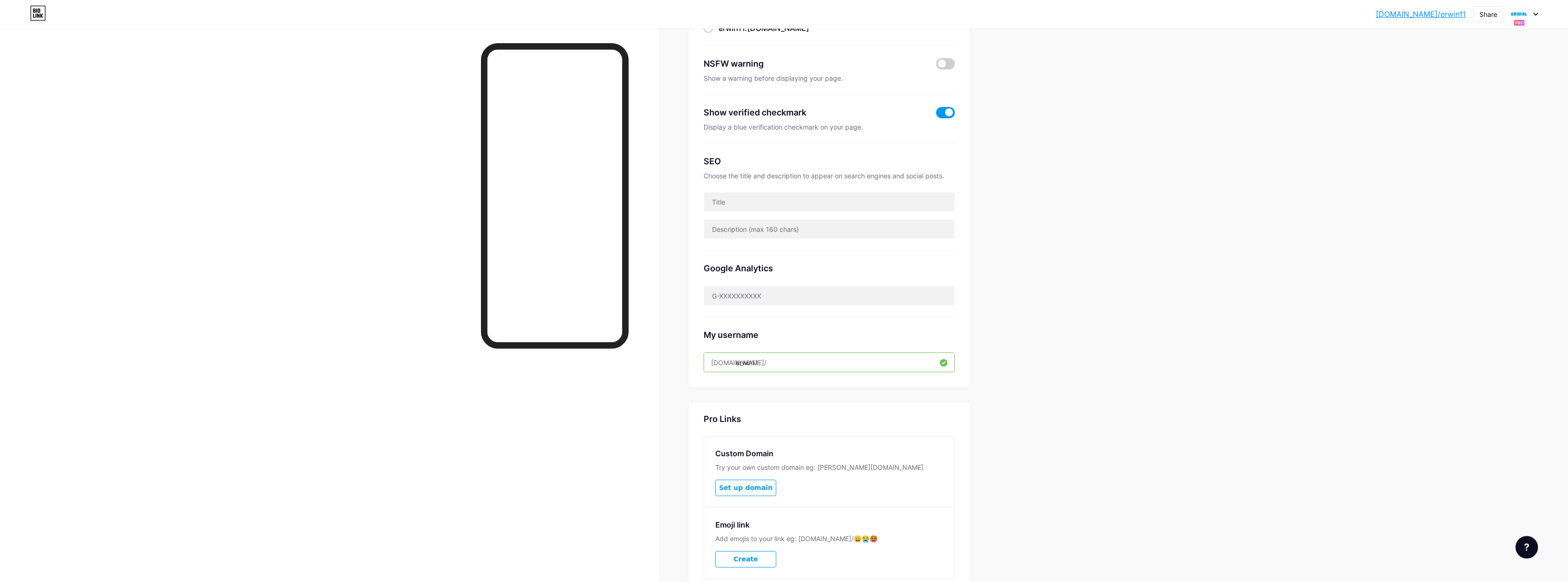
click at [1535, 17] on div at bounding box center [1525, 14] width 27 height 17
click at [1490, 99] on div "[DOMAIN_NAME]/erwin4" at bounding box center [1483, 100] width 69 height 7
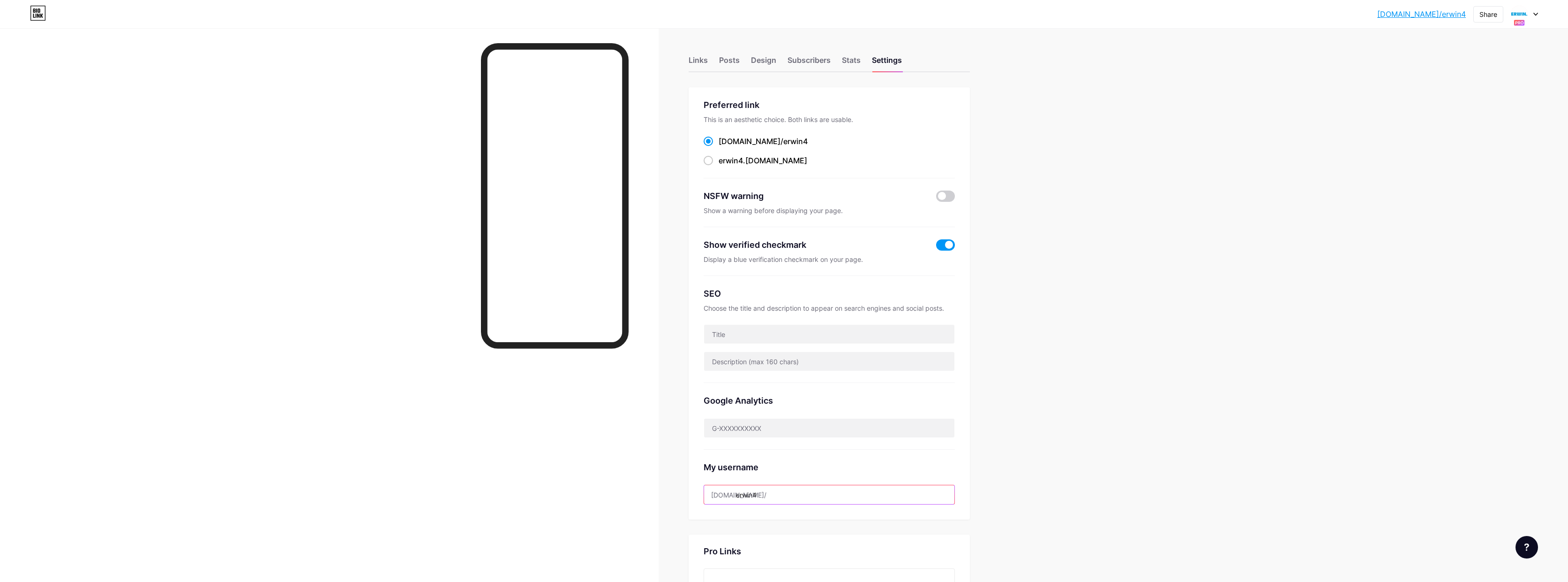
drag, startPoint x: 764, startPoint y: 491, endPoint x: 793, endPoint y: 480, distance: 31.0
click at [764, 491] on input "erwin4" at bounding box center [829, 494] width 250 height 19
type input "erwin12"
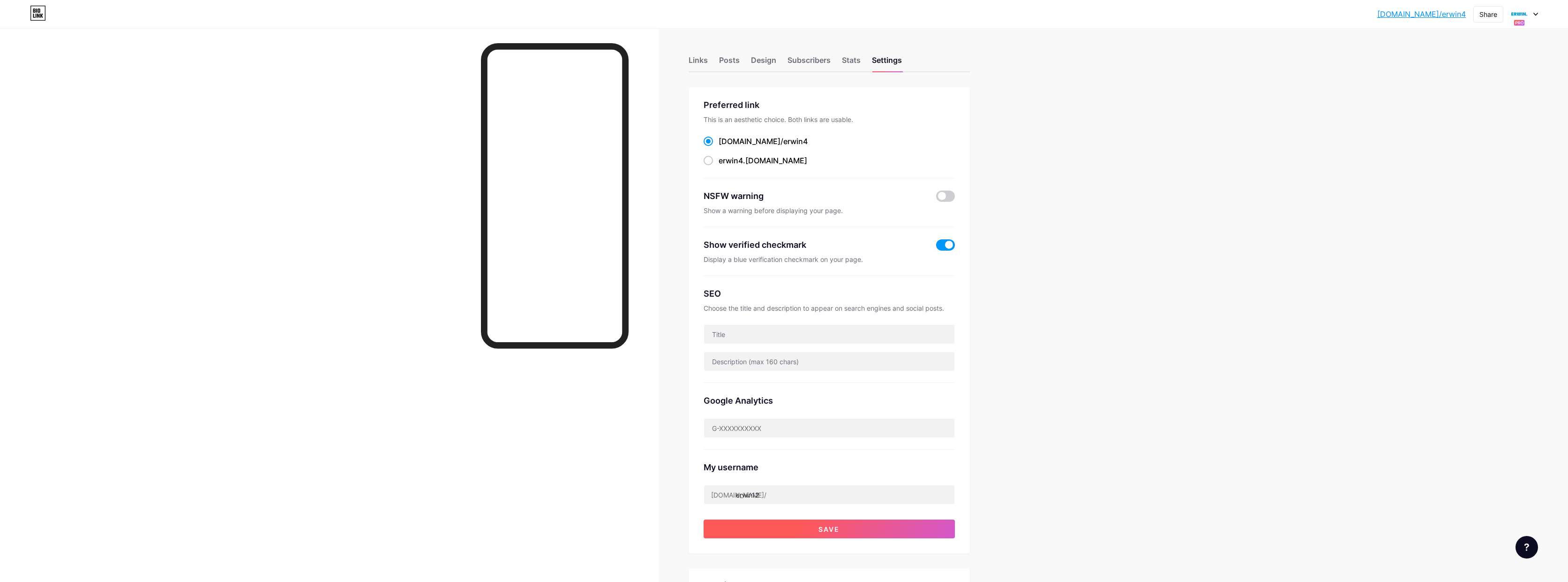
drag, startPoint x: 830, startPoint y: 528, endPoint x: 847, endPoint y: 523, distance: 17.7
click at [832, 528] on span "Save" at bounding box center [829, 529] width 21 height 8
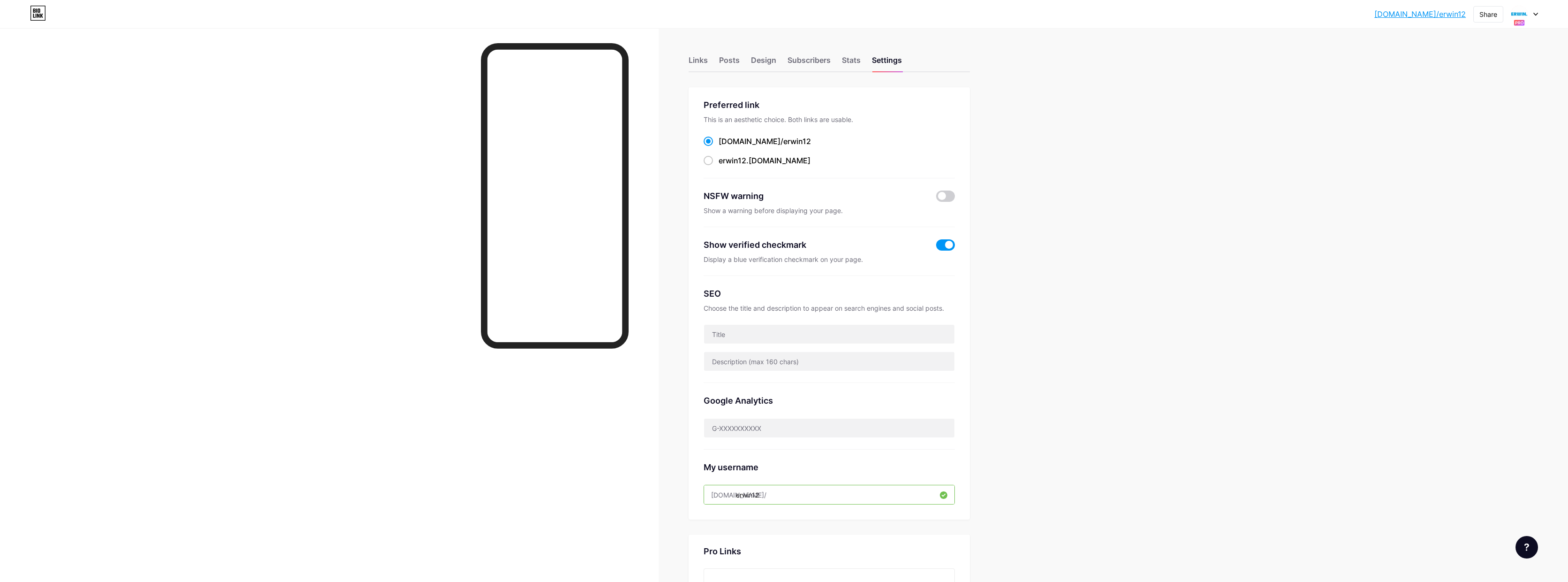
click at [1536, 13] on icon at bounding box center [1536, 14] width 5 height 3
click at [1492, 85] on div "[DOMAIN_NAME]/erwin7" at bounding box center [1483, 87] width 69 height 7
drag, startPoint x: 761, startPoint y: 496, endPoint x: 778, endPoint y: 491, distance: 17.7
click at [763, 496] on input "erwin7" at bounding box center [829, 494] width 250 height 19
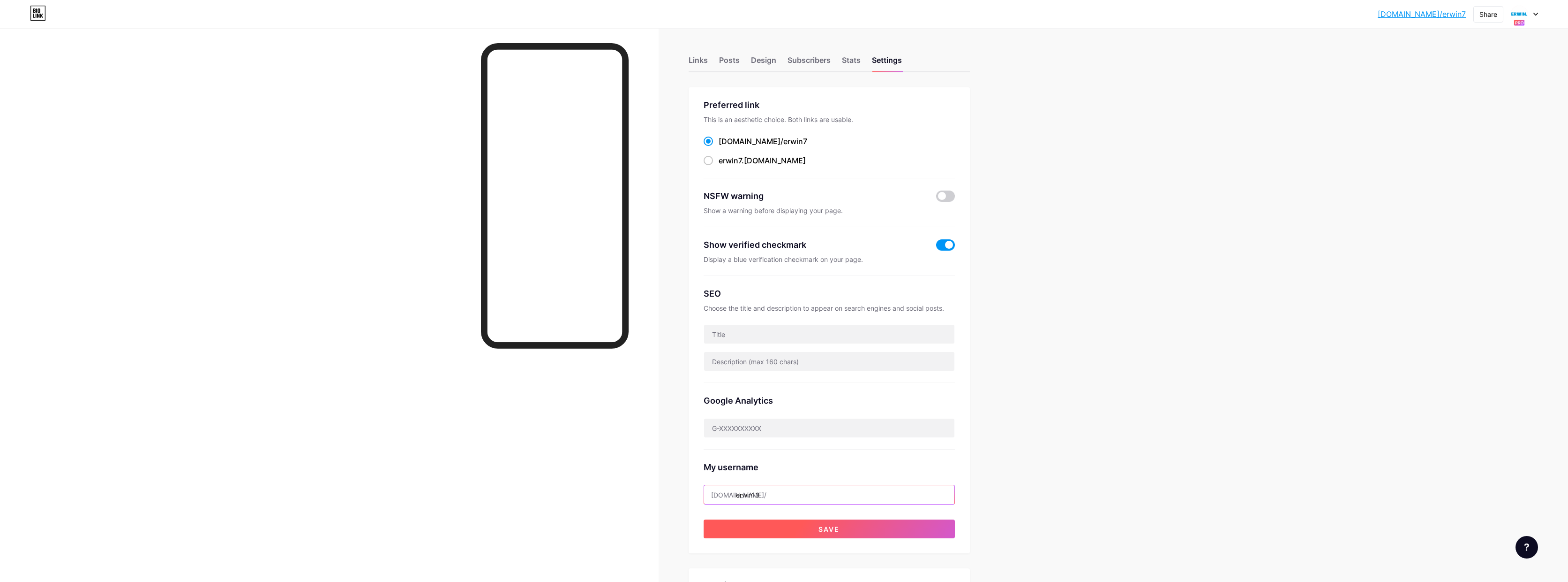
type input "erwin13"
click at [851, 528] on button "Save" at bounding box center [829, 529] width 251 height 19
click at [1539, 15] on div "[DOMAIN_NAME]/erwin1... [DOMAIN_NAME]/erwin13 Share Switch accounts [PERSON_NAM…" at bounding box center [784, 14] width 1568 height 17
click at [1537, 15] on icon at bounding box center [1536, 14] width 5 height 3
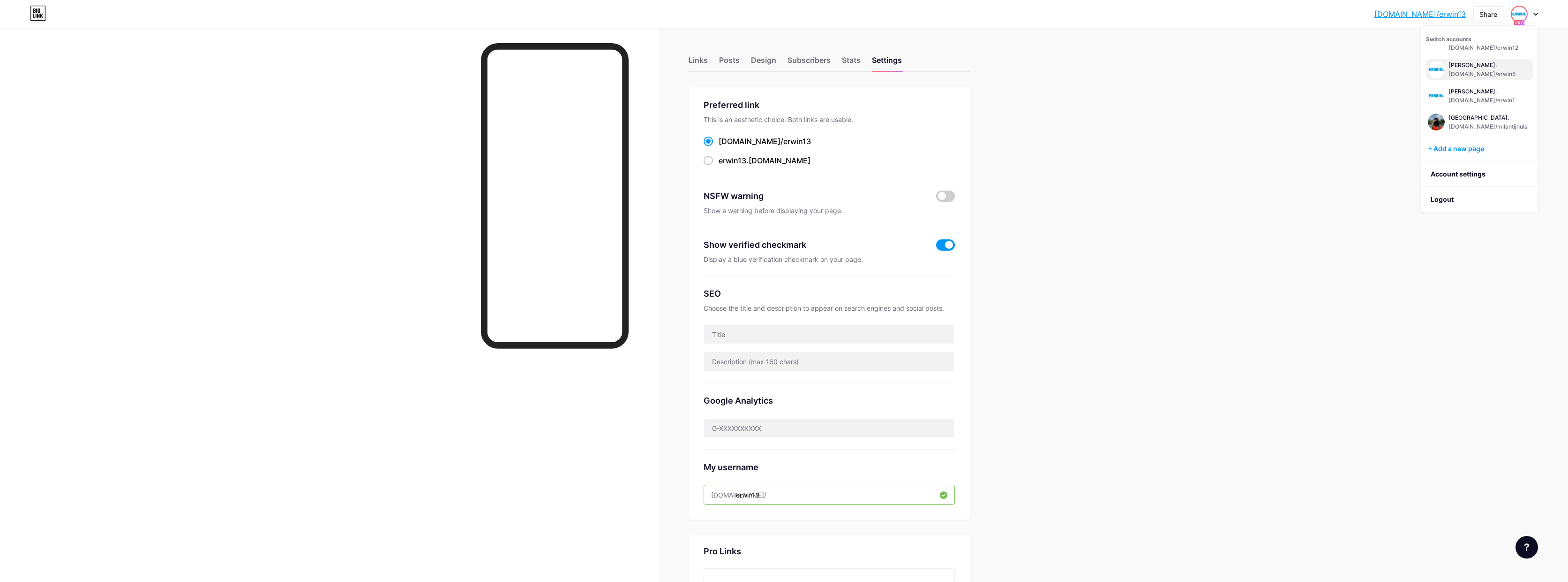
scroll to position [307, 0]
click at [1485, 75] on div "[DOMAIN_NAME]/erwin5" at bounding box center [1483, 73] width 69 height 7
drag, startPoint x: 767, startPoint y: 494, endPoint x: 783, endPoint y: 488, distance: 17.1
click at [767, 494] on input "erwin5" at bounding box center [829, 494] width 250 height 19
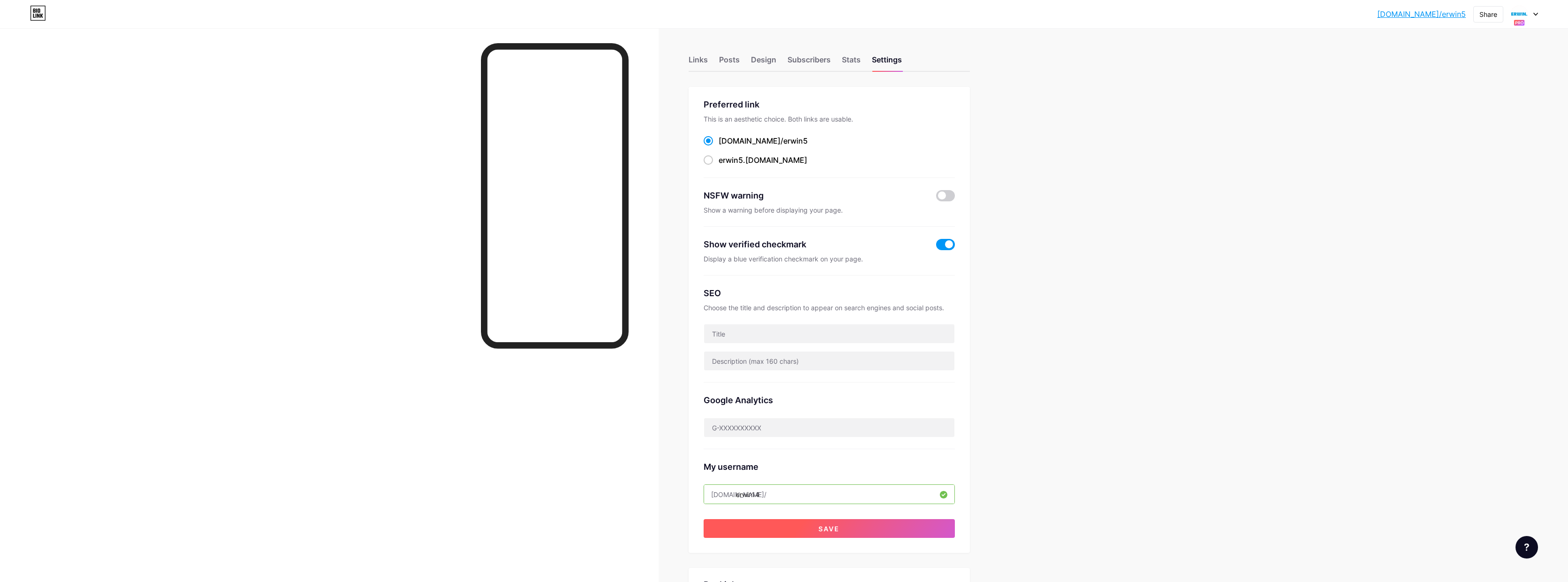
type input "erwin14"
click at [833, 524] on span "Save" at bounding box center [829, 528] width 21 height 8
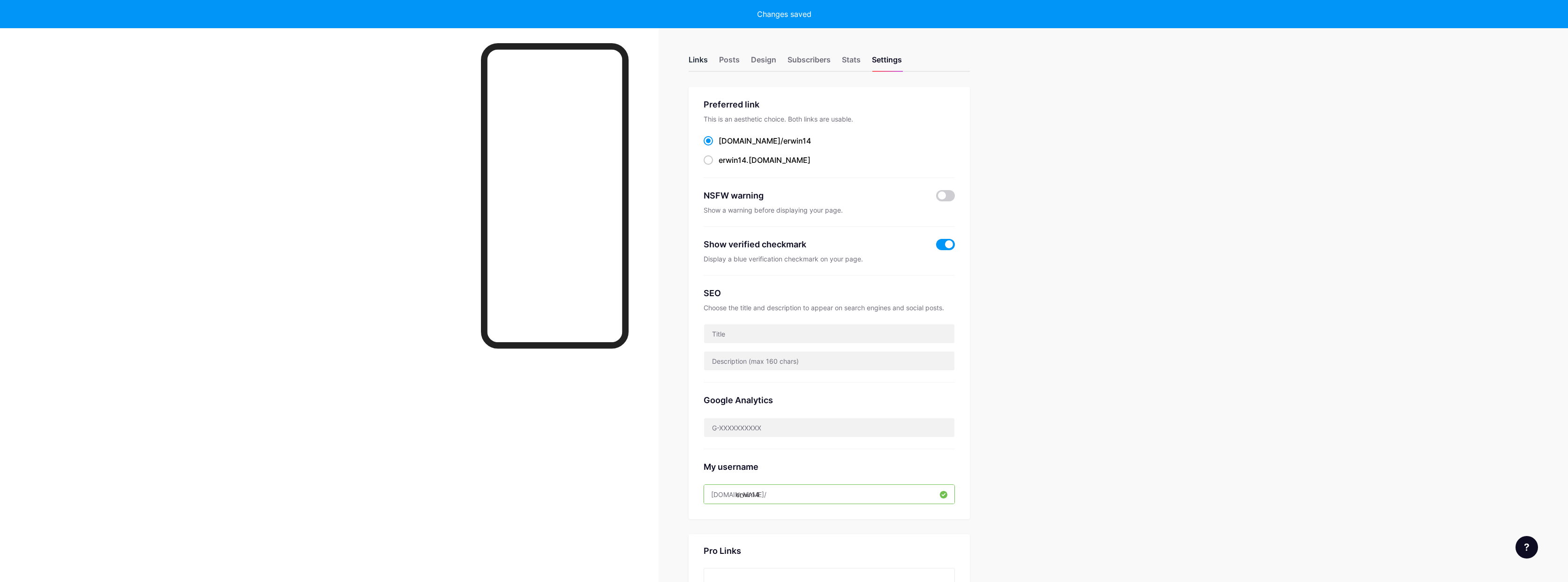
click at [703, 61] on div "Links" at bounding box center [698, 62] width 19 height 17
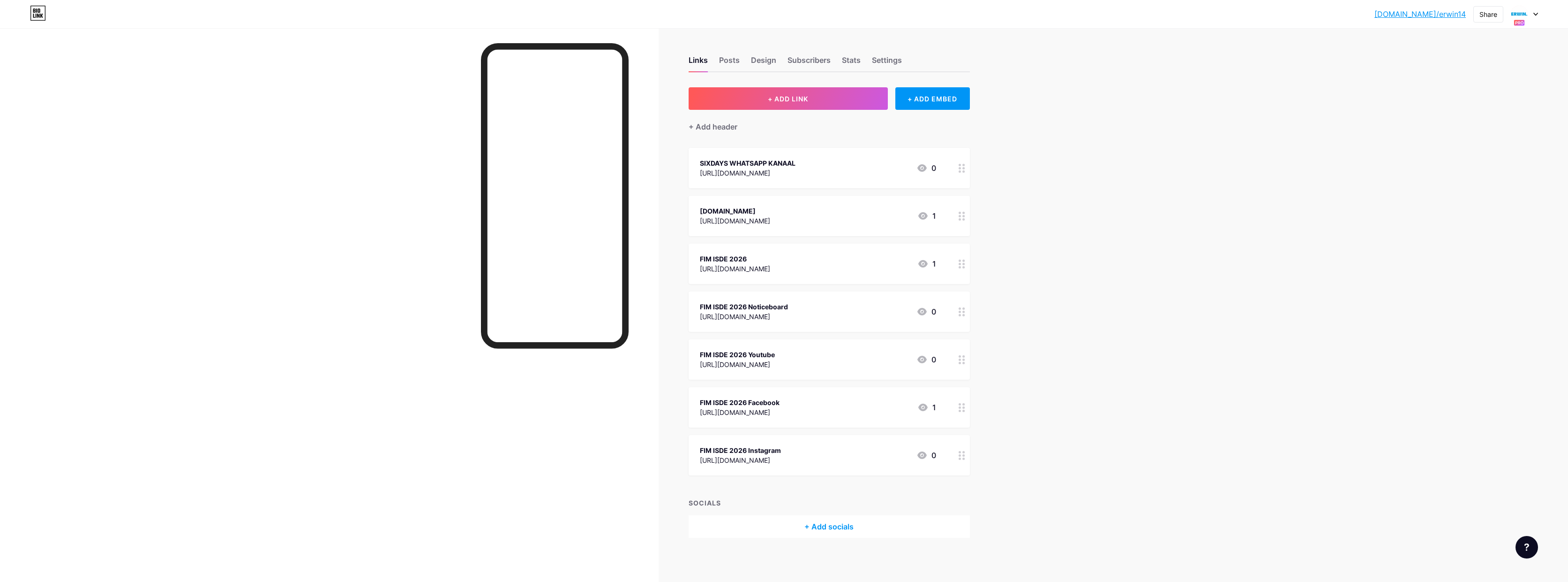
click at [964, 170] on icon at bounding box center [962, 168] width 7 height 9
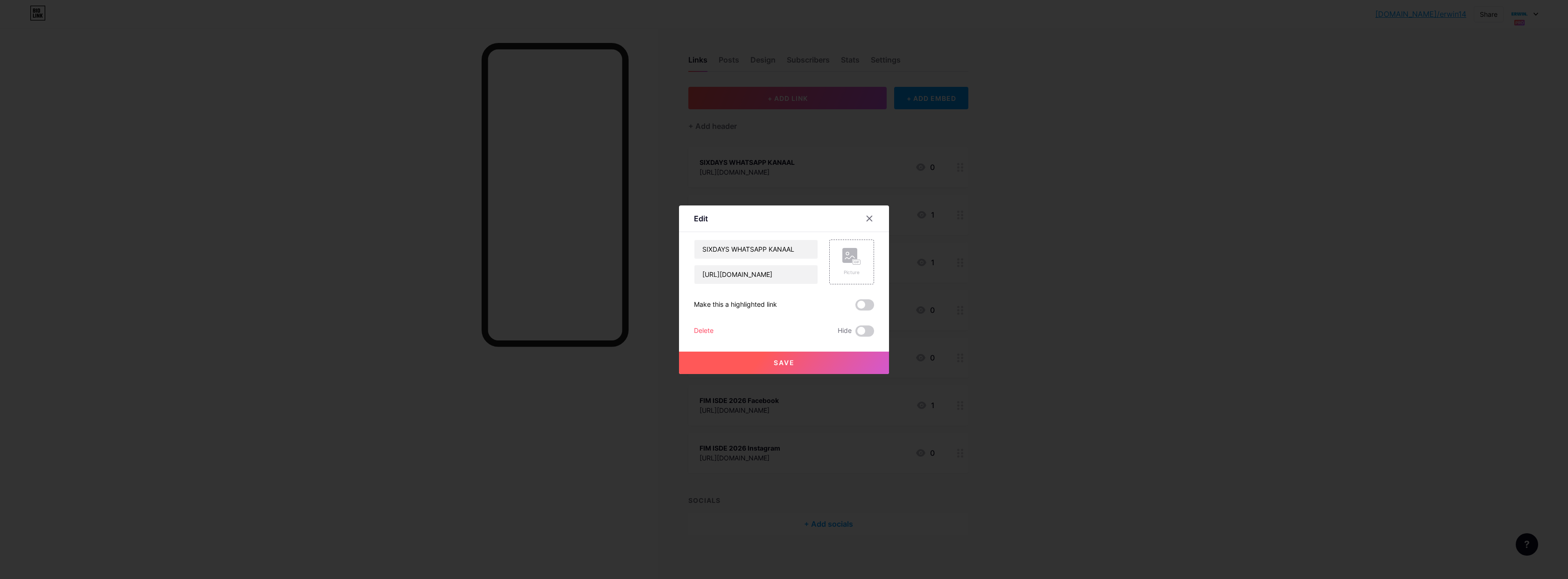
click at [706, 330] on div "Delete" at bounding box center [704, 331] width 19 height 11
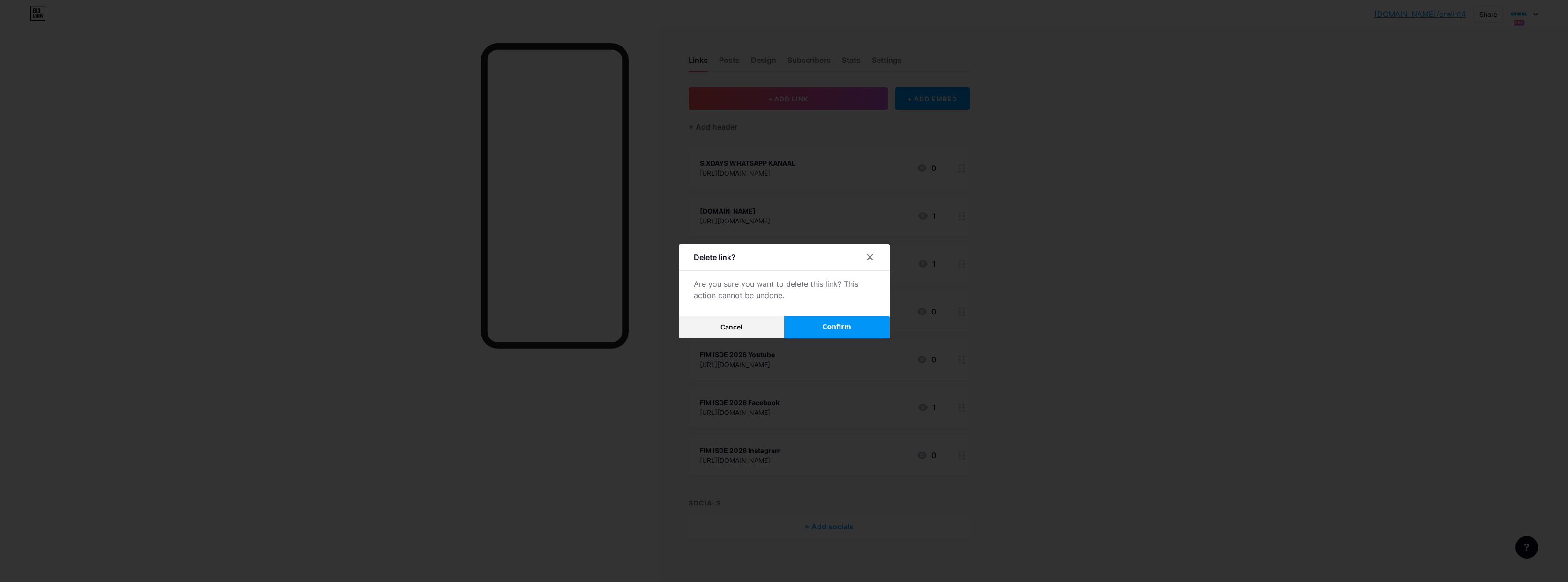
drag, startPoint x: 825, startPoint y: 333, endPoint x: 856, endPoint y: 319, distance: 34.0
click at [825, 333] on button "Confirm" at bounding box center [837, 327] width 105 height 23
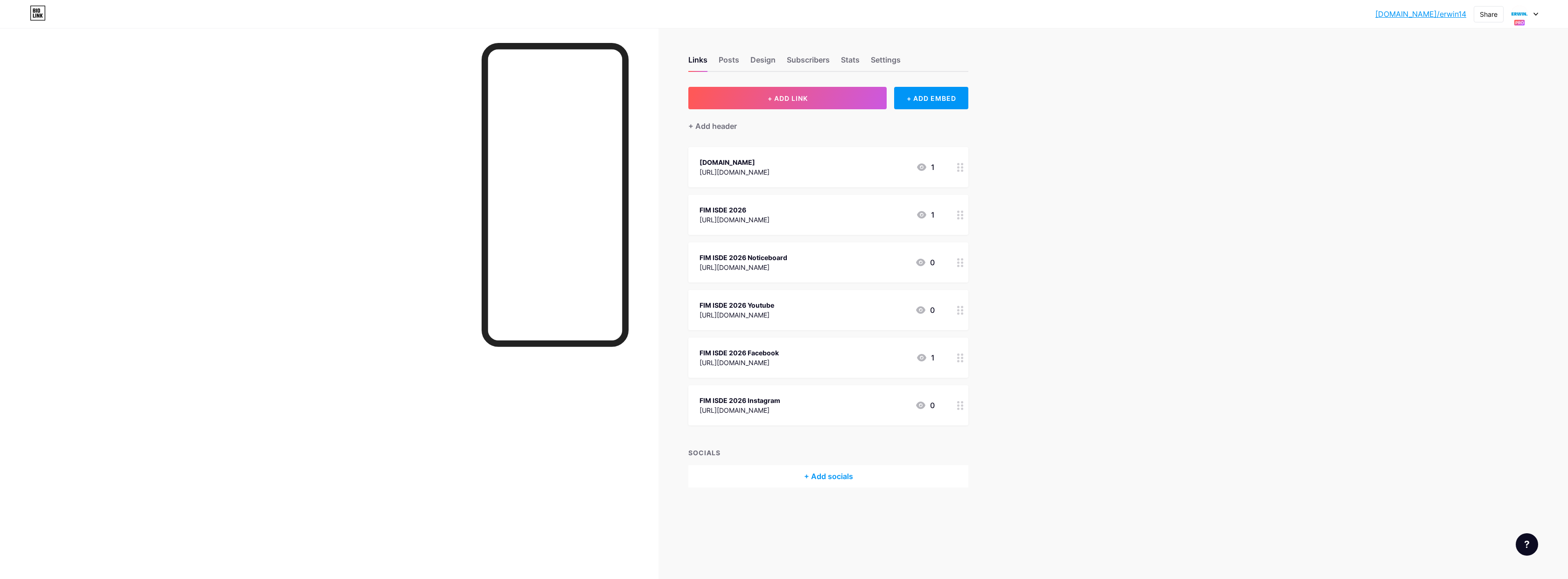
click at [964, 167] on div at bounding box center [961, 167] width 16 height 40
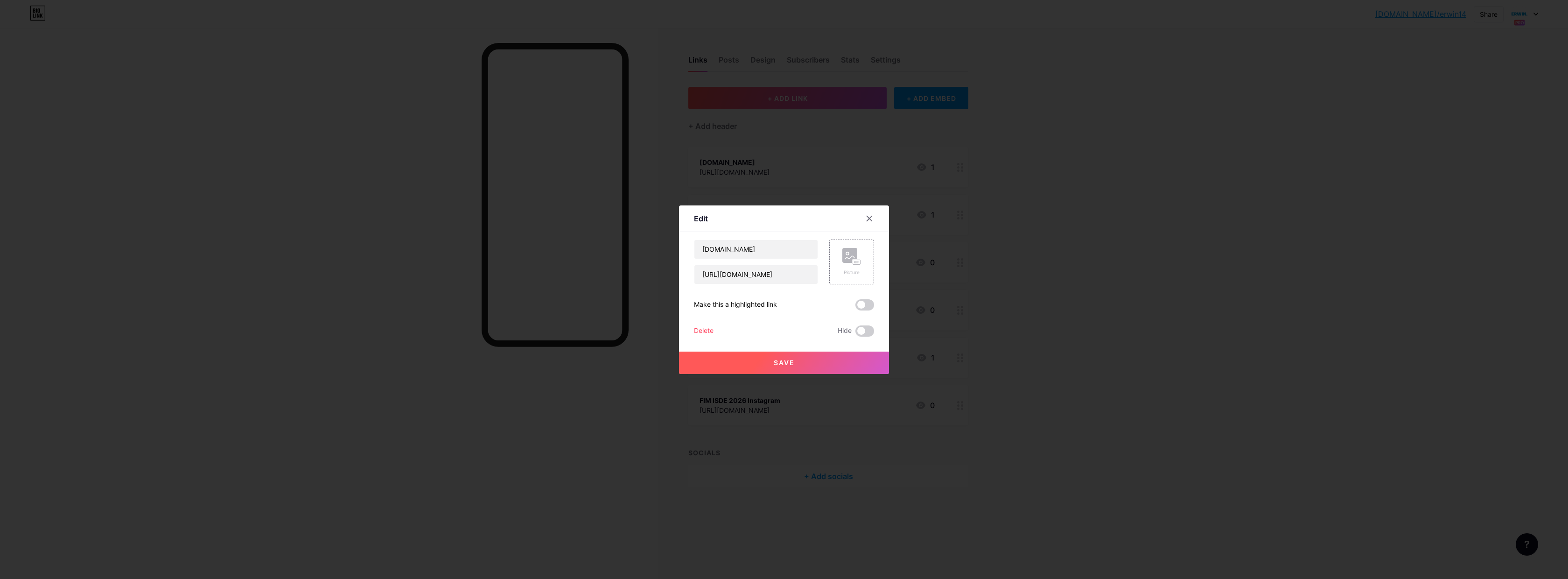
click at [707, 325] on div "Delete" at bounding box center [704, 331] width 19 height 11
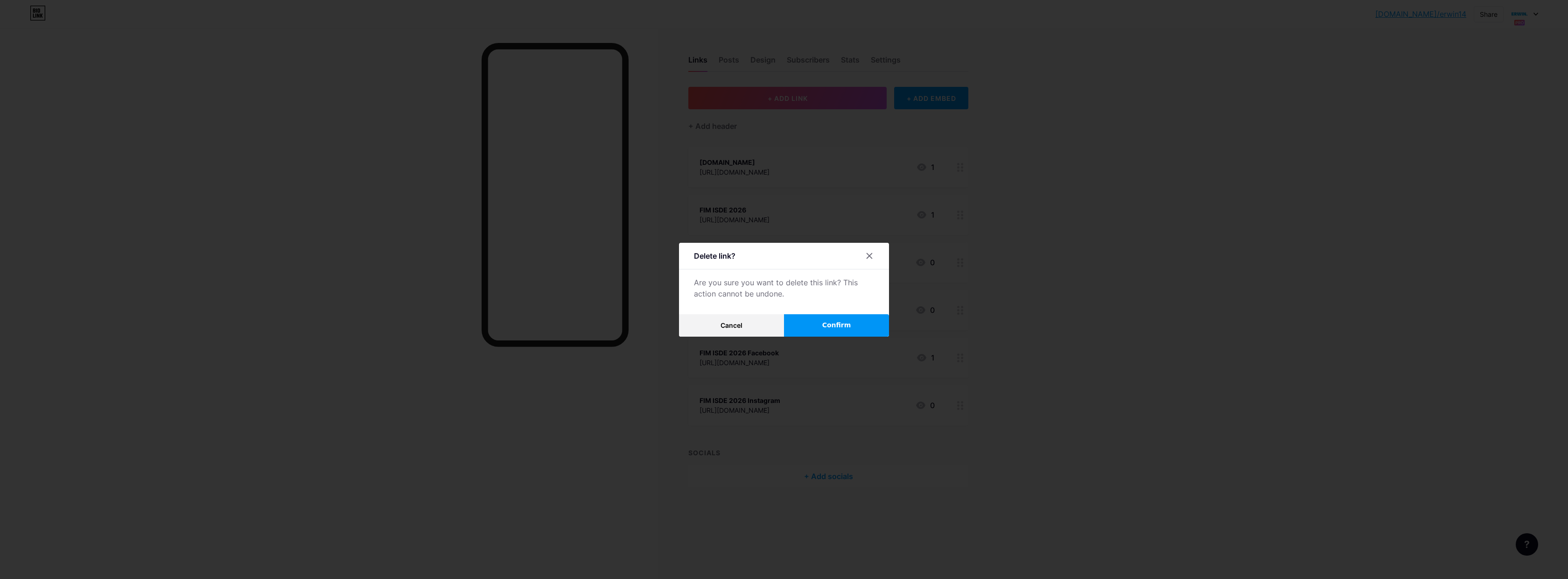
drag, startPoint x: 827, startPoint y: 332, endPoint x: 867, endPoint y: 311, distance: 45.2
click at [827, 332] on button "Confirm" at bounding box center [836, 325] width 105 height 23
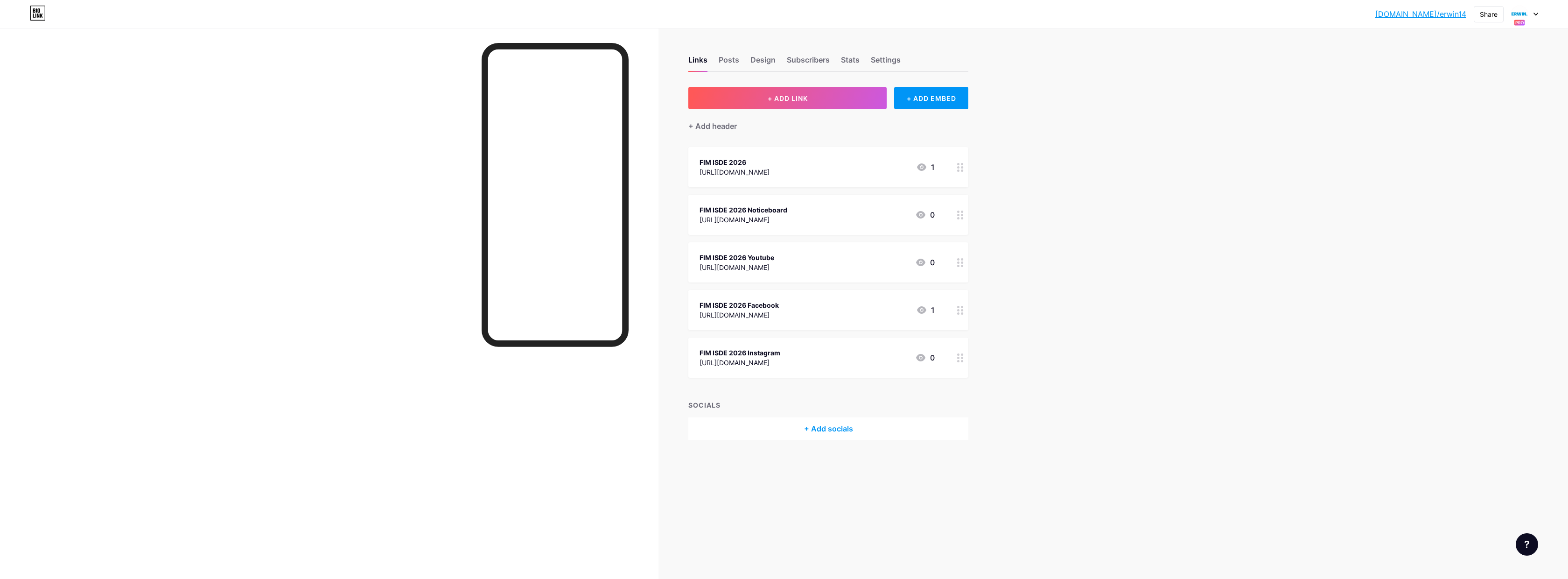
click at [957, 167] on icon at bounding box center [960, 167] width 7 height 9
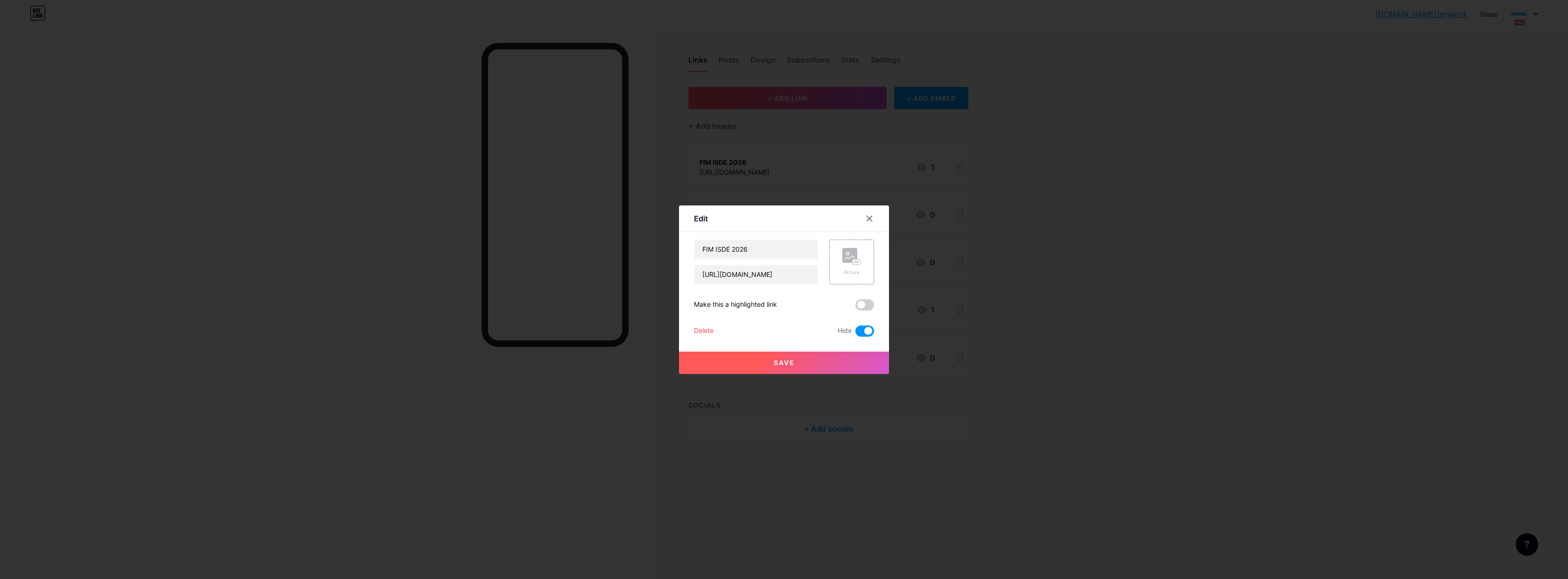
click at [707, 328] on div "Delete" at bounding box center [704, 331] width 19 height 11
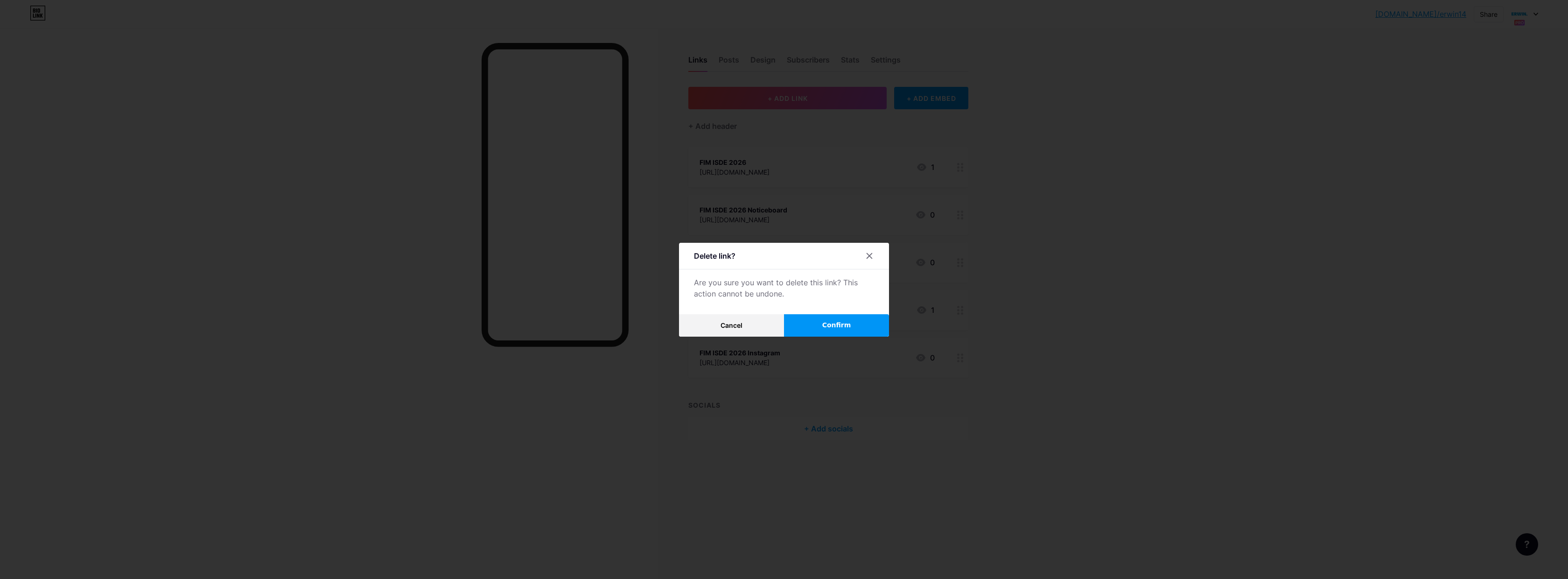
drag, startPoint x: 829, startPoint y: 327, endPoint x: 835, endPoint y: 327, distance: 6.0
click at [830, 328] on span "Confirm" at bounding box center [837, 325] width 29 height 10
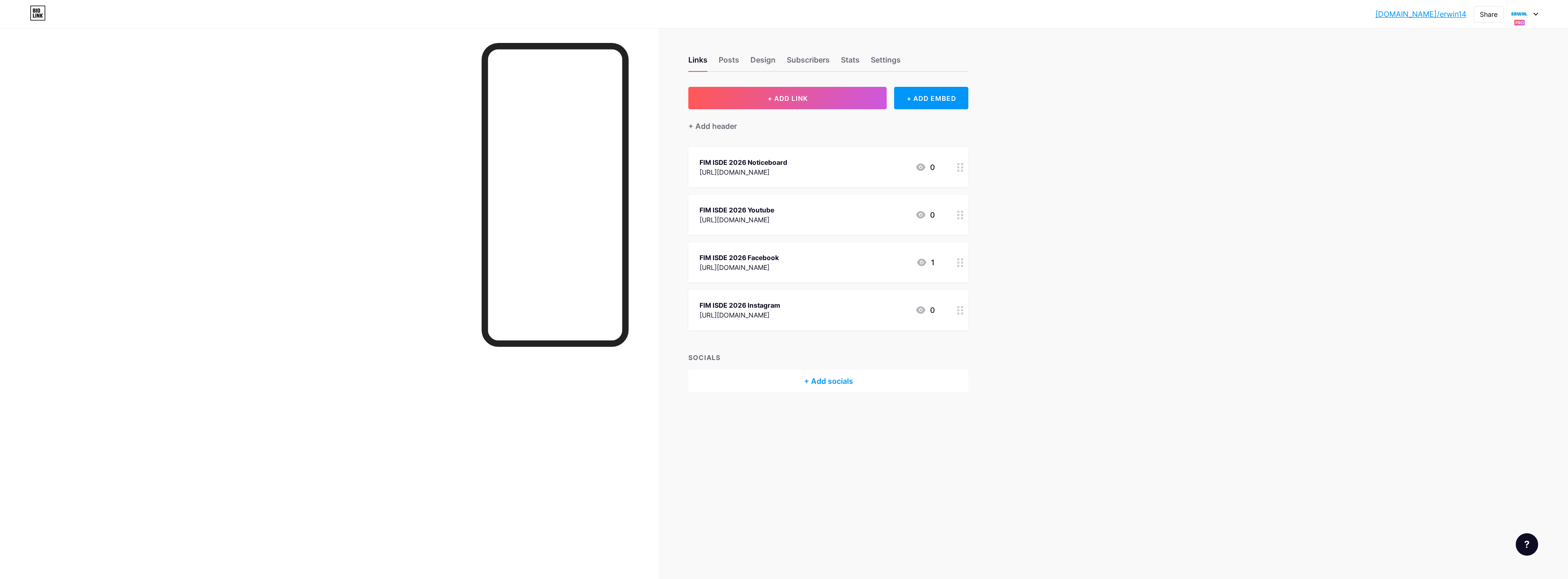
click at [959, 169] on icon at bounding box center [960, 167] width 7 height 9
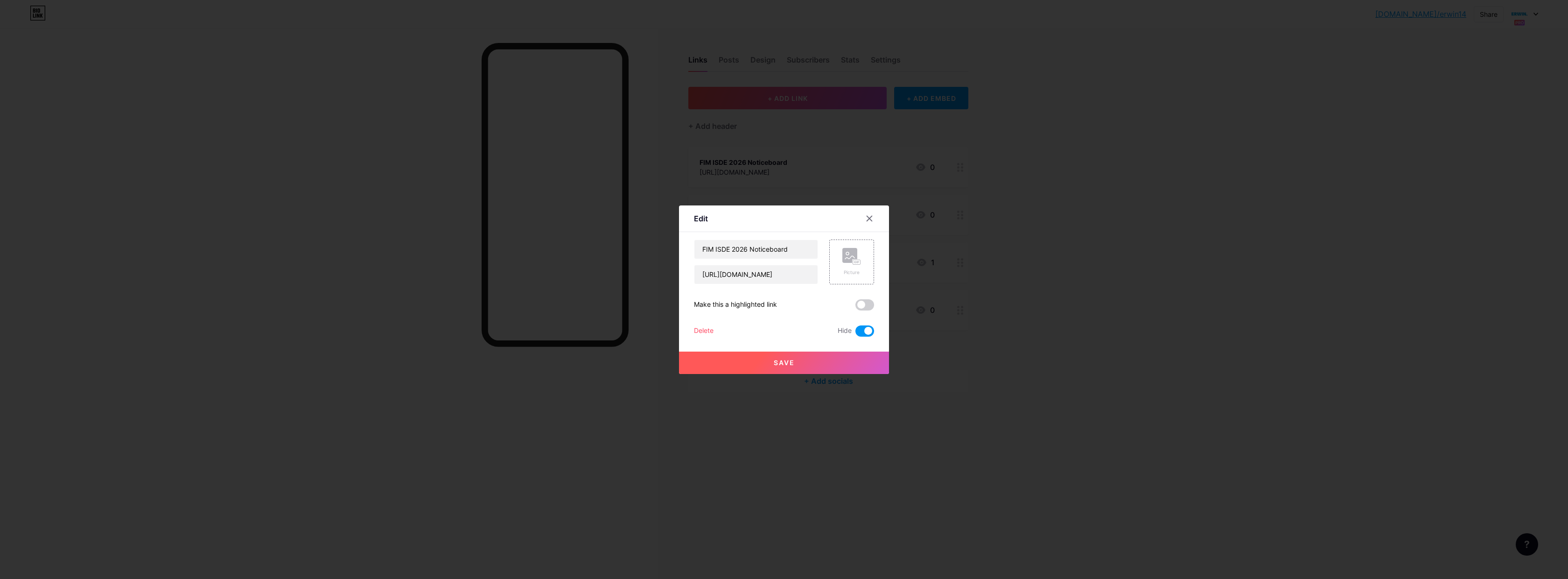
click at [704, 329] on div "Delete" at bounding box center [704, 331] width 19 height 11
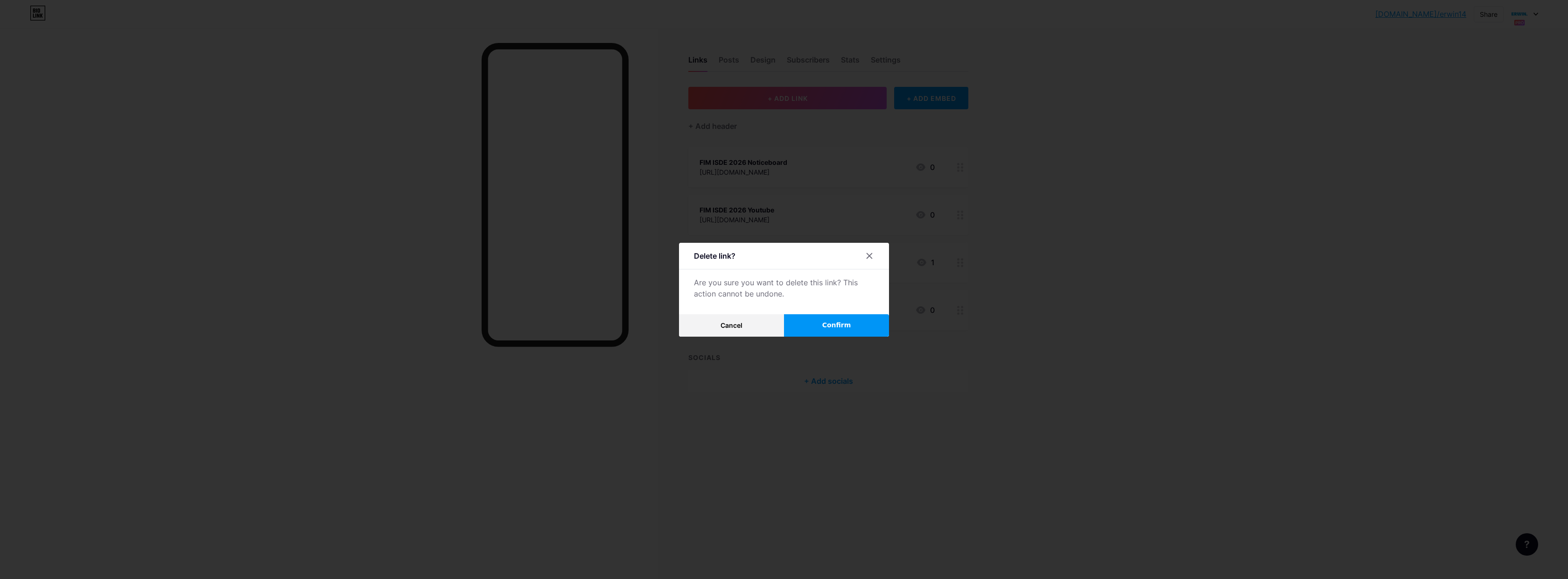
click at [837, 323] on span "Confirm" at bounding box center [837, 325] width 29 height 10
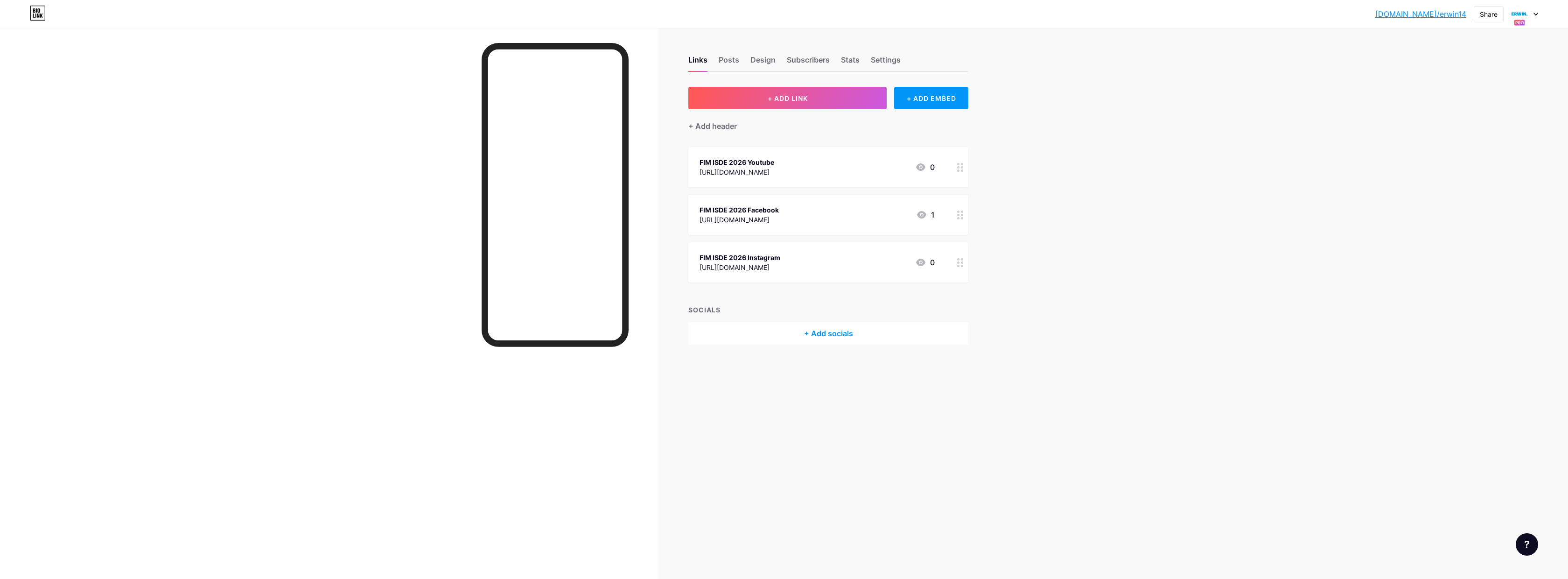
click at [961, 169] on icon at bounding box center [960, 167] width 7 height 9
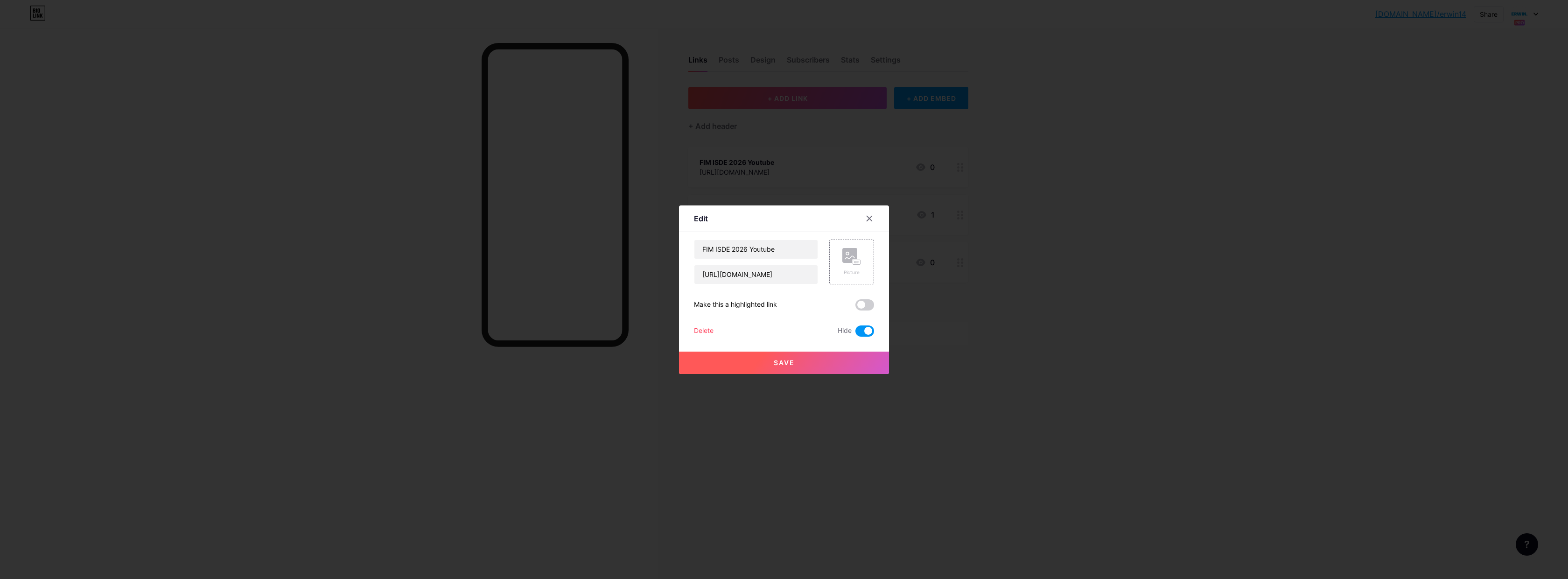
drag, startPoint x: 691, startPoint y: 327, endPoint x: 702, endPoint y: 329, distance: 11.2
click at [691, 327] on div "Edit Content YouTube Play YouTube video without leaving your page. ADD Vimeo Pl…" at bounding box center [784, 289] width 210 height 169
click at [704, 332] on div "Delete" at bounding box center [704, 331] width 19 height 11
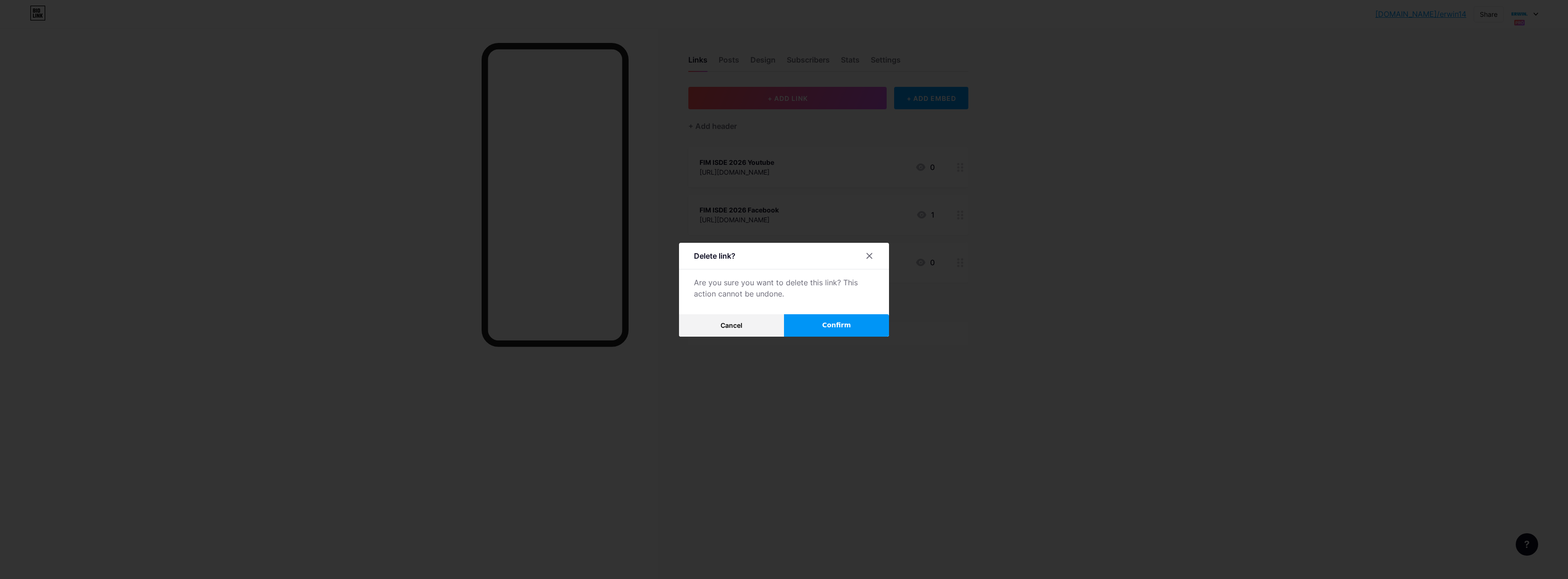
drag, startPoint x: 826, startPoint y: 323, endPoint x: 859, endPoint y: 321, distance: 33.1
click at [827, 323] on span "Confirm" at bounding box center [837, 325] width 29 height 10
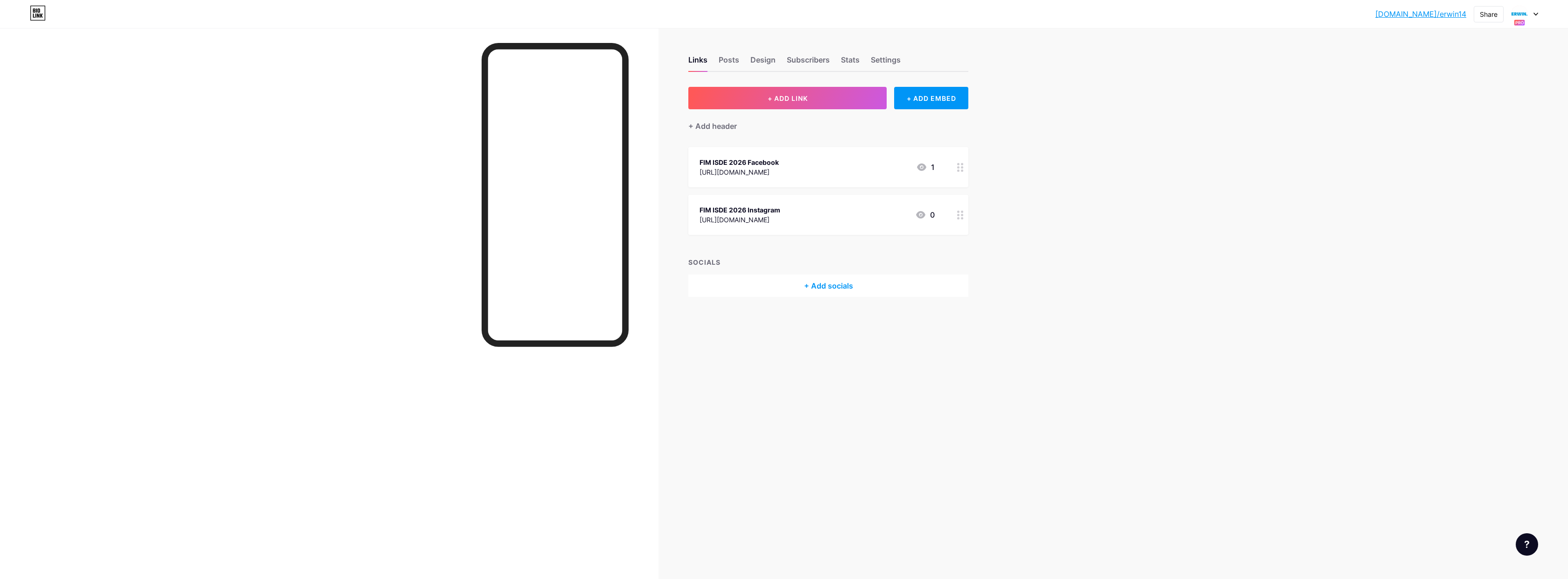
click at [961, 167] on icon at bounding box center [960, 167] width 7 height 9
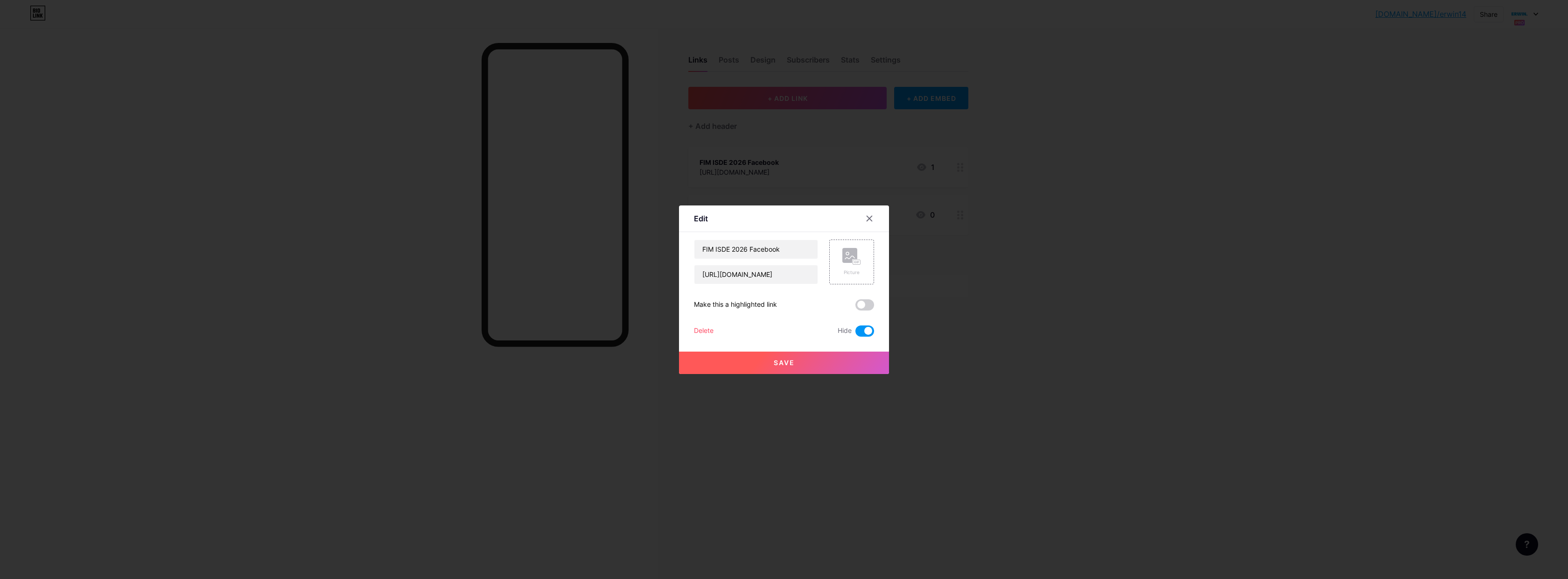
click at [700, 334] on div "Delete" at bounding box center [704, 331] width 19 height 11
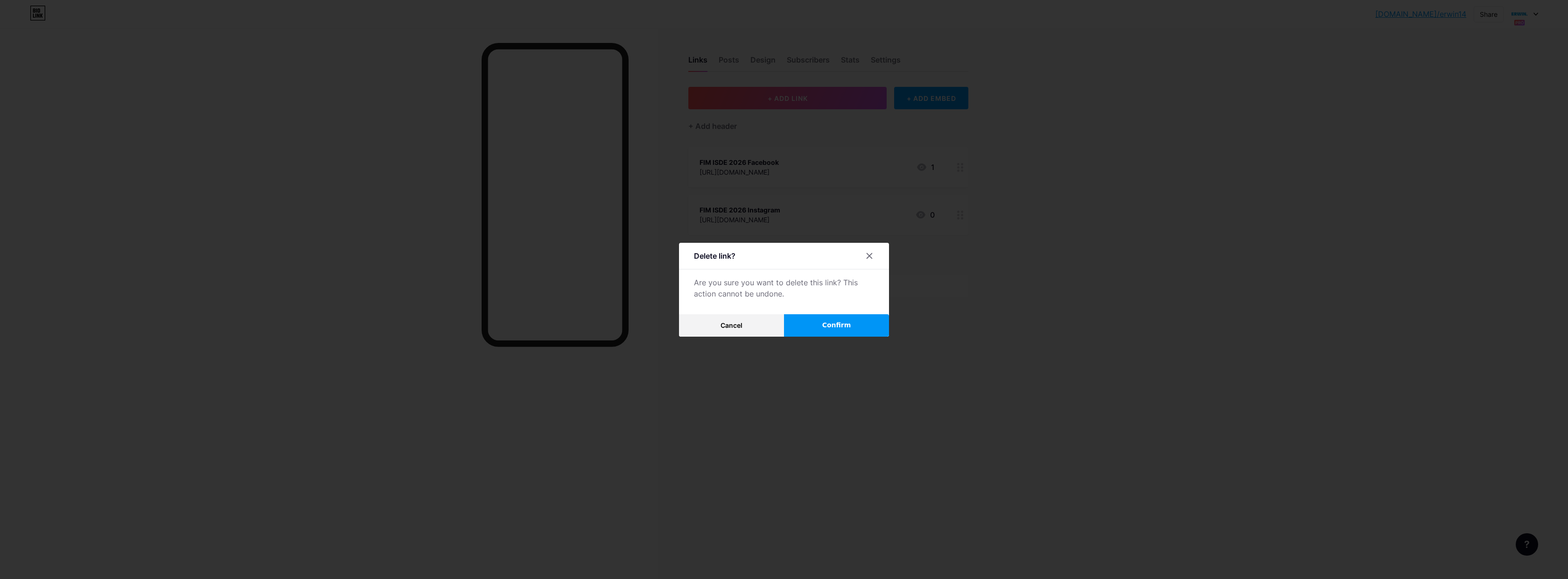
click at [824, 326] on span "Confirm" at bounding box center [837, 325] width 29 height 10
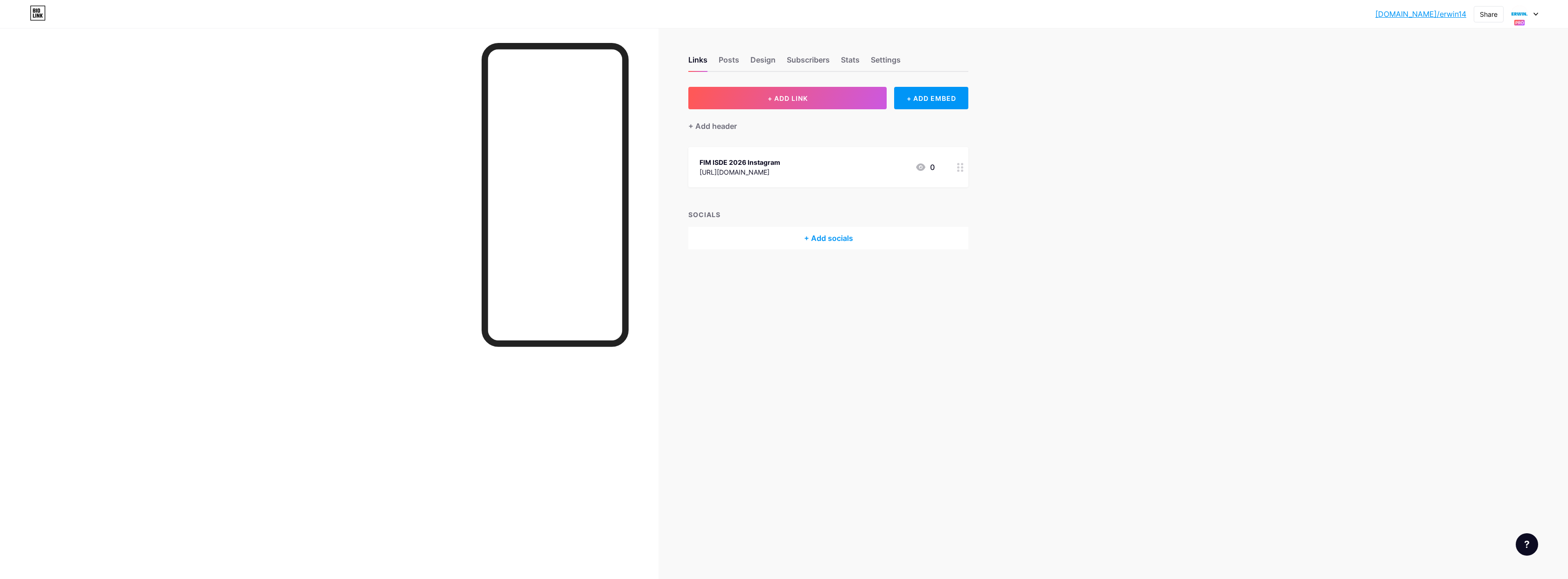
click at [959, 169] on icon at bounding box center [960, 167] width 7 height 9
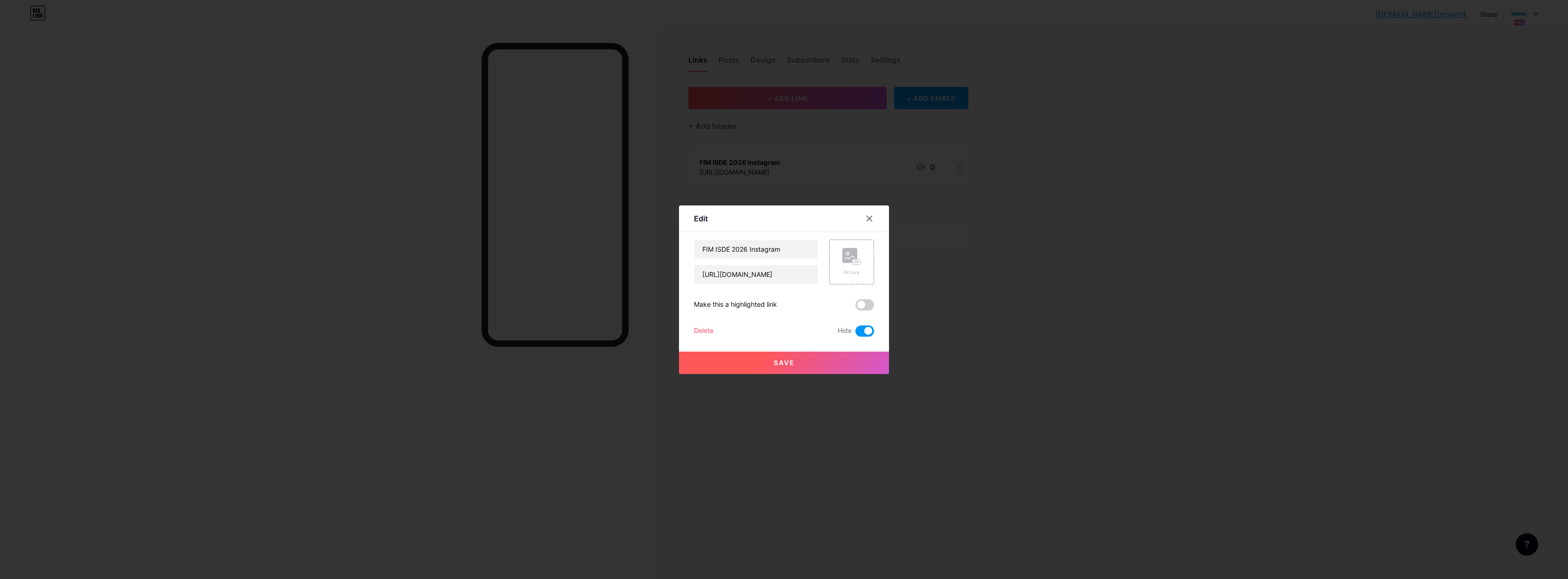
click at [704, 331] on div "Delete" at bounding box center [704, 331] width 19 height 11
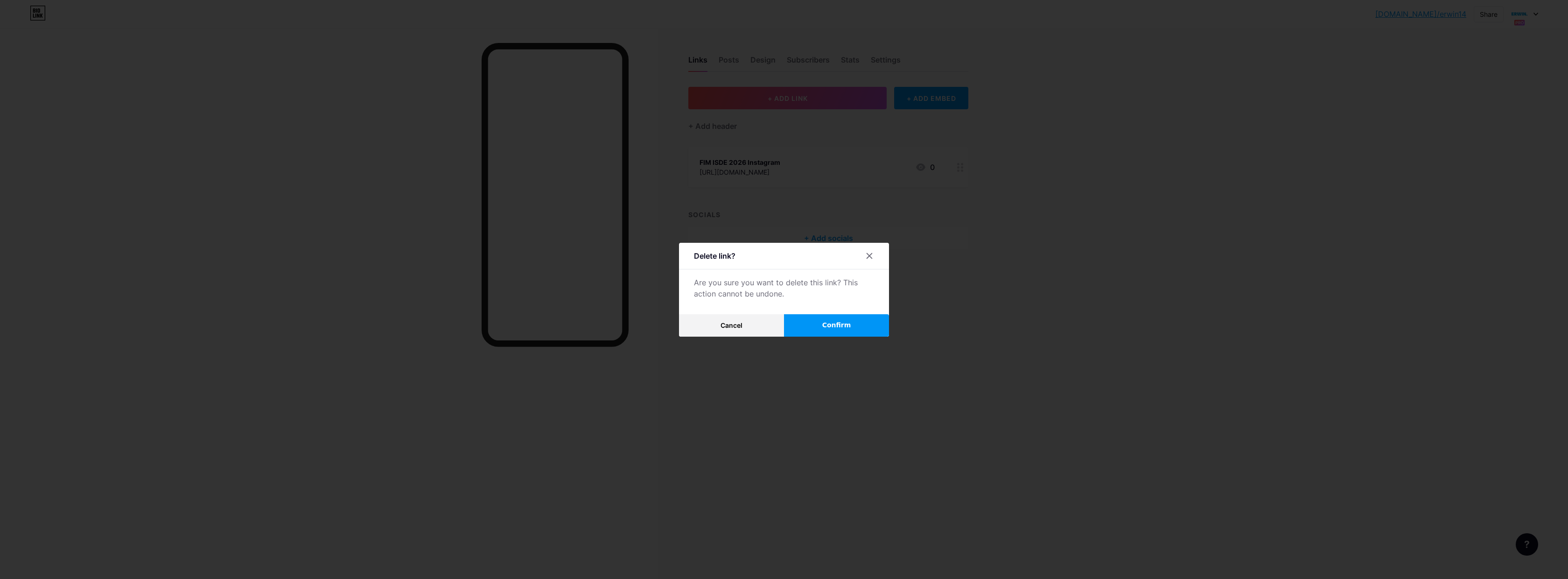
click at [823, 327] on button "Confirm" at bounding box center [836, 325] width 105 height 23
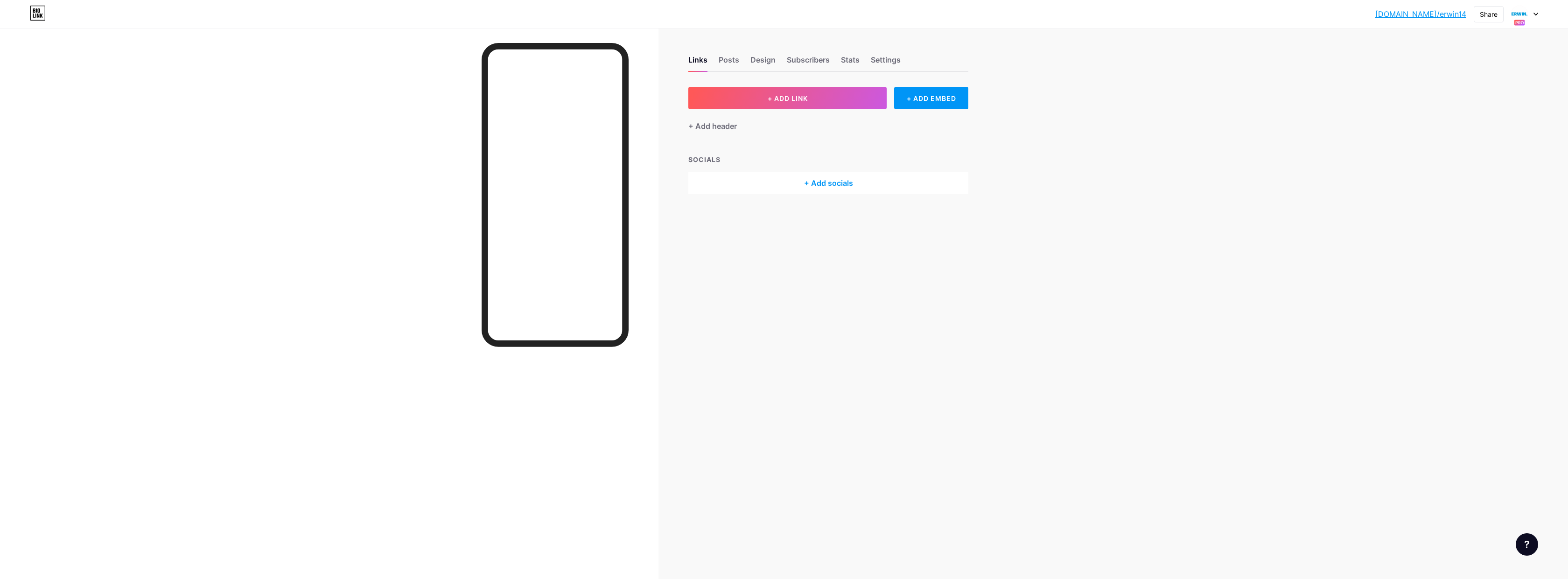
click at [1538, 13] on icon at bounding box center [1536, 14] width 5 height 3
click at [1464, 99] on div "[DOMAIN_NAME]/erwin1" at bounding box center [1483, 101] width 69 height 7
click at [893, 61] on div "Settings" at bounding box center [886, 63] width 30 height 17
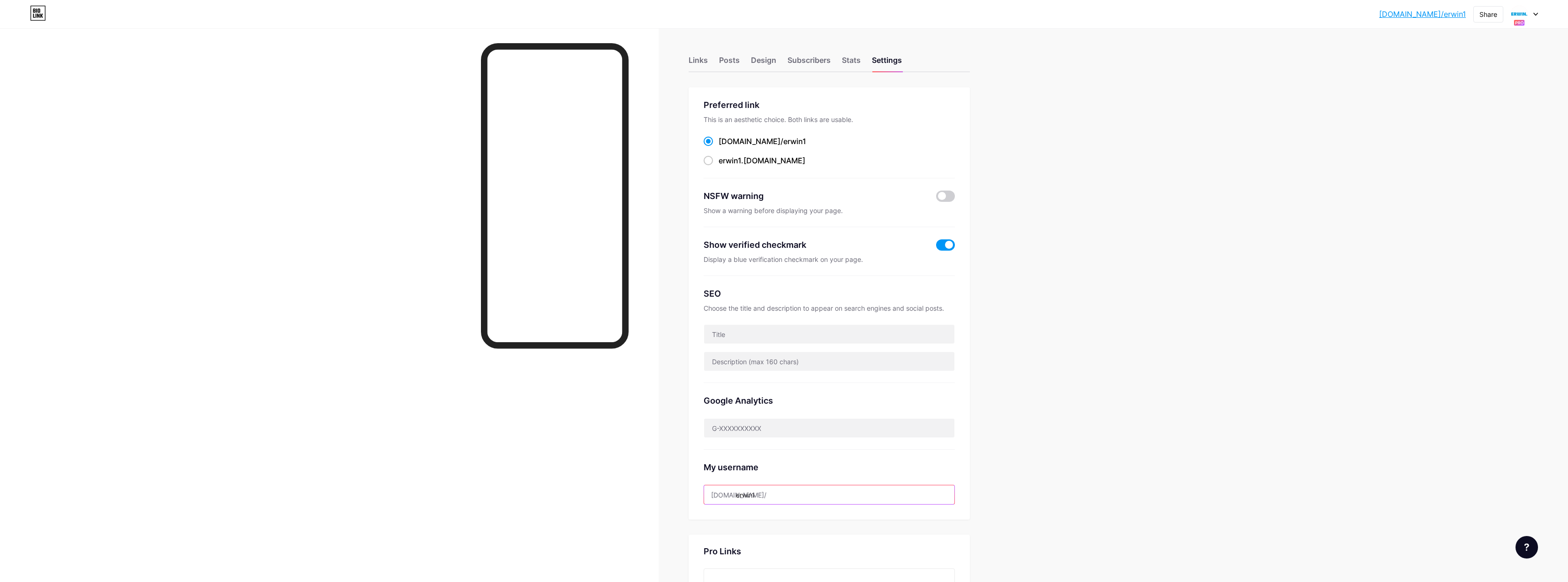
drag, startPoint x: 766, startPoint y: 491, endPoint x: 788, endPoint y: 480, distance: 24.6
click at [766, 491] on input "erwin1" at bounding box center [829, 494] width 250 height 19
type input "erwin15"
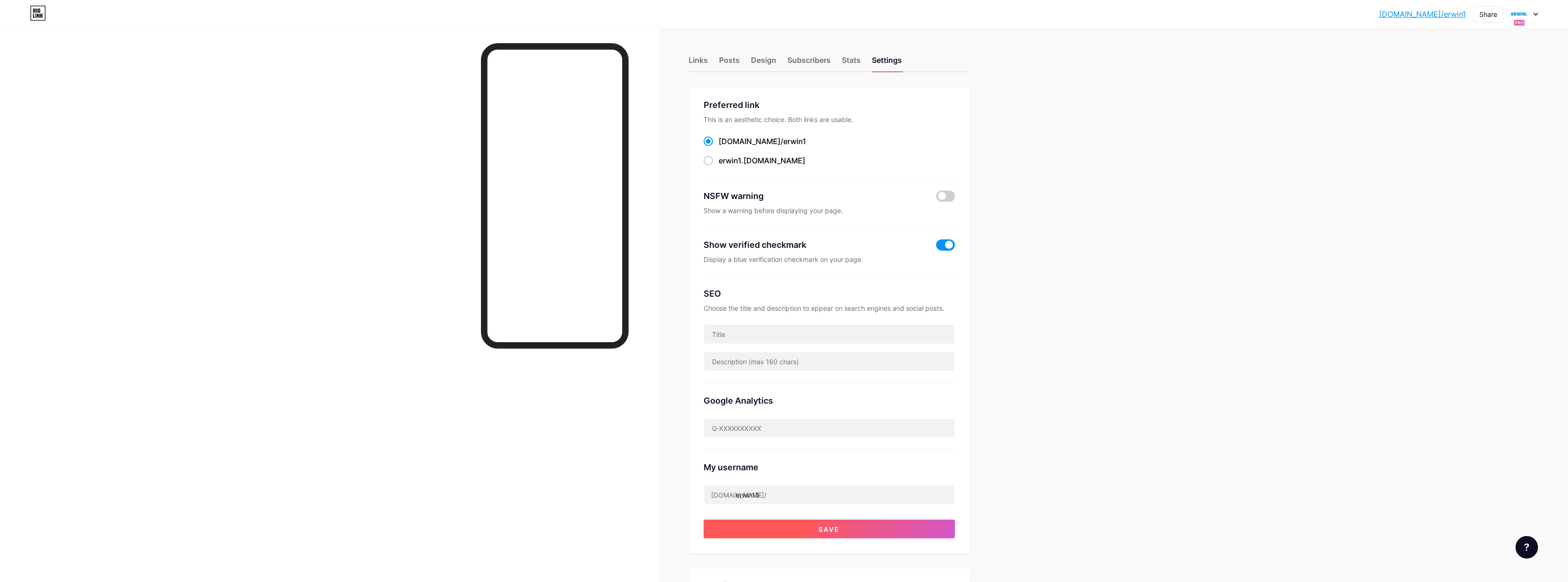
click at [839, 526] on span "Save" at bounding box center [829, 529] width 21 height 8
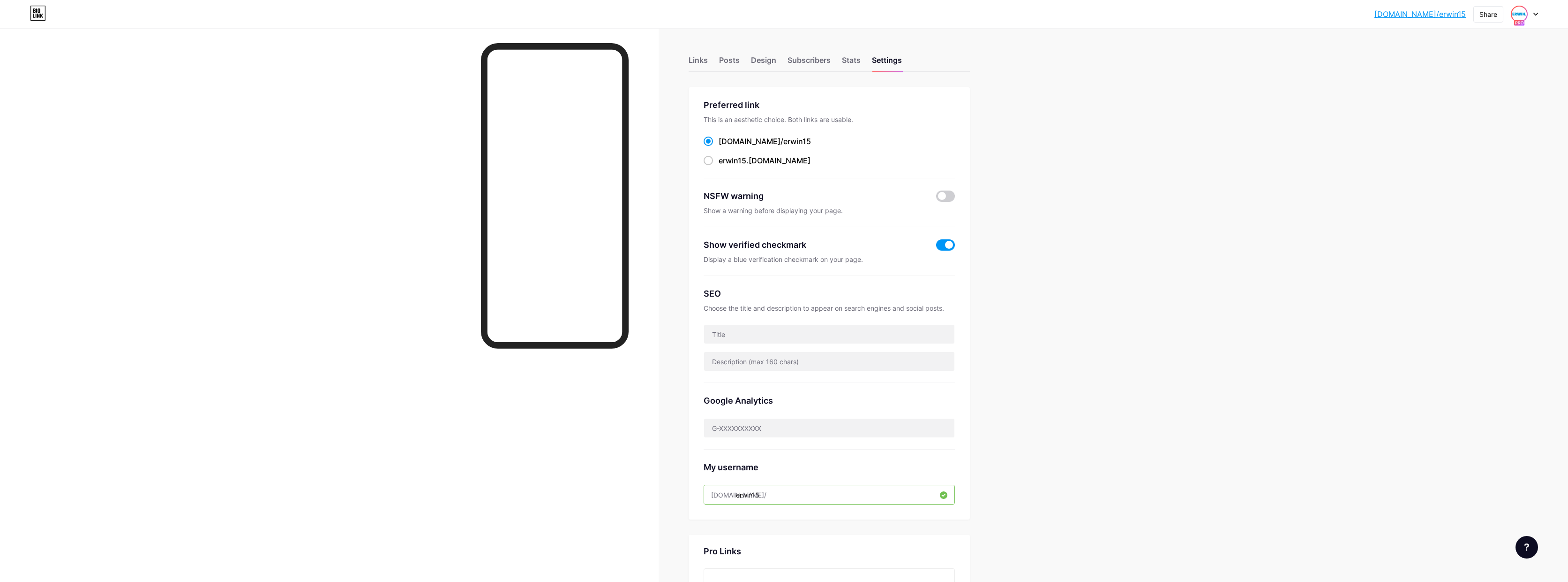
click at [1522, 15] on img at bounding box center [1519, 14] width 15 height 15
click at [1487, 83] on div "[PERSON_NAME]." at bounding box center [1488, 83] width 80 height 7
click at [1536, 13] on icon at bounding box center [1536, 14] width 5 height 3
click at [1486, 91] on div "[PERSON_NAME]. [DOMAIN_NAME]/erwin10" at bounding box center [1479, 83] width 107 height 21
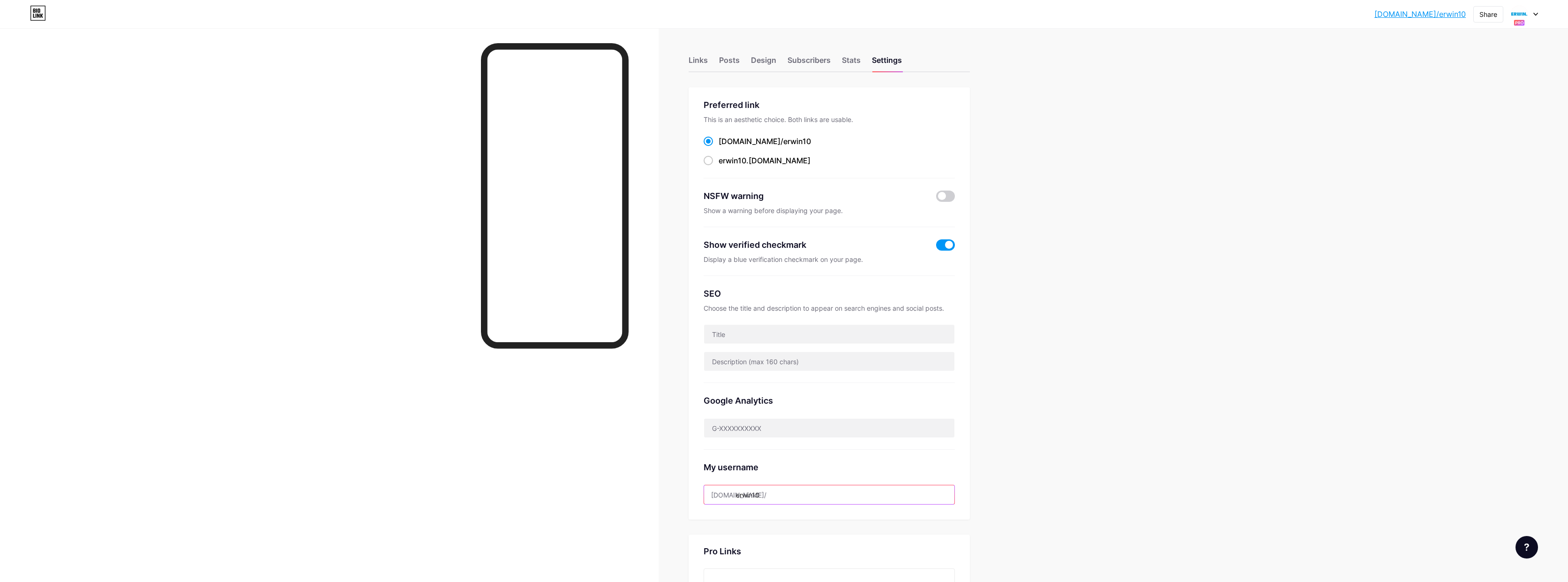
click at [780, 494] on input "erwin10" at bounding box center [829, 494] width 250 height 19
type input "erwin1"
click at [807, 529] on button "Save" at bounding box center [829, 529] width 251 height 19
click at [1534, 16] on div at bounding box center [1525, 14] width 27 height 17
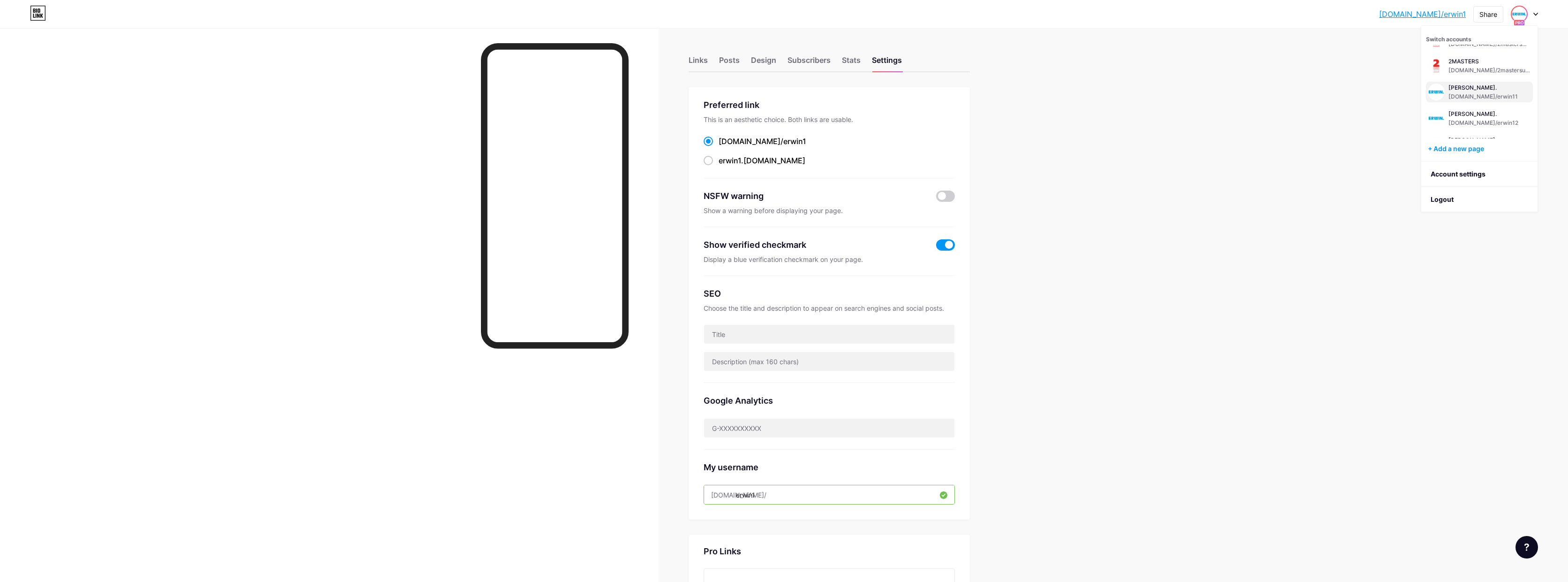
click at [1485, 89] on div "[PERSON_NAME]." at bounding box center [1483, 88] width 69 height 7
drag, startPoint x: 756, startPoint y: 496, endPoint x: 831, endPoint y: 487, distance: 75.5
click at [786, 496] on input "erwin11" at bounding box center [829, 494] width 250 height 19
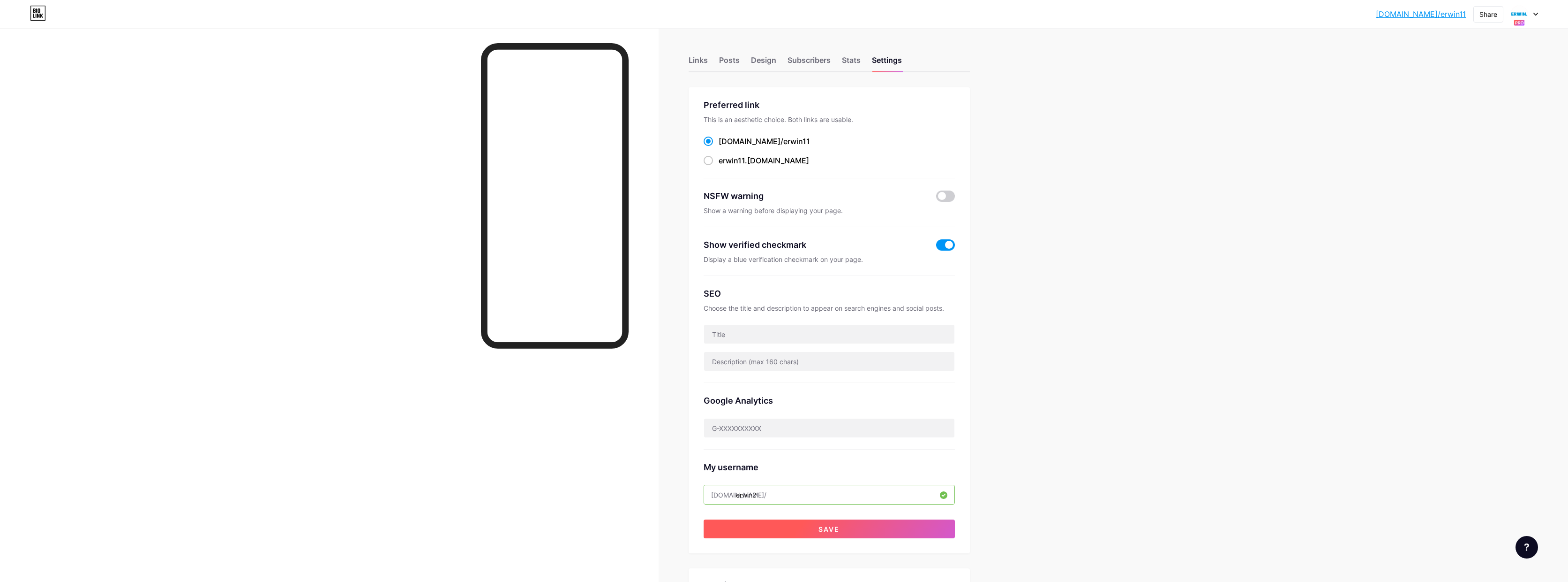
type input "erwin2"
click at [858, 524] on button "Save" at bounding box center [829, 529] width 251 height 19
click at [1537, 17] on div at bounding box center [1525, 14] width 27 height 17
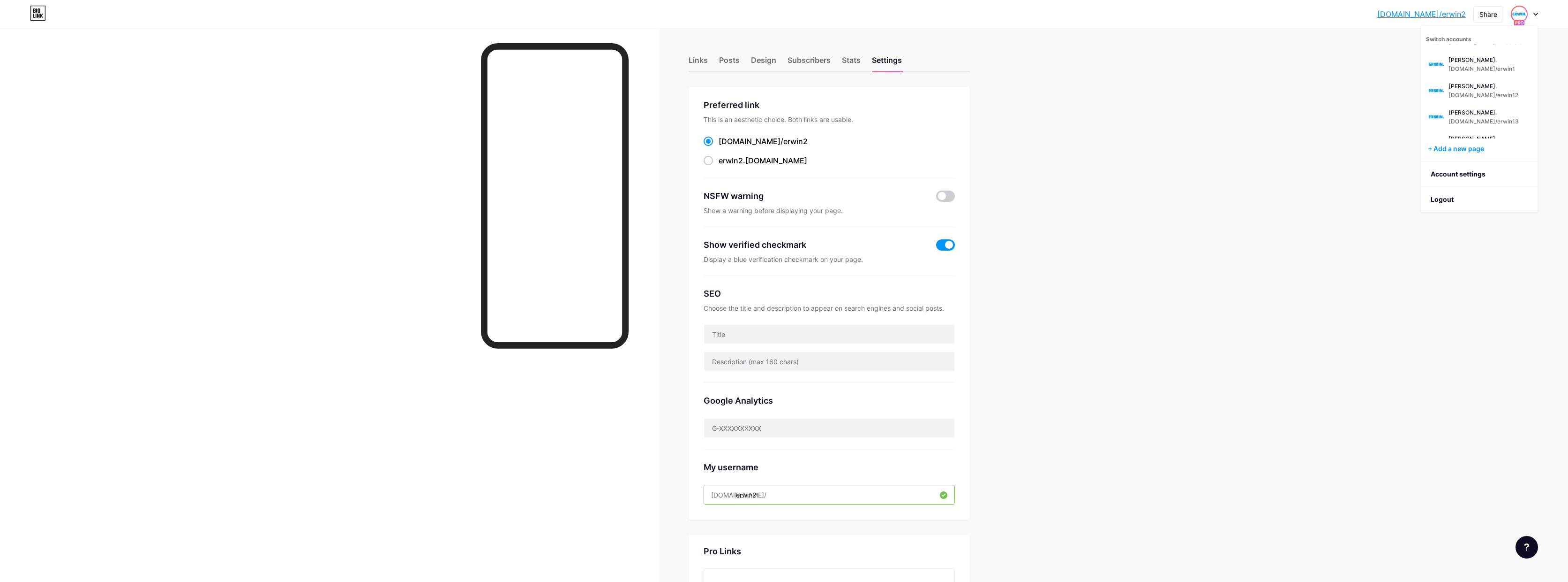
scroll to position [236, 0]
click at [1483, 92] on div "[DOMAIN_NAME]/erwin12" at bounding box center [1484, 92] width 70 height 7
drag, startPoint x: 755, startPoint y: 496, endPoint x: 801, endPoint y: 494, distance: 46.0
click at [801, 494] on input "erwin12" at bounding box center [829, 494] width 250 height 19
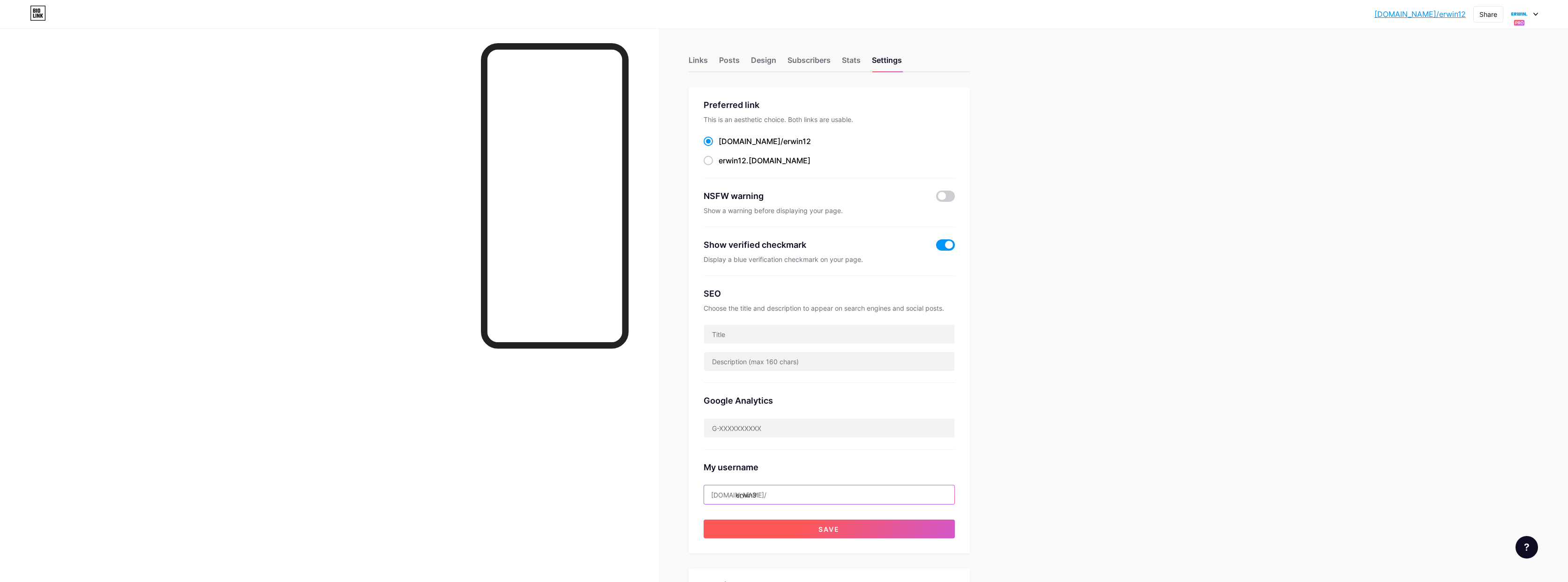
type input "erwin3"
click at [840, 530] on span "Save" at bounding box center [829, 529] width 21 height 8
drag, startPoint x: 1540, startPoint y: 17, endPoint x: 1532, endPoint y: 17, distance: 8.0
click at [1540, 17] on div "[DOMAIN_NAME]/erwin3... [DOMAIN_NAME]/erwin3 Share Switch accounts [PERSON_NAME…" at bounding box center [784, 14] width 1568 height 17
click at [1533, 15] on div at bounding box center [1525, 14] width 27 height 17
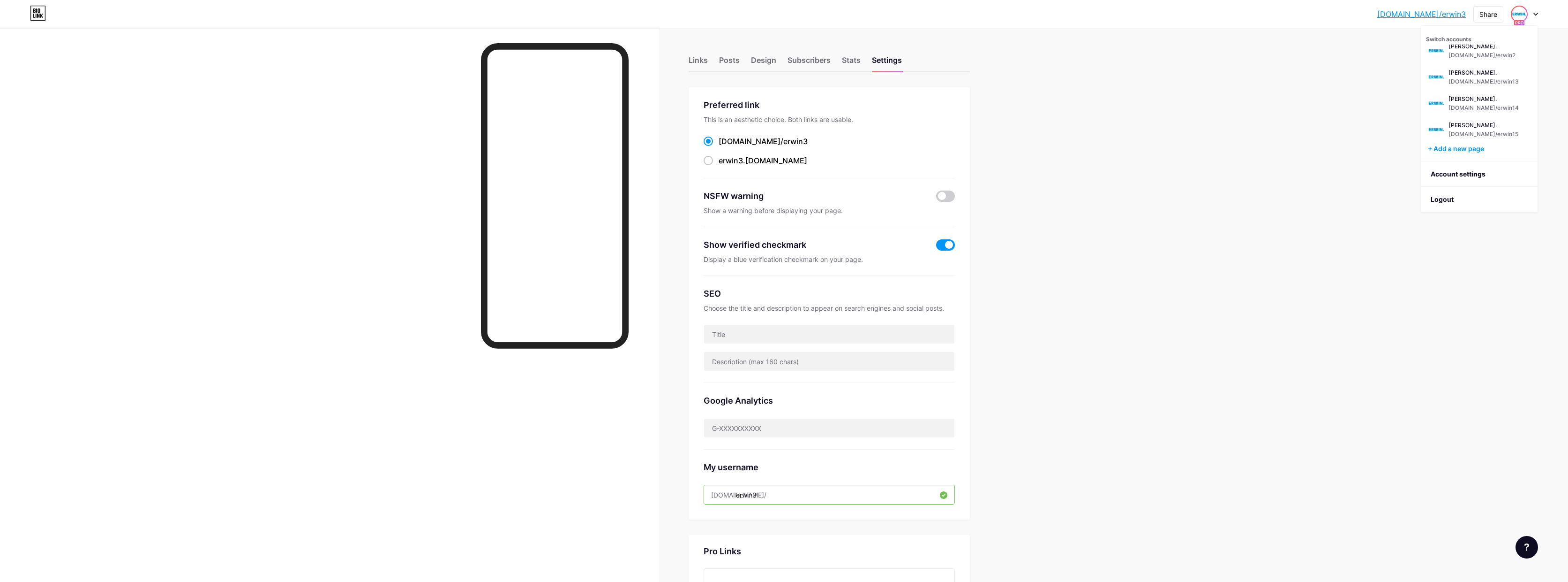
scroll to position [273, 0]
click at [1487, 84] on div "bio.link/erwin13" at bounding box center [1484, 81] width 70 height 7
drag, startPoint x: 759, startPoint y: 491, endPoint x: 805, endPoint y: 488, distance: 46.1
click at [797, 490] on input "erwin13" at bounding box center [829, 494] width 250 height 19
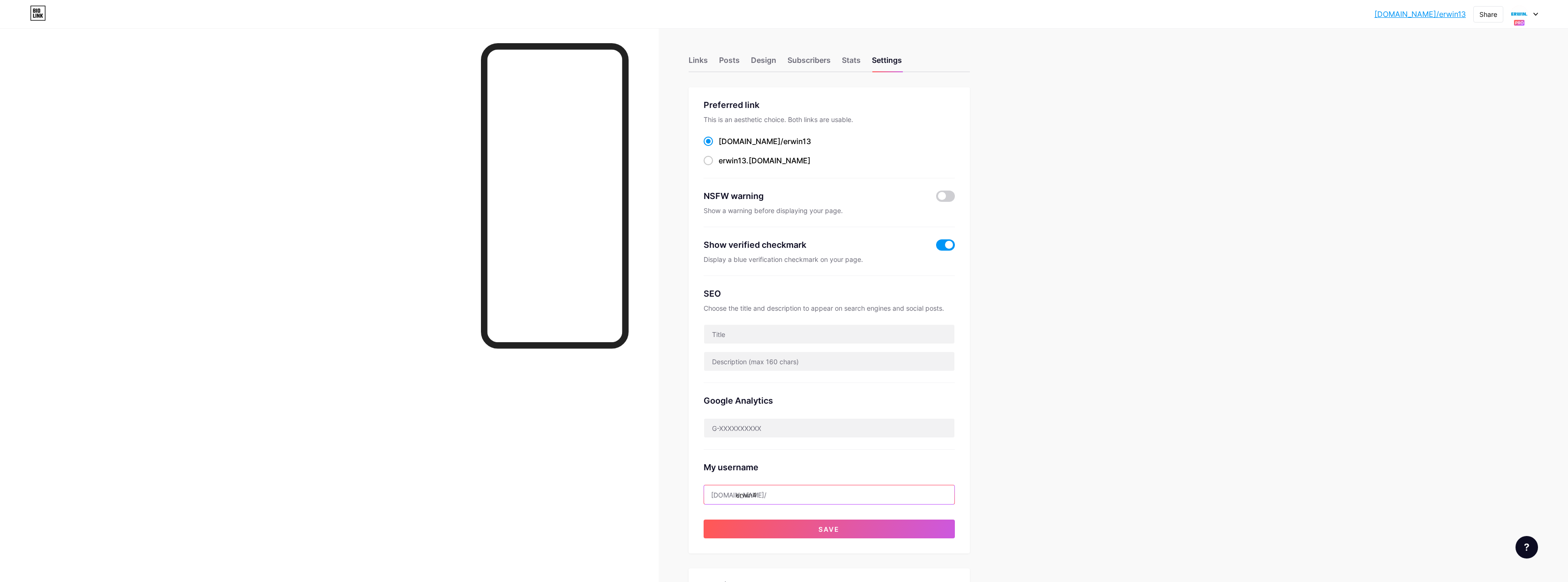
type input "erwin4"
drag, startPoint x: 837, startPoint y: 538, endPoint x: 837, endPoint y: 532, distance: 6.0
click at [837, 534] on div "Preferred link This is an aesthetic choice. Both links are usable. bio.link/ er…" at bounding box center [829, 320] width 281 height 466
drag, startPoint x: 836, startPoint y: 531, endPoint x: 848, endPoint y: 523, distance: 14.4
click at [836, 531] on span "Save" at bounding box center [829, 529] width 21 height 8
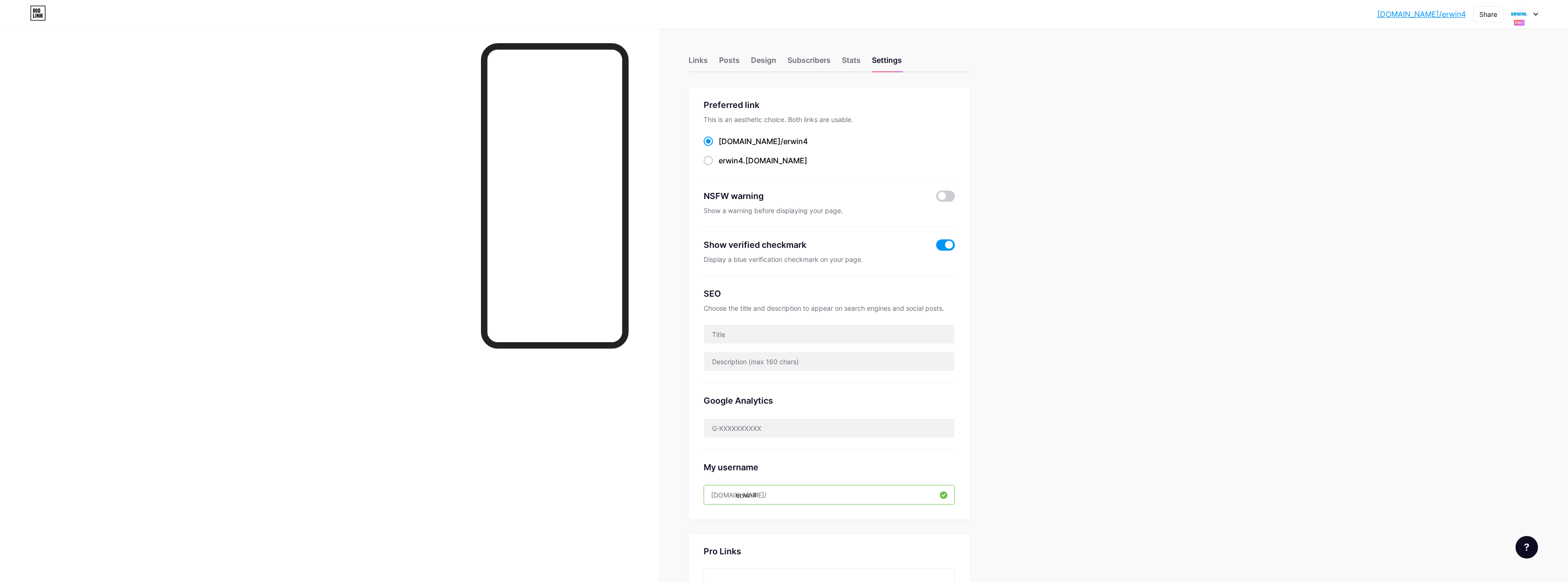
click at [1534, 15] on icon at bounding box center [1536, 14] width 5 height 3
click at [1486, 88] on div "ERWIN. bio.link/erwin14" at bounding box center [1484, 89] width 70 height 17
drag, startPoint x: 756, startPoint y: 496, endPoint x: 786, endPoint y: 494, distance: 30.1
click at [786, 494] on input "erwin14" at bounding box center [829, 494] width 250 height 19
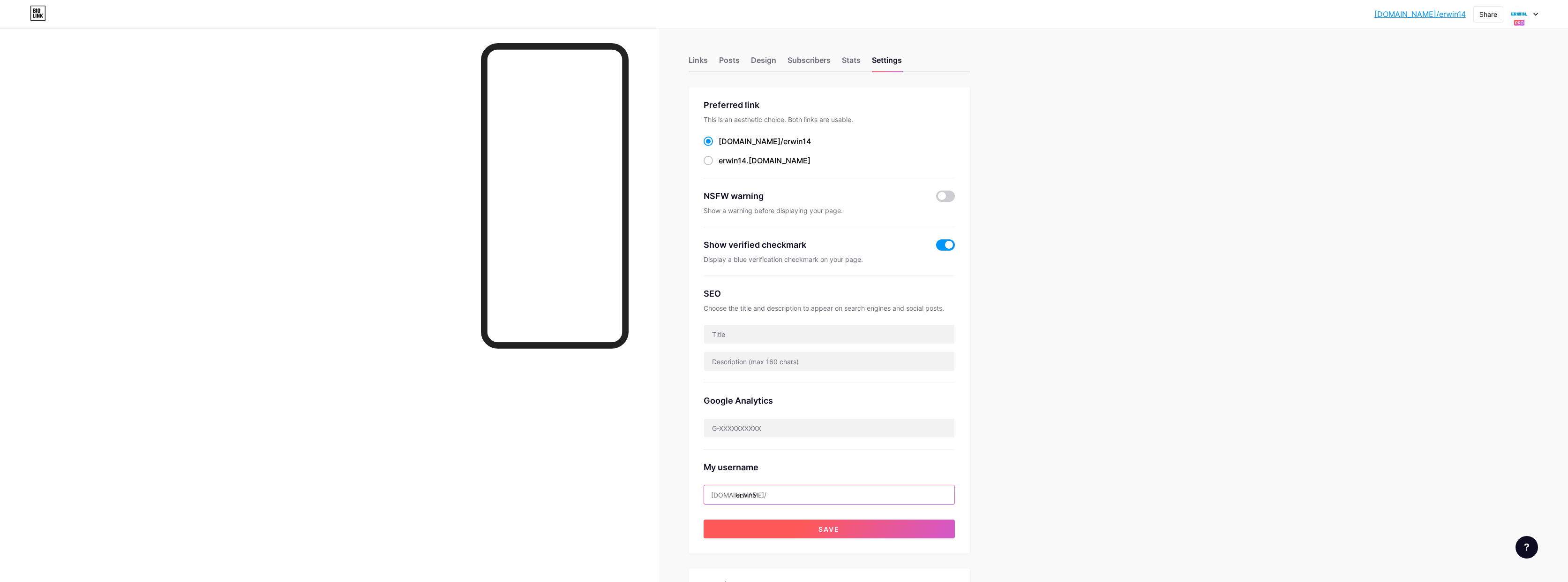
type input "erwin5"
click at [828, 525] on span "Save" at bounding box center [829, 529] width 21 height 8
click at [1536, 15] on icon at bounding box center [1536, 14] width 5 height 3
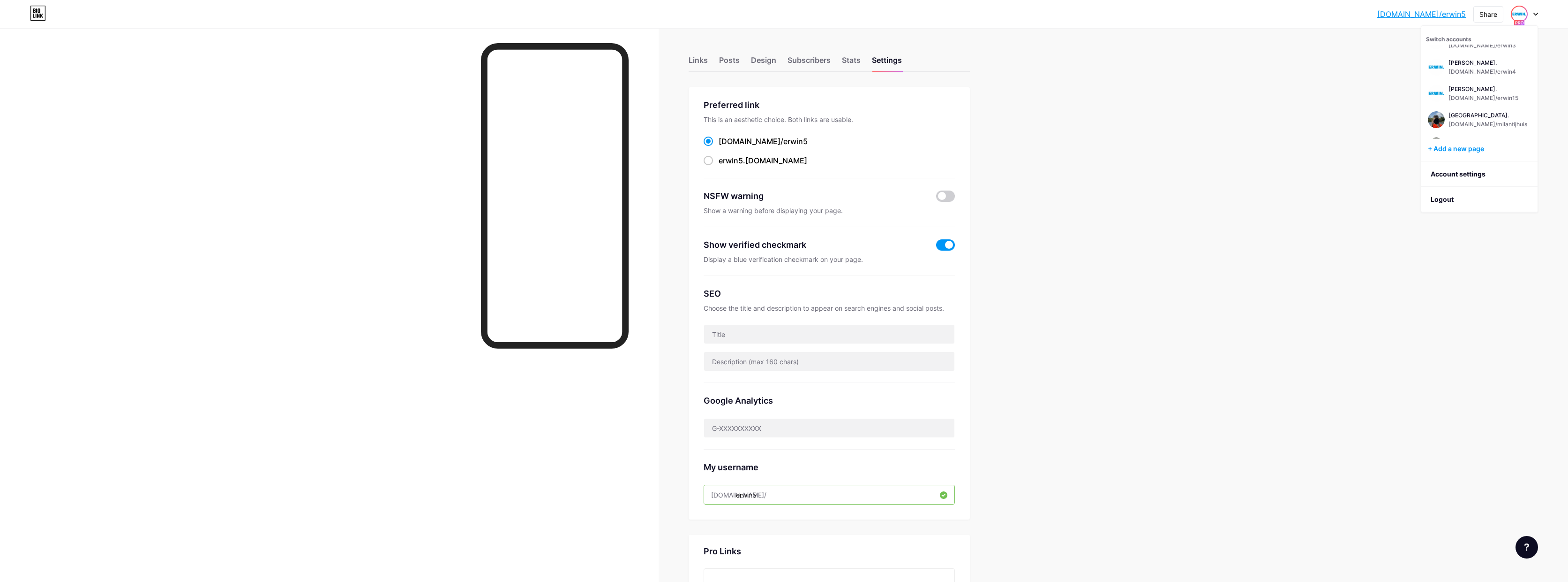
scroll to position [312, 0]
click at [1500, 92] on div "[DOMAIN_NAME]/erwin15" at bounding box center [1484, 95] width 70 height 7
drag, startPoint x: 756, startPoint y: 494, endPoint x: 848, endPoint y: 482, distance: 92.8
click at [843, 483] on div "My username bio.link/ erwin15" at bounding box center [829, 477] width 251 height 55
click at [769, 491] on input "erwin15" at bounding box center [829, 494] width 250 height 19
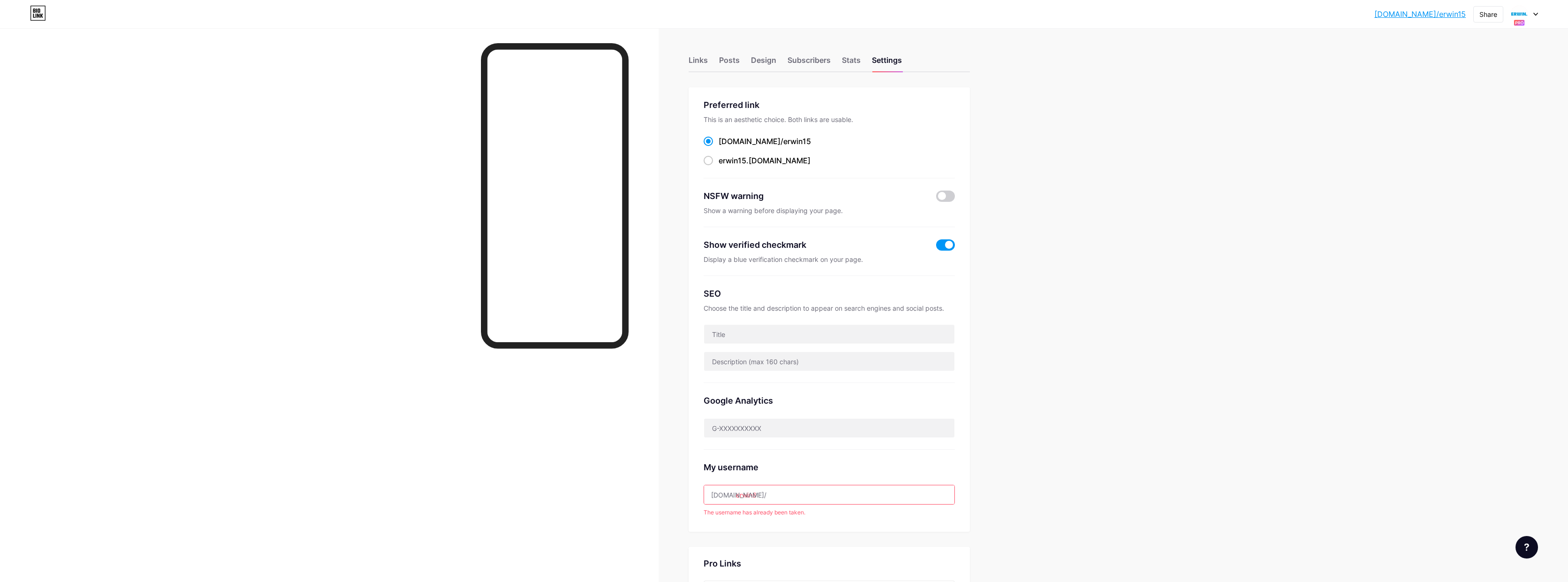
type input "erwin6"
click at [826, 523] on div "Preferred link This is an aesthetic choice. Both links are usable. bio.link/ er…" at bounding box center [829, 310] width 281 height 444
click at [840, 525] on span "Save" at bounding box center [829, 529] width 21 height 8
click at [1538, 10] on div "bio.link/erwin6... bio.link/erwin6 Share Switch accounts ERWIN. bio.link/erwin6…" at bounding box center [784, 14] width 1568 height 17
click at [1536, 10] on div at bounding box center [1525, 14] width 27 height 17
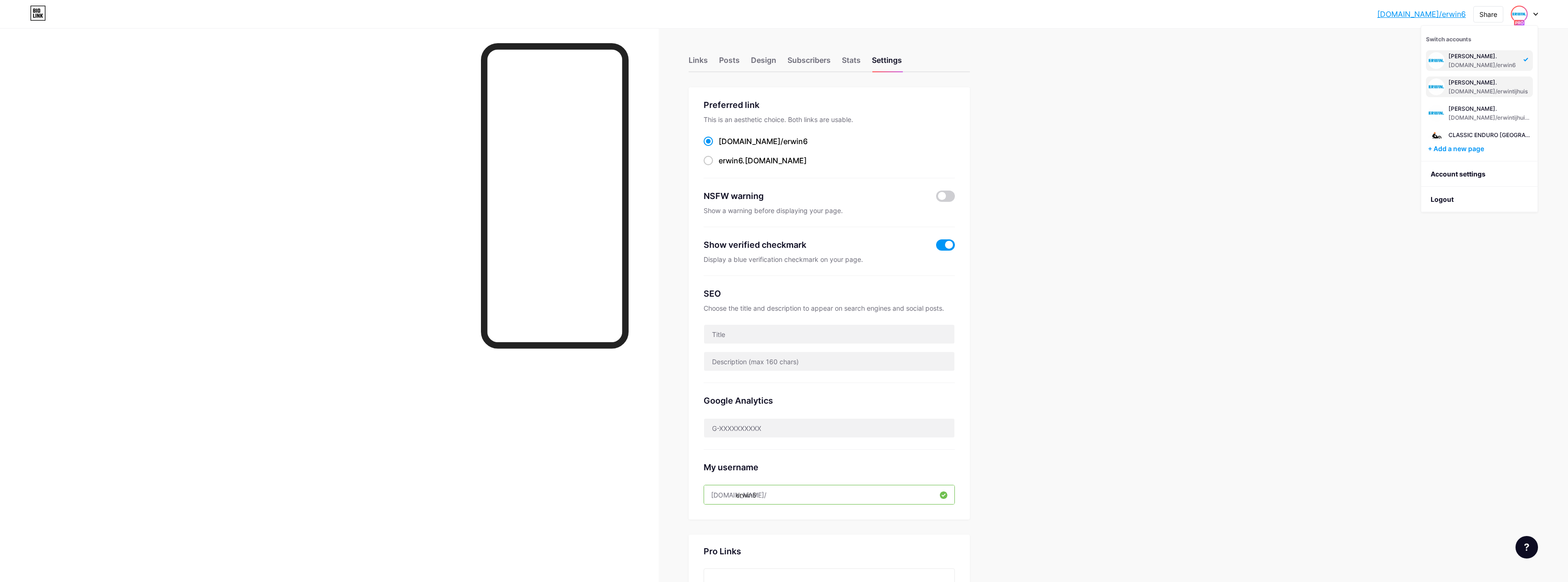
click at [1483, 80] on div "[PERSON_NAME]." at bounding box center [1488, 83] width 80 height 7
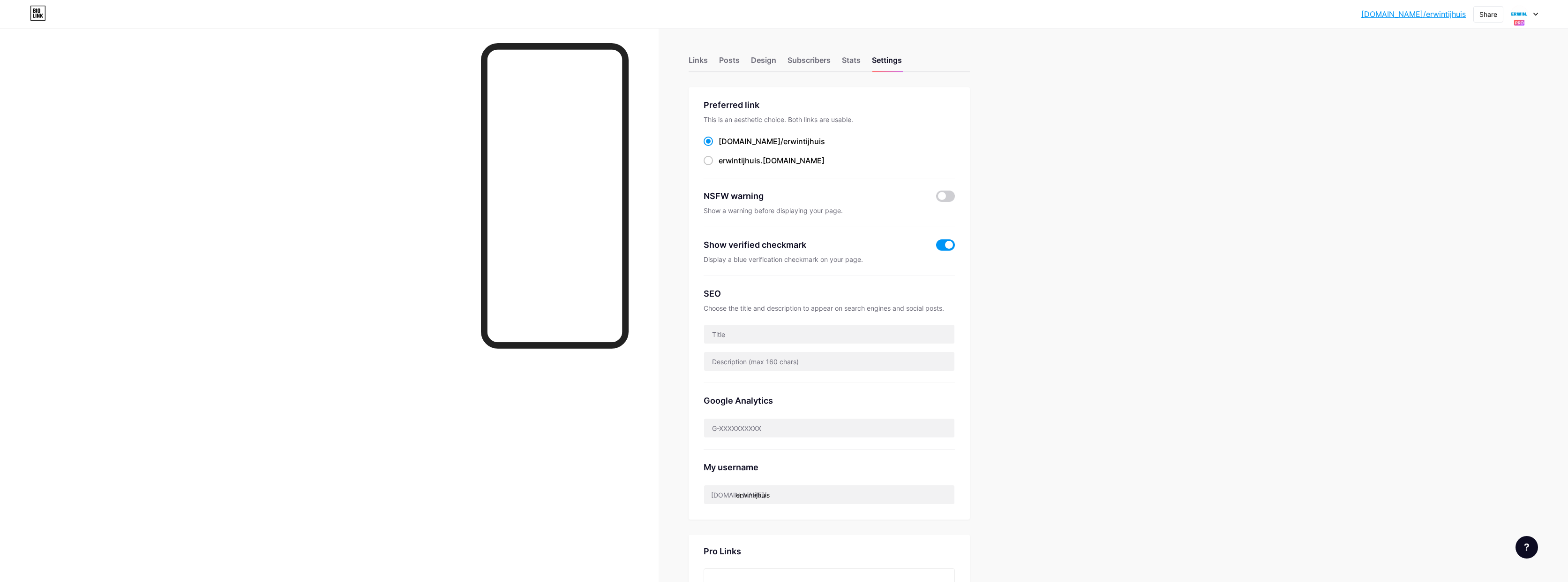
click at [1536, 15] on icon at bounding box center [1536, 14] width 5 height 3
click at [1473, 174] on link "Account settings" at bounding box center [1480, 174] width 116 height 25
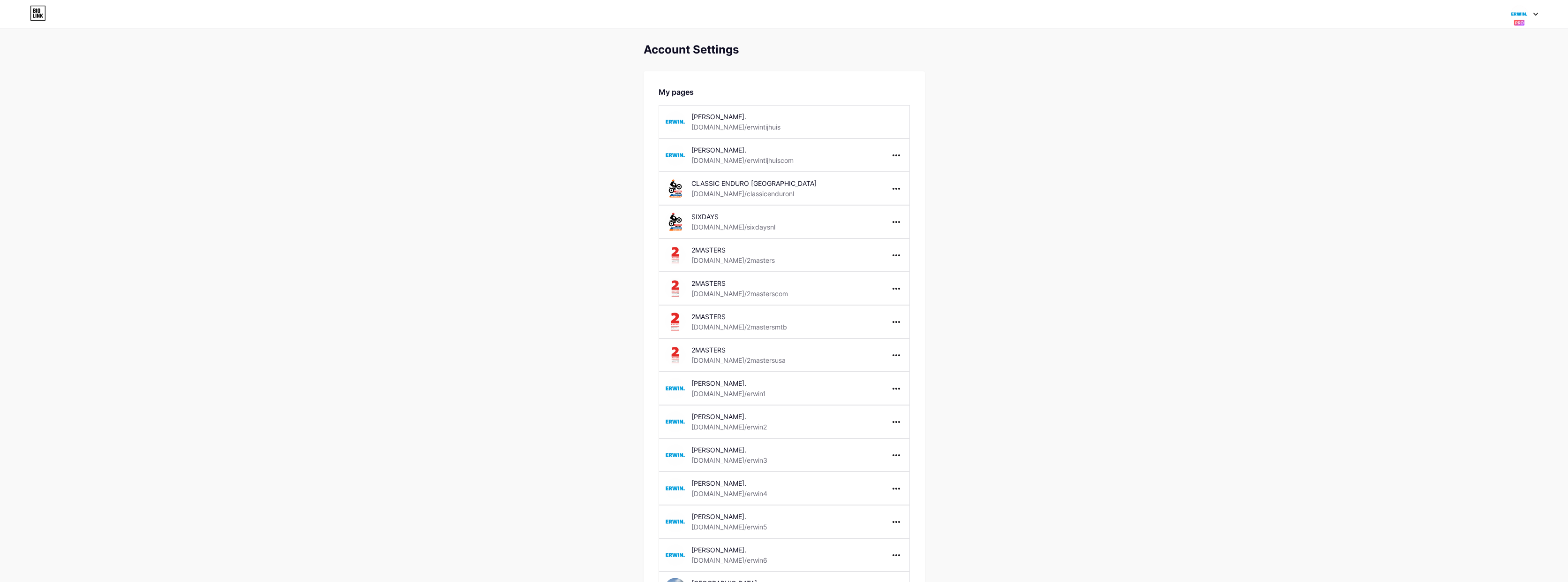
click at [1536, 16] on div at bounding box center [1525, 14] width 27 height 17
click at [1448, 195] on li "Logout" at bounding box center [1480, 199] width 116 height 25
